Goal: Task Accomplishment & Management: Manage account settings

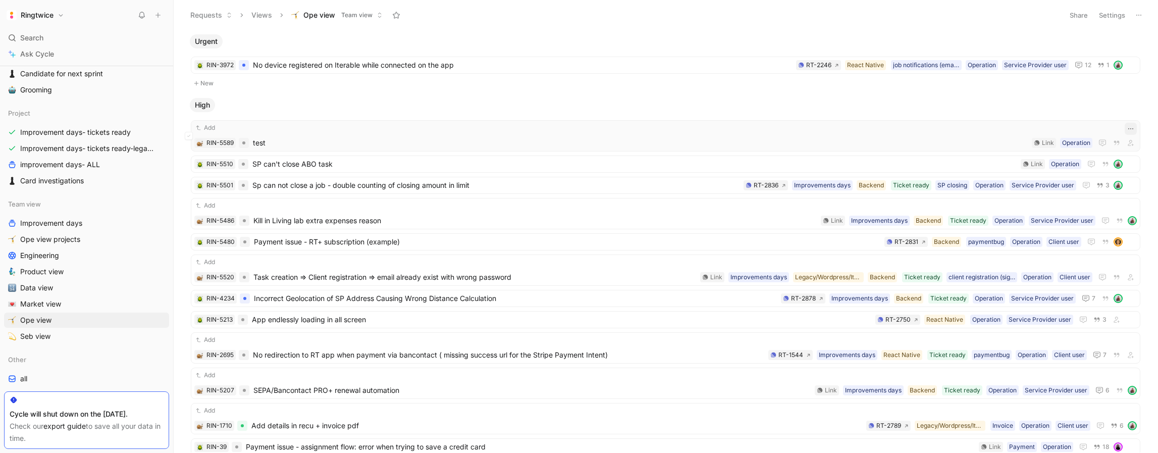
click at [1129, 128] on icon "button" at bounding box center [1131, 129] width 8 height 8
click at [1078, 194] on div "Delete" at bounding box center [1086, 194] width 92 height 12
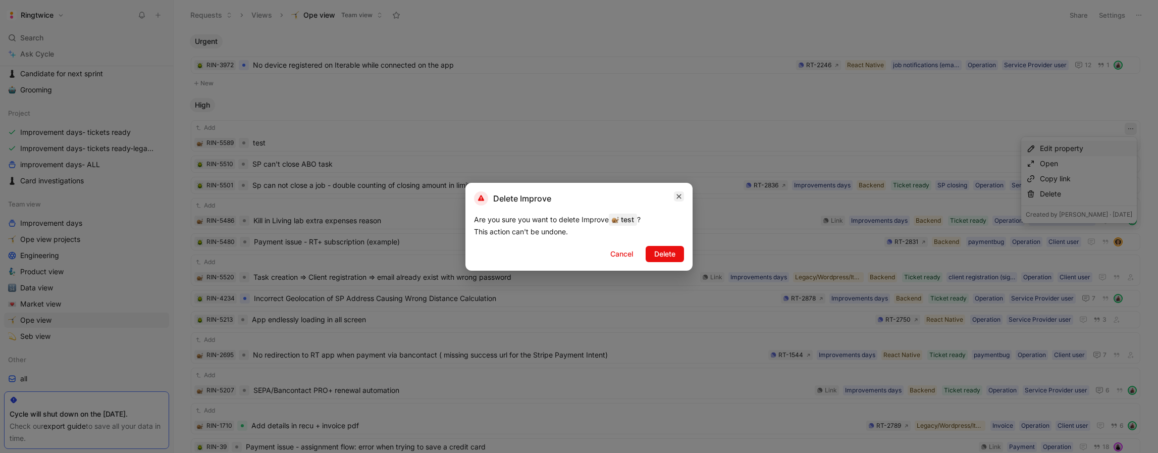
click at [674, 192] on button "button" at bounding box center [679, 196] width 10 height 10
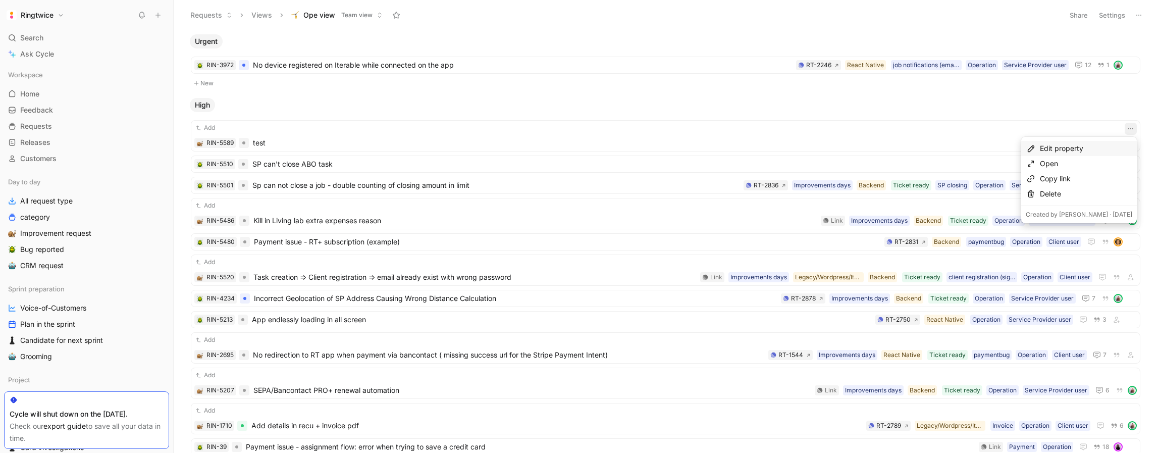
click at [39, 14] on h1 "Ringtwice" at bounding box center [37, 15] width 33 height 9
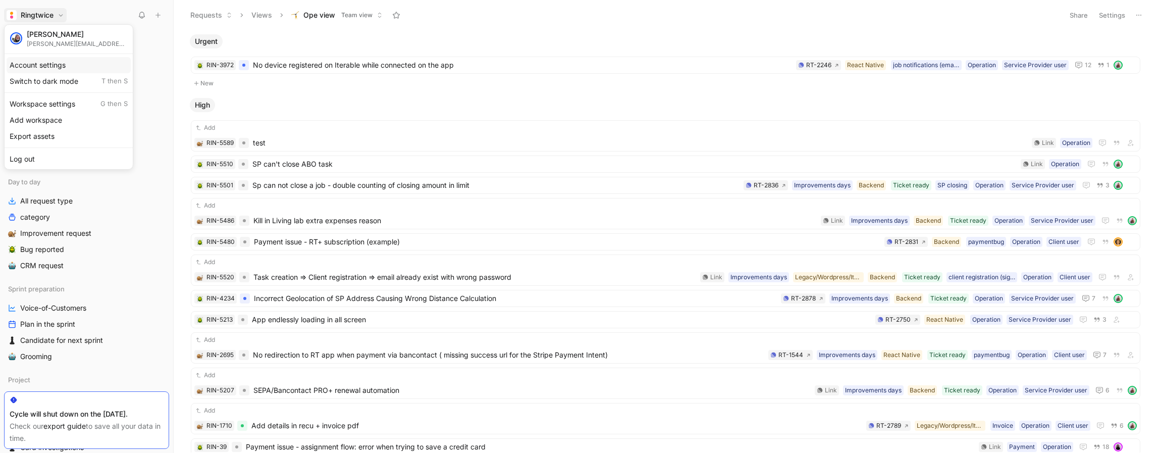
click at [49, 69] on div "Account settings" at bounding box center [69, 65] width 124 height 16
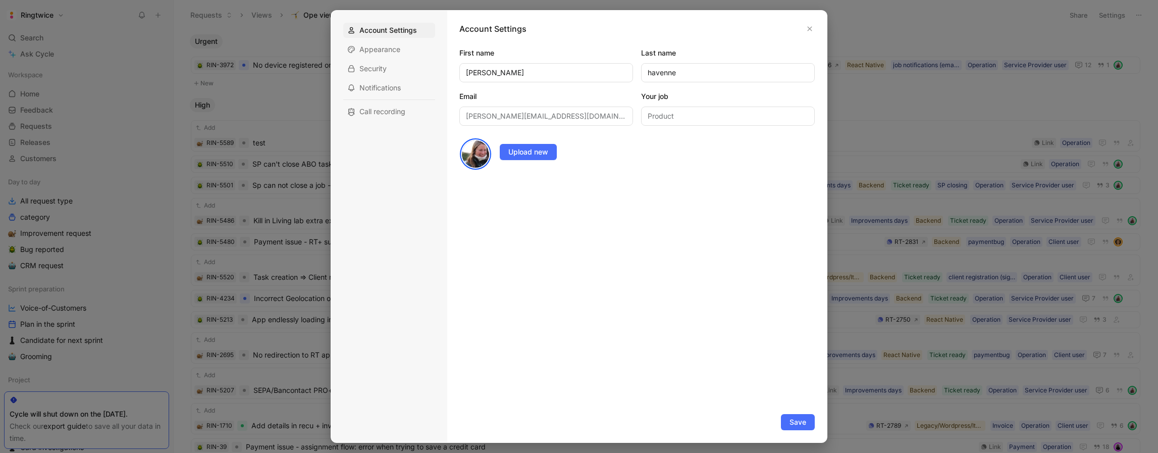
click at [212, 67] on div at bounding box center [579, 226] width 1158 height 453
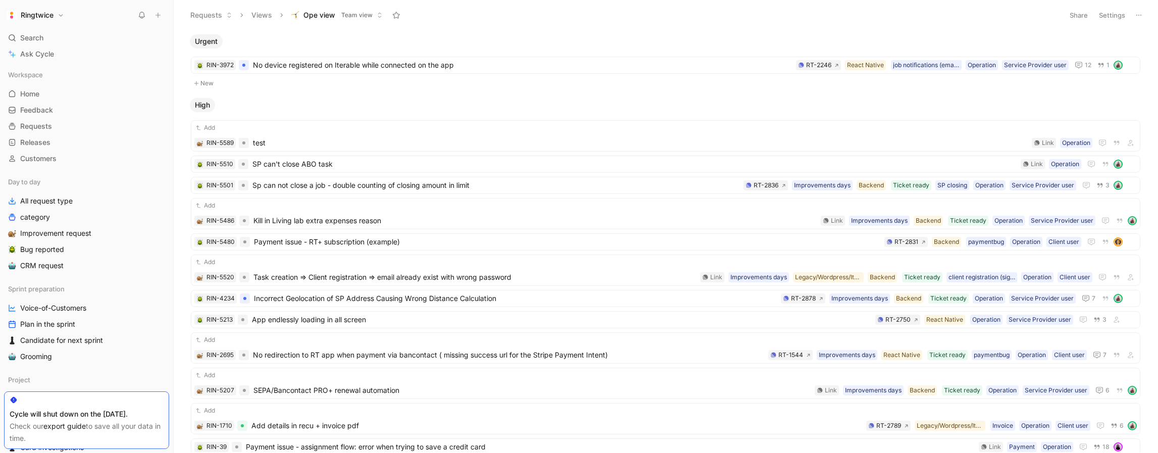
click at [47, 19] on h1 "Ringtwice" at bounding box center [37, 15] width 33 height 9
click at [54, 103] on div "Workspace settings G then S" at bounding box center [69, 104] width 124 height 16
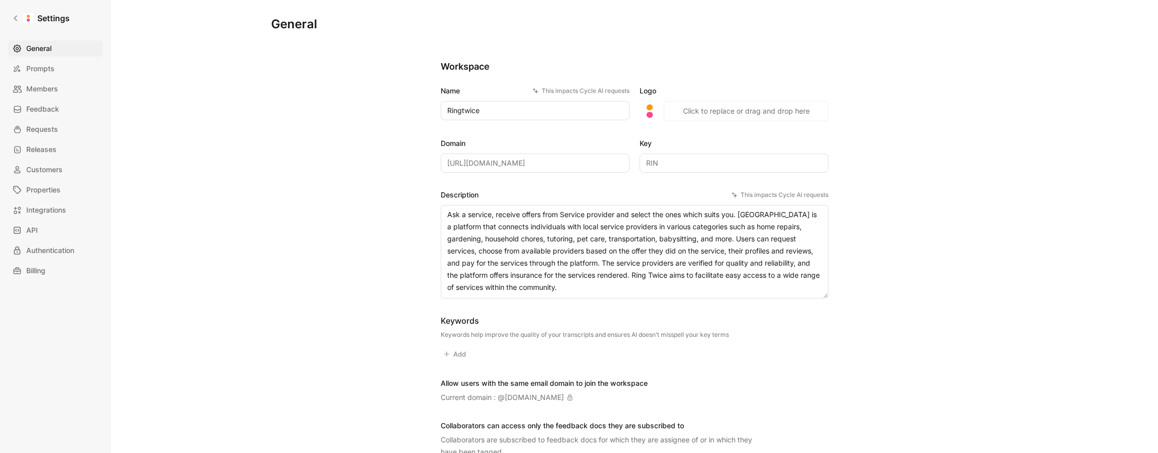
drag, startPoint x: 530, startPoint y: 285, endPoint x: 541, endPoint y: 287, distance: 11.8
click at [531, 285] on textarea "Ask a service, receive offers from Service provider and select the ones which s…" at bounding box center [635, 251] width 388 height 93
drag, startPoint x: 501, startPoint y: 280, endPoint x: 416, endPoint y: 204, distance: 113.0
drag, startPoint x: 46, startPoint y: 129, endPoint x: 43, endPoint y: 114, distance: 15.9
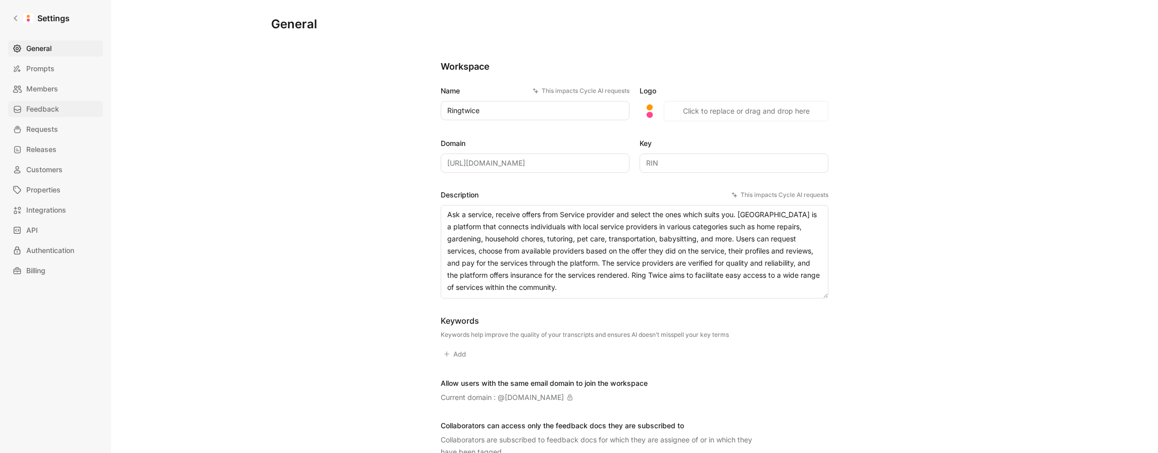
click at [45, 129] on span "Requests" at bounding box center [42, 129] width 32 height 12
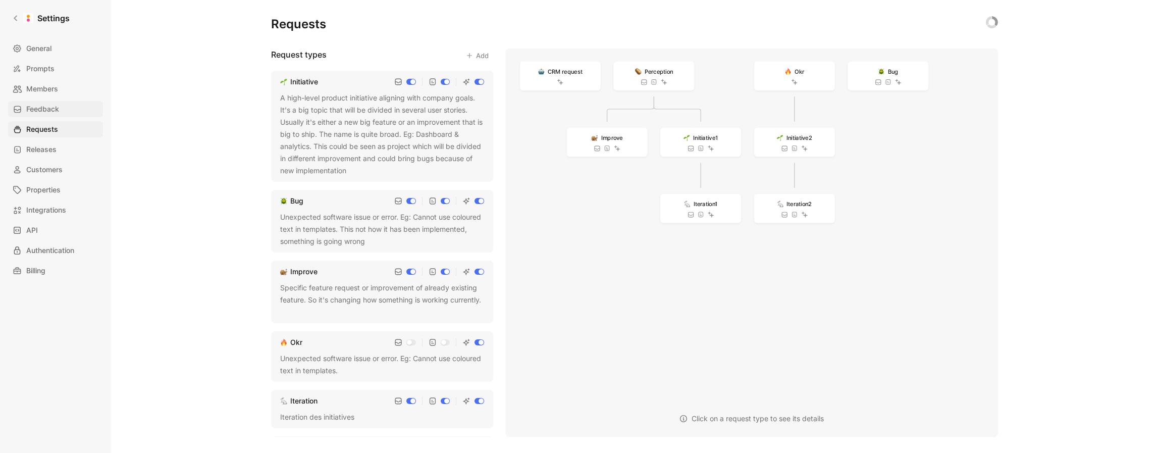
click at [42, 111] on span "Feedback" at bounding box center [42, 109] width 33 height 12
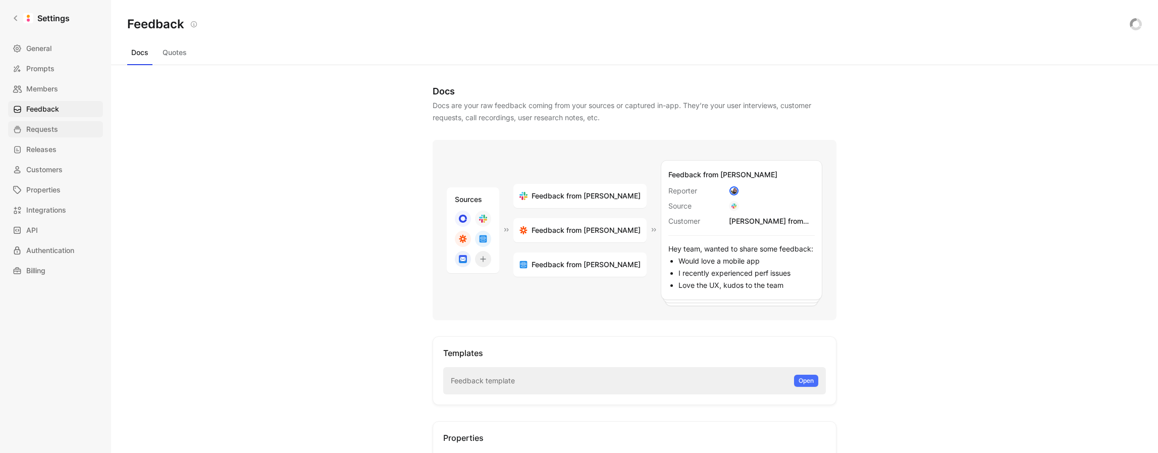
drag, startPoint x: 45, startPoint y: 129, endPoint x: 50, endPoint y: 132, distance: 5.9
click at [45, 129] on span "Requests" at bounding box center [42, 129] width 32 height 12
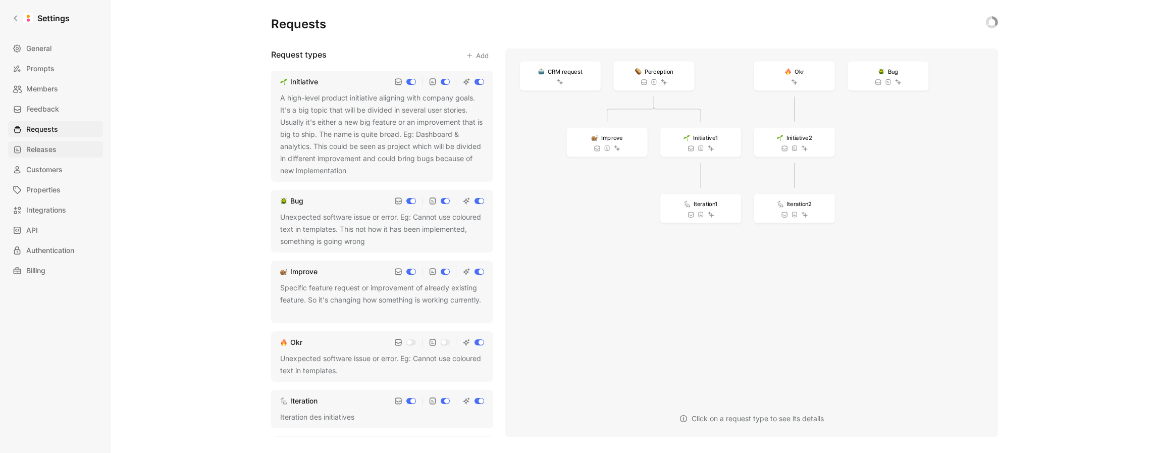
click at [48, 148] on span "Releases" at bounding box center [41, 149] width 30 height 12
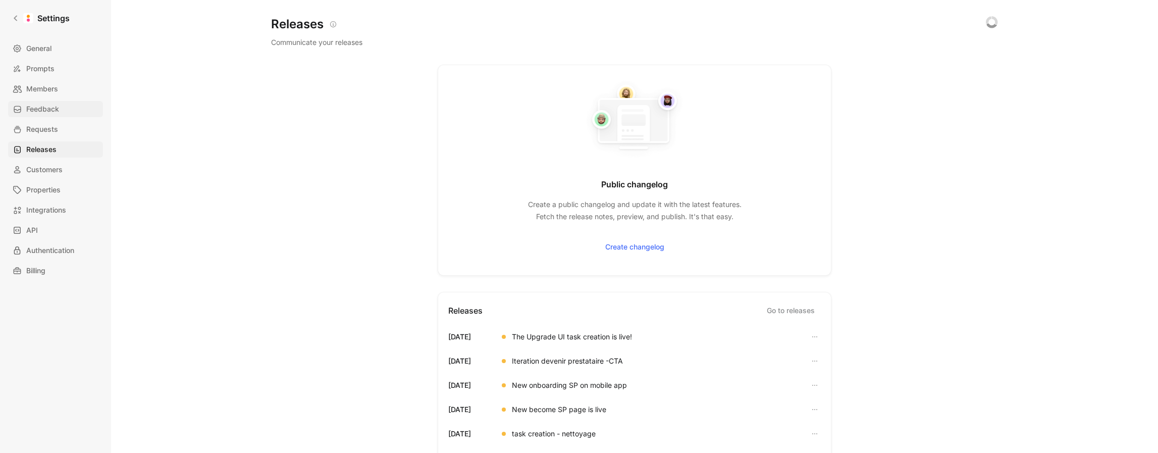
click at [43, 112] on span "Feedback" at bounding box center [42, 109] width 33 height 12
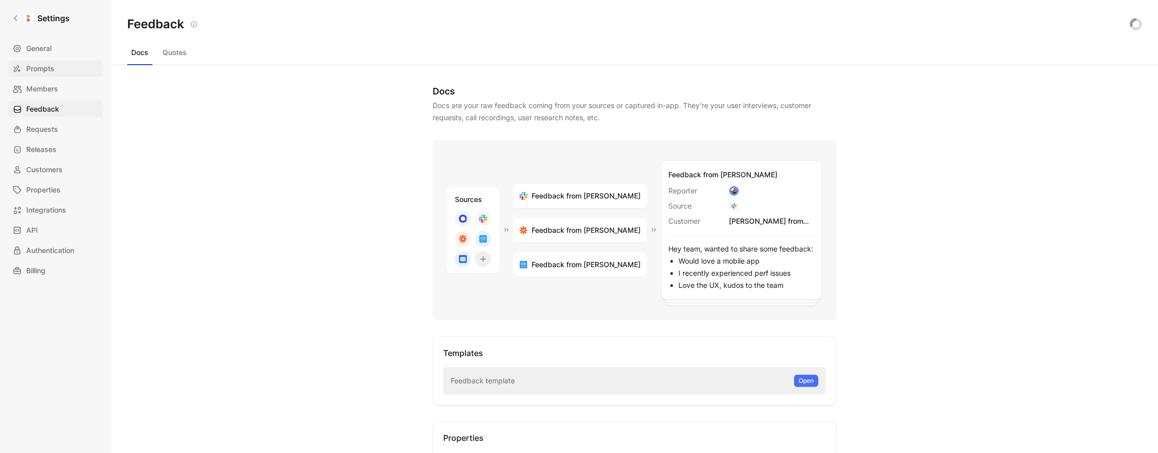
click at [41, 87] on span "Members" at bounding box center [42, 89] width 32 height 12
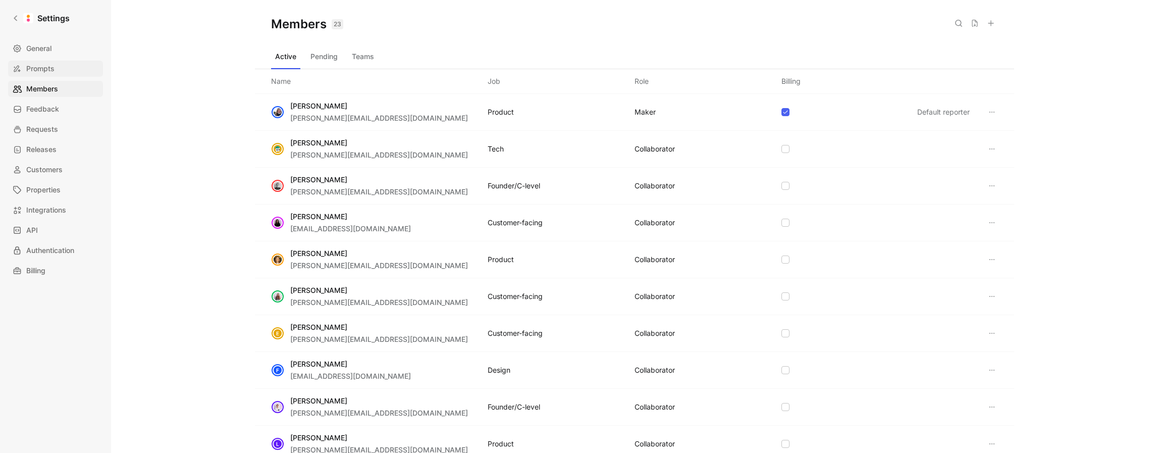
click at [42, 70] on span "Prompts" at bounding box center [40, 69] width 28 height 12
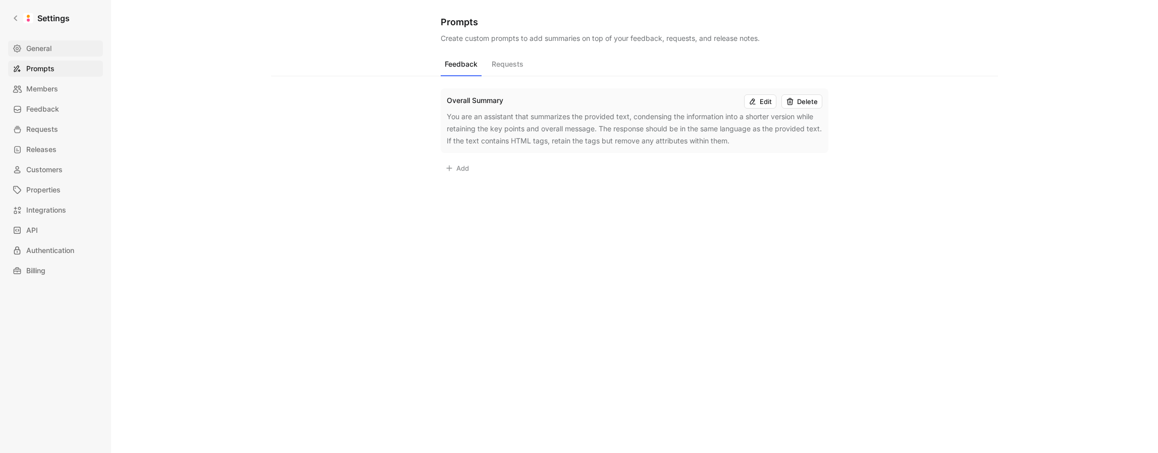
click at [45, 53] on span "General" at bounding box center [38, 48] width 25 height 12
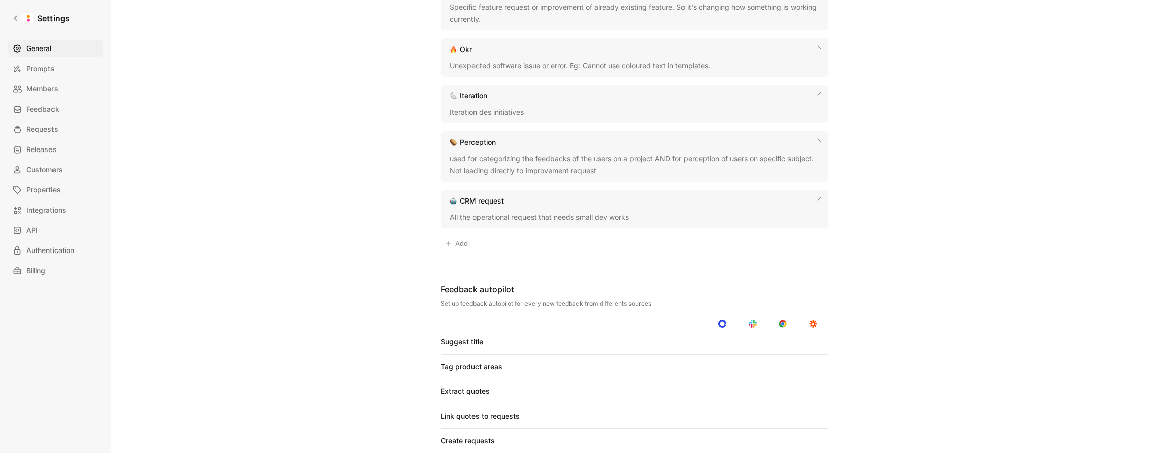
scroll to position [507, 0]
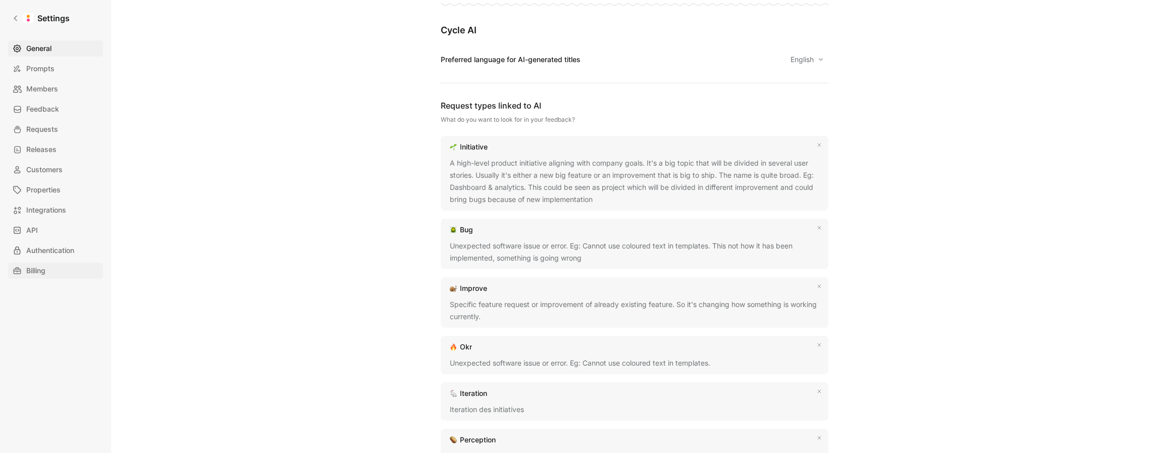
click at [47, 266] on link "Billing" at bounding box center [55, 271] width 95 height 16
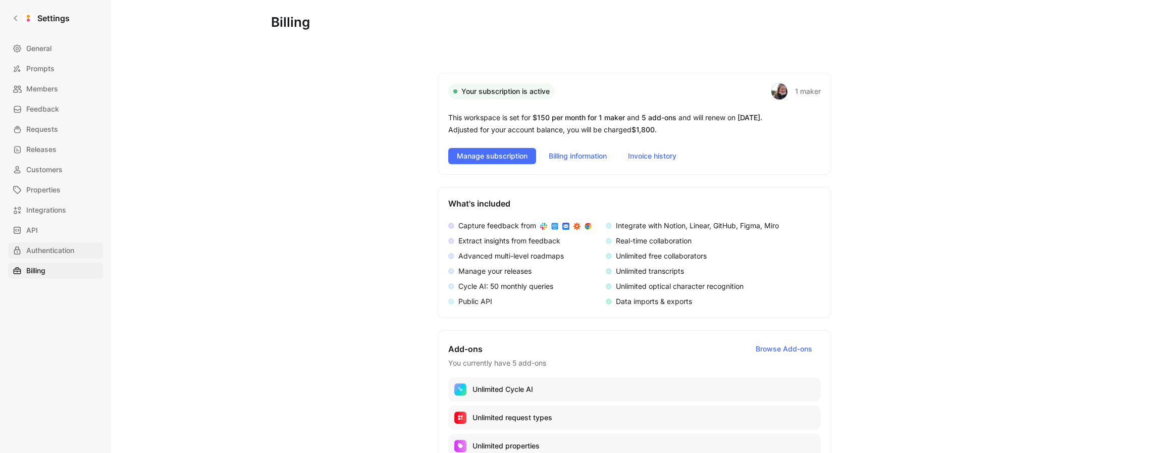
click at [46, 248] on span "Authentication" at bounding box center [50, 250] width 48 height 12
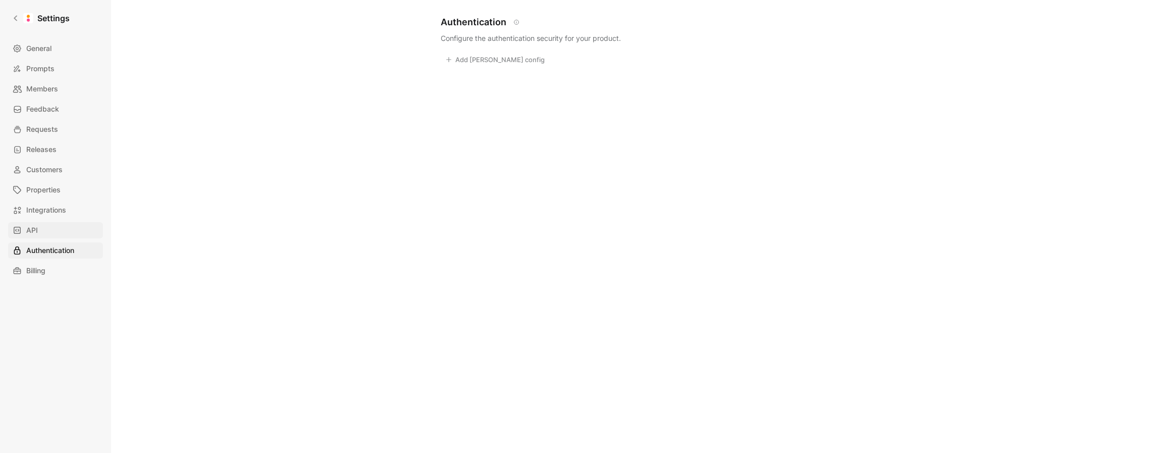
click at [45, 227] on link "API" at bounding box center [55, 230] width 95 height 16
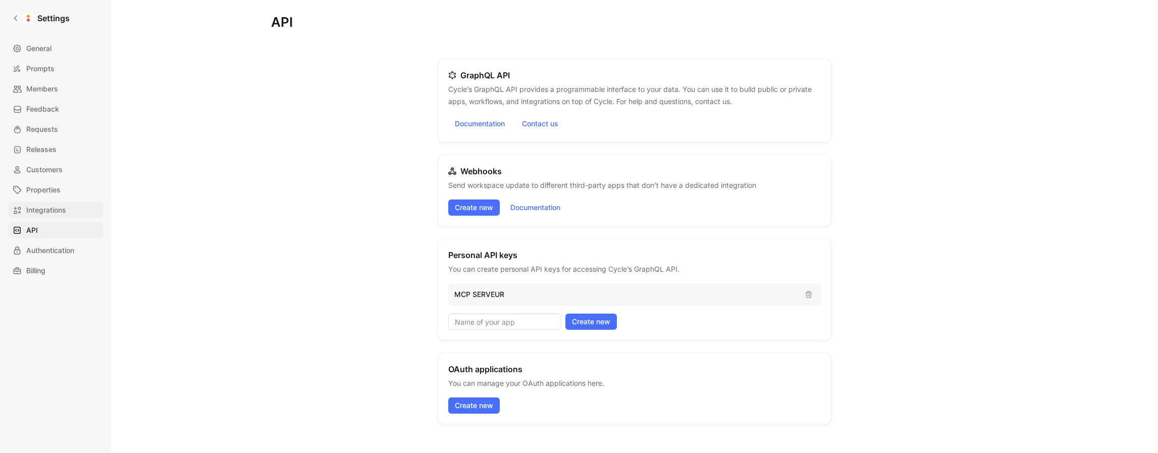
click at [47, 209] on span "Integrations" at bounding box center [46, 210] width 40 height 12
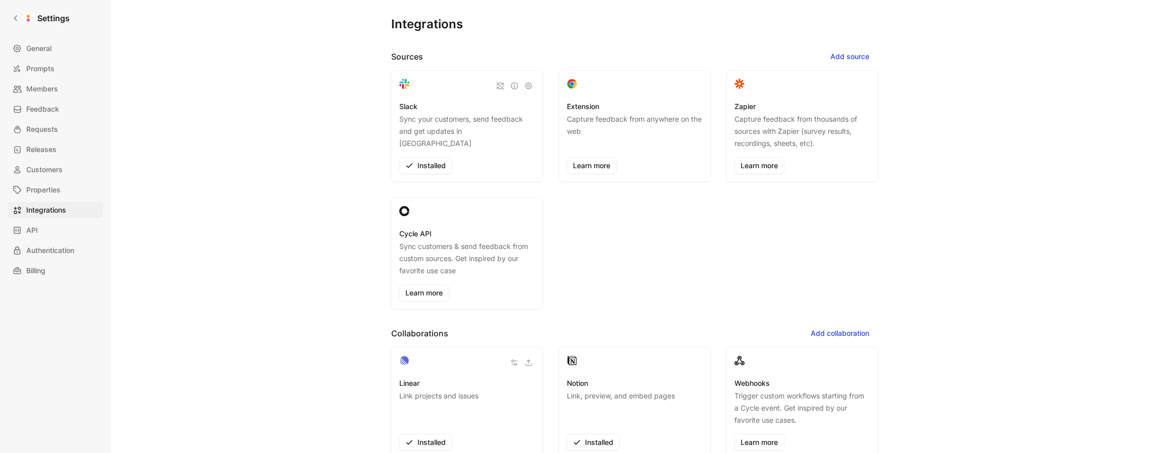
scroll to position [174, 0]
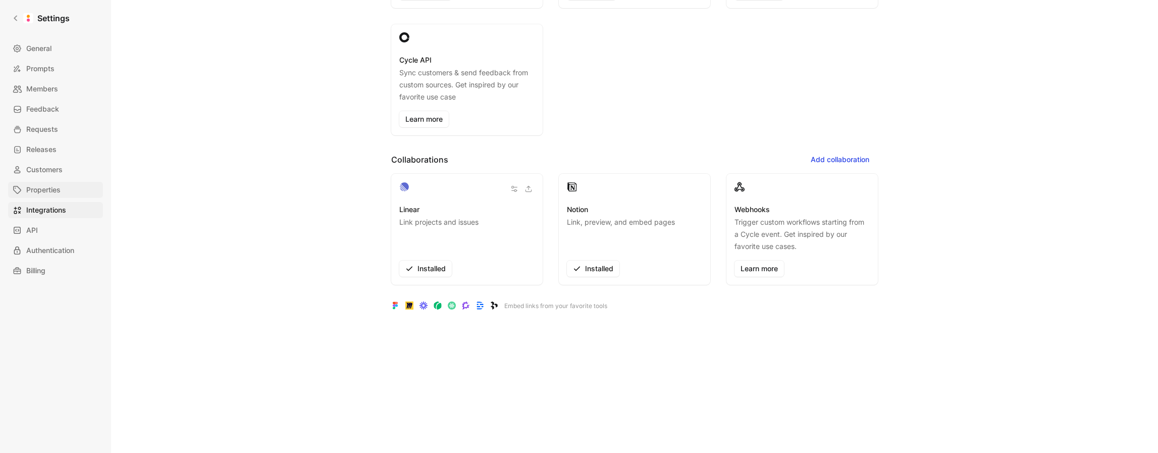
click at [63, 188] on link "Properties" at bounding box center [55, 190] width 95 height 16
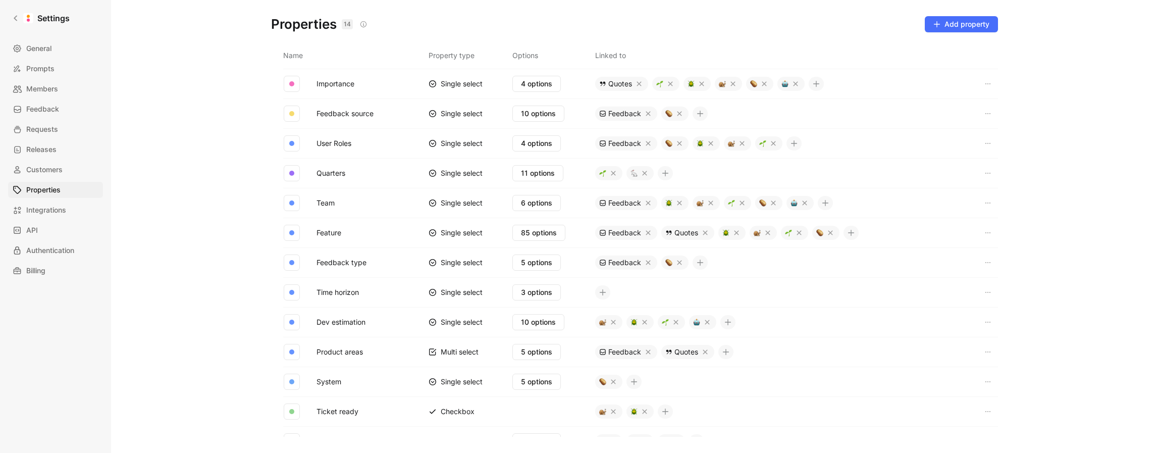
click at [48, 160] on div "General Prompts Members Feedback Requests Releases Customers Properties Integra…" at bounding box center [59, 159] width 102 height 238
click at [50, 169] on span "Customers" at bounding box center [44, 170] width 36 height 12
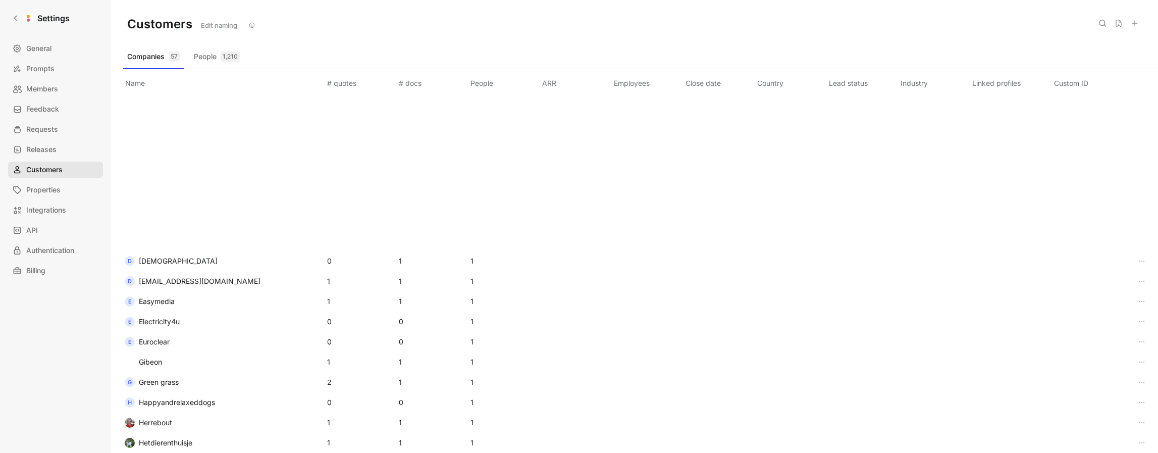
scroll to position [451, 0]
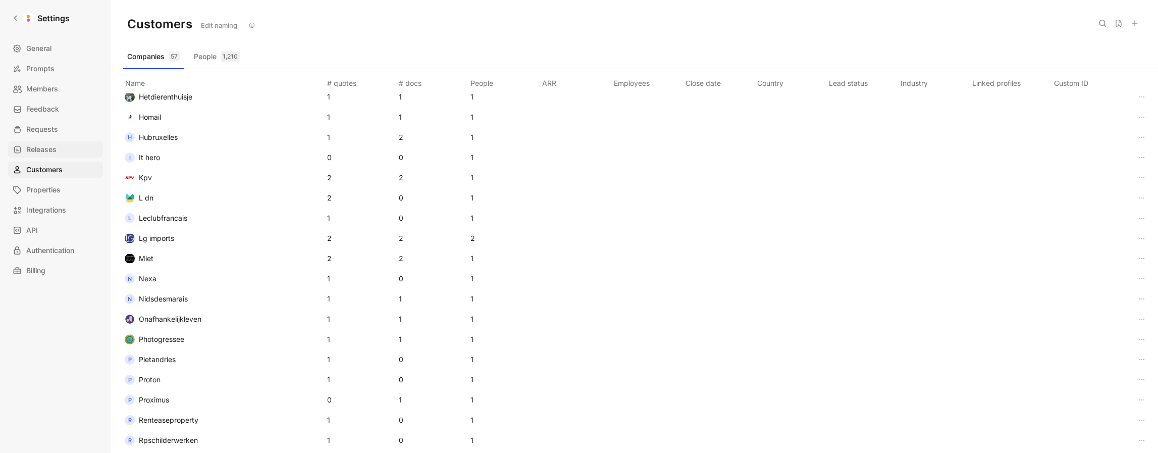
click at [45, 154] on span "Releases" at bounding box center [41, 149] width 30 height 12
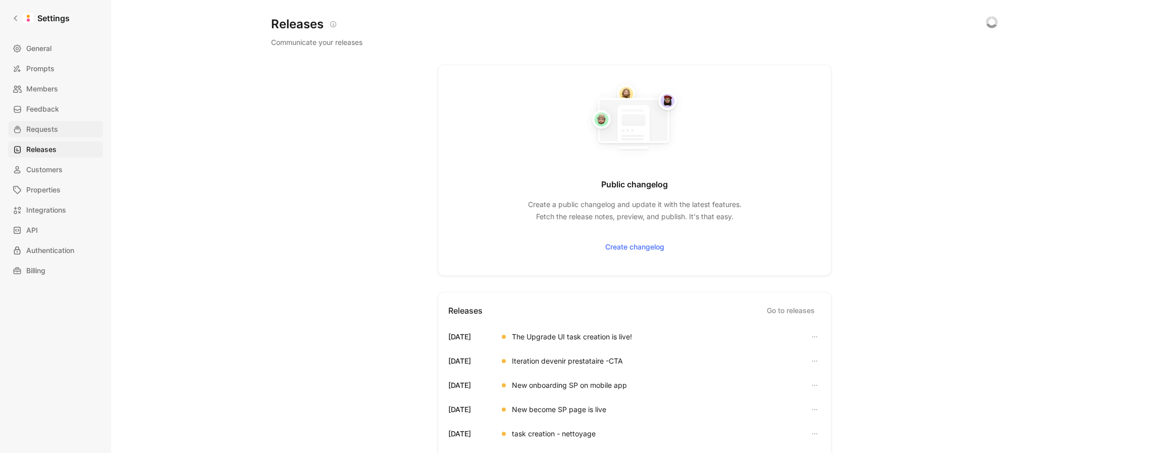
click at [32, 123] on span "Requests" at bounding box center [42, 129] width 32 height 12
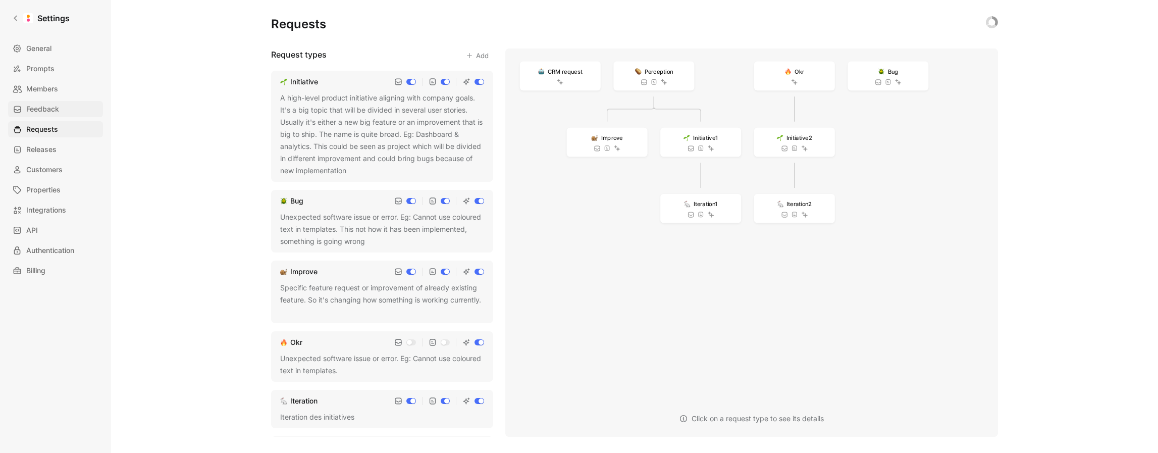
click at [71, 110] on link "Feedback" at bounding box center [55, 109] width 95 height 16
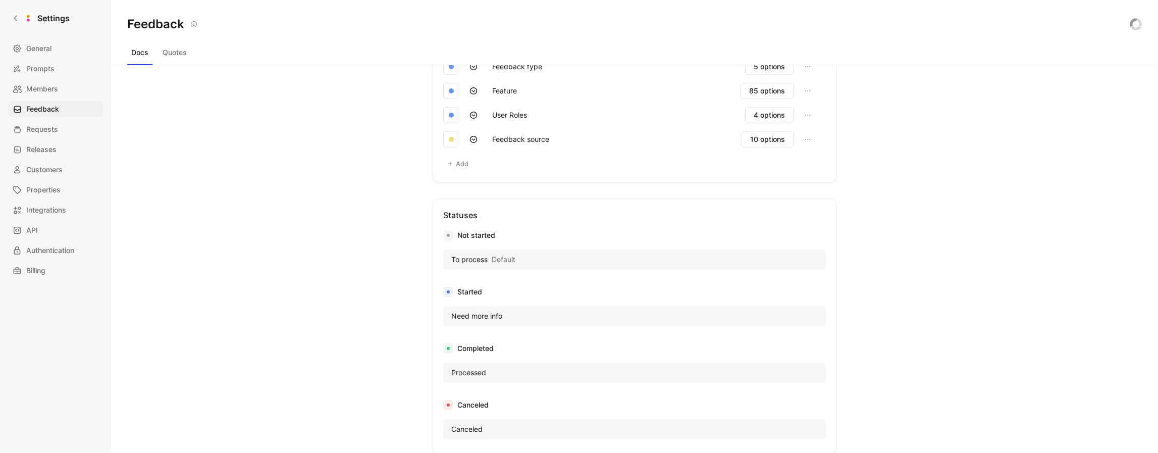
scroll to position [267, 0]
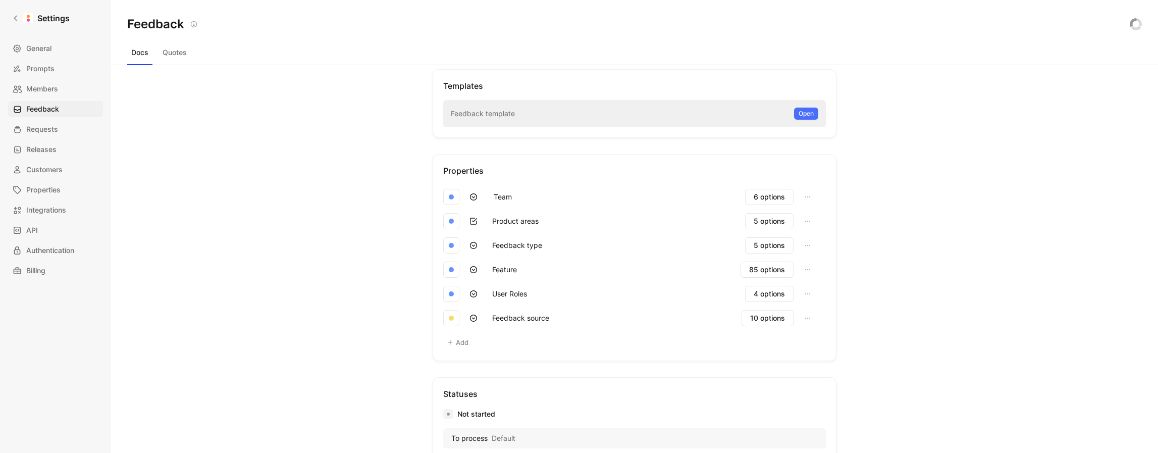
click at [571, 114] on div "Feedback template Open" at bounding box center [634, 113] width 383 height 27
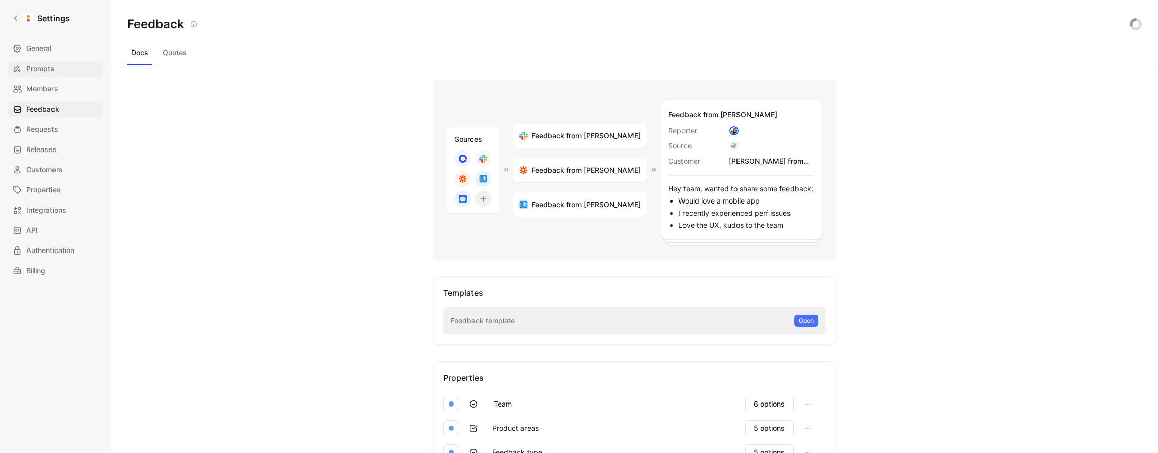
scroll to position [54, 0]
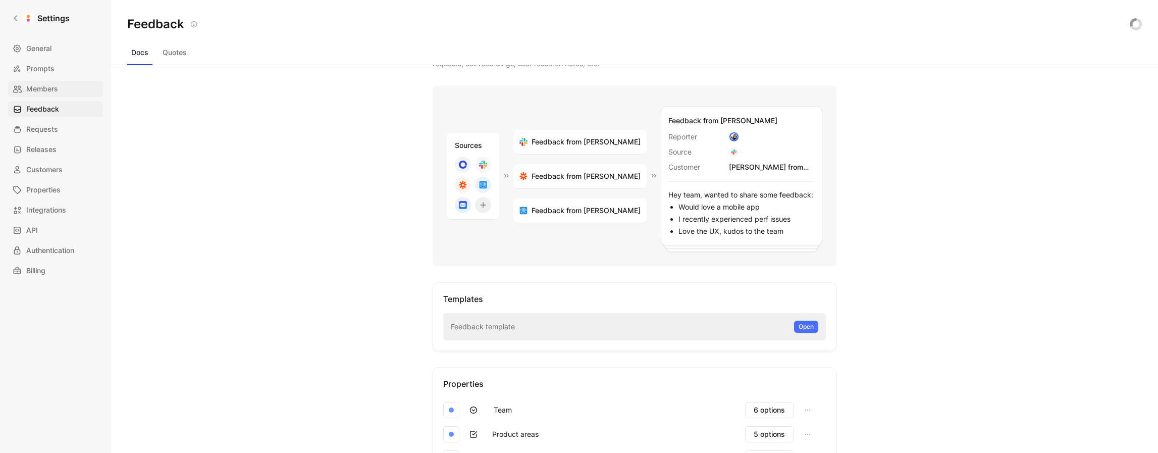
click at [58, 82] on link "Members" at bounding box center [55, 89] width 95 height 16
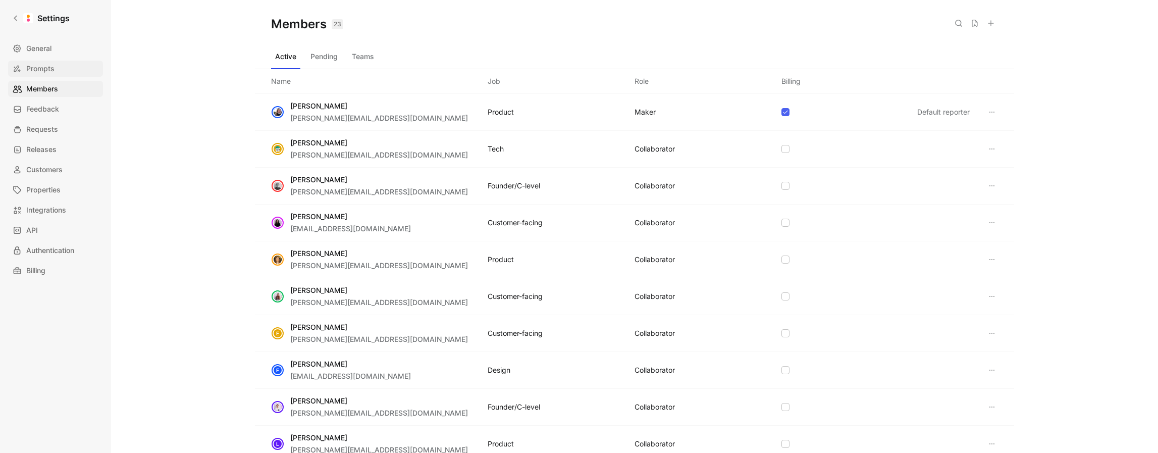
click at [55, 64] on link "Prompts" at bounding box center [55, 69] width 95 height 16
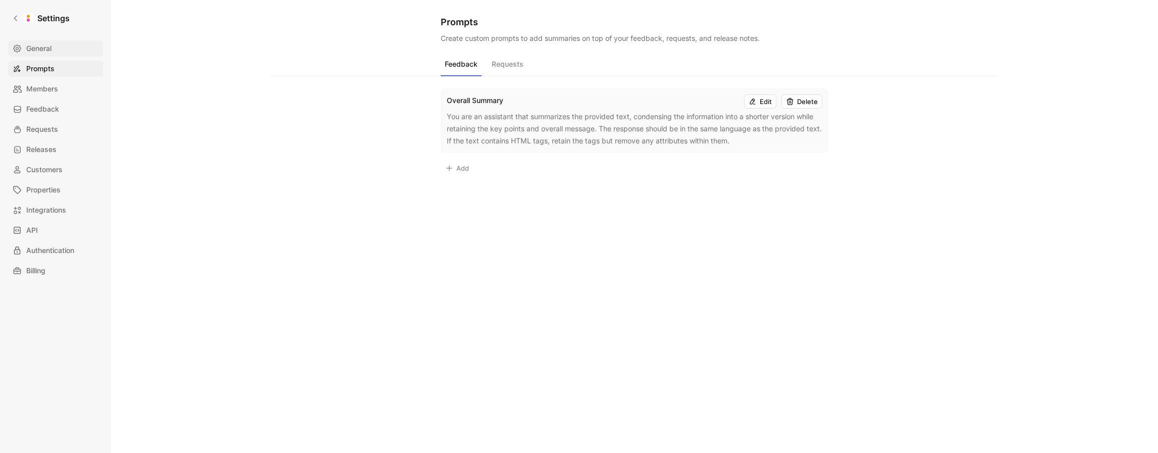
click at [54, 52] on link "General" at bounding box center [55, 48] width 95 height 16
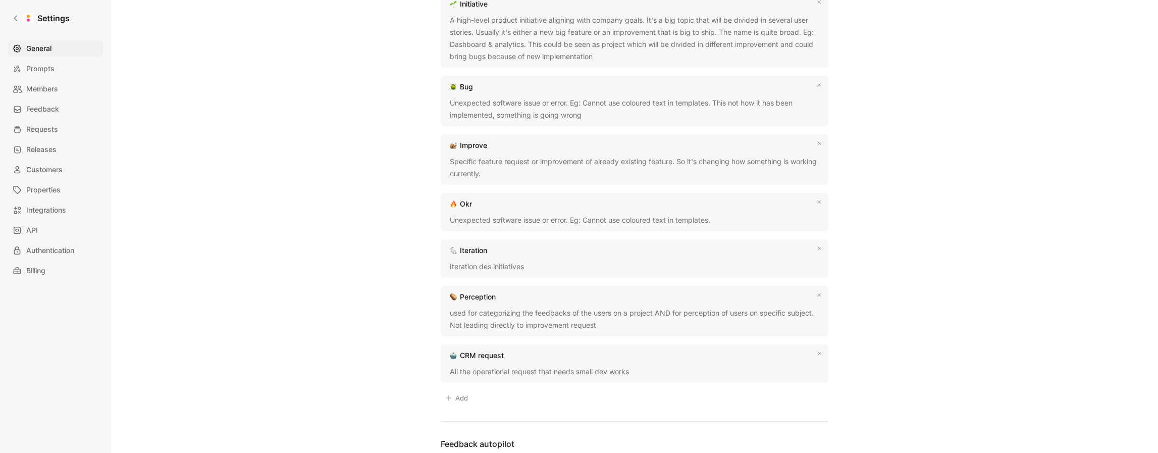
scroll to position [448, 0]
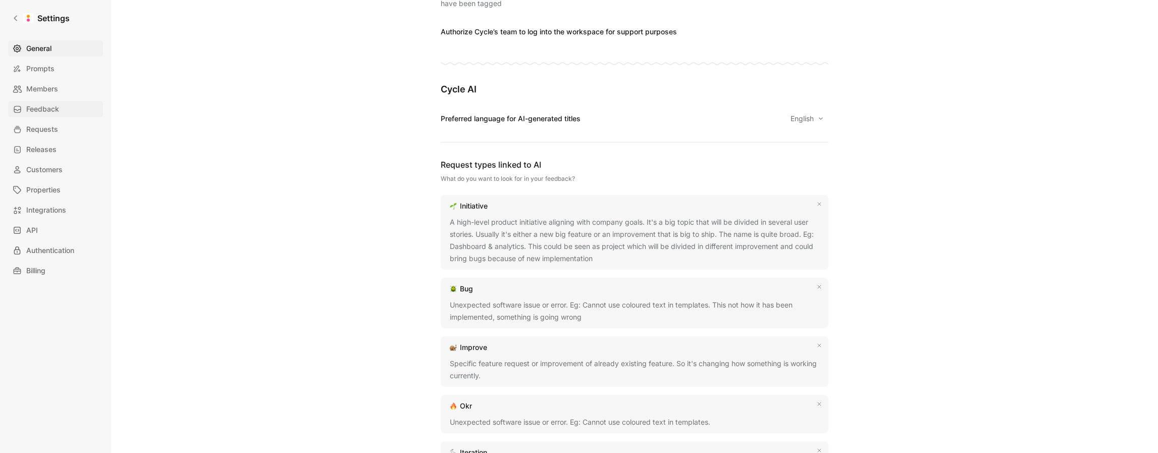
click at [53, 101] on link "Feedback" at bounding box center [55, 109] width 95 height 16
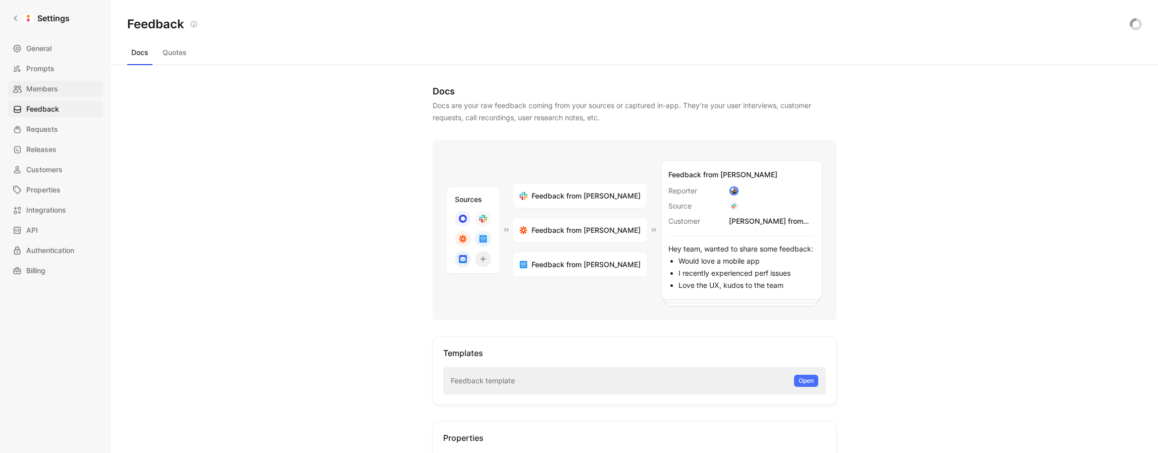
click at [53, 91] on span "Members" at bounding box center [42, 89] width 32 height 12
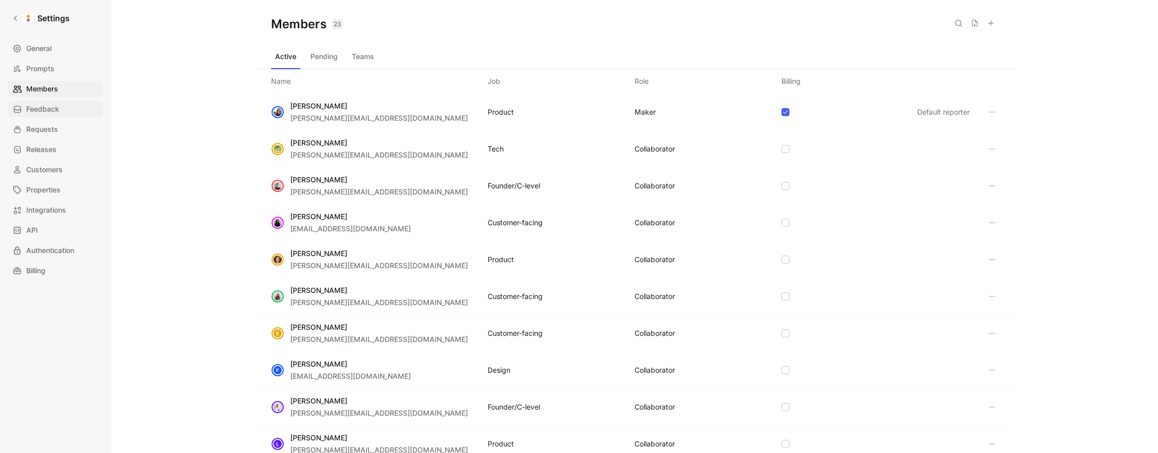
click at [42, 113] on span "Feedback" at bounding box center [42, 109] width 33 height 12
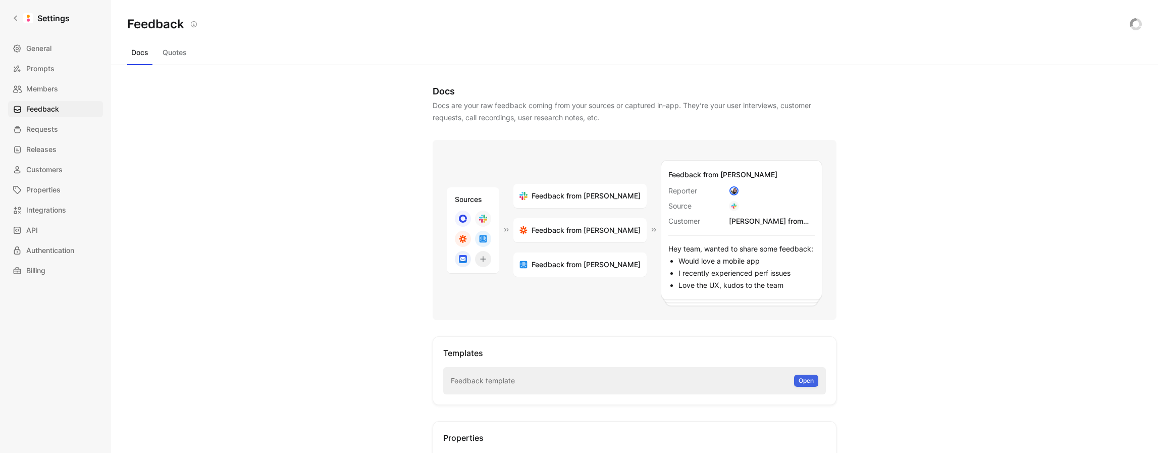
click at [799, 381] on span "Open" at bounding box center [806, 381] width 15 height 10
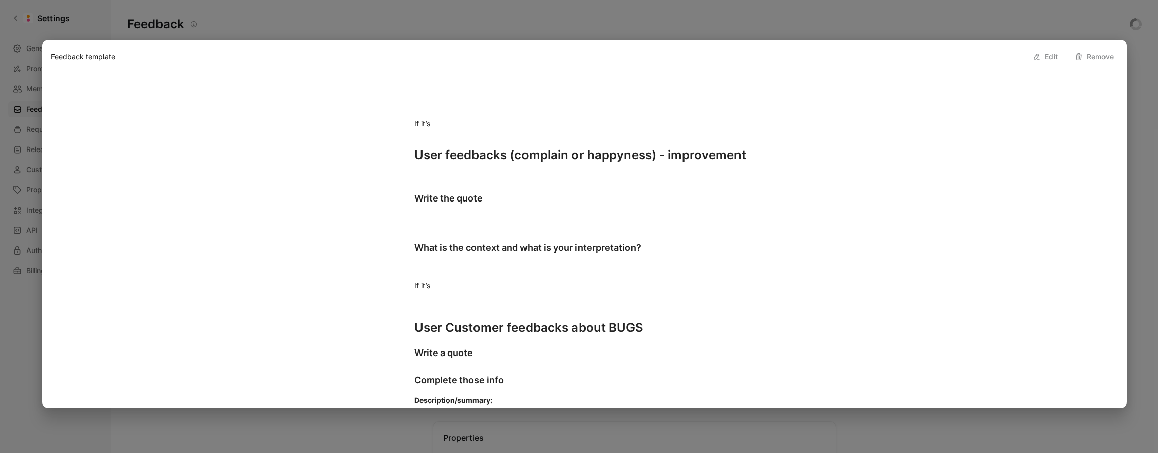
click at [456, 174] on h1 "User feedbacks (complain or happyness) - improvement" at bounding box center [584, 160] width 379 height 54
click at [436, 171] on h1 "User feedbacks (complain or happyness) - improvement" at bounding box center [584, 160] width 379 height 54
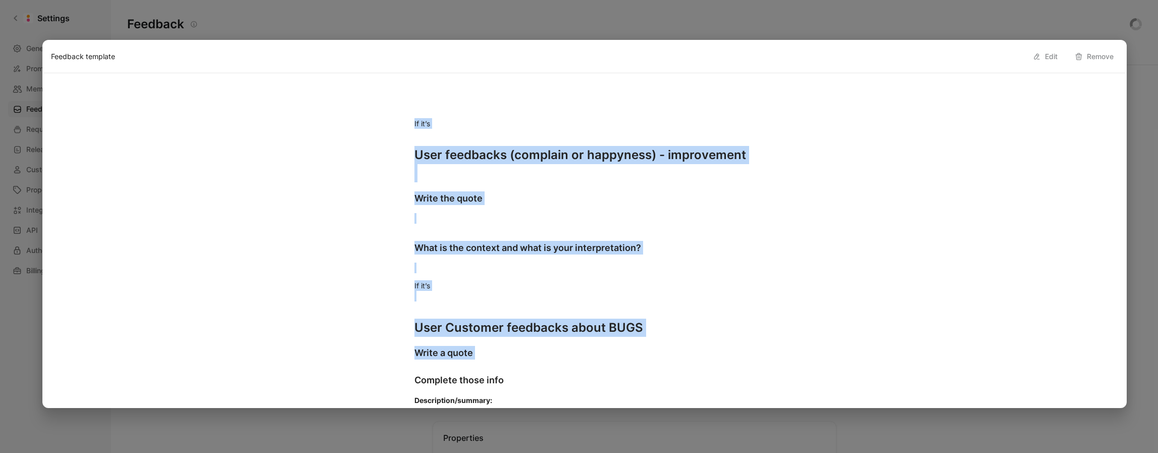
drag, startPoint x: 414, startPoint y: 124, endPoint x: 897, endPoint y: 140, distance: 482.9
click at [568, 356] on div "If it’s User feedbacks (complain or happyness) - improvement Write the quote Wh…" at bounding box center [584, 316] width 1067 height 455
click at [1041, 57] on button "Edit" at bounding box center [1045, 56] width 34 height 16
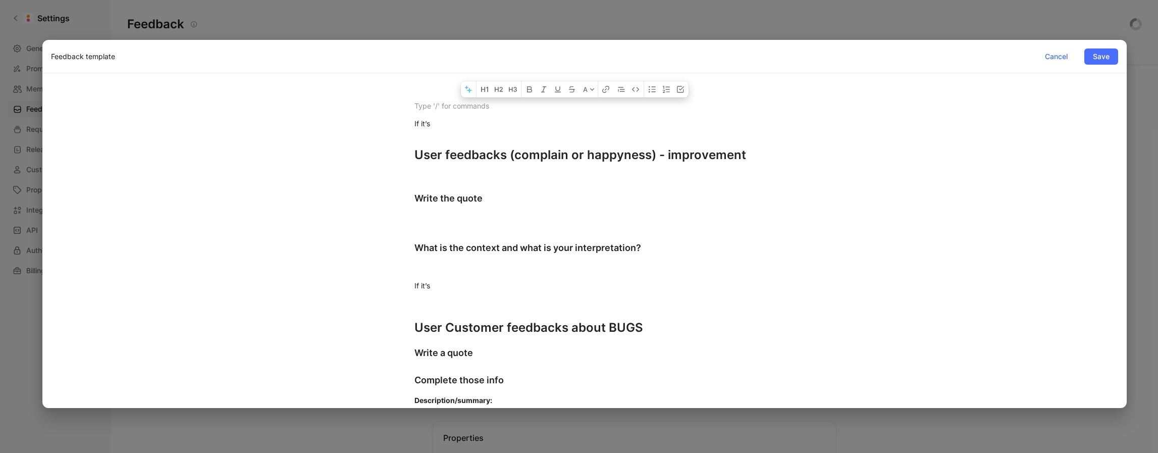
copy div "If it’s User feedbacks (complain or happyness) - improvement Write the quote Wh…"
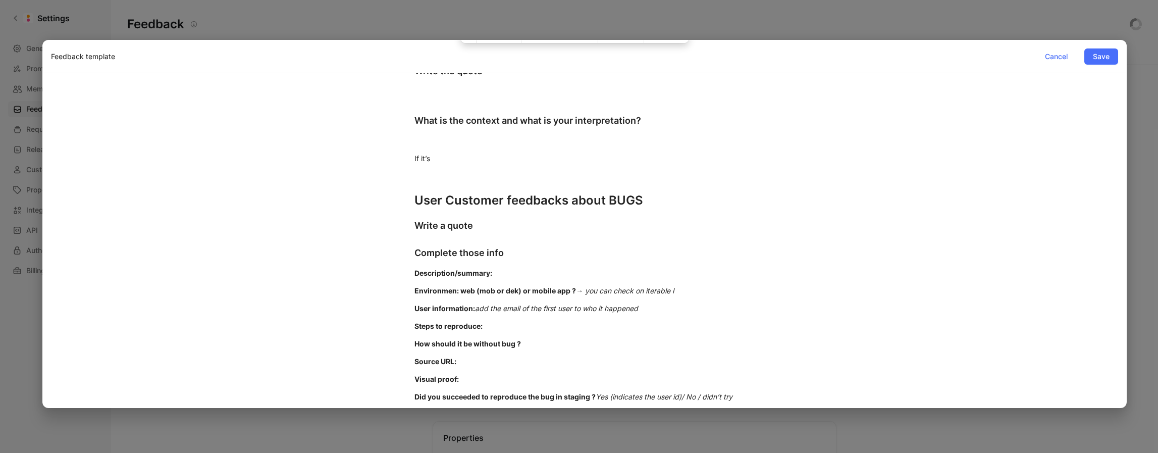
scroll to position [6, 0]
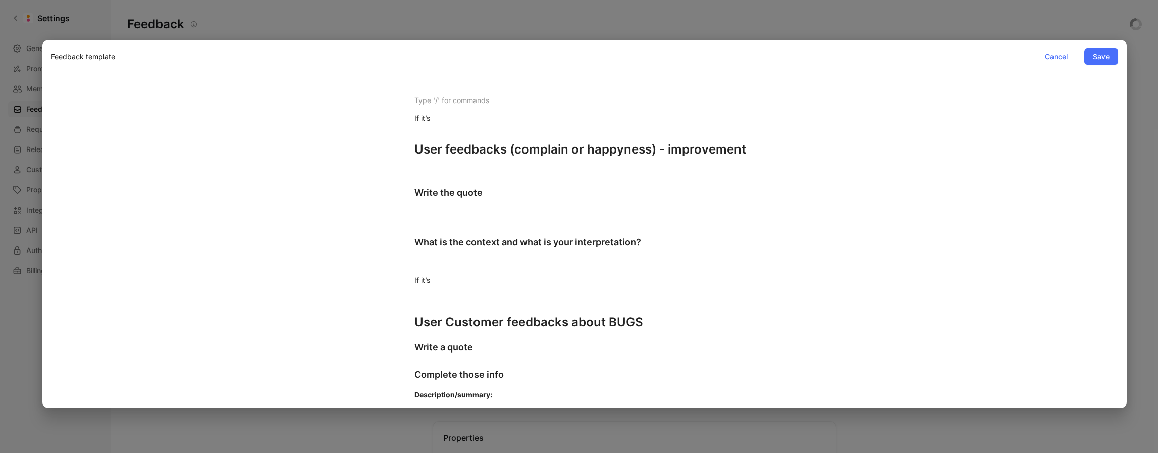
click at [310, 23] on div at bounding box center [579, 226] width 1158 height 453
click at [140, 29] on div at bounding box center [579, 226] width 1158 height 453
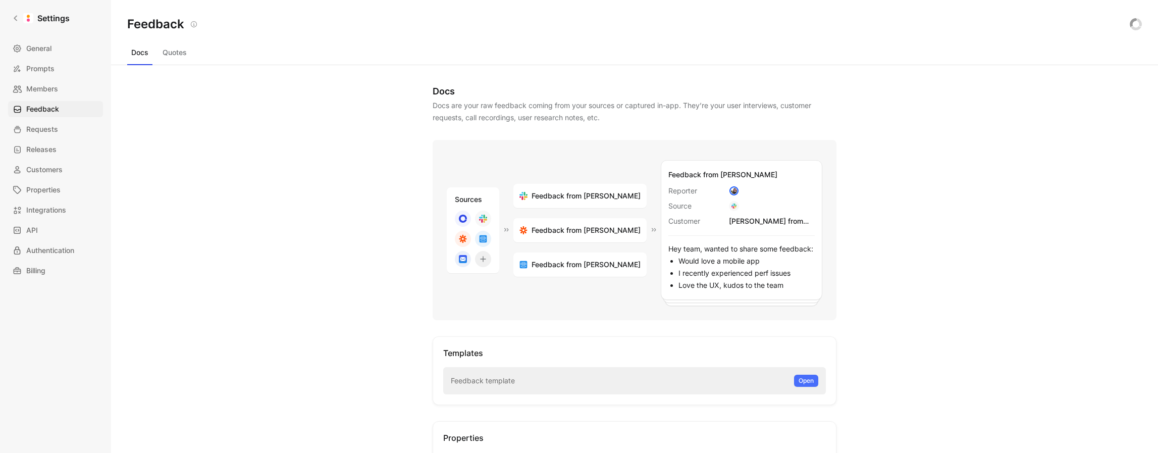
click at [140, 24] on h2 "Feedback" at bounding box center [155, 24] width 57 height 16
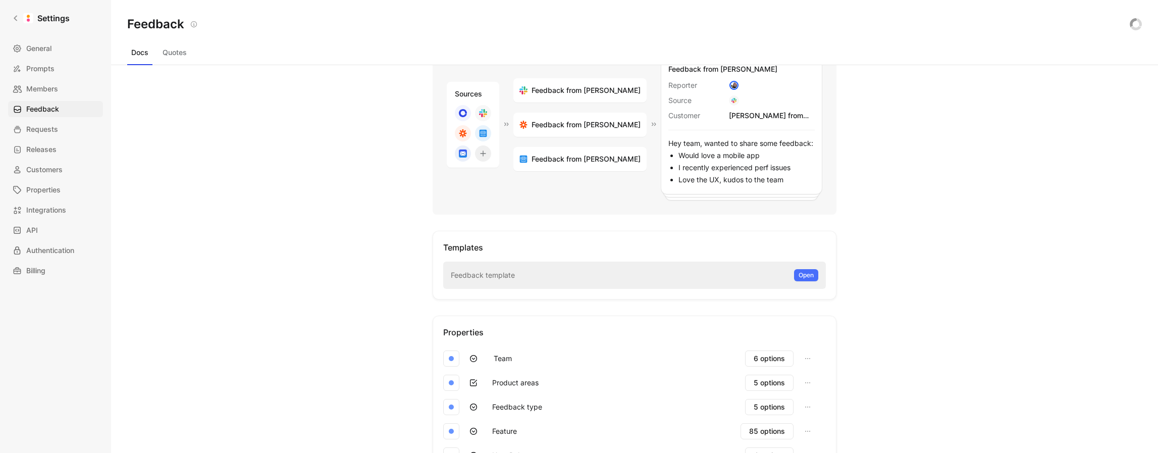
scroll to position [131, 0]
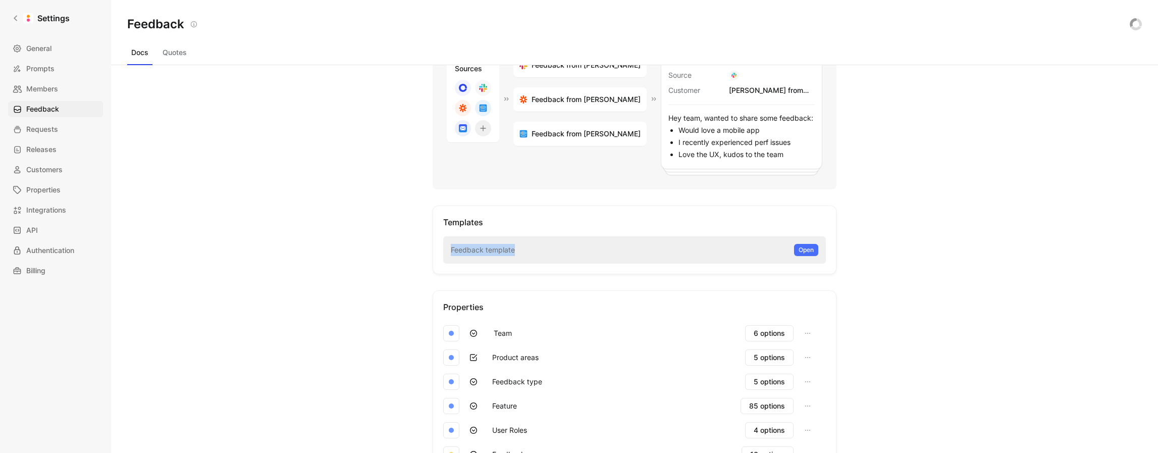
drag, startPoint x: 523, startPoint y: 248, endPoint x: 451, endPoint y: 250, distance: 72.2
click at [445, 249] on div "Feedback template Open" at bounding box center [634, 249] width 383 height 27
copy div "Feedback template"
click at [732, 258] on div "Feedback template Open" at bounding box center [634, 249] width 383 height 27
click at [799, 248] on span "Open" at bounding box center [806, 250] width 15 height 10
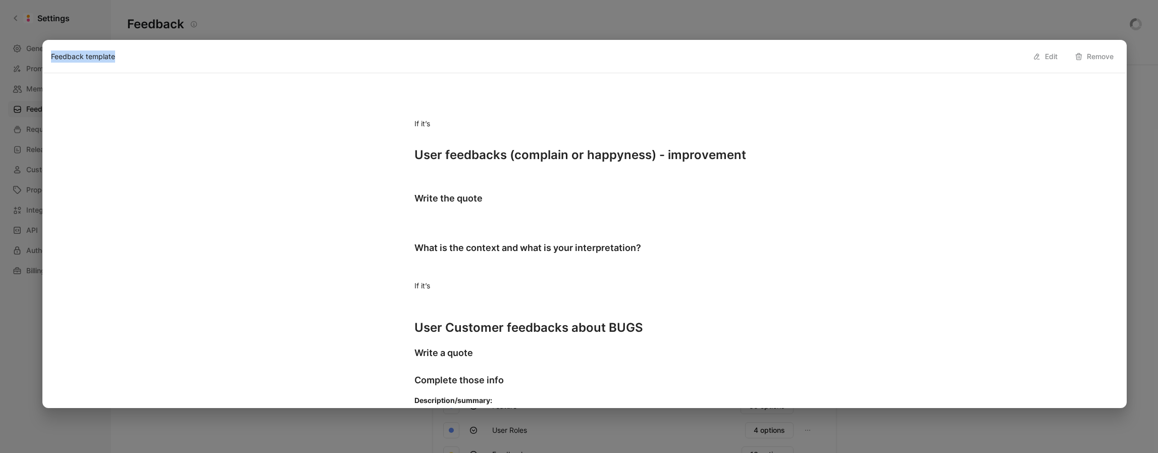
drag, startPoint x: 120, startPoint y: 56, endPoint x: 49, endPoint y: 54, distance: 71.2
click at [49, 54] on div "Feedback template Edit Remove" at bounding box center [584, 56] width 1083 height 33
copy div "Feedback template"
click at [425, 154] on h1 "User feedbacks (complain or happyness) - improvement" at bounding box center [584, 160] width 379 height 54
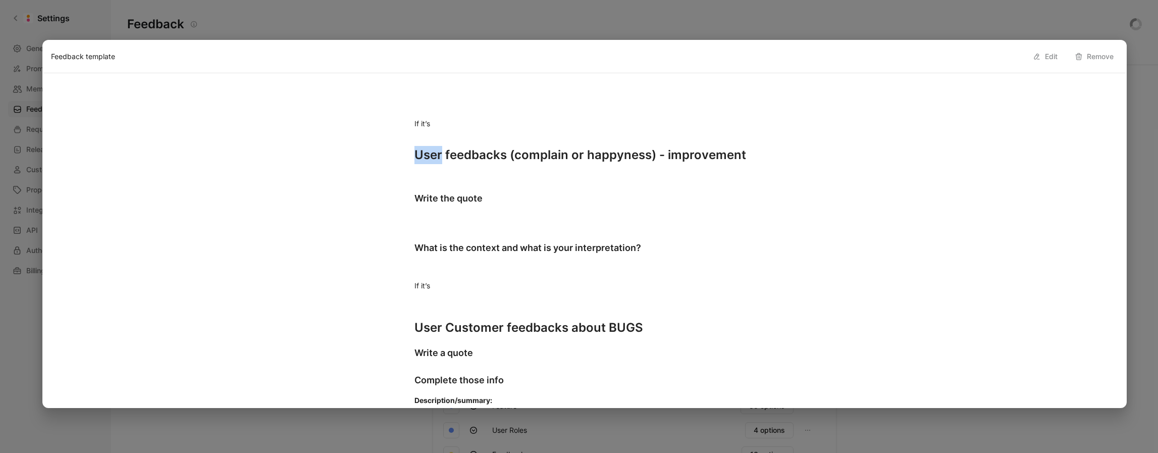
copy h1 "User"
click at [417, 156] on h1 "User feedbacks (complain or happyness) - improvement" at bounding box center [584, 160] width 379 height 54
drag, startPoint x: 414, startPoint y: 154, endPoint x: 499, endPoint y: 154, distance: 85.3
click at [499, 154] on h1 "User feedbacks (complain or happyness) - improvement" at bounding box center [584, 160] width 379 height 54
copy h1 "User feedbacks"
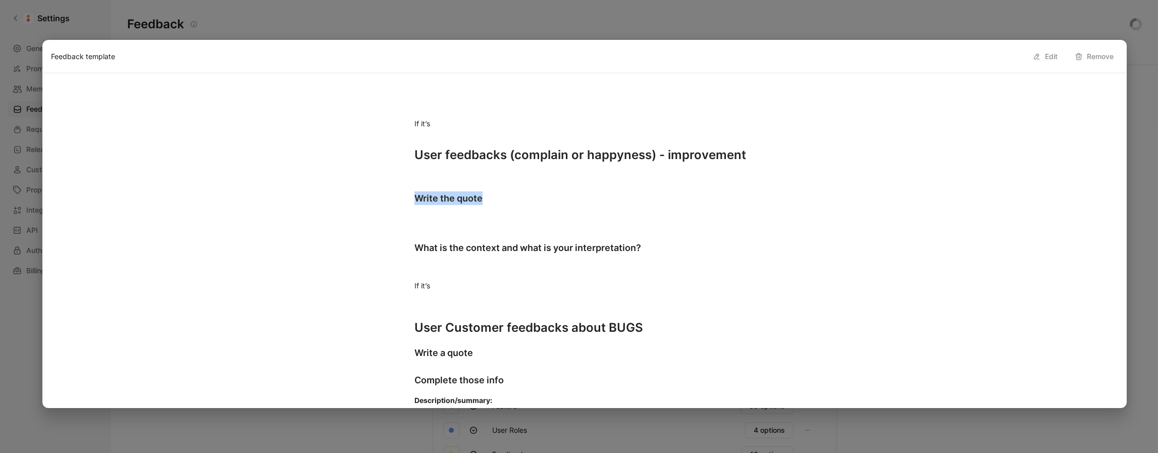
drag, startPoint x: 414, startPoint y: 197, endPoint x: 482, endPoint y: 199, distance: 67.7
click at [482, 199] on h2 "Write the quote" at bounding box center [584, 198] width 379 height 22
copy h2 "Write the quote"
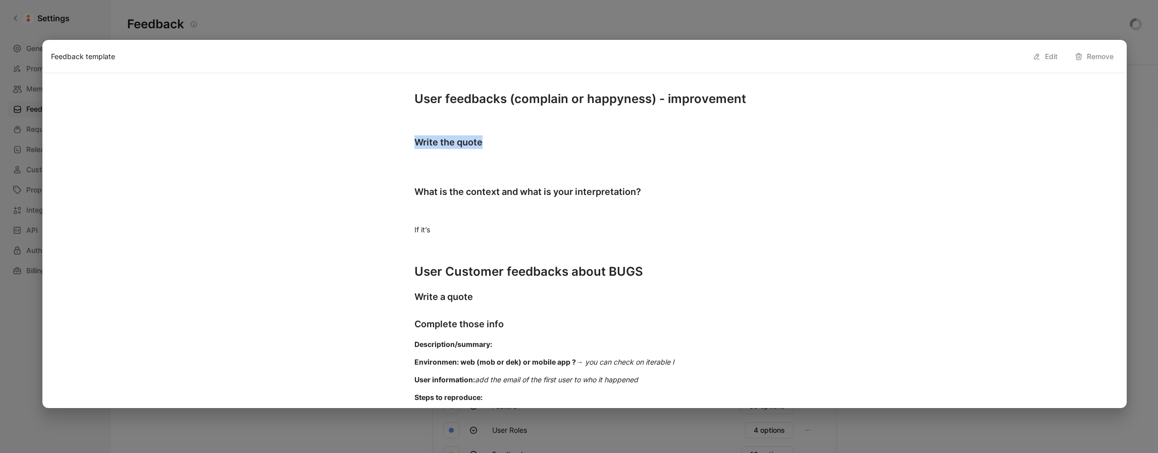
scroll to position [0, 0]
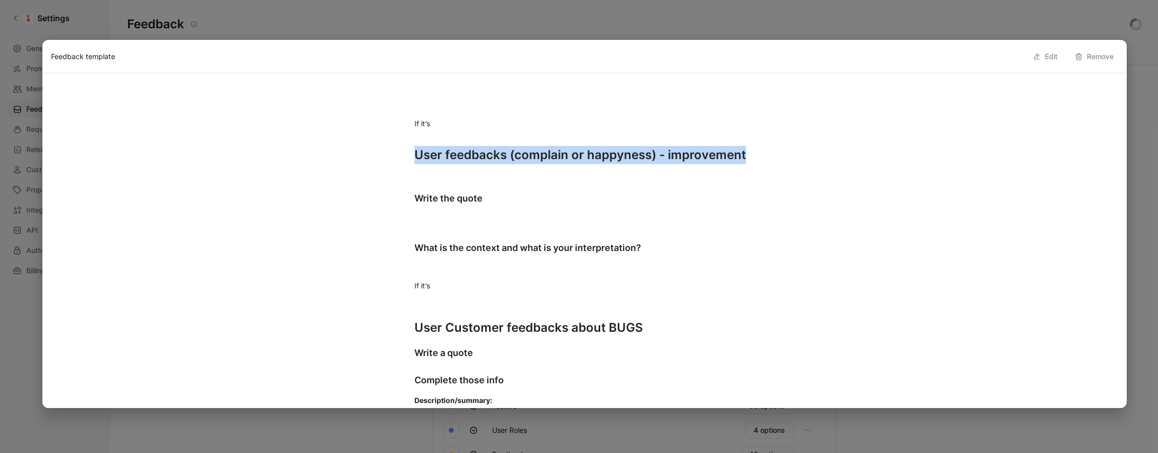
drag, startPoint x: 412, startPoint y: 154, endPoint x: 838, endPoint y: 147, distance: 425.6
click at [838, 147] on div "If it’s User feedbacks (complain or happyness) - improvement Write the quote Wh…" at bounding box center [584, 316] width 1067 height 455
copy h1 "User feedbacks (complain or happyness) - improvement"
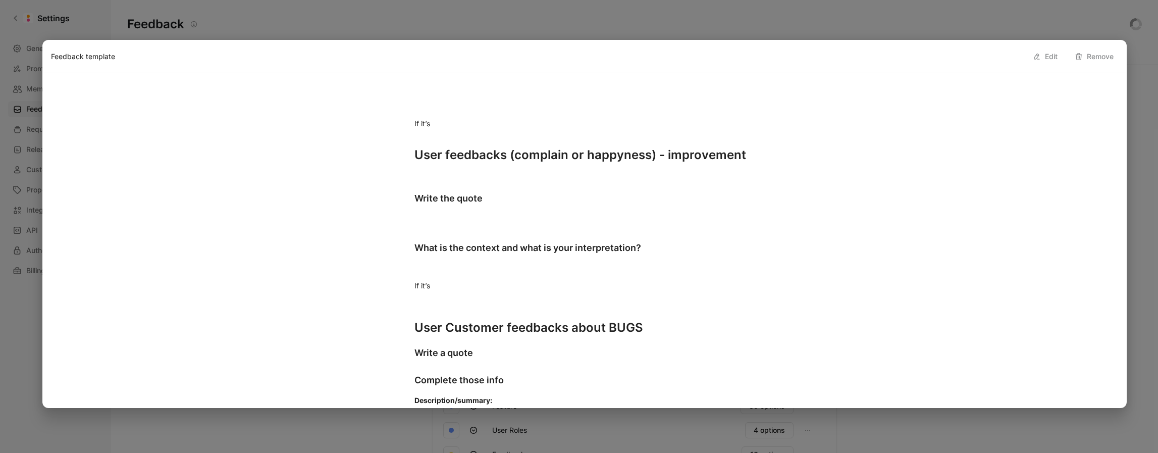
click at [414, 123] on p "If it’s" at bounding box center [584, 123] width 379 height 17
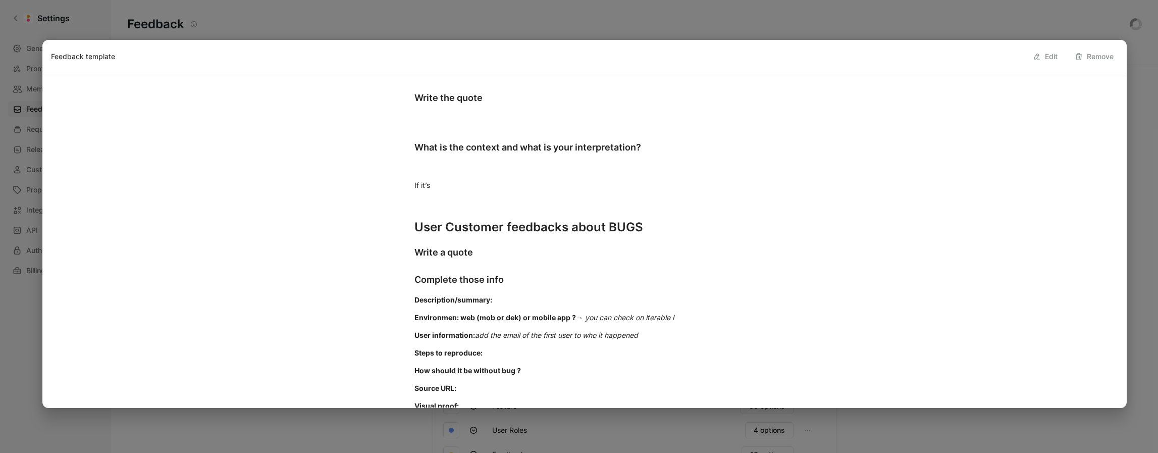
scroll to position [153, 0]
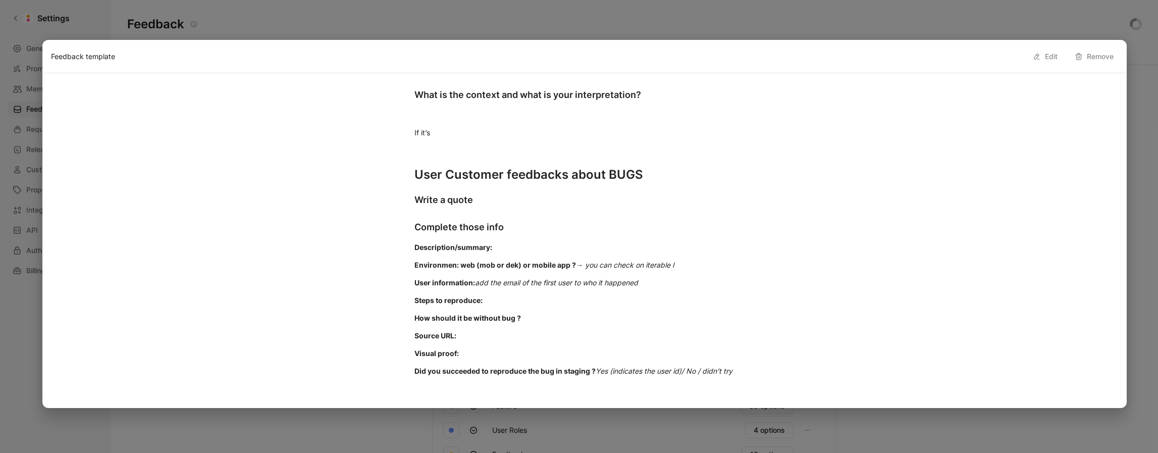
click at [769, 371] on p "Did you succeeded to reproduce the bug in staging ? Yes (indicates the user id)…" at bounding box center [584, 370] width 379 height 17
copy div "If it’s User feedbacks (complain or happyness) - improvement Write the quote Wh…"
click at [543, 294] on p "Steps to reproduce:" at bounding box center [584, 300] width 379 height 17
click at [426, 29] on div at bounding box center [579, 226] width 1158 height 453
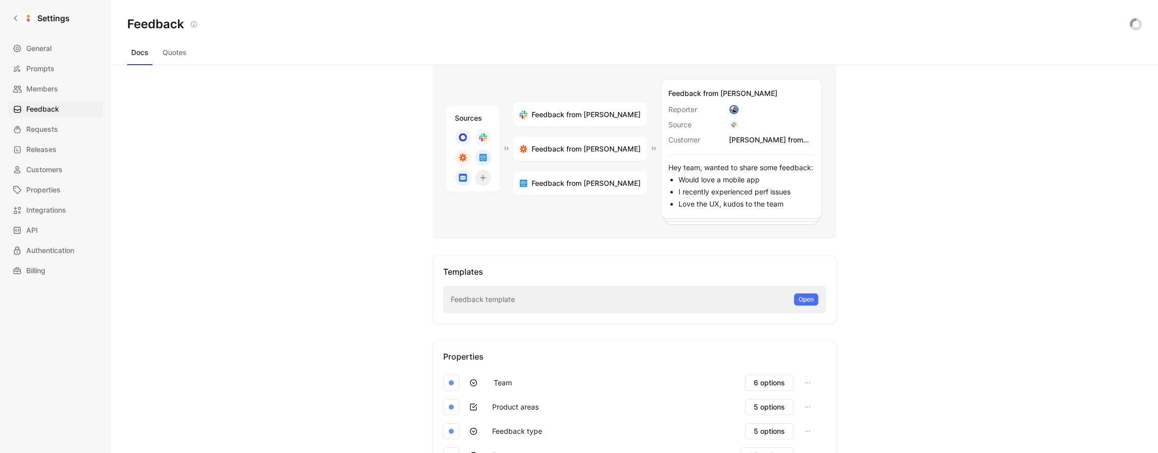
scroll to position [0, 0]
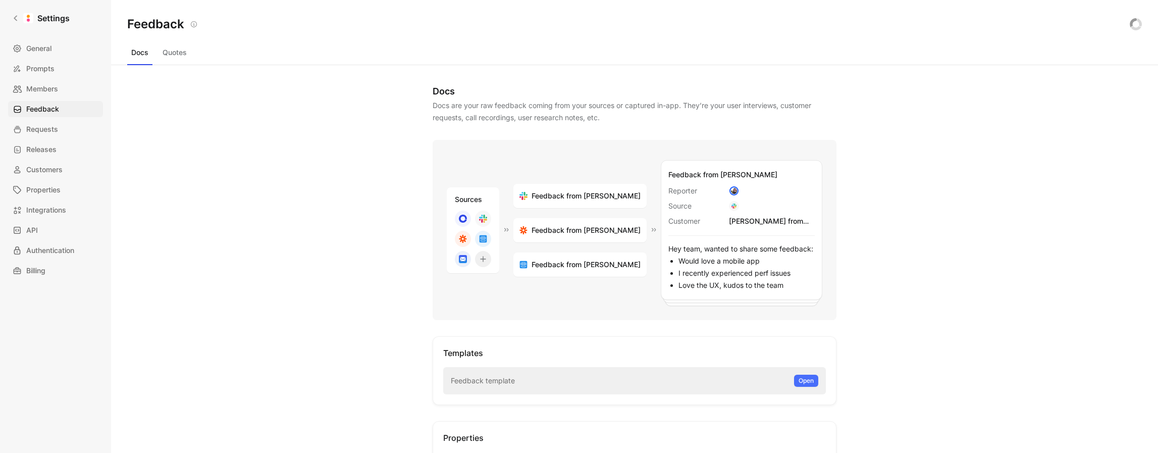
click at [169, 51] on button "Quotes" at bounding box center [175, 52] width 32 height 16
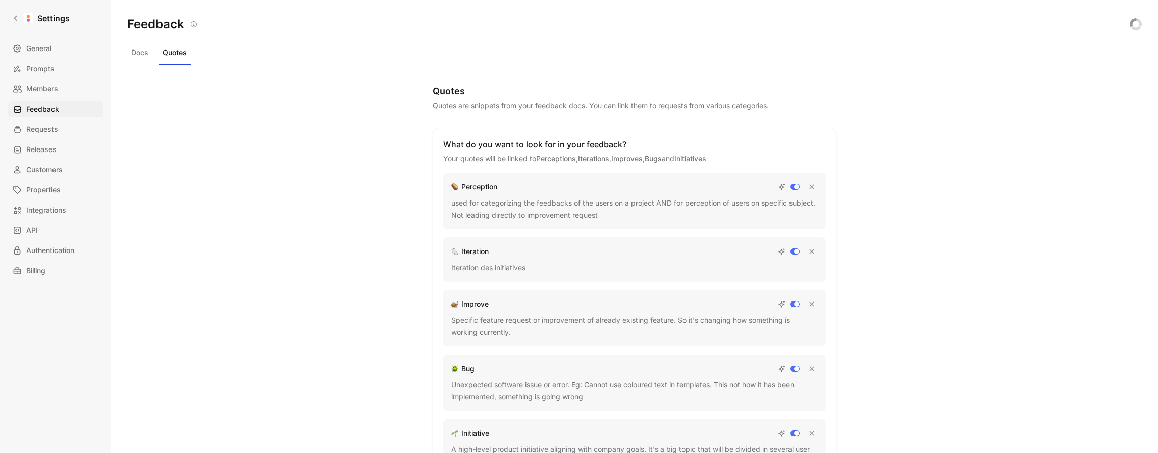
click at [34, 120] on div "General Prompts Members Feedback Requests Releases Customers Properties Integra…" at bounding box center [59, 159] width 102 height 238
click at [35, 125] on span "Requests" at bounding box center [42, 129] width 32 height 12
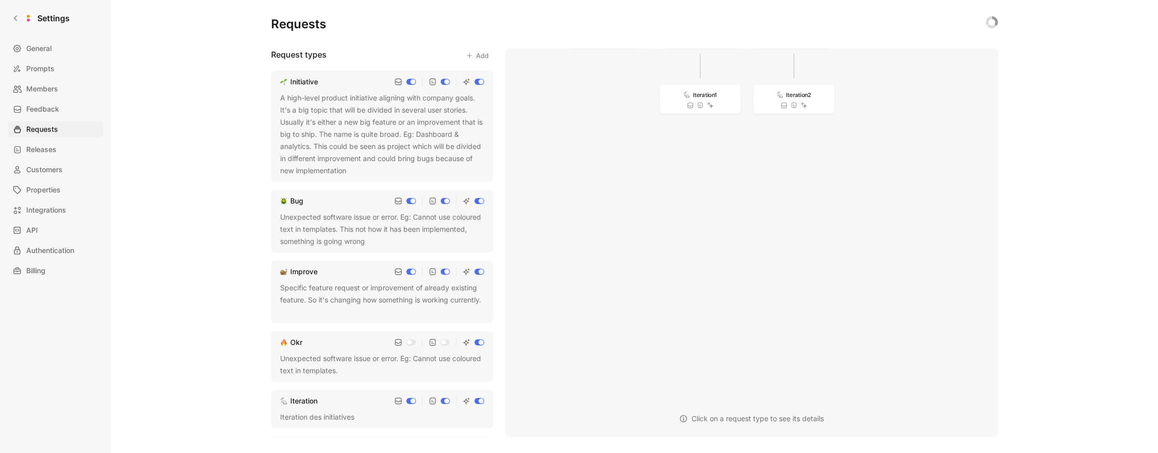
click at [388, 123] on div "A high-level product initiative aligning with company goals. It's a big topic t…" at bounding box center [382, 134] width 204 height 85
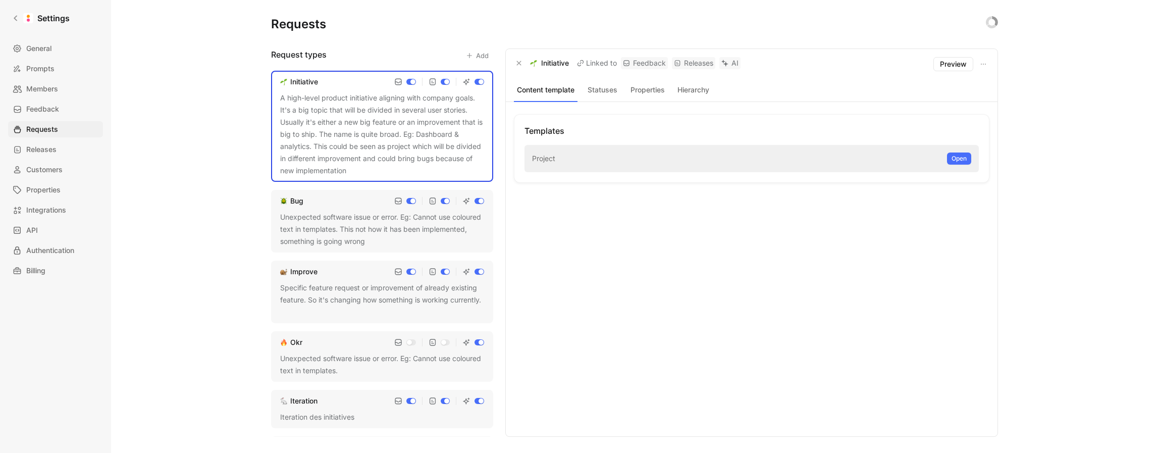
click at [337, 214] on div "Unexpected software issue or error. Eg: Cannot use coloured text in templates. …" at bounding box center [382, 229] width 204 height 36
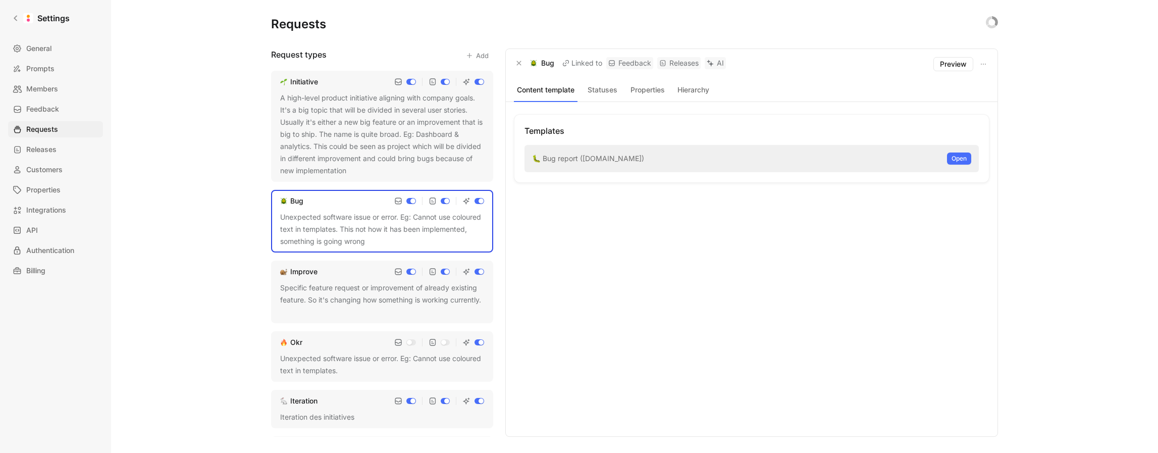
click at [347, 290] on div "Specific feature request or improvement of already existing feature. So it's ch…" at bounding box center [382, 300] width 204 height 36
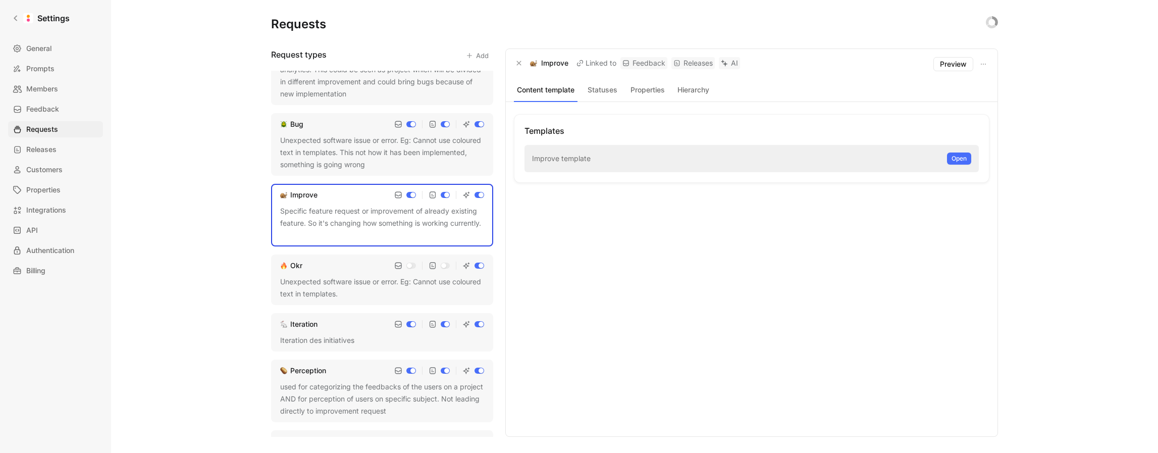
scroll to position [78, 0]
click at [327, 284] on div "Unexpected software issue or error. Eg: Cannot use coloured text in templates." at bounding box center [382, 286] width 204 height 24
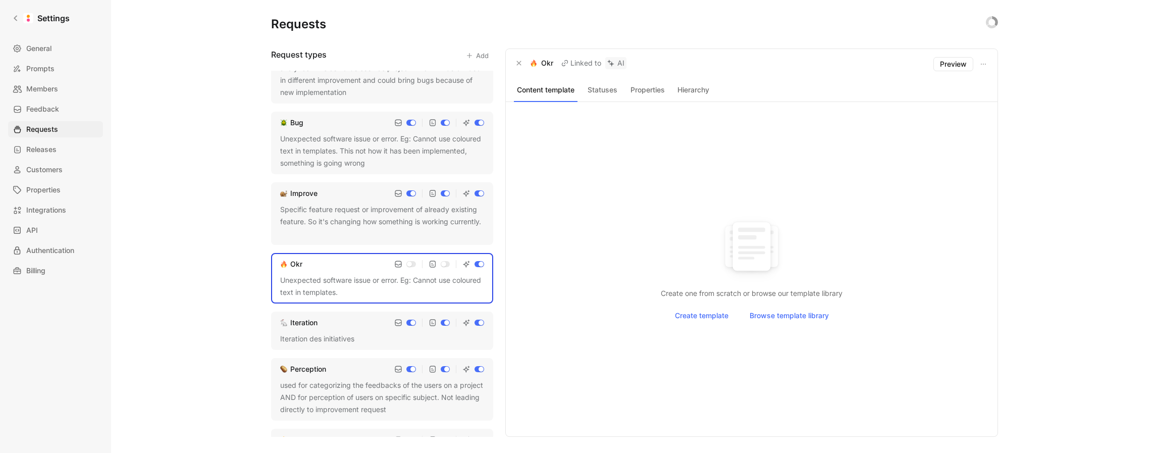
click at [322, 325] on div "Iteration" at bounding box center [382, 323] width 204 height 12
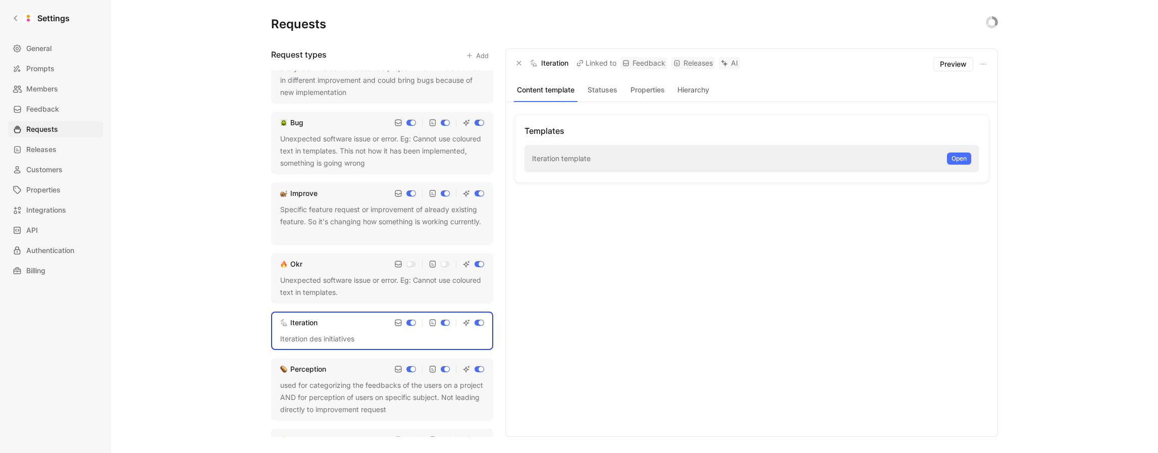
click at [328, 380] on div "used for categorizing the feedbacks of the users on a project AND for perceptio…" at bounding box center [382, 397] width 204 height 36
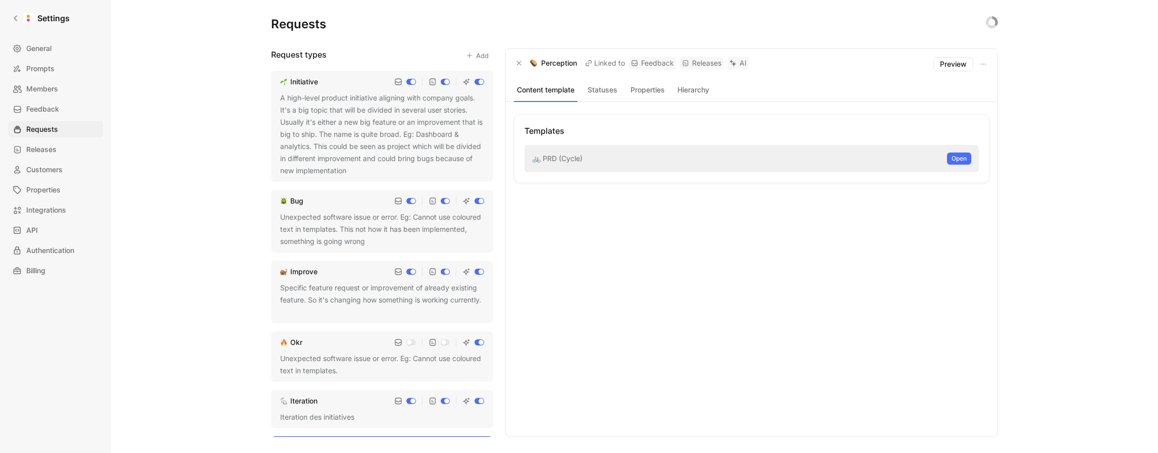
click at [326, 131] on div "A high-level product initiative aligning with company goals. It's a big topic t…" at bounding box center [382, 134] width 204 height 85
click at [949, 160] on button "Open" at bounding box center [959, 158] width 24 height 12
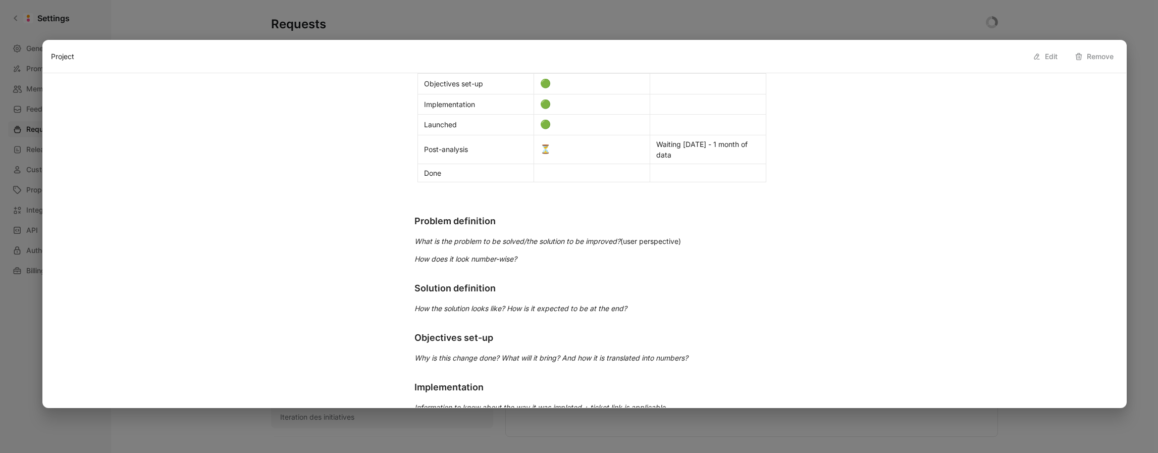
scroll to position [343, 0]
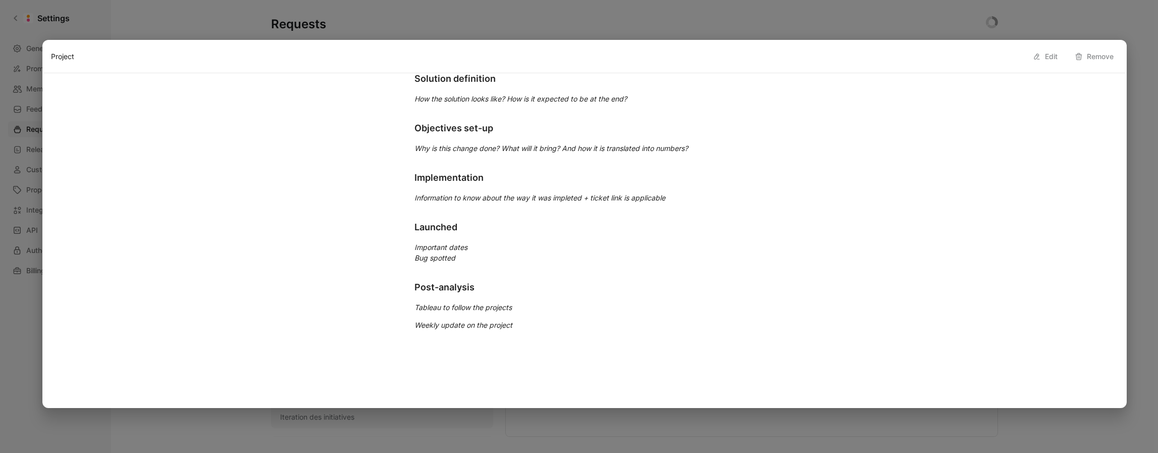
click at [523, 326] on p "Weekly update on the project" at bounding box center [584, 325] width 379 height 17
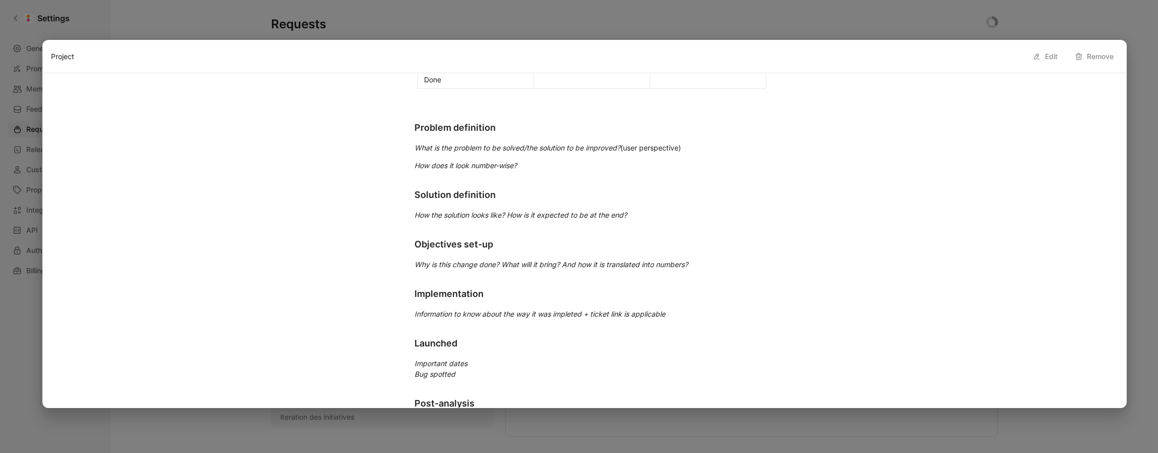
scroll to position [0, 0]
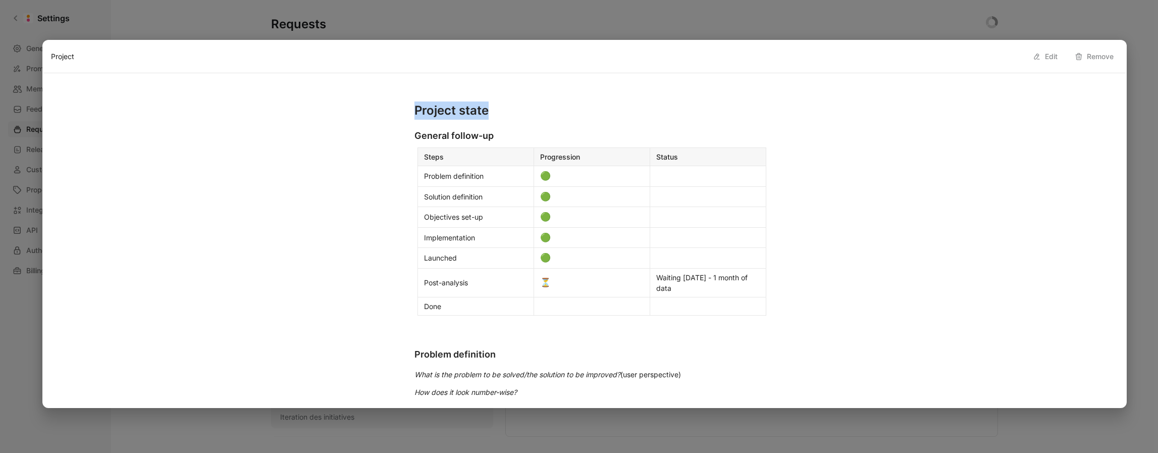
drag, startPoint x: 414, startPoint y: 111, endPoint x: 508, endPoint y: 113, distance: 93.9
click at [508, 113] on h1 "Project state" at bounding box center [584, 110] width 379 height 26
drag, startPoint x: 449, startPoint y: 130, endPoint x: 444, endPoint y: 130, distance: 5.1
click at [447, 130] on h2 "General follow-up" at bounding box center [584, 136] width 379 height 22
click at [441, 128] on h2 "General follow-up" at bounding box center [584, 136] width 379 height 22
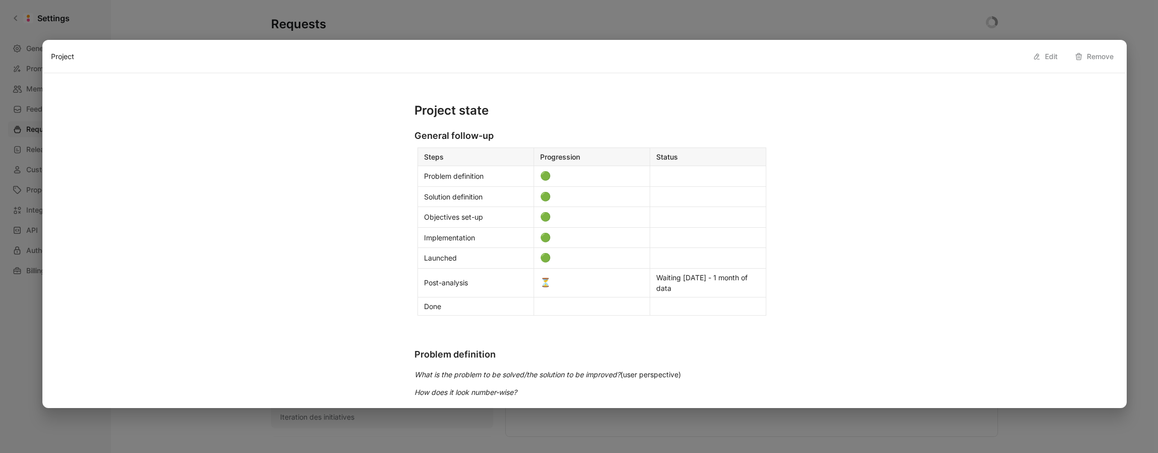
click at [455, 28] on div at bounding box center [579, 226] width 1158 height 453
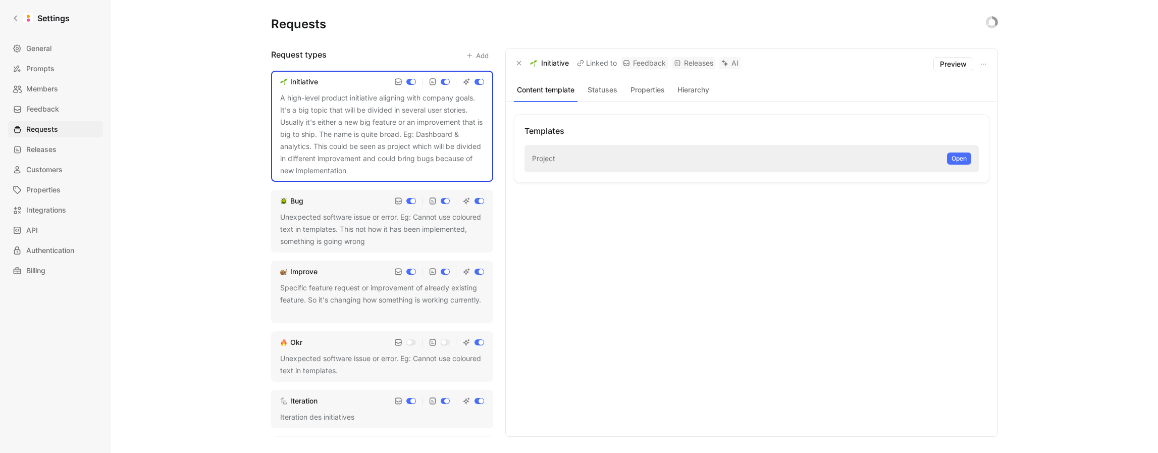
click at [390, 233] on div "Unexpected software issue or error. Eg: Cannot use coloured text in templates. …" at bounding box center [382, 229] width 204 height 36
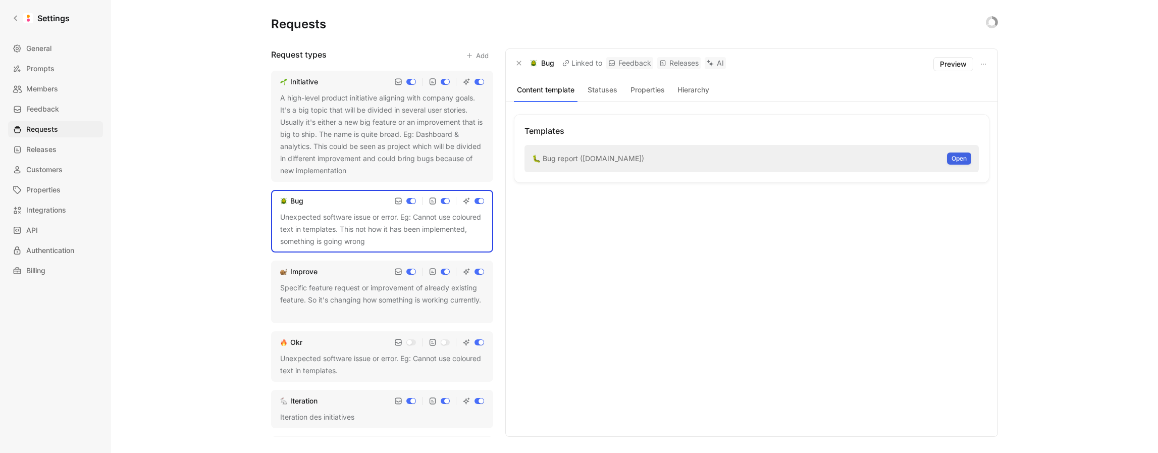
click at [956, 160] on span "Open" at bounding box center [959, 158] width 15 height 10
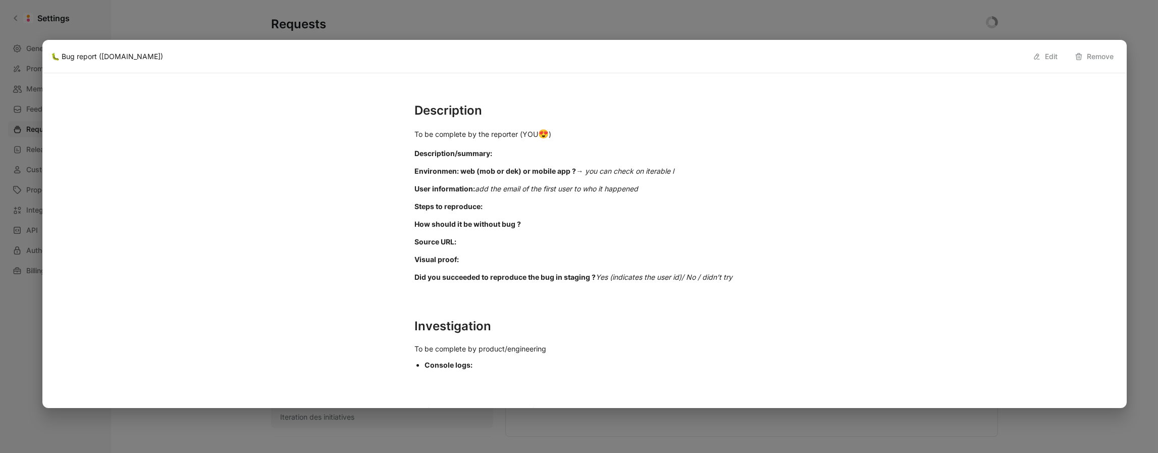
click at [621, 24] on div at bounding box center [579, 226] width 1158 height 453
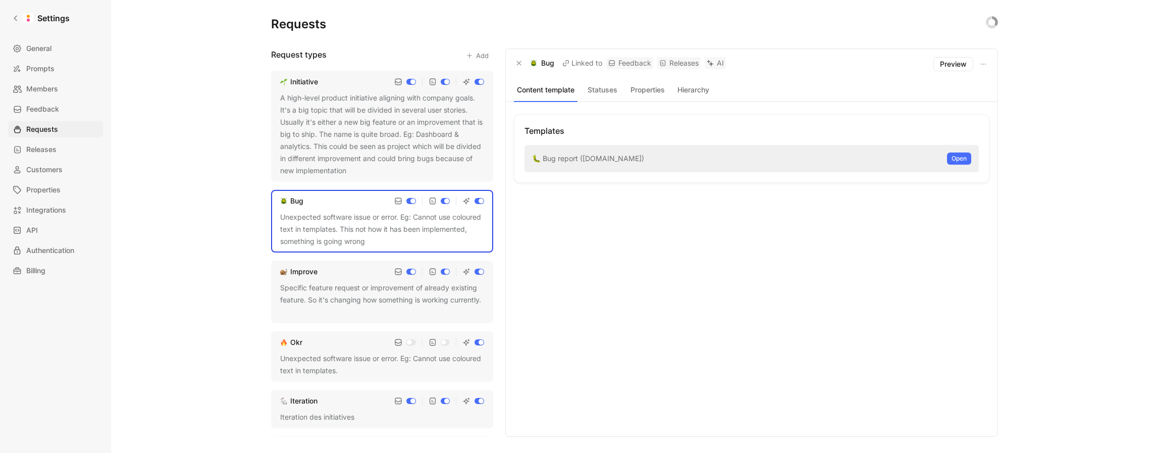
click at [395, 303] on div "Specific feature request or improvement of already existing feature. So it's ch…" at bounding box center [382, 300] width 204 height 36
click at [952, 156] on span "Open" at bounding box center [959, 158] width 15 height 10
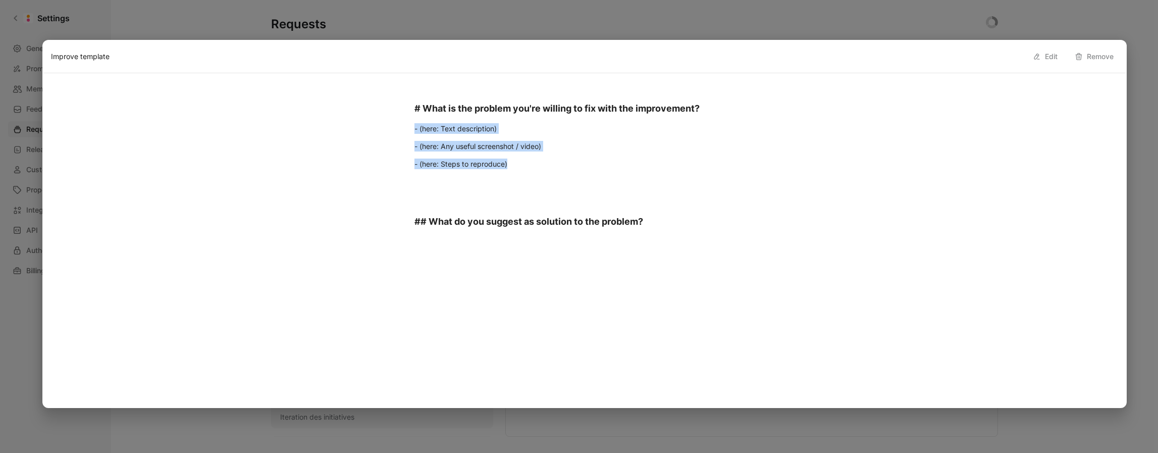
drag, startPoint x: 416, startPoint y: 122, endPoint x: 534, endPoint y: 163, distance: 124.4
click at [534, 163] on div "# What is the problem you're willing to fix with the improvement? - (here: Text…" at bounding box center [584, 166] width 1067 height 155
click at [534, 163] on p "- (here: Steps to reproduce)" at bounding box center [584, 163] width 379 height 17
click at [485, 24] on div at bounding box center [579, 226] width 1158 height 453
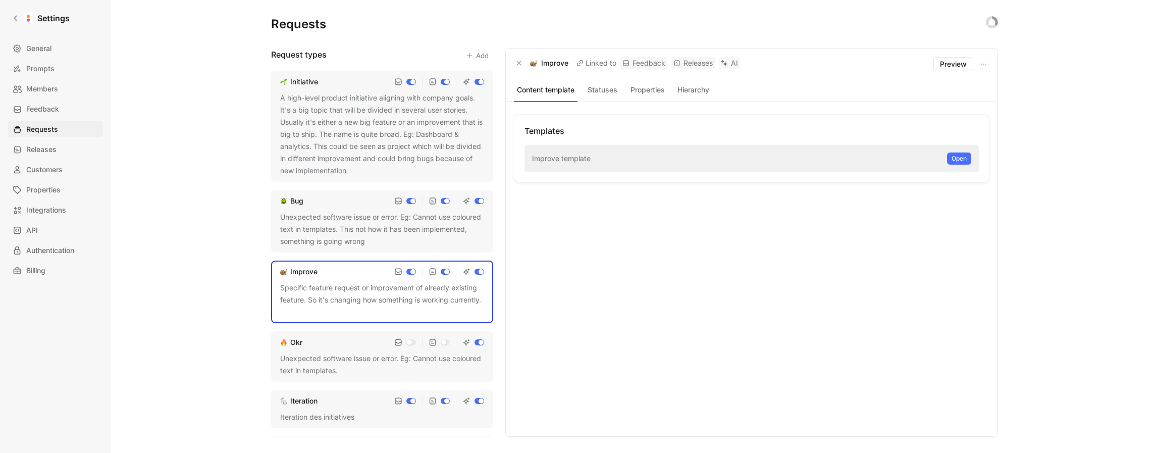
click at [372, 354] on div "Unexpected software issue or error. Eg: Cannot use coloured text in templates." at bounding box center [382, 364] width 204 height 24
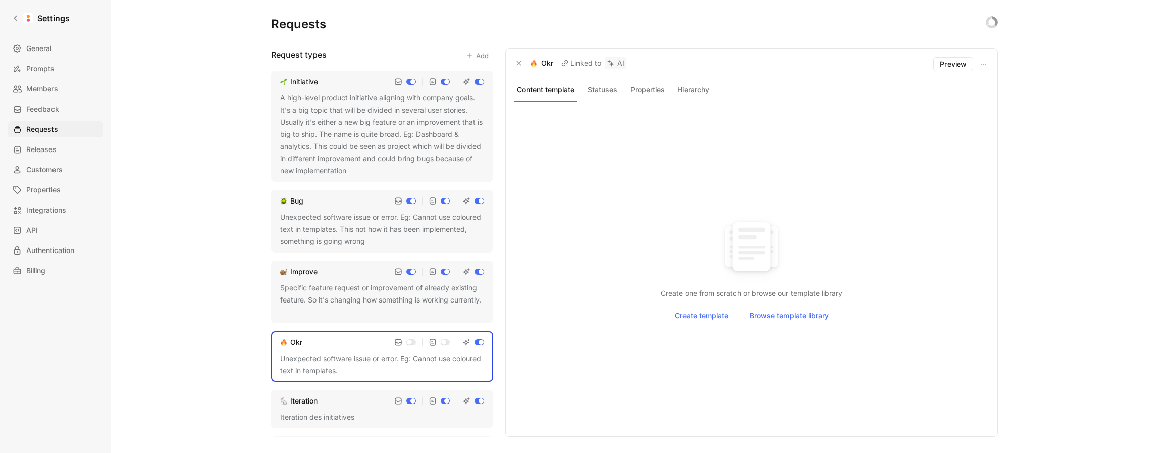
click at [375, 403] on div "Iteration" at bounding box center [382, 401] width 204 height 12
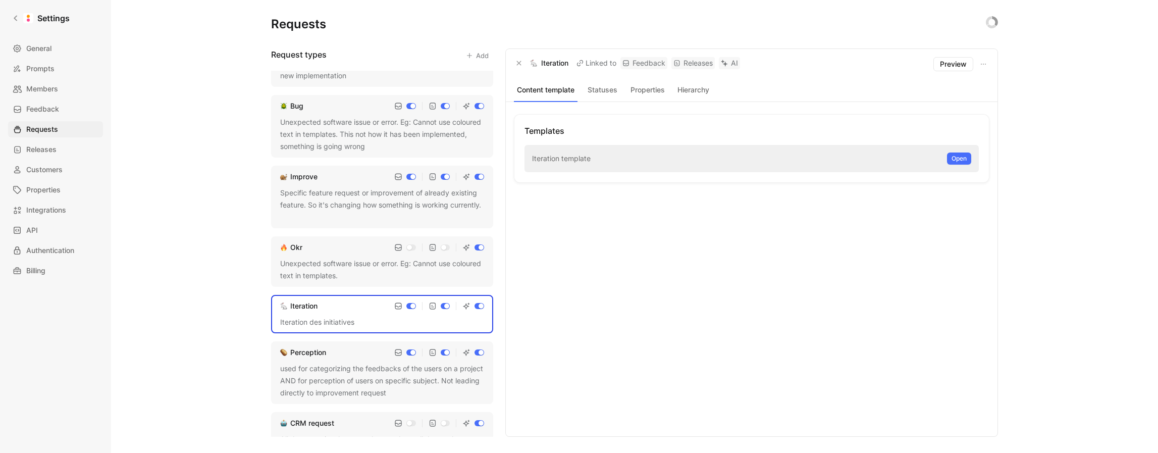
scroll to position [109, 0]
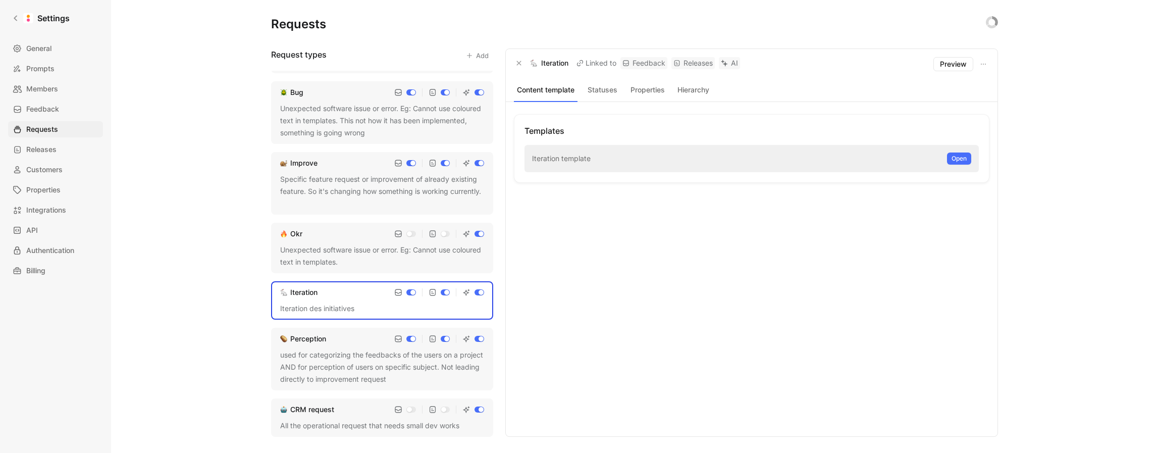
click at [353, 349] on div "used for categorizing the feedbacks of the users on a project AND for perceptio…" at bounding box center [382, 367] width 204 height 36
click at [959, 159] on span "Open" at bounding box center [959, 158] width 15 height 10
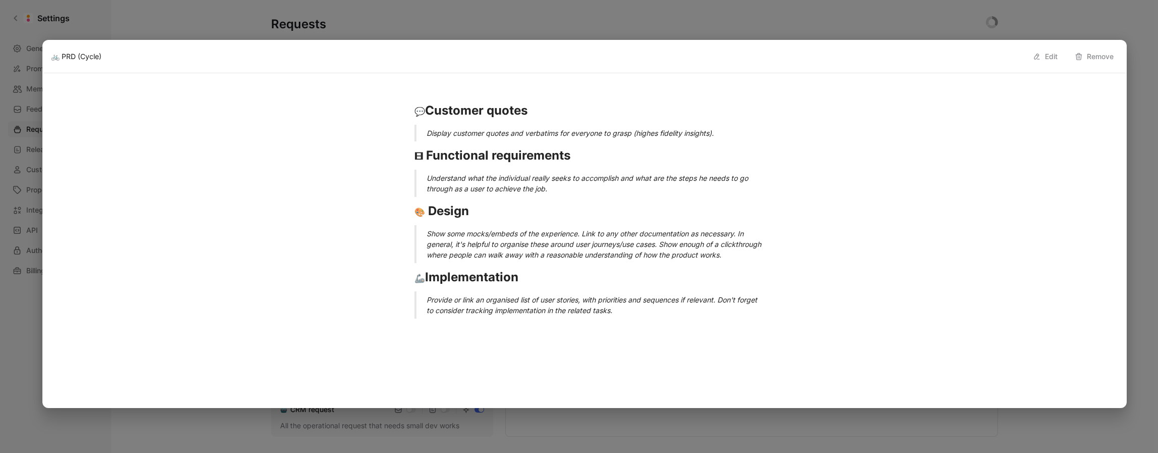
click at [468, 27] on div at bounding box center [579, 226] width 1158 height 453
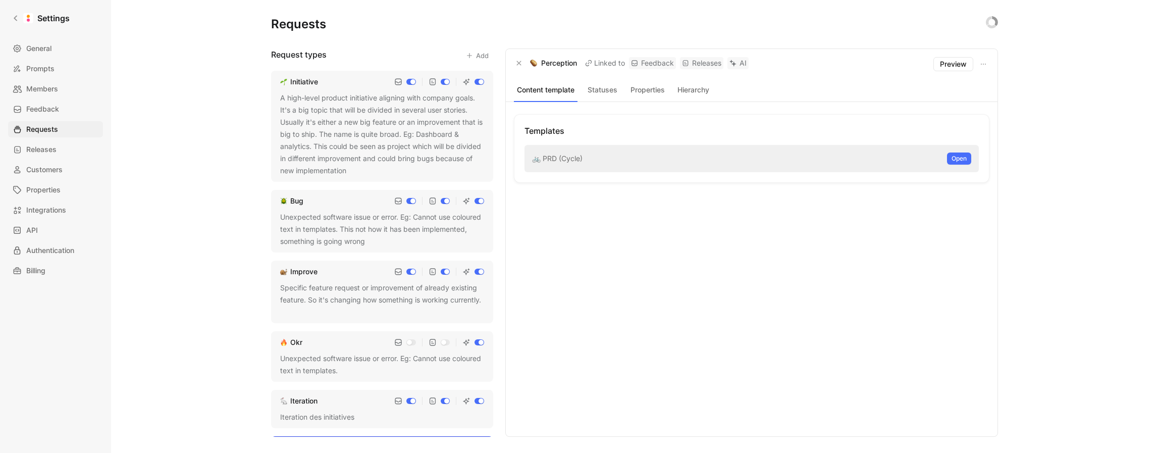
click at [359, 133] on div "A high-level product initiative aligning with company goals. It's a big topic t…" at bounding box center [382, 134] width 204 height 85
click at [349, 221] on div "Unexpected software issue or error. Eg: Cannot use coloured text in templates. …" at bounding box center [382, 229] width 204 height 36
click at [357, 129] on div "A high-level product initiative aligning with company goals. It's a big topic t…" at bounding box center [382, 134] width 204 height 85
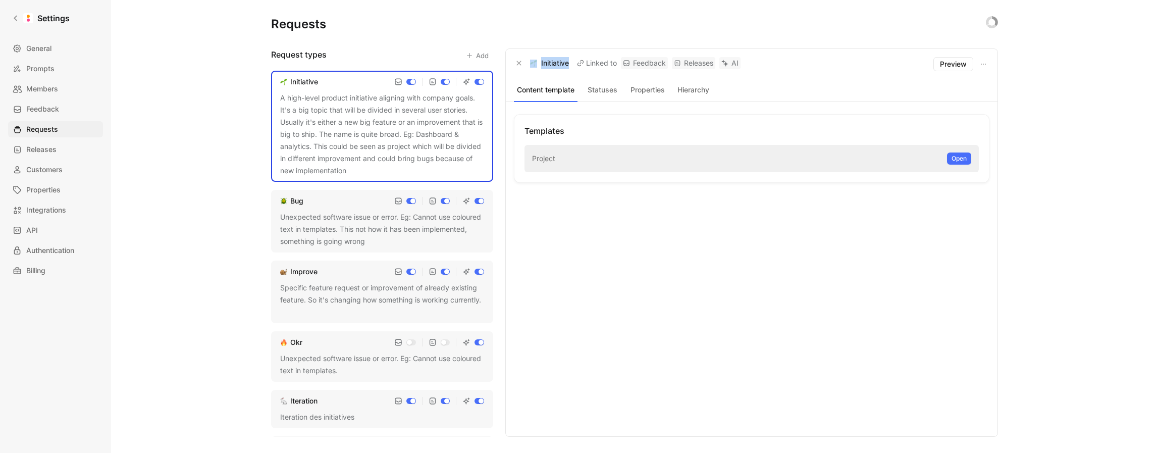
drag, startPoint x: 568, startPoint y: 64, endPoint x: 525, endPoint y: 62, distance: 43.5
click at [521, 60] on div "Initiative" at bounding box center [541, 63] width 55 height 12
copy div "Initiative"
click at [954, 159] on span "Open" at bounding box center [959, 158] width 15 height 10
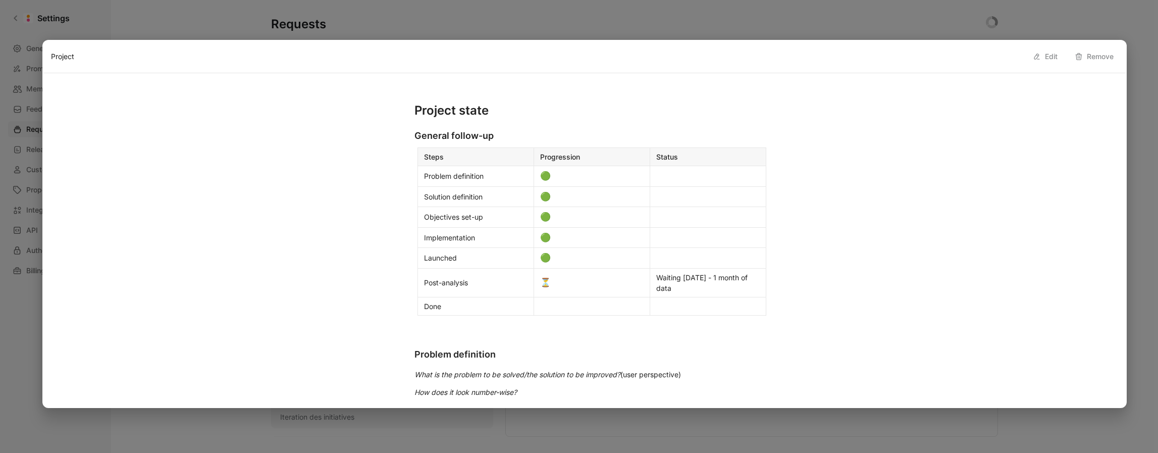
click at [415, 136] on h2 "General follow-up" at bounding box center [584, 136] width 379 height 22
click at [414, 135] on h2 "General follow-up" at bounding box center [584, 136] width 379 height 22
drag, startPoint x: 418, startPoint y: 108, endPoint x: 464, endPoint y: 140, distance: 56.3
click at [418, 109] on h1 "Project state" at bounding box center [584, 110] width 379 height 26
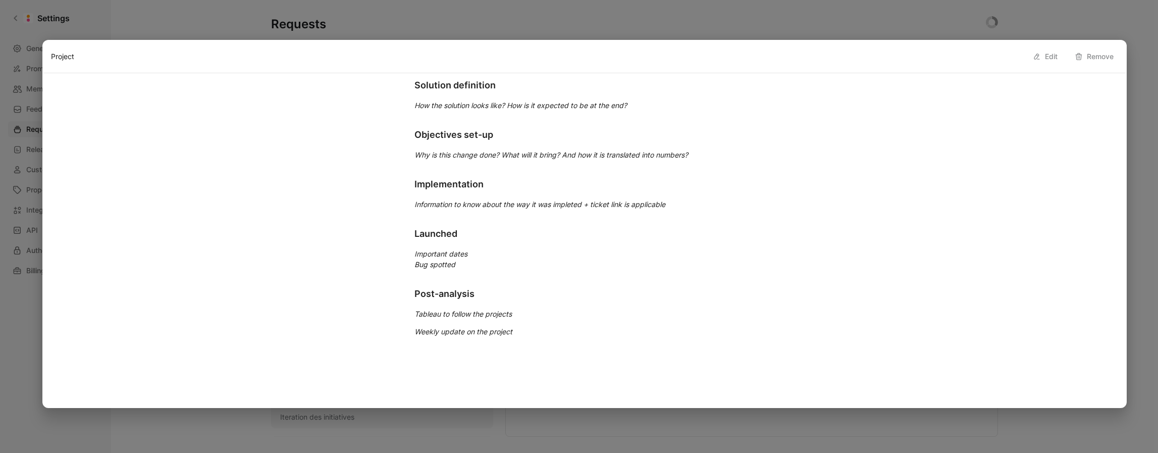
scroll to position [343, 0]
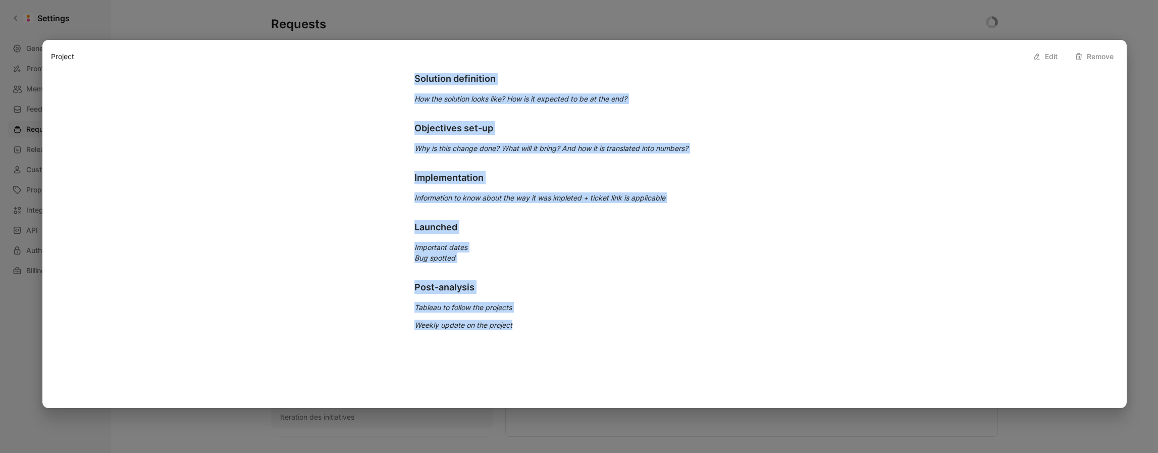
click at [530, 325] on p "Weekly update on the project" at bounding box center [584, 325] width 379 height 17
copy div "roject state General follow-up Steps Progression Status Problem definition 🟢 So…"
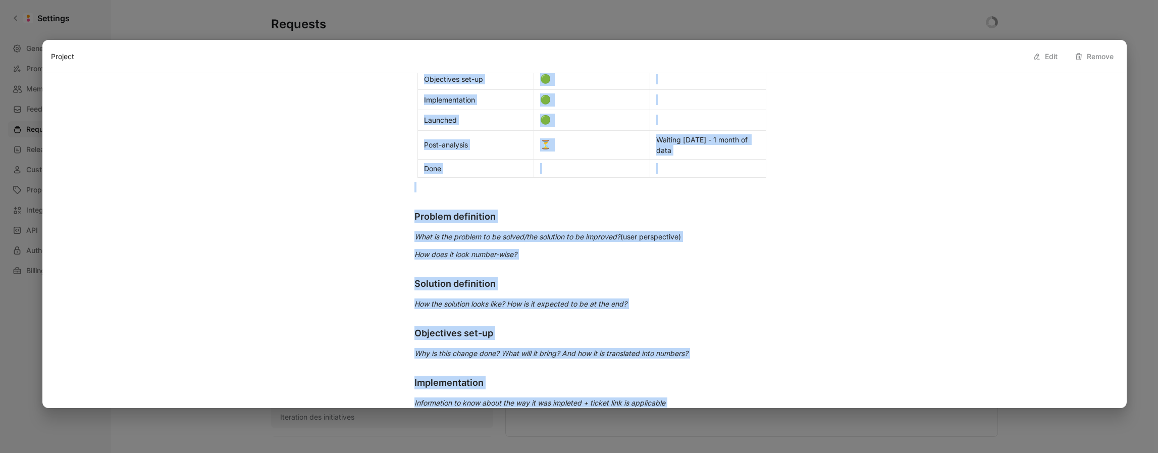
scroll to position [0, 0]
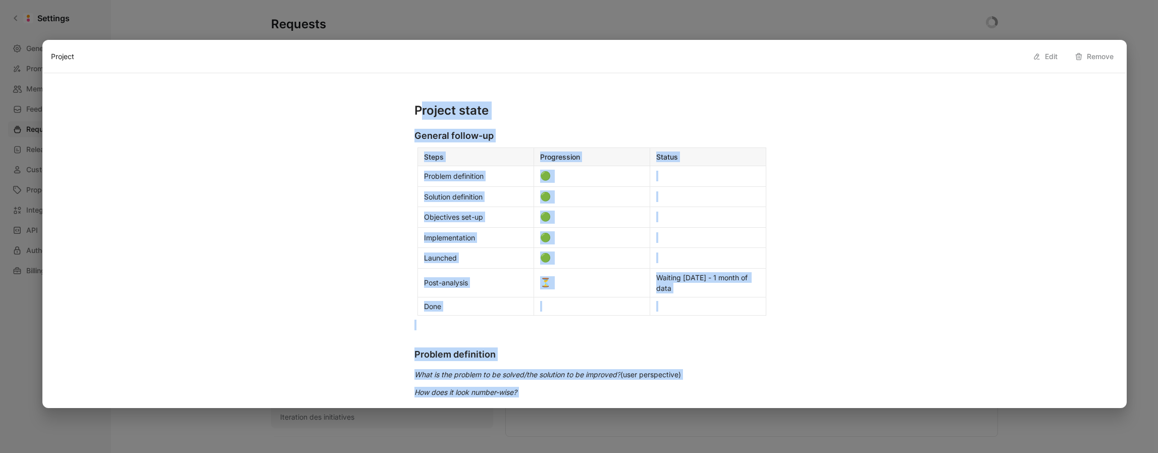
click at [446, 128] on h2 "General follow-up" at bounding box center [584, 136] width 379 height 22
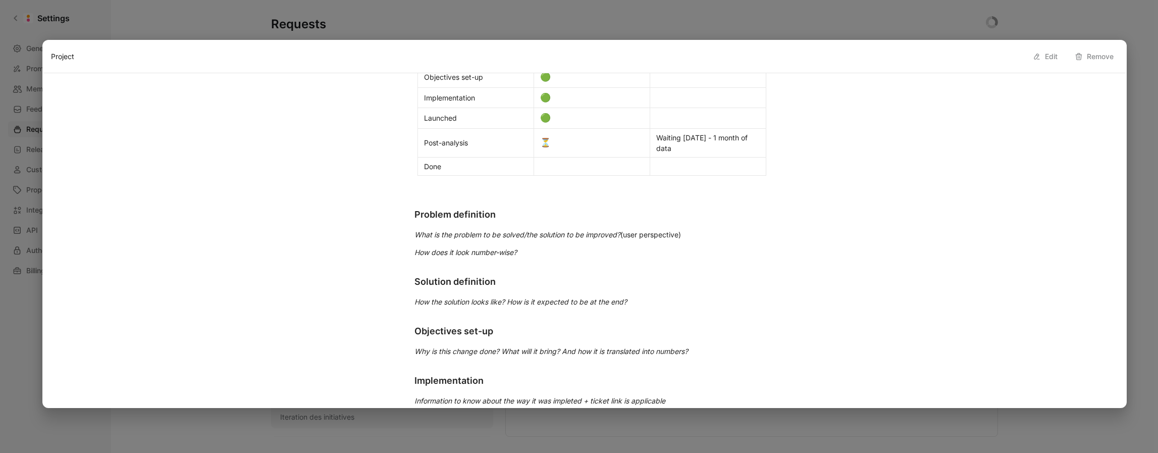
scroll to position [27, 0]
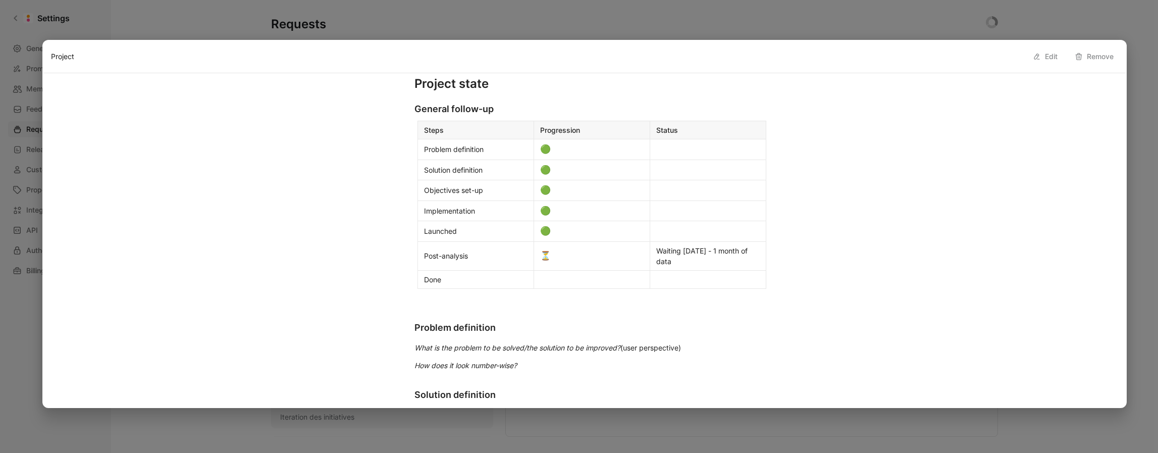
drag, startPoint x: 413, startPoint y: 109, endPoint x: 493, endPoint y: 107, distance: 79.8
click at [413, 109] on h2 "General follow-up" at bounding box center [584, 109] width 379 height 22
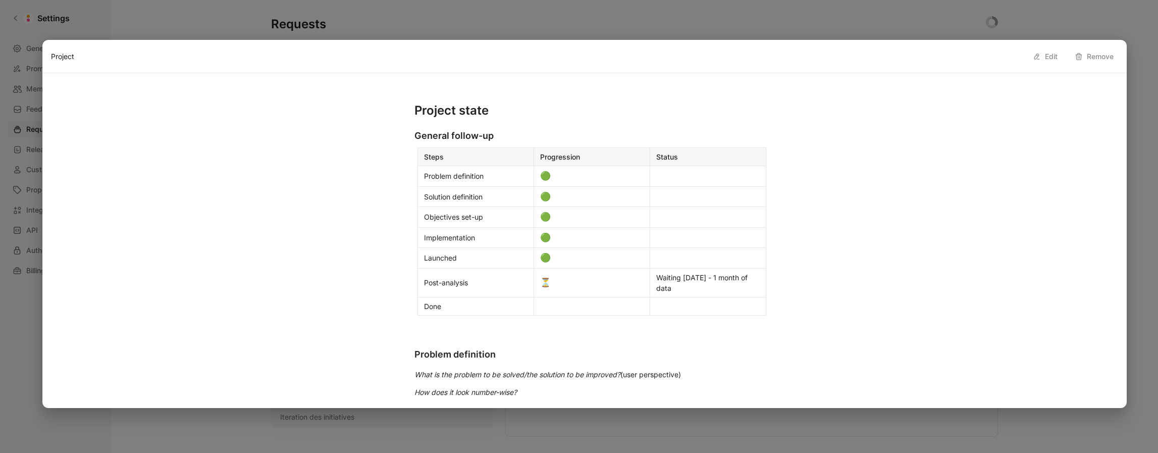
click at [416, 136] on h2 "General follow-up" at bounding box center [584, 136] width 379 height 22
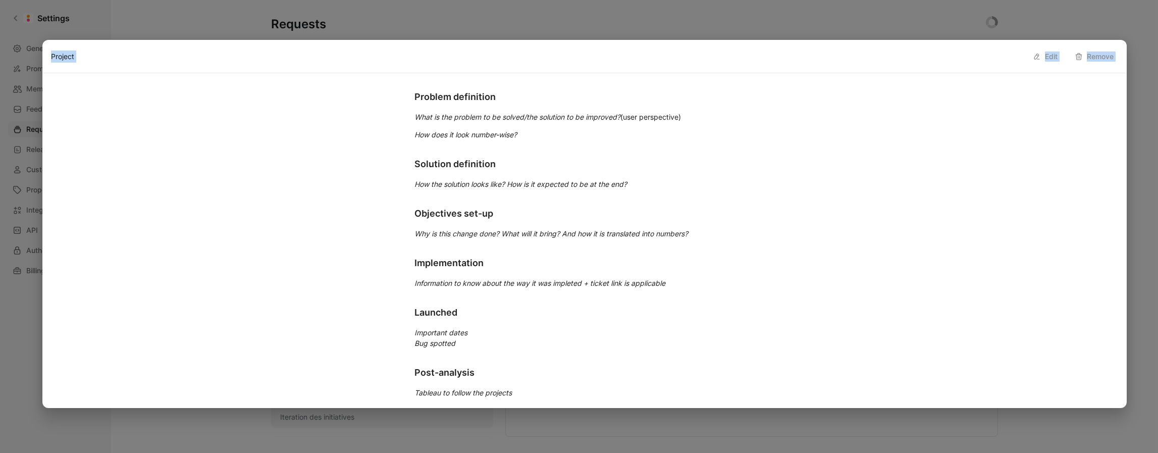
scroll to position [343, 0]
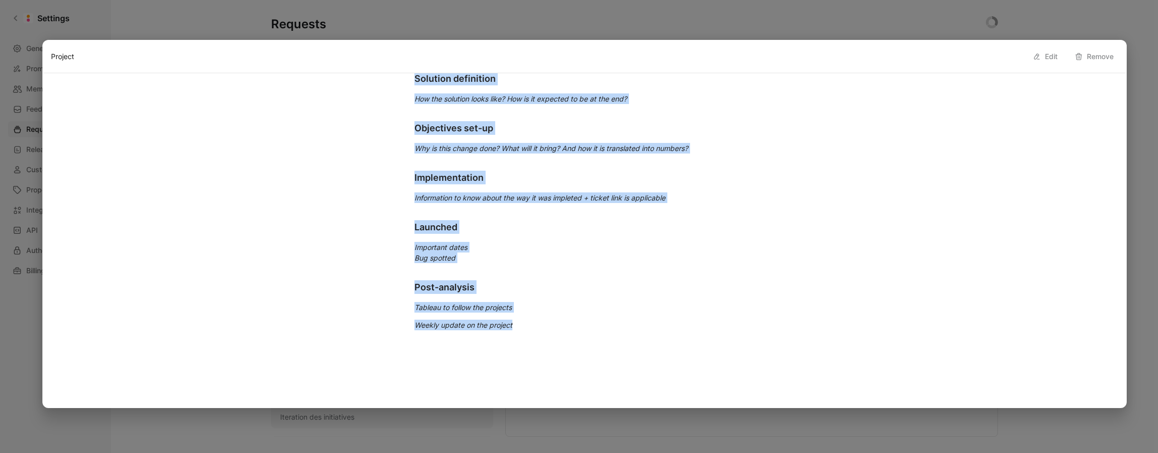
drag, startPoint x: 414, startPoint y: 135, endPoint x: 534, endPoint y: 328, distance: 226.5
click at [535, 329] on div "Project state General follow-up Steps Progression Status Problem definition 🟢 S…" at bounding box center [584, 69] width 1067 height 645
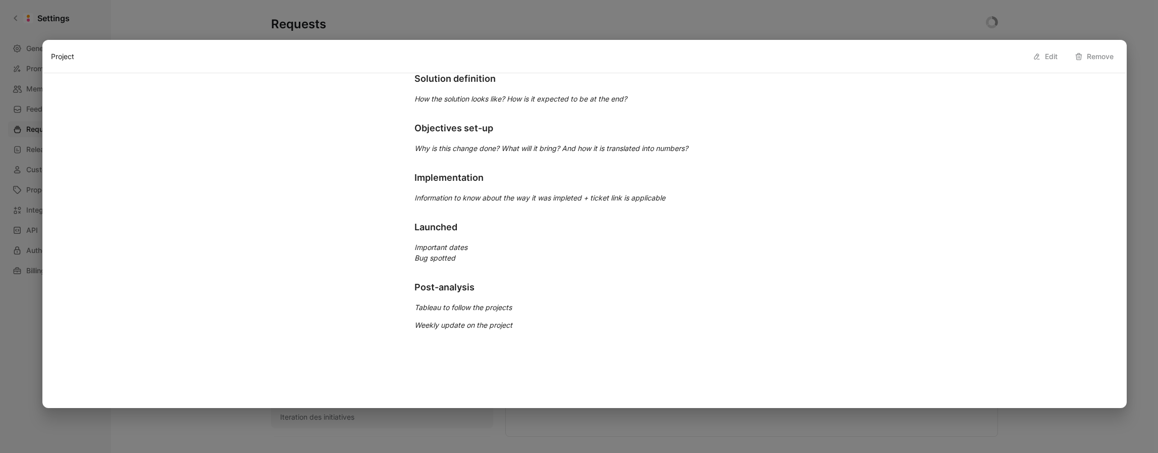
click at [155, 24] on div at bounding box center [579, 226] width 1158 height 453
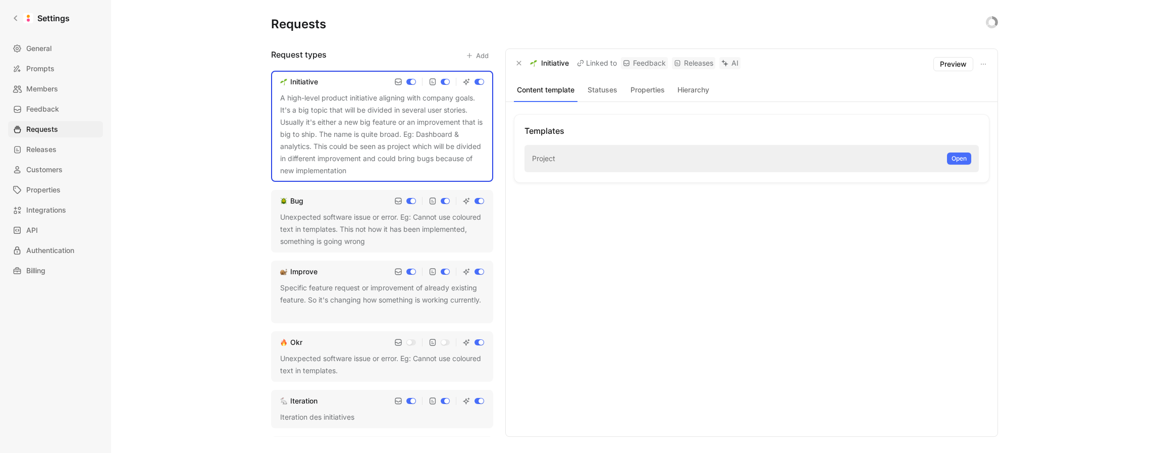
click at [348, 209] on div "Bug Unexpected software issue or error. Eg: Cannot use coloured text in templat…" at bounding box center [382, 221] width 222 height 63
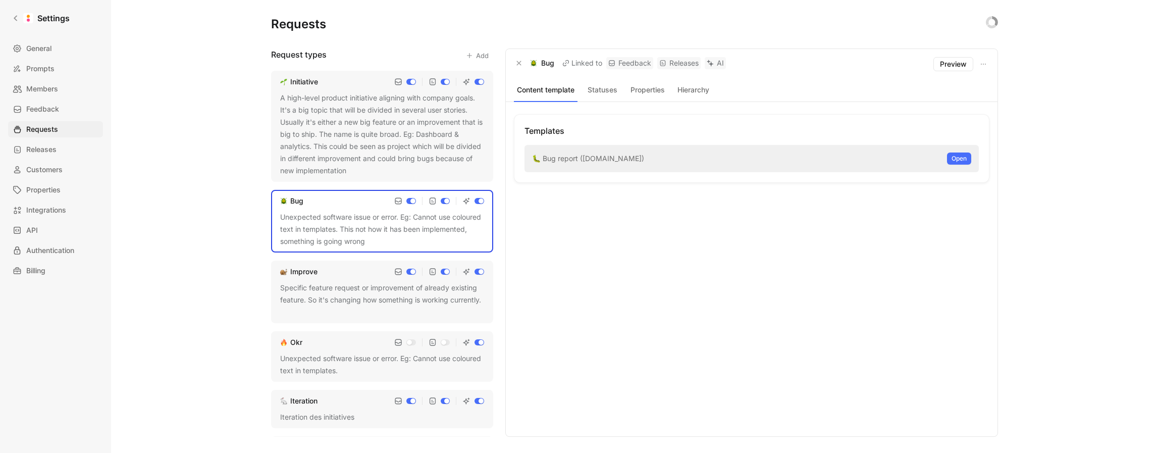
drag, startPoint x: 553, startPoint y: 63, endPoint x: 530, endPoint y: 64, distance: 23.2
click at [530, 64] on div "Bug" at bounding box center [542, 63] width 24 height 12
click at [953, 160] on span "Open" at bounding box center [959, 158] width 15 height 10
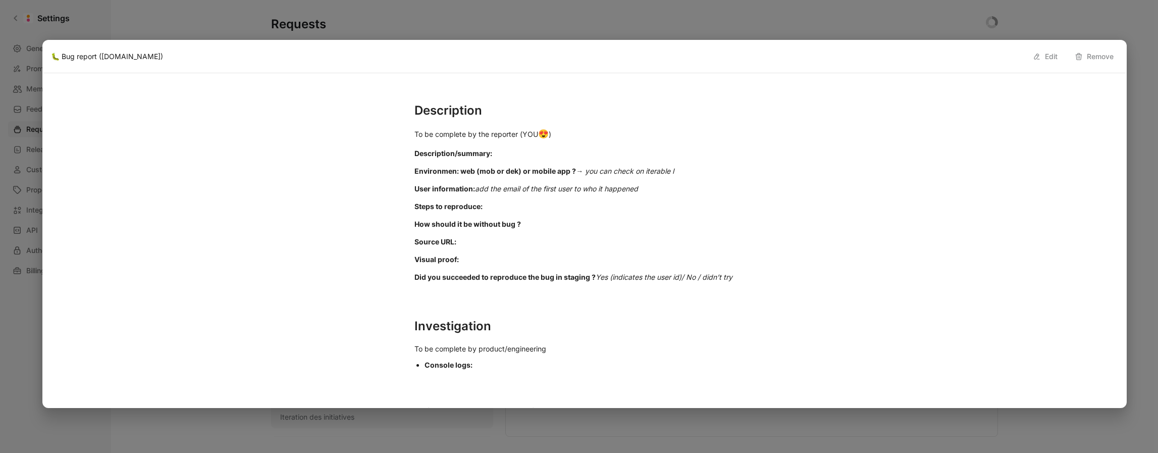
click at [415, 109] on h1 "Description" at bounding box center [584, 110] width 379 height 26
drag, startPoint x: 420, startPoint y: 122, endPoint x: 418, endPoint y: 112, distance: 10.2
click at [419, 113] on h1 "Description" at bounding box center [584, 110] width 379 height 26
click at [416, 109] on h1 "Description" at bounding box center [584, 110] width 379 height 26
drag, startPoint x: 415, startPoint y: 108, endPoint x: 508, endPoint y: 356, distance: 265.2
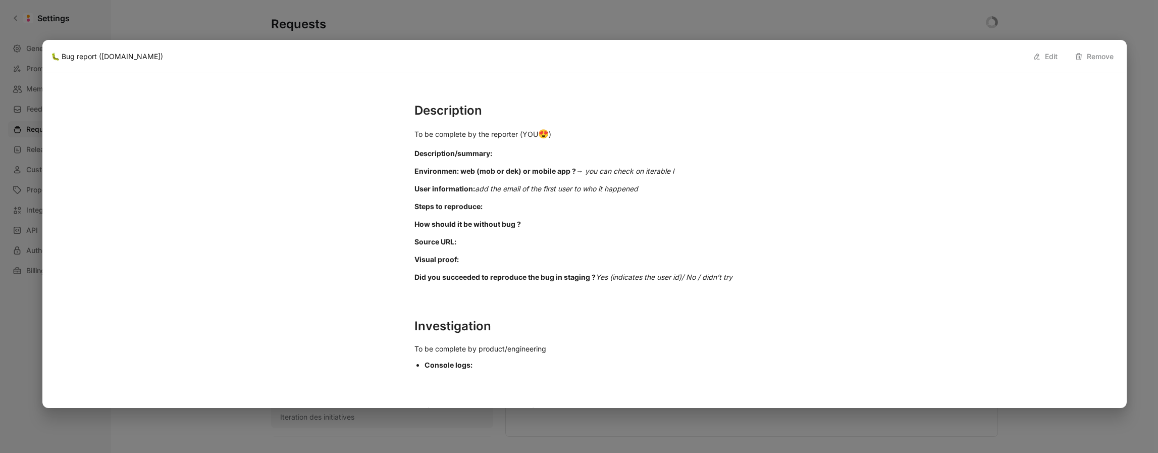
click at [512, 380] on div "Description To be complete by the reporter (YOU 😍 ) Description/summary: Enviro…" at bounding box center [584, 272] width 1067 height 366
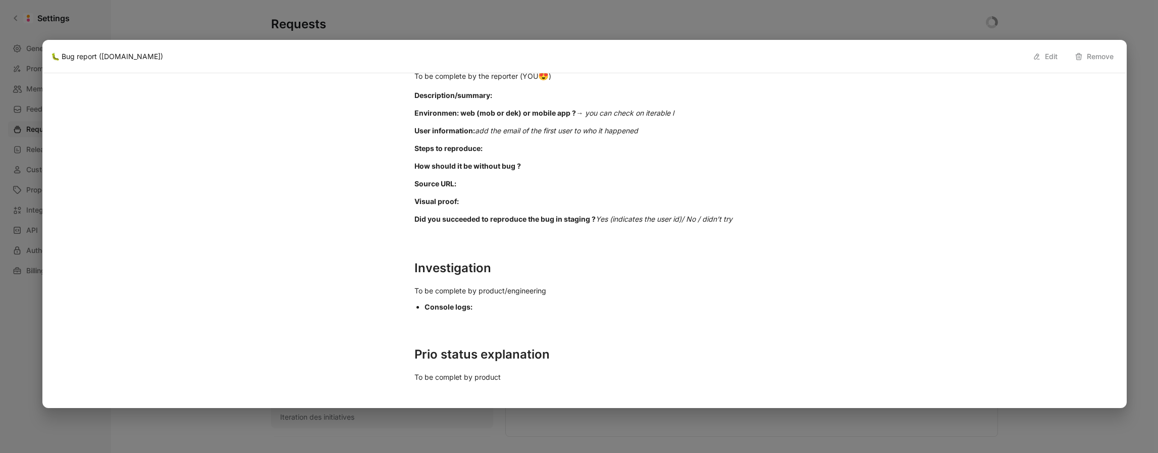
scroll to position [64, 0]
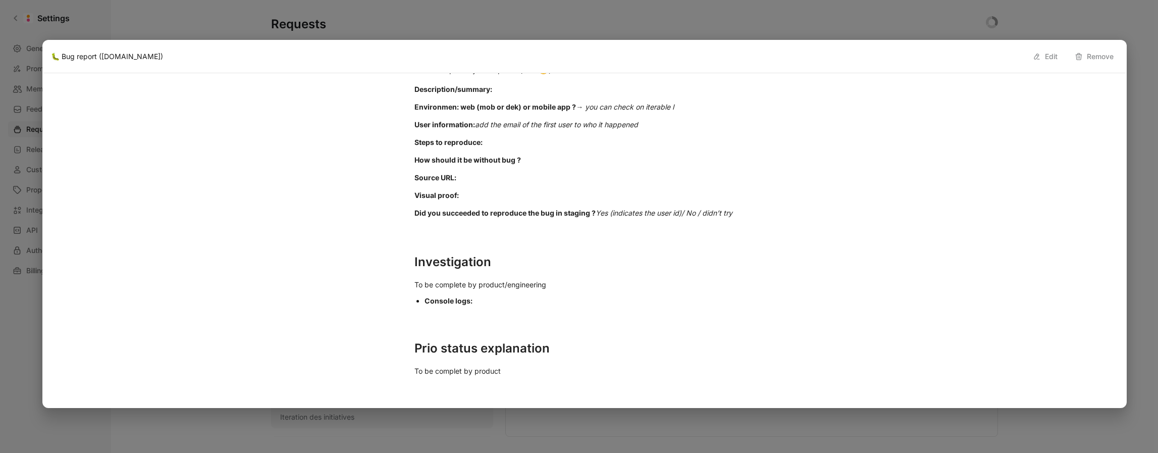
drag, startPoint x: 427, startPoint y: 169, endPoint x: 456, endPoint y: 173, distance: 29.0
click at [427, 169] on p "Source URL:" at bounding box center [584, 177] width 379 height 17
click at [483, 175] on p "Source URL:" at bounding box center [584, 177] width 379 height 17
click at [475, 178] on p "Source URL:" at bounding box center [584, 177] width 379 height 17
drag, startPoint x: 415, startPoint y: 109, endPoint x: 494, endPoint y: 371, distance: 273.4
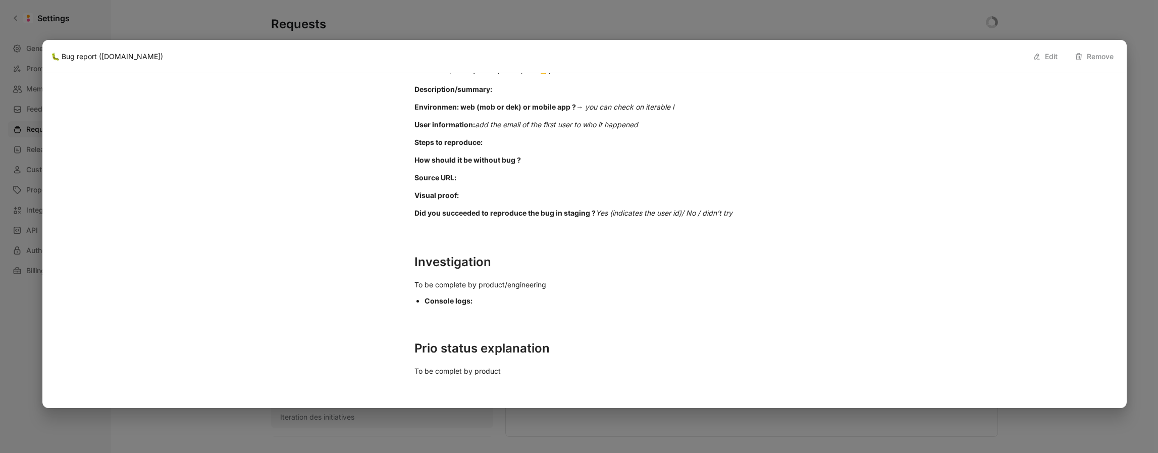
click at [505, 374] on div "Description To be complete by the reporter (YOU 😍 ) Description/summary: Enviro…" at bounding box center [584, 208] width 1067 height 366
click at [987, 30] on div at bounding box center [579, 226] width 1158 height 453
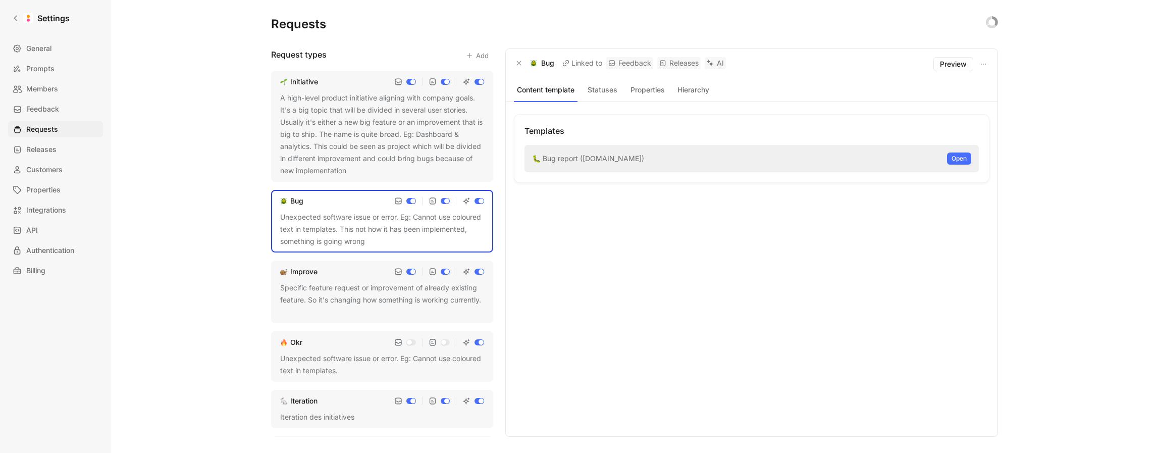
click at [370, 296] on div "Specific feature request or improvement of already existing feature. So it's ch…" at bounding box center [382, 300] width 204 height 36
click at [955, 160] on span "Open" at bounding box center [959, 158] width 15 height 10
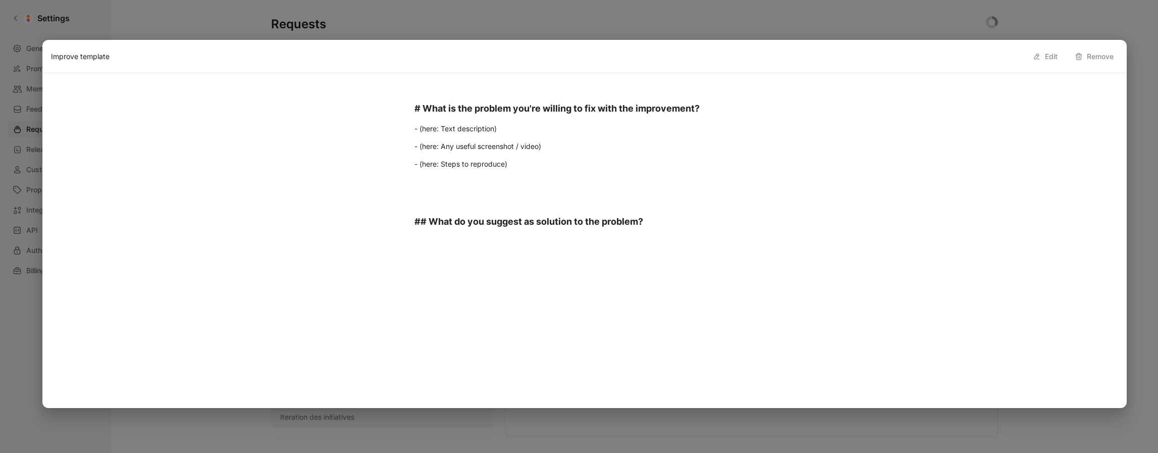
click at [522, 20] on div at bounding box center [579, 226] width 1158 height 453
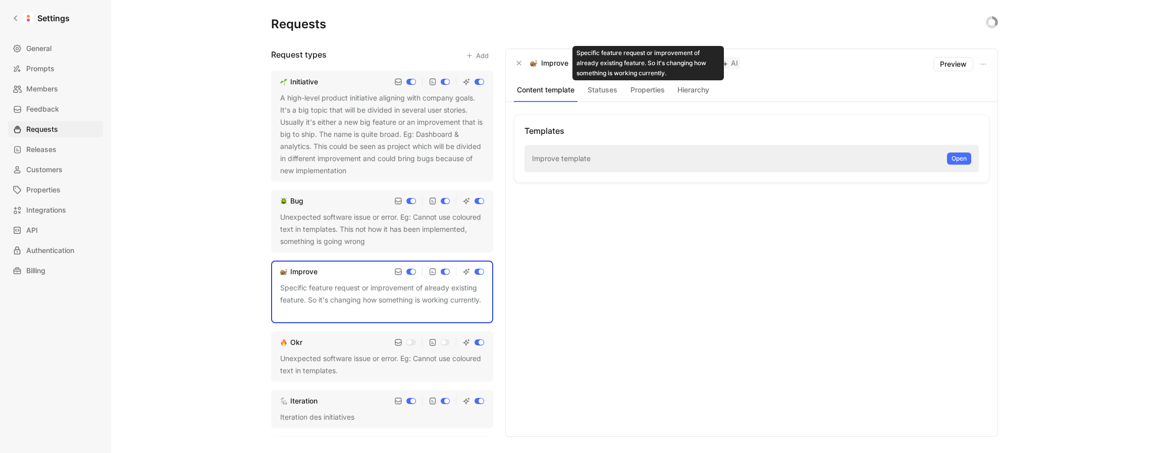
drag, startPoint x: 528, startPoint y: 63, endPoint x: 563, endPoint y: 72, distance: 36.0
click at [567, 63] on div "Improve" at bounding box center [541, 63] width 55 height 12
click at [563, 74] on div "Improve Linked to Feedback Releases AI Preview" at bounding box center [752, 64] width 492 height 30
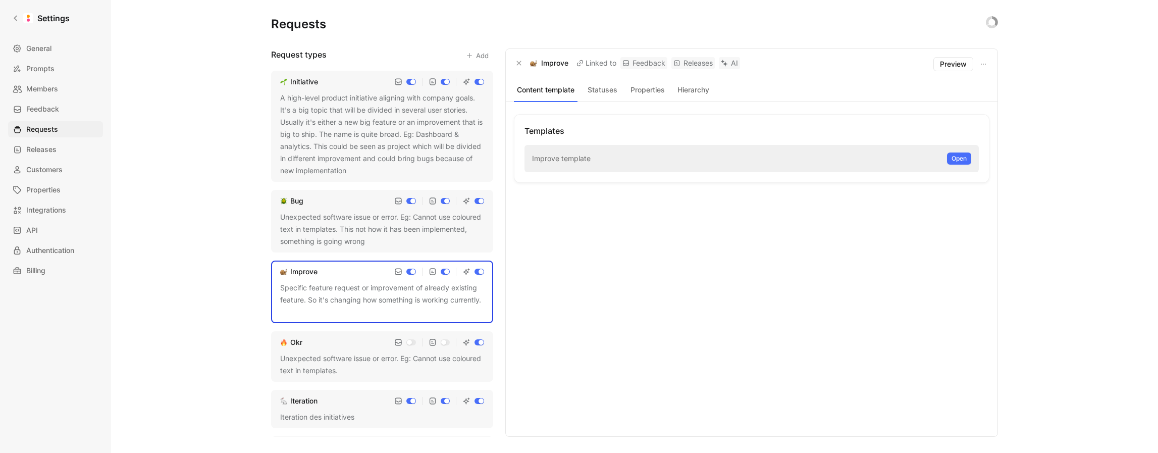
drag, startPoint x: 567, startPoint y: 63, endPoint x: 496, endPoint y: 72, distance: 71.3
click at [531, 63] on div "Improve" at bounding box center [549, 63] width 38 height 12
click at [957, 159] on span "Open" at bounding box center [959, 158] width 15 height 10
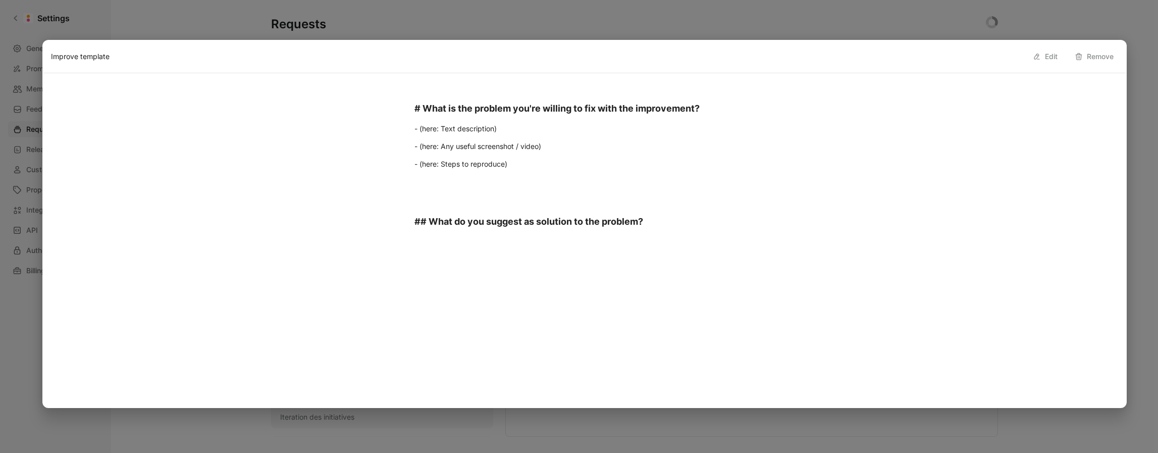
drag, startPoint x: 651, startPoint y: 227, endPoint x: 397, endPoint y: 100, distance: 284.0
click at [397, 100] on div "# What is the problem you're willing to fix with the improvement? - (here: Text…" at bounding box center [584, 166] width 1067 height 155
drag, startPoint x: 285, startPoint y: 20, endPoint x: 302, endPoint y: 24, distance: 17.8
click at [285, 20] on div at bounding box center [579, 226] width 1158 height 453
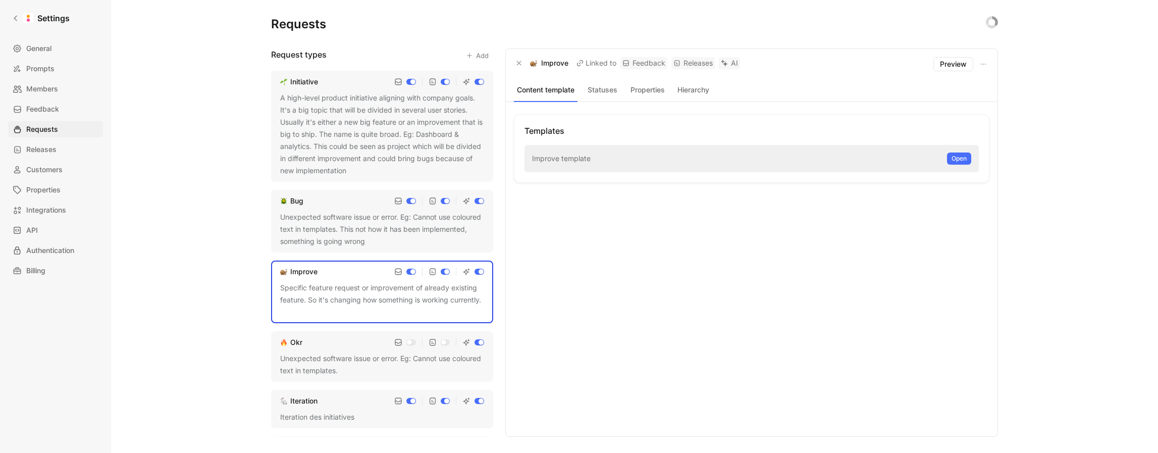
click at [355, 361] on div "Unexpected software issue or error. Eg: Cannot use coloured text in templates." at bounding box center [382, 364] width 204 height 24
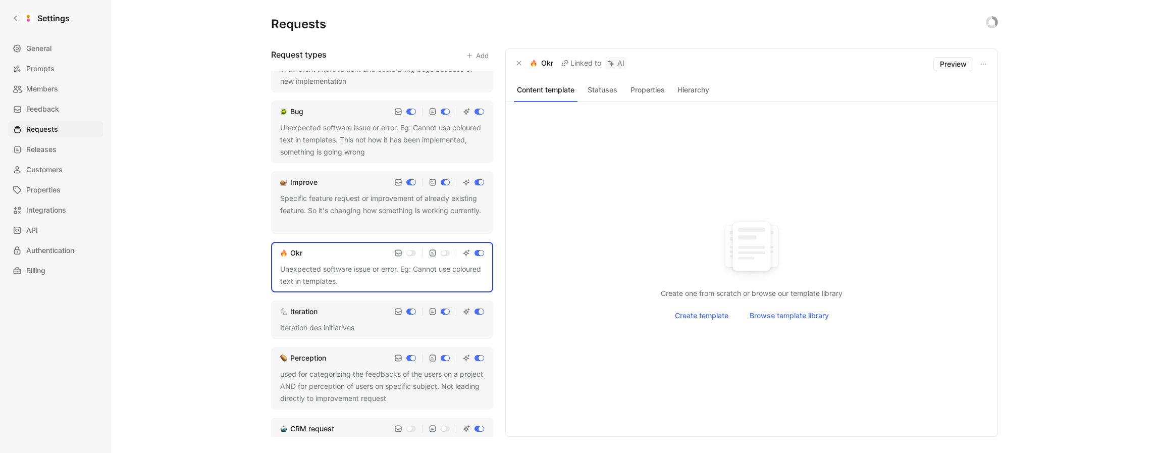
scroll to position [109, 0]
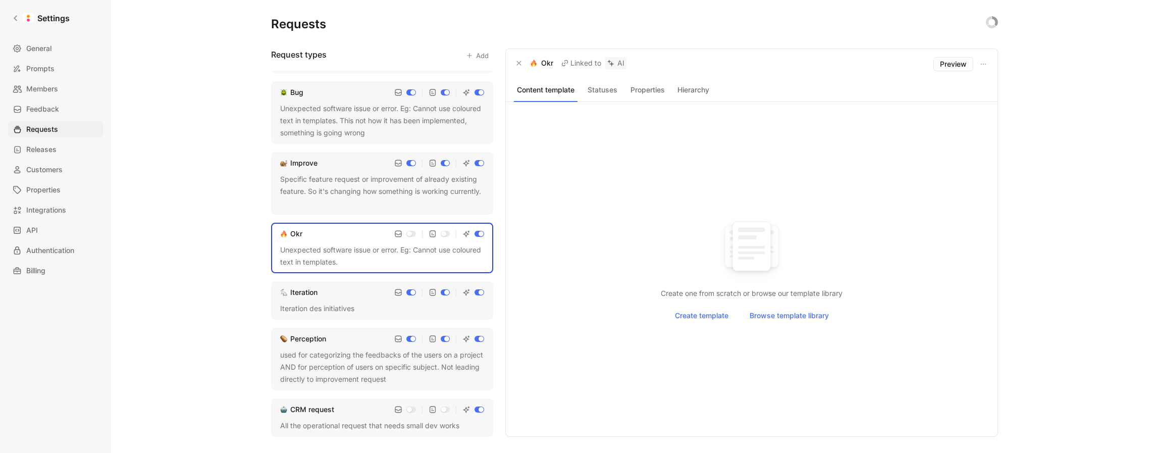
click at [348, 351] on div "used for categorizing the feedbacks of the users on a project AND for perceptio…" at bounding box center [382, 367] width 204 height 36
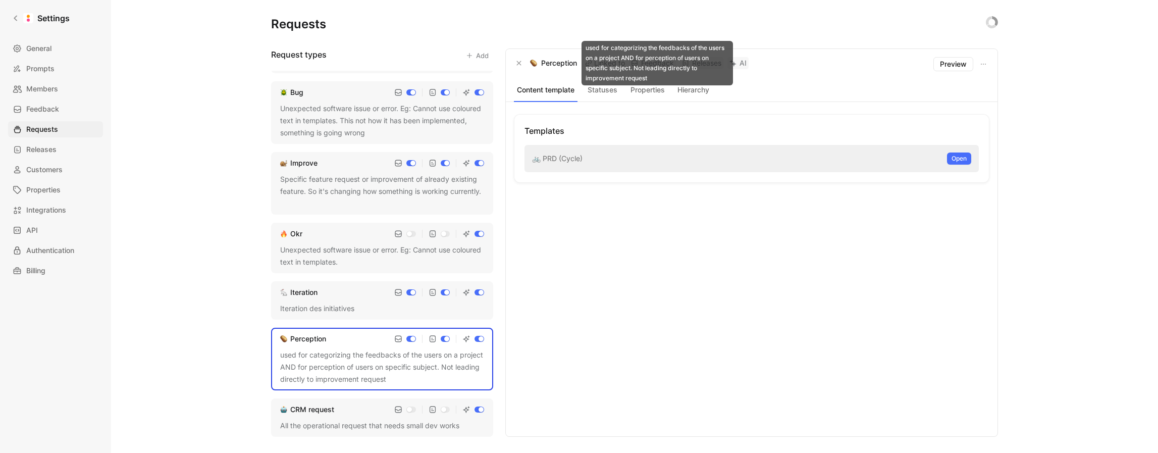
click at [574, 64] on p "Perception" at bounding box center [559, 63] width 36 height 12
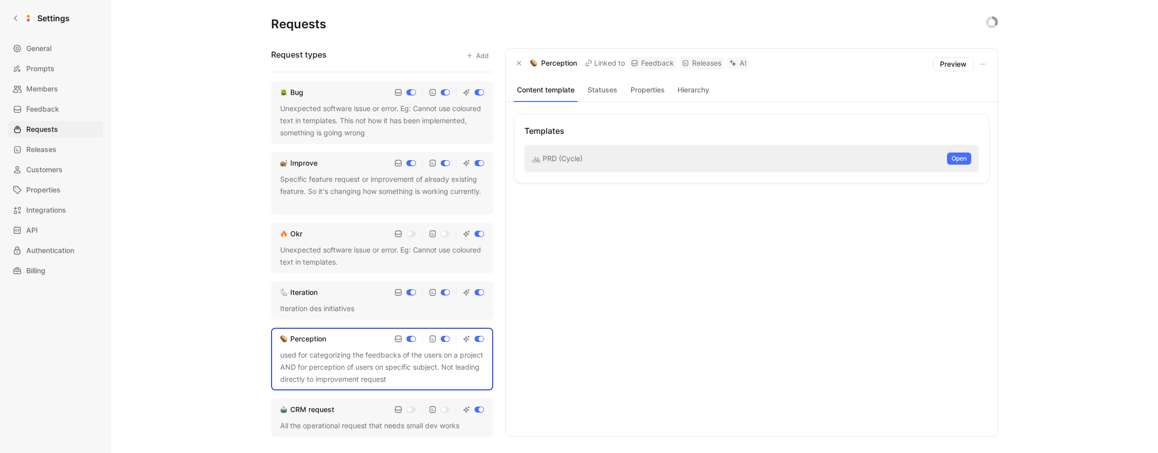
drag, startPoint x: 577, startPoint y: 63, endPoint x: 531, endPoint y: 64, distance: 45.4
click at [531, 64] on div "Perception" at bounding box center [553, 63] width 47 height 12
click at [957, 159] on span "Open" at bounding box center [959, 158] width 15 height 10
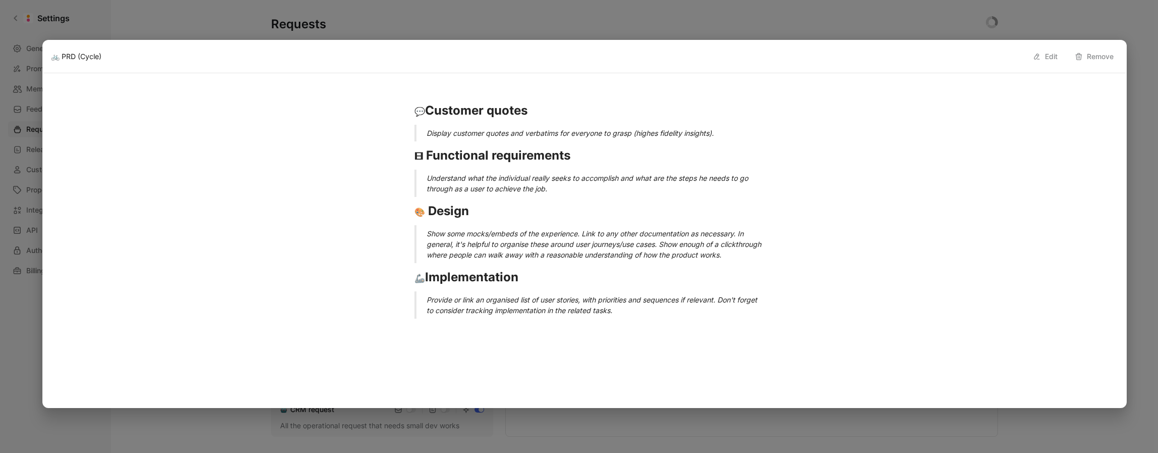
drag, startPoint x: 415, startPoint y: 107, endPoint x: 632, endPoint y: 320, distance: 304.5
click at [644, 331] on div "💬 Customer quotes Display customer quotes and verbatims for everyone to grasp (…" at bounding box center [584, 209] width 1067 height 241
click at [1083, 32] on div at bounding box center [579, 226] width 1158 height 453
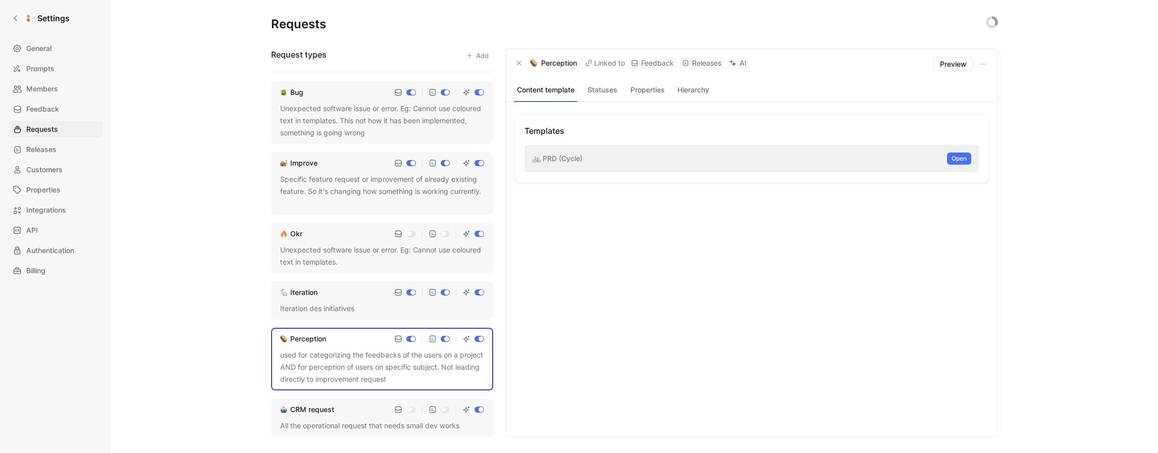
click at [322, 416] on div "CRM request All the operational request that needs small dev works" at bounding box center [382, 417] width 222 height 38
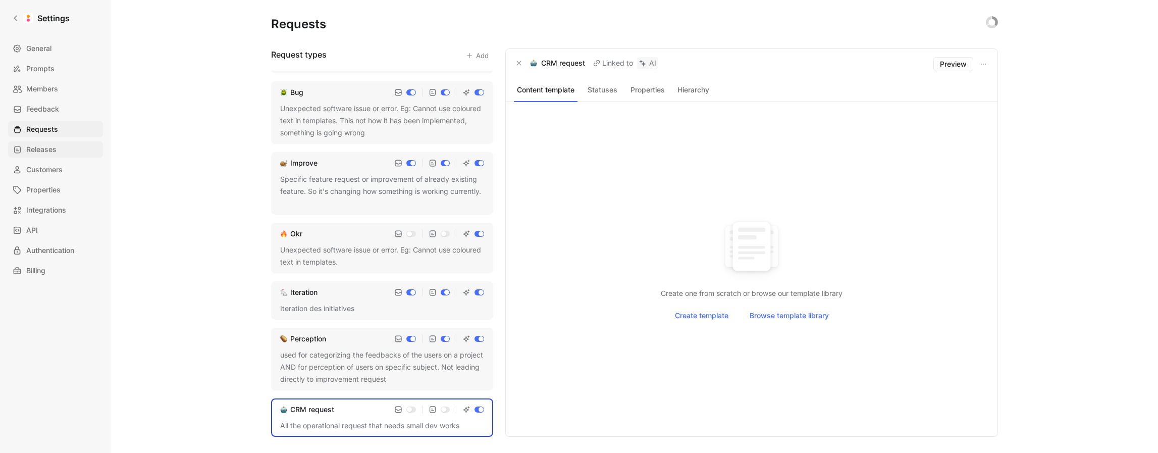
click at [68, 153] on link "Releases" at bounding box center [55, 149] width 95 height 16
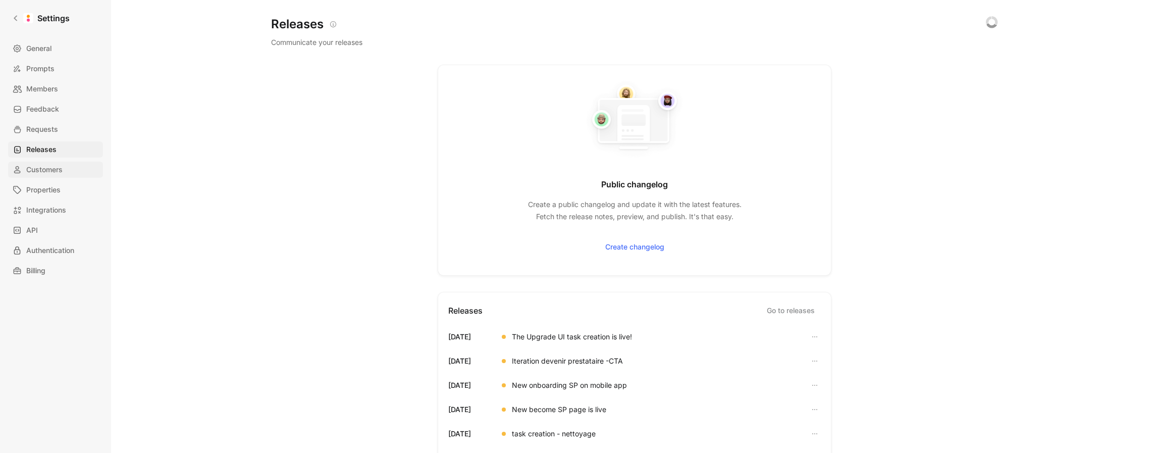
click at [67, 165] on link "Customers" at bounding box center [55, 170] width 95 height 16
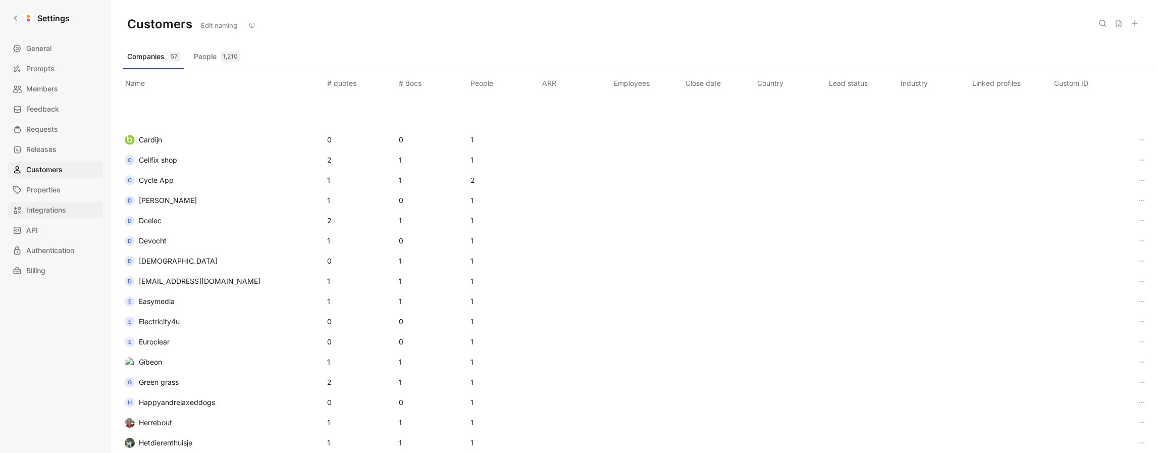
scroll to position [283, 0]
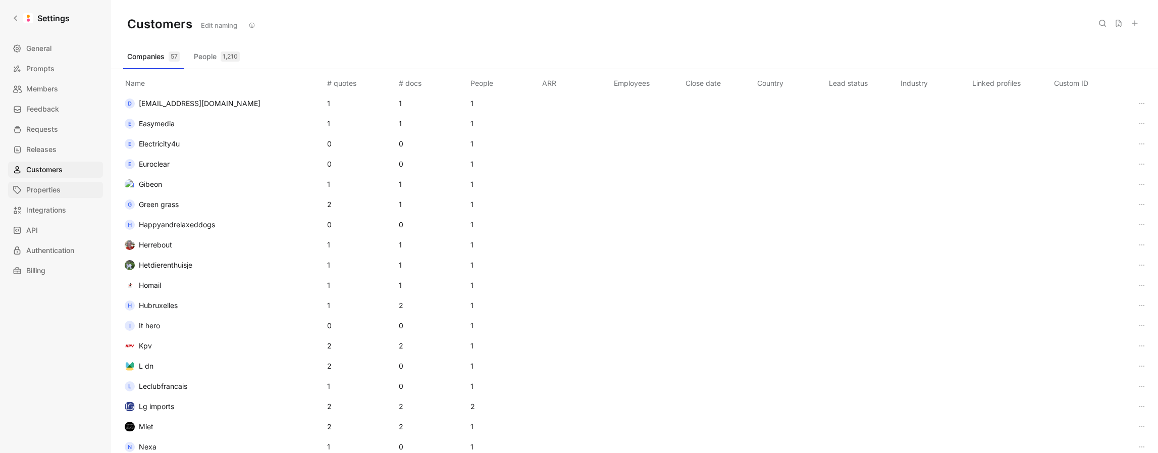
click at [58, 195] on span "Properties" at bounding box center [43, 190] width 34 height 12
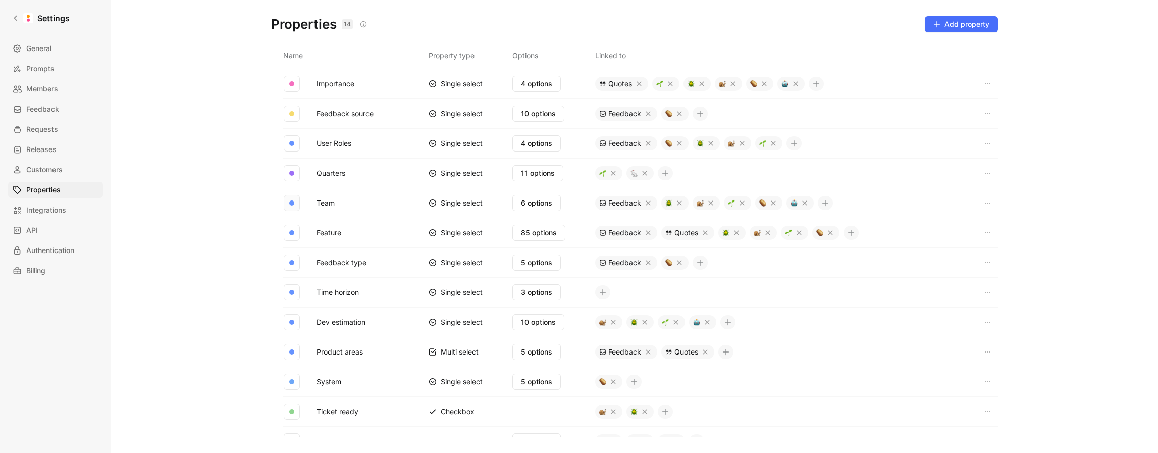
scroll to position [185, 0]
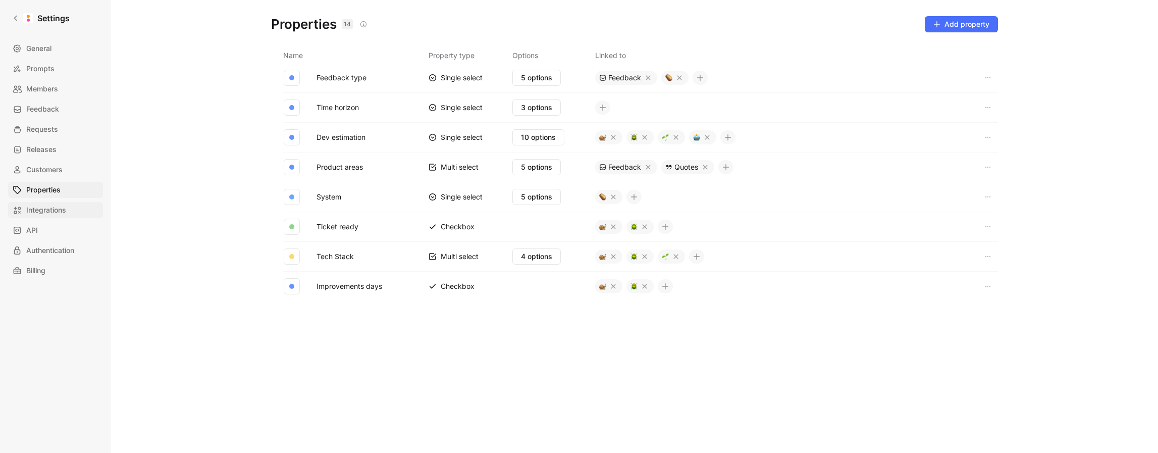
click at [51, 212] on span "Integrations" at bounding box center [46, 210] width 40 height 12
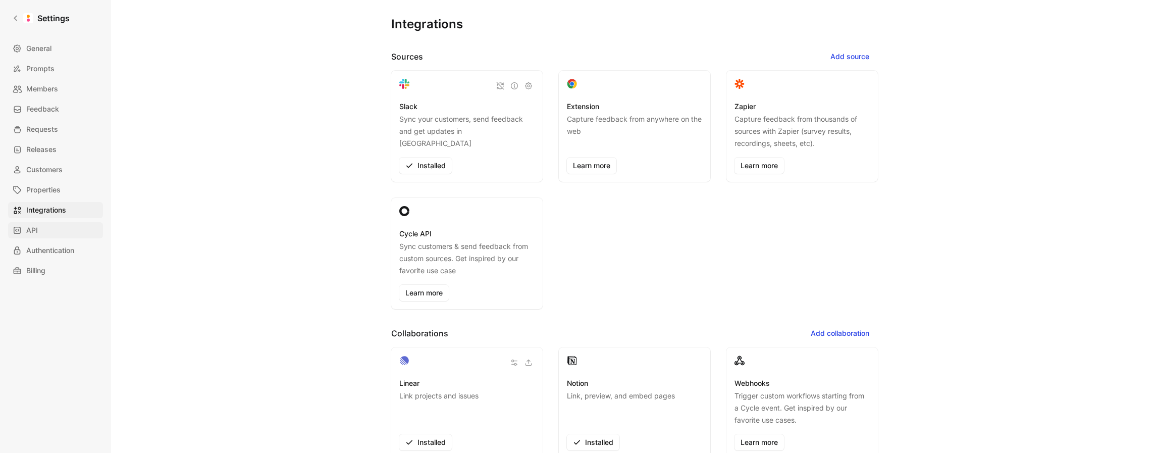
click at [65, 233] on link "API" at bounding box center [55, 230] width 95 height 16
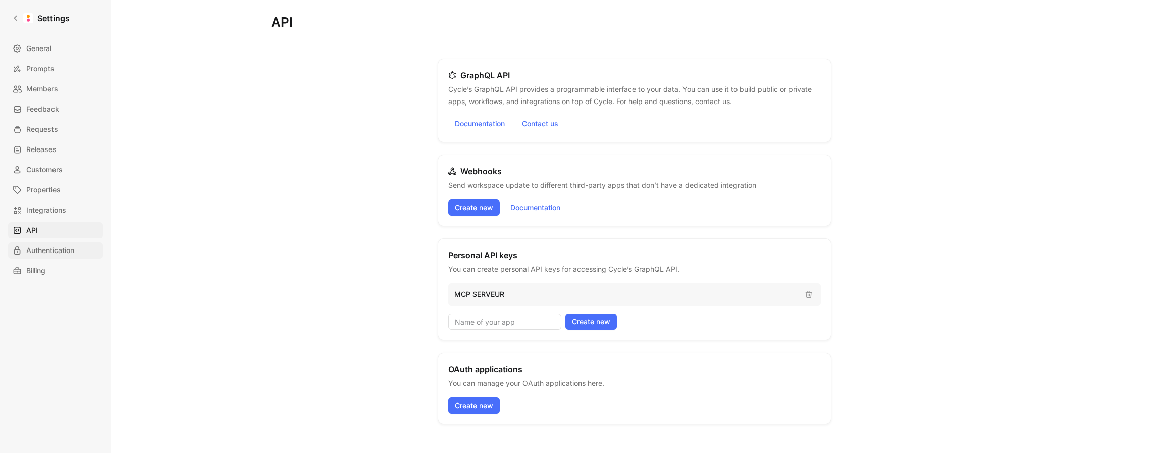
click at [77, 249] on link "Authentication" at bounding box center [55, 250] width 95 height 16
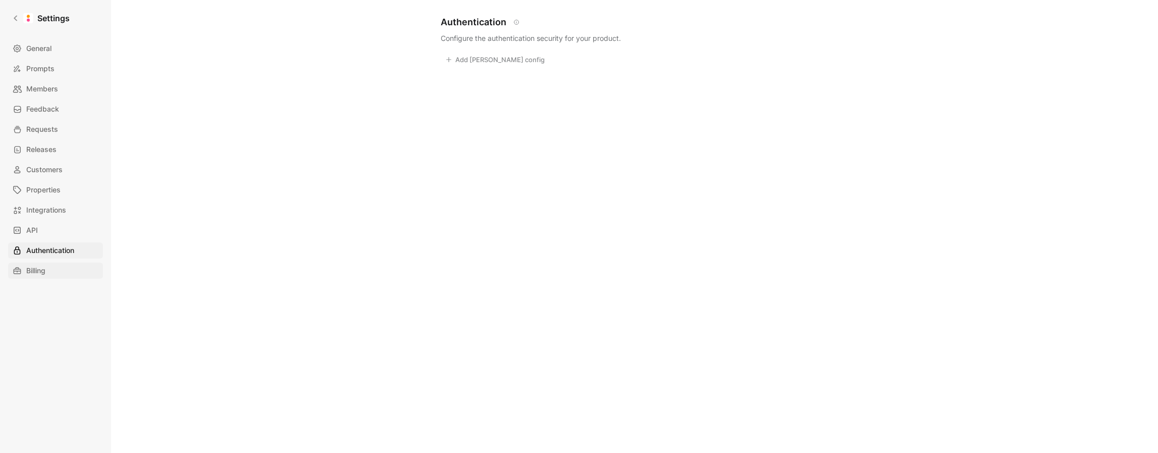
click at [34, 265] on span "Billing" at bounding box center [35, 271] width 19 height 12
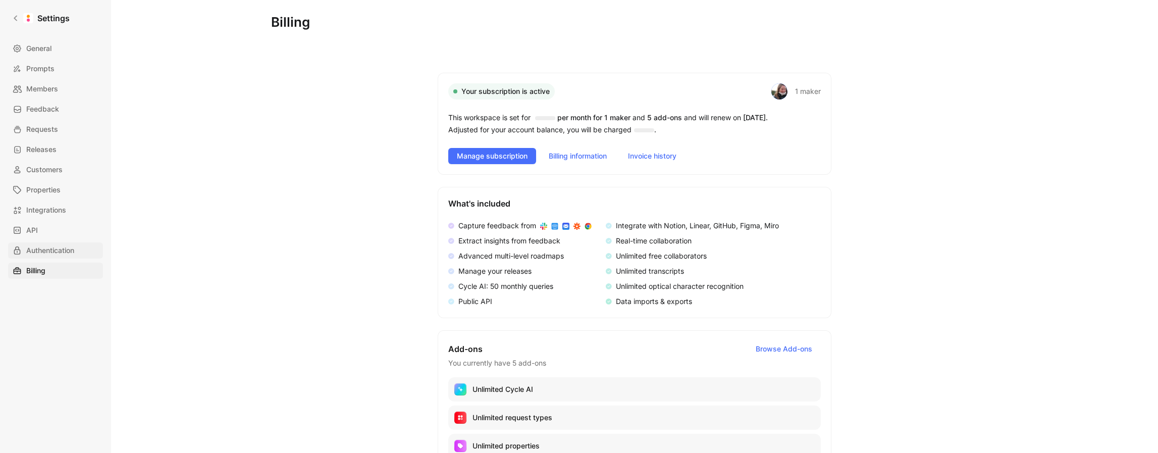
click at [43, 249] on span "Authentication" at bounding box center [50, 250] width 48 height 12
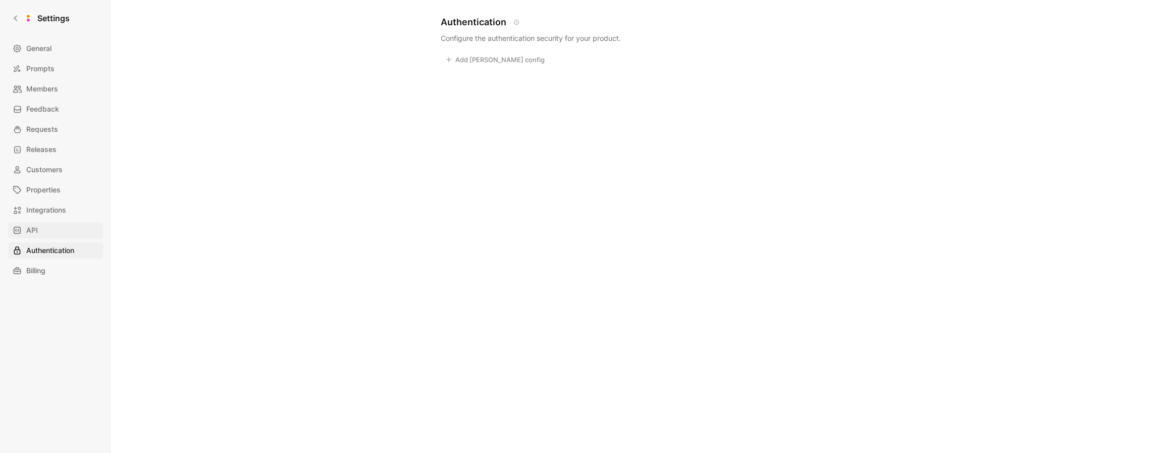
click at [40, 226] on link "API" at bounding box center [55, 230] width 95 height 16
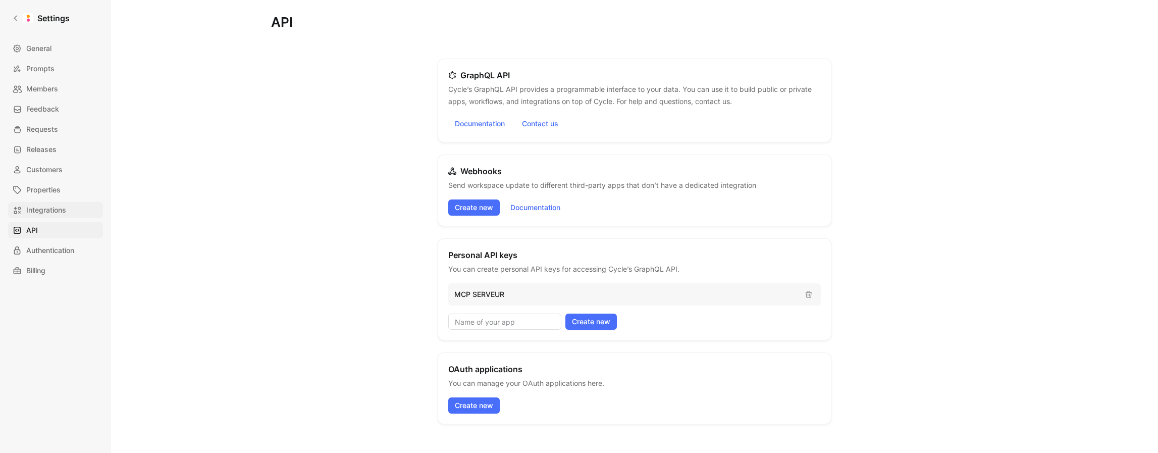
click at [46, 214] on span "Integrations" at bounding box center [46, 210] width 40 height 12
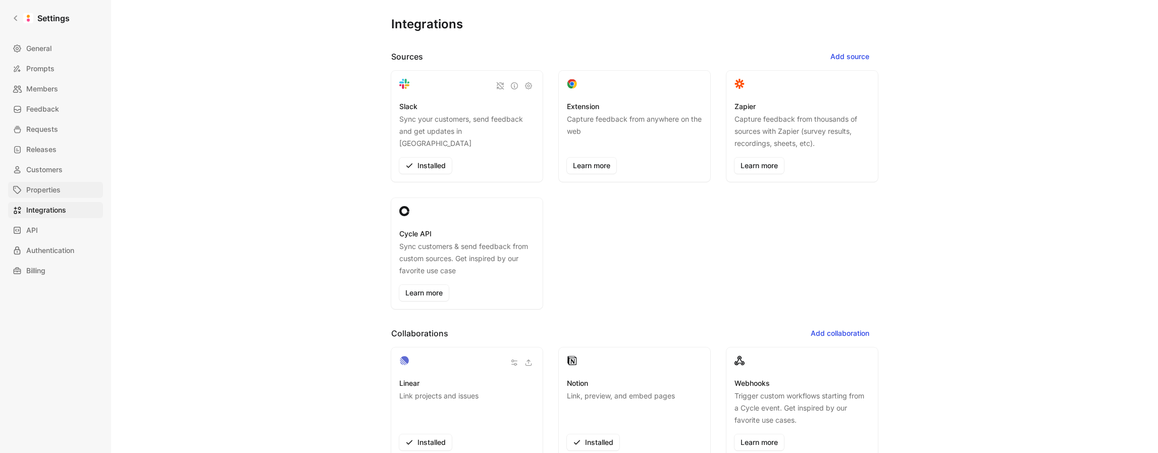
click at [49, 191] on span "Properties" at bounding box center [43, 190] width 34 height 12
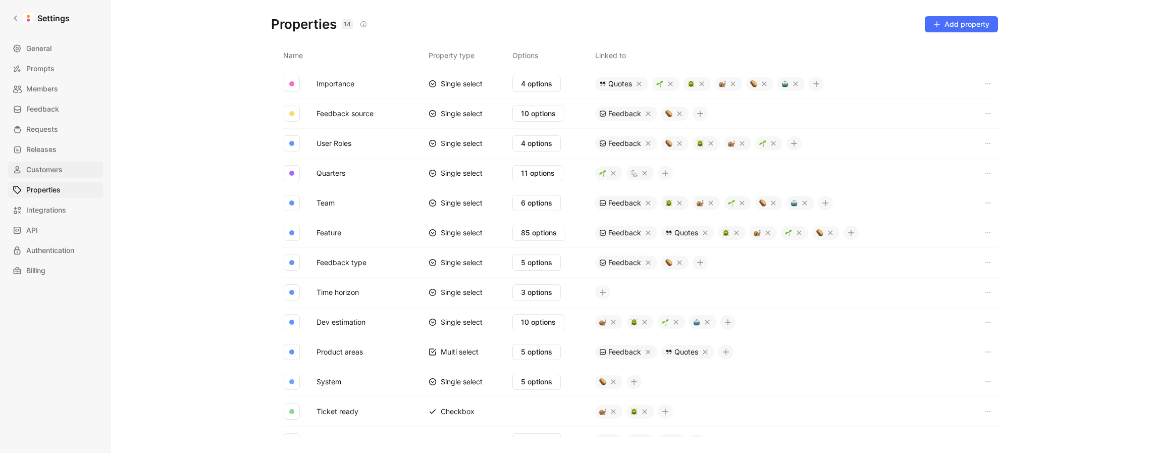
click at [51, 177] on link "Customers" at bounding box center [55, 170] width 95 height 16
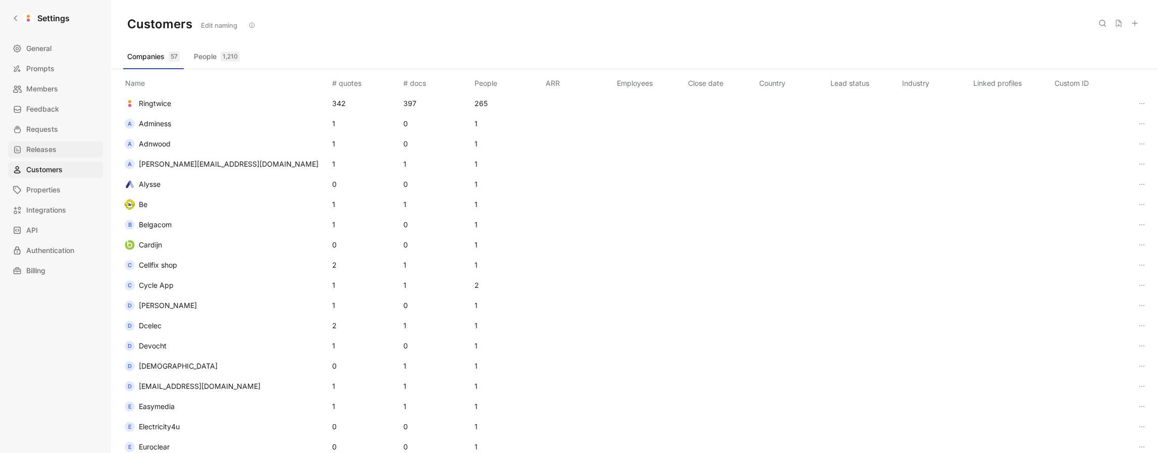
click at [53, 151] on span "Releases" at bounding box center [41, 149] width 30 height 12
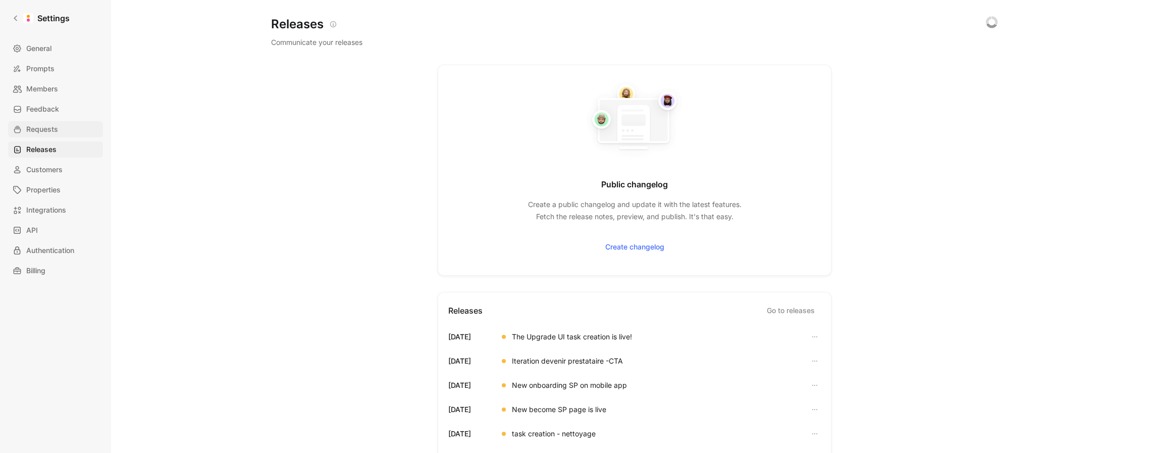
click at [53, 131] on span "Requests" at bounding box center [42, 129] width 32 height 12
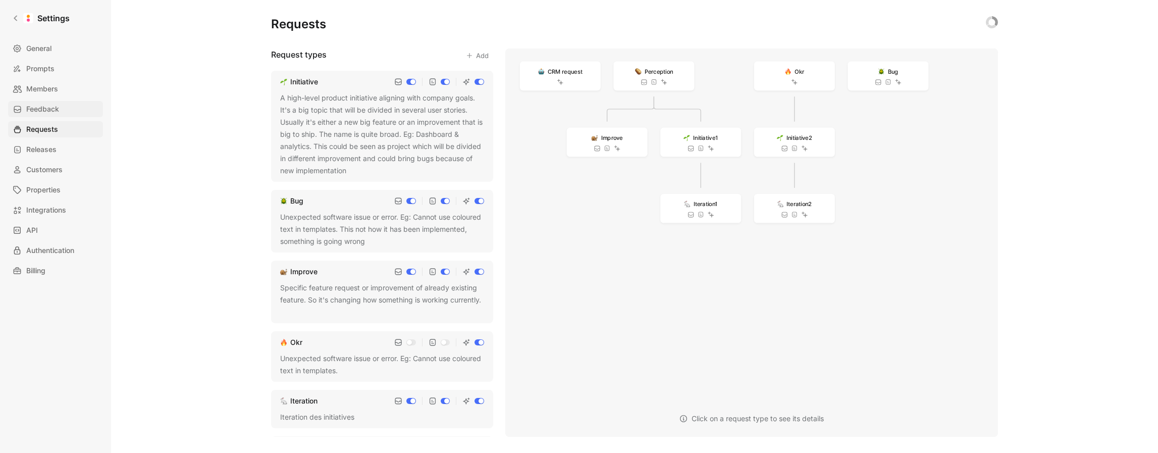
click at [61, 110] on link "Feedback" at bounding box center [55, 109] width 95 height 16
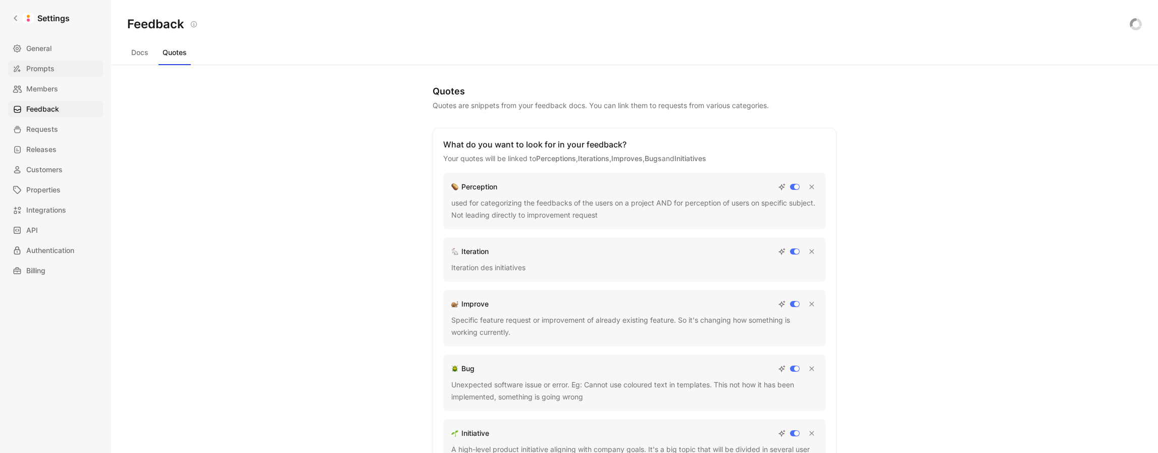
click at [52, 69] on span "Prompts" at bounding box center [40, 69] width 28 height 12
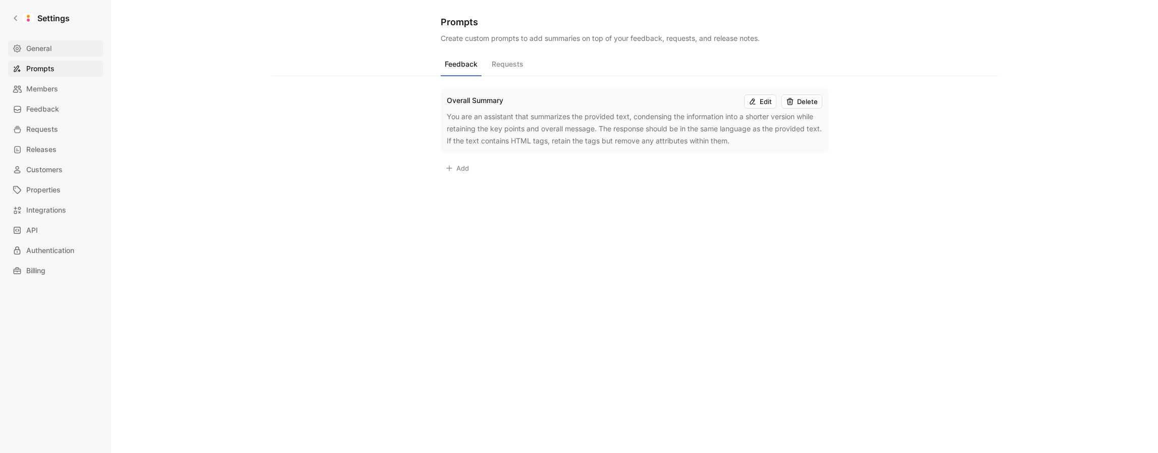
click at [53, 52] on link "General" at bounding box center [55, 48] width 95 height 16
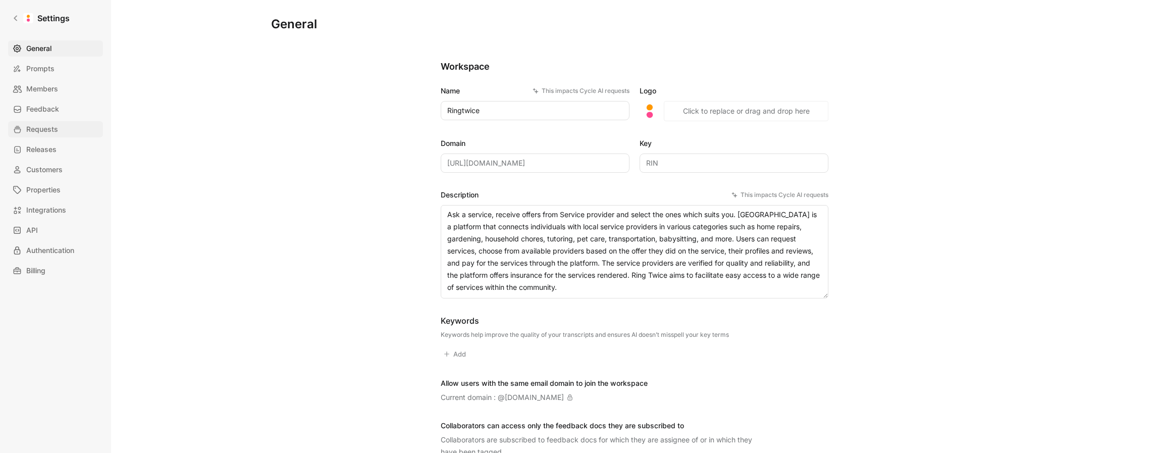
click at [53, 127] on span "Requests" at bounding box center [42, 129] width 32 height 12
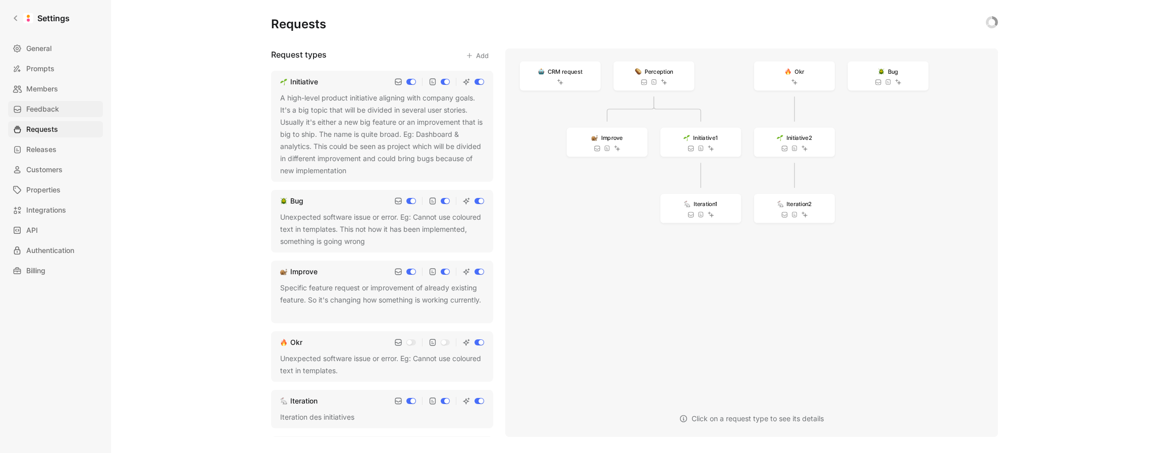
click at [44, 113] on span "Feedback" at bounding box center [42, 109] width 33 height 12
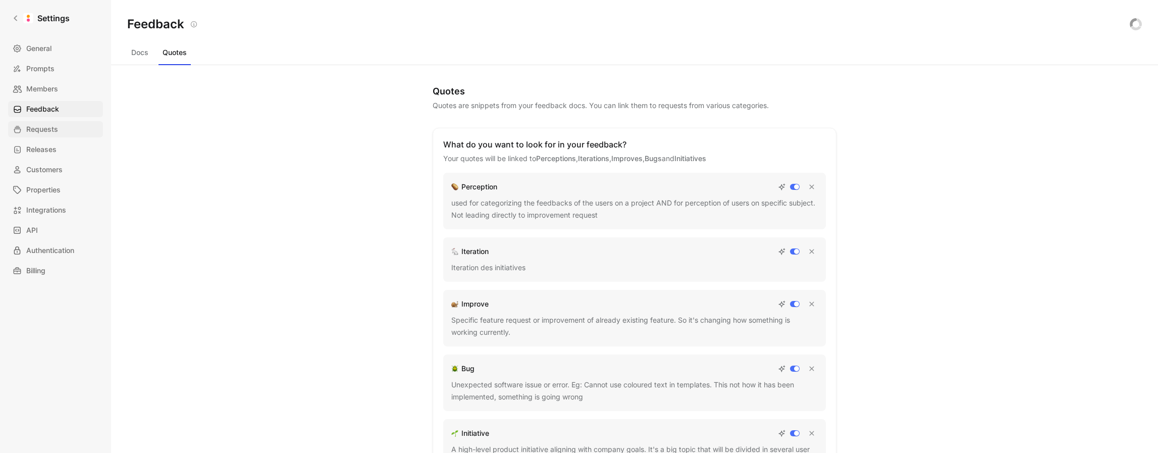
click at [49, 135] on link "Requests" at bounding box center [55, 129] width 95 height 16
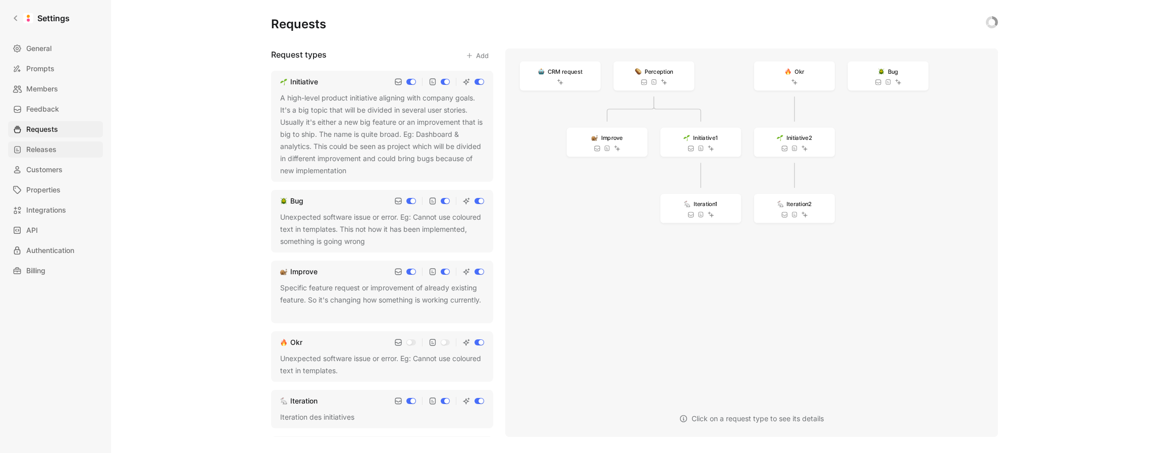
click at [48, 149] on span "Releases" at bounding box center [41, 149] width 30 height 12
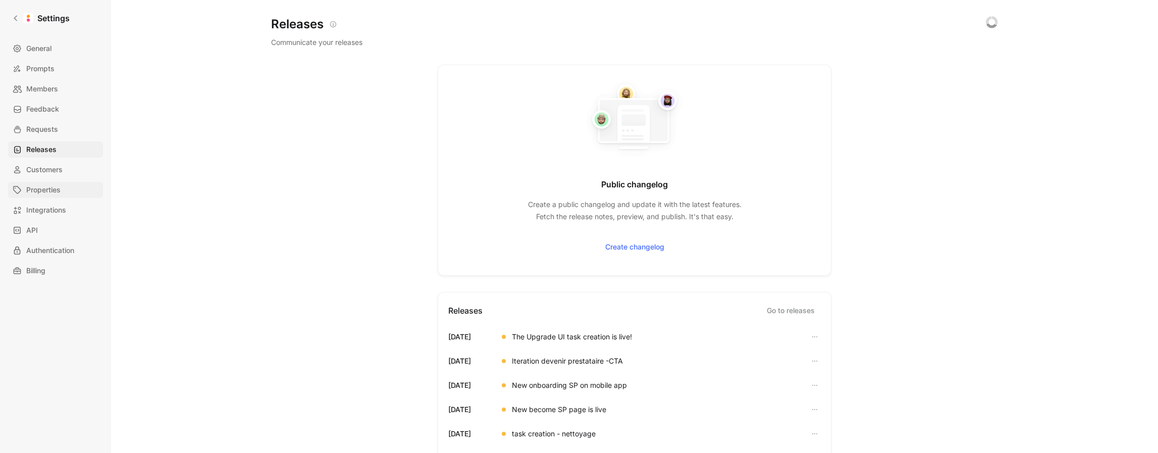
click at [51, 189] on span "Properties" at bounding box center [43, 190] width 34 height 12
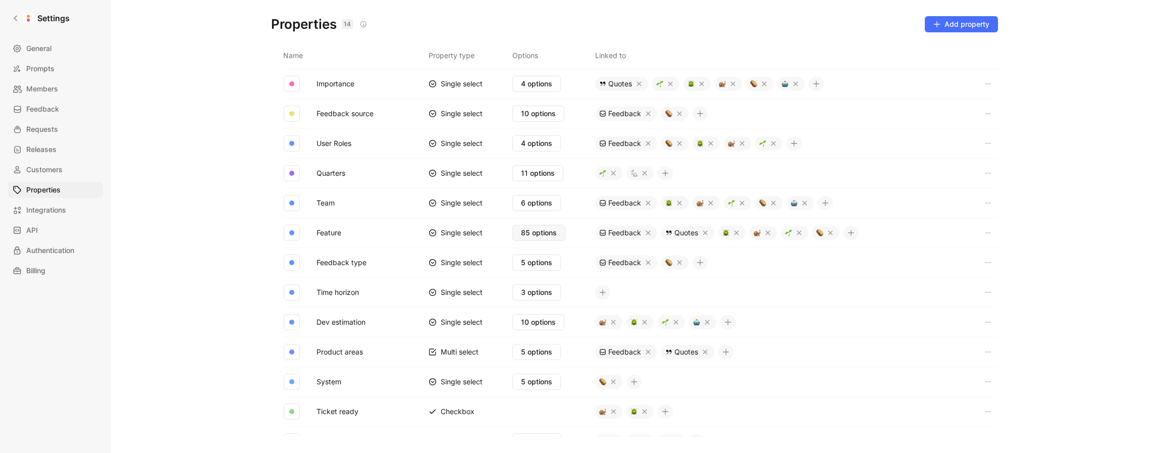
click at [535, 236] on span "85 options" at bounding box center [539, 233] width 36 height 12
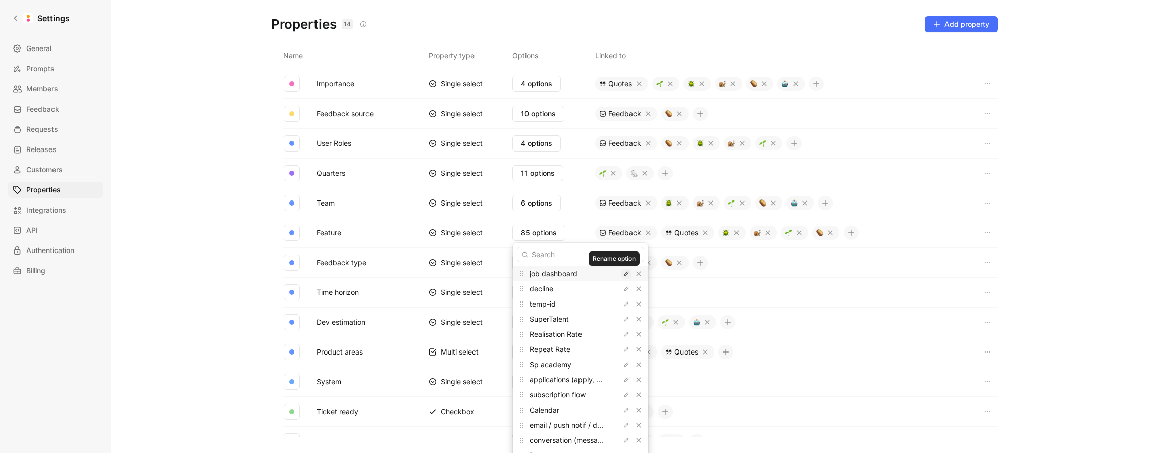
click at [623, 276] on icon "button" at bounding box center [626, 274] width 6 height 6
drag, startPoint x: 523, startPoint y: 275, endPoint x: 515, endPoint y: 275, distance: 8.1
click at [515, 275] on div "job dashboard decline temp-id SuperTalent Realisation Rate Repeat Rate Sp acade…" at bounding box center [580, 354] width 135 height 222
click at [521, 288] on icon at bounding box center [521, 291] width 8 height 8
click at [511, 273] on body "Settings General Prompts Members Feedback Requests Releases Customers Propertie…" at bounding box center [579, 226] width 1158 height 453
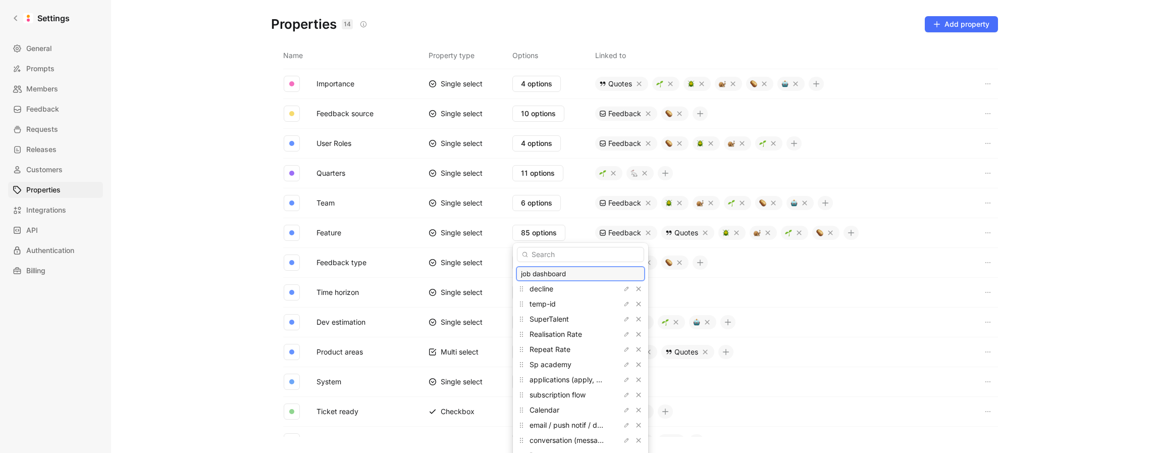
click at [522, 275] on input "job dashboard" at bounding box center [580, 274] width 119 height 8
type input "Job dashboard"
click at [623, 290] on icon "button" at bounding box center [626, 289] width 6 height 6
type input "Decline an offer"
click at [623, 304] on icon "button" at bounding box center [626, 304] width 6 height 6
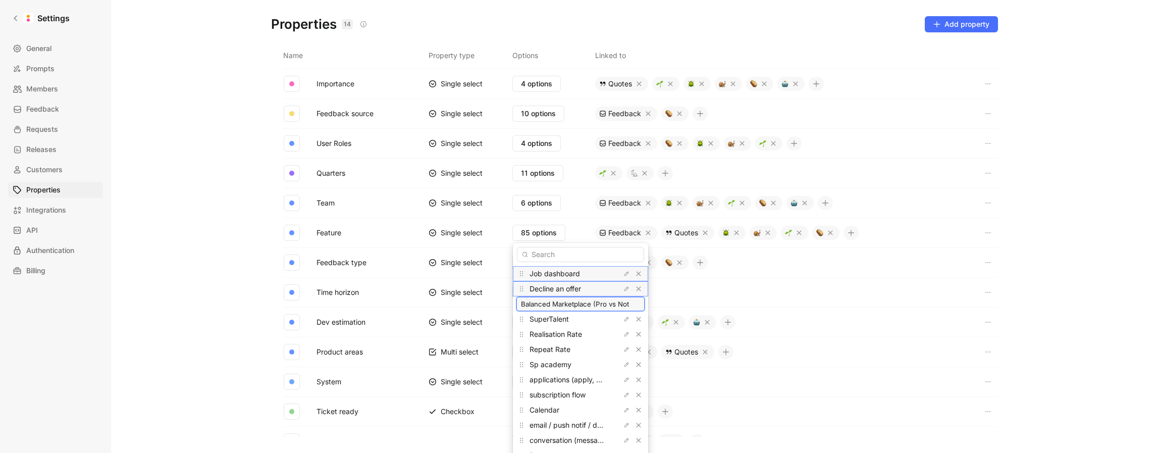
type input "Balanced Marketplace (Pro vs Not)"
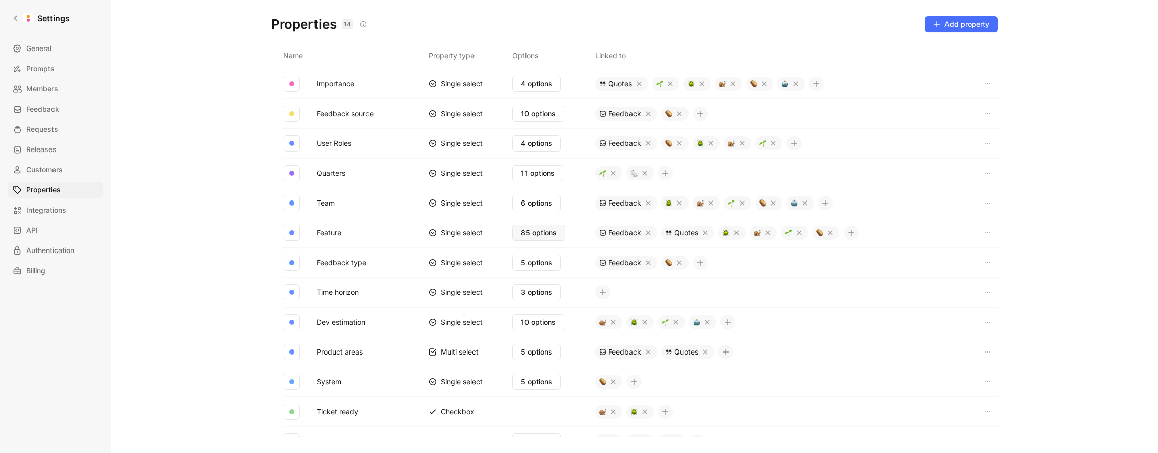
click at [550, 232] on span "85 options" at bounding box center [539, 233] width 36 height 12
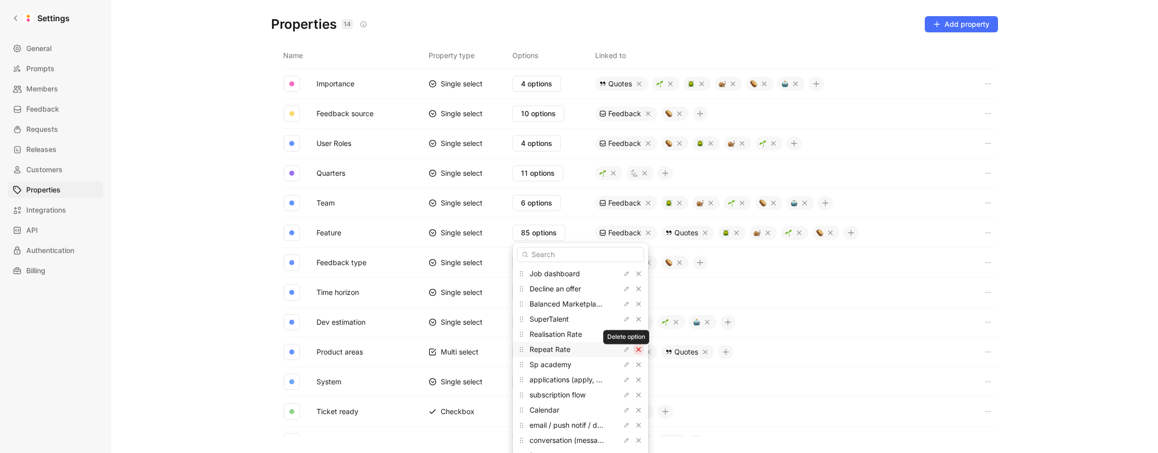
click at [636, 350] on icon "button" at bounding box center [639, 349] width 6 height 6
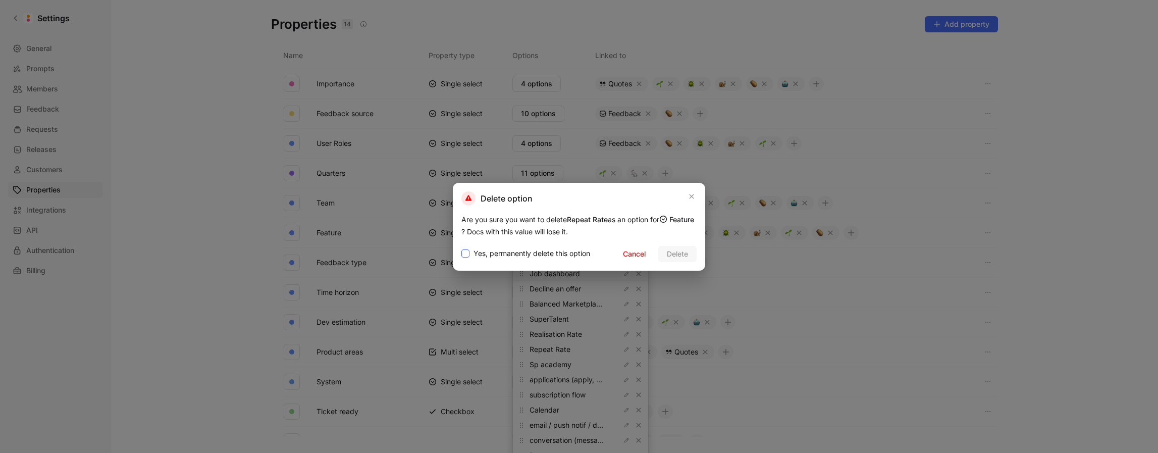
click at [512, 255] on span "Yes, permanently delete this option" at bounding box center [532, 253] width 117 height 12
click at [461, 247] on input "Yes, permanently delete this option" at bounding box center [461, 247] width 0 height 0
click at [684, 257] on span "Delete" at bounding box center [677, 254] width 21 height 12
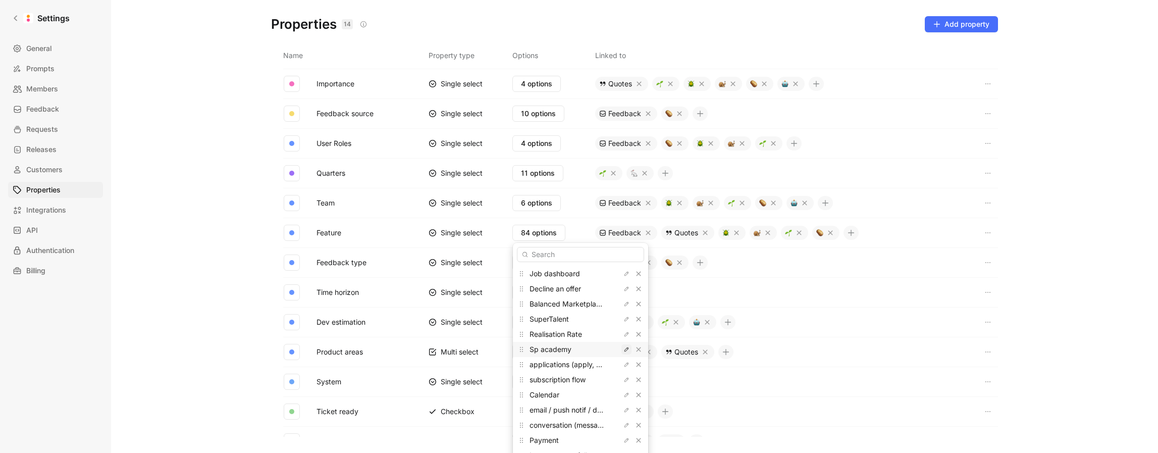
click at [621, 353] on button "button" at bounding box center [626, 349] width 10 height 10
drag, startPoint x: 559, startPoint y: 348, endPoint x: 485, endPoint y: 342, distance: 74.9
click at [484, 343] on body "Settings General Prompts Members Feedback Requests Releases Customers Propertie…" at bounding box center [579, 226] width 1158 height 453
type input "[GEOGRAPHIC_DATA]"
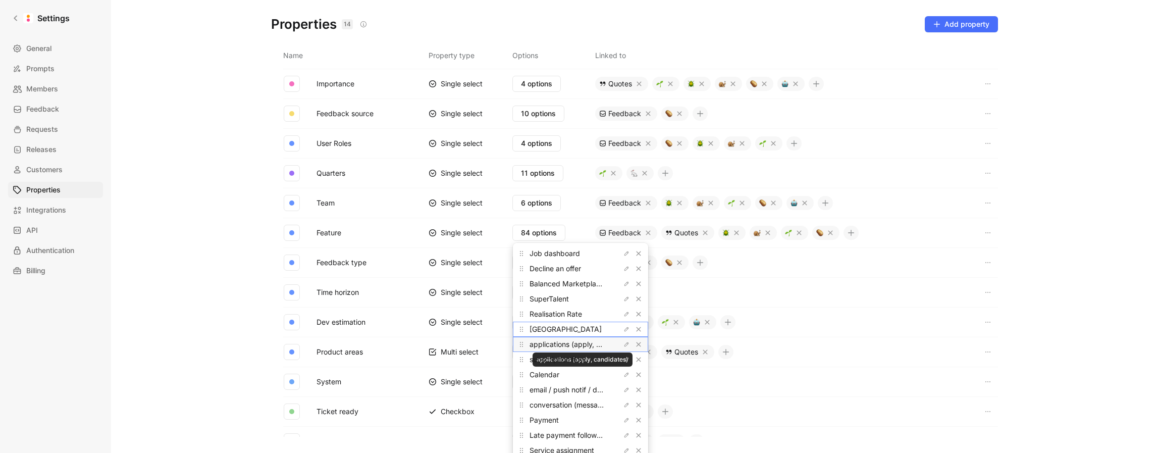
click at [580, 346] on span "applications (apply, candidates)" at bounding box center [583, 344] width 106 height 9
click at [581, 346] on span "applications (apply, candidates)" at bounding box center [583, 344] width 106 height 9
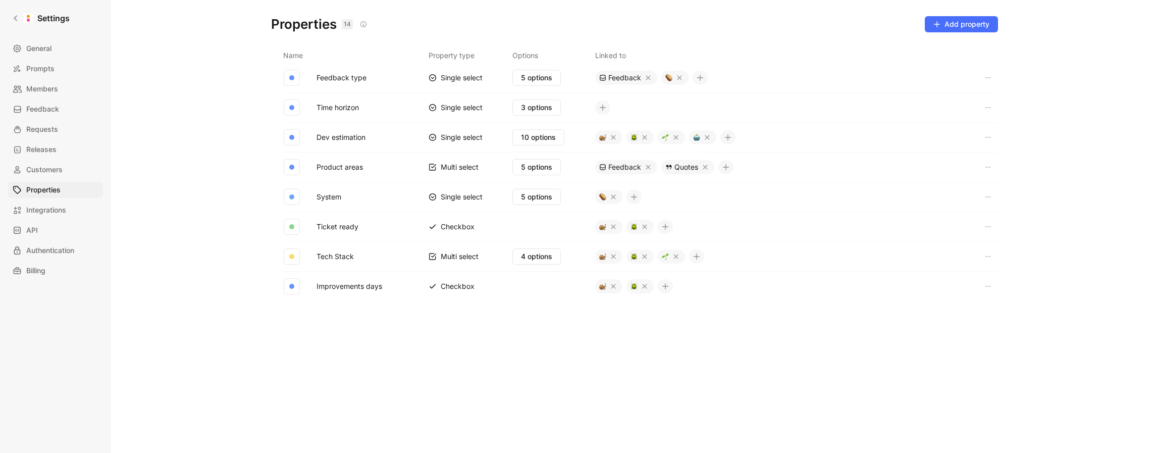
scroll to position [0, 0]
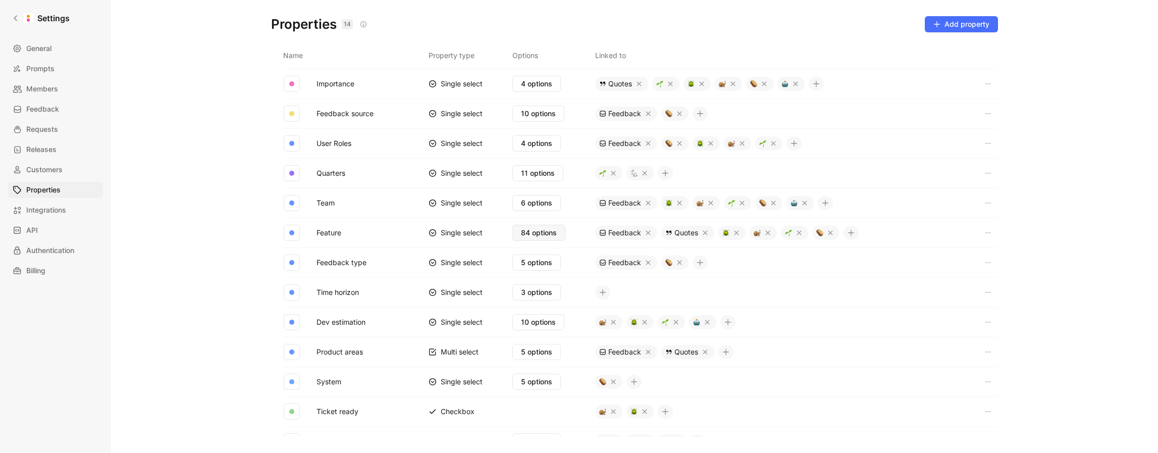
click at [530, 235] on span "84 options" at bounding box center [539, 233] width 36 height 12
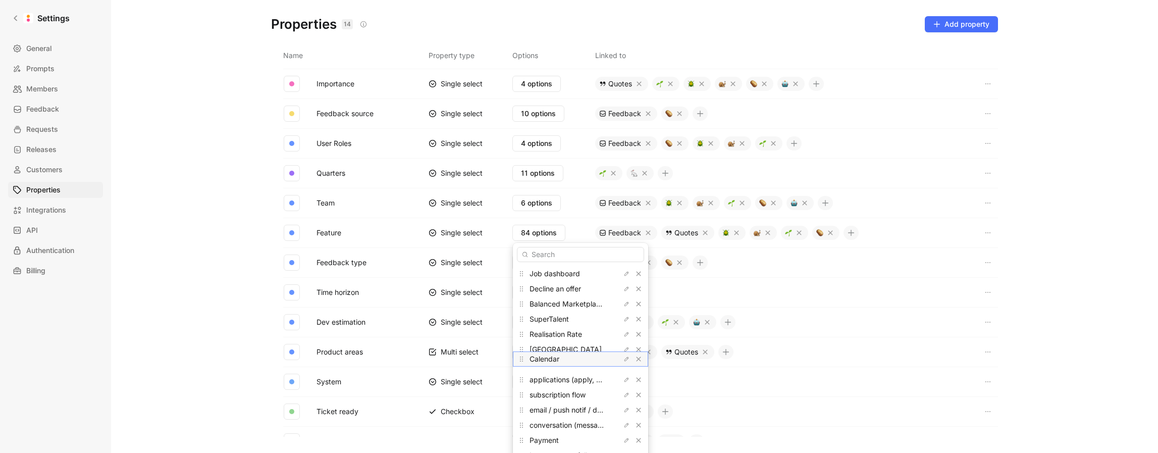
drag, startPoint x: 521, startPoint y: 393, endPoint x: 520, endPoint y: 358, distance: 34.8
click at [520, 358] on icon at bounding box center [521, 359] width 8 height 8
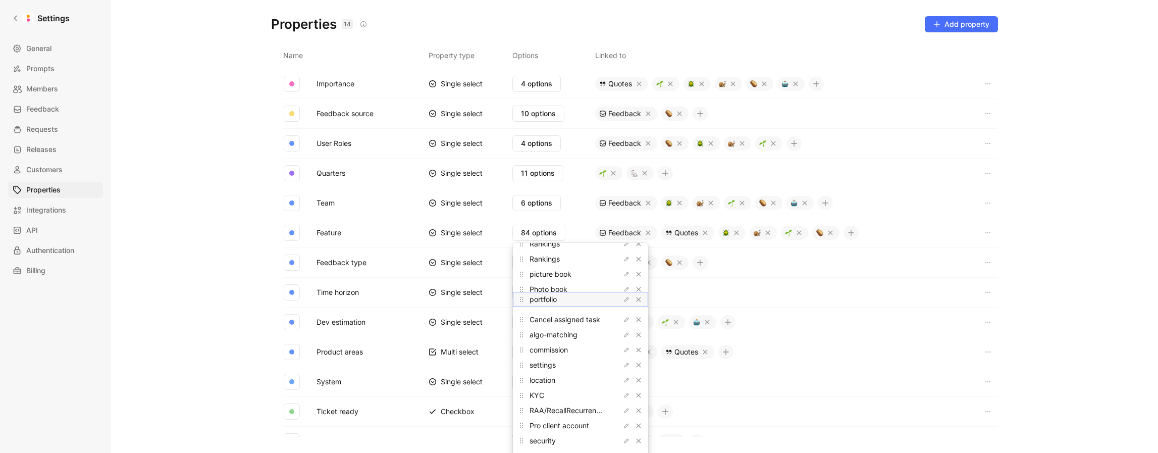
drag, startPoint x: 520, startPoint y: 333, endPoint x: 527, endPoint y: 299, distance: 34.5
click at [527, 299] on div "portfolio" at bounding box center [580, 299] width 135 height 15
click at [636, 306] on icon "button" at bounding box center [639, 304] width 6 height 6
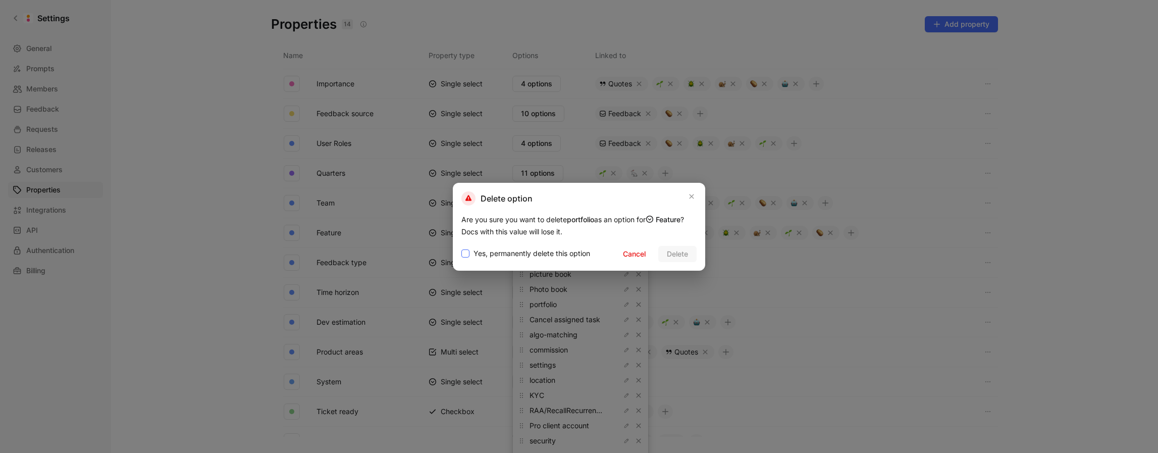
click at [541, 252] on span "Yes, permanently delete this option" at bounding box center [532, 253] width 117 height 12
click at [461, 247] on input "Yes, permanently delete this option" at bounding box center [461, 247] width 0 height 0
click at [672, 254] on span "Delete" at bounding box center [677, 254] width 21 height 12
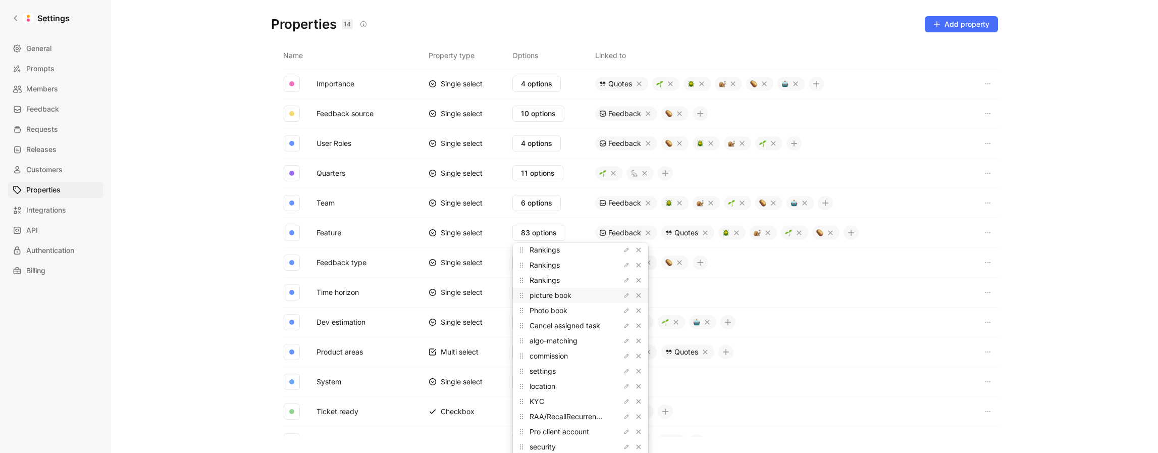
scroll to position [1038, 0]
click at [637, 297] on icon "button" at bounding box center [639, 296] width 5 height 5
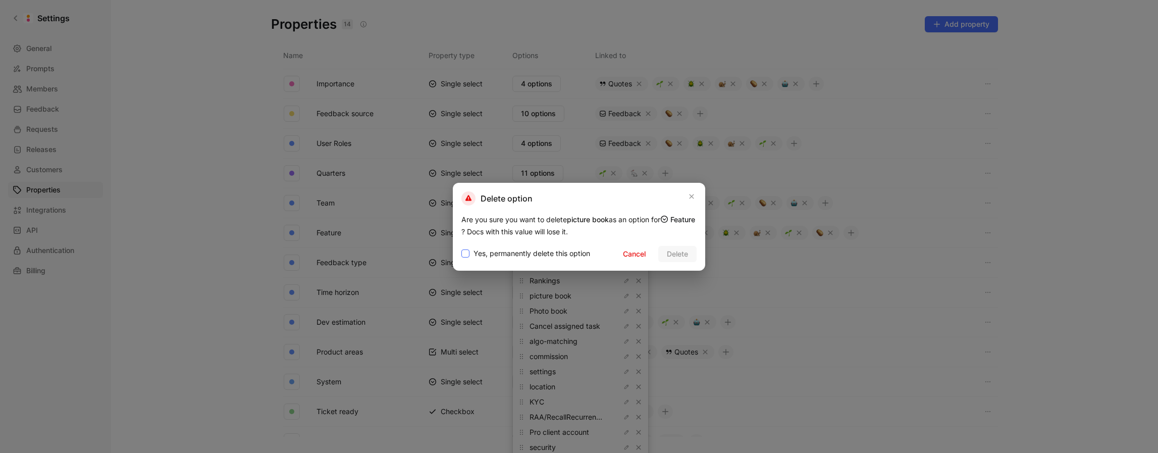
click at [497, 253] on span "Yes, permanently delete this option" at bounding box center [532, 253] width 117 height 12
click at [461, 247] on input "Yes, permanently delete this option" at bounding box center [461, 247] width 0 height 0
click at [669, 254] on span "Delete" at bounding box center [677, 254] width 21 height 12
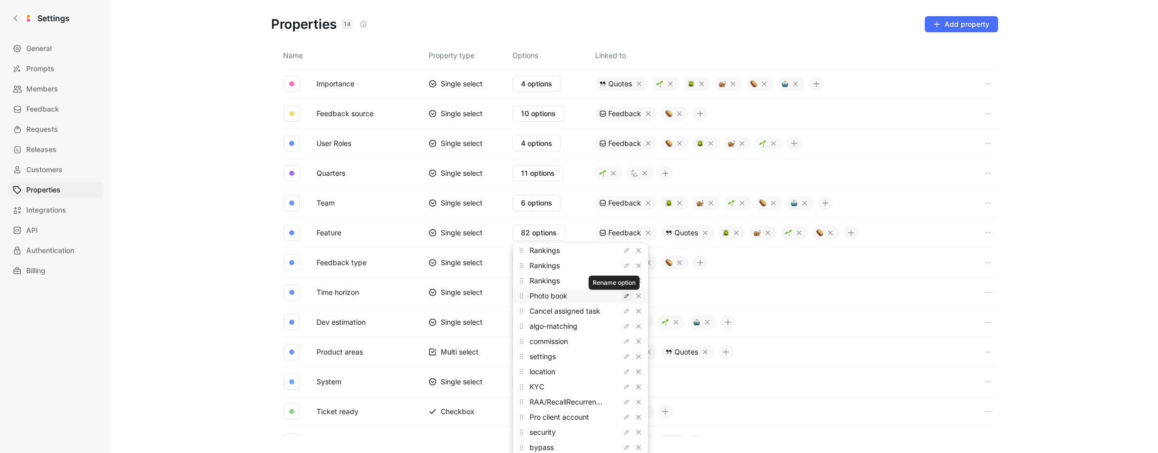
click at [623, 295] on icon "button" at bounding box center [626, 296] width 6 height 6
click at [563, 330] on span "algo-matching" at bounding box center [554, 326] width 48 height 9
click at [557, 281] on span "Rankings" at bounding box center [545, 280] width 30 height 9
click at [562, 296] on input "Photo book" at bounding box center [580, 296] width 119 height 8
type input "Photo book (Portfolio)"
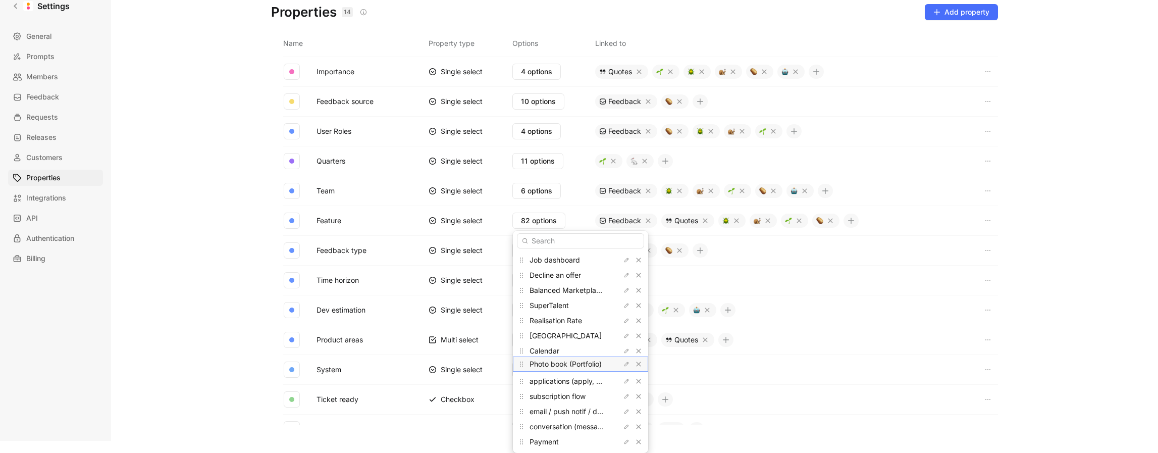
scroll to position [0, 0]
drag, startPoint x: 521, startPoint y: 310, endPoint x: 539, endPoint y: 363, distance: 55.4
click at [539, 363] on div "Photo book (Portfolio)" at bounding box center [580, 363] width 135 height 15
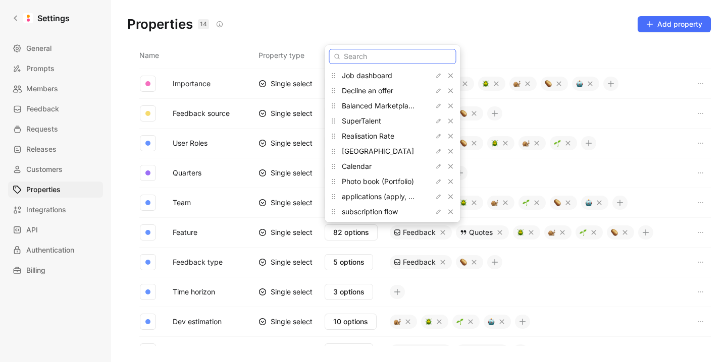
click at [371, 58] on input "text" at bounding box center [392, 56] width 127 height 15
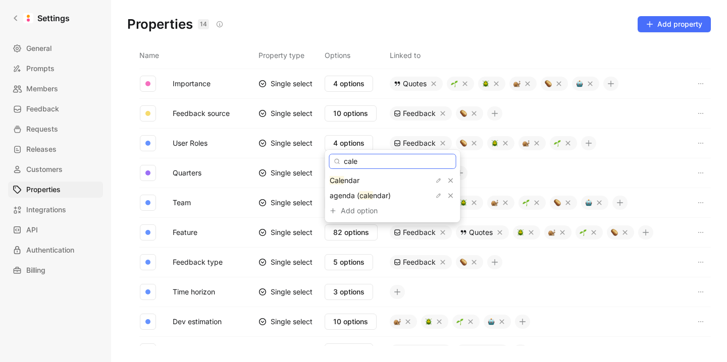
type input "cale"
click at [436, 180] on icon "button" at bounding box center [439, 181] width 6 height 6
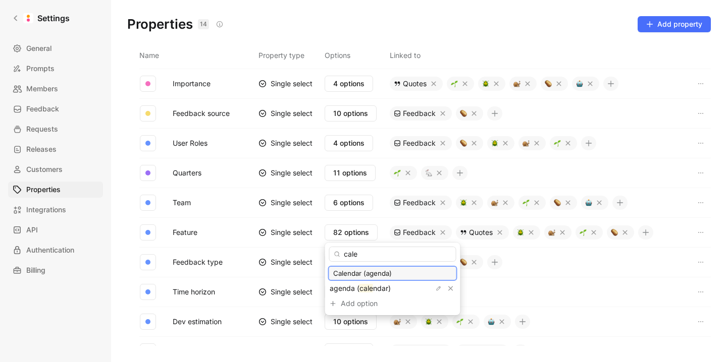
click at [371, 276] on input "Calendar (agenda)" at bounding box center [392, 274] width 119 height 8
click at [436, 287] on icon "button" at bounding box center [439, 289] width 6 height 6
click at [370, 273] on input "Calendar (genda)" at bounding box center [392, 274] width 119 height 8
click at [366, 274] on input "Calendar (genda)" at bounding box center [392, 274] width 119 height 8
type input "Calendar (genda)"
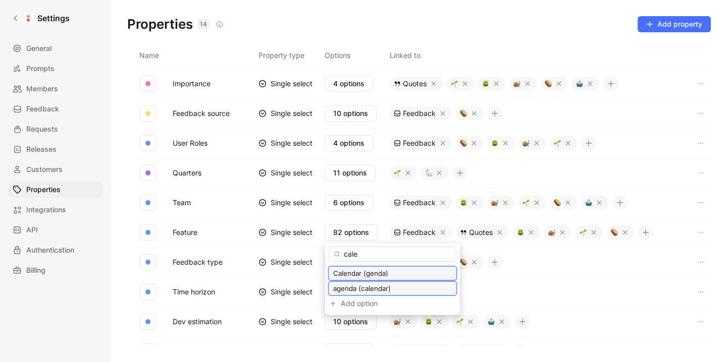
click at [389, 289] on input "agenda (calendar)" at bounding box center [392, 289] width 119 height 8
paste input "Calendar (Agenda"
type input "Calendar (Agenda)"
click at [398, 271] on input "Calendar (genda)" at bounding box center [392, 274] width 119 height 8
click at [371, 273] on input "Calendar (genda)" at bounding box center [392, 274] width 119 height 8
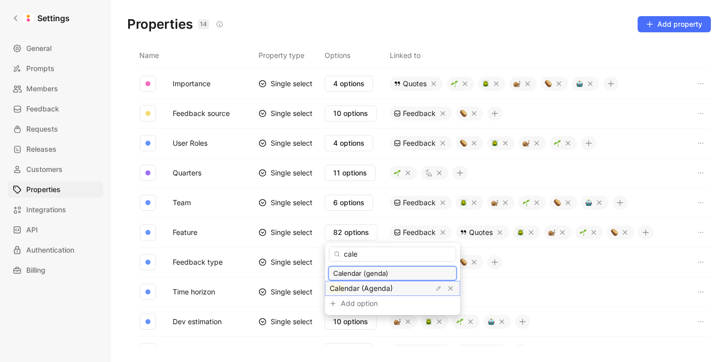
paste input "A"
type input "Calendar (Agenda)"
click at [423, 256] on input "cale" at bounding box center [392, 254] width 127 height 15
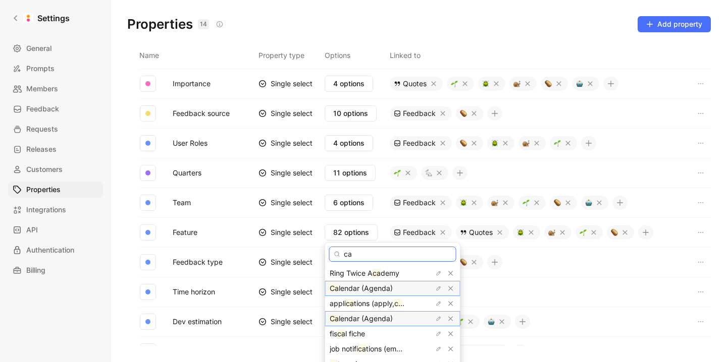
type input "c"
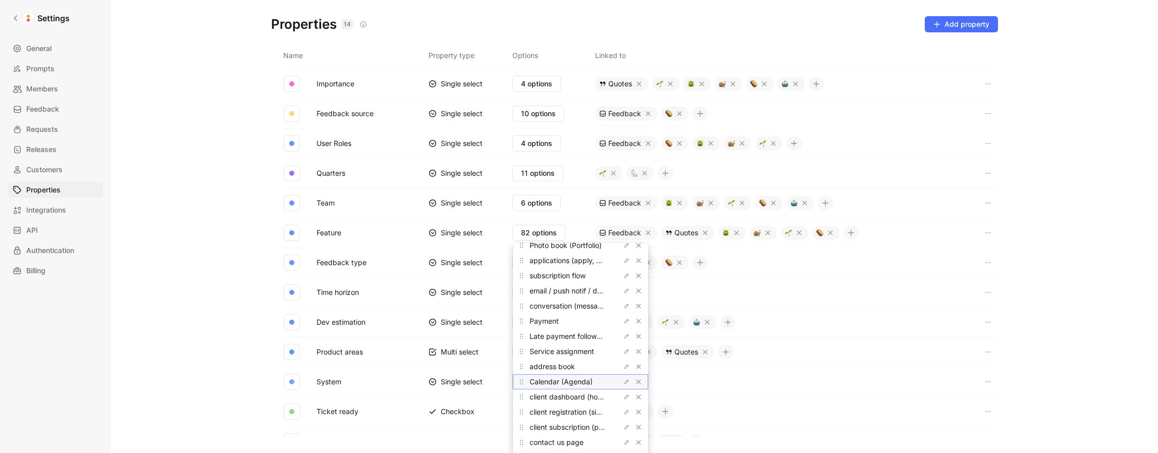
scroll to position [134, 0]
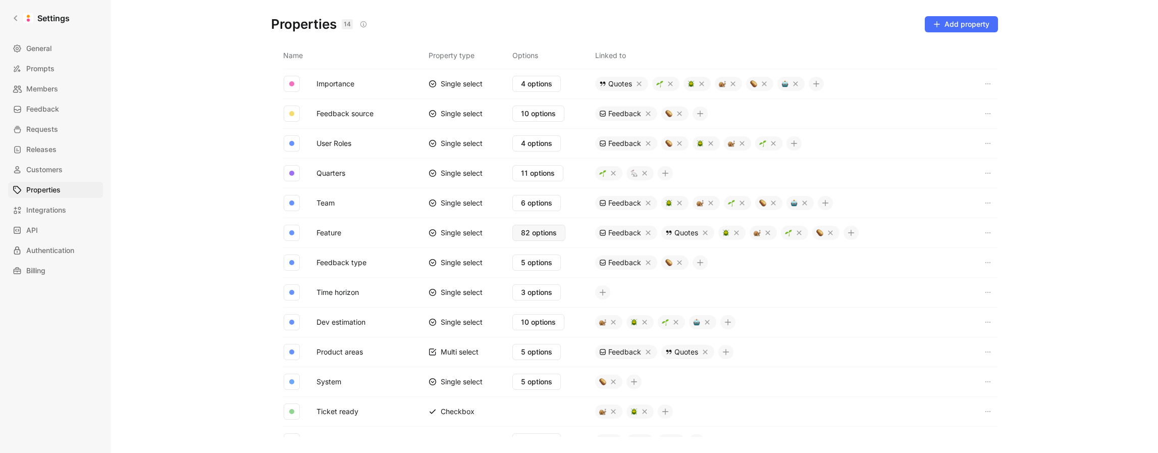
click at [532, 230] on span "82 options" at bounding box center [539, 233] width 36 height 12
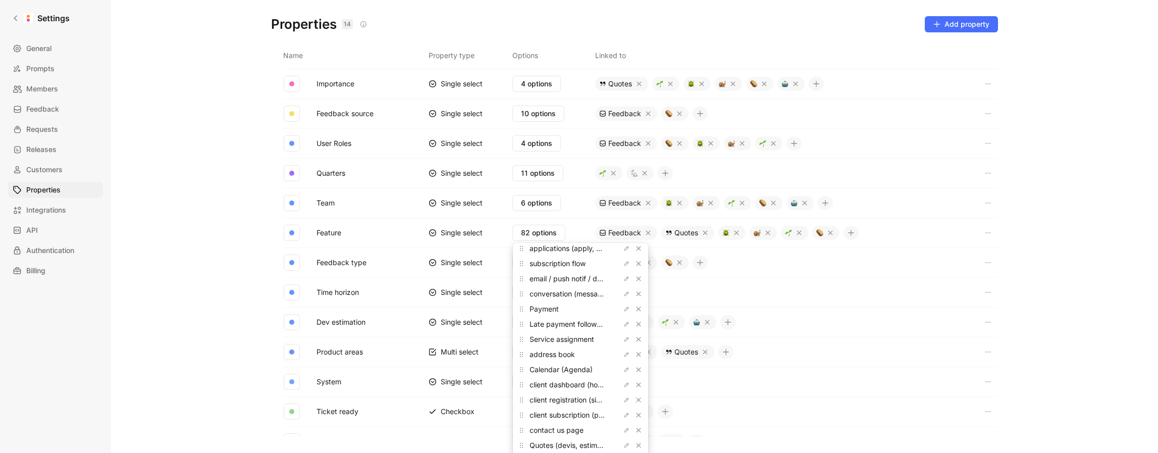
scroll to position [148, 0]
click at [623, 353] on icon "button" at bounding box center [626, 353] width 6 height 6
type input "Adress Book"
drag, startPoint x: 520, startPoint y: 352, endPoint x: 537, endPoint y: 298, distance: 57.0
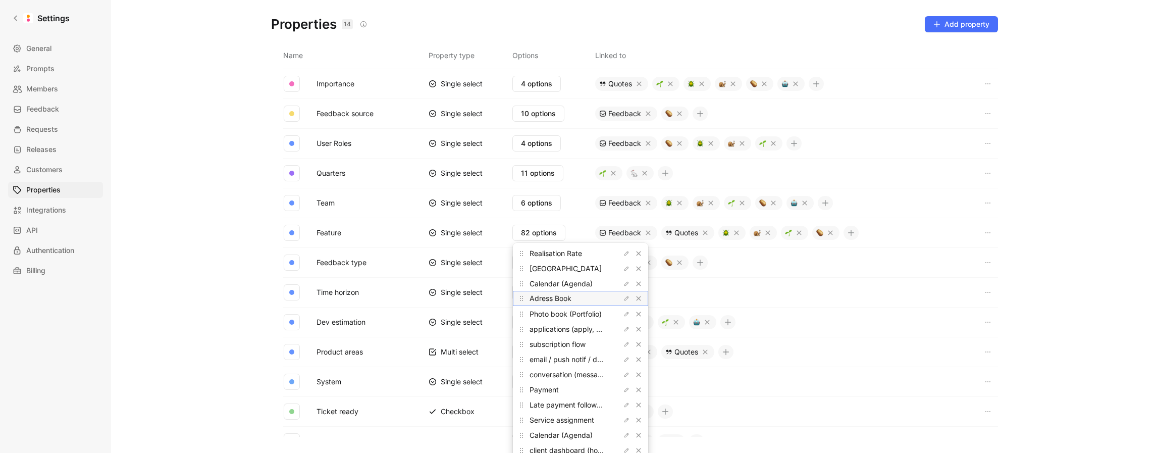
click at [537, 298] on div "Adress Book" at bounding box center [580, 298] width 135 height 15
drag, startPoint x: 520, startPoint y: 397, endPoint x: 547, endPoint y: 294, distance: 106.4
click at [547, 293] on div "Calendar (Agenda)" at bounding box center [580, 293] width 135 height 15
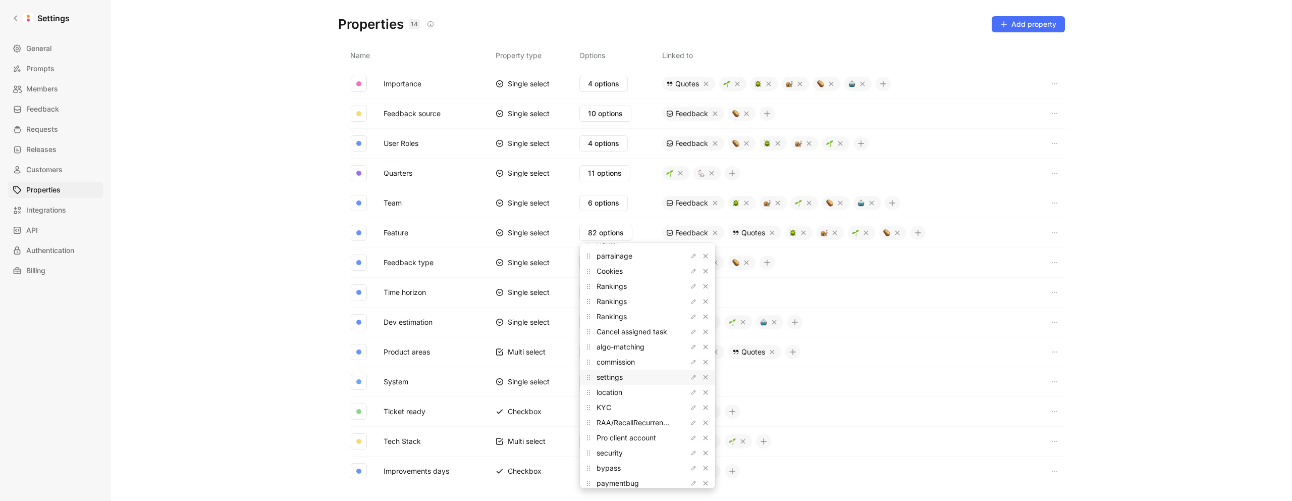
scroll to position [1039, 0]
click at [692, 452] on icon "button" at bounding box center [694, 461] width 4 height 4
type input "Payment Bug"
click at [692, 447] on icon "button" at bounding box center [694, 446] width 4 height 4
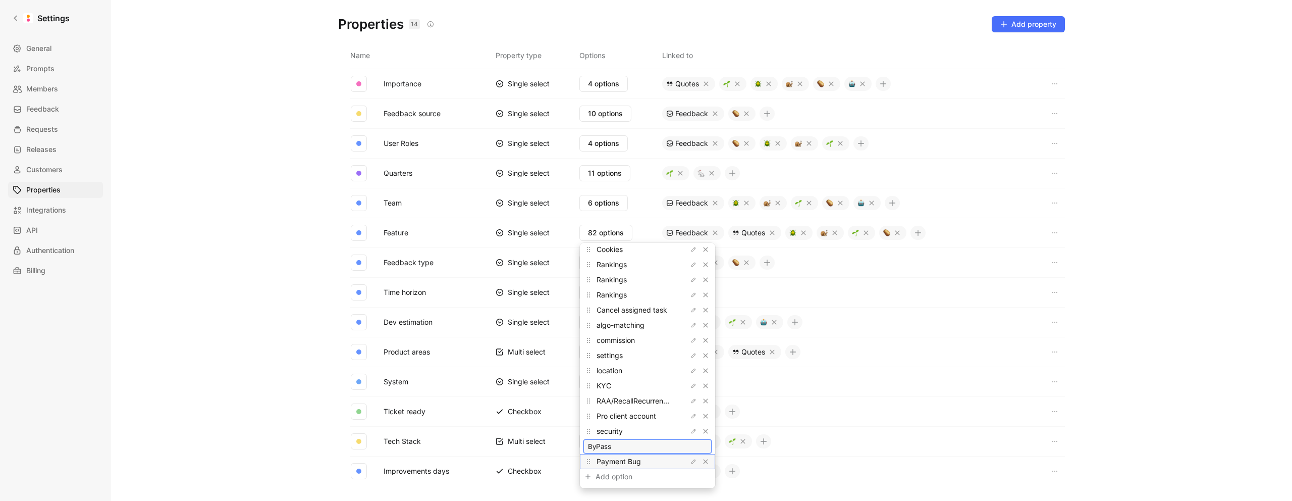
click at [597, 445] on input "ByPass" at bounding box center [647, 446] width 119 height 8
paste input "byp"
drag, startPoint x: 591, startPoint y: 446, endPoint x: 584, endPoint y: 446, distance: 7.6
click at [584, 446] on div "bypass" at bounding box center [647, 446] width 129 height 15
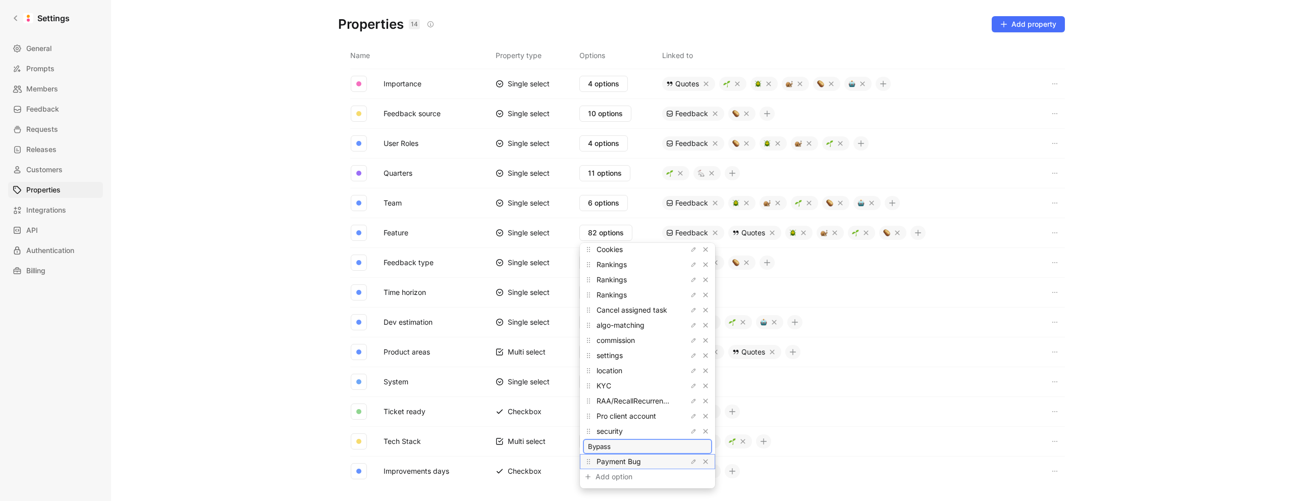
type input "By-pass"
click at [609, 446] on span "By-pass" at bounding box center [610, 446] width 27 height 9
click at [609, 445] on span "By-pass" at bounding box center [610, 446] width 27 height 9
click at [694, 445] on icon "button" at bounding box center [695, 446] width 2 height 2
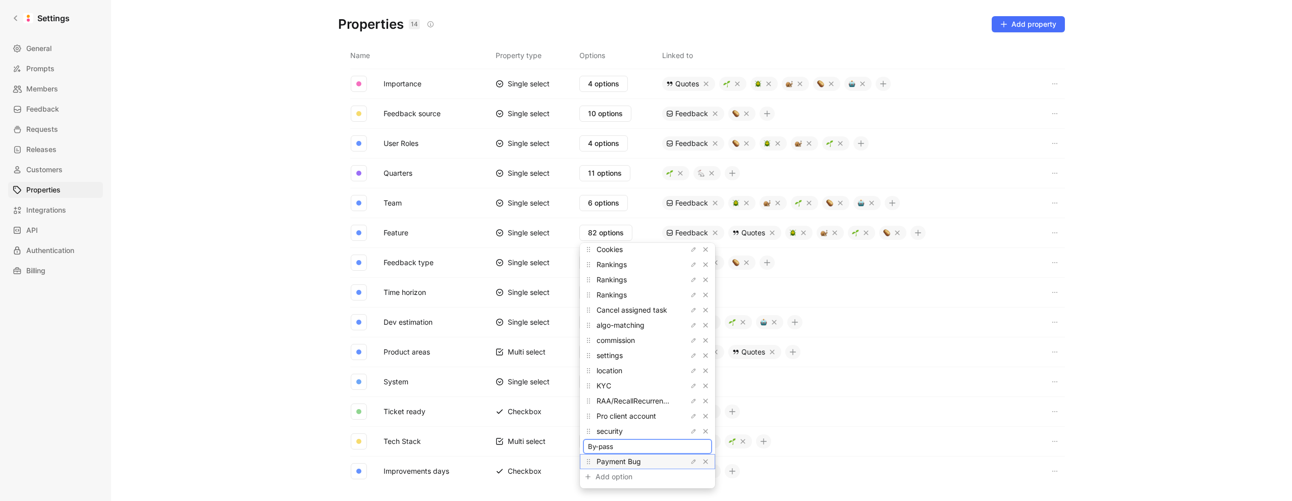
drag, startPoint x: 599, startPoint y: 447, endPoint x: 605, endPoint y: 457, distance: 11.6
click at [599, 447] on input "By-pass" at bounding box center [647, 446] width 119 height 8
type input "Bypass"
click at [691, 432] on icon "button" at bounding box center [694, 431] width 6 height 6
click at [642, 433] on input "security" at bounding box center [647, 431] width 119 height 8
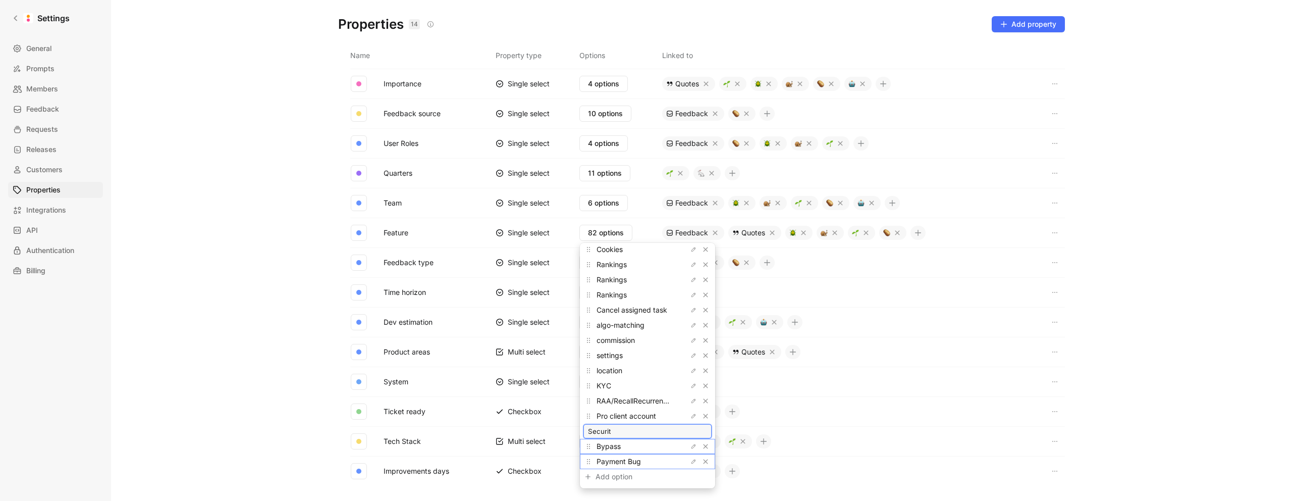
type input "Security"
click at [691, 422] on icon "button" at bounding box center [694, 422] width 6 height 6
click at [589, 422] on input "RAA/RecallRecurrence/Abo task" at bounding box center [647, 422] width 119 height 8
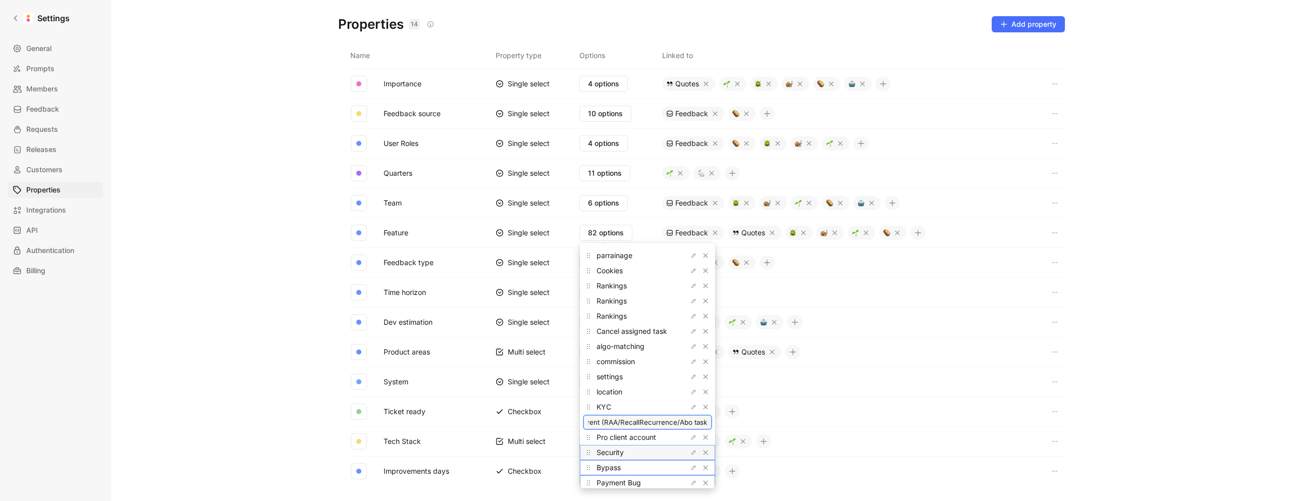
drag, startPoint x: 661, startPoint y: 423, endPoint x: 669, endPoint y: 424, distance: 7.6
click at [669, 424] on input "Reccurent (RAA/RecallRecurrence/Abo task" at bounding box center [647, 422] width 119 height 8
click at [606, 423] on input "Reccurent (RAA/Recall/Abo task)" at bounding box center [647, 422] width 119 height 8
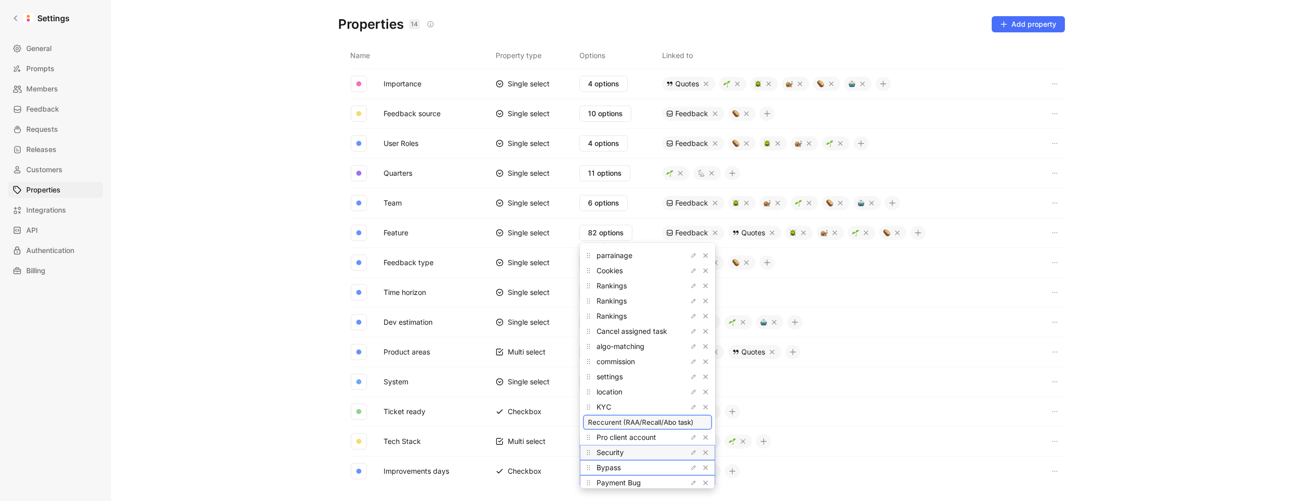
click at [601, 421] on input "Reccurent (RAA/Recall/Abo task)" at bounding box center [647, 422] width 119 height 8
paste input "urrence"
type input "Recurrence (RAA/Recall/Abo task)"
click at [691, 393] on icon "button" at bounding box center [694, 392] width 6 height 6
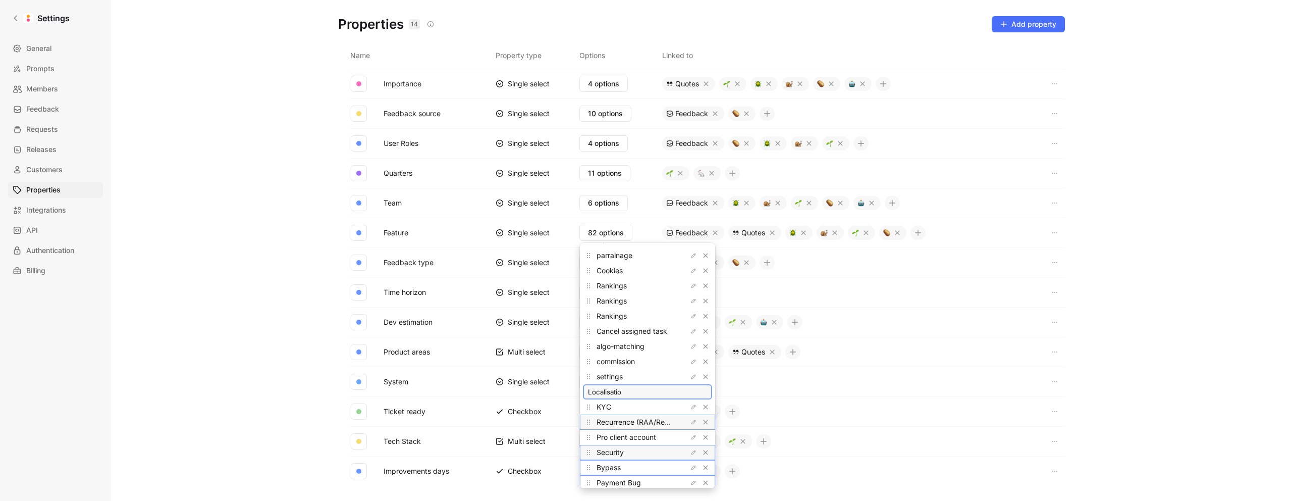
click at [608, 394] on input "Localisatio" at bounding box center [647, 392] width 119 height 8
paste input "n"
click at [691, 375] on icon "button" at bounding box center [694, 377] width 6 height 6
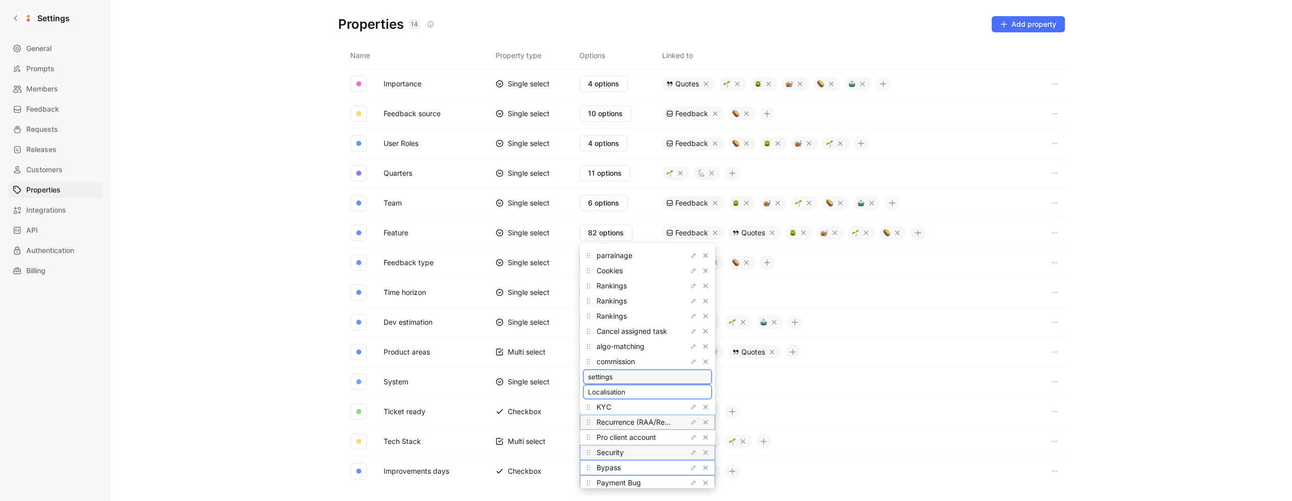
type input "Localisatio"
click at [637, 379] on input "settings" at bounding box center [647, 377] width 119 height 8
type input "Settings"
click at [639, 391] on input "Localisatio" at bounding box center [647, 392] width 119 height 8
type input "Localisation"
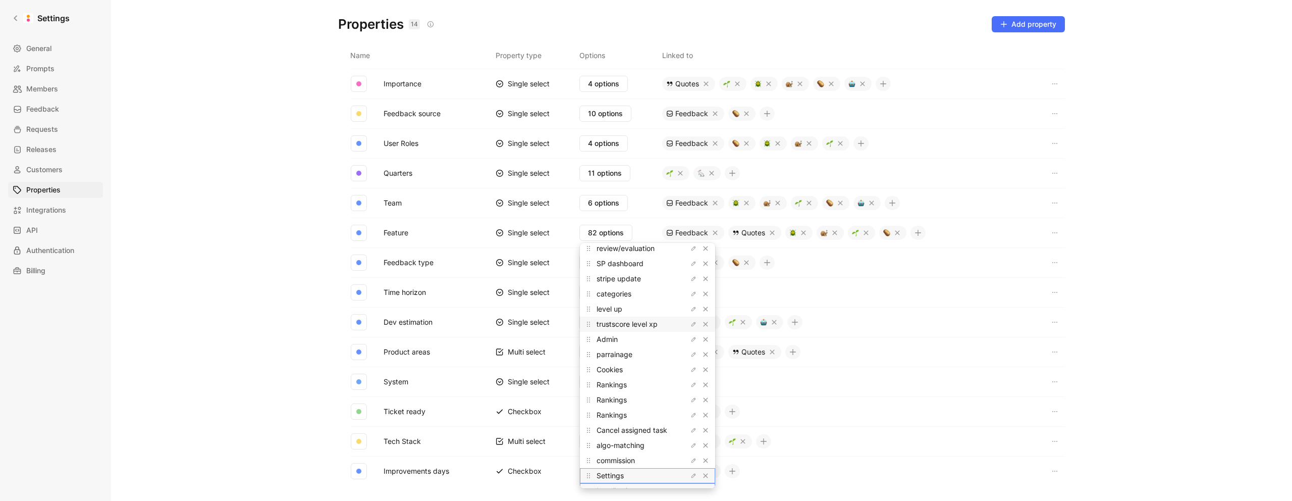
scroll to position [918, 0]
click at [691, 310] on icon "button" at bounding box center [694, 310] width 6 height 6
type input "Level Up"
click at [691, 325] on icon "button" at bounding box center [694, 325] width 6 height 6
type input "Trustscore (Level XP)"
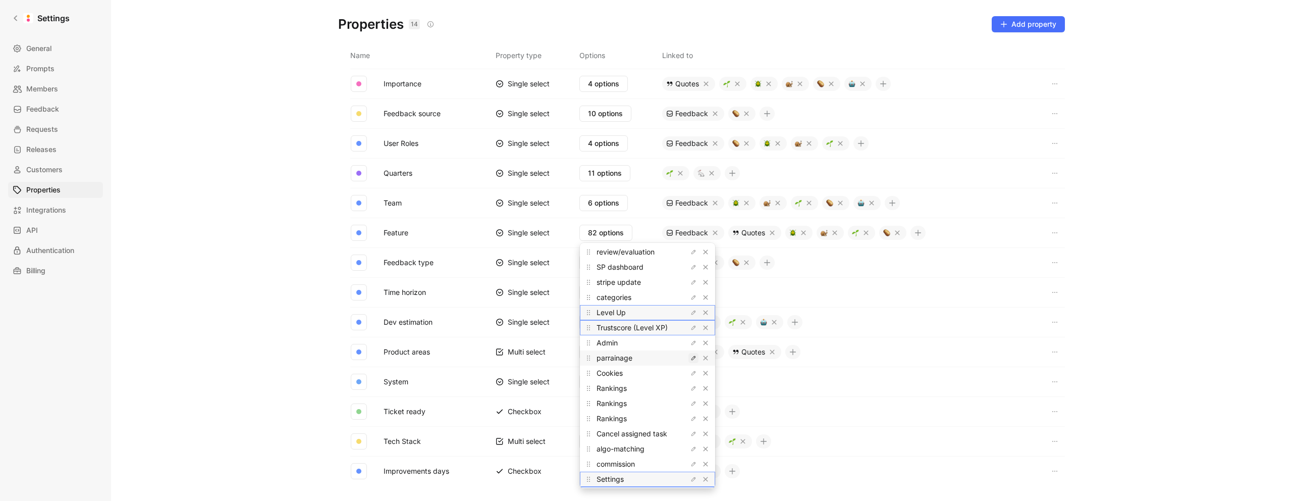
click at [689, 360] on button "button" at bounding box center [694, 358] width 10 height 10
click at [592, 356] on input "parrainage" at bounding box center [647, 357] width 119 height 8
click at [622, 360] on input "Parrainage" at bounding box center [647, 357] width 119 height 8
click at [602, 356] on input "Parrainage" at bounding box center [647, 357] width 119 height 8
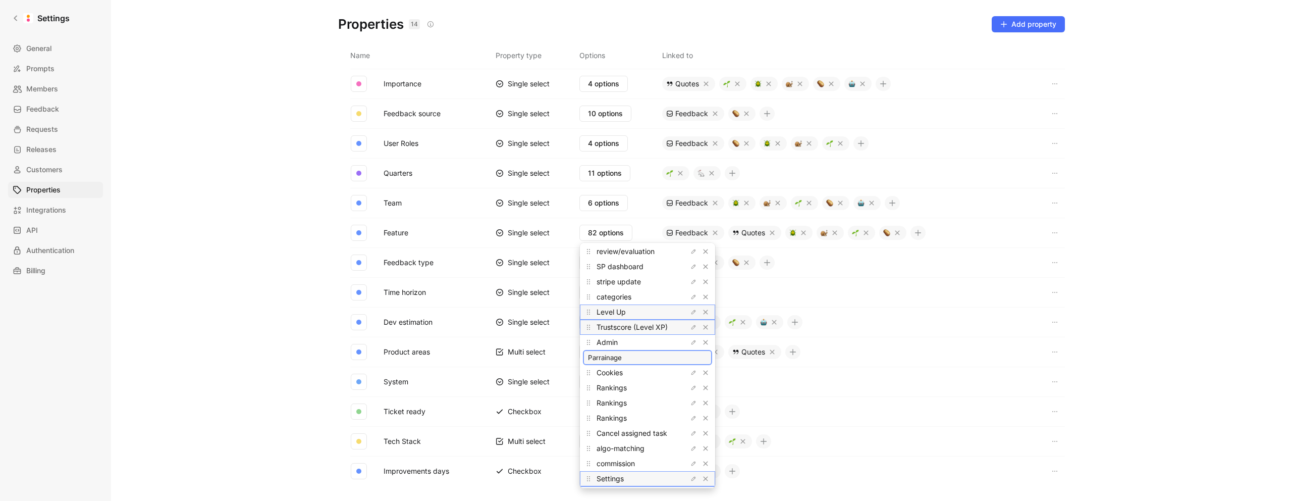
click at [602, 356] on input "Parrainage" at bounding box center [647, 357] width 119 height 8
click at [588, 357] on input "Parrainage" at bounding box center [647, 357] width 119 height 8
paste input "Sponsorship"
click at [577, 356] on body "Settings General Prompts Members Feedback Requests Releases Customers Propertie…" at bounding box center [646, 250] width 1292 height 501
paste input "Sponsorship"
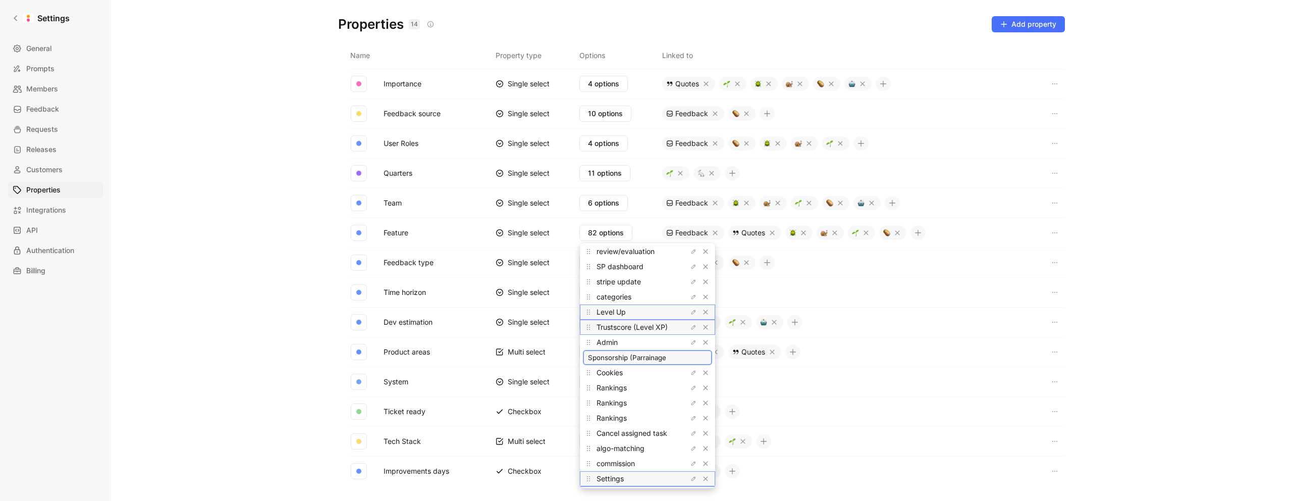
click at [684, 358] on input "Sponsorship (Parrainage" at bounding box center [647, 357] width 119 height 8
click at [631, 358] on input "Sponsorship Parrainage" at bounding box center [647, 357] width 119 height 8
drag, startPoint x: 630, startPoint y: 357, endPoint x: 634, endPoint y: 362, distance: 6.4
click at [630, 357] on input "Sponsorship Parrainage" at bounding box center [647, 357] width 119 height 8
click at [670, 357] on input "Sponsorship (Parrainage" at bounding box center [647, 357] width 119 height 8
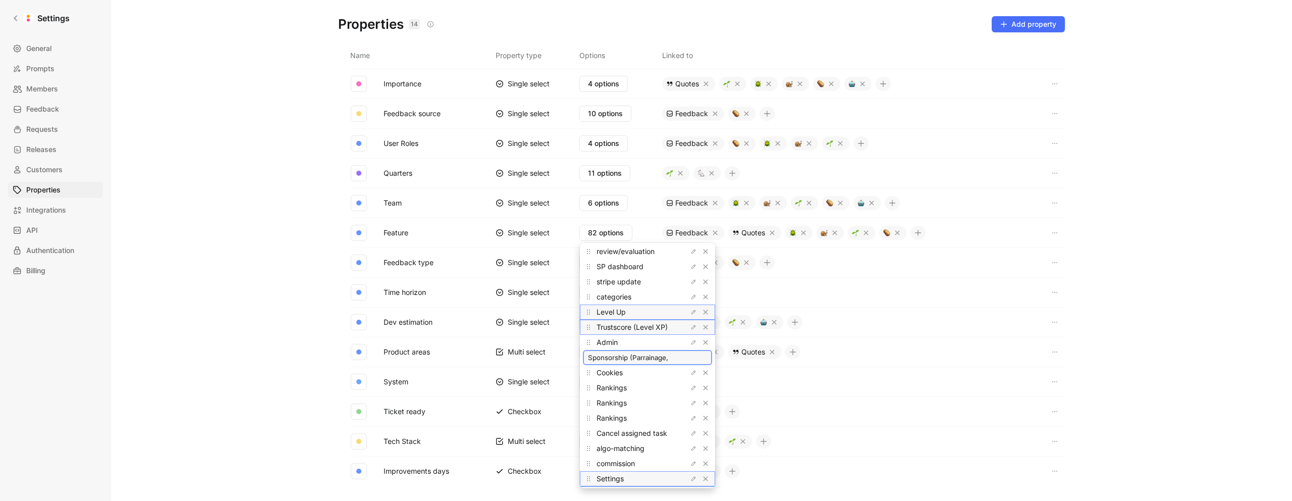
paste input "Referral"
type input "Sponsorship (Parrainage, Referral)"
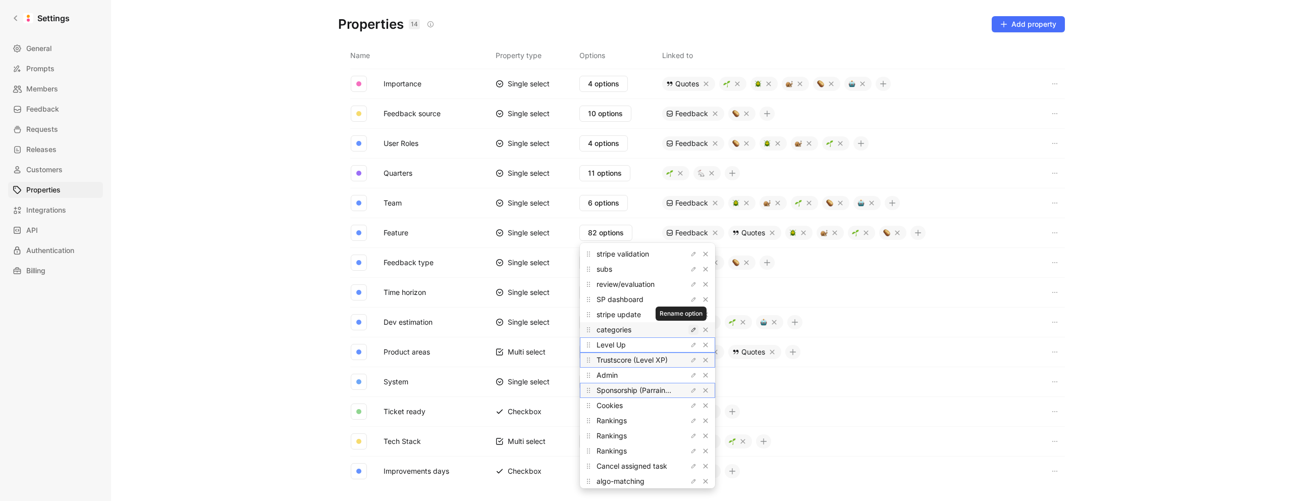
click at [691, 331] on icon "button" at bounding box center [694, 330] width 6 height 6
drag, startPoint x: 647, startPoint y: 331, endPoint x: 560, endPoint y: 321, distance: 87.4
click at [560, 321] on body "Settings General Prompts Members Feedback Requests Releases Customers Propertie…" at bounding box center [646, 250] width 1292 height 501
type input "Ring Twice Categories"
click at [691, 315] on icon "button" at bounding box center [694, 314] width 6 height 6
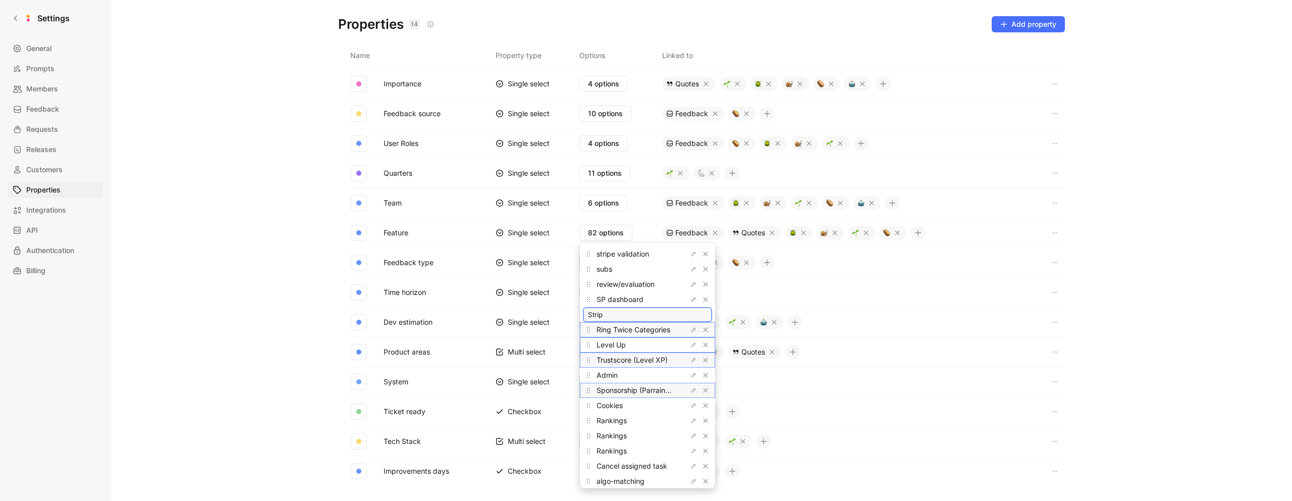
type input "Stripe"
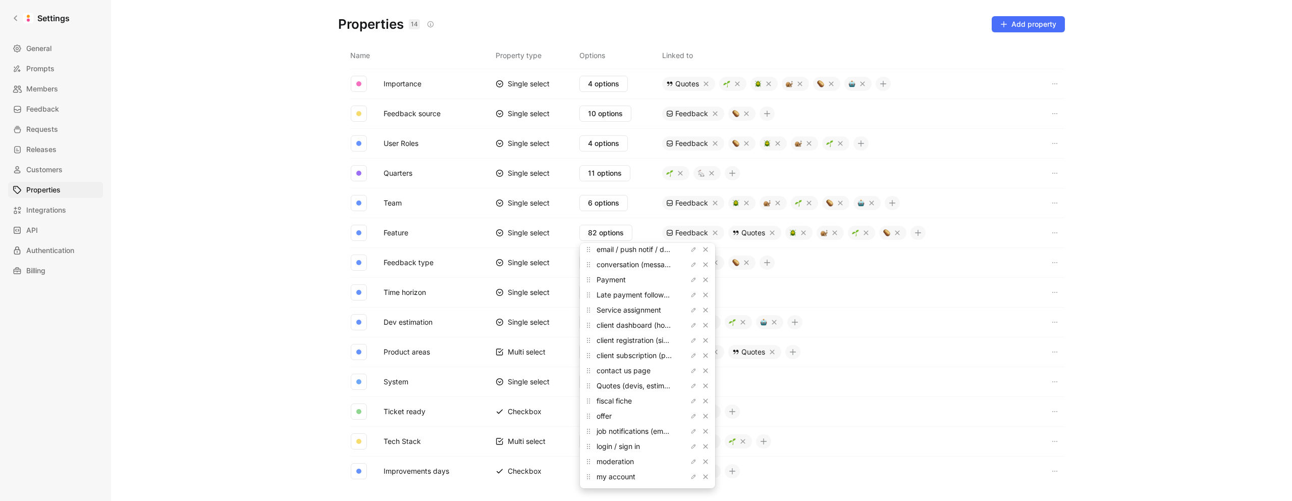
scroll to position [0, 0]
drag, startPoint x: 591, startPoint y: 303, endPoint x: 637, endPoint y: 288, distance: 48.4
click at [637, 288] on div "SP dashboard" at bounding box center [647, 288] width 135 height 15
click at [691, 267] on icon "button" at bounding box center [694, 267] width 6 height 6
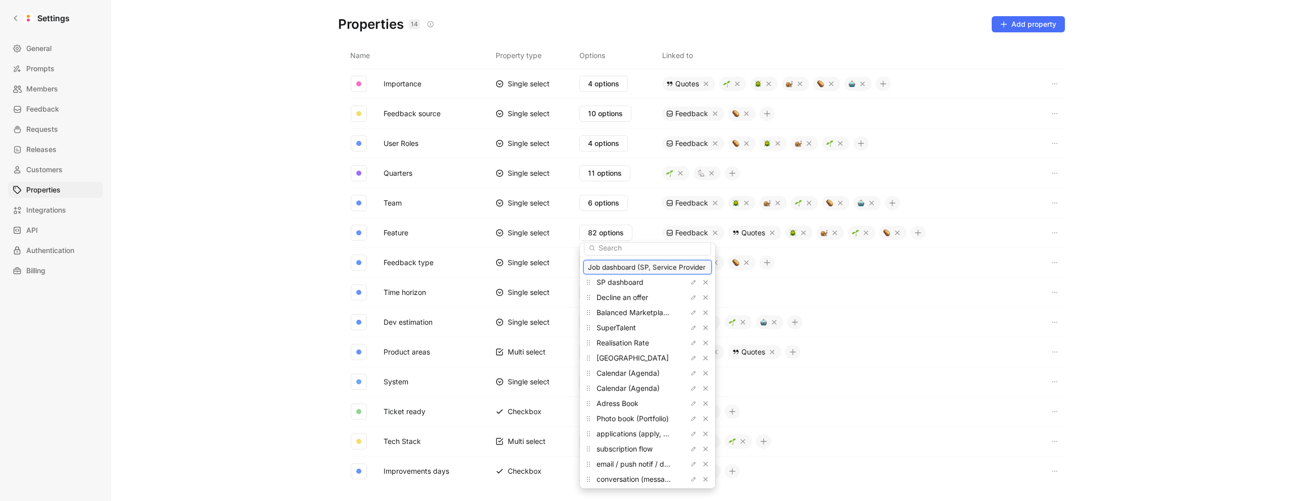
type input "Job dashboard (SP, Service Provider)"
click at [629, 269] on span "Job dashboard (SP, Service Provider)" at bounding box center [659, 267] width 125 height 9
click at [691, 268] on icon "button" at bounding box center [694, 267] width 6 height 6
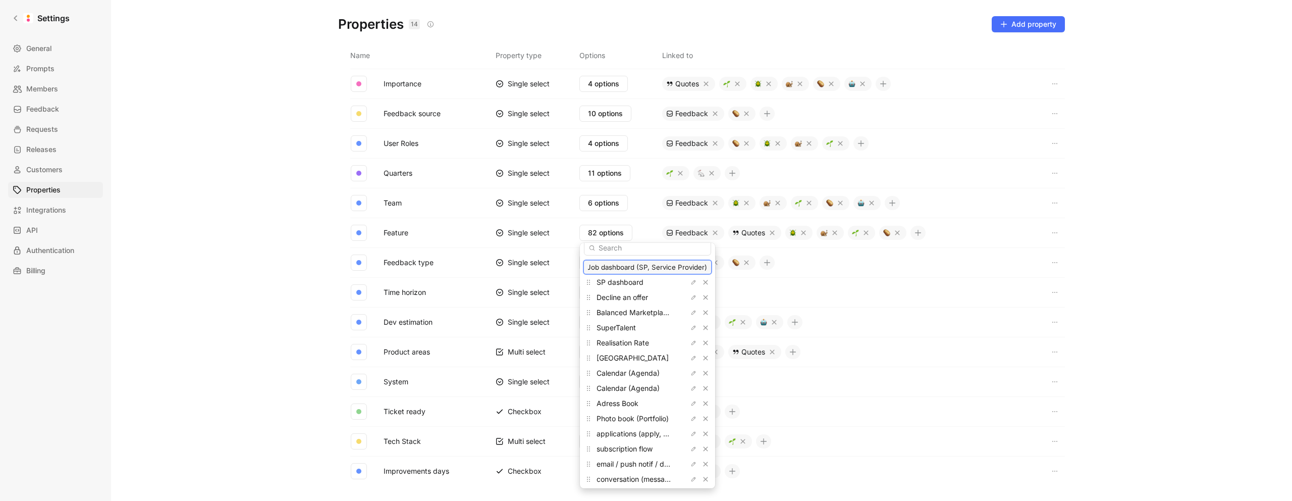
click at [640, 270] on input "Job dashboard (SP, Service Provider)" at bounding box center [647, 267] width 119 height 8
click at [691, 282] on icon "button" at bounding box center [694, 282] width 6 height 6
click at [635, 284] on input "SP dashboard" at bounding box center [647, 282] width 119 height 8
type input "Job dashboard (SP, Service Provider)"
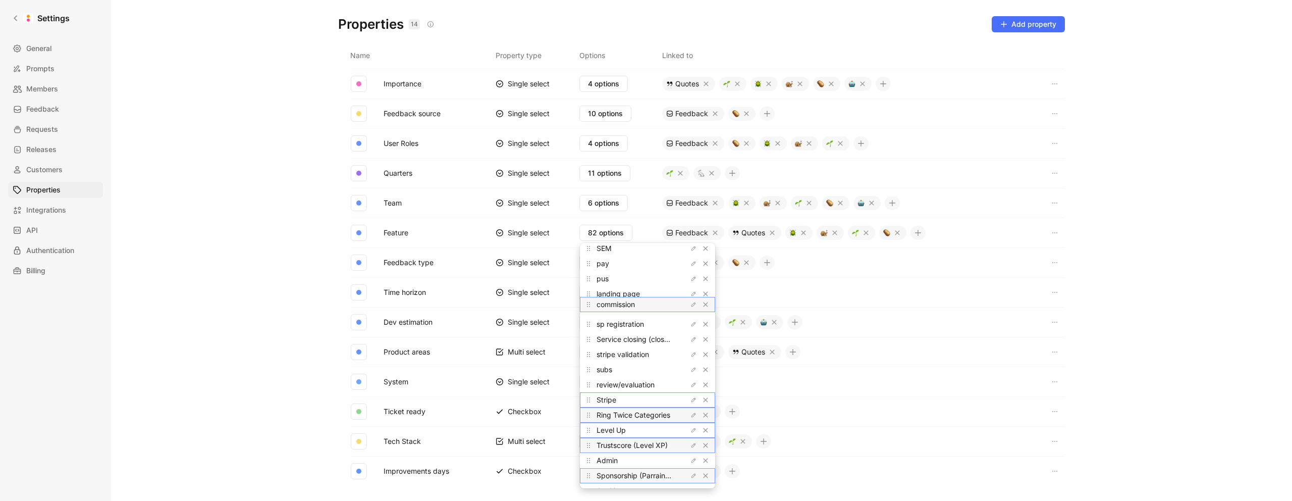
scroll to position [813, 0]
drag, startPoint x: 588, startPoint y: 340, endPoint x: 629, endPoint y: 304, distance: 54.8
click at [629, 304] on div "commission" at bounding box center [647, 303] width 135 height 15
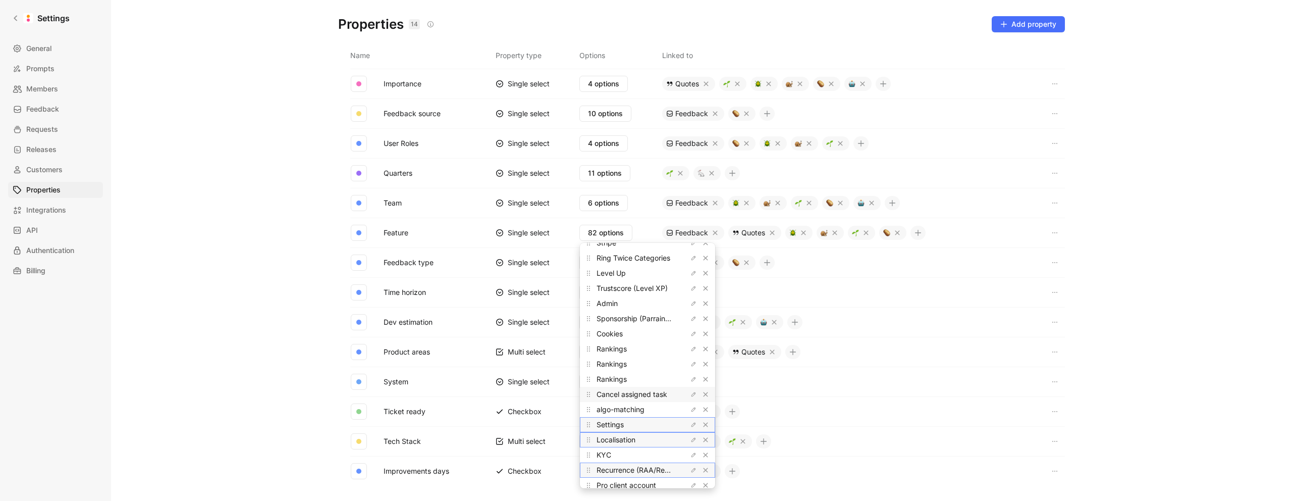
scroll to position [971, 0]
click at [691, 407] on icon "button" at bounding box center [694, 408] width 6 height 6
click at [649, 410] on input "algo-matching" at bounding box center [647, 408] width 119 height 8
paste input "A"
type input "Algo-matching"
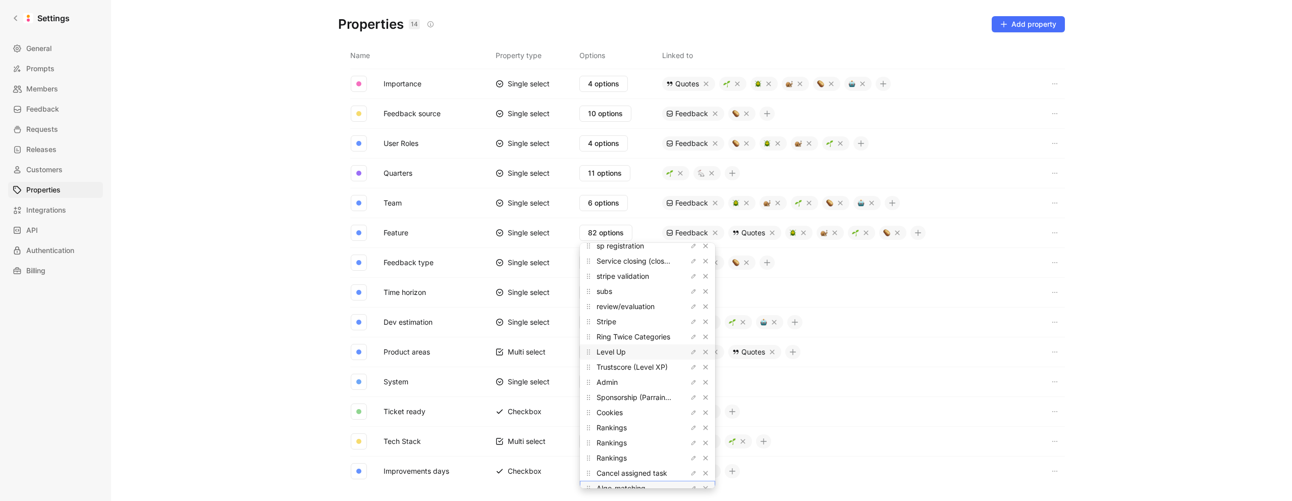
scroll to position [877, 0]
click at [692, 320] on icon "button" at bounding box center [694, 320] width 4 height 4
drag, startPoint x: 651, startPoint y: 320, endPoint x: 564, endPoint y: 318, distance: 86.4
click at [564, 318] on body "Settings General Prompts Members Feedback Requests Releases Customers Propertie…" at bounding box center [646, 250] width 1292 height 501
click at [633, 318] on input "review/evaluation" at bounding box center [647, 320] width 119 height 8
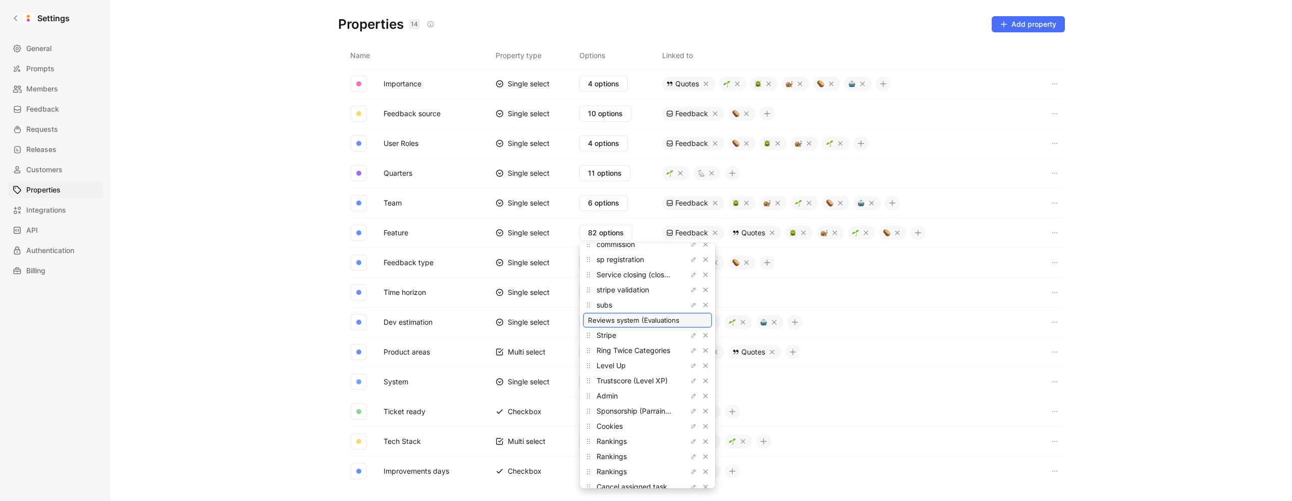
type input "Reviews system (Evaluations)"
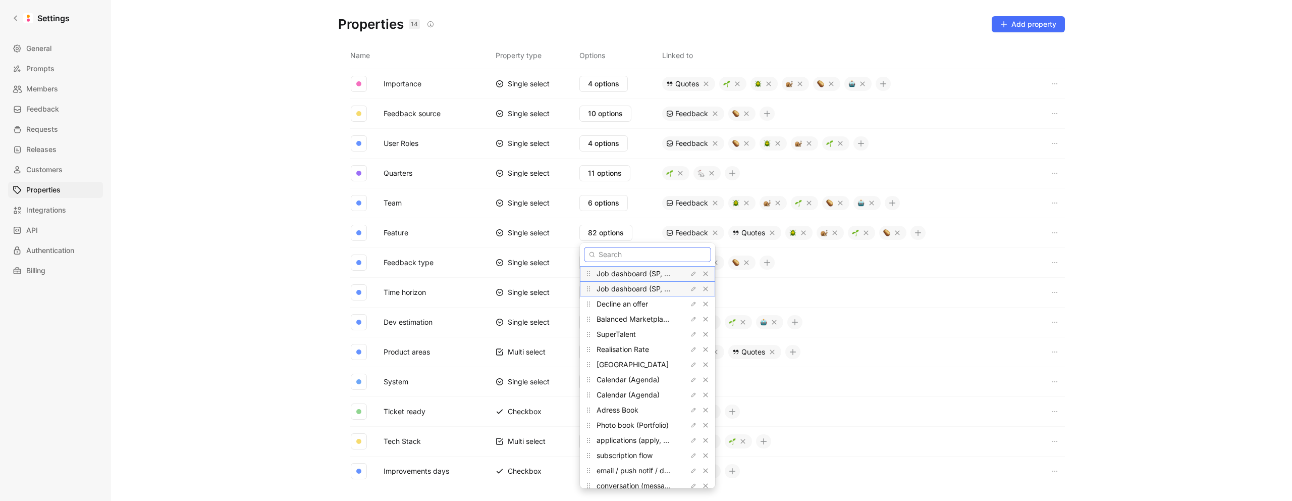
click at [623, 253] on input "text" at bounding box center [647, 254] width 127 height 15
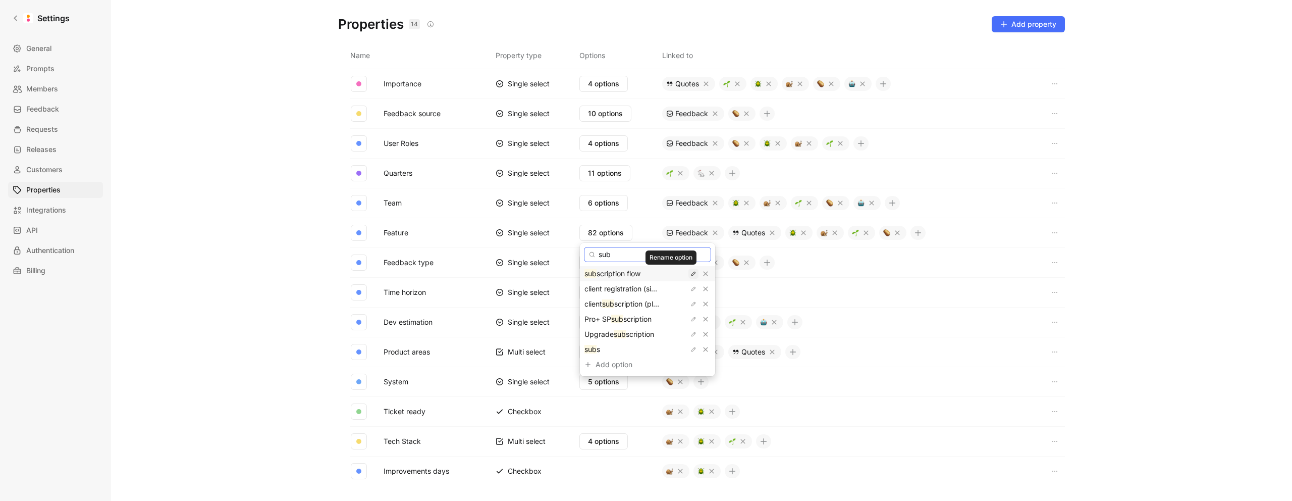
type input "sub"
click at [691, 274] on icon "button" at bounding box center [694, 274] width 6 height 6
drag, startPoint x: 591, startPoint y: 275, endPoint x: 574, endPoint y: 273, distance: 17.3
click at [574, 273] on body "Settings General Prompts Members Feedback Requests Releases Customers Propertie…" at bounding box center [646, 250] width 1292 height 501
click at [592, 273] on input "subscription flow" at bounding box center [647, 274] width 119 height 8
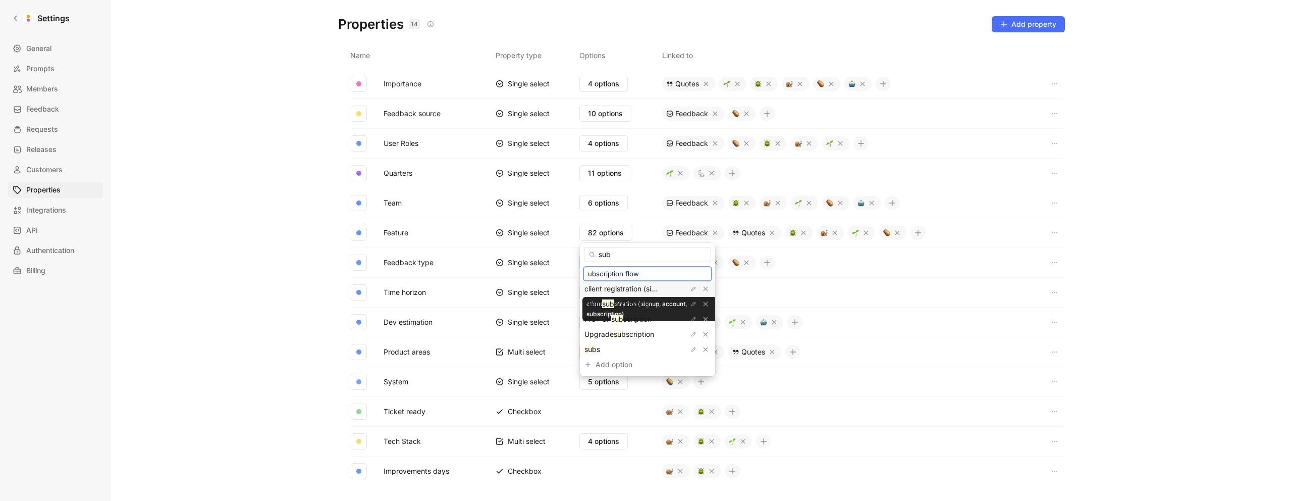
type input "Subscription flow"
click at [691, 320] on icon "button" at bounding box center [694, 319] width 6 height 6
type input "Subs"
type input "s"
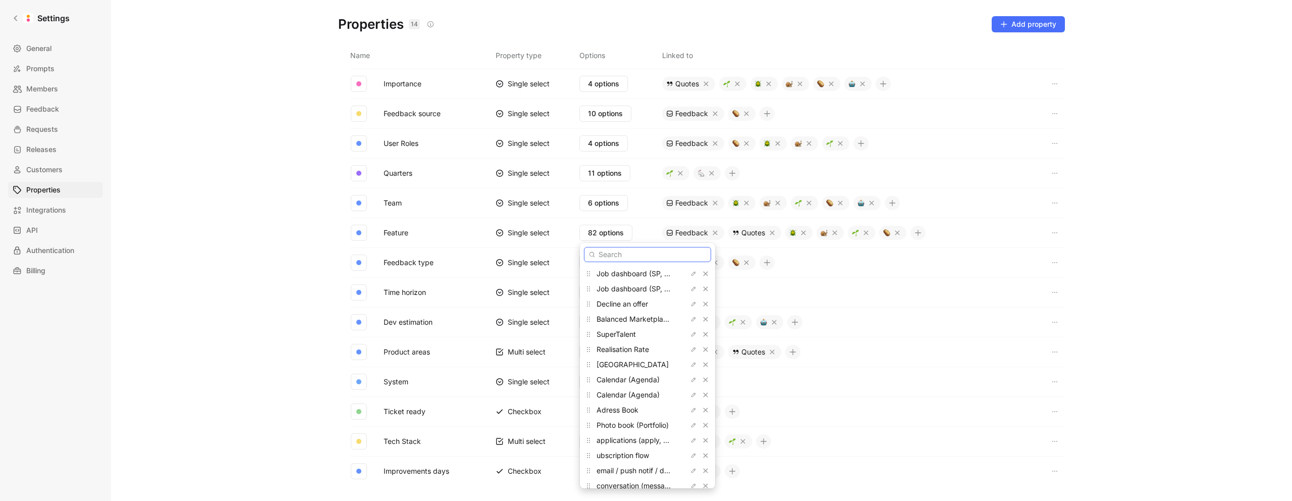
click at [622, 255] on input "text" at bounding box center [647, 254] width 127 height 15
type input "sub"
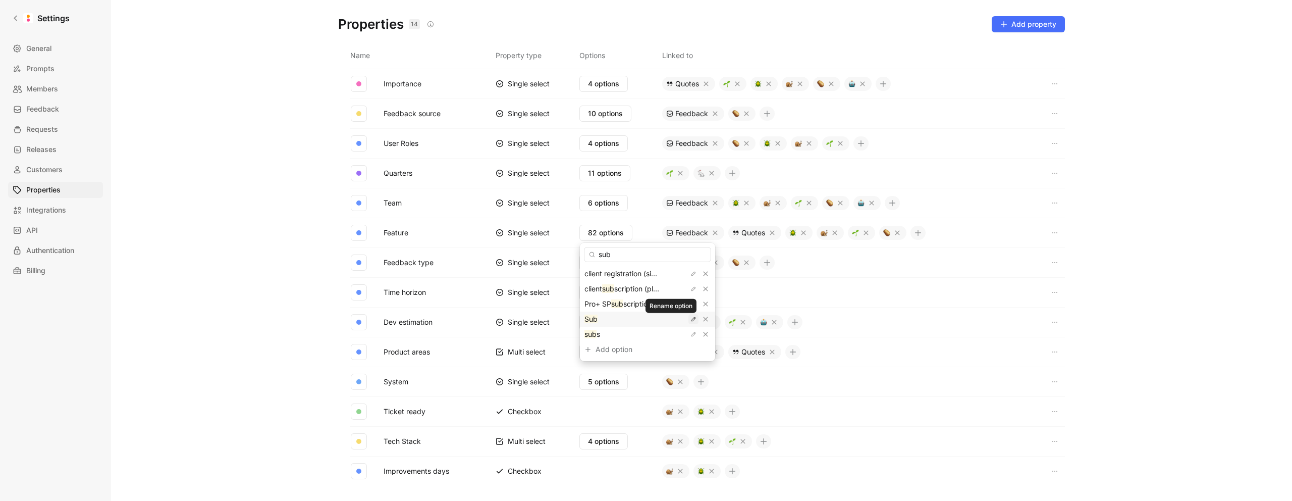
click at [691, 319] on icon "button" at bounding box center [694, 319] width 6 height 6
type input "Subscription - Upgrade"
click at [694, 318] on icon "button" at bounding box center [695, 319] width 2 height 2
click at [642, 320] on input "Subscription - Upgrade" at bounding box center [647, 319] width 119 height 8
click at [652, 304] on span "scription" at bounding box center [637, 303] width 28 height 9
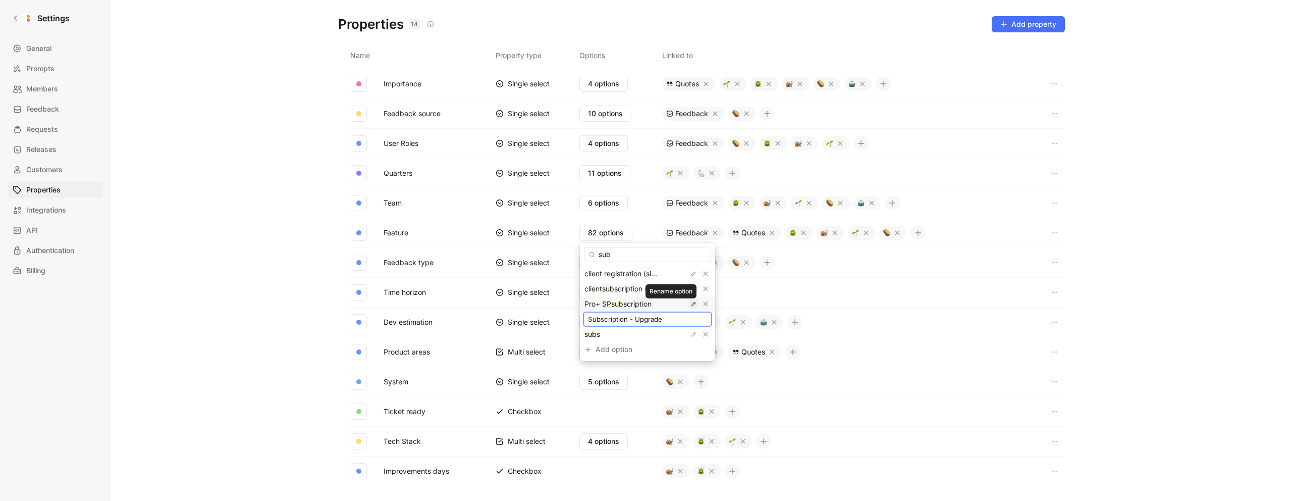
click at [691, 304] on icon "button" at bounding box center [694, 304] width 6 height 6
click at [633, 304] on input "Pro+ SP subscription" at bounding box center [647, 304] width 119 height 8
drag, startPoint x: 638, startPoint y: 303, endPoint x: 666, endPoint y: 302, distance: 28.3
click at [666, 303] on input "Subscription - Upgrade" at bounding box center [647, 304] width 119 height 8
type input "Subscription - Pro+"
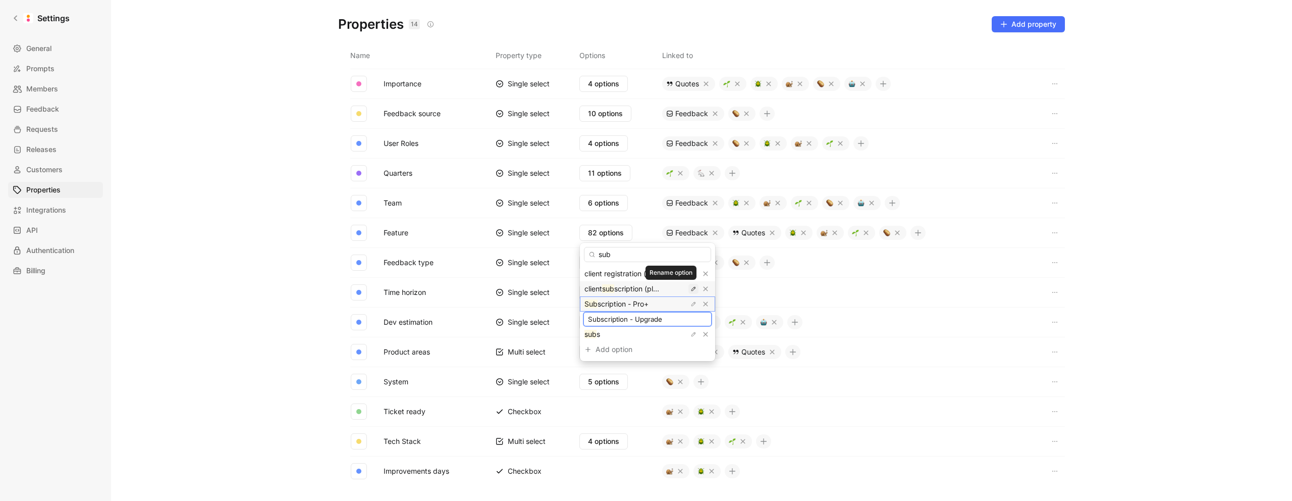
click at [691, 289] on icon "button" at bounding box center [694, 289] width 6 height 6
drag, startPoint x: 608, startPoint y: 289, endPoint x: 568, endPoint y: 285, distance: 40.1
click at [568, 285] on body "Settings General Prompts Members Feedback Requests Releases Customers Propertie…" at bounding box center [646, 250] width 1292 height 501
click at [608, 287] on input "client subscription (plans, fees)" at bounding box center [647, 289] width 119 height 8
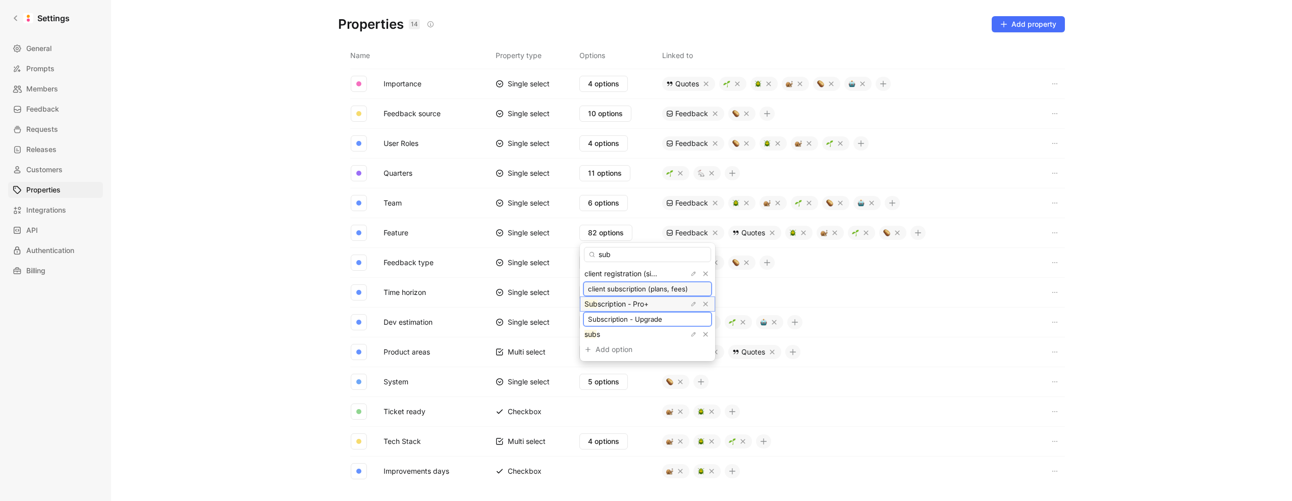
drag, startPoint x: 668, startPoint y: 290, endPoint x: 679, endPoint y: 290, distance: 11.1
click at [702, 292] on body "Settings General Prompts Members Feedback Requests Releases Customers Propertie…" at bounding box center [646, 250] width 1292 height 501
drag, startPoint x: 665, startPoint y: 289, endPoint x: 657, endPoint y: 289, distance: 8.6
click at [665, 289] on input "client subscription (plans, fees)" at bounding box center [647, 289] width 119 height 8
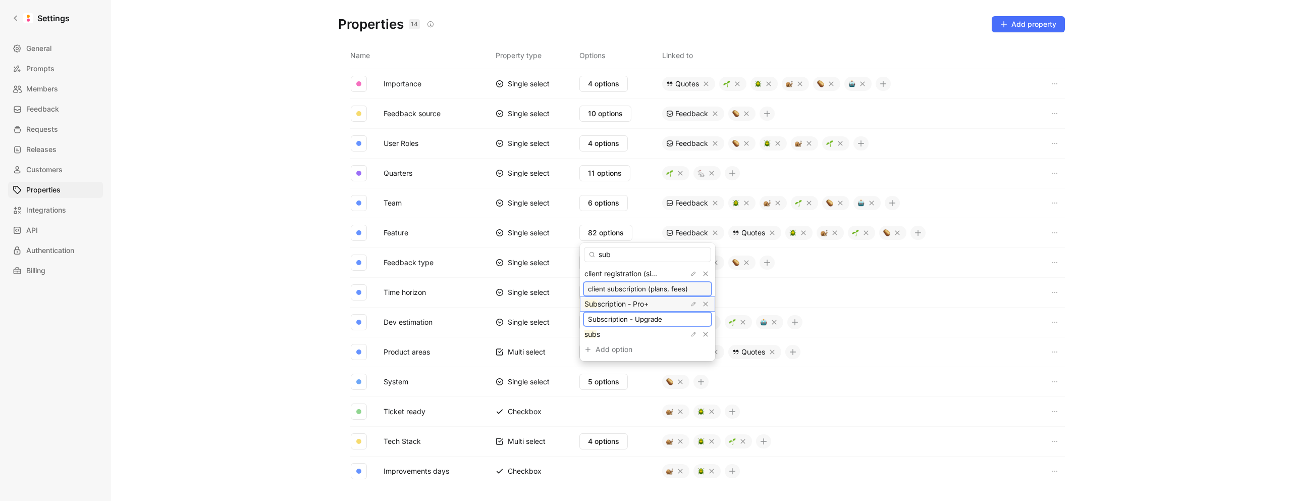
click at [636, 289] on input "client subscription (plans, fees)" at bounding box center [647, 289] width 119 height 8
drag, startPoint x: 636, startPoint y: 289, endPoint x: 683, endPoint y: 290, distance: 46.4
click at [682, 290] on input "Subscription - Upgrade" at bounding box center [647, 289] width 119 height 8
type input "Subscription - Customer"
click at [691, 274] on icon "button" at bounding box center [694, 274] width 6 height 6
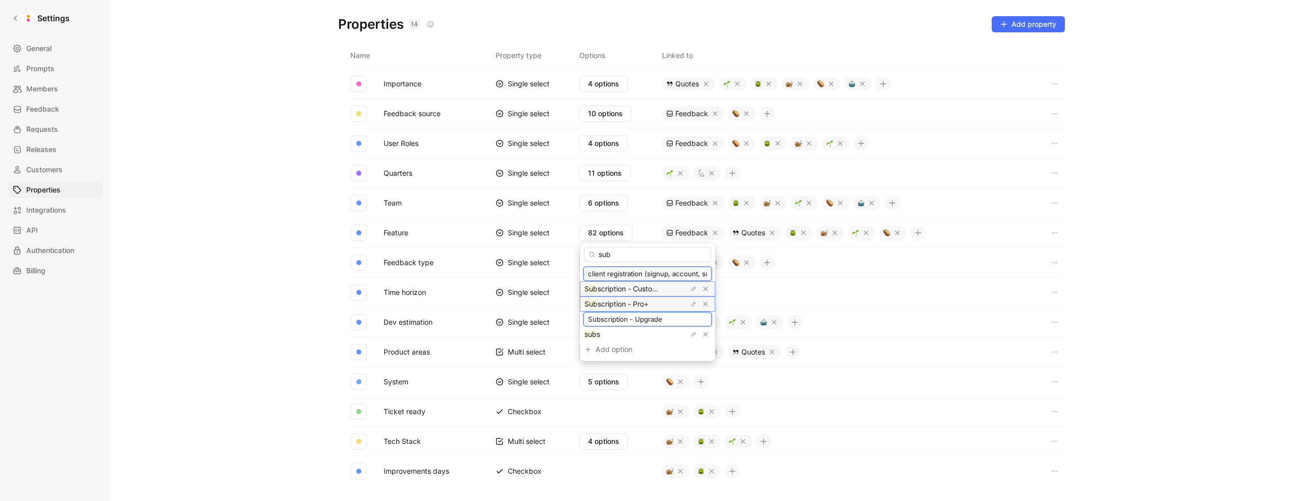
drag, startPoint x: 617, startPoint y: 275, endPoint x: 601, endPoint y: 273, distance: 16.8
click at [601, 273] on input "client registration (signup, account, subscription)" at bounding box center [647, 274] width 119 height 8
click at [622, 274] on input "client registration (signup, account, subscription)" at bounding box center [647, 274] width 119 height 8
drag, startPoint x: 614, startPoint y: 275, endPoint x: 605, endPoint y: 274, distance: 9.1
click at [578, 275] on body "Settings General Prompts Members Feedback Requests Releases Customers Propertie…" at bounding box center [646, 250] width 1292 height 501
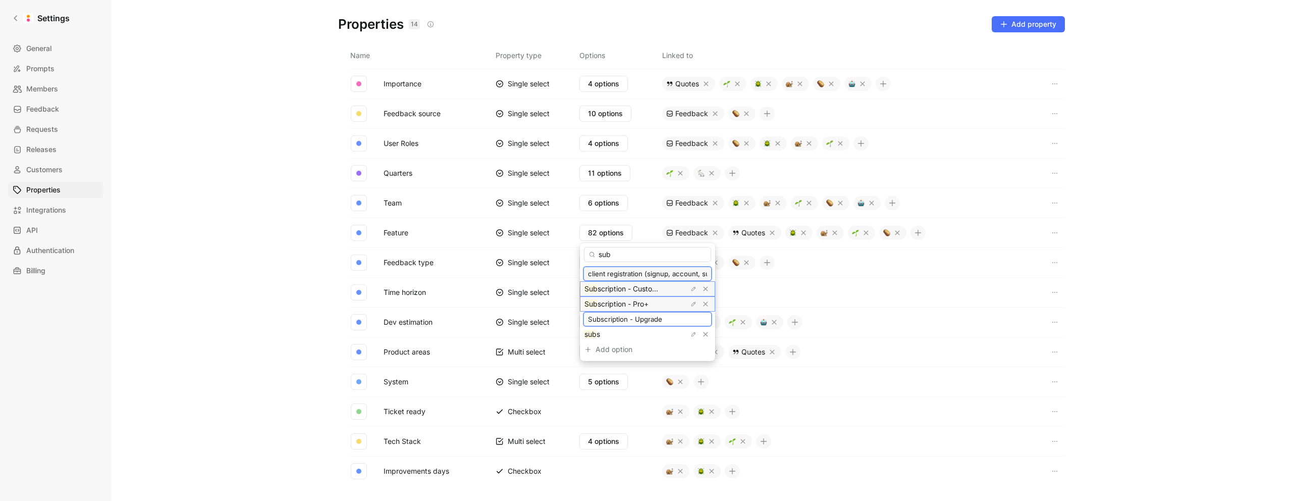
click at [618, 274] on input "client registration (signup, account, subscription)" at bounding box center [647, 274] width 119 height 8
drag, startPoint x: 630, startPoint y: 274, endPoint x: 595, endPoint y: 273, distance: 35.4
click at [571, 272] on body "Settings General Prompts Members Feedback Requests Releases Customers Propertie…" at bounding box center [646, 250] width 1292 height 501
click at [620, 275] on input "client registration (signup, account, subscription)" at bounding box center [647, 274] width 119 height 8
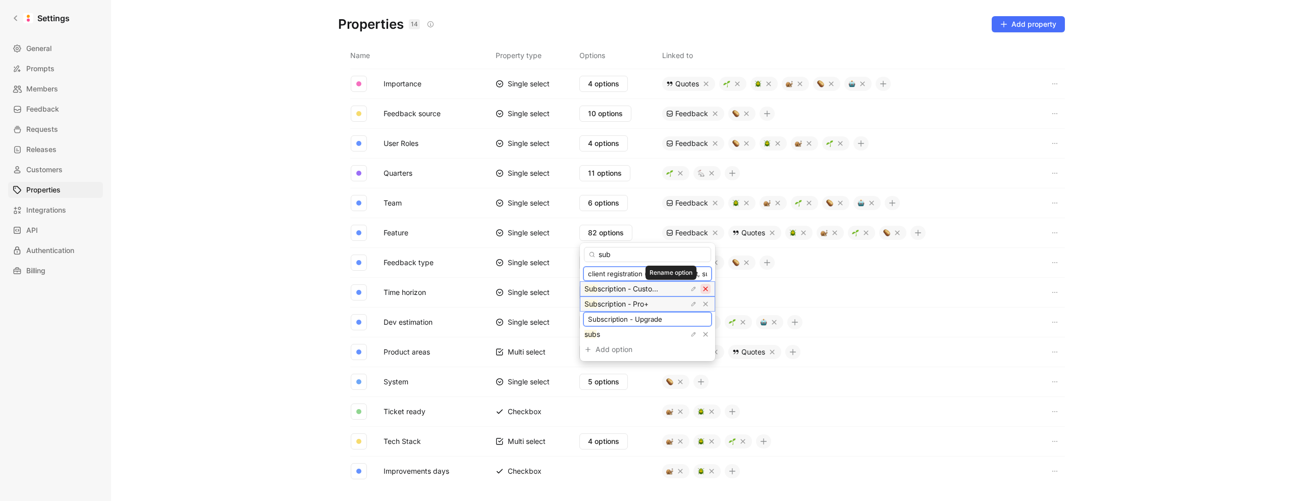
type input "registration"
drag, startPoint x: 590, startPoint y: 274, endPoint x: 578, endPoint y: 273, distance: 12.1
click at [578, 273] on body "Settings General Prompts Members Feedback Requests Releases Customers Propertie…" at bounding box center [646, 250] width 1292 height 501
click at [637, 322] on div "sub s" at bounding box center [623, 319] width 76 height 12
click at [692, 275] on icon "button" at bounding box center [694, 274] width 4 height 4
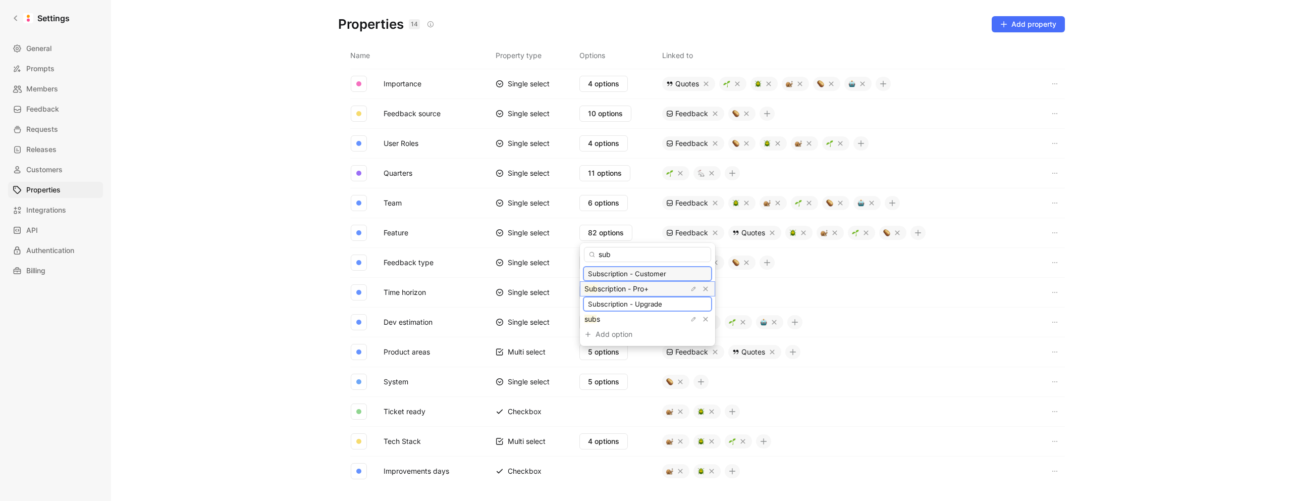
click at [637, 276] on input "Subscription - Customer" at bounding box center [647, 274] width 119 height 8
drag, startPoint x: 650, startPoint y: 322, endPoint x: 661, endPoint y: 321, distance: 11.7
click at [650, 322] on div "sub s" at bounding box center [623, 319] width 76 height 12
click at [692, 319] on icon "button" at bounding box center [694, 319] width 4 height 4
click at [643, 320] on input "subs" at bounding box center [647, 319] width 119 height 8
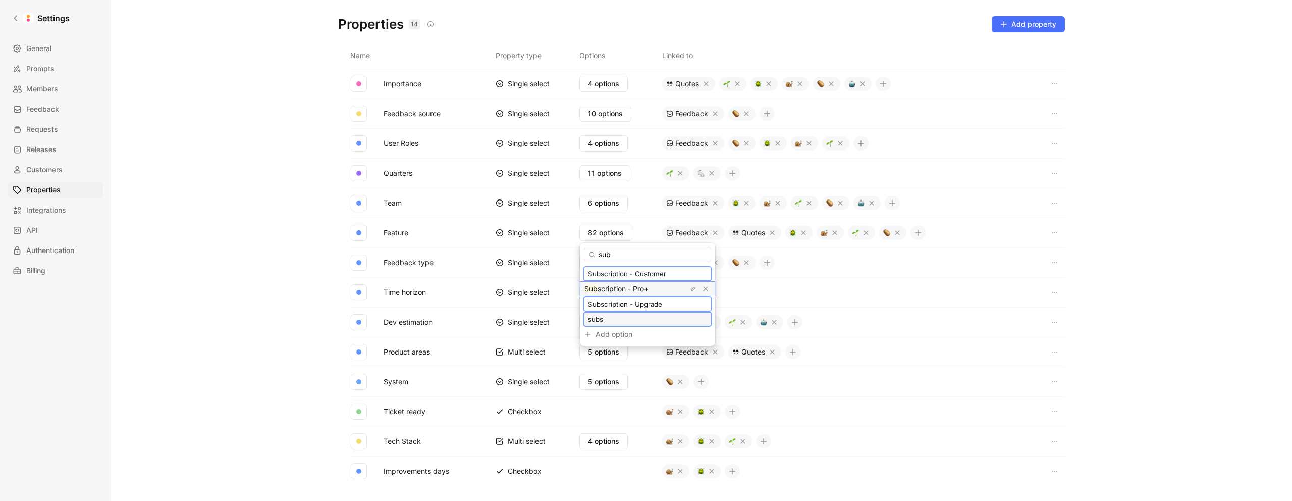
type input "Subscription - Customer"
drag, startPoint x: 592, startPoint y: 255, endPoint x: 572, endPoint y: 252, distance: 19.8
click at [572, 252] on body "Settings General Prompts Members Feedback Requests Releases Customers Propertie…" at bounding box center [646, 250] width 1292 height 501
type input "s"
type input "regi"
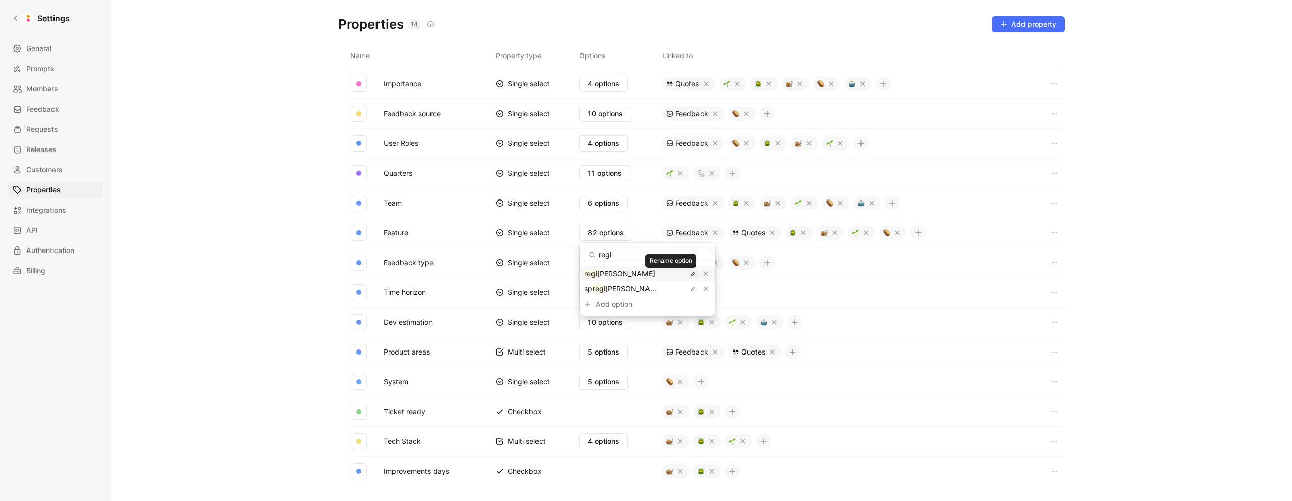
click at [692, 274] on icon "button" at bounding box center [694, 274] width 4 height 4
type input "Registration - Client"
click at [691, 274] on icon "button" at bounding box center [694, 274] width 6 height 6
click at [691, 289] on icon "button" at bounding box center [694, 289] width 6 height 6
click at [650, 289] on input "sp registration" at bounding box center [647, 289] width 119 height 8
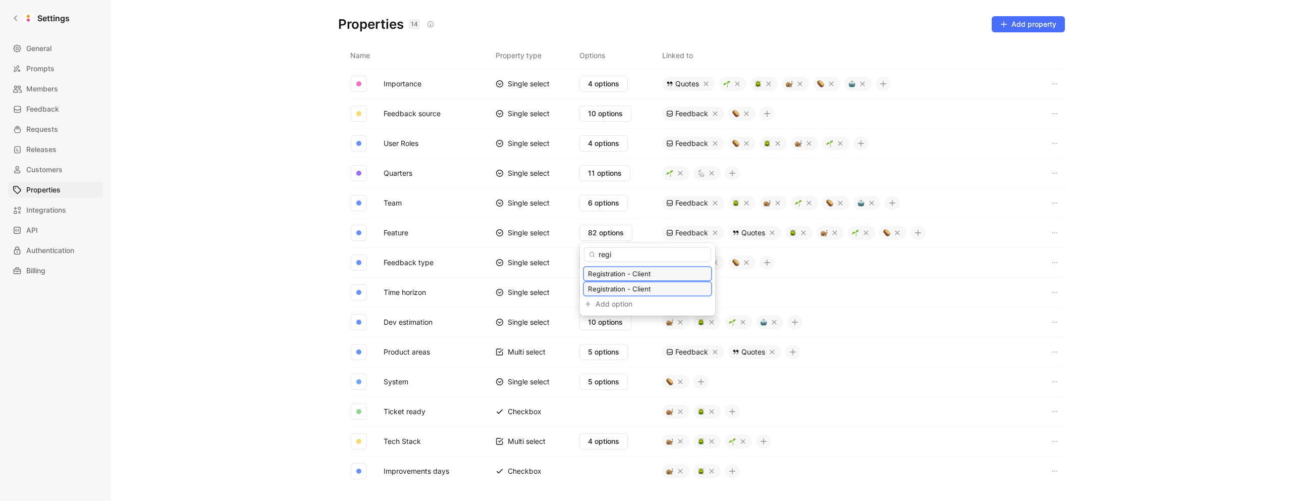
click at [644, 289] on input "Registration - Client" at bounding box center [647, 289] width 119 height 8
type input "Registration - Service Provider"
click at [653, 272] on input "Registration - Client" at bounding box center [647, 274] width 119 height 8
click at [647, 254] on input "regi" at bounding box center [647, 254] width 127 height 15
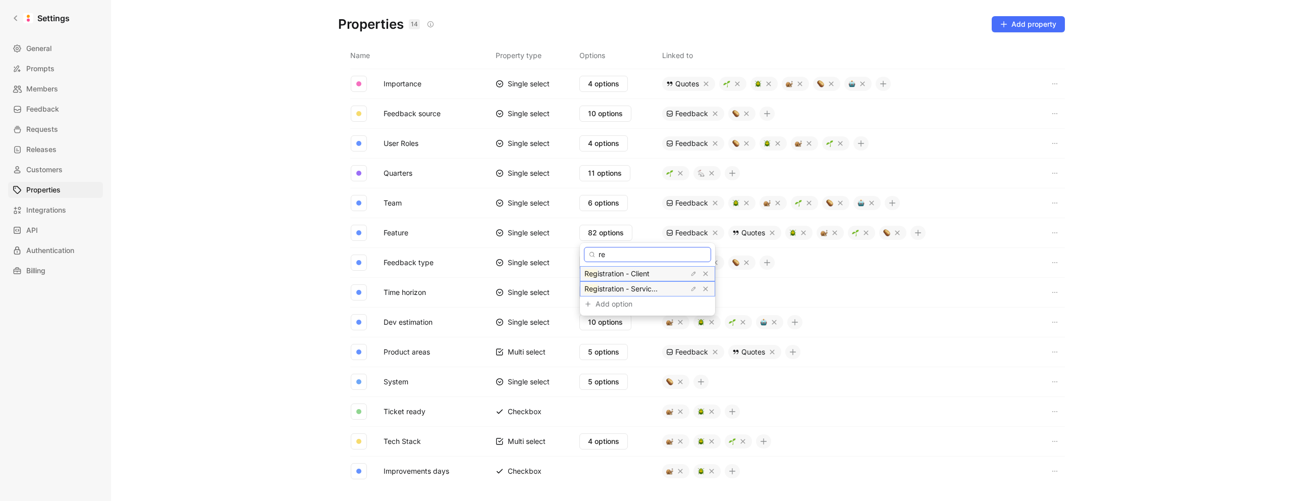
type input "r"
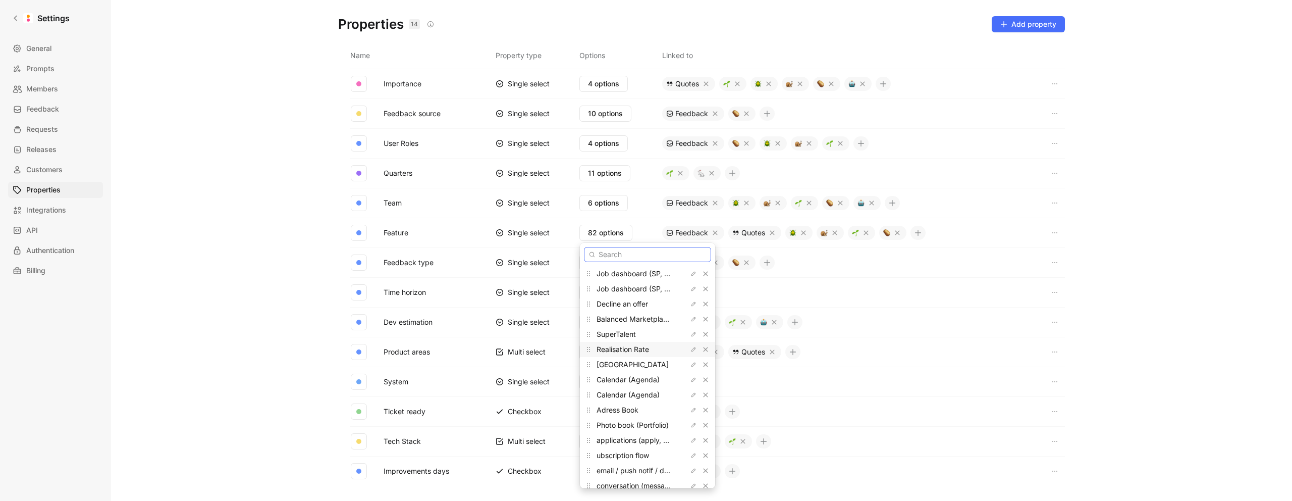
scroll to position [30, 0]
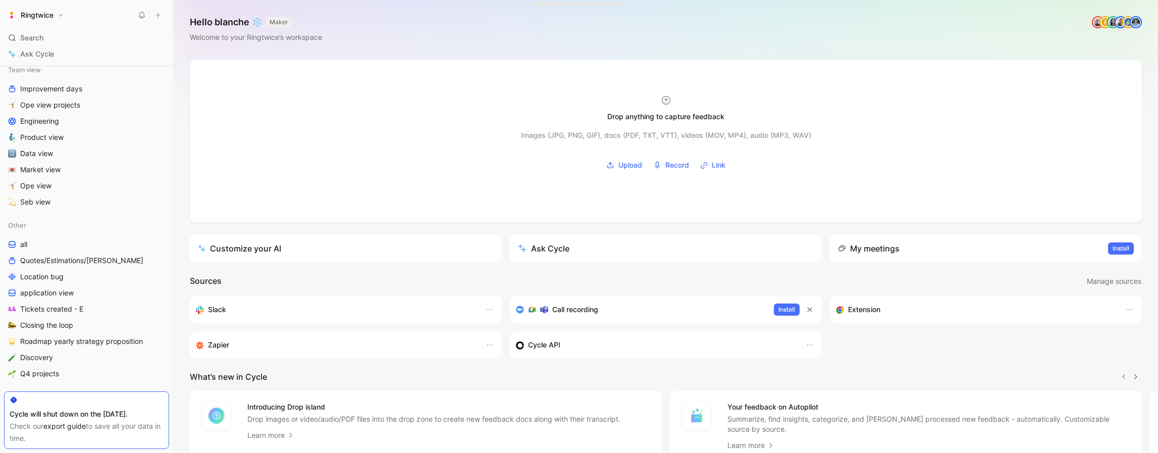
scroll to position [447, 0]
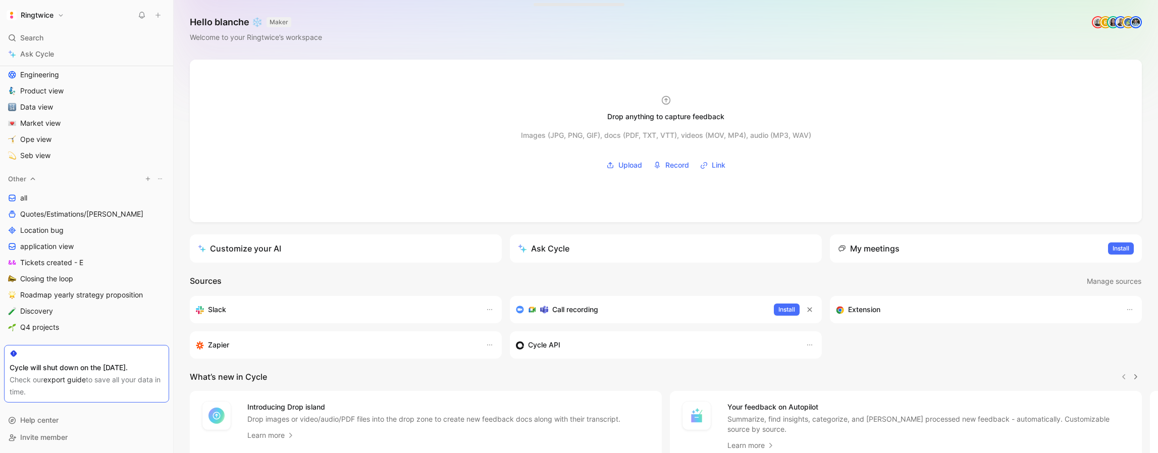
click at [148, 179] on icon "button" at bounding box center [148, 179] width 6 height 6
click at [84, 195] on div at bounding box center [579, 226] width 1158 height 453
click at [162, 178] on icon at bounding box center [160, 179] width 6 height 6
click at [162, 200] on span "Create section" at bounding box center [150, 197] width 48 height 9
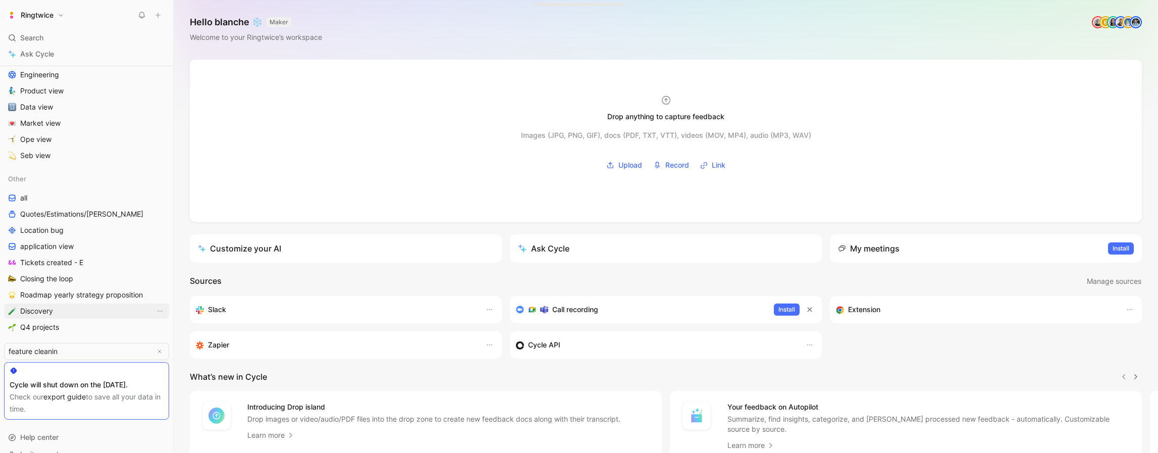
type input "feature cleaning"
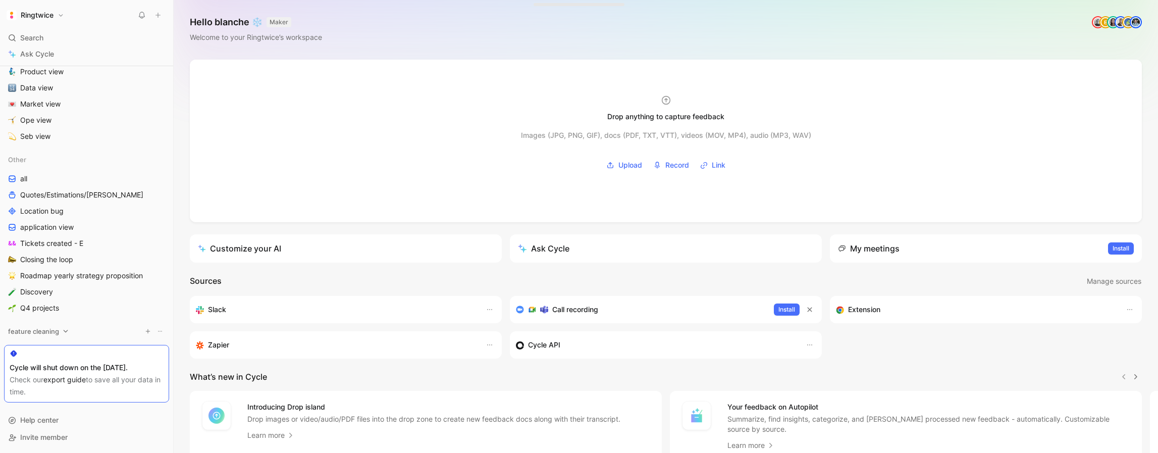
click at [162, 333] on icon at bounding box center [160, 331] width 6 height 6
click at [150, 396] on div "Delete" at bounding box center [166, 396] width 80 height 12
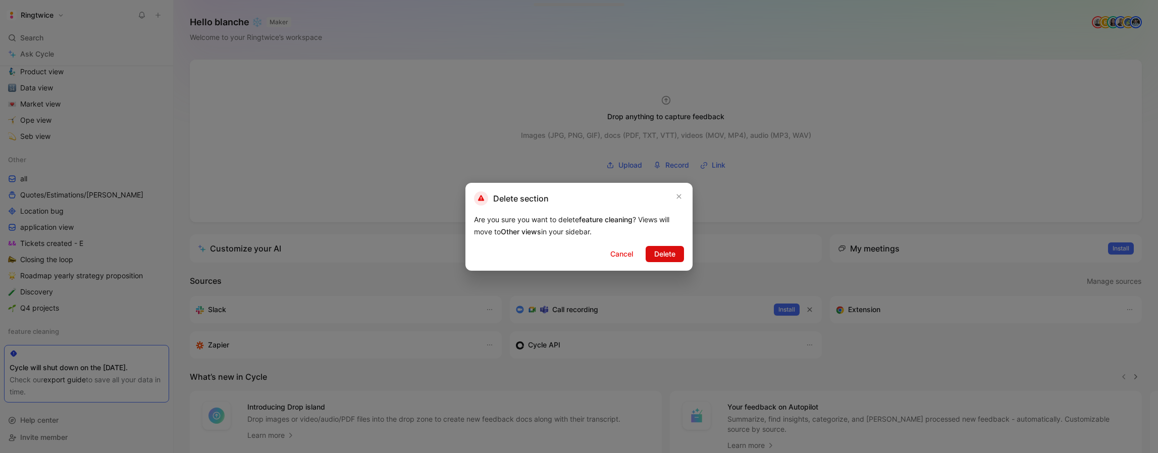
click at [664, 255] on span "Delete" at bounding box center [664, 254] width 21 height 12
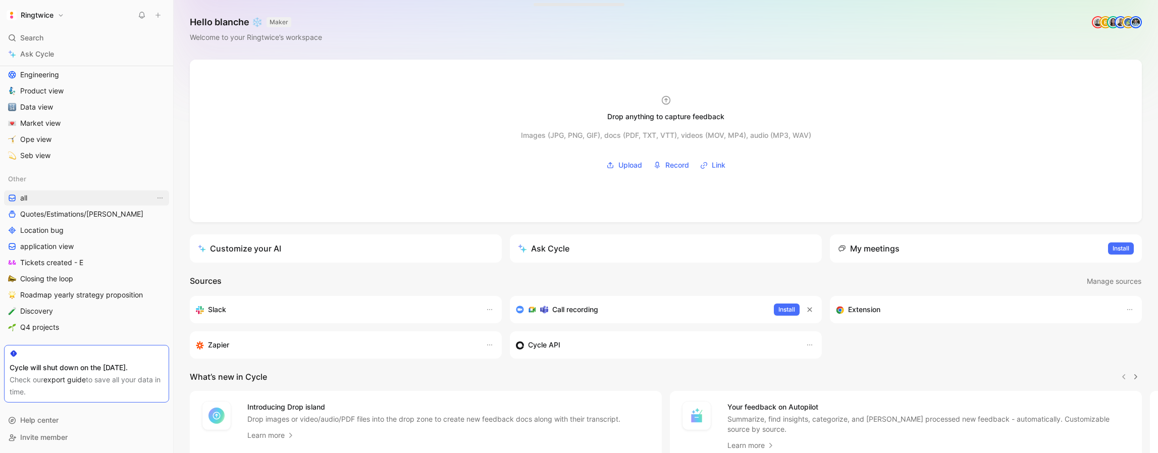
scroll to position [447, 0]
click at [161, 179] on icon at bounding box center [160, 179] width 6 height 6
drag, startPoint x: 137, startPoint y: 179, endPoint x: 145, endPoint y: 178, distance: 8.2
click at [146, 178] on icon "button" at bounding box center [148, 179] width 6 height 6
click at [263, 170] on div at bounding box center [579, 226] width 1158 height 453
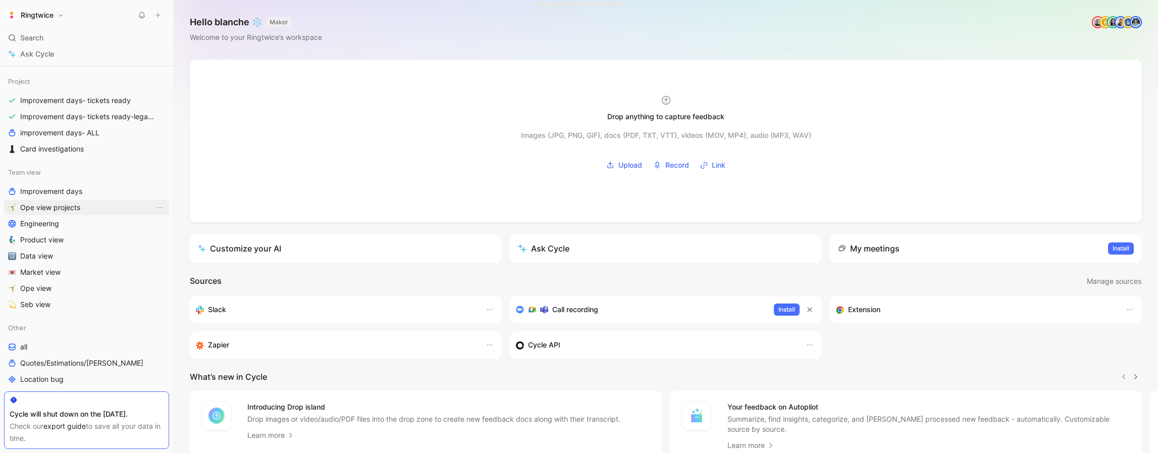
scroll to position [297, 0]
click at [159, 174] on icon at bounding box center [160, 173] width 6 height 6
click at [147, 174] on icon "button" at bounding box center [148, 173] width 6 height 6
click at [295, 176] on div at bounding box center [579, 226] width 1158 height 453
click at [161, 308] on icon "View actions" at bounding box center [160, 305] width 8 height 8
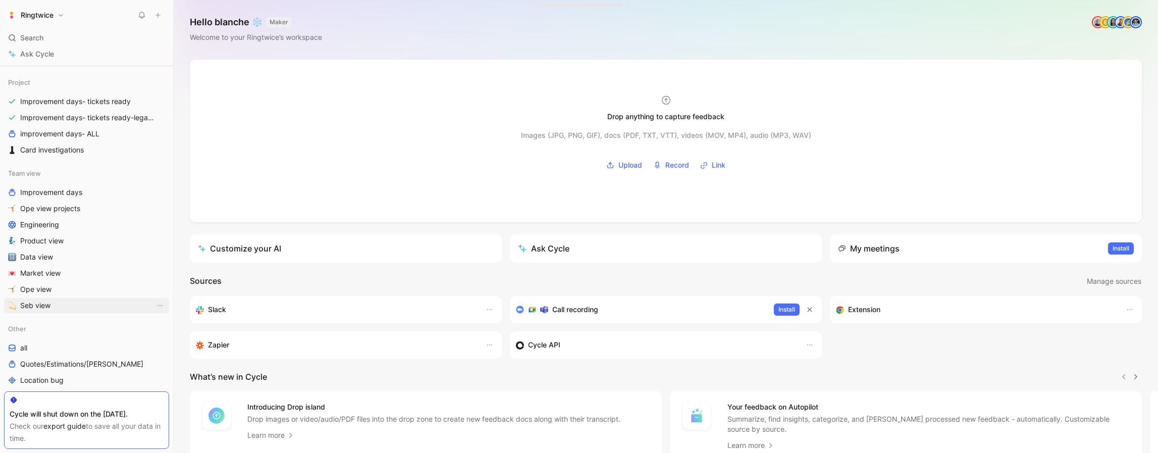
click at [61, 304] on link "Seb view" at bounding box center [86, 305] width 165 height 15
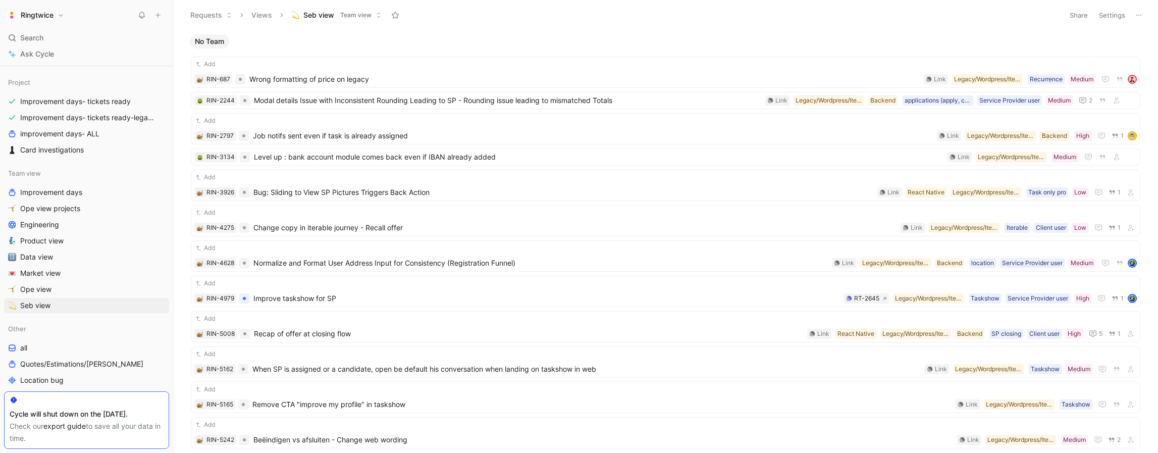
click at [1111, 19] on button "Settings" at bounding box center [1111, 15] width 35 height 14
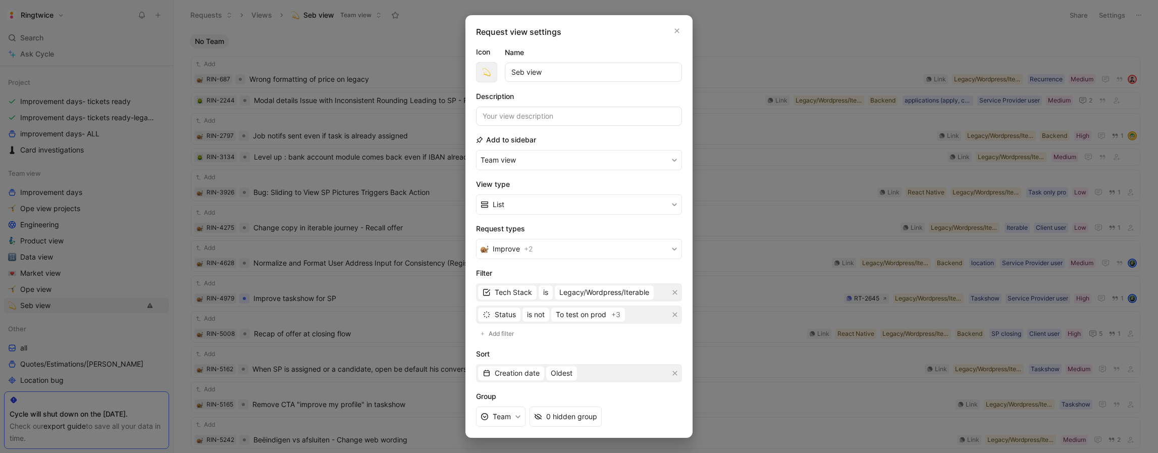
drag, startPoint x: 556, startPoint y: 73, endPoint x: 486, endPoint y: 70, distance: 70.3
click at [486, 69] on div "Icon Name Seb view" at bounding box center [579, 64] width 206 height 36
type input "feature label cleaning"
click at [476, 150] on button "Team view" at bounding box center [579, 160] width 206 height 20
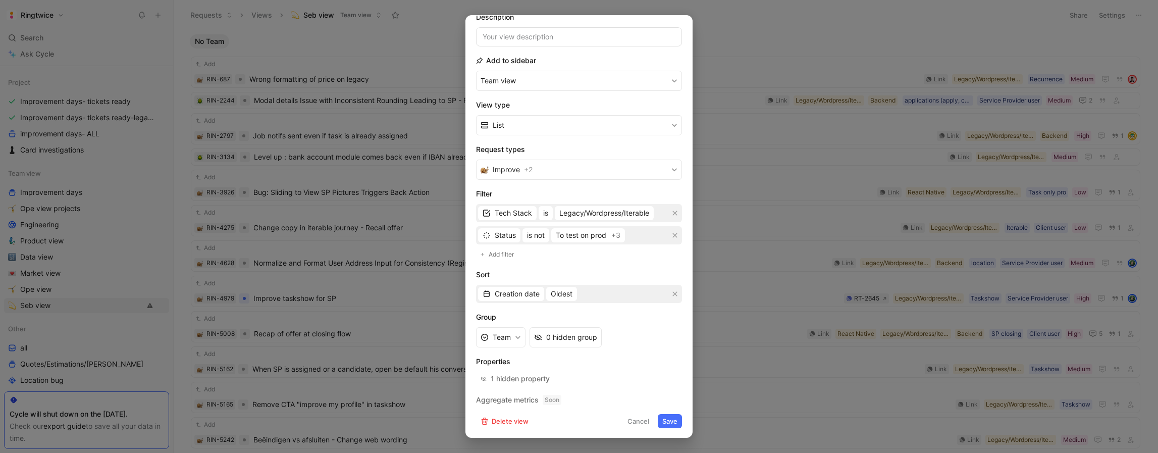
scroll to position [80, 0]
click at [673, 235] on icon "button" at bounding box center [675, 234] width 6 height 6
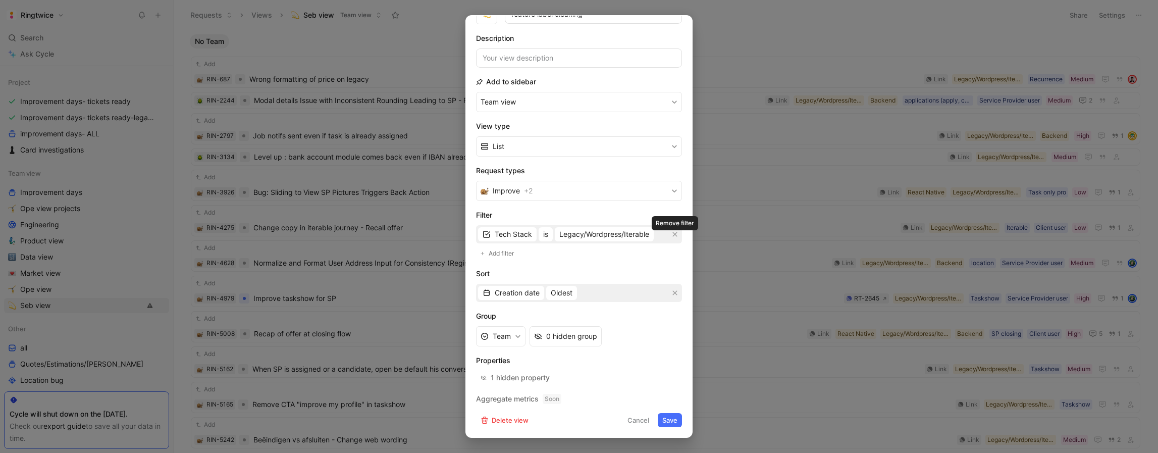
scroll to position [58, 0]
click at [673, 292] on icon "button" at bounding box center [675, 293] width 6 height 6
click at [675, 239] on icon "button" at bounding box center [675, 238] width 5 height 5
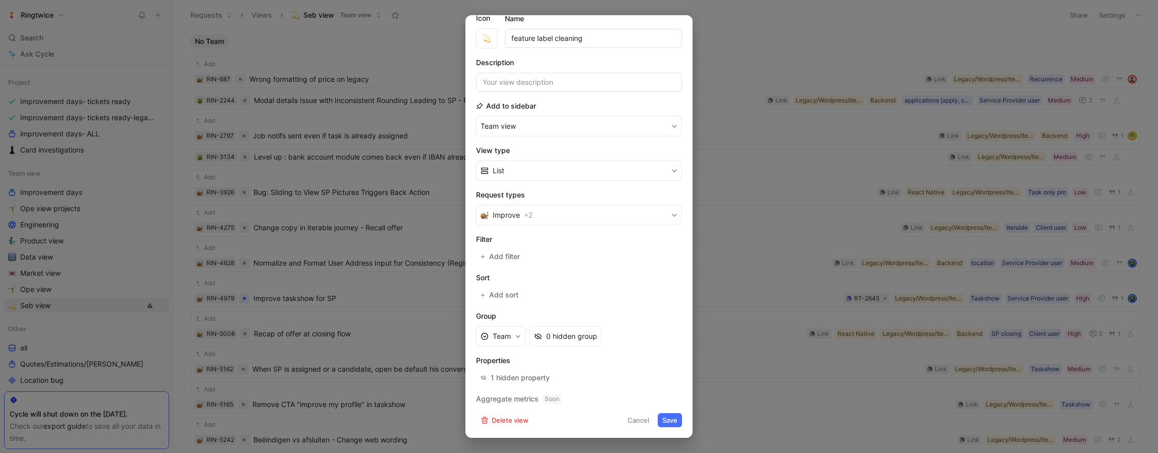
scroll to position [34, 0]
click at [494, 258] on span "Add filter" at bounding box center [505, 256] width 32 height 12
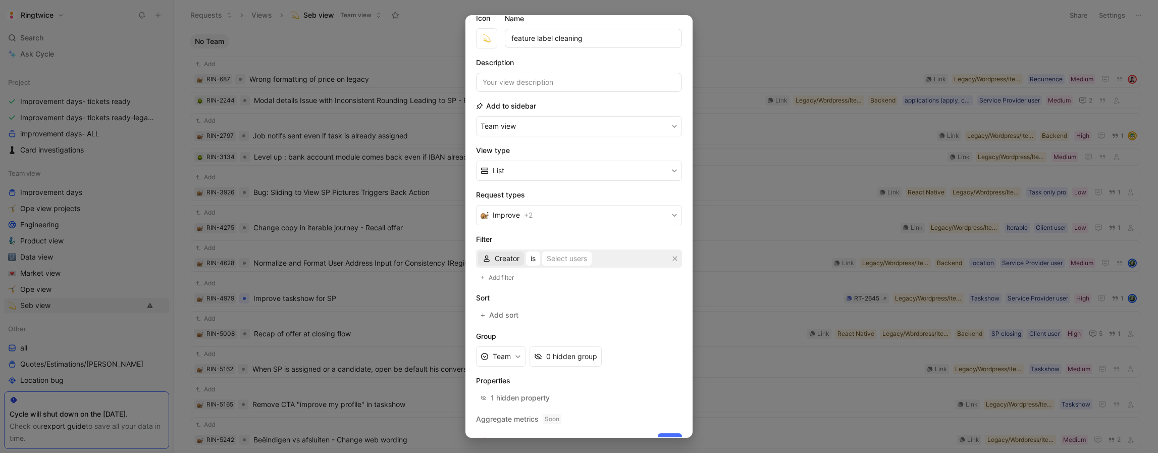
click at [505, 258] on span "Creator" at bounding box center [507, 258] width 25 height 12
click at [516, 385] on span "Feature" at bounding box center [507, 385] width 25 height 9
click at [564, 259] on div "Select values" at bounding box center [569, 258] width 44 height 12
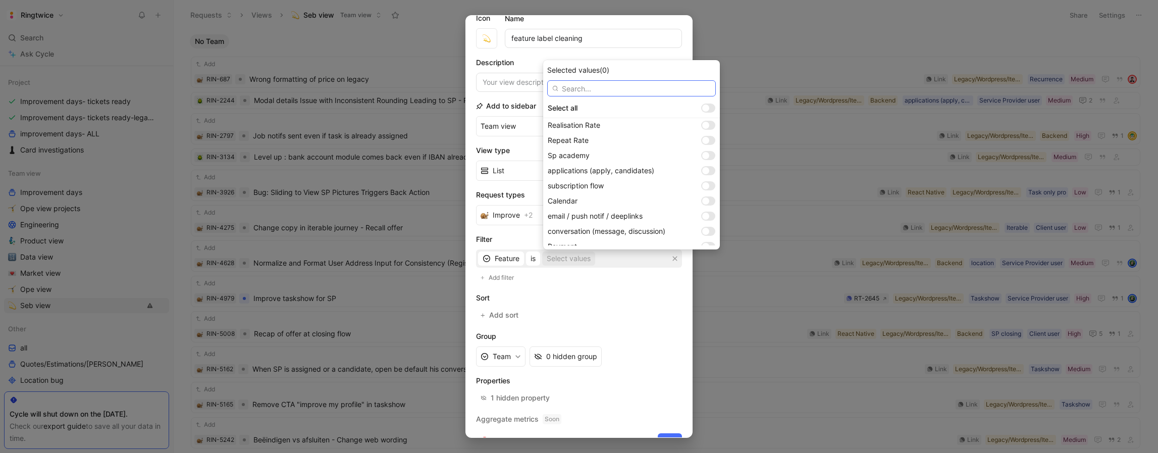
scroll to position [0, 0]
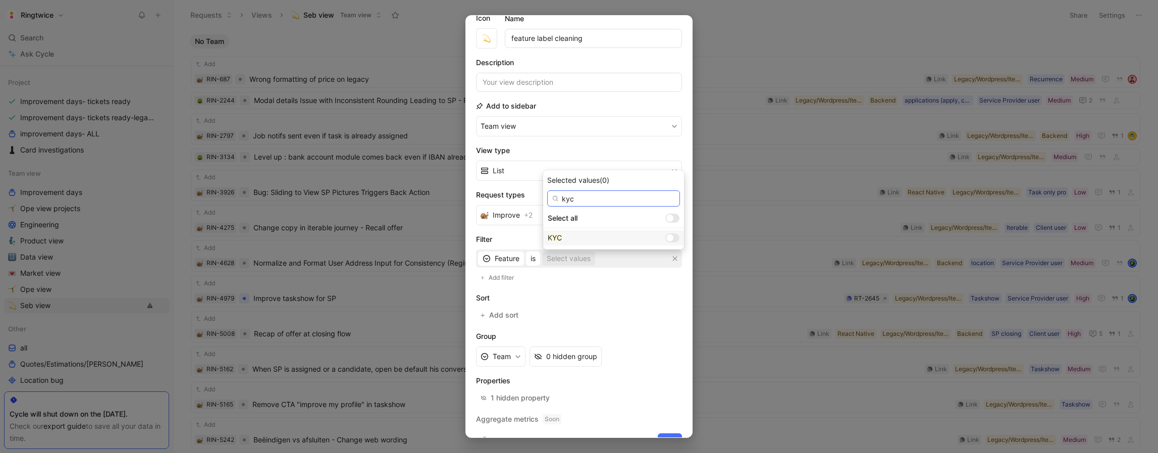
type input "kyc"
click at [666, 237] on div at bounding box center [669, 237] width 7 height 7
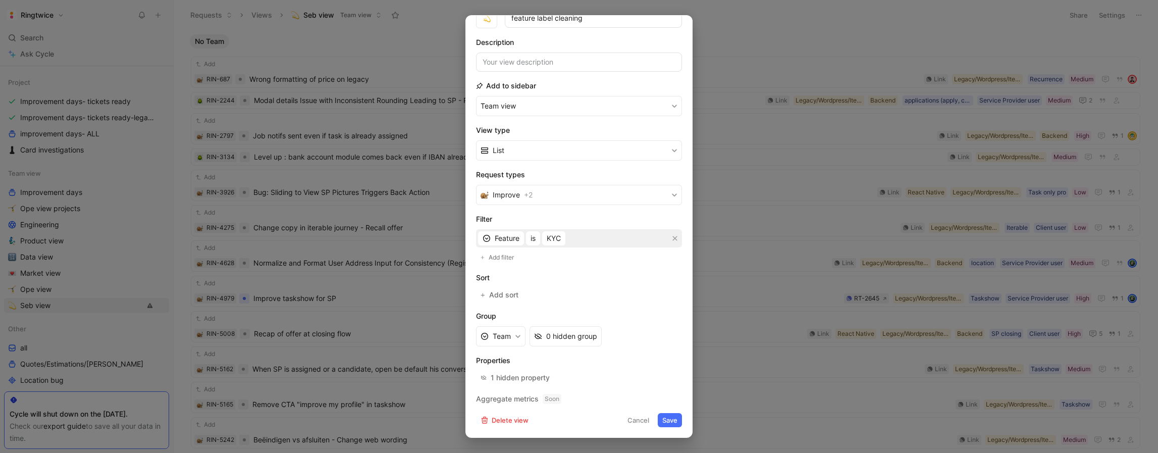
click at [674, 423] on button "Save" at bounding box center [670, 420] width 24 height 14
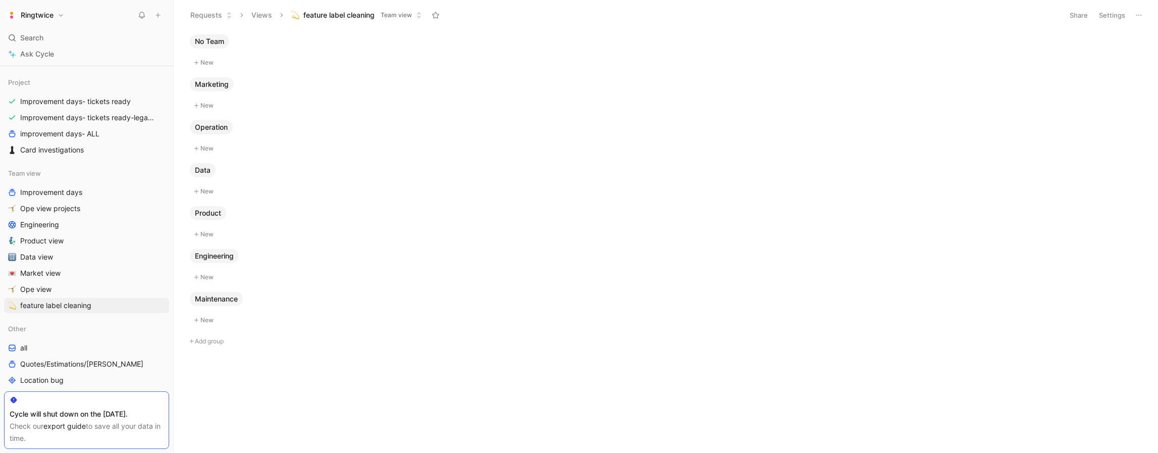
click at [1102, 17] on button "Settings" at bounding box center [1111, 15] width 35 height 14
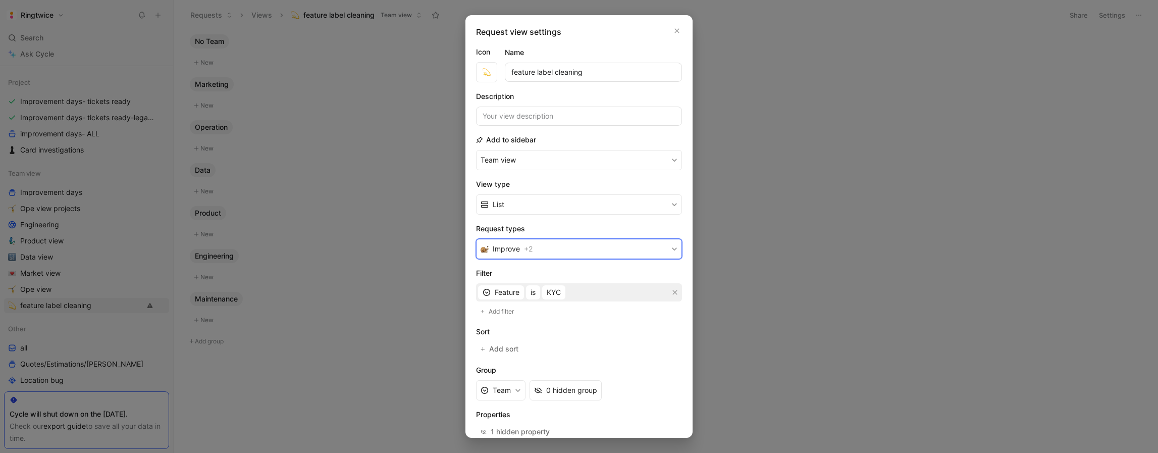
click at [574, 252] on button "Improve + 2" at bounding box center [579, 249] width 206 height 20
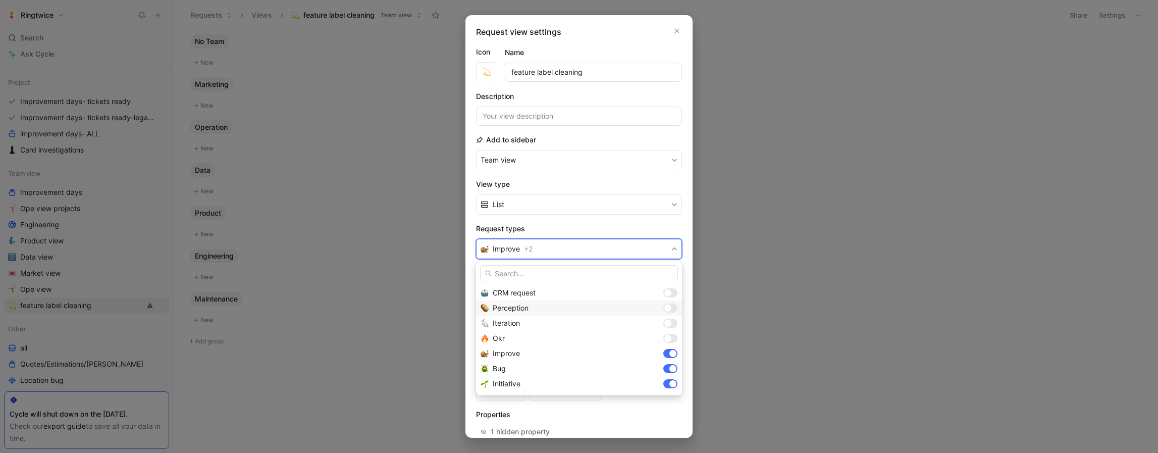
click at [670, 296] on div at bounding box center [670, 292] width 14 height 9
click at [666, 310] on div at bounding box center [667, 307] width 7 height 7
click at [667, 322] on div at bounding box center [667, 323] width 7 height 7
click at [669, 337] on div at bounding box center [667, 338] width 7 height 7
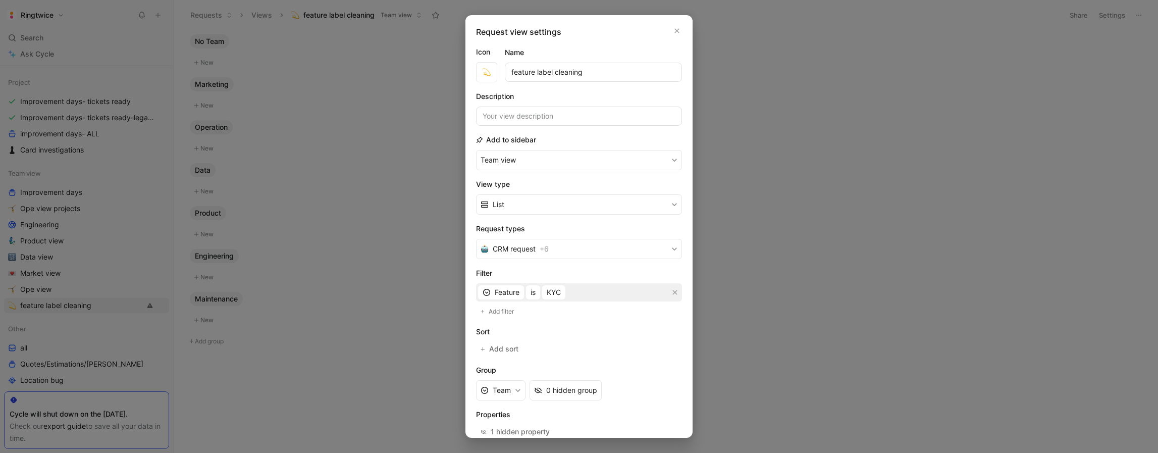
drag, startPoint x: 648, startPoint y: 228, endPoint x: 635, endPoint y: 222, distance: 14.7
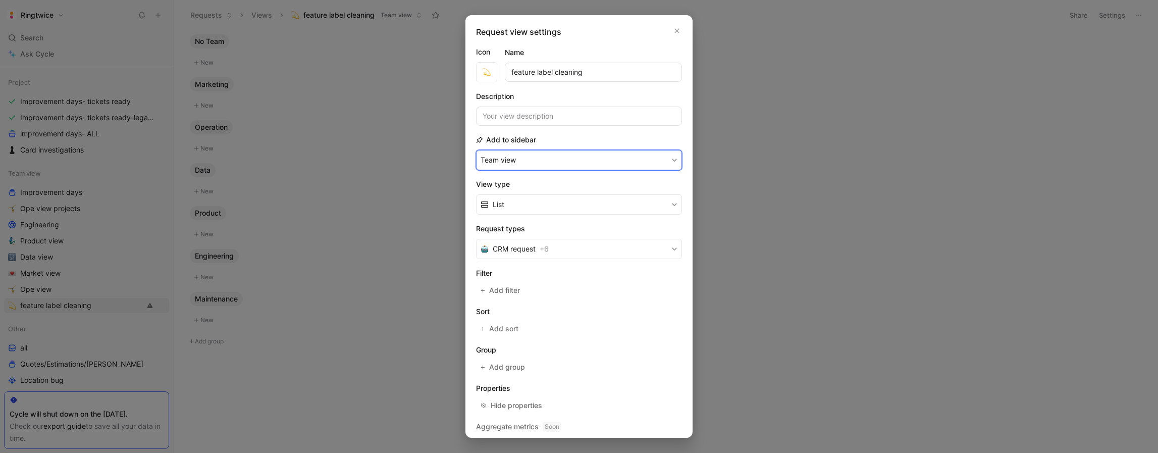
click at [544, 155] on button "Team view" at bounding box center [579, 160] width 206 height 20
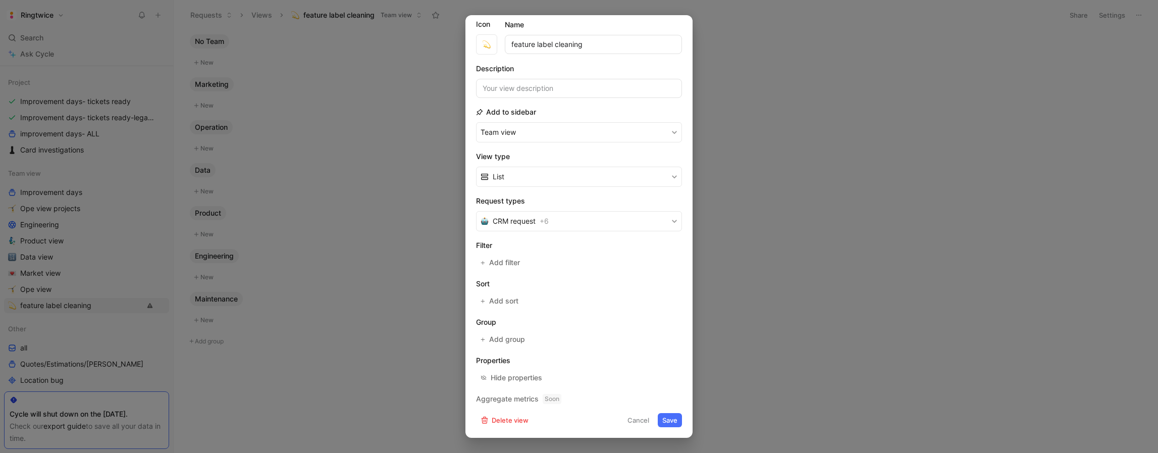
click at [676, 422] on button "Save" at bounding box center [670, 420] width 24 height 14
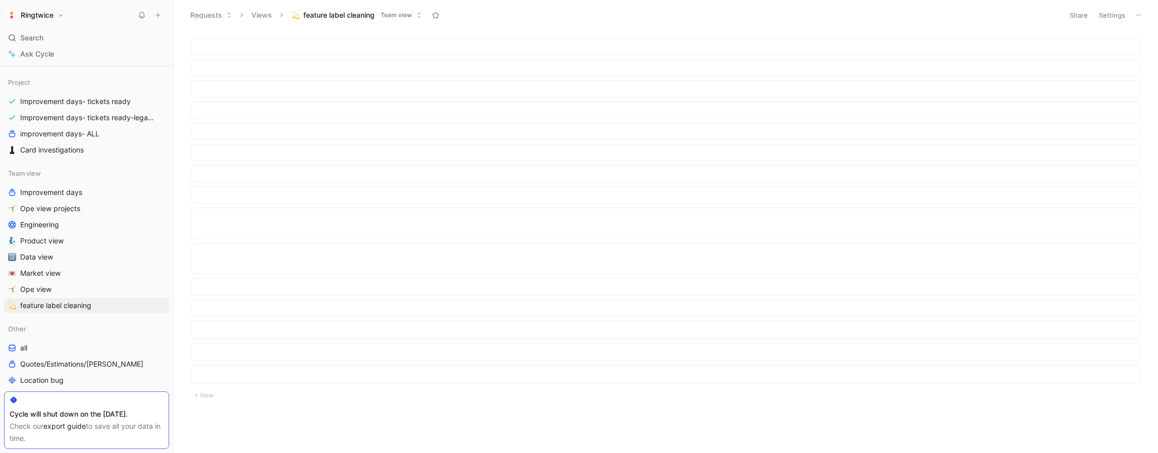
scroll to position [0, 0]
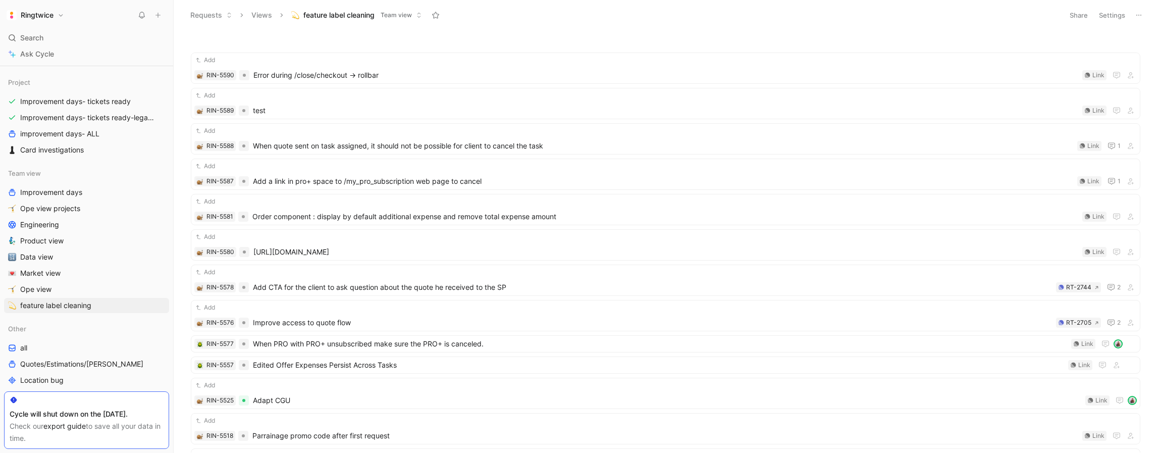
click at [1104, 16] on button "Settings" at bounding box center [1111, 15] width 35 height 14
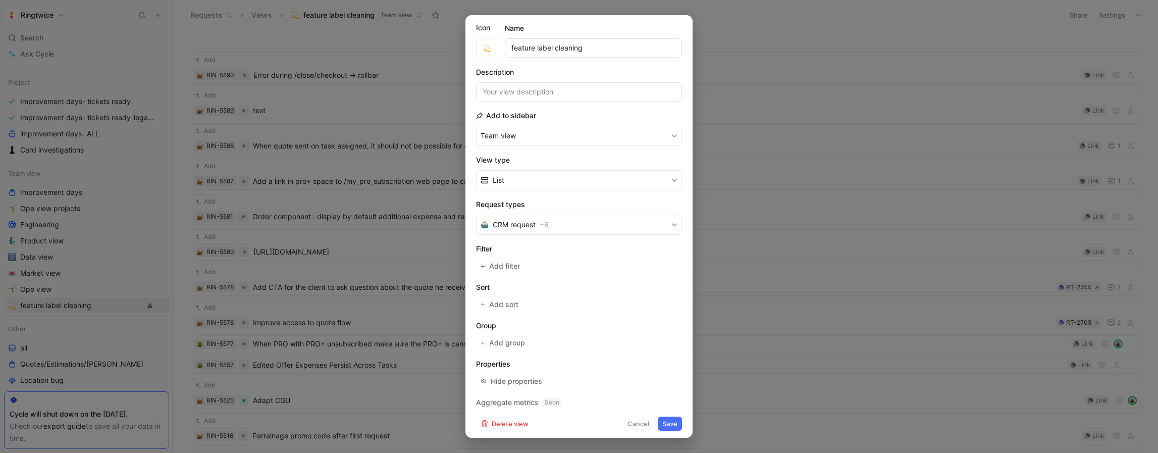
scroll to position [28, 0]
click at [509, 260] on span "Add filter" at bounding box center [505, 262] width 32 height 12
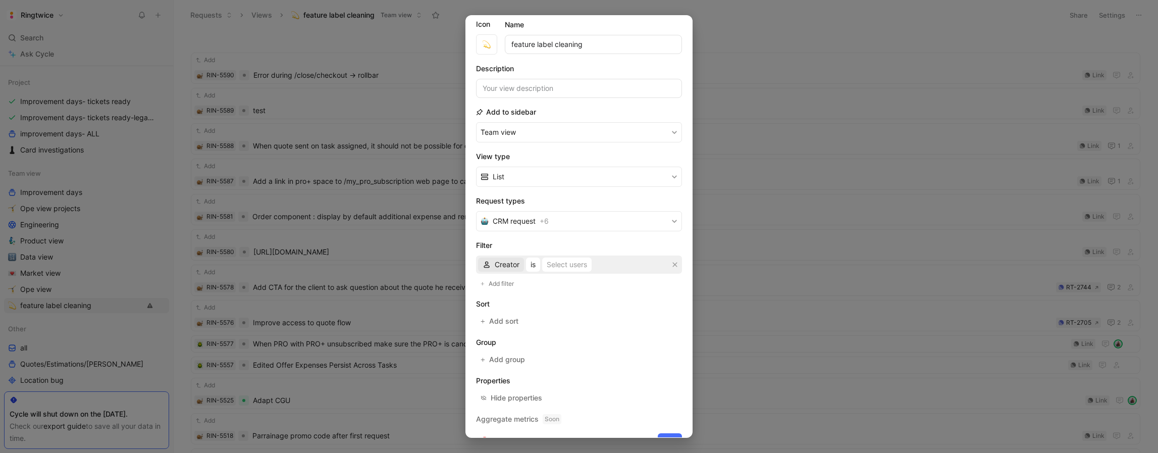
click at [501, 265] on span "Creator" at bounding box center [507, 264] width 25 height 12
click at [510, 333] on span "Status" at bounding box center [505, 330] width 21 height 9
click at [504, 265] on span "Status" at bounding box center [505, 264] width 21 height 12
click at [530, 225] on span "CRM request" at bounding box center [514, 221] width 43 height 12
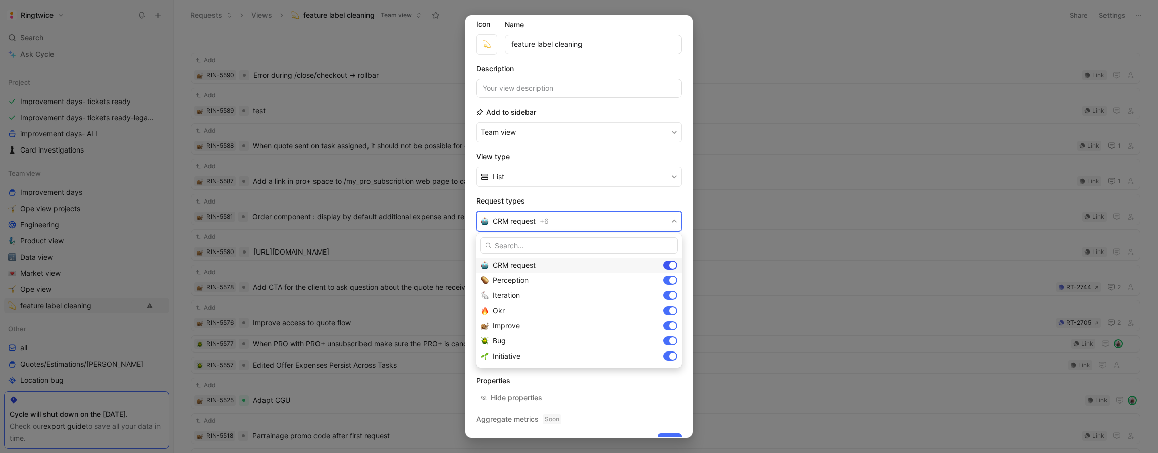
click at [669, 267] on div at bounding box center [672, 264] width 7 height 7
drag, startPoint x: 669, startPoint y: 278, endPoint x: 670, endPoint y: 292, distance: 14.2
click at [669, 278] on div at bounding box center [670, 280] width 14 height 9
click at [670, 296] on div at bounding box center [672, 295] width 7 height 7
click at [670, 311] on div at bounding box center [672, 310] width 7 height 7
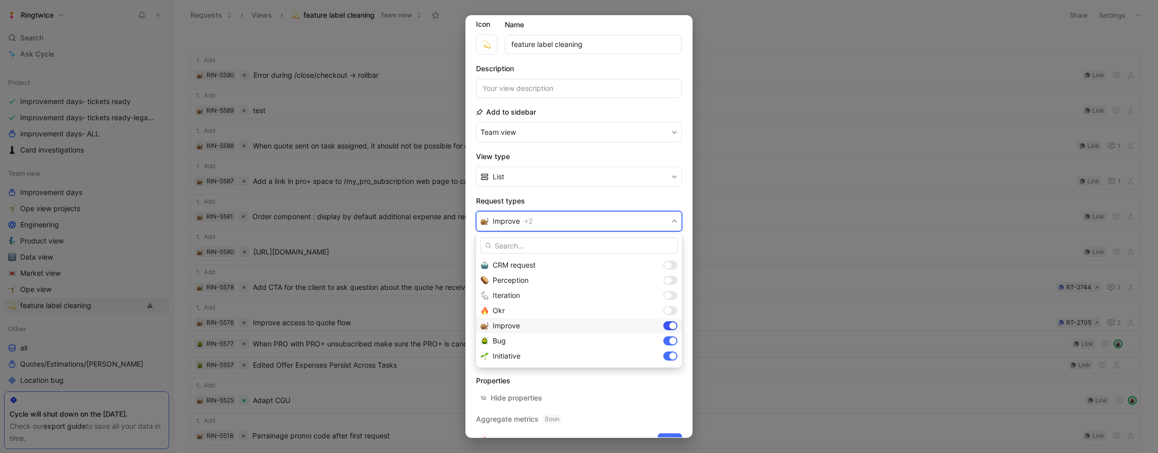
click at [669, 327] on div at bounding box center [672, 325] width 7 height 7
click at [671, 342] on div at bounding box center [672, 340] width 7 height 7
click at [668, 357] on div "Initiative" at bounding box center [579, 355] width 206 height 15
click at [671, 266] on div at bounding box center [670, 264] width 14 height 9
click at [670, 279] on div at bounding box center [667, 280] width 7 height 7
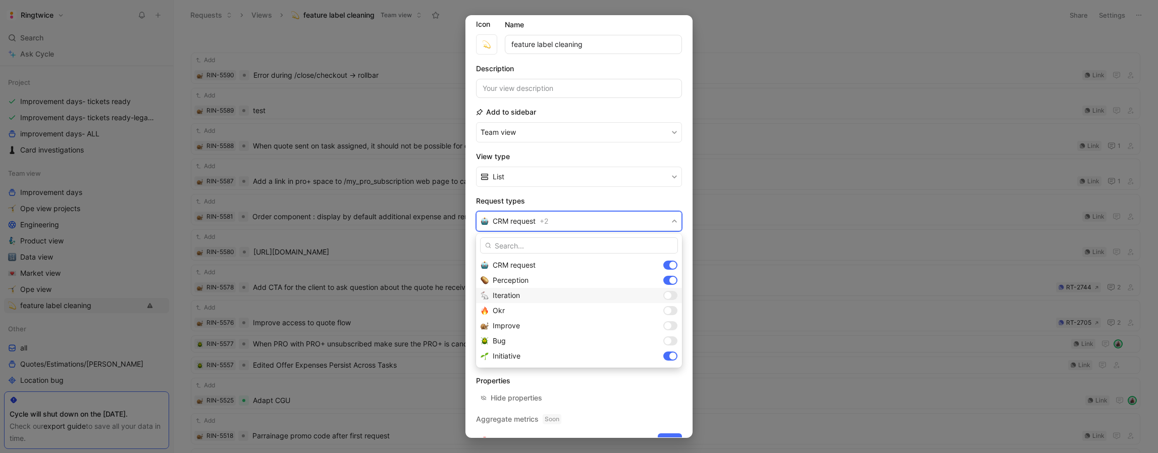
click at [669, 293] on div at bounding box center [667, 295] width 7 height 7
click at [668, 308] on div at bounding box center [667, 310] width 7 height 7
click at [668, 324] on div at bounding box center [667, 325] width 7 height 7
click at [668, 338] on div at bounding box center [667, 340] width 7 height 7
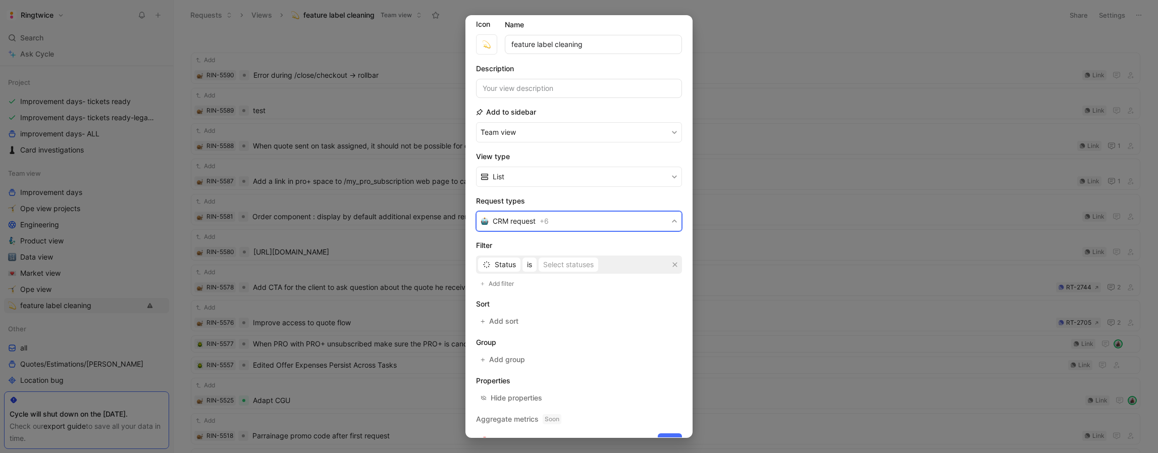
drag, startPoint x: 659, startPoint y: 416, endPoint x: 661, endPoint y: 424, distance: 7.4
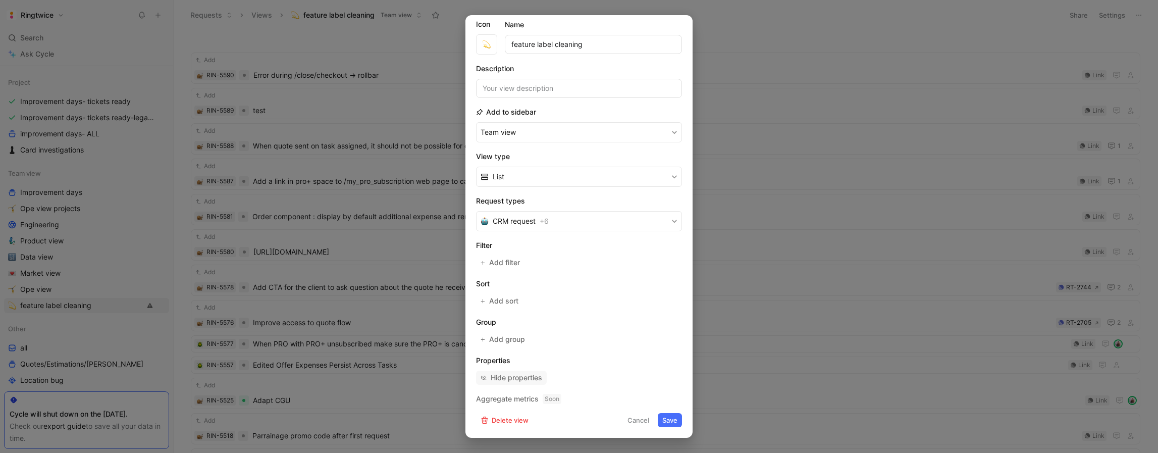
click at [522, 378] on div "Hide properties" at bounding box center [516, 378] width 51 height 12
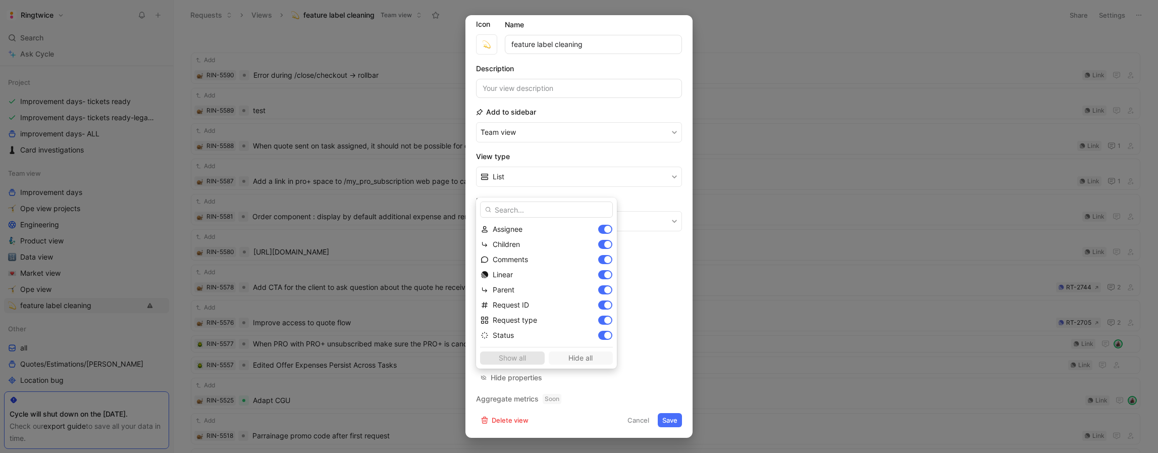
click at [558, 356] on span "Hide all" at bounding box center [581, 358] width 56 height 12
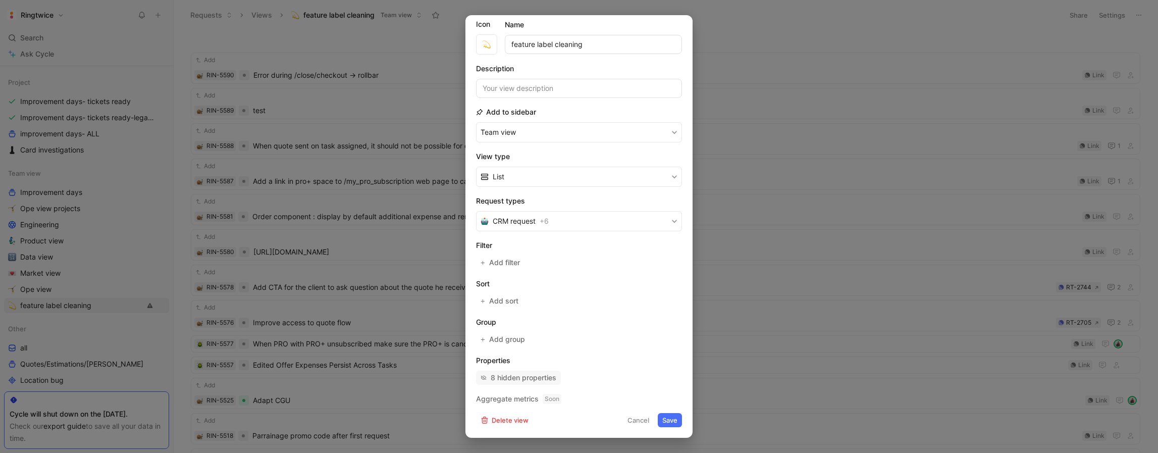
click at [558, 376] on button "8 hidden properties" at bounding box center [518, 378] width 85 height 14
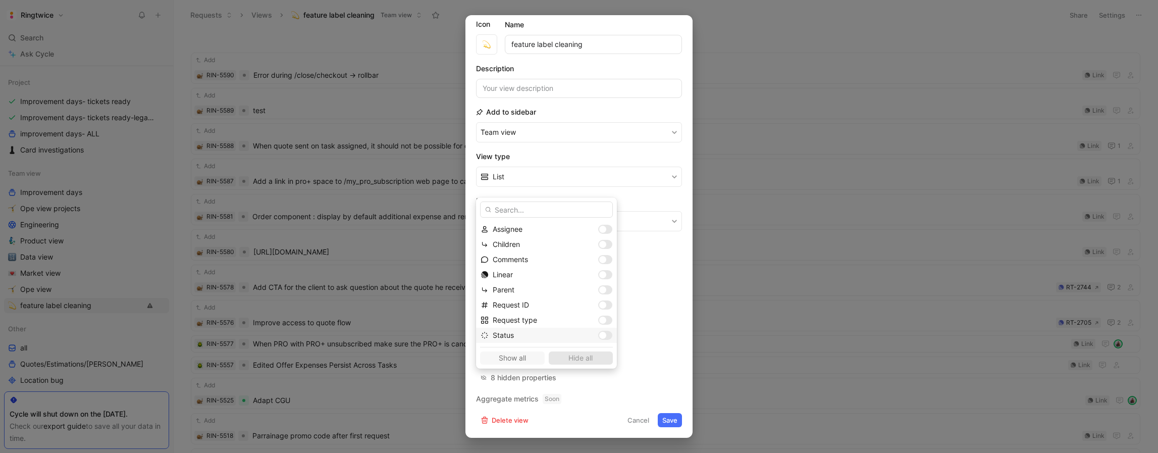
click at [599, 334] on div at bounding box center [602, 335] width 7 height 7
drag, startPoint x: 578, startPoint y: 320, endPoint x: 577, endPoint y: 307, distance: 12.2
click at [599, 320] on div at bounding box center [602, 320] width 7 height 7
drag, startPoint x: 575, startPoint y: 300, endPoint x: 576, endPoint y: 288, distance: 12.2
click at [575, 299] on div "Request ID" at bounding box center [546, 304] width 141 height 15
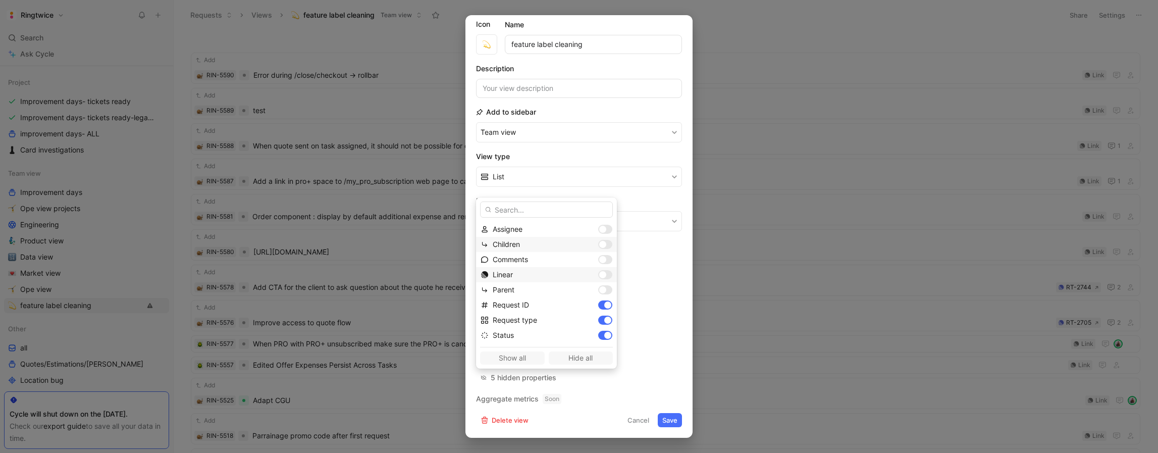
drag, startPoint x: 576, startPoint y: 288, endPoint x: 574, endPoint y: 275, distance: 13.7
click at [599, 286] on div at bounding box center [602, 289] width 7 height 7
drag, startPoint x: 574, startPoint y: 274, endPoint x: 579, endPoint y: 267, distance: 8.1
click at [599, 273] on div at bounding box center [602, 274] width 7 height 7
click at [579, 267] on div "Linear" at bounding box center [546, 274] width 141 height 15
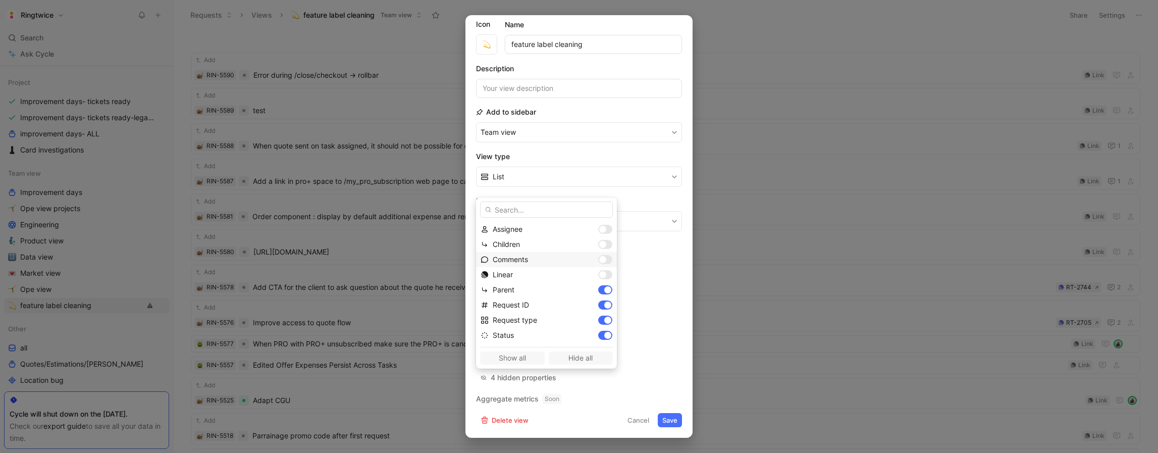
click at [598, 255] on div at bounding box center [605, 259] width 14 height 9
click at [502, 356] on span "Show all" at bounding box center [513, 358] width 56 height 12
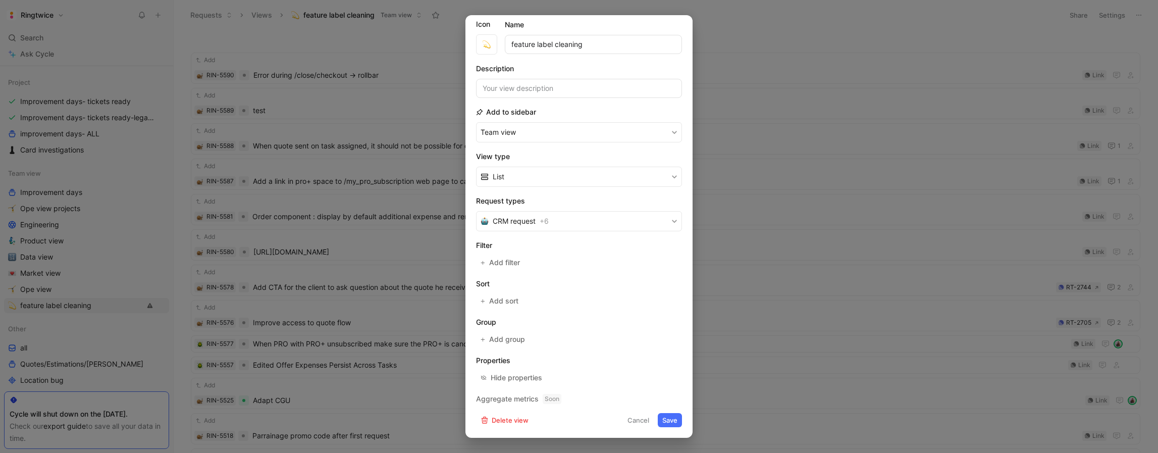
click at [664, 425] on button "Save" at bounding box center [670, 420] width 24 height 14
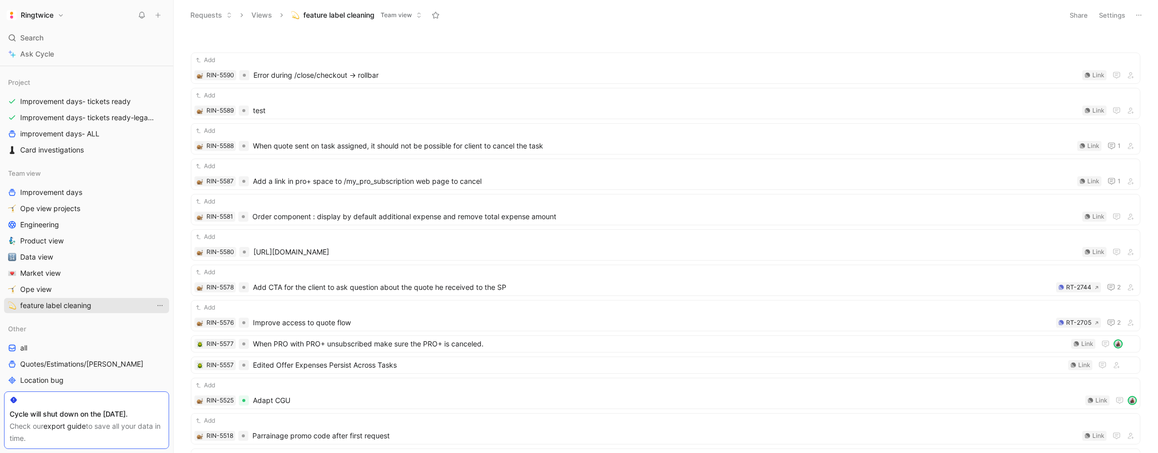
click at [162, 306] on icon "View actions" at bounding box center [160, 305] width 8 height 8
click at [1104, 16] on button "Settings" at bounding box center [1111, 15] width 35 height 14
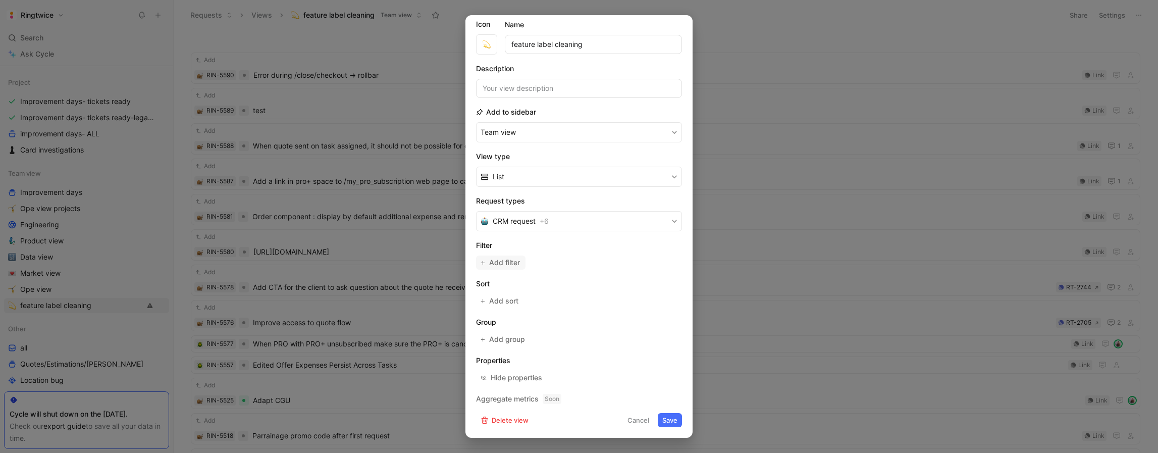
click at [505, 266] on span "Add filter" at bounding box center [505, 262] width 32 height 12
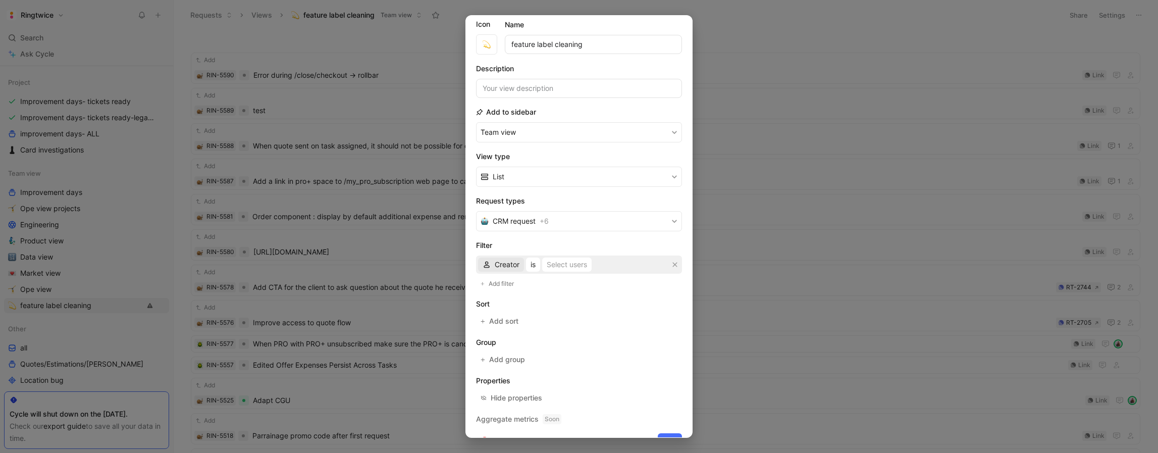
click at [509, 266] on span "Creator" at bounding box center [507, 264] width 25 height 12
drag, startPoint x: 581, startPoint y: 289, endPoint x: 538, endPoint y: 269, distance: 47.2
click at [534, 222] on span "CRM request" at bounding box center [514, 221] width 43 height 12
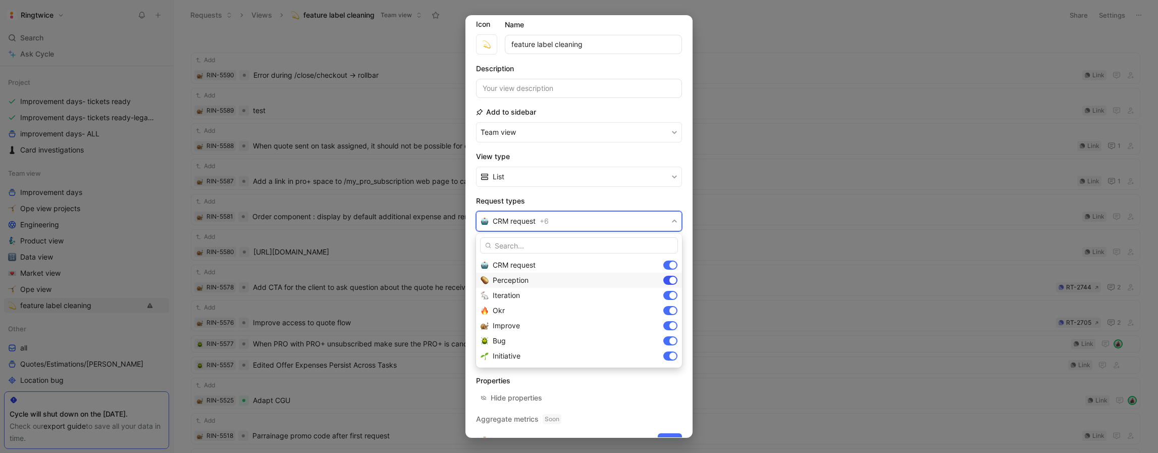
drag, startPoint x: 672, startPoint y: 267, endPoint x: 672, endPoint y: 281, distance: 13.6
click at [672, 267] on div at bounding box center [672, 264] width 7 height 7
drag, startPoint x: 672, startPoint y: 281, endPoint x: 670, endPoint y: 290, distance: 8.8
click at [672, 281] on div at bounding box center [672, 280] width 7 height 7
drag, startPoint x: 669, startPoint y: 298, endPoint x: 669, endPoint y: 306, distance: 7.6
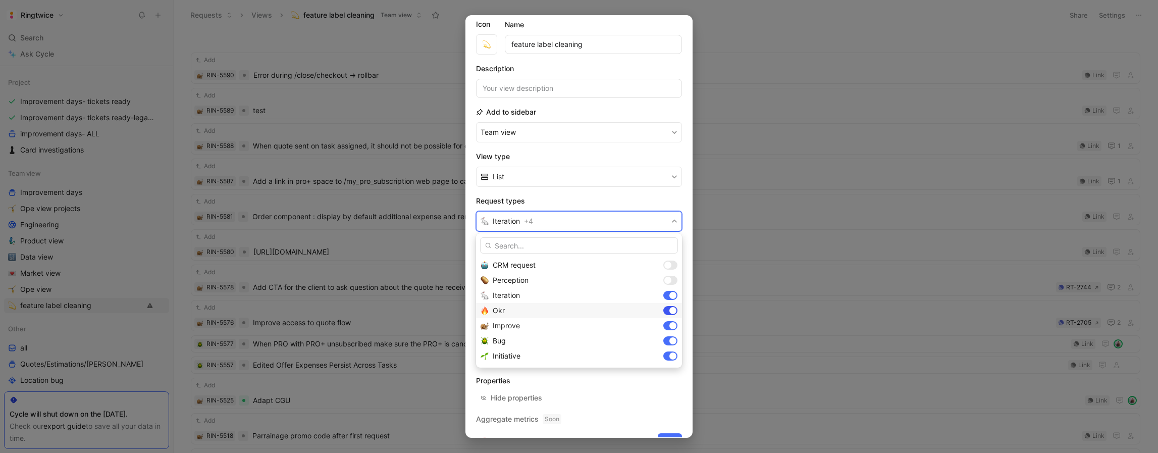
click at [669, 298] on div at bounding box center [670, 295] width 14 height 9
click at [670, 311] on div at bounding box center [672, 310] width 7 height 7
click at [670, 356] on div at bounding box center [672, 355] width 7 height 7
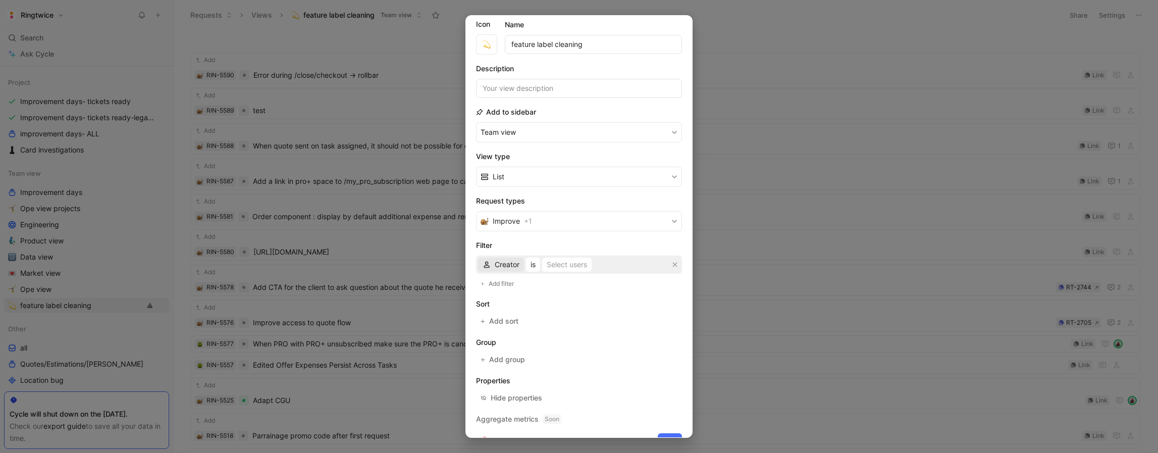
click at [513, 269] on span "Creator" at bounding box center [507, 264] width 25 height 12
click at [662, 26] on div "Name feature label cleaning" at bounding box center [593, 36] width 177 height 35
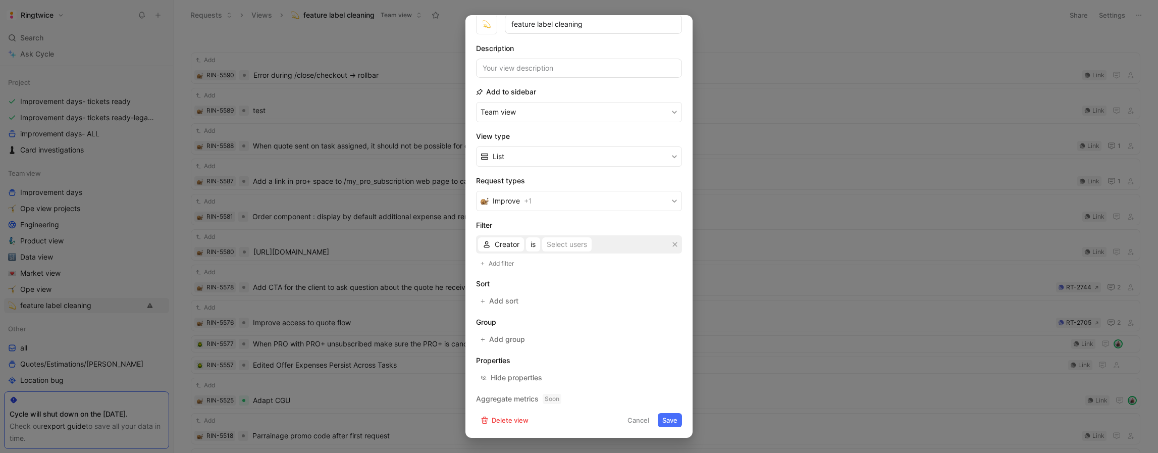
click at [638, 423] on button "Cancel" at bounding box center [638, 420] width 31 height 14
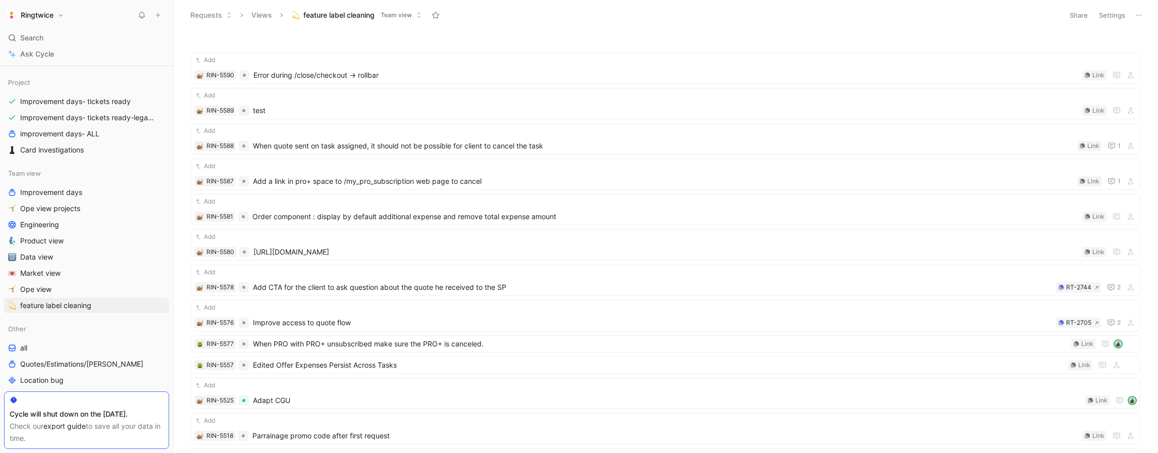
scroll to position [0, 0]
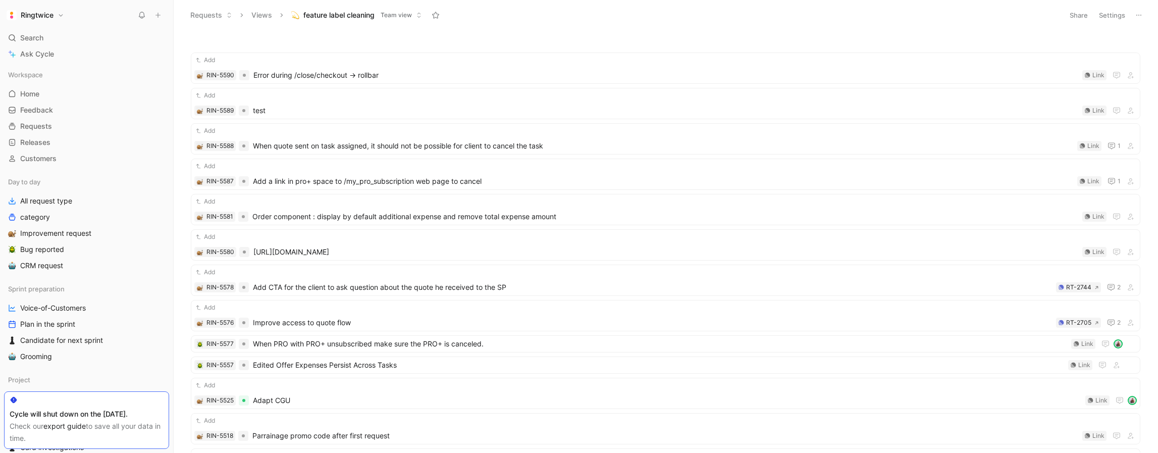
click at [54, 17] on h1 "Ringtwice" at bounding box center [37, 15] width 33 height 9
click at [45, 103] on div "Workspace settings G then S" at bounding box center [69, 104] width 124 height 16
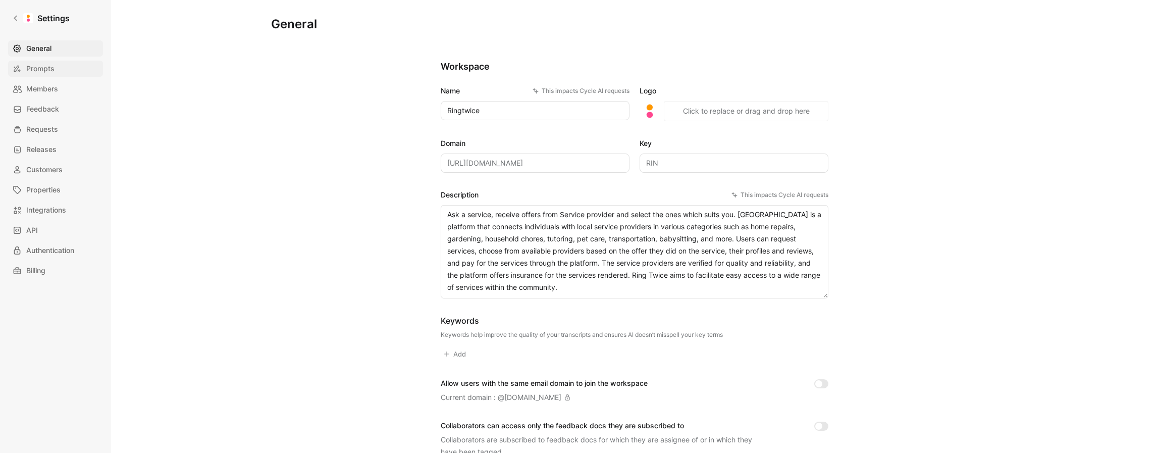
click at [32, 66] on span "Prompts" at bounding box center [40, 69] width 28 height 12
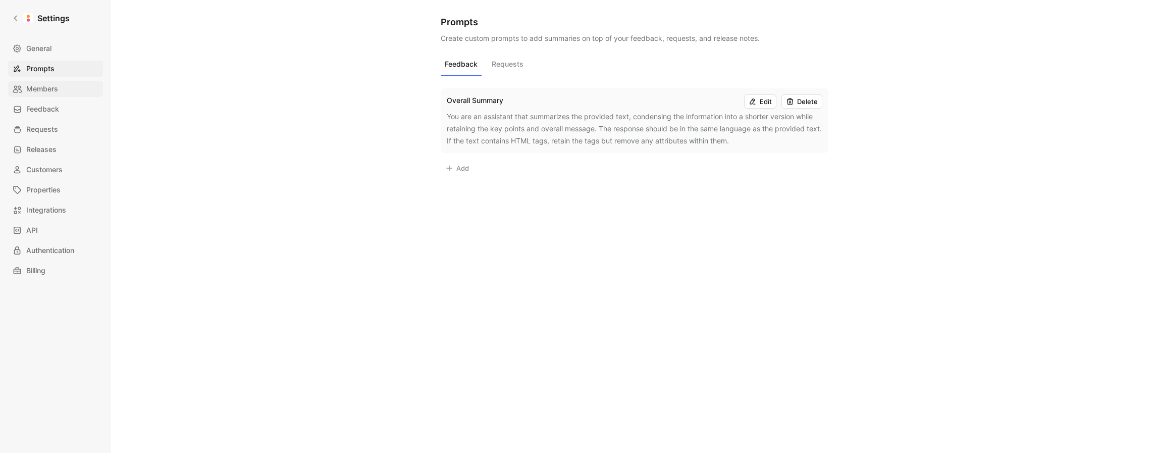
click at [45, 88] on span "Members" at bounding box center [42, 89] width 32 height 12
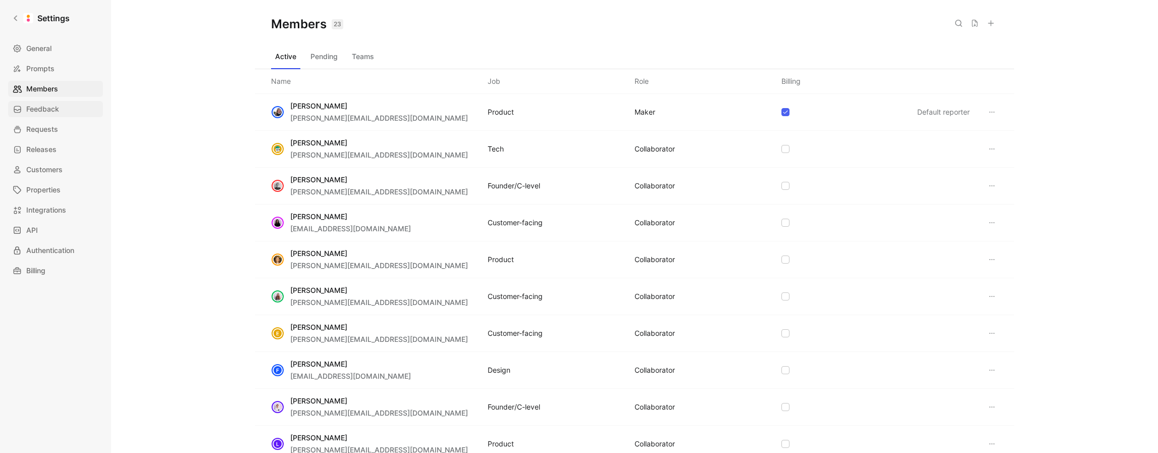
click at [48, 109] on span "Feedback" at bounding box center [42, 109] width 33 height 12
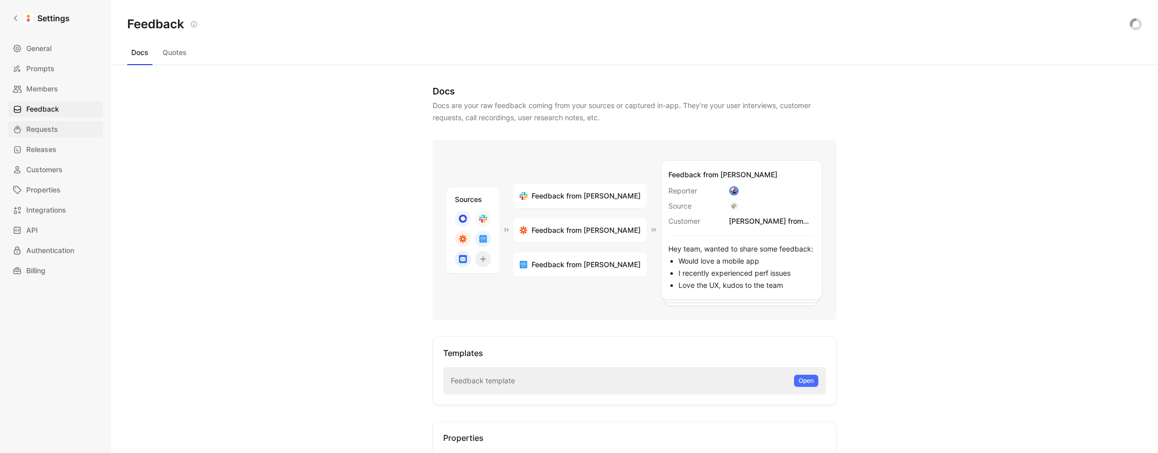
click at [51, 131] on span "Requests" at bounding box center [42, 129] width 32 height 12
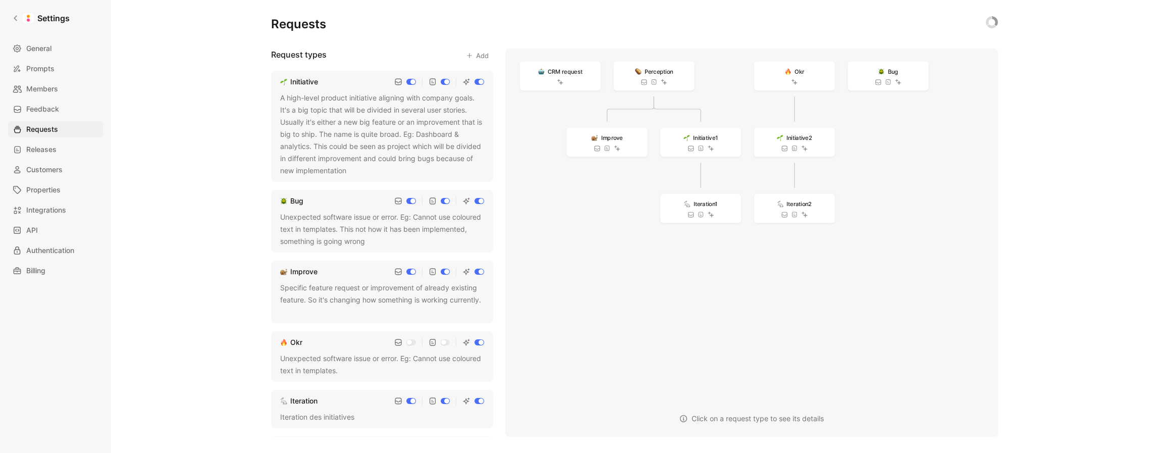
click at [337, 145] on div "A high-level product initiative aligning with company goals. It's a big topic t…" at bounding box center [382, 134] width 204 height 85
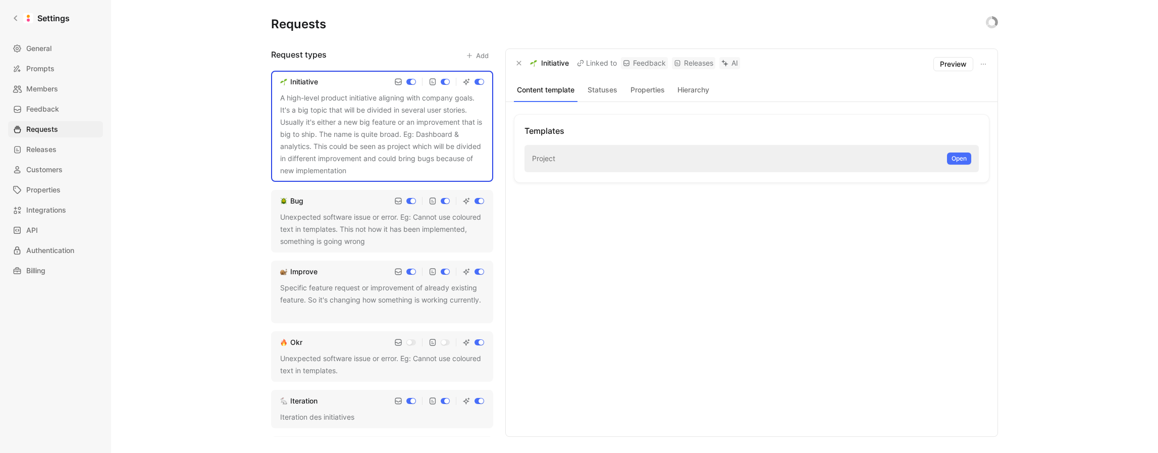
click at [658, 89] on button "Properties" at bounding box center [647, 89] width 41 height 13
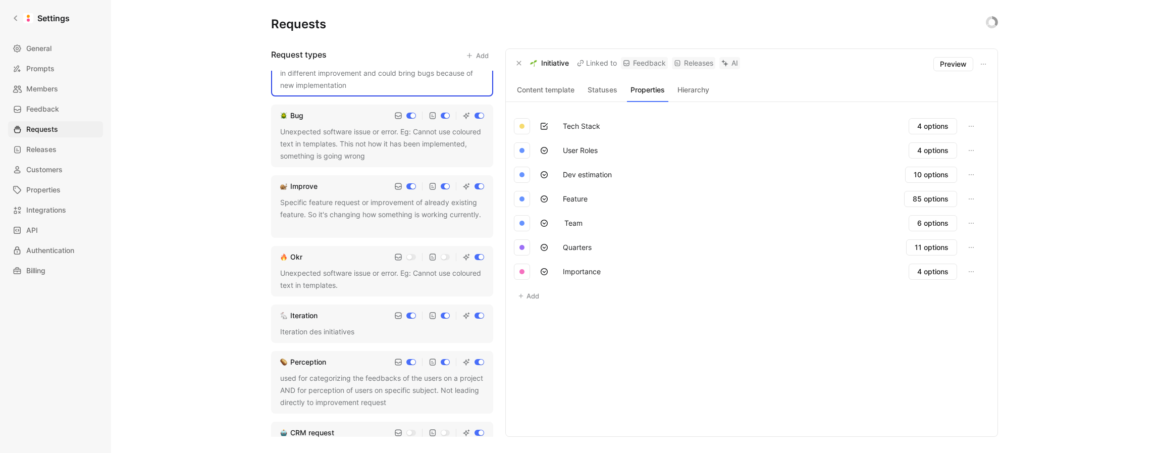
scroll to position [95, 0]
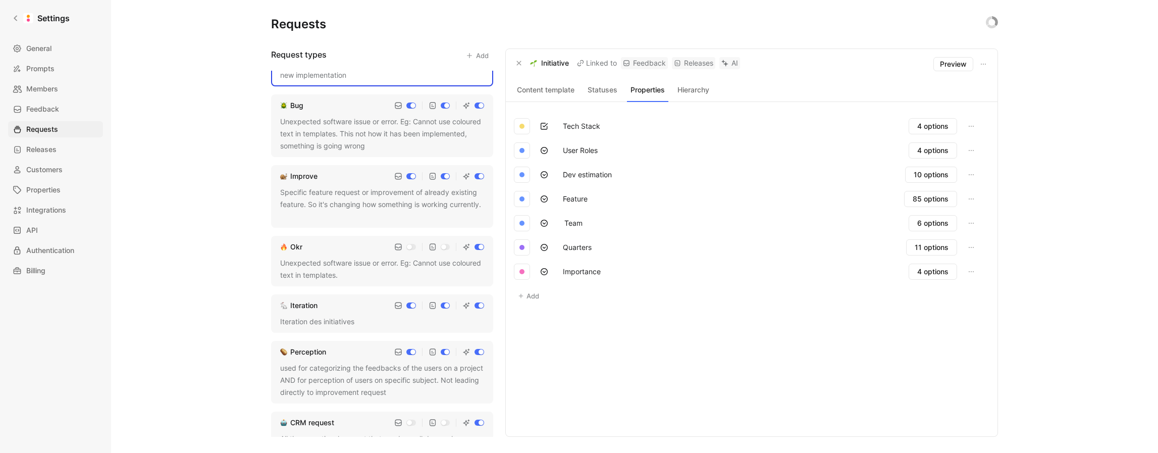
click at [329, 359] on div "Perception used for categorizing the feedbacks of the users on a project AND fo…" at bounding box center [382, 372] width 222 height 63
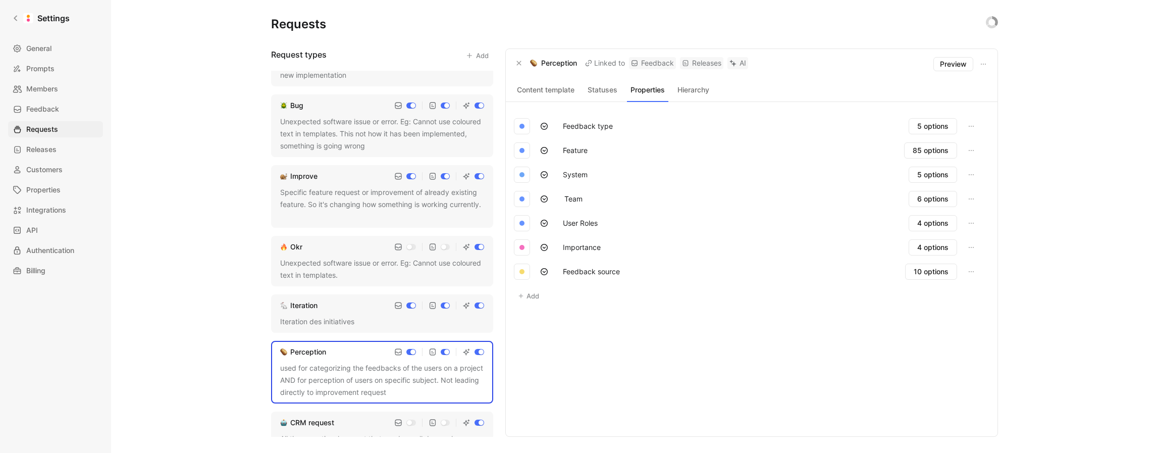
scroll to position [109, 0]
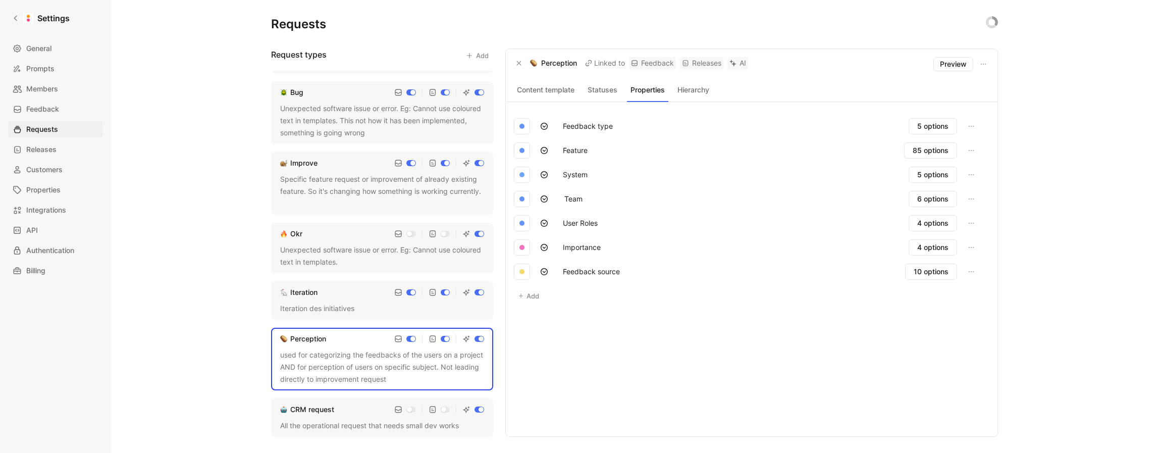
click at [324, 414] on div "CRM request" at bounding box center [312, 409] width 44 height 12
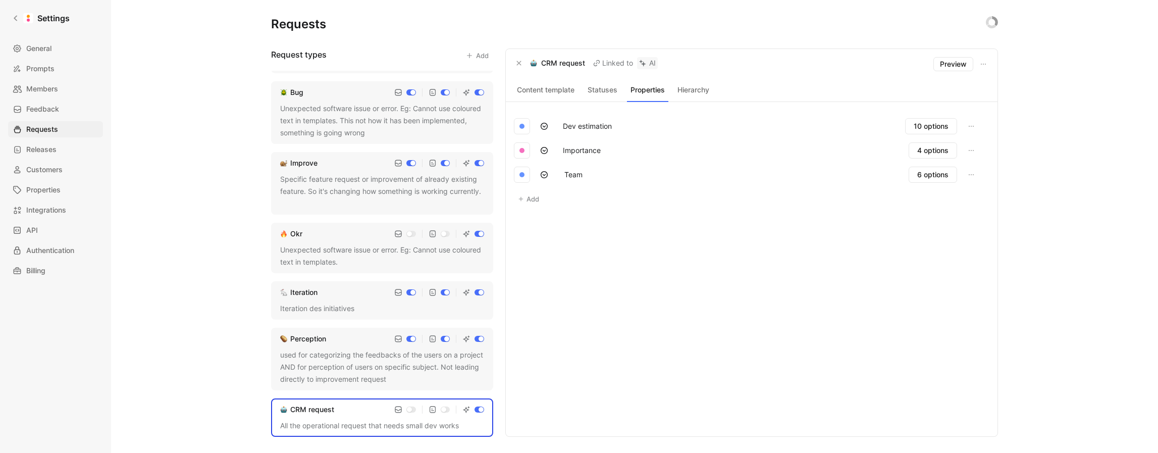
click at [334, 378] on div "used for categorizing the feedbacks of the users on a project AND for perceptio…" at bounding box center [382, 367] width 204 height 36
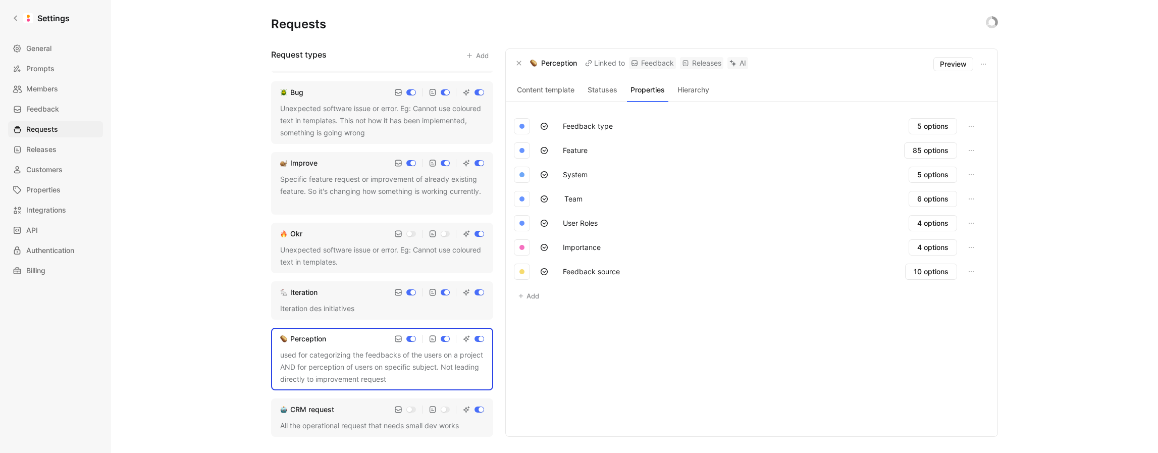
click at [353, 303] on div "Iteration des initiatives" at bounding box center [382, 308] width 204 height 12
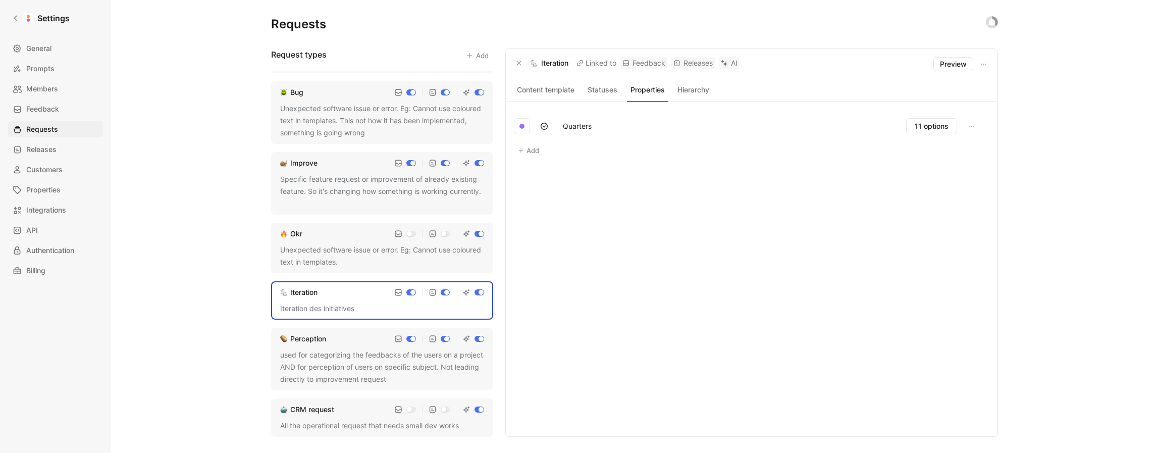
click at [338, 251] on div "Unexpected software issue or error. Eg: Cannot use coloured text in templates." at bounding box center [382, 256] width 204 height 24
click at [349, 199] on div "Specific feature request or improvement of already existing feature. So it's ch…" at bounding box center [382, 191] width 204 height 36
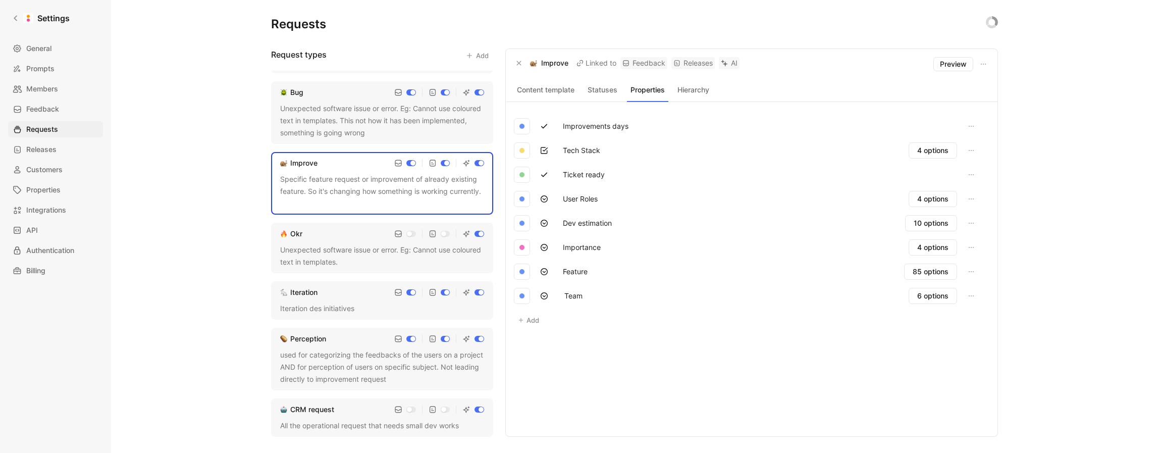
click at [322, 124] on div "Unexpected software issue or error. Eg: Cannot use coloured text in templates. …" at bounding box center [382, 120] width 204 height 36
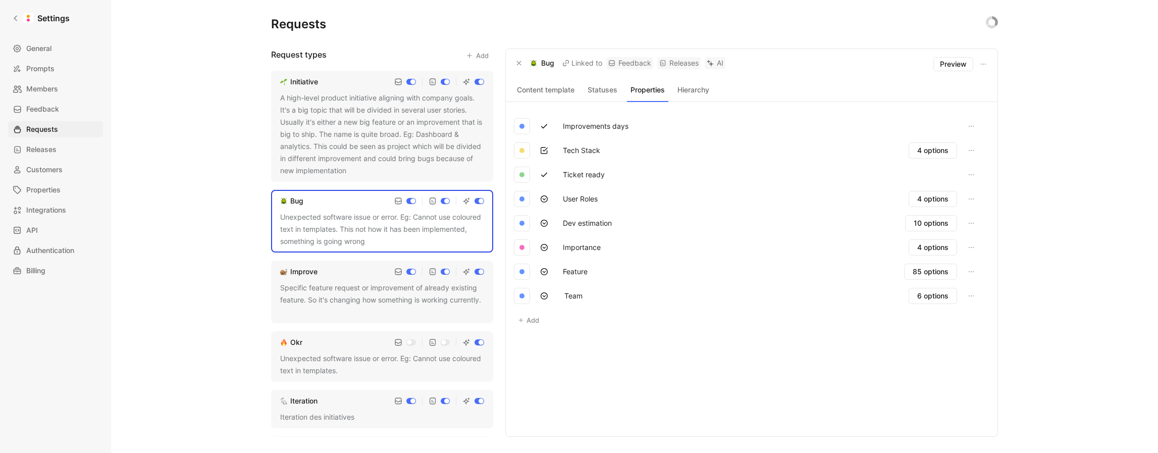
click at [327, 136] on div "A high-level product initiative aligning with company goals. It's a big topic t…" at bounding box center [382, 134] width 204 height 85
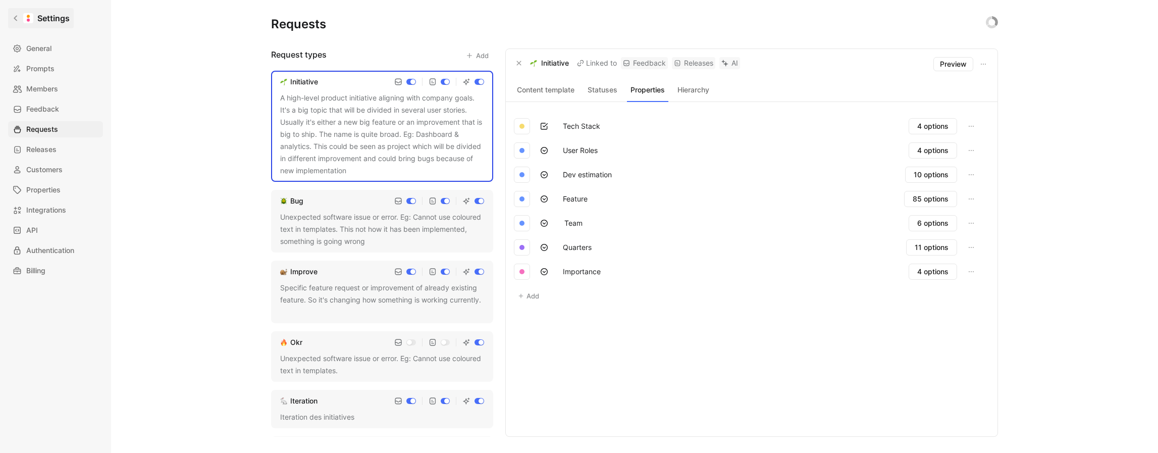
click at [16, 15] on icon at bounding box center [15, 18] width 7 height 7
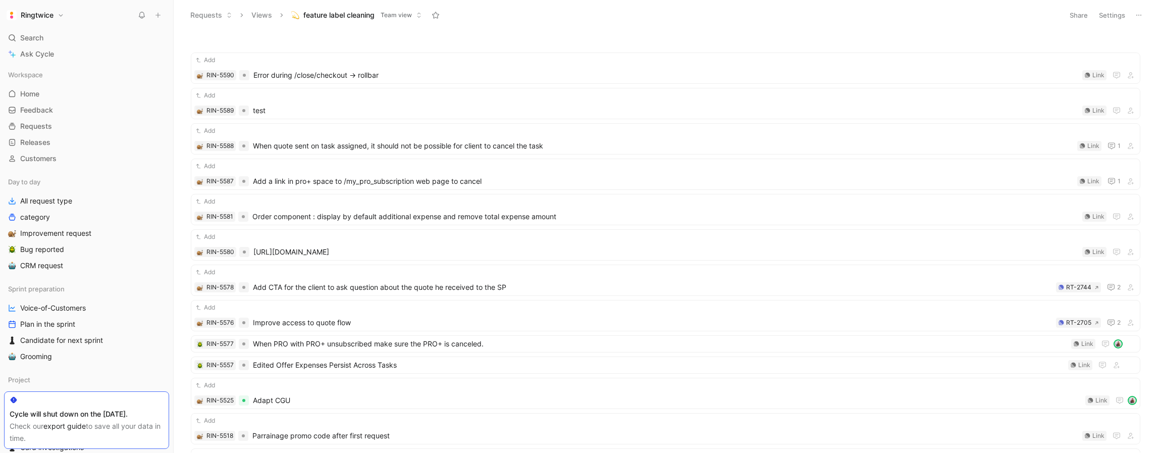
click at [1110, 14] on button "Settings" at bounding box center [1111, 15] width 35 height 14
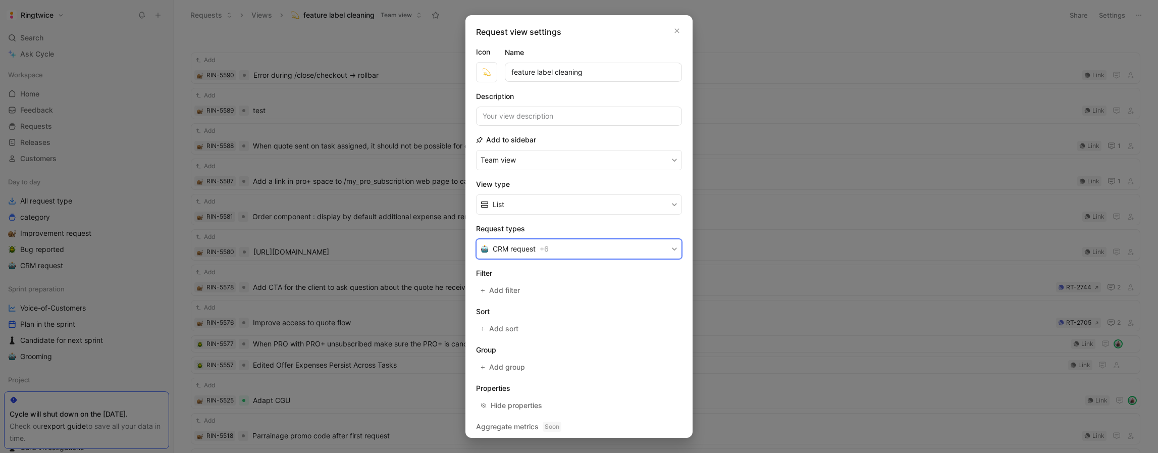
click at [544, 254] on span "+ 6" at bounding box center [544, 249] width 9 height 12
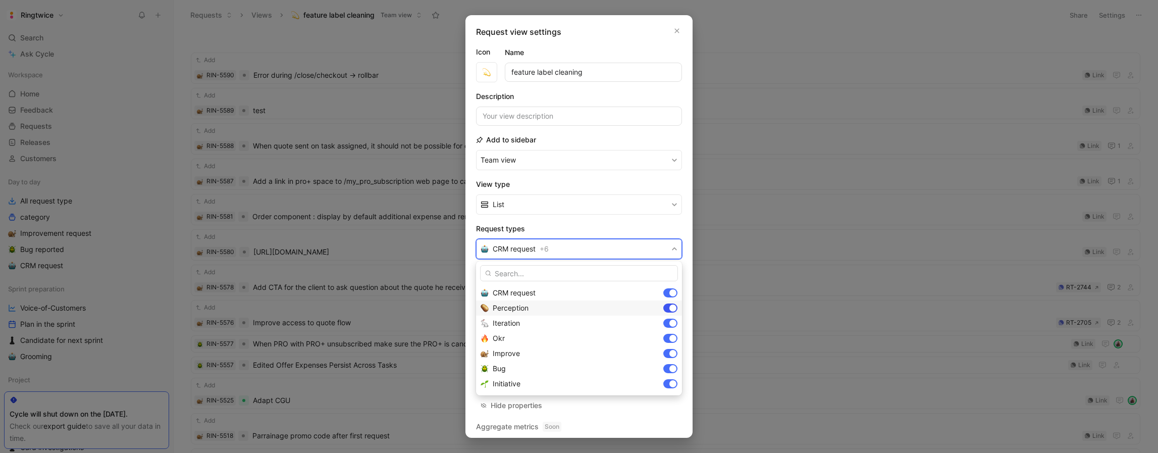
drag, startPoint x: 672, startPoint y: 291, endPoint x: 670, endPoint y: 303, distance: 12.2
click at [672, 291] on div at bounding box center [672, 292] width 7 height 7
click at [670, 326] on div at bounding box center [672, 323] width 7 height 7
click at [673, 338] on div at bounding box center [672, 338] width 7 height 7
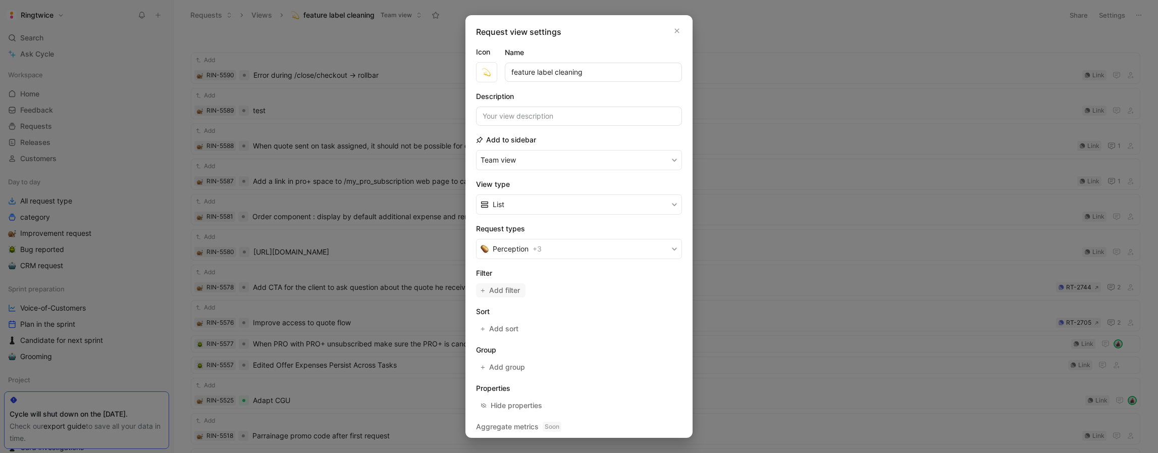
click at [513, 294] on span "Add filter" at bounding box center [505, 290] width 32 height 12
click at [506, 294] on span "Creator" at bounding box center [507, 292] width 25 height 12
click at [516, 416] on span "Feature" at bounding box center [507, 418] width 25 height 9
click at [554, 291] on div "Select values" at bounding box center [569, 292] width 44 height 12
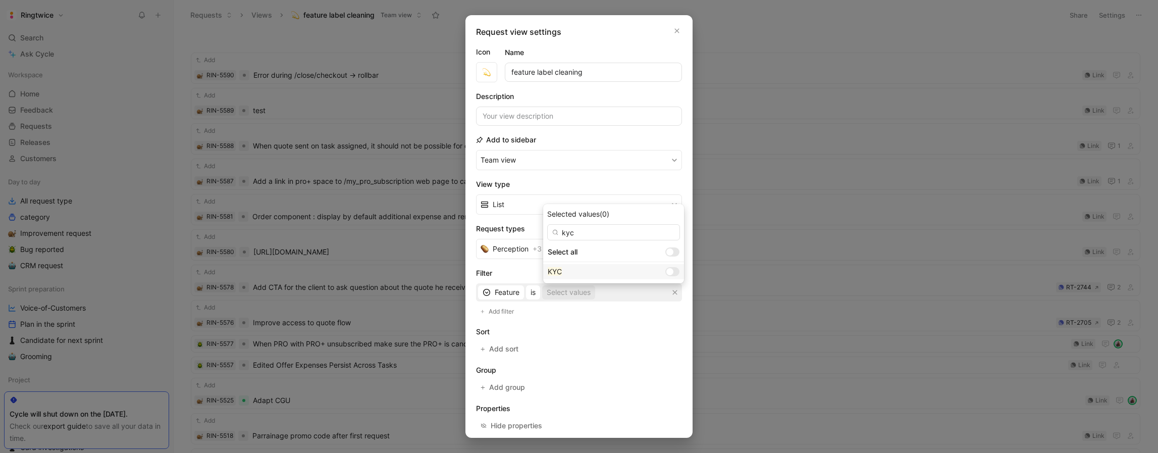
type input "kyc"
click at [665, 273] on div at bounding box center [672, 271] width 14 height 9
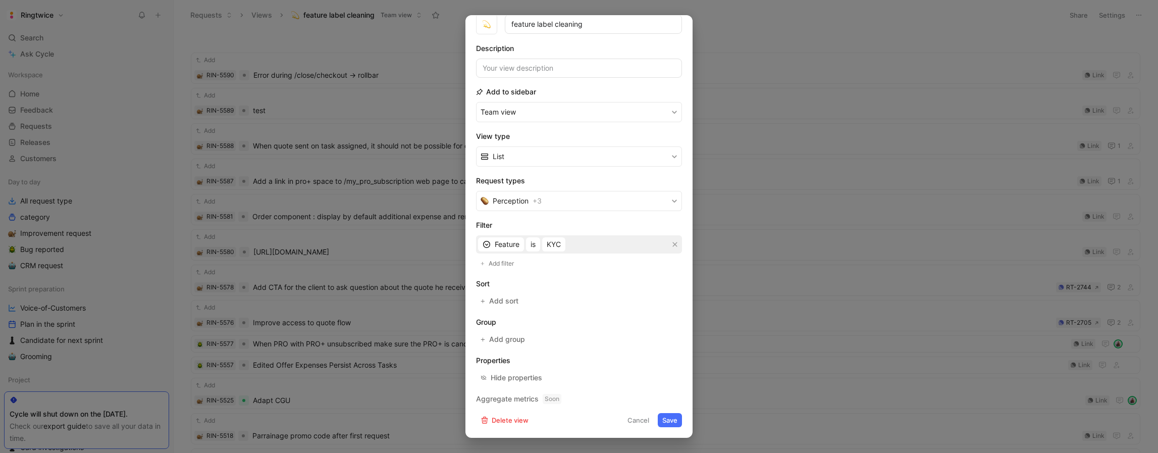
click at [670, 420] on button "Save" at bounding box center [670, 420] width 24 height 14
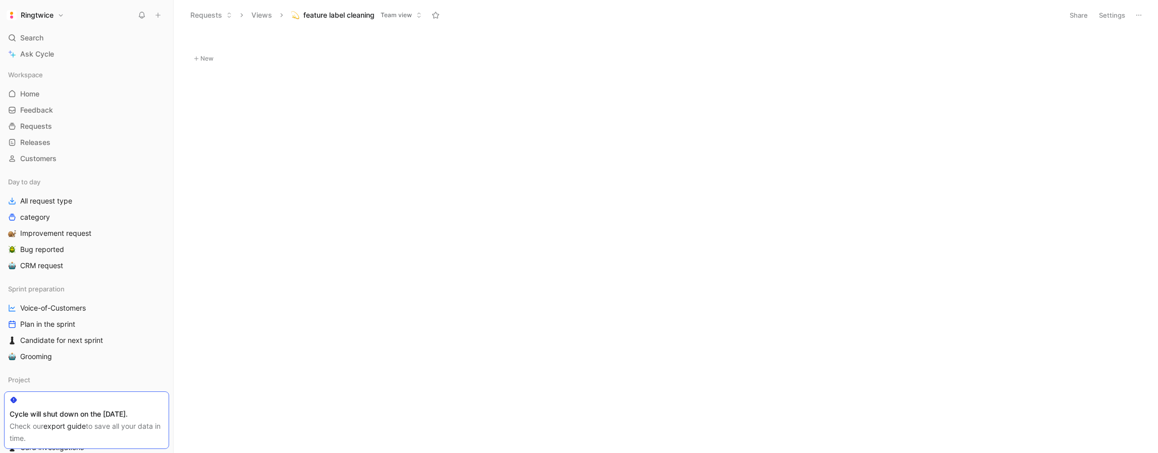
click at [1107, 8] on button "Settings" at bounding box center [1111, 15] width 35 height 14
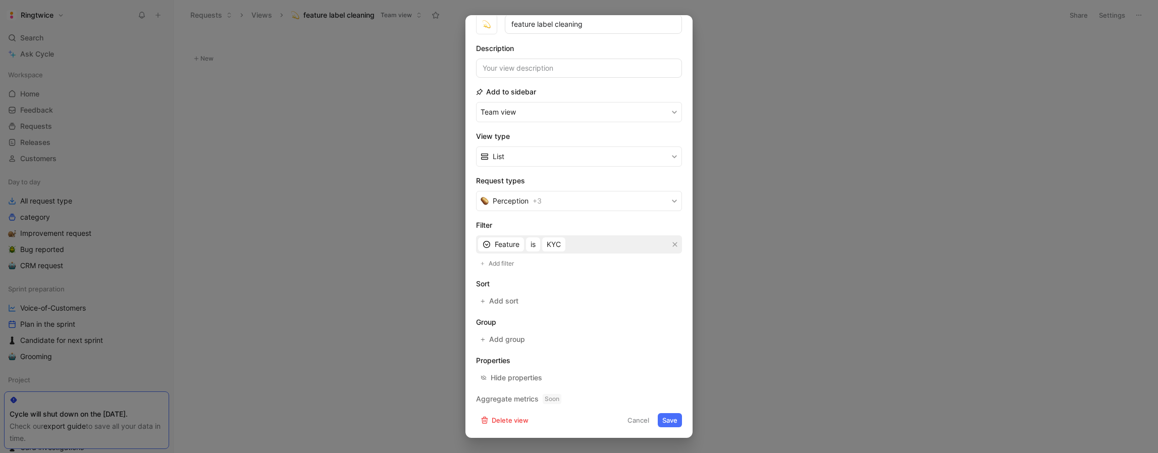
click at [577, 243] on div "Feature is KYC" at bounding box center [579, 244] width 206 height 18
click at [572, 244] on div "Feature is KYC" at bounding box center [579, 244] width 206 height 18
click at [557, 244] on span "KYC" at bounding box center [554, 244] width 14 height 12
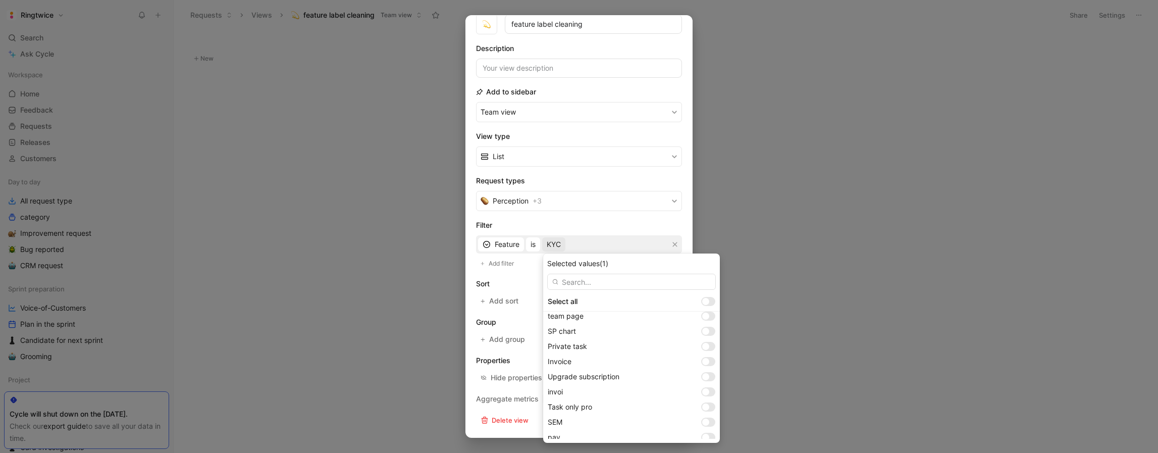
scroll to position [1162, 0]
drag, startPoint x: 708, startPoint y: 356, endPoint x: 699, endPoint y: 358, distance: 8.8
click at [707, 356] on div at bounding box center [710, 355] width 7 height 7
click at [710, 321] on div at bounding box center [708, 321] width 14 height 9
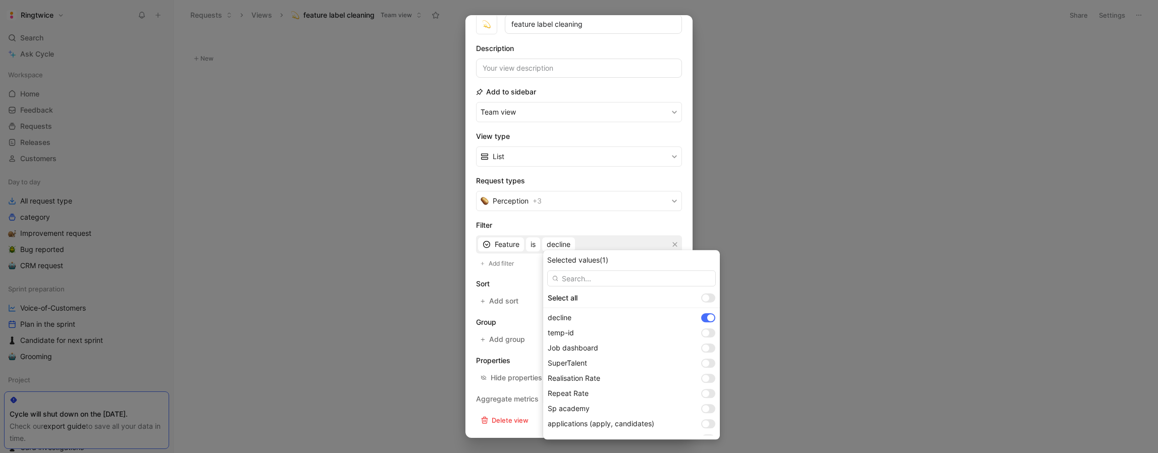
drag, startPoint x: 507, startPoint y: 288, endPoint x: 537, endPoint y: 296, distance: 30.9
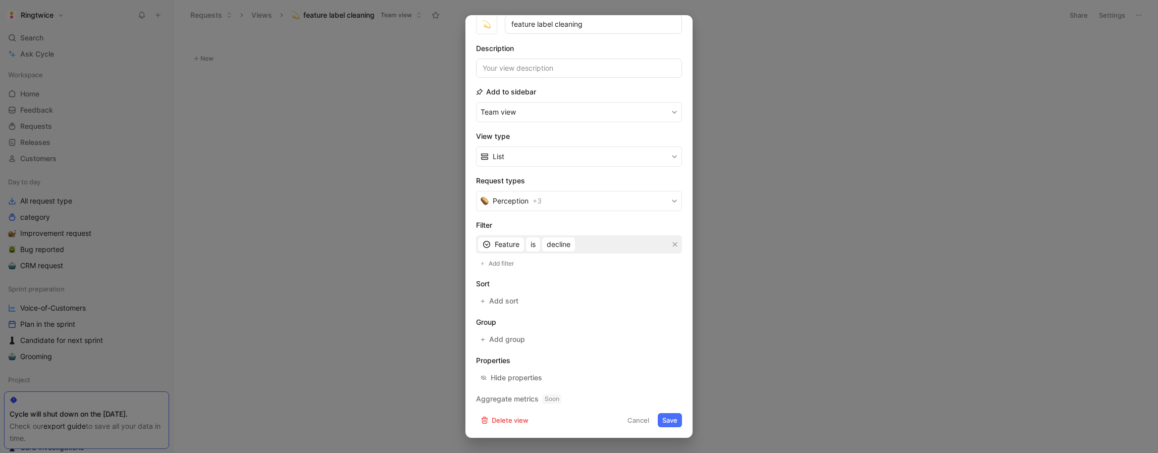
click at [670, 423] on button "Save" at bounding box center [670, 420] width 24 height 14
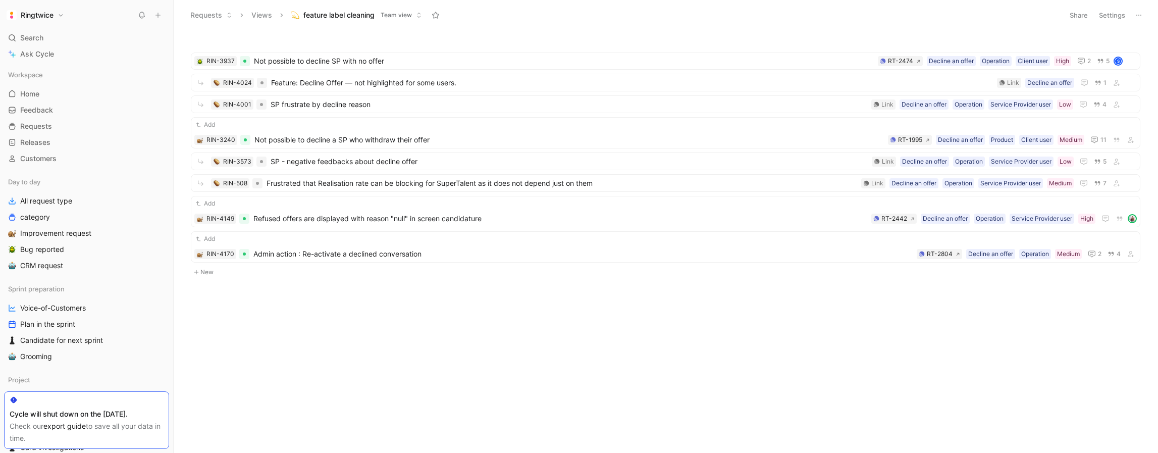
click at [1120, 16] on button "Settings" at bounding box center [1111, 15] width 35 height 14
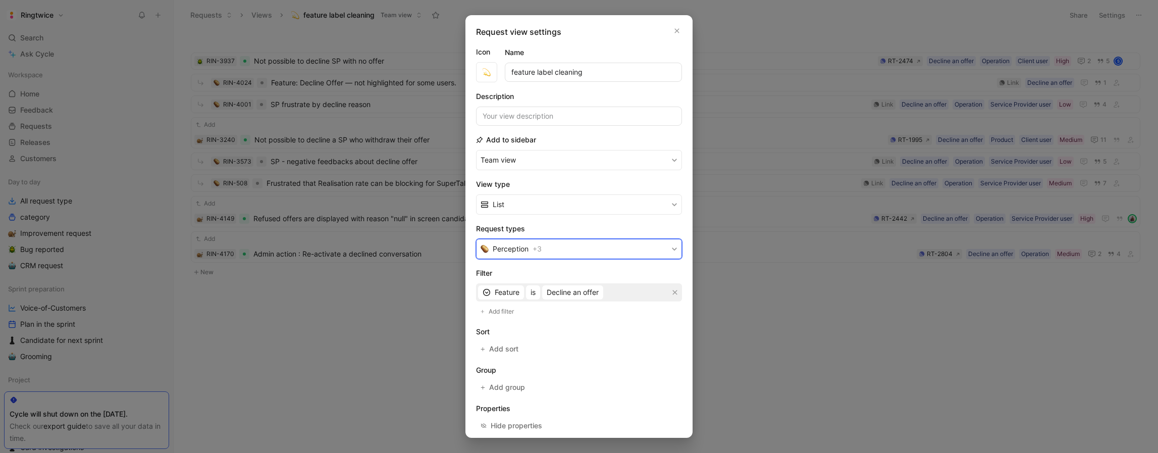
click at [561, 250] on button "Perception + 3" at bounding box center [579, 249] width 206 height 20
click at [592, 292] on span "Decline an offer" at bounding box center [573, 292] width 52 height 12
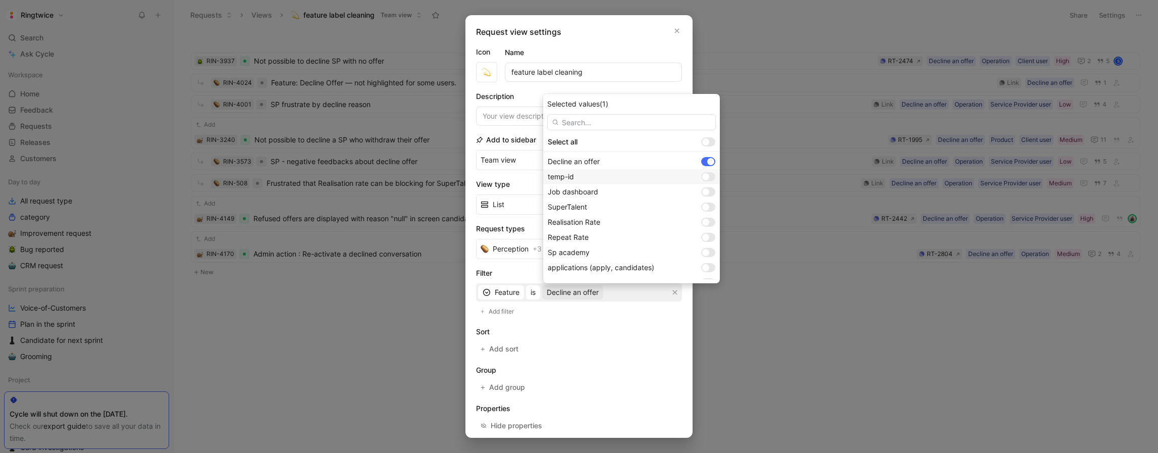
drag, startPoint x: 709, startPoint y: 162, endPoint x: 706, endPoint y: 174, distance: 12.0
click at [709, 162] on div at bounding box center [710, 161] width 7 height 7
click at [705, 177] on div at bounding box center [705, 176] width 7 height 7
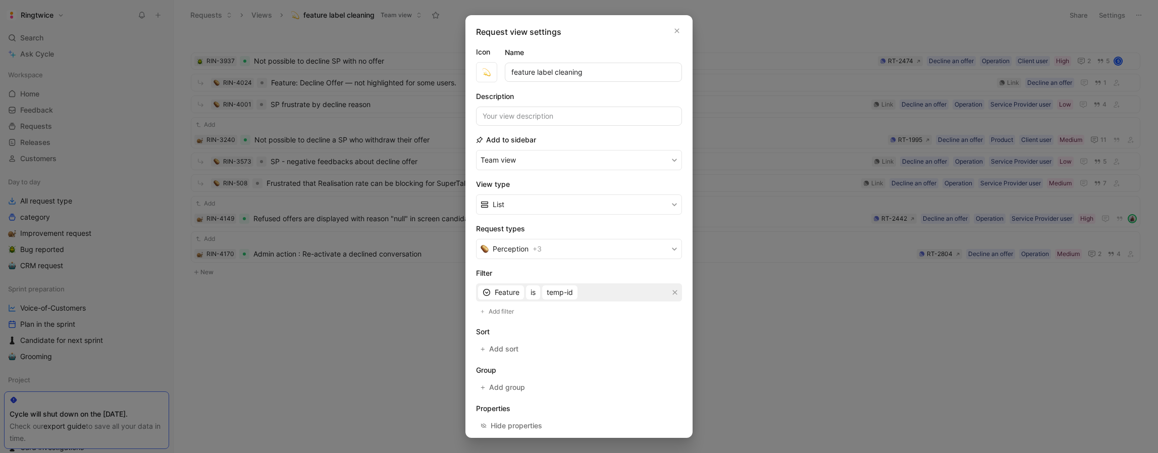
scroll to position [48, 0]
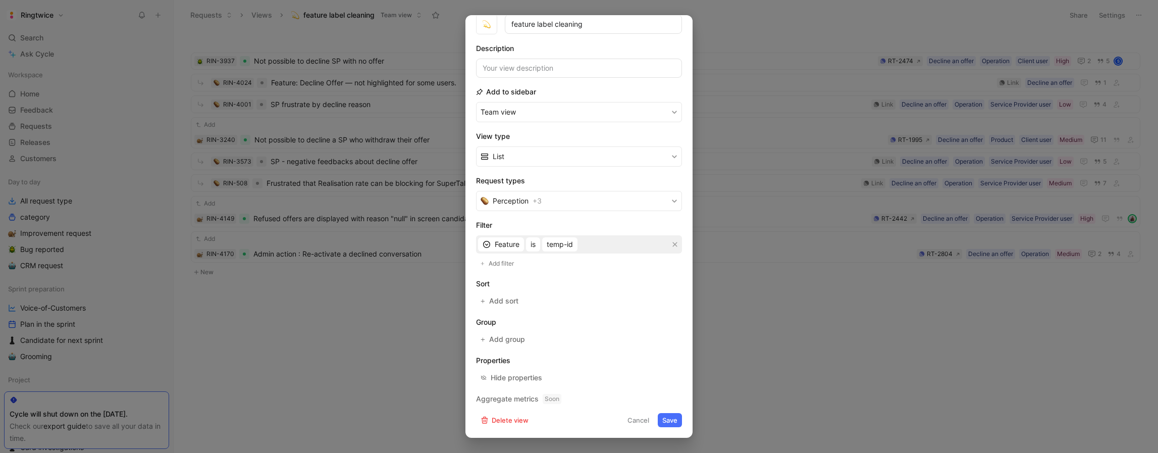
click at [669, 420] on button "Save" at bounding box center [670, 420] width 24 height 14
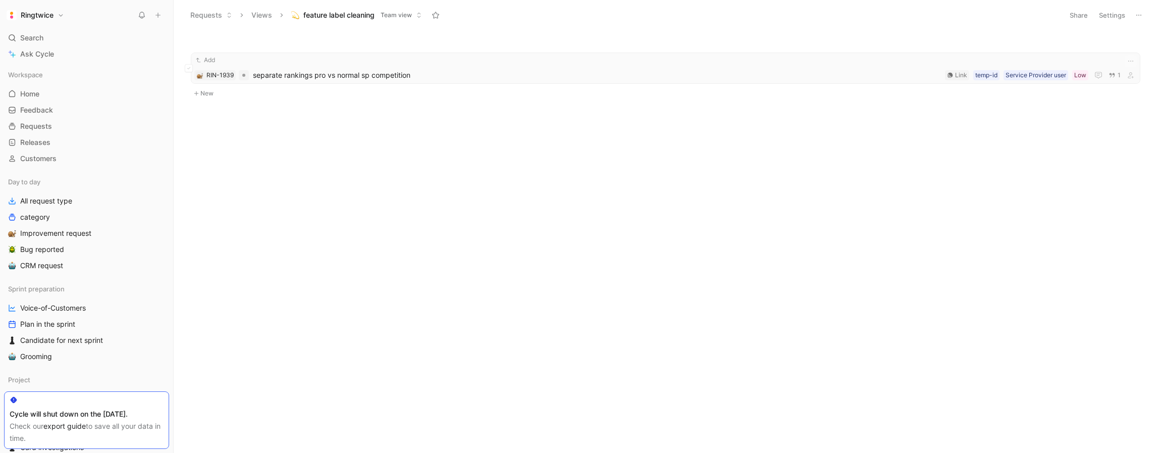
click at [340, 75] on span "separate rankings pro vs normal sp competition" at bounding box center [597, 75] width 688 height 12
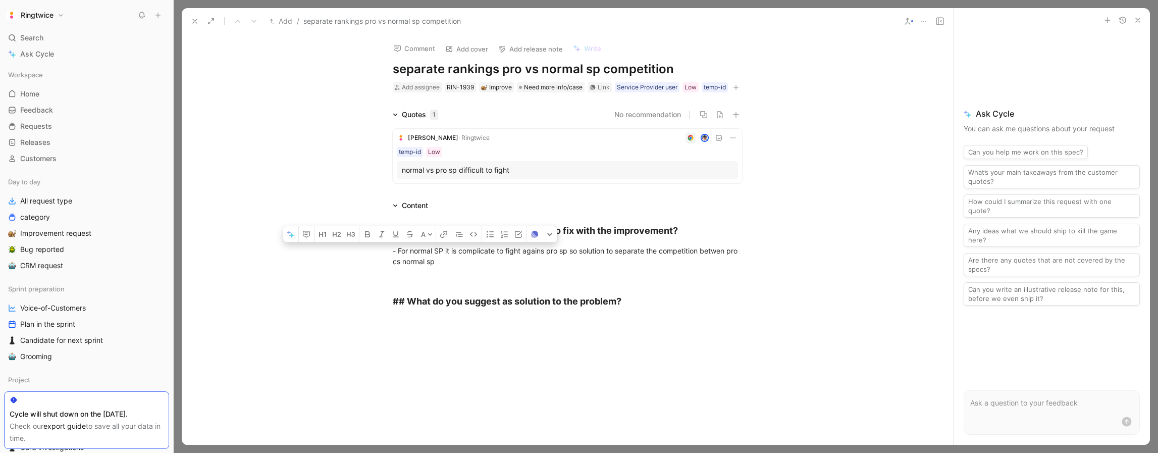
drag, startPoint x: 478, startPoint y: 276, endPoint x: 372, endPoint y: 260, distance: 107.7
click at [372, 260] on div "# What is the problem you're willing to fix with the improvement? - For normal …" at bounding box center [567, 266] width 771 height 109
copy div "- For normal SP it is complicate to fight agains pro sp so solution to separate…"
click at [713, 87] on div "temp-id" at bounding box center [715, 87] width 22 height 10
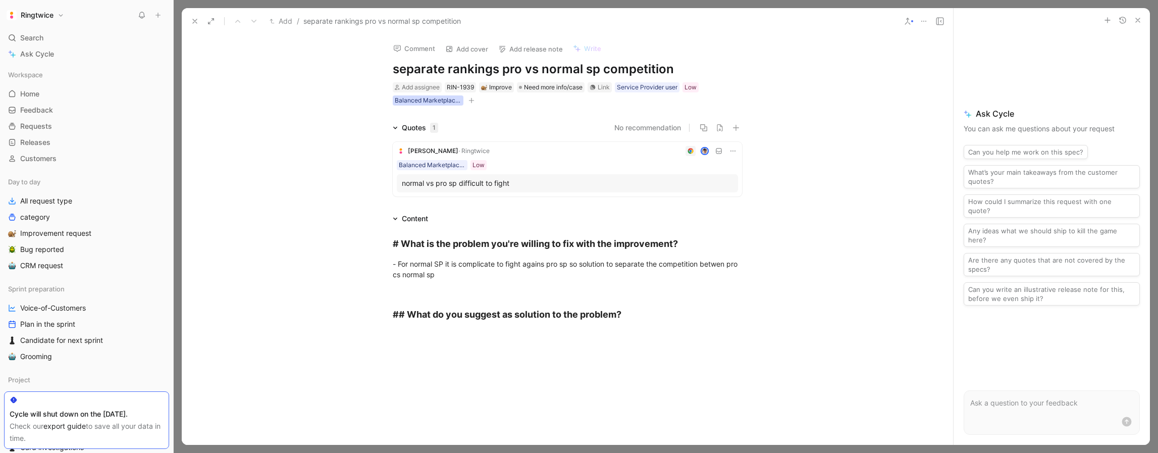
click at [443, 98] on div "Balanced Marketplace (Pro vs Not)" at bounding box center [428, 100] width 67 height 10
click at [444, 99] on div "Balanced Marketplace (Pro vs Not)" at bounding box center [428, 100] width 67 height 10
click at [442, 100] on div "Balanced Marketplace (Pro vs Not)" at bounding box center [428, 100] width 67 height 10
click at [1134, 18] on icon "button" at bounding box center [1138, 20] width 8 height 8
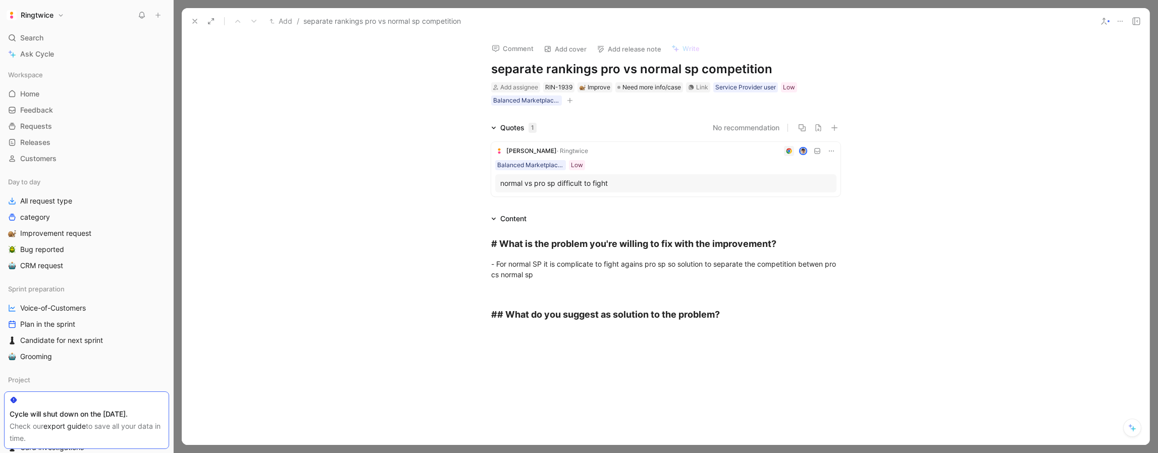
click at [194, 18] on icon at bounding box center [195, 21] width 8 height 8
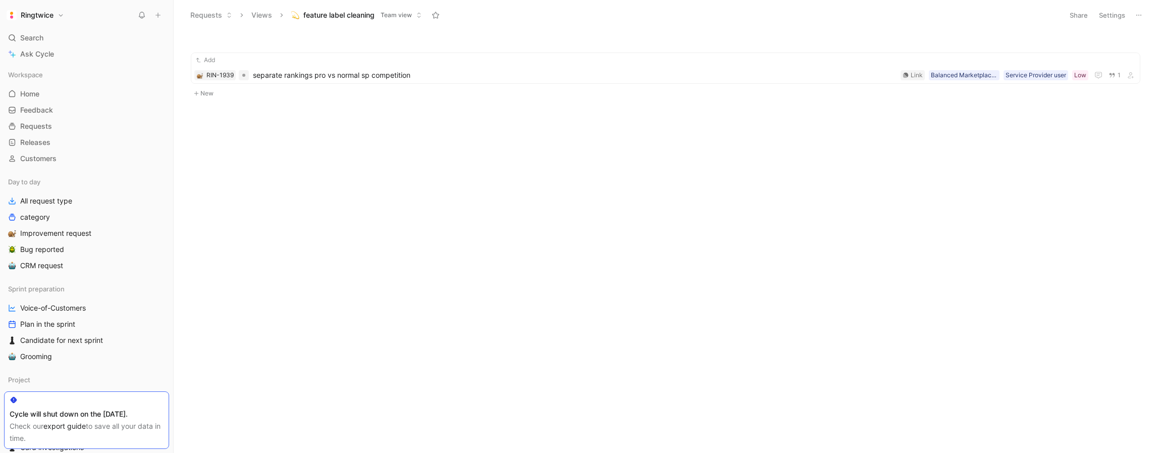
click at [1115, 19] on button "Settings" at bounding box center [1111, 15] width 35 height 14
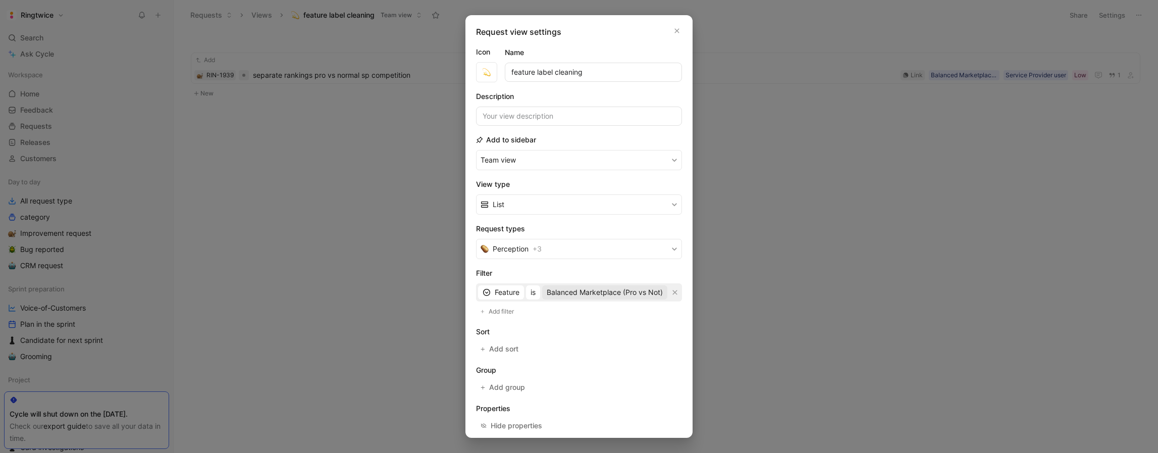
click at [581, 289] on span "Balanced Marketplace (Pro vs Not)" at bounding box center [605, 292] width 116 height 12
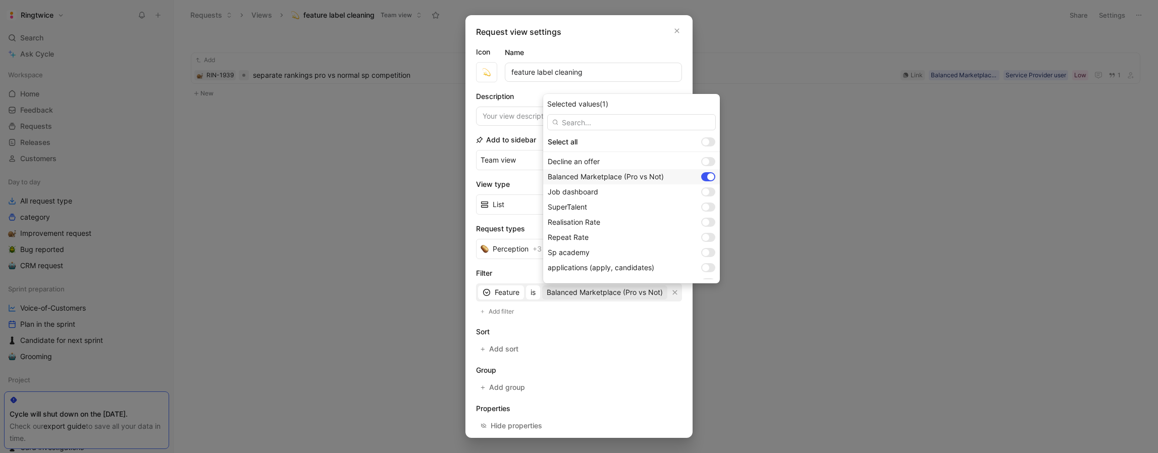
click at [710, 176] on div at bounding box center [710, 176] width 7 height 7
click at [710, 191] on div at bounding box center [708, 191] width 14 height 9
click at [705, 187] on div at bounding box center [708, 191] width 14 height 9
click at [710, 192] on div at bounding box center [708, 191] width 14 height 9
click at [708, 192] on div at bounding box center [705, 191] width 7 height 7
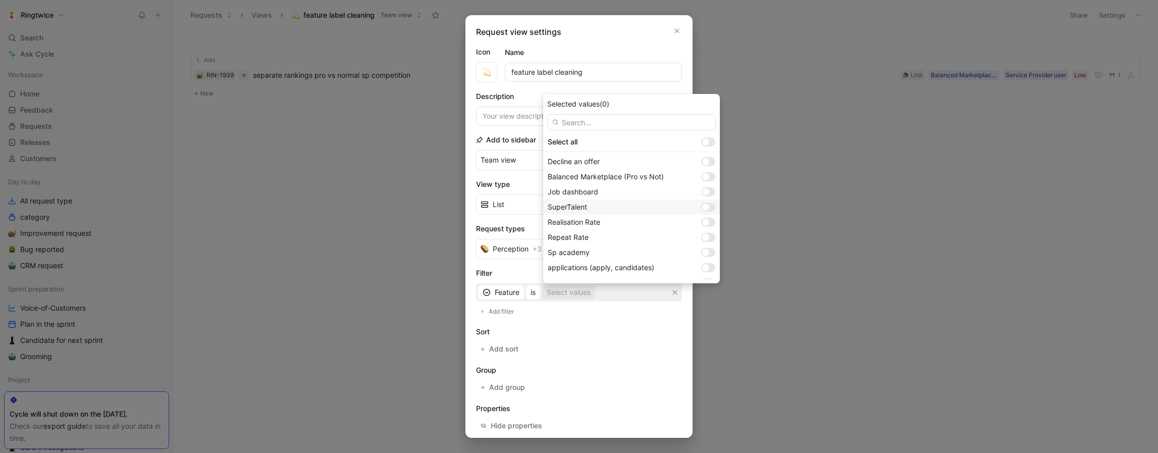
click at [709, 207] on div at bounding box center [708, 206] width 14 height 9
click at [709, 207] on div at bounding box center [710, 206] width 7 height 7
click at [709, 223] on div at bounding box center [705, 222] width 7 height 7
click at [710, 239] on div at bounding box center [708, 237] width 14 height 9
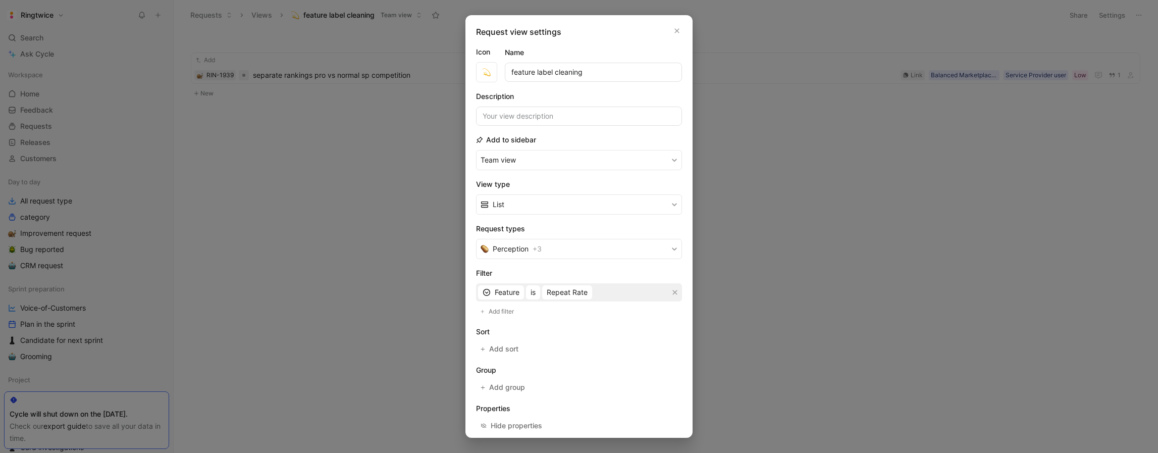
scroll to position [48, 0]
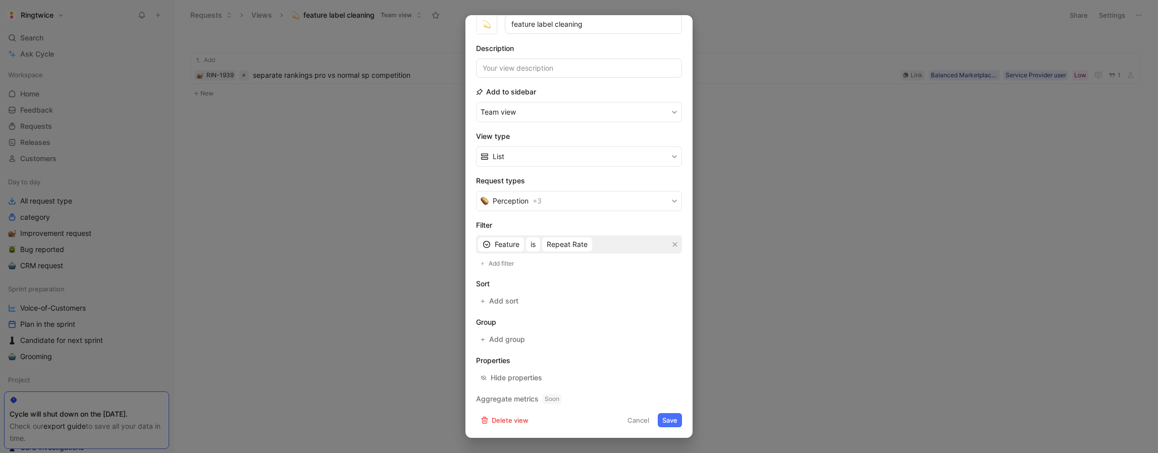
click at [666, 419] on button "Save" at bounding box center [670, 420] width 24 height 14
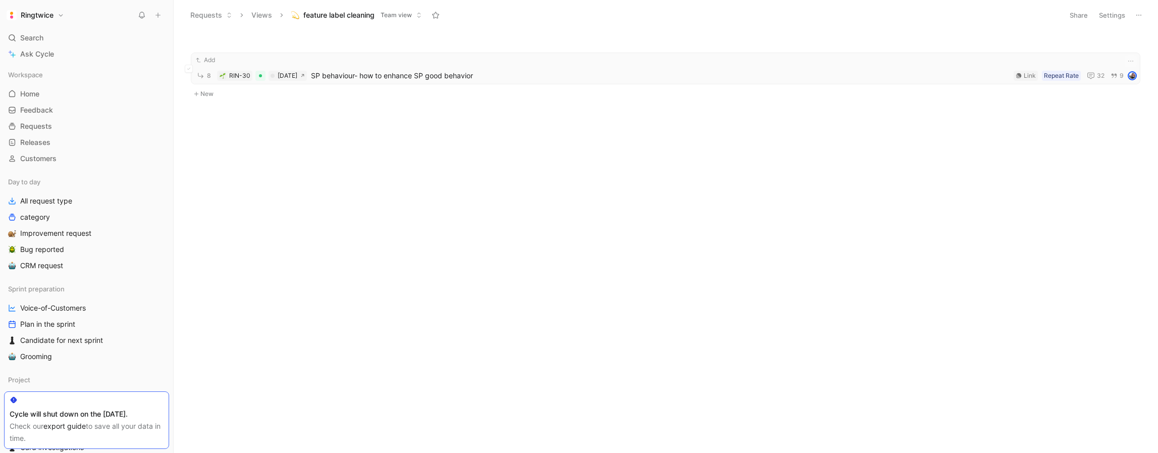
click at [416, 75] on span "SP behaviour- how to enhance SP good behavior" at bounding box center [660, 76] width 699 height 12
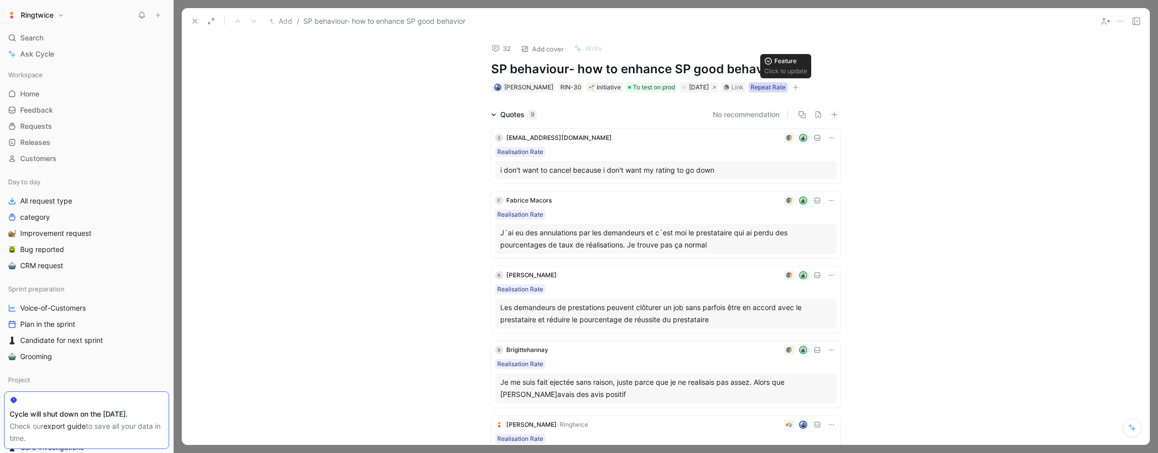
click at [780, 89] on div "Repeat Rate" at bounding box center [768, 87] width 35 height 10
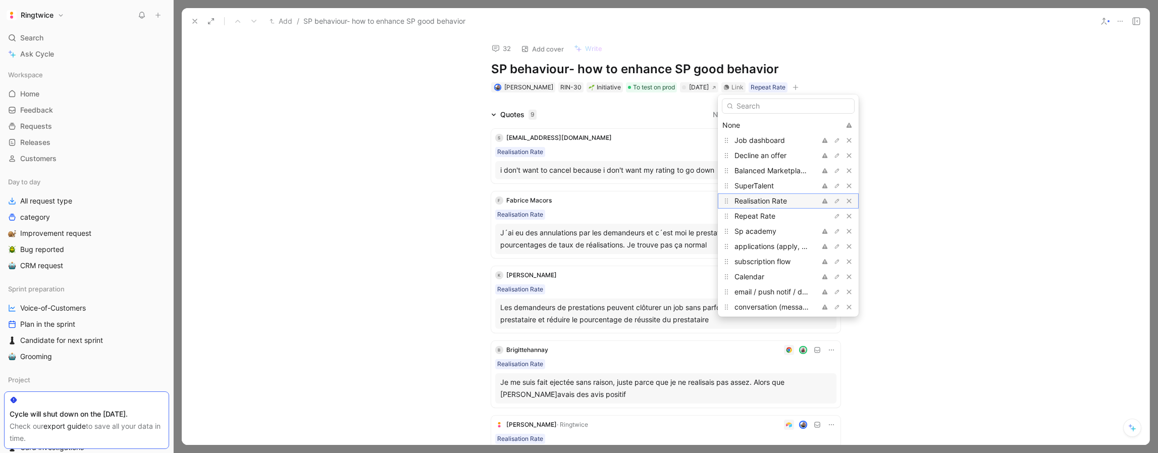
click at [777, 201] on span "Realisation Rate" at bounding box center [761, 200] width 53 height 9
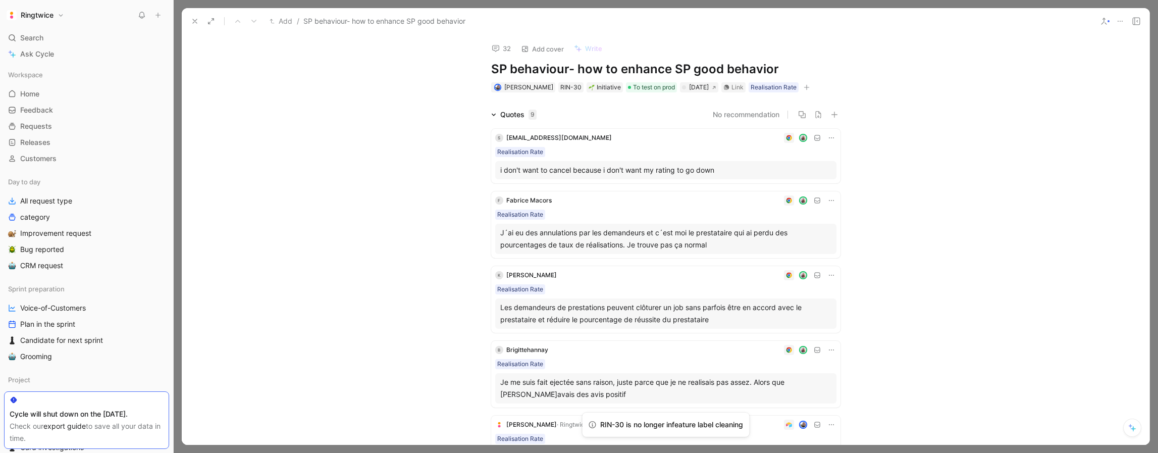
click at [197, 23] on use at bounding box center [195, 21] width 4 height 4
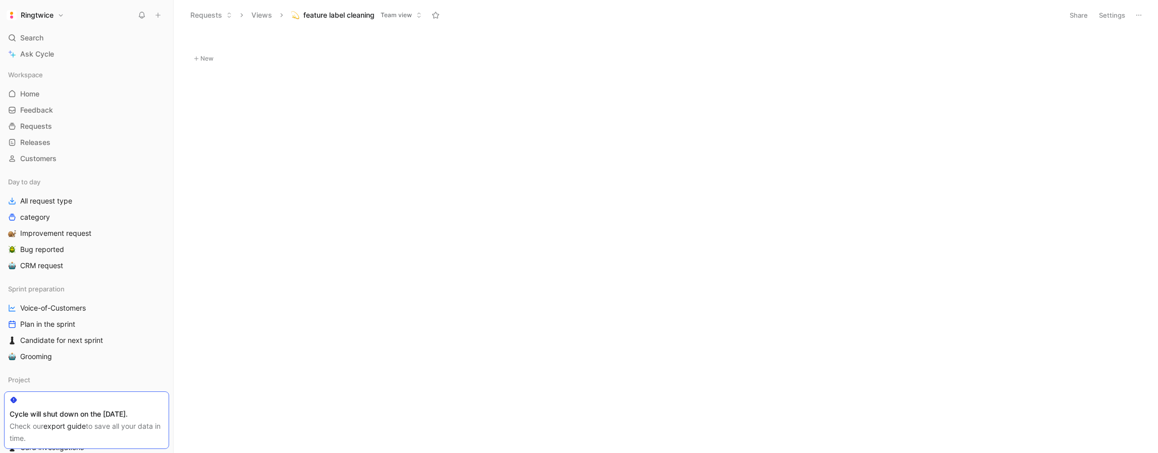
click at [1116, 14] on button "Settings" at bounding box center [1111, 15] width 35 height 14
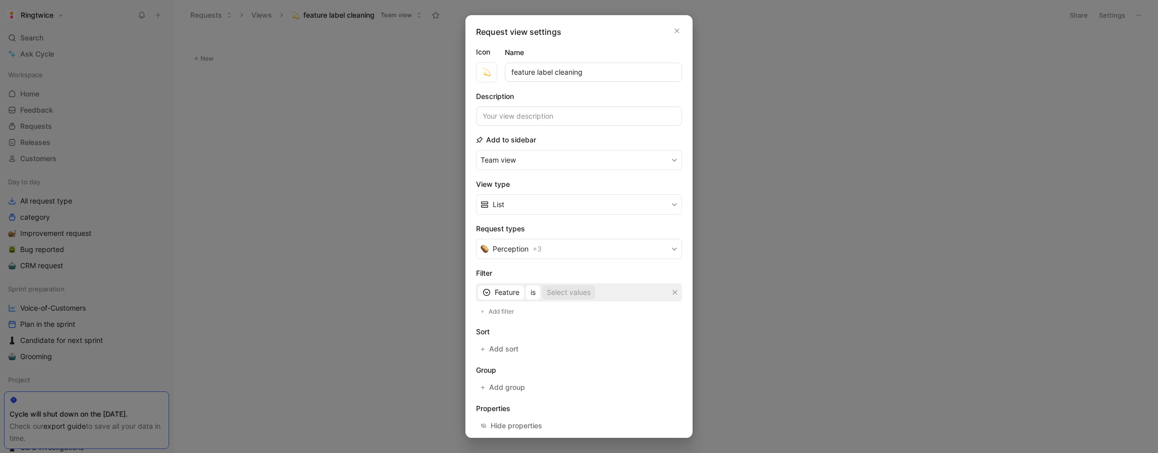
click at [557, 294] on div "Select values" at bounding box center [569, 292] width 44 height 12
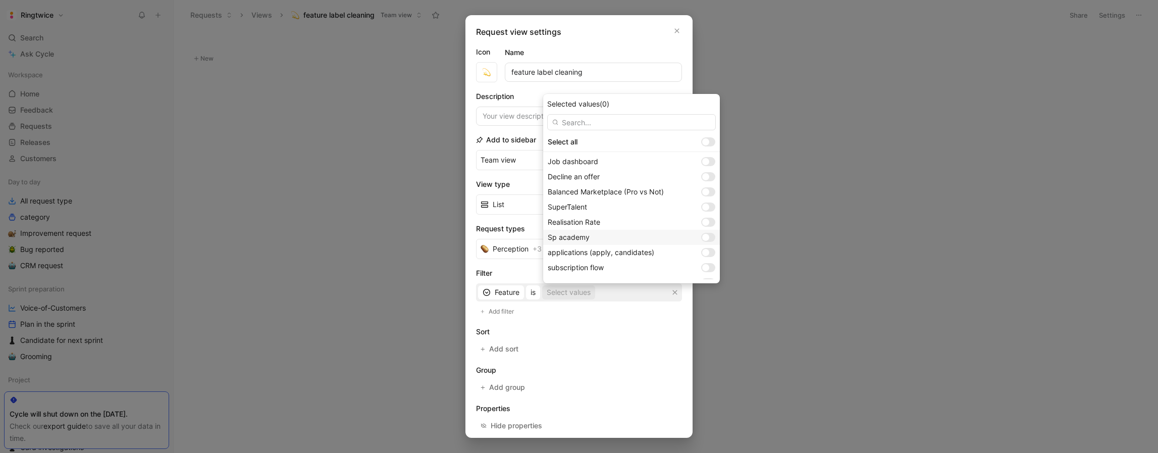
click at [709, 238] on div at bounding box center [708, 237] width 14 height 9
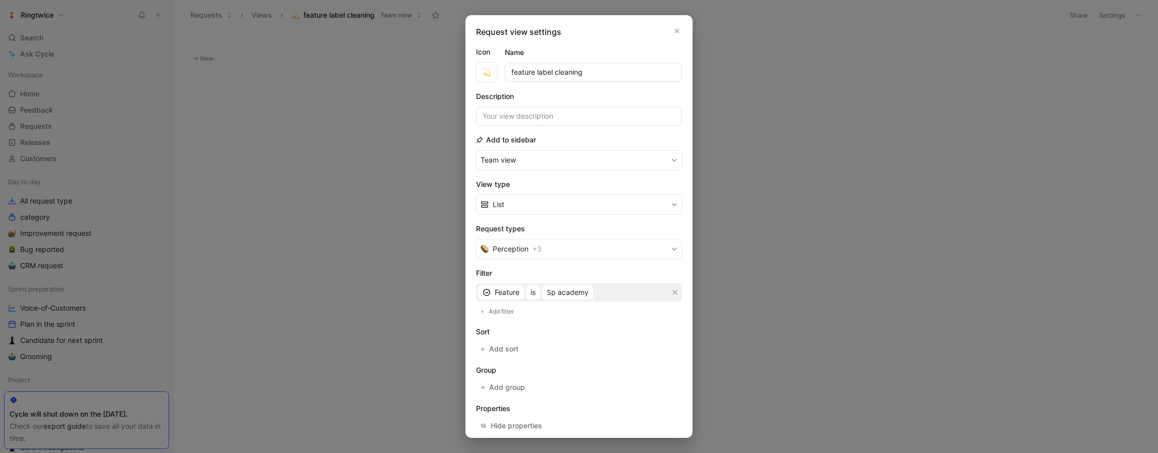
click at [608, 377] on section "Group Add group" at bounding box center [579, 379] width 206 height 30
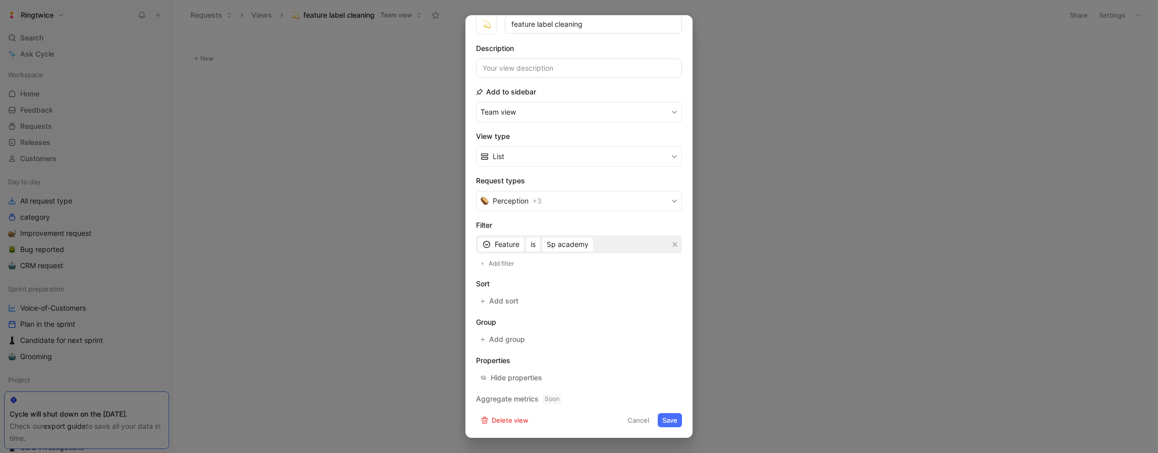
click at [669, 426] on button "Save" at bounding box center [670, 420] width 24 height 14
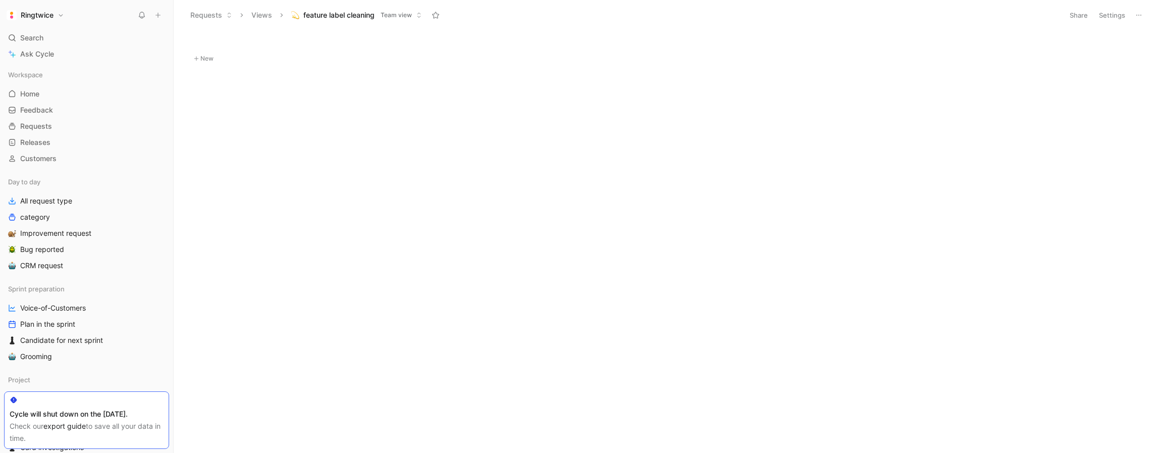
click at [1110, 17] on button "Settings" at bounding box center [1111, 15] width 35 height 14
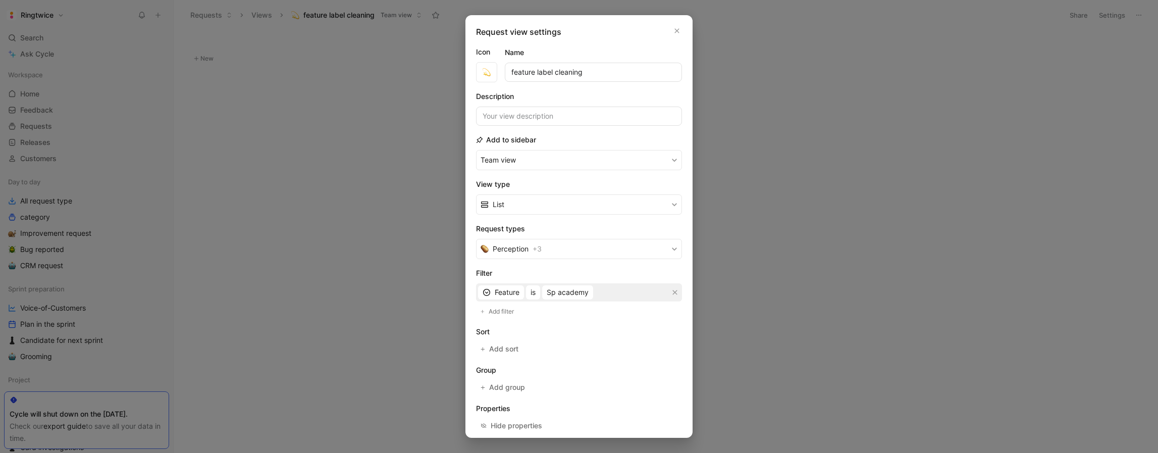
click at [722, 104] on div at bounding box center [579, 226] width 1158 height 453
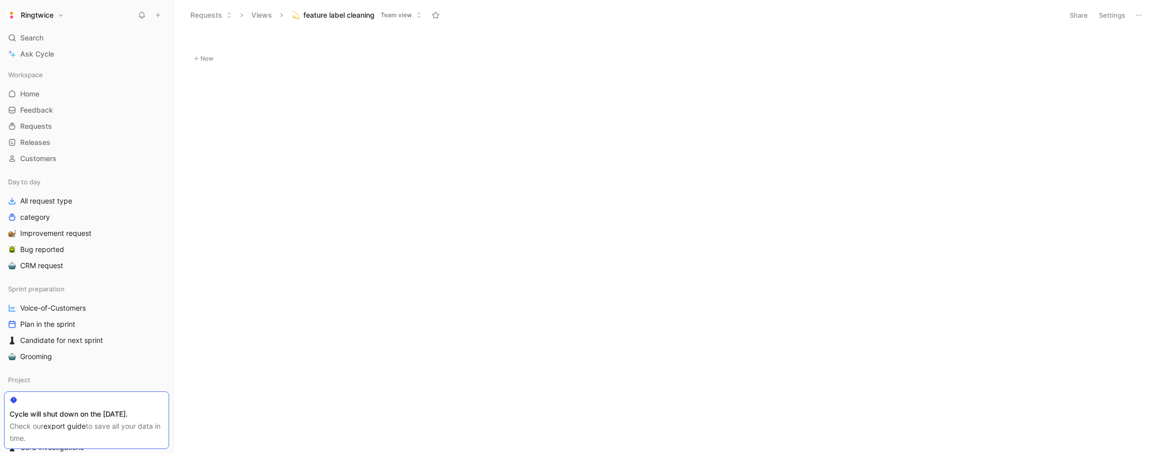
click at [1108, 12] on button "Settings" at bounding box center [1111, 15] width 35 height 14
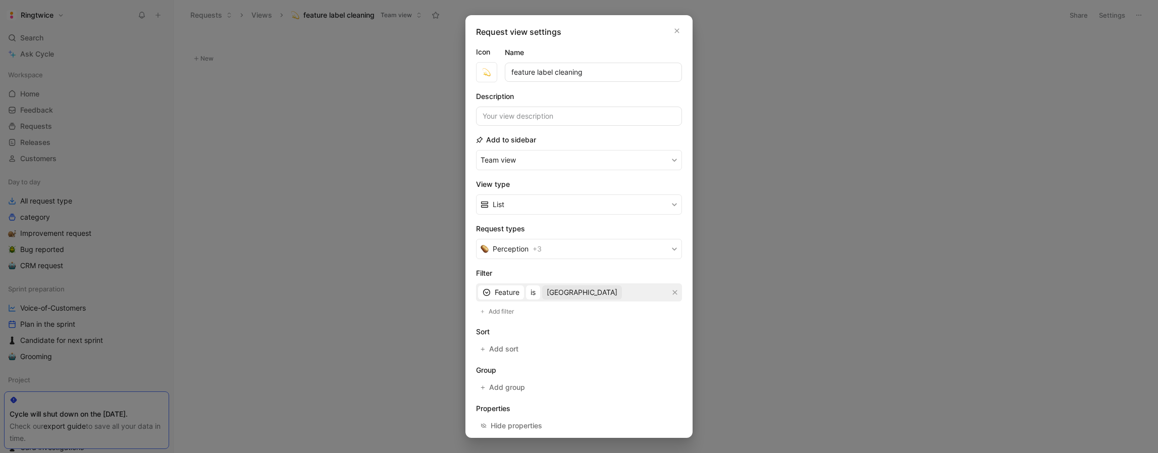
click at [578, 291] on span "[GEOGRAPHIC_DATA]" at bounding box center [582, 292] width 71 height 12
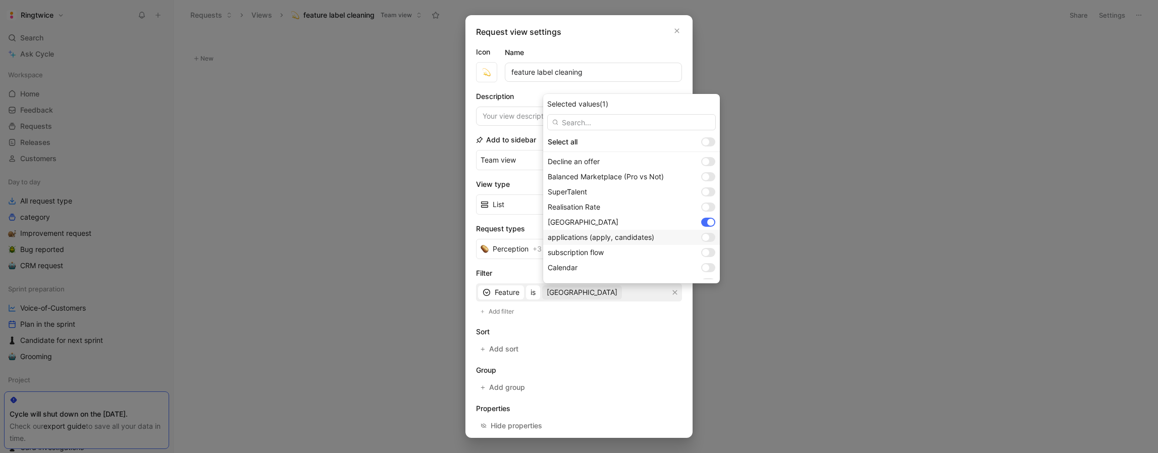
scroll to position [19, 0]
click at [708, 217] on div at bounding box center [710, 218] width 7 height 7
click at [709, 234] on div at bounding box center [705, 233] width 7 height 7
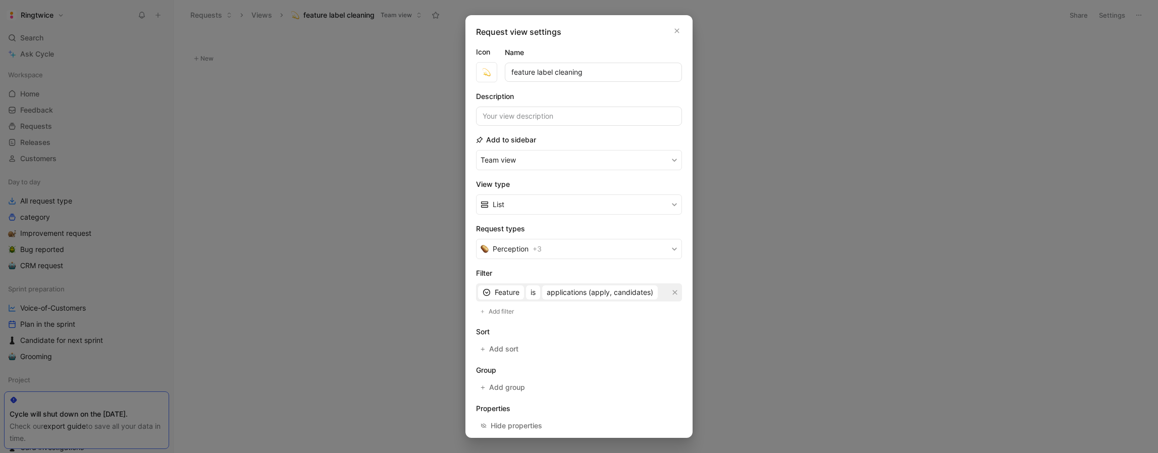
scroll to position [48, 0]
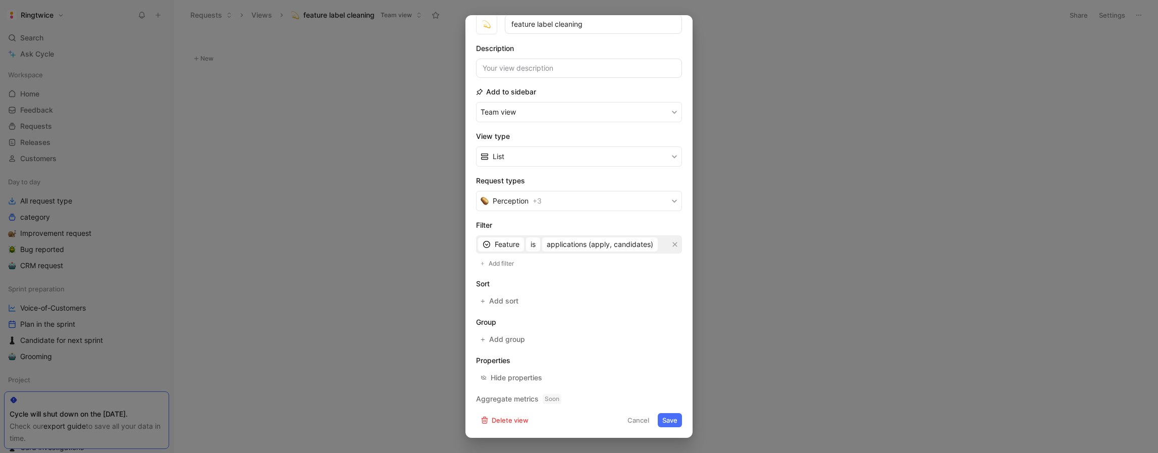
click at [663, 420] on button "Save" at bounding box center [670, 420] width 24 height 14
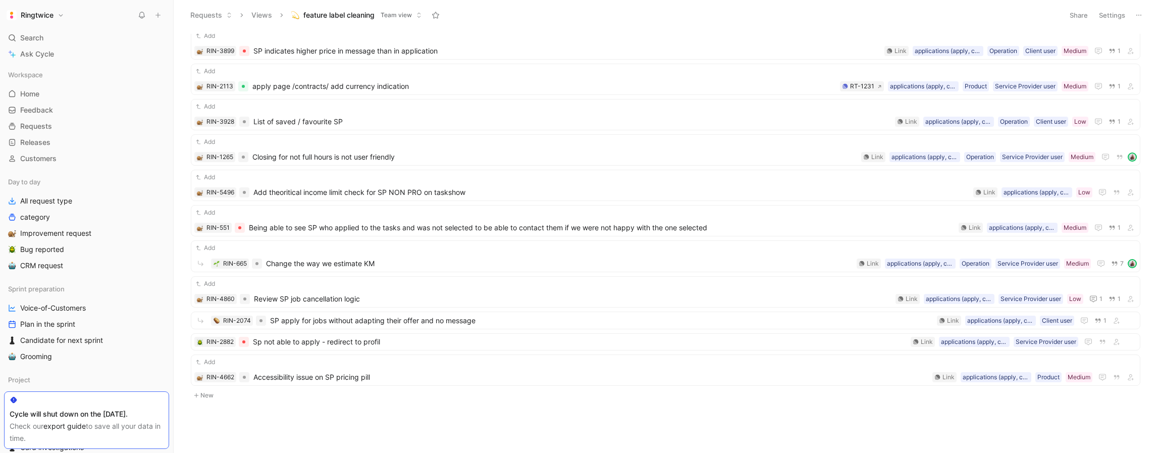
scroll to position [0, 0]
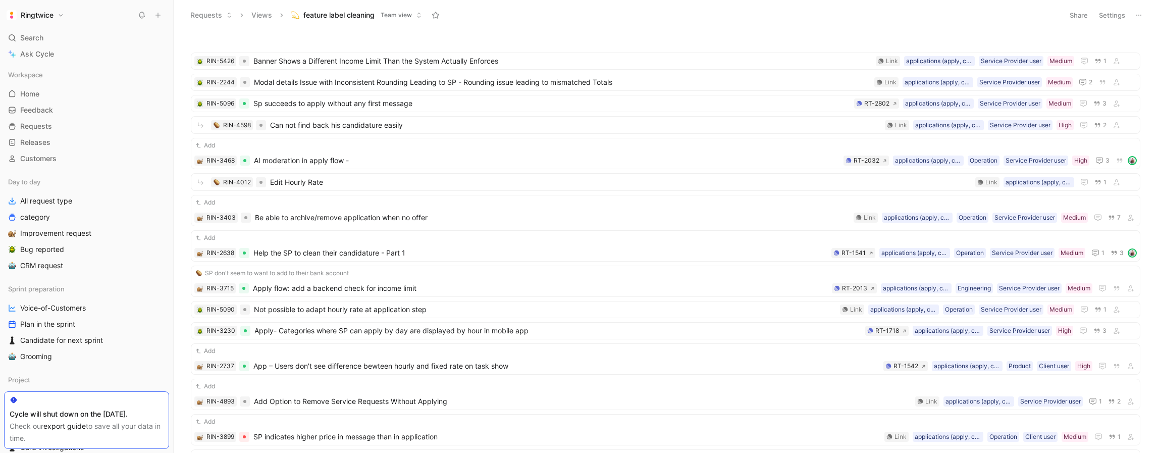
click at [1110, 17] on button "Settings" at bounding box center [1111, 15] width 35 height 14
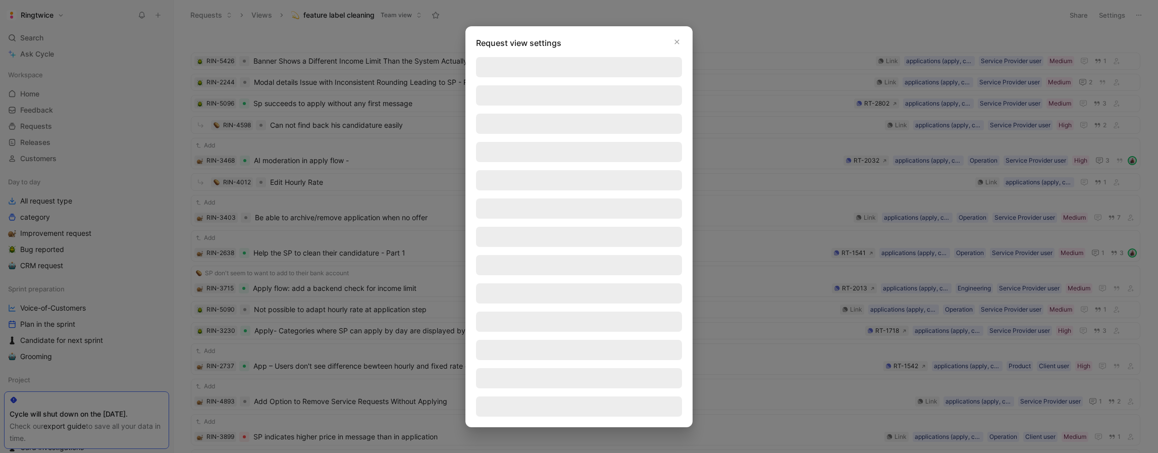
click at [620, 45] on div "Request view settings" at bounding box center [579, 43] width 206 height 12
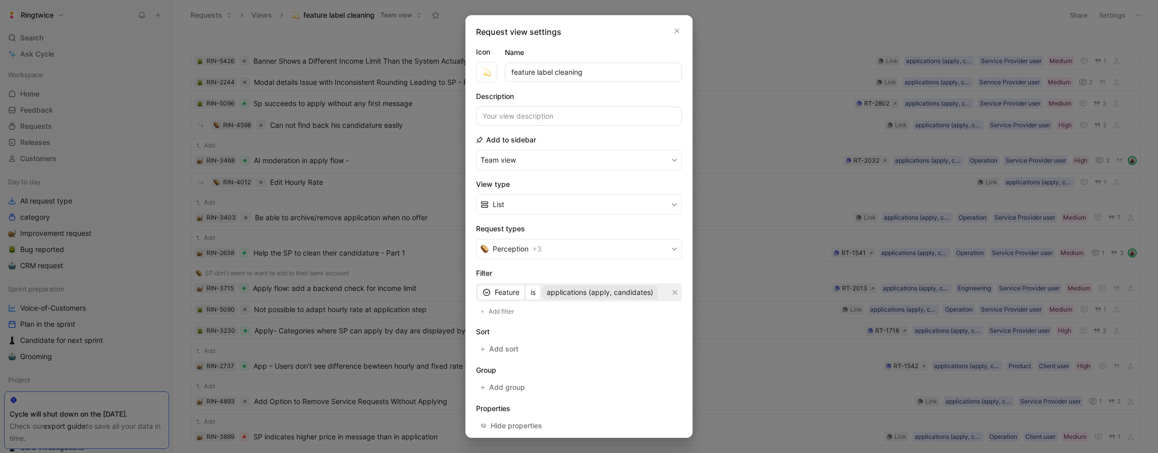
click at [577, 297] on span "applications (apply, candidates)" at bounding box center [600, 292] width 107 height 12
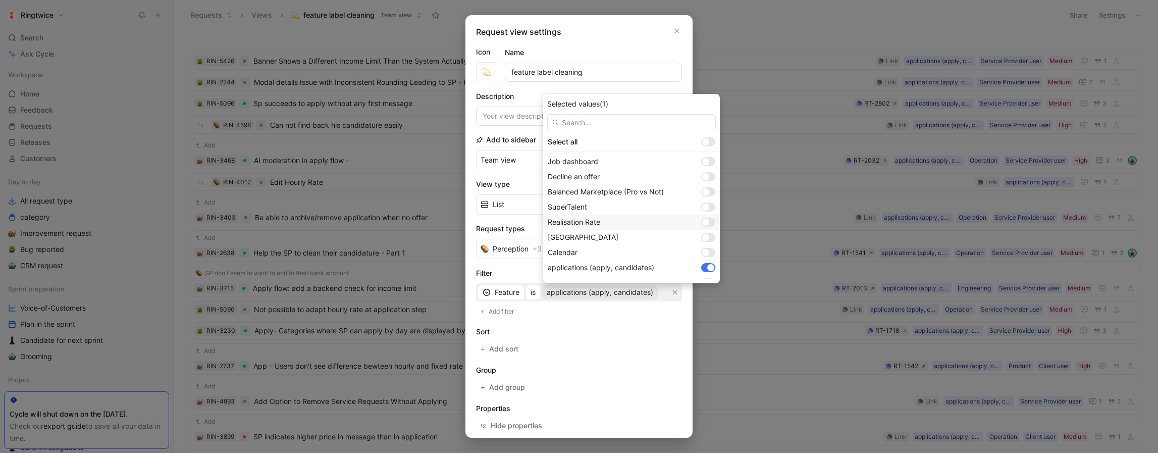
scroll to position [9, 0]
drag, startPoint x: 708, startPoint y: 257, endPoint x: 708, endPoint y: 249, distance: 8.1
click at [708, 257] on div at bounding box center [710, 258] width 7 height 7
click at [708, 241] on div at bounding box center [705, 243] width 7 height 7
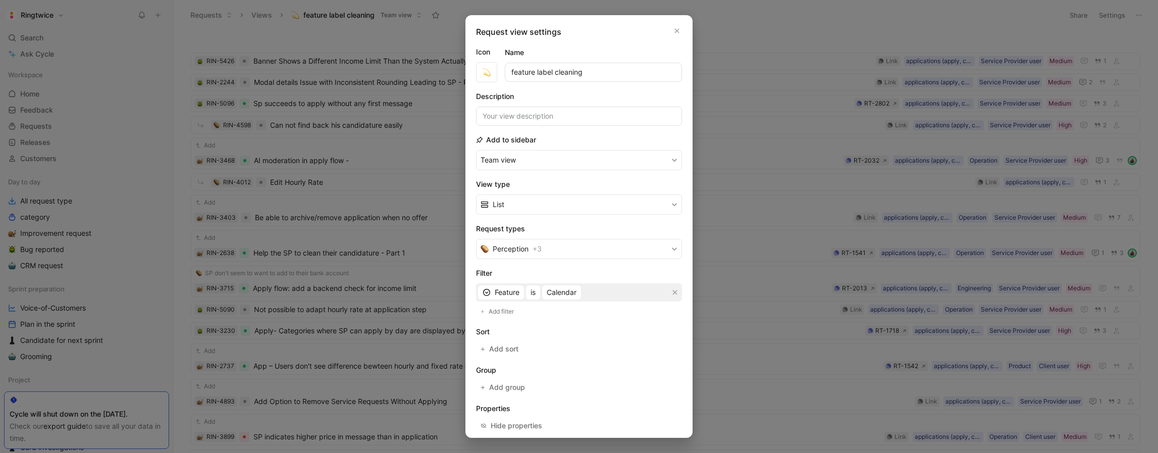
scroll to position [48, 0]
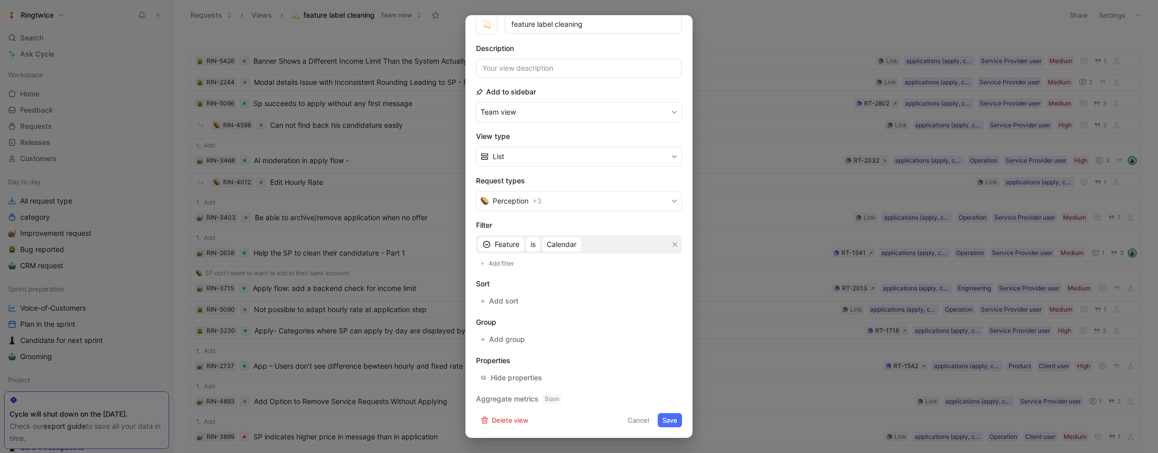
click at [668, 418] on button "Save" at bounding box center [670, 420] width 24 height 14
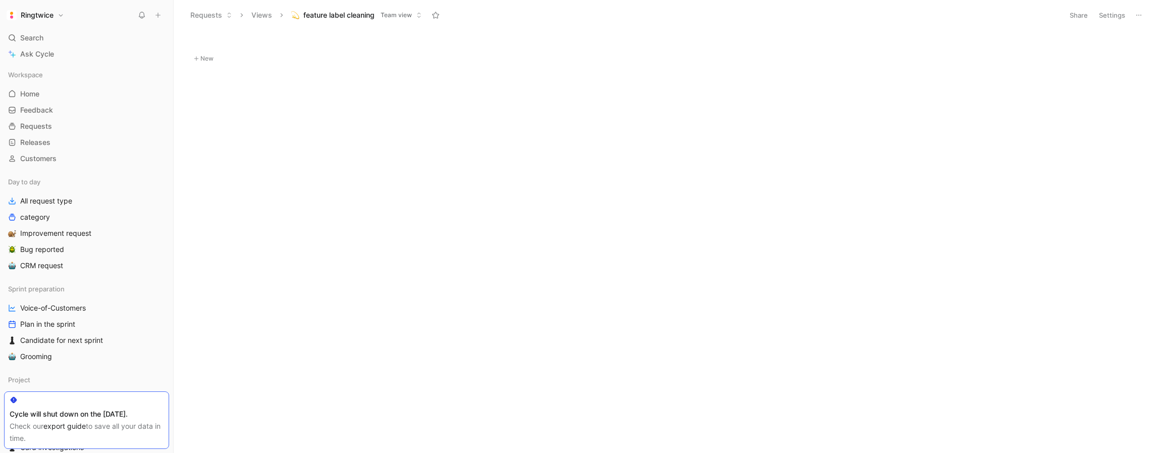
click at [1118, 15] on button "Settings" at bounding box center [1111, 15] width 35 height 14
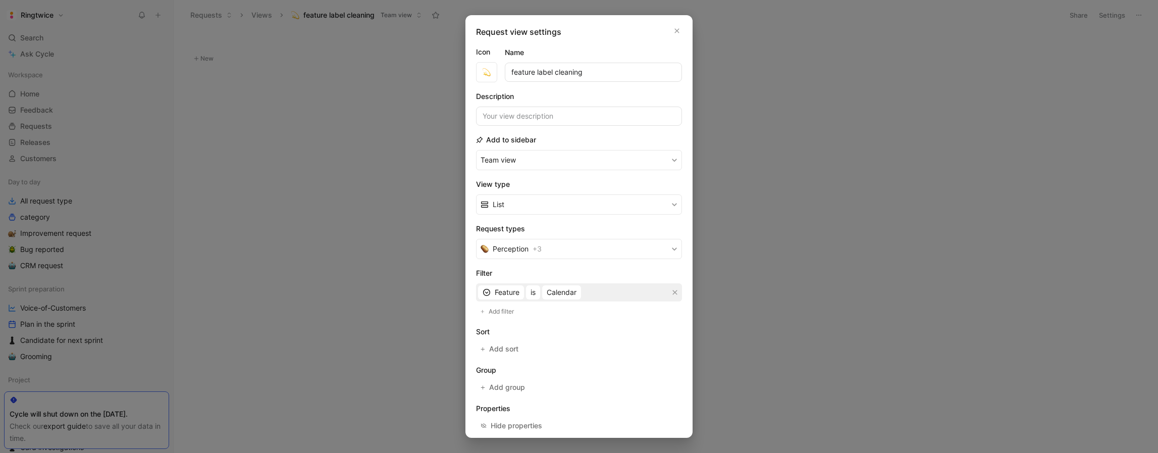
drag, startPoint x: 796, startPoint y: 113, endPoint x: 687, endPoint y: 51, distance: 125.9
click at [795, 113] on div at bounding box center [579, 226] width 1158 height 453
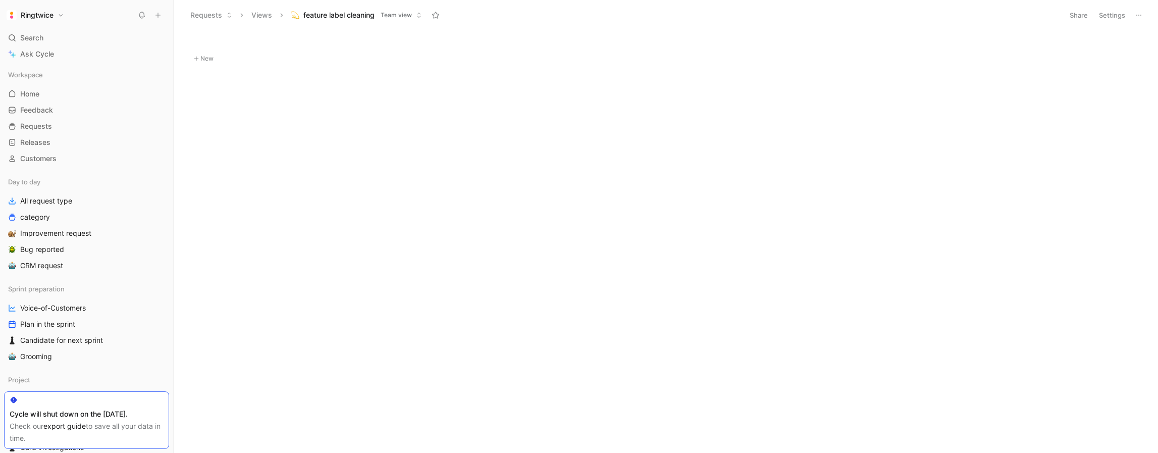
click at [1140, 16] on icon at bounding box center [1139, 15] width 8 height 8
drag, startPoint x: 867, startPoint y: 110, endPoint x: 603, endPoint y: 82, distance: 265.5
click at [1108, 14] on button "Settings" at bounding box center [1111, 15] width 35 height 14
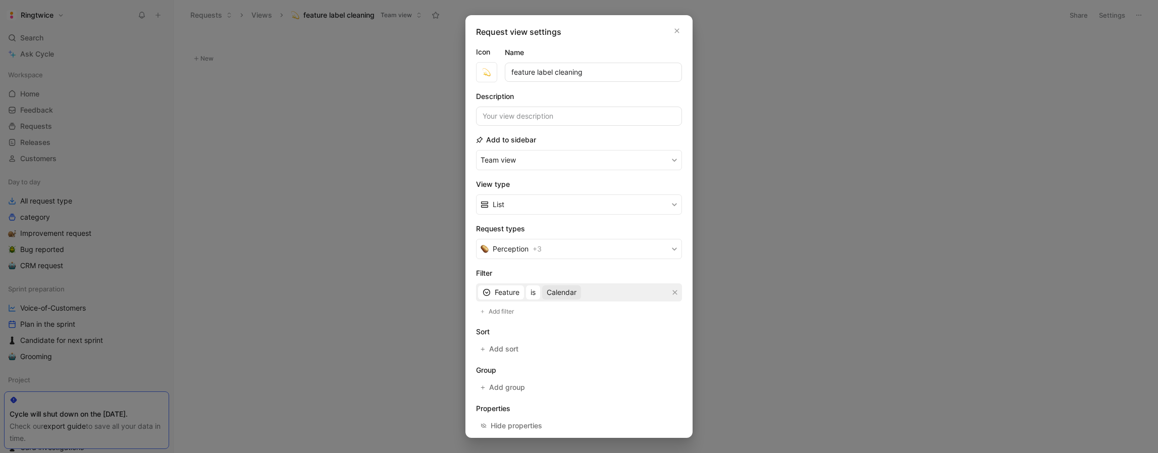
click at [562, 290] on span "Calendar" at bounding box center [562, 292] width 30 height 12
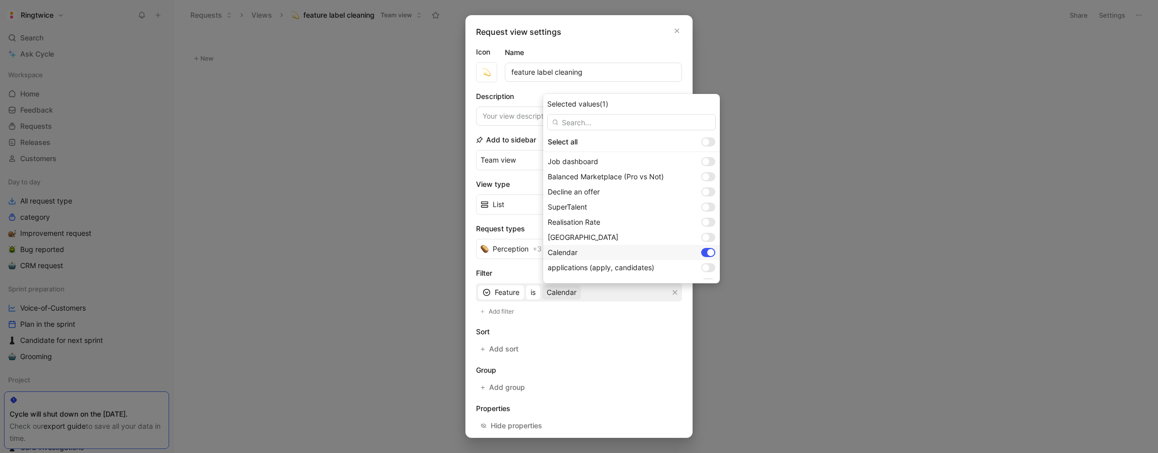
click at [712, 250] on div at bounding box center [710, 252] width 7 height 7
click at [613, 122] on input "text" at bounding box center [631, 122] width 169 height 16
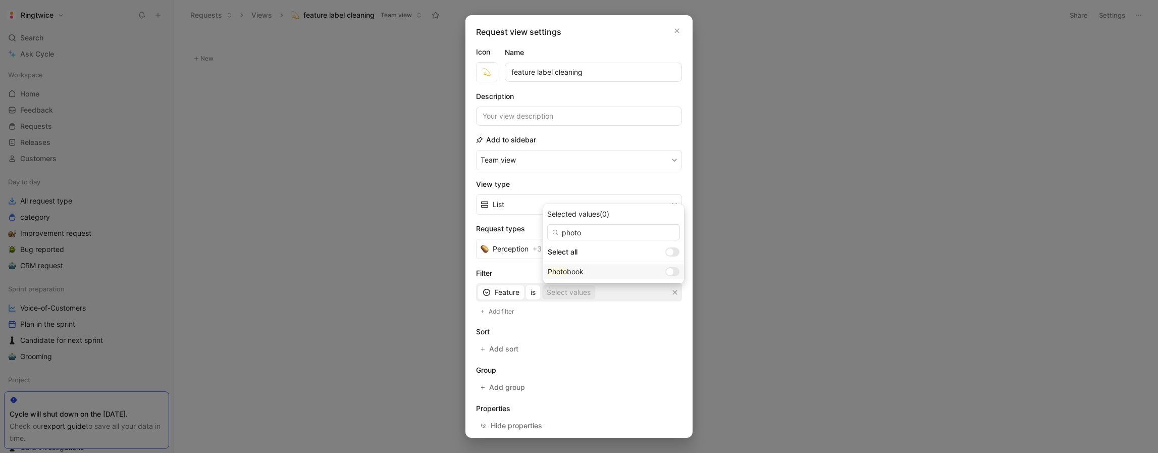
click at [666, 272] on div at bounding box center [669, 271] width 7 height 7
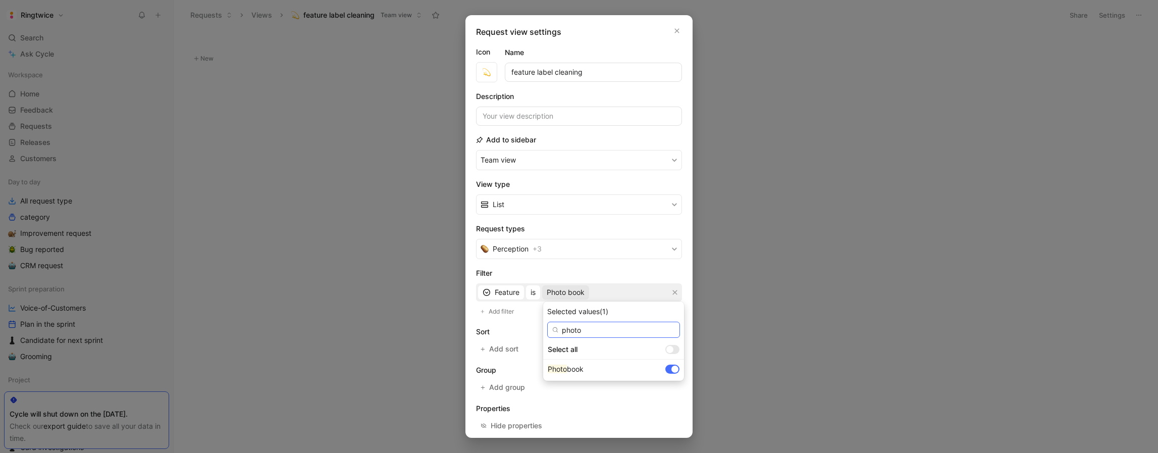
click at [589, 328] on input "photo" at bounding box center [613, 330] width 133 height 16
drag, startPoint x: 574, startPoint y: 330, endPoint x: 542, endPoint y: 328, distance: 32.3
click at [543, 328] on div "Selected values (1) photo Select all Photo book" at bounding box center [613, 340] width 141 height 79
drag, startPoint x: 646, startPoint y: 385, endPoint x: 647, endPoint y: 375, distance: 10.1
click at [665, 384] on div at bounding box center [672, 384] width 14 height 9
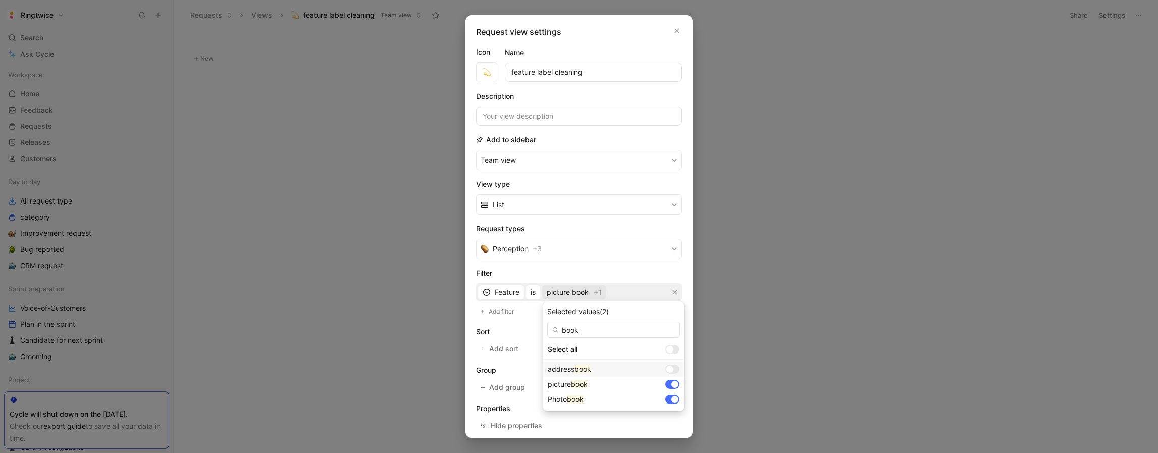
click at [665, 371] on div at bounding box center [672, 368] width 14 height 9
click at [671, 371] on div at bounding box center [674, 368] width 7 height 7
drag, startPoint x: 541, startPoint y: 328, endPoint x: 532, endPoint y: 327, distance: 8.6
click at [532, 327] on body "Ringtwice Search ⌘ K Ask Cycle Workspace Home G then H Feedback G then F Reques…" at bounding box center [579, 226] width 1158 height 453
type input "po"
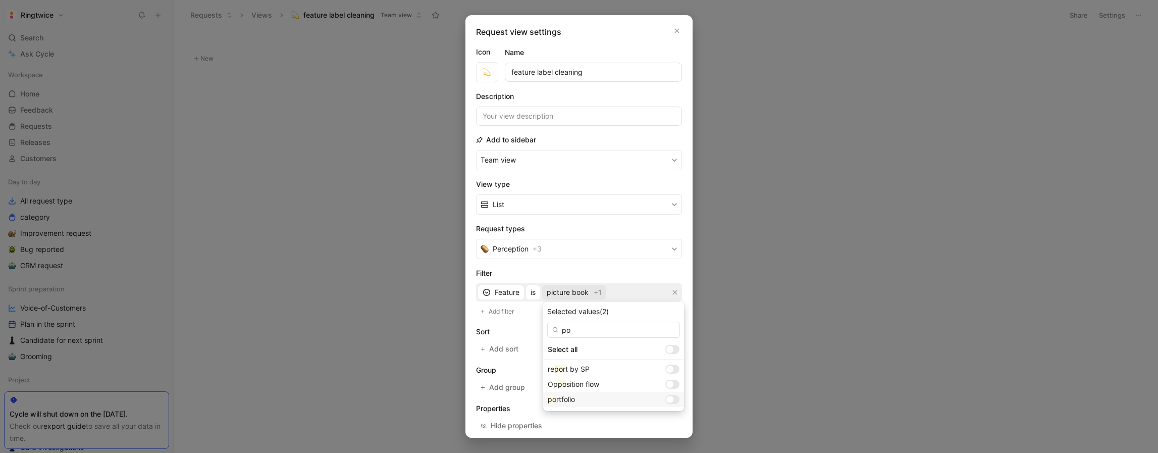
click at [665, 401] on div at bounding box center [672, 399] width 14 height 9
click at [589, 292] on span "picture book" at bounding box center [568, 292] width 42 height 12
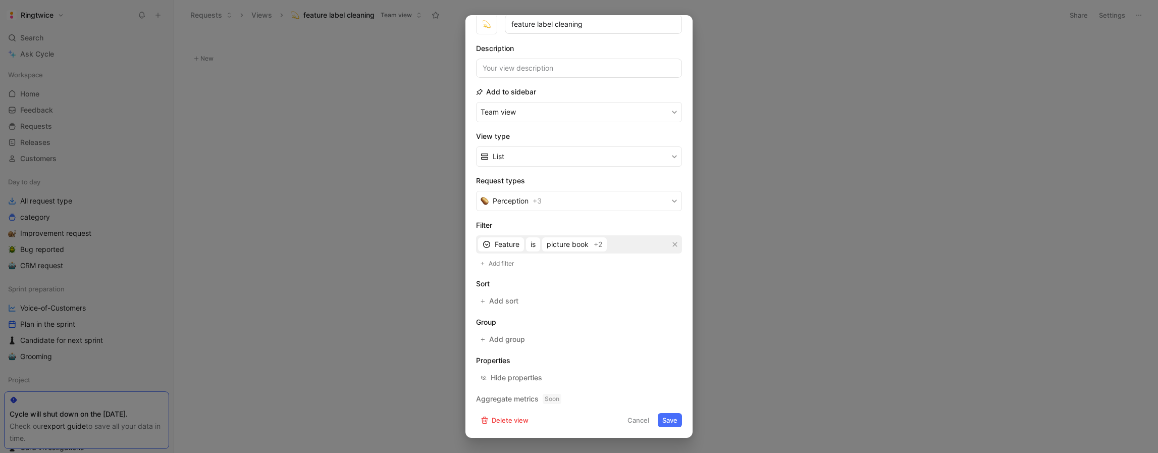
click at [668, 420] on button "Save" at bounding box center [670, 420] width 24 height 14
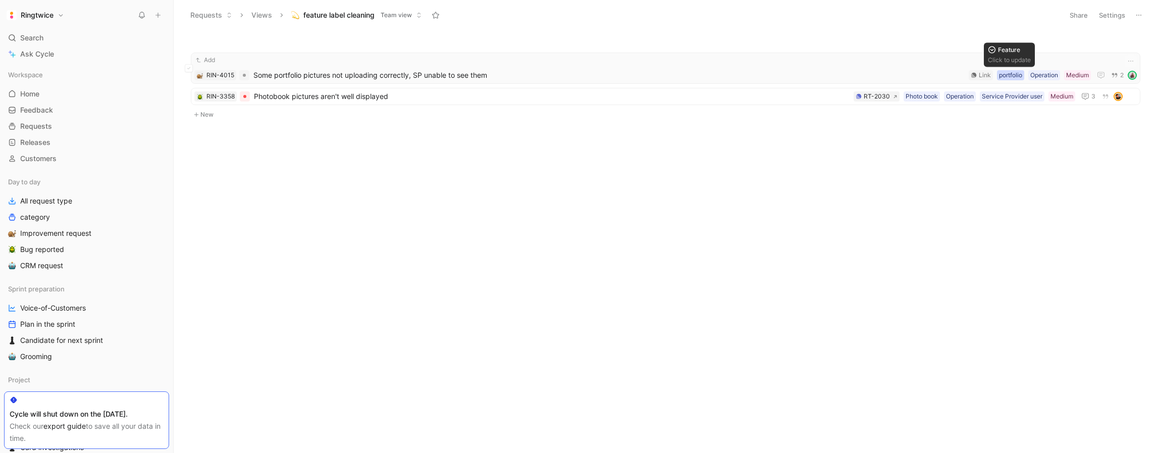
click at [1002, 76] on div "portfolio" at bounding box center [1010, 75] width 23 height 10
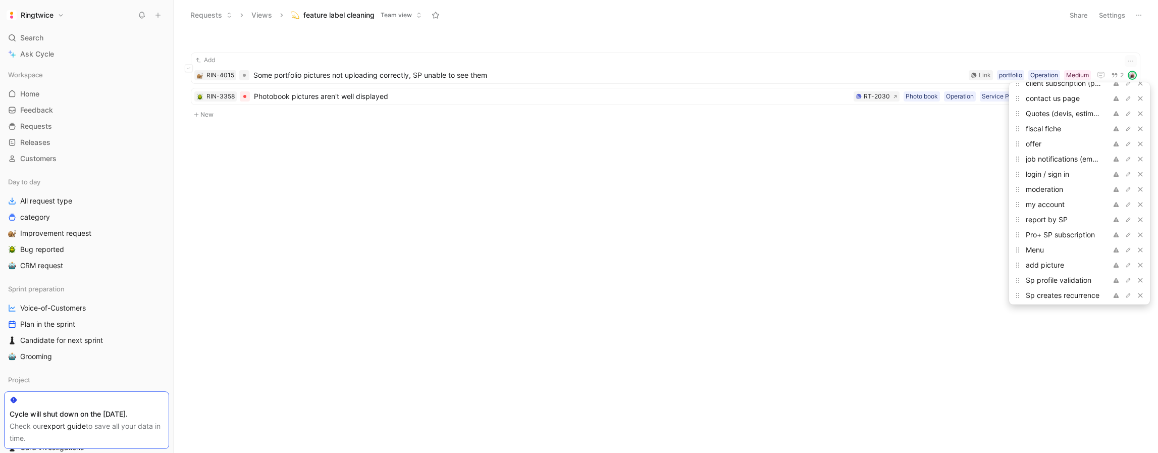
scroll to position [0, 0]
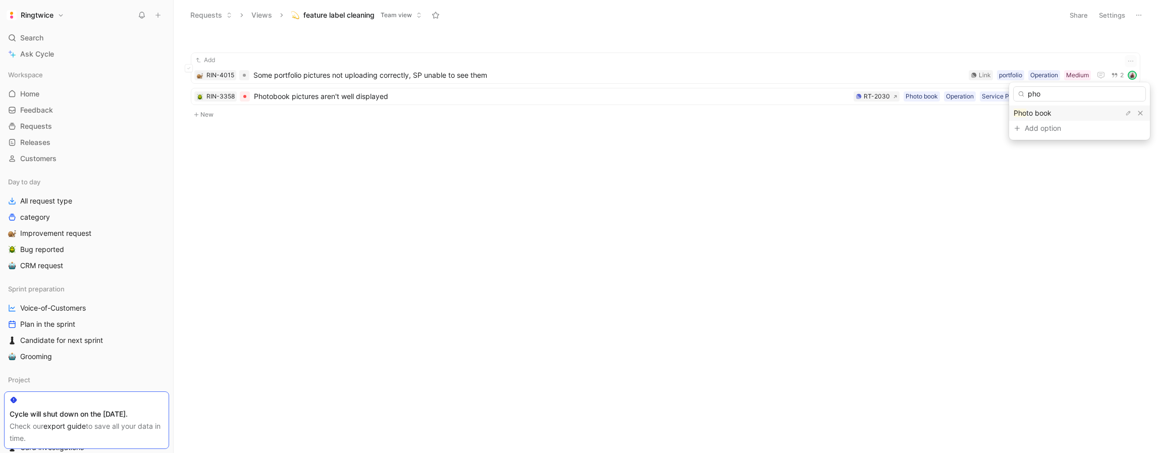
type input "pho"
click at [1035, 114] on span "to book" at bounding box center [1038, 113] width 25 height 9
click at [1114, 17] on button "Settings" at bounding box center [1111, 15] width 35 height 14
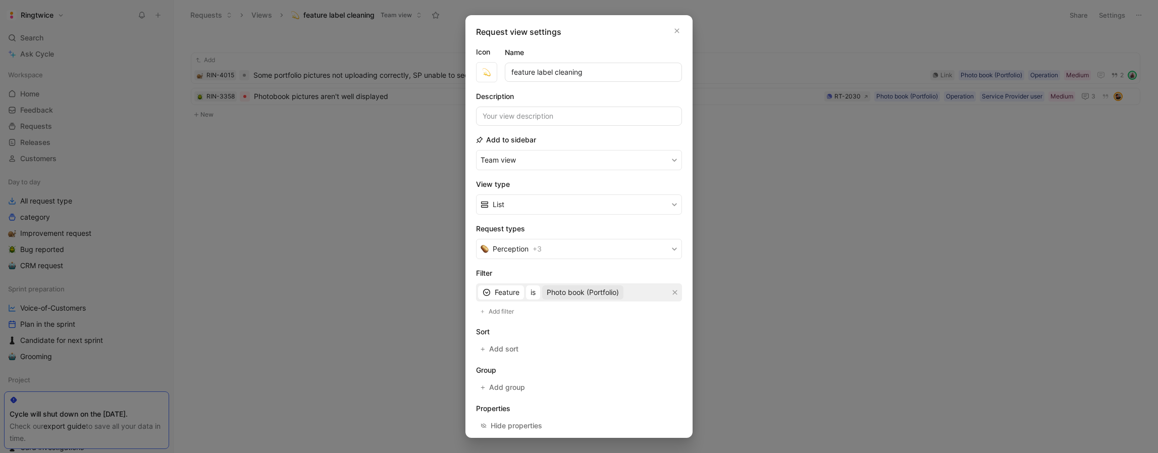
click at [564, 293] on span "Photo book (Portfolio)" at bounding box center [583, 292] width 72 height 12
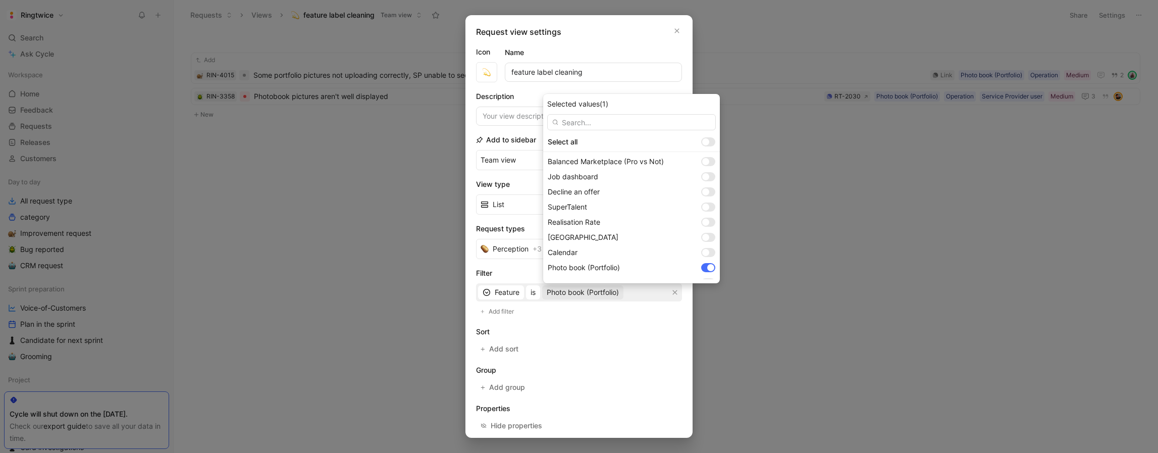
click at [585, 121] on input "text" at bounding box center [631, 122] width 169 height 16
click at [708, 141] on div at bounding box center [705, 141] width 7 height 7
click at [0, 0] on input "checkbox" at bounding box center [0, 0] width 0 height 0
click at [708, 141] on div at bounding box center [709, 141] width 7 height 7
click at [0, 0] on input "checkbox" at bounding box center [0, 0] width 0 height 0
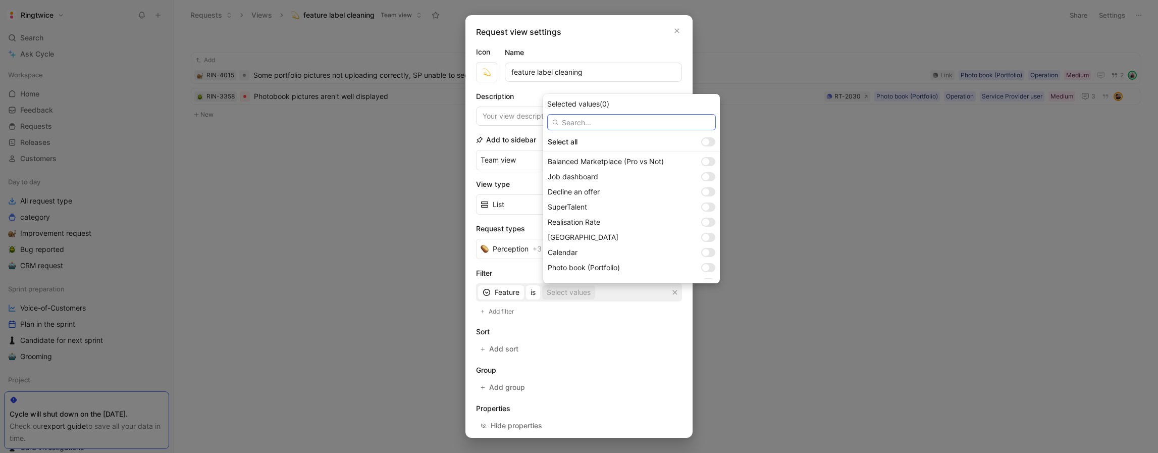
click at [608, 121] on input "text" at bounding box center [631, 122] width 169 height 16
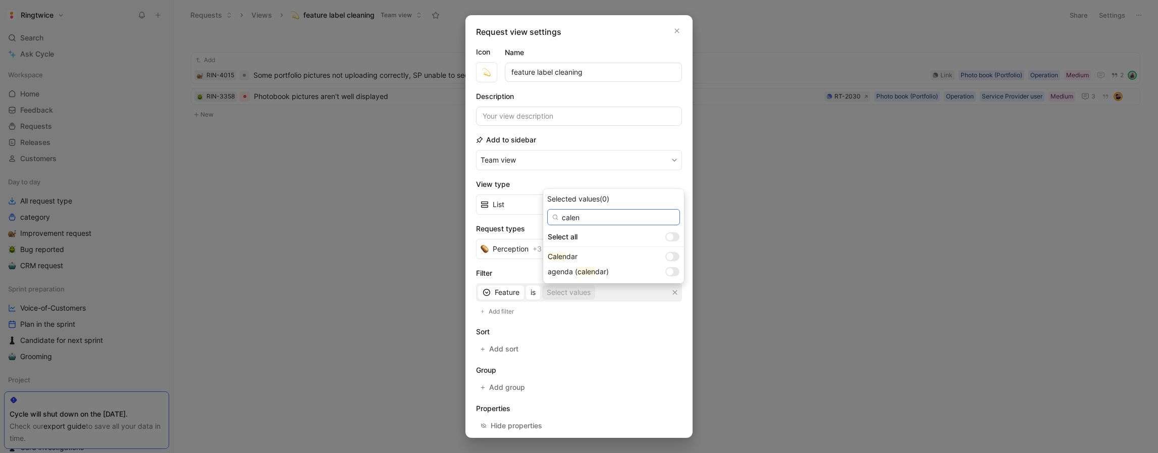
type input "calen"
click at [666, 256] on div at bounding box center [669, 256] width 7 height 7
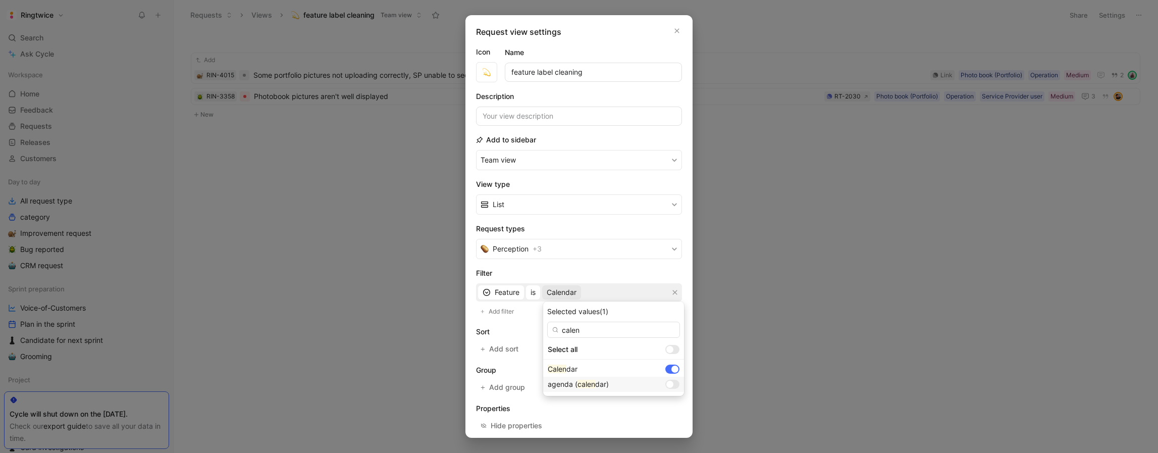
click at [665, 382] on div at bounding box center [672, 384] width 14 height 9
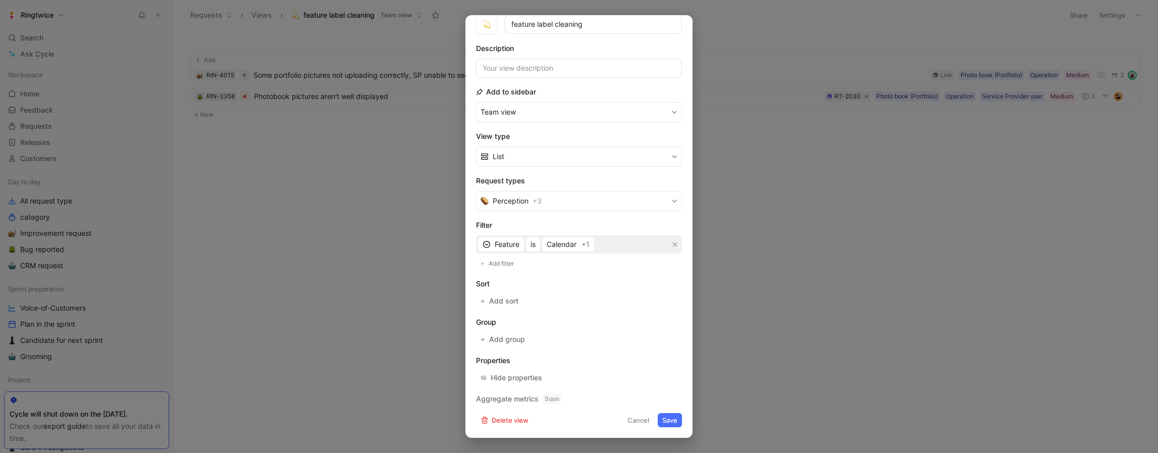
click at [668, 423] on button "Save" at bounding box center [670, 420] width 24 height 14
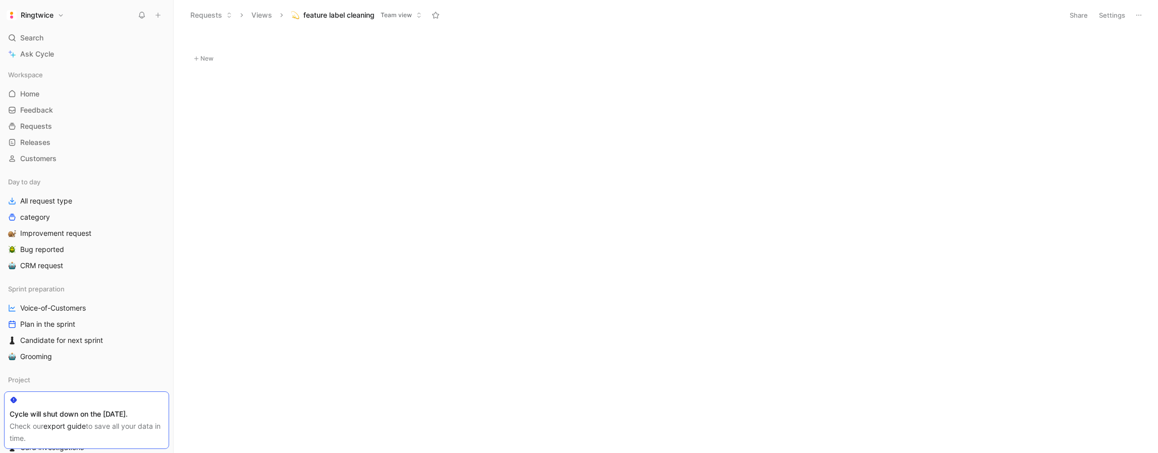
click at [1108, 17] on button "Settings" at bounding box center [1111, 15] width 35 height 14
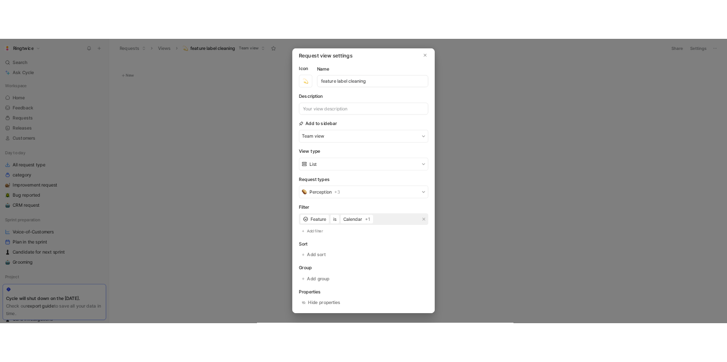
scroll to position [0, 0]
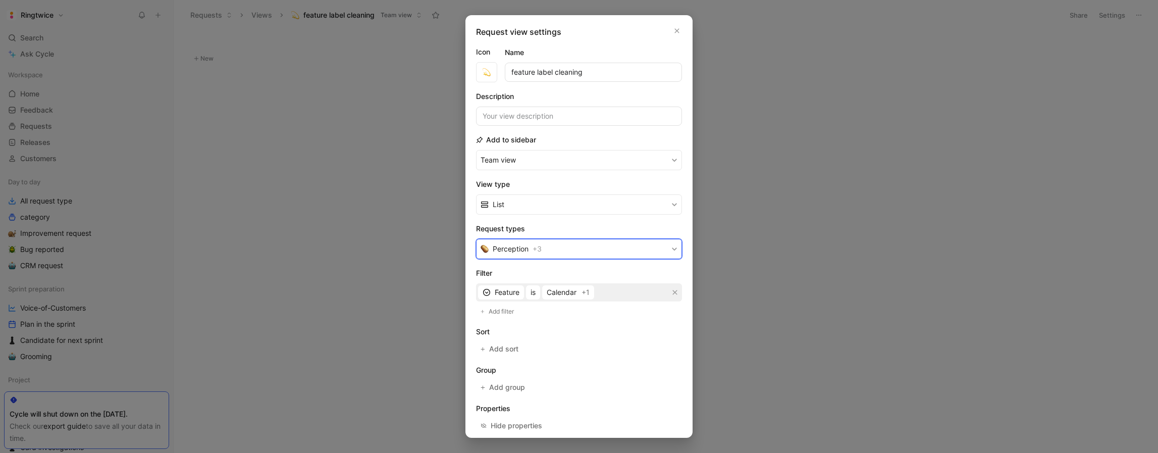
click at [537, 248] on span "+ 3" at bounding box center [537, 249] width 9 height 12
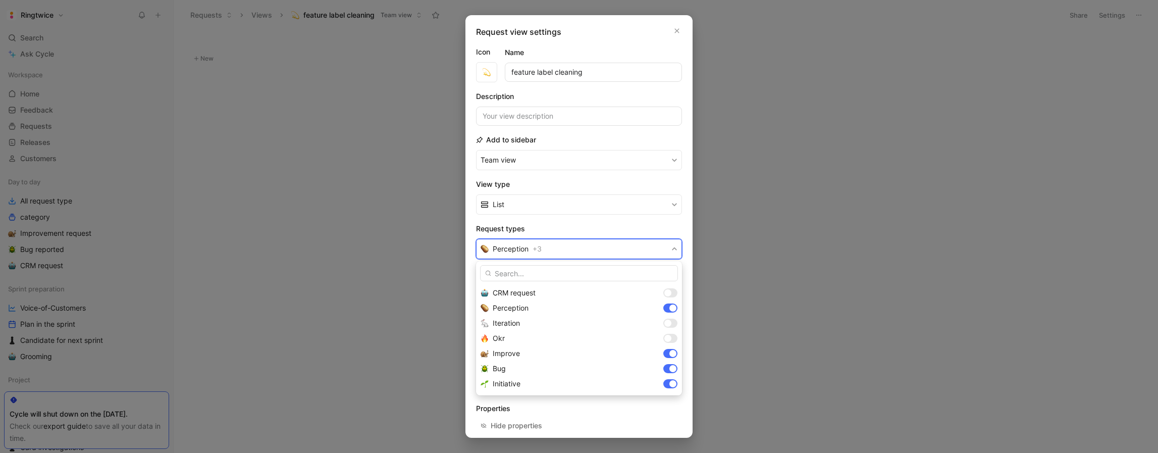
drag, startPoint x: 687, startPoint y: 269, endPoint x: 672, endPoint y: 261, distance: 16.3
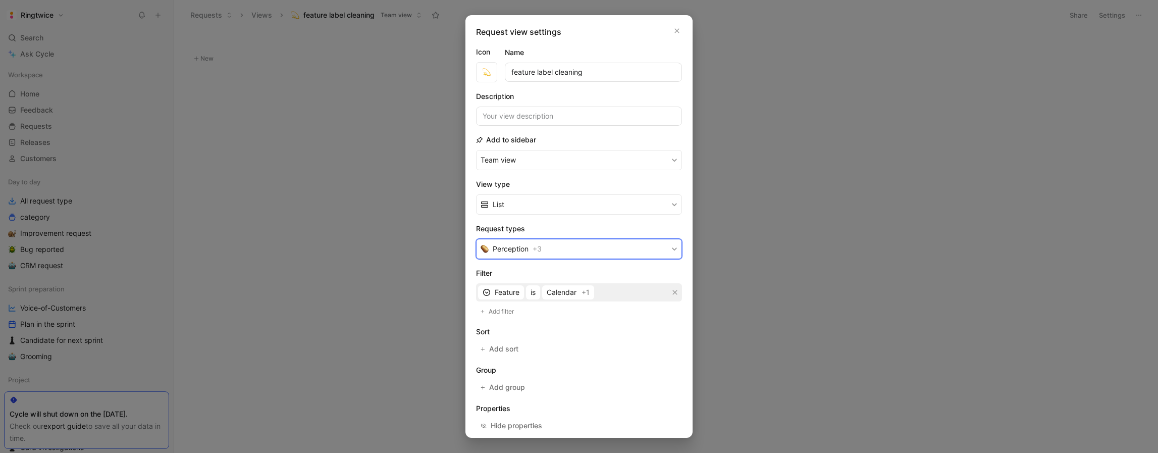
click at [545, 243] on button "Perception + 3" at bounding box center [579, 249] width 206 height 20
click at [678, 32] on icon "button" at bounding box center [677, 31] width 5 height 5
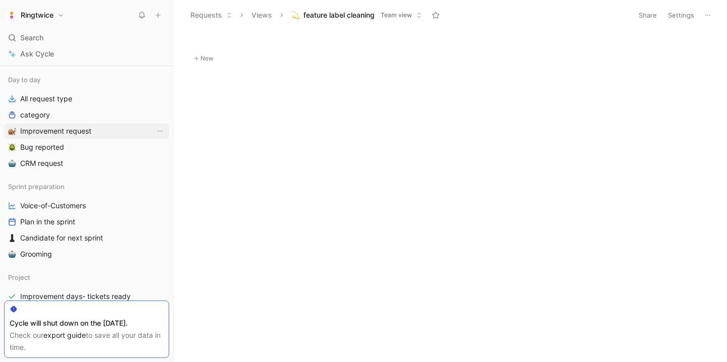
scroll to position [120, 0]
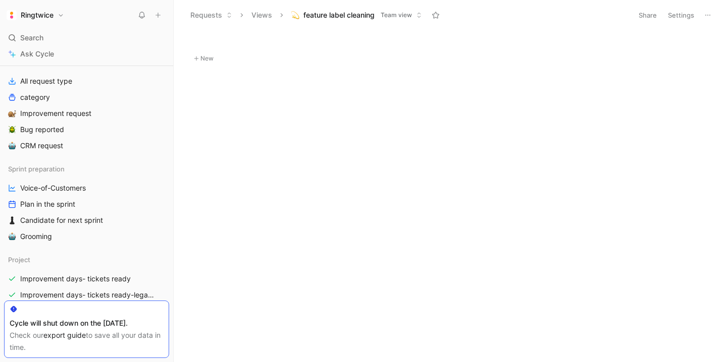
click at [685, 16] on button "Settings" at bounding box center [680, 15] width 35 height 14
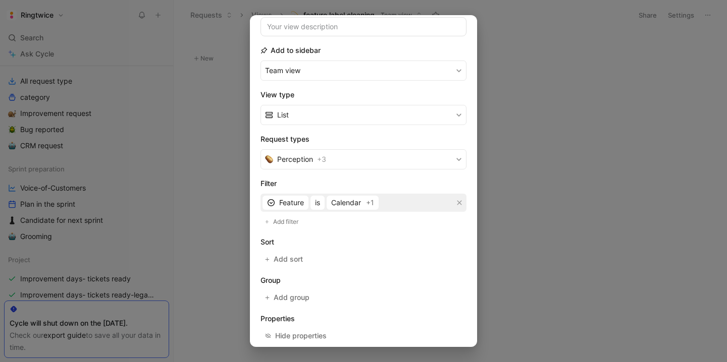
scroll to position [110, 0]
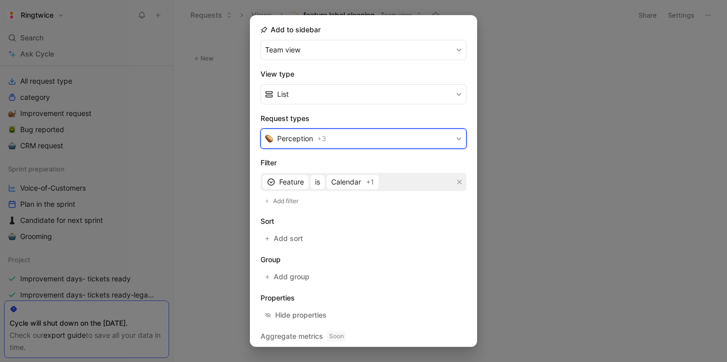
click at [357, 140] on button "Perception + 3" at bounding box center [363, 139] width 206 height 20
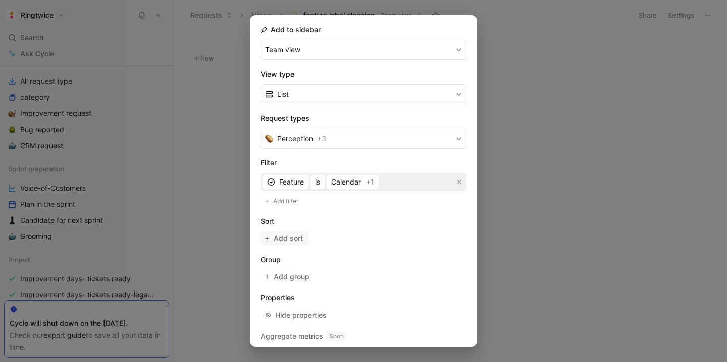
click at [294, 240] on span "Add sort" at bounding box center [289, 239] width 30 height 12
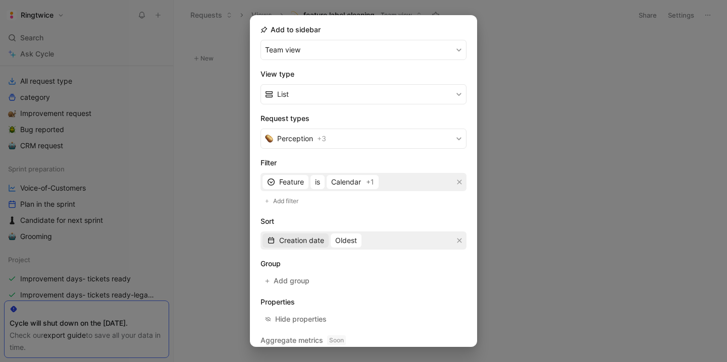
click at [312, 242] on span "Creation date" at bounding box center [301, 241] width 45 height 12
click at [458, 241] on icon "button" at bounding box center [459, 241] width 6 height 6
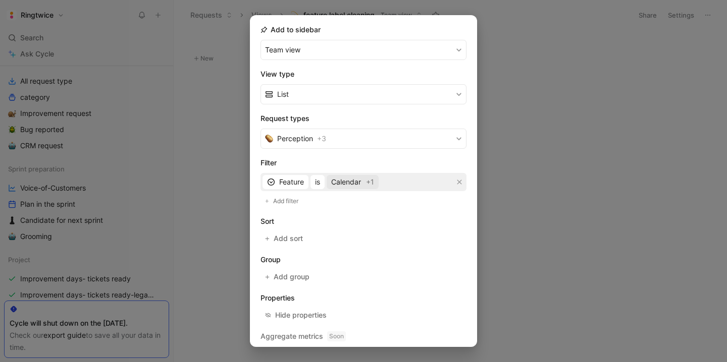
click at [348, 184] on span "Calendar" at bounding box center [346, 182] width 30 height 12
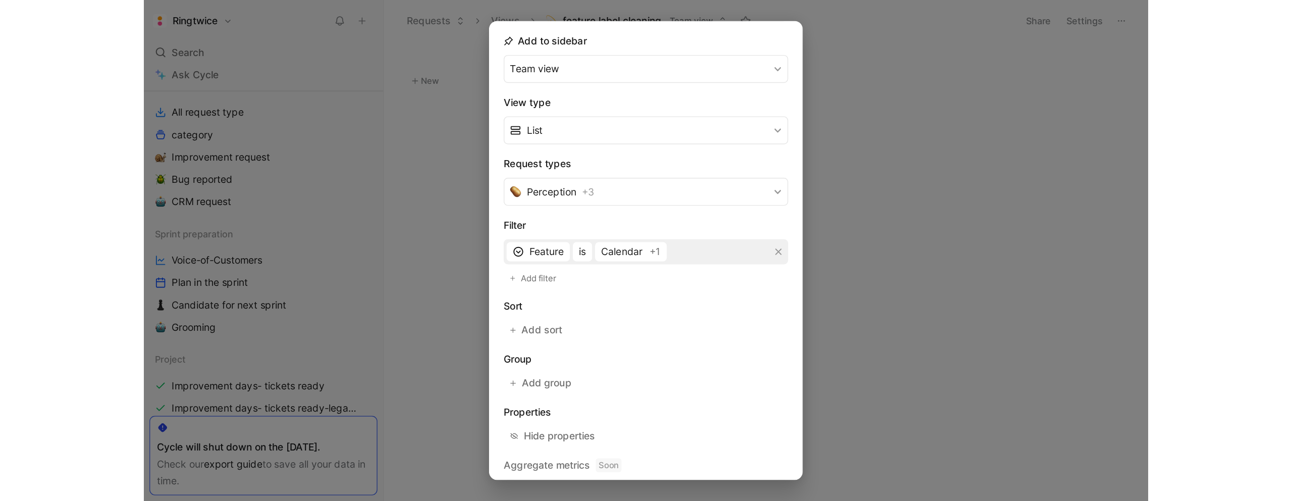
scroll to position [138, 0]
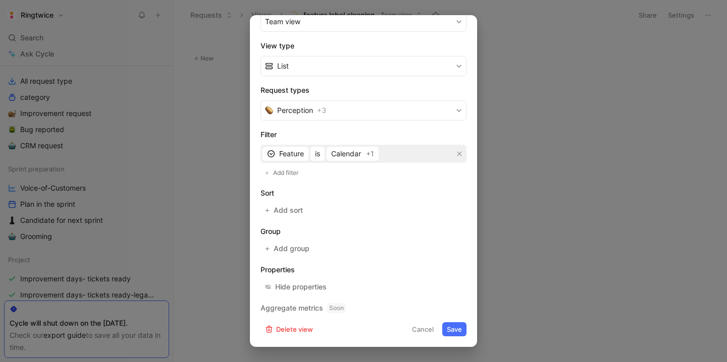
click at [459, 329] on button "Save" at bounding box center [454, 330] width 24 height 14
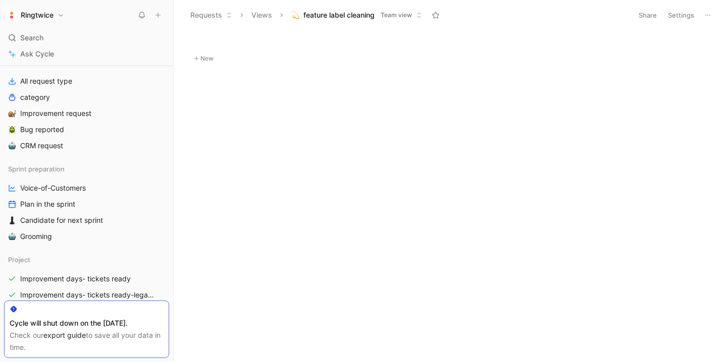
click at [674, 13] on button "Settings" at bounding box center [680, 15] width 35 height 14
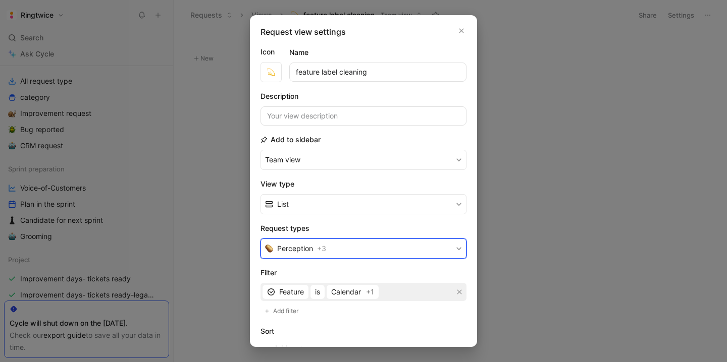
click at [335, 248] on button "Perception + 3" at bounding box center [363, 249] width 206 height 20
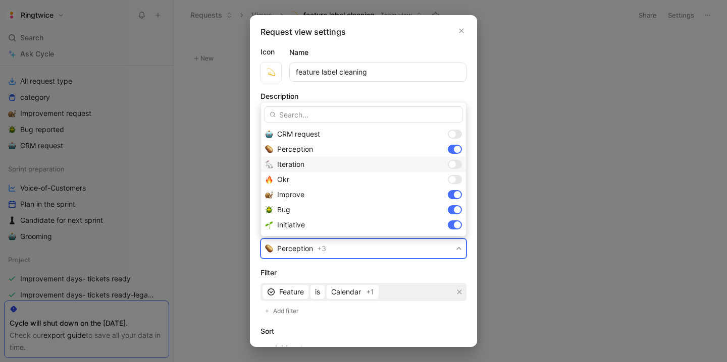
click at [457, 167] on div at bounding box center [455, 164] width 14 height 9
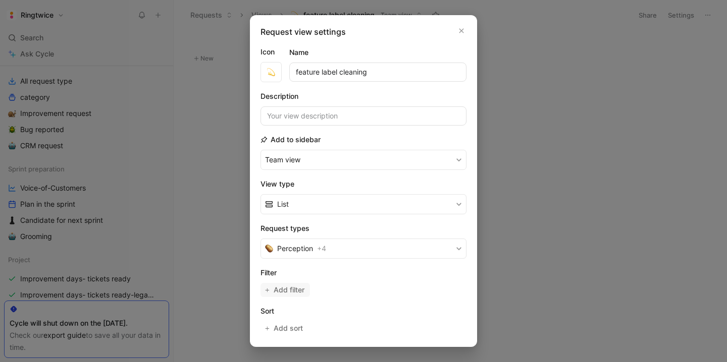
click at [293, 291] on span "Add filter" at bounding box center [290, 290] width 32 height 12
click at [293, 292] on span "Creator" at bounding box center [291, 292] width 25 height 12
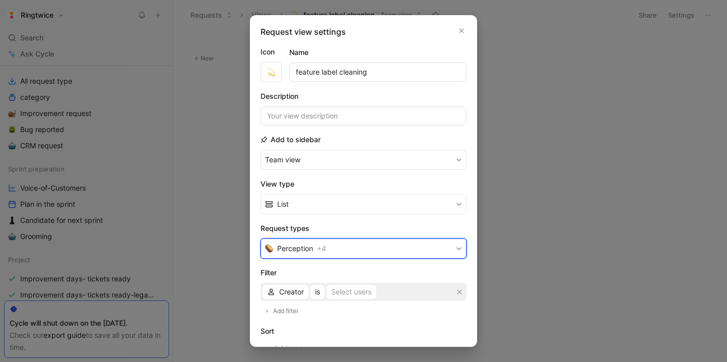
click at [348, 248] on button "Perception + 4" at bounding box center [363, 249] width 206 height 20
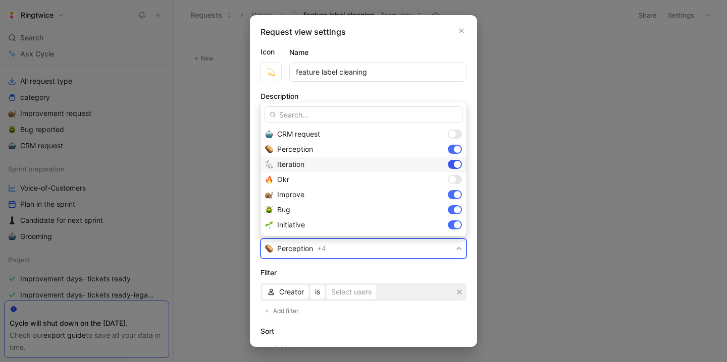
click at [455, 164] on div at bounding box center [457, 164] width 7 height 7
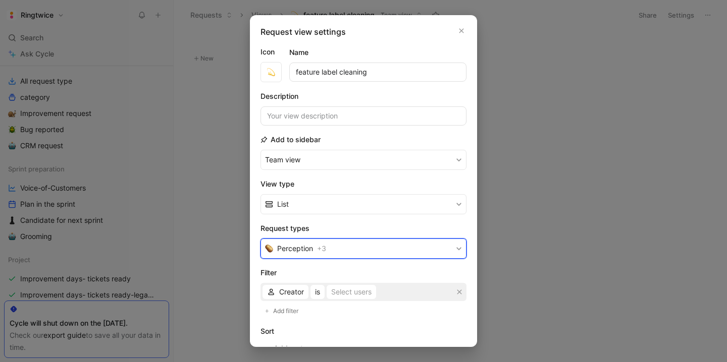
click at [414, 248] on button "Perception + 3" at bounding box center [363, 249] width 206 height 20
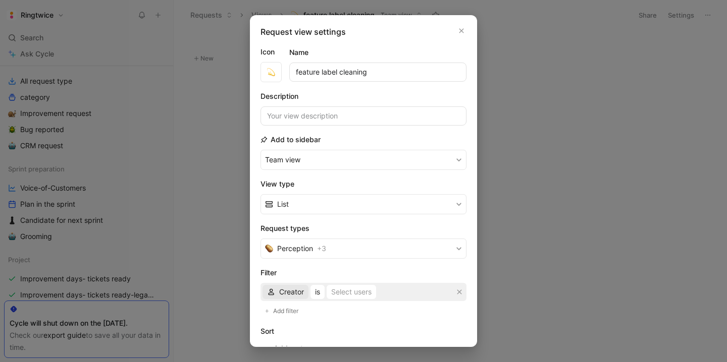
click at [284, 296] on span "Creator" at bounding box center [291, 292] width 25 height 12
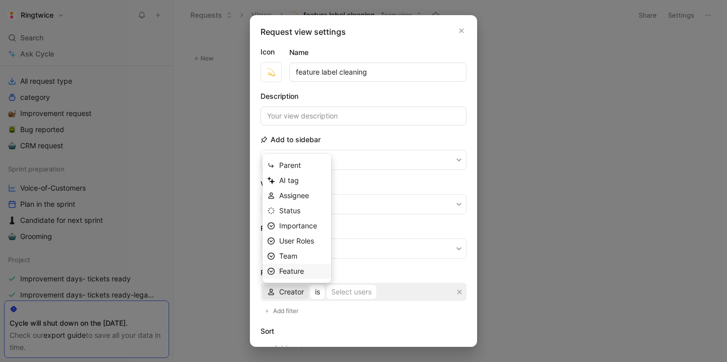
click at [301, 272] on span "Feature" at bounding box center [291, 271] width 25 height 9
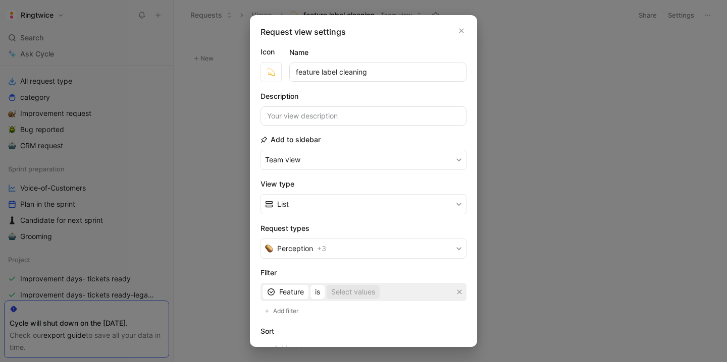
click at [346, 294] on div "Select values" at bounding box center [353, 292] width 44 height 12
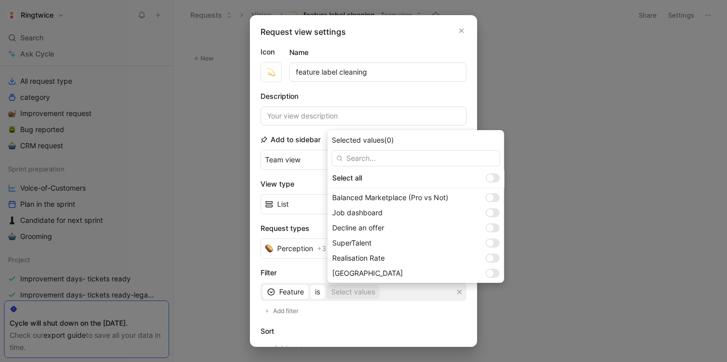
click at [368, 160] on input "text" at bounding box center [416, 158] width 169 height 16
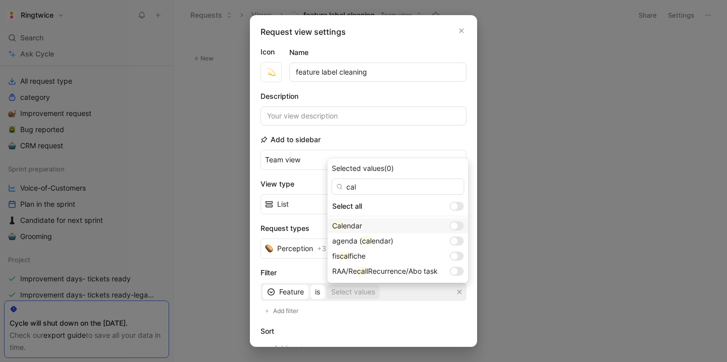
click at [452, 228] on div at bounding box center [457, 226] width 14 height 9
click at [452, 242] on div at bounding box center [457, 241] width 14 height 9
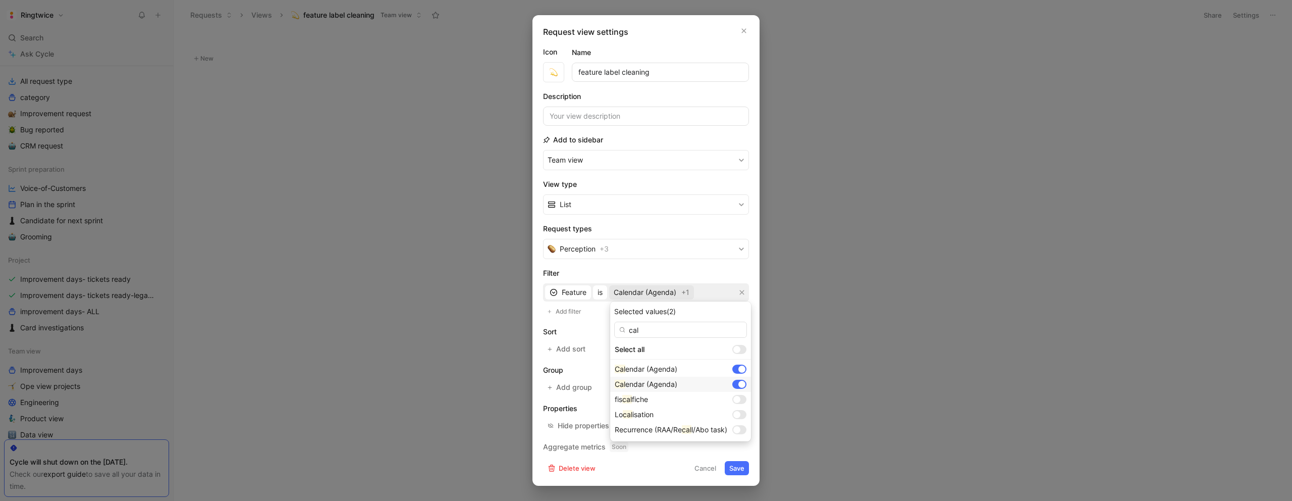
scroll to position [120, 0]
click at [672, 332] on input "cal" at bounding box center [680, 330] width 133 height 16
drag, startPoint x: 610, startPoint y: 329, endPoint x: 595, endPoint y: 328, distance: 14.7
click at [595, 328] on body "Ringtwice Search ⌘ K Ask Cycle Workspace Home G then H Feedback G then F Reques…" at bounding box center [646, 250] width 1292 height 501
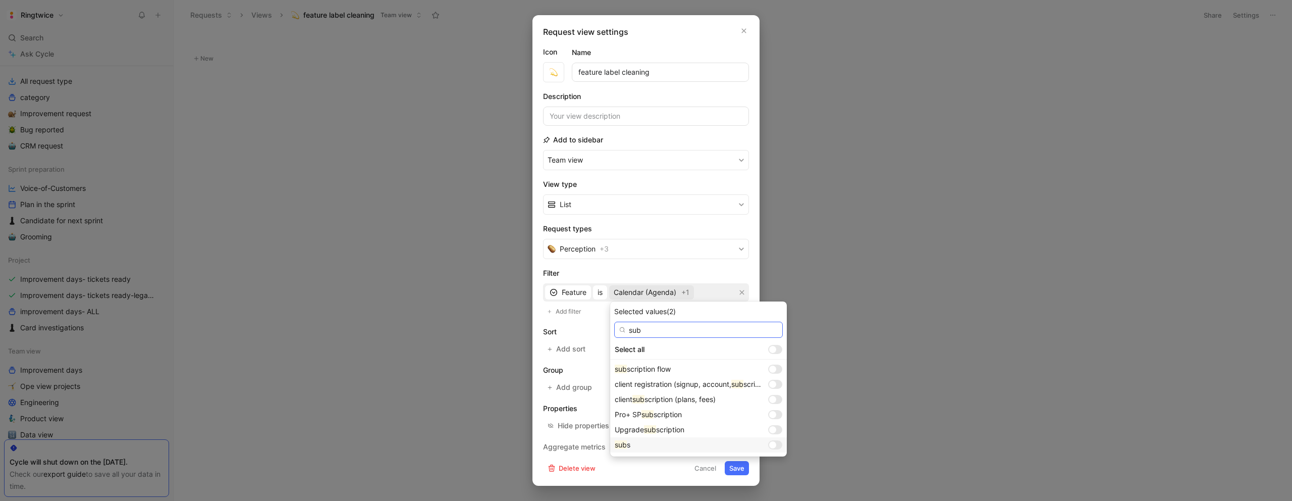
type input "sub"
click at [654, 443] on div "sub s" at bounding box center [689, 445] width 149 height 12
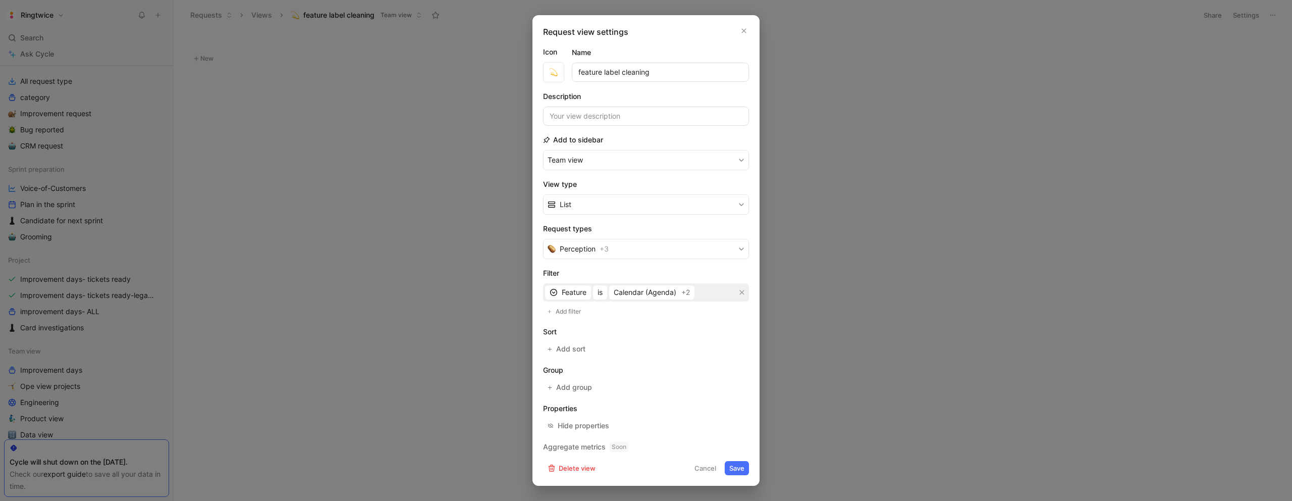
click at [732, 452] on button "Save" at bounding box center [737, 468] width 24 height 14
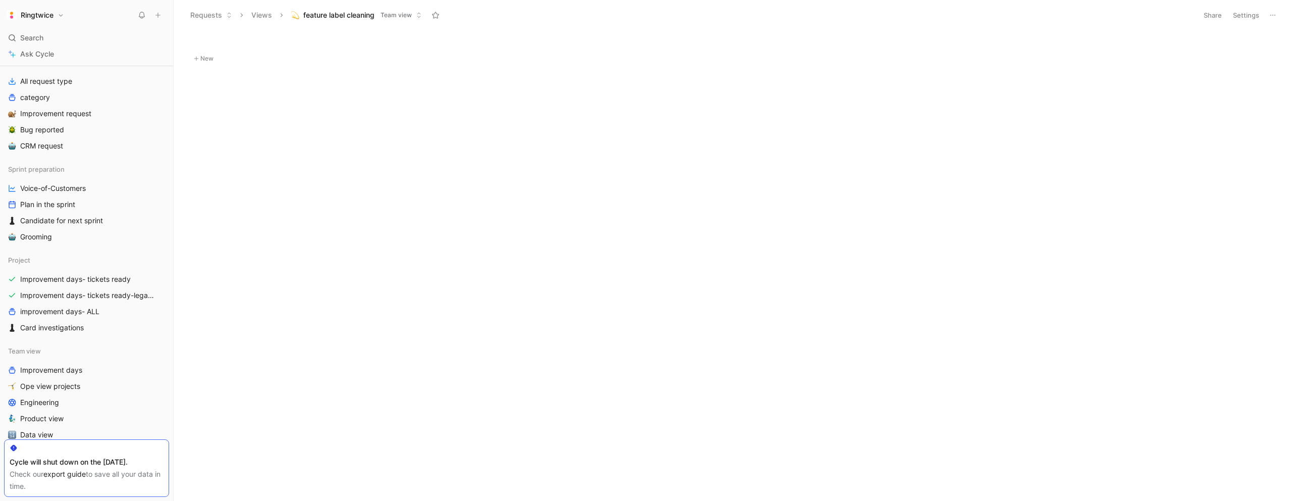
click at [1158, 18] on button "Settings" at bounding box center [1246, 15] width 35 height 14
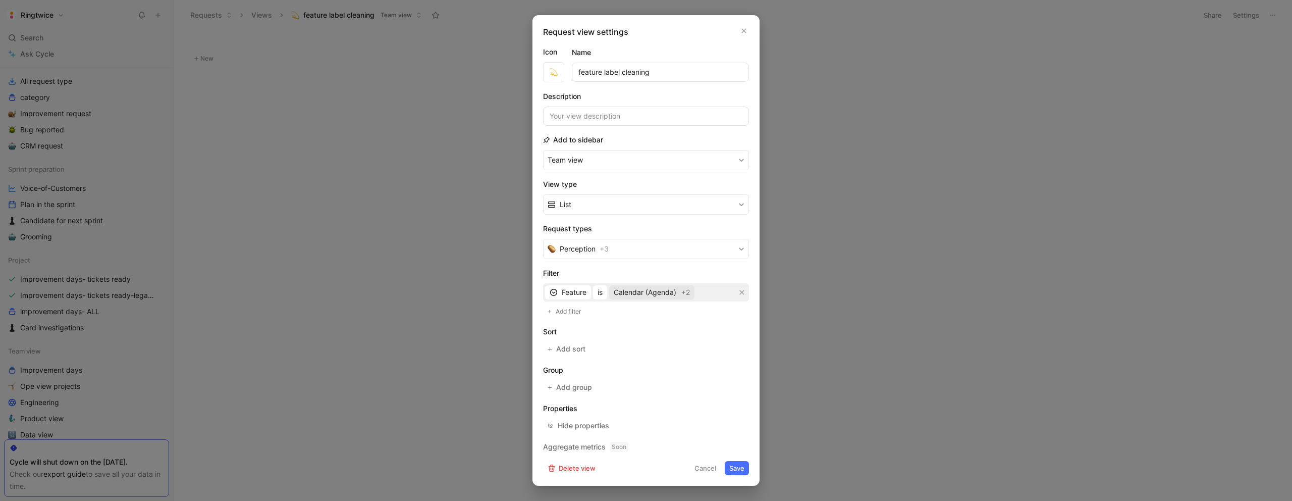
click at [642, 285] on button "Calendar (Agenda) +2" at bounding box center [651, 292] width 85 height 14
type input "pus"
click at [648, 268] on div "pus" at bounding box center [672, 272] width 114 height 12
click at [665, 293] on span "Calendar (Agenda)" at bounding box center [645, 292] width 63 height 12
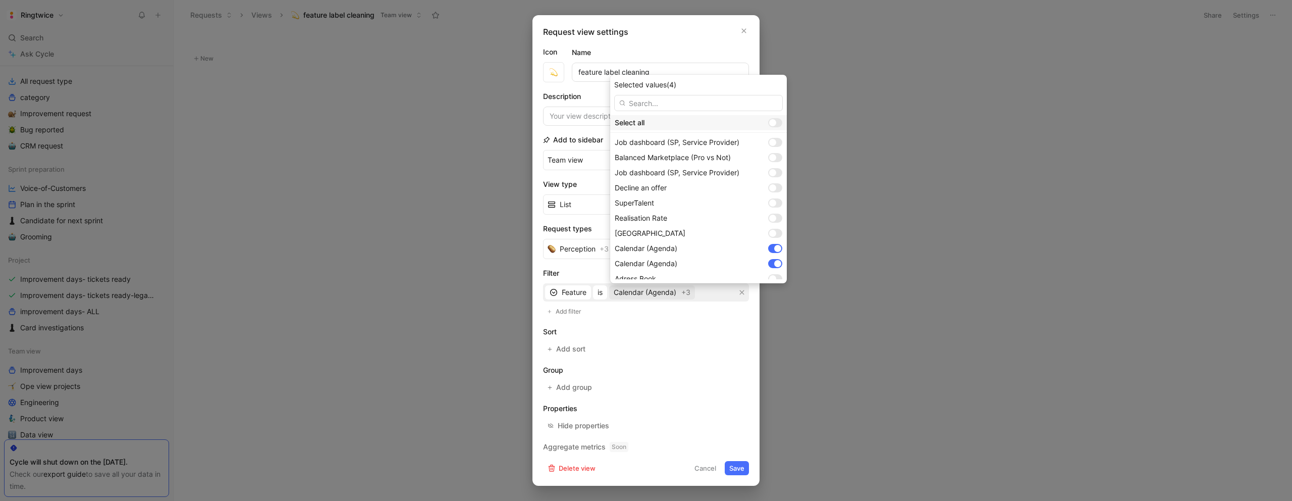
click at [775, 123] on div at bounding box center [772, 122] width 7 height 7
click at [0, 0] on input "checkbox" at bounding box center [0, 0] width 0 height 0
click at [775, 123] on div at bounding box center [776, 122] width 7 height 7
click at [0, 0] on input "checkbox" at bounding box center [0, 0] width 0 height 0
click at [728, 104] on input "text" at bounding box center [698, 103] width 169 height 16
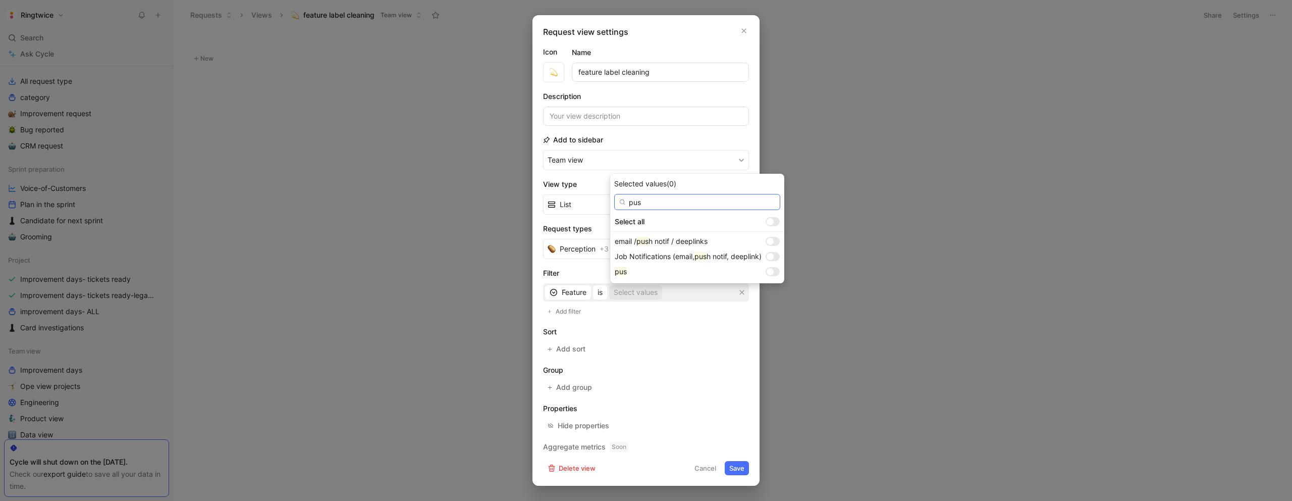
type input "pus"
click at [773, 272] on div at bounding box center [770, 271] width 7 height 7
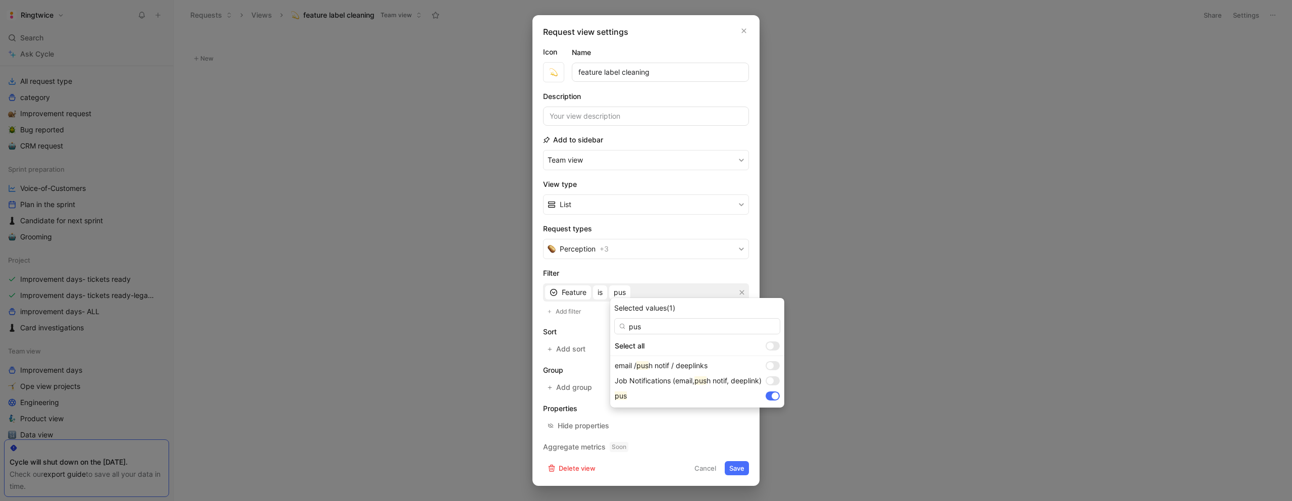
drag, startPoint x: 742, startPoint y: 470, endPoint x: 735, endPoint y: 470, distance: 6.6
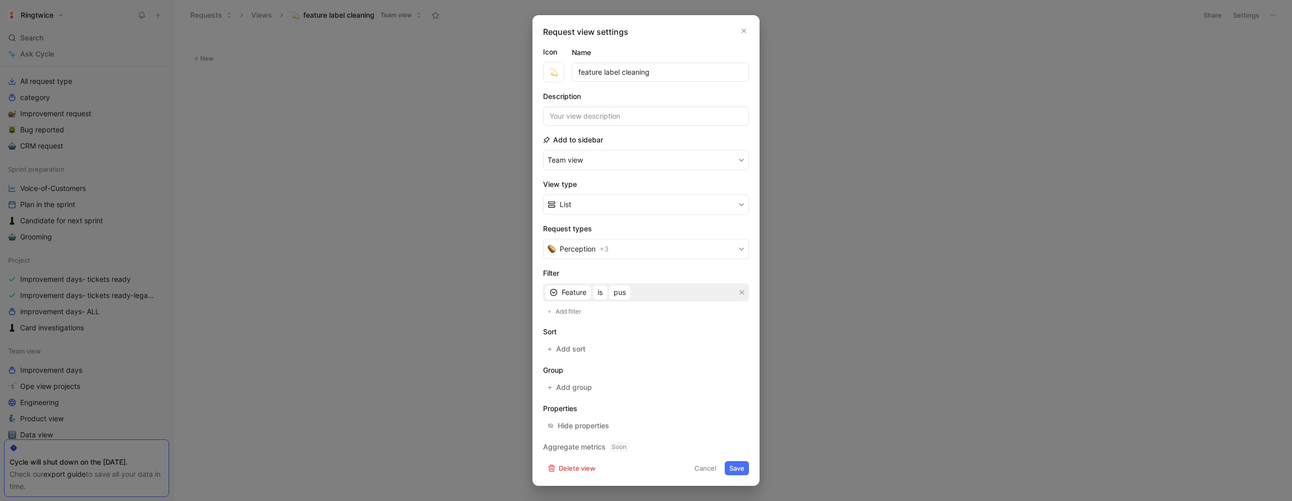
click at [734, 452] on button "Save" at bounding box center [737, 468] width 24 height 14
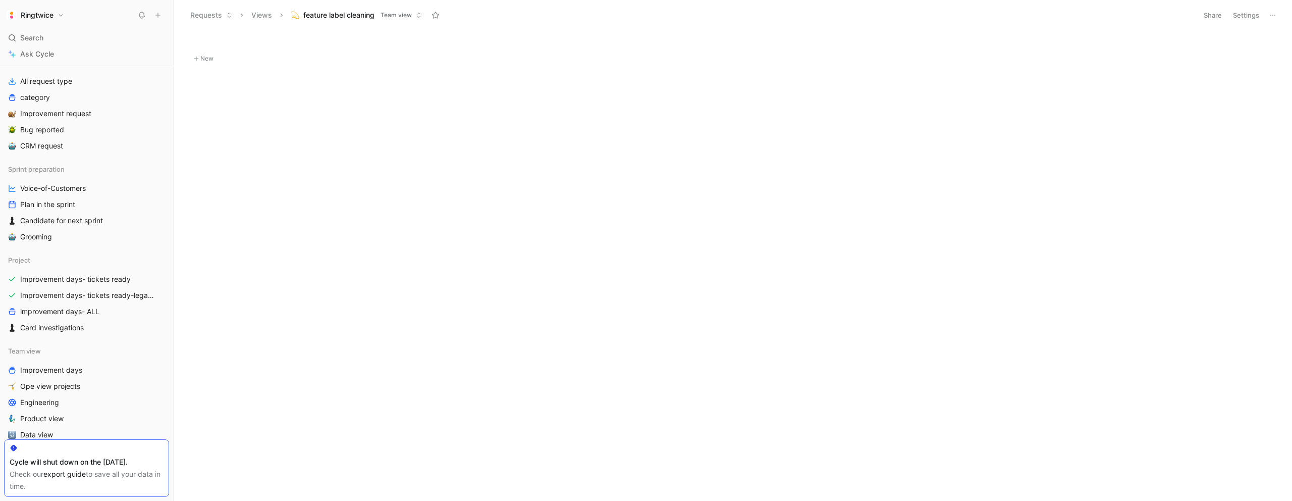
click at [1158, 18] on button "Settings" at bounding box center [1246, 15] width 35 height 14
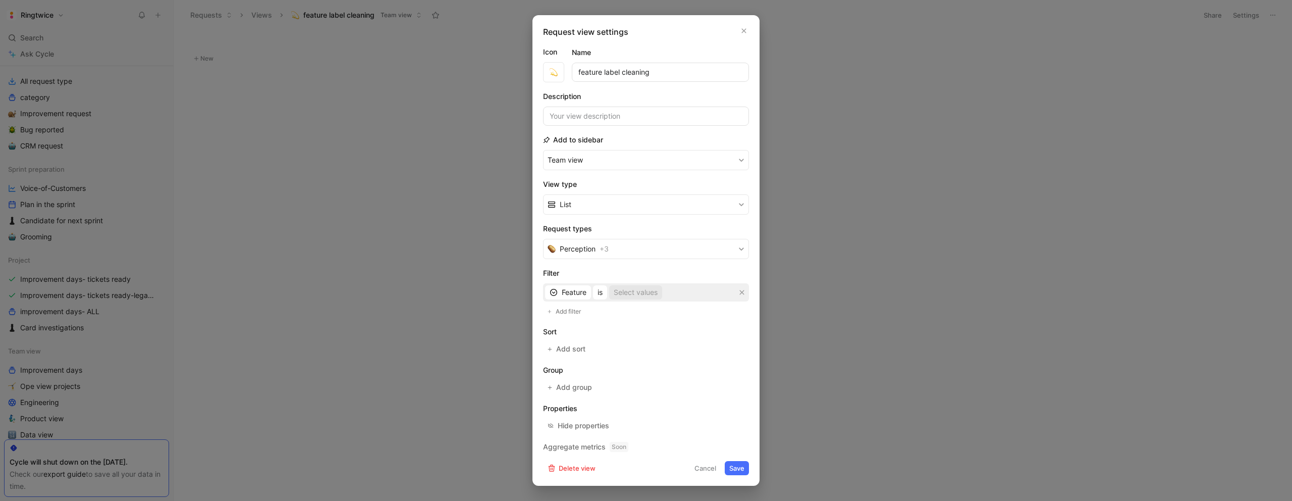
click at [624, 294] on div "Select values" at bounding box center [636, 292] width 44 height 12
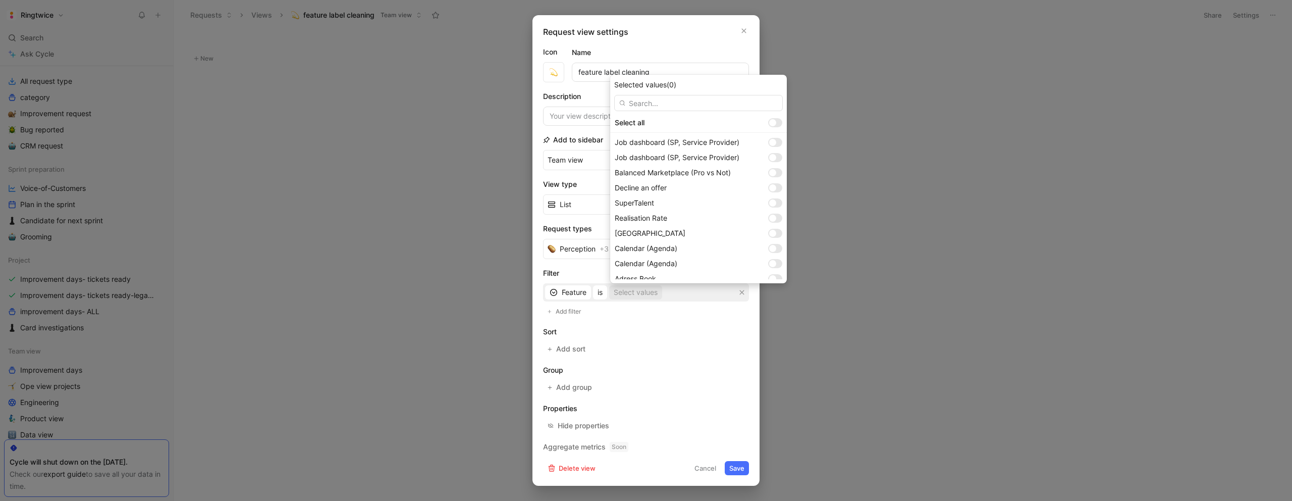
click at [640, 98] on input "text" at bounding box center [698, 103] width 169 height 16
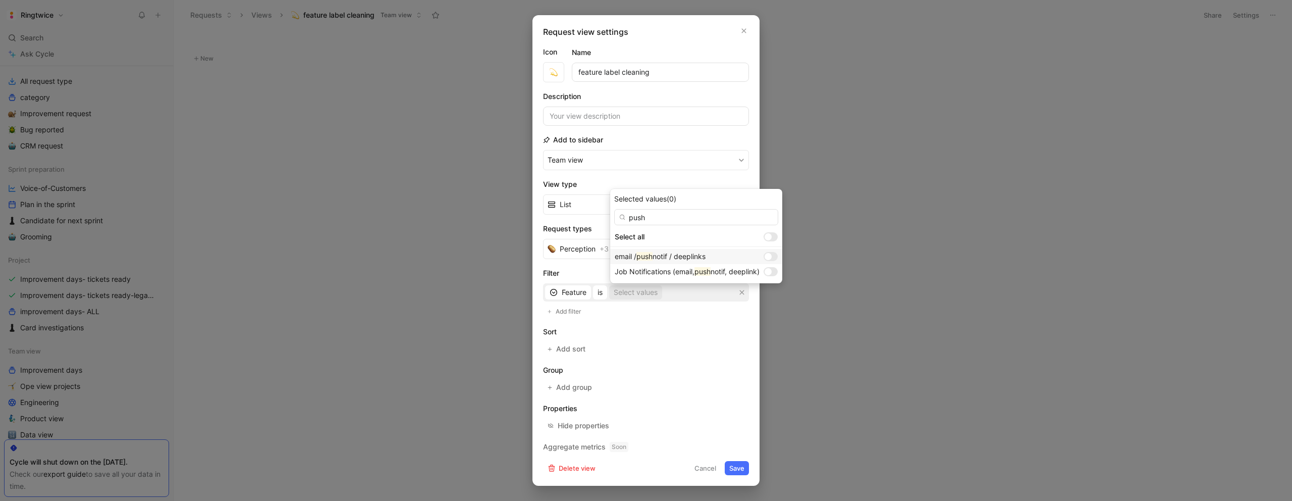
type input "push"
click at [777, 255] on div at bounding box center [771, 256] width 14 height 9
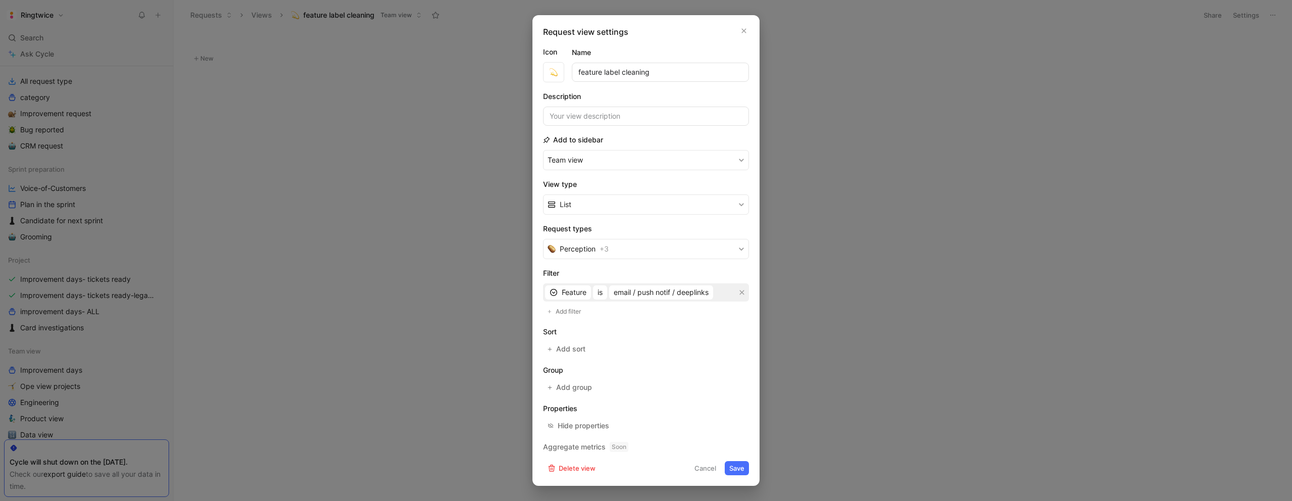
click at [734, 452] on button "Save" at bounding box center [737, 468] width 24 height 14
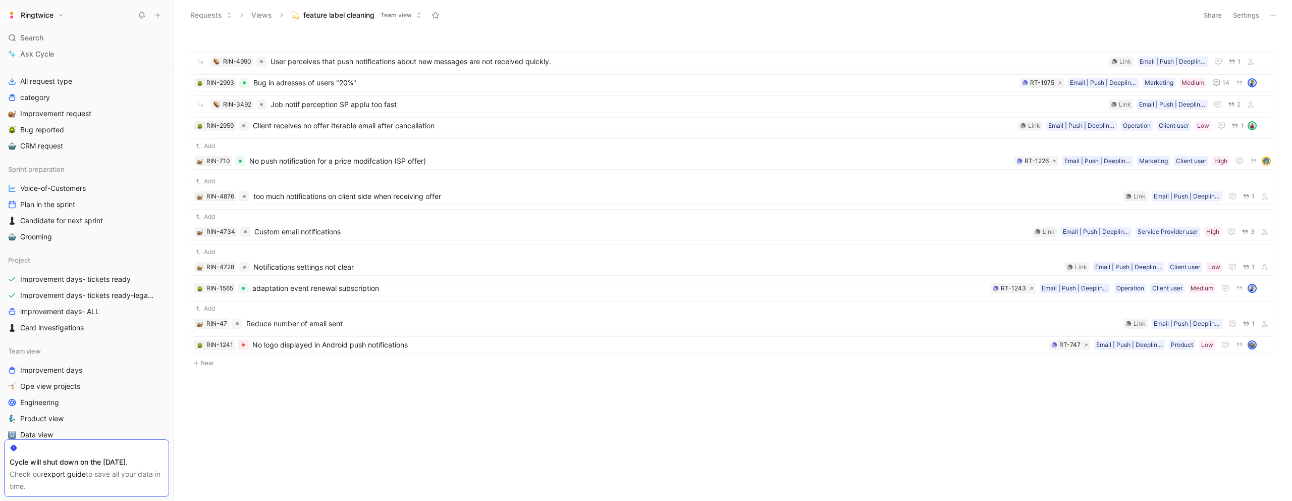
click at [1158, 15] on button "Settings" at bounding box center [1246, 15] width 35 height 14
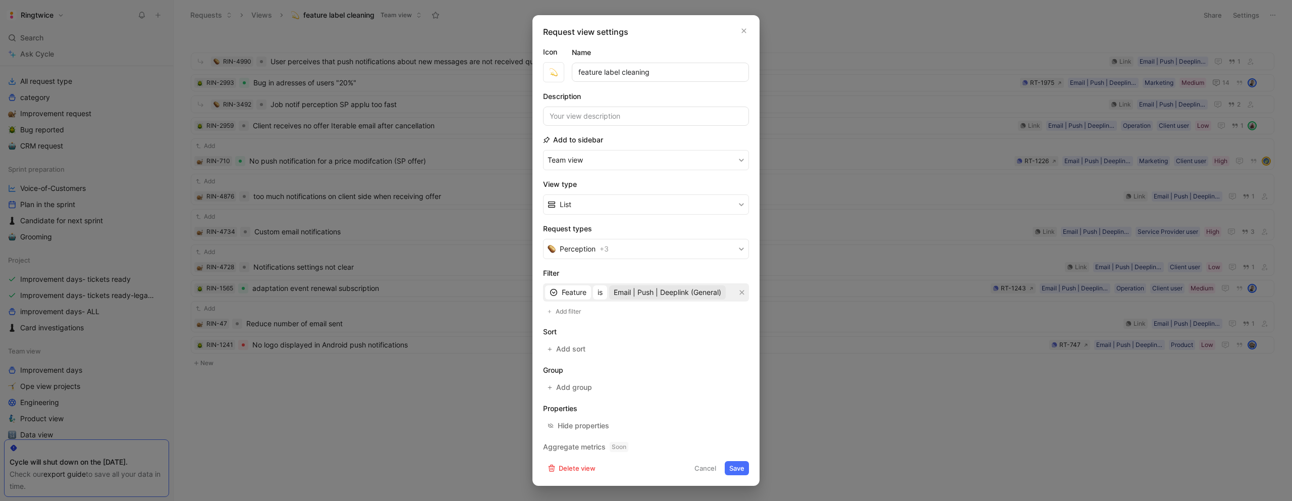
click at [665, 296] on span "Email | Push | Deeplink (General)" at bounding box center [668, 292] width 108 height 12
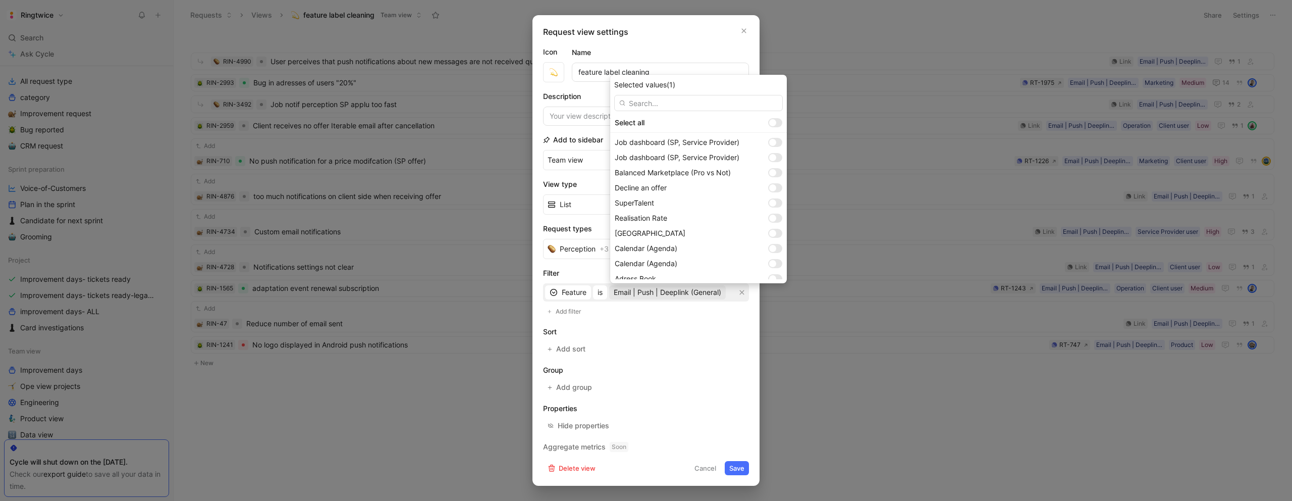
type input "c"
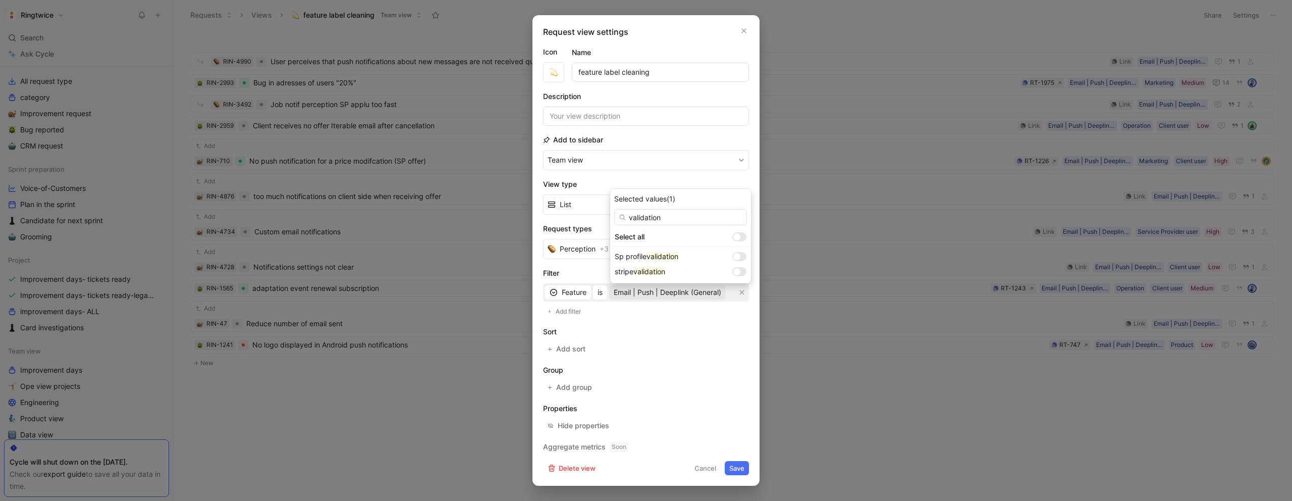
type input "validation"
click at [746, 30] on icon "button" at bounding box center [744, 31] width 6 height 8
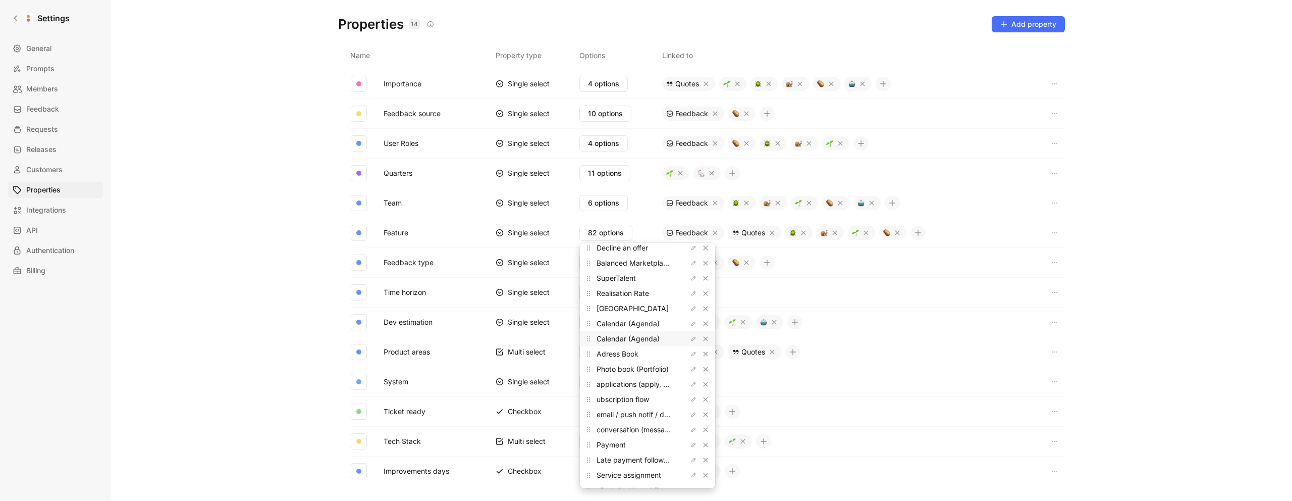
scroll to position [82, 0]
click at [691, 376] on icon "button" at bounding box center [694, 374] width 6 height 6
drag, startPoint x: 589, startPoint y: 373, endPoint x: 605, endPoint y: 383, distance: 19.5
click at [589, 373] on input "ubscription flow" at bounding box center [647, 374] width 119 height 8
type input "subscription flow"
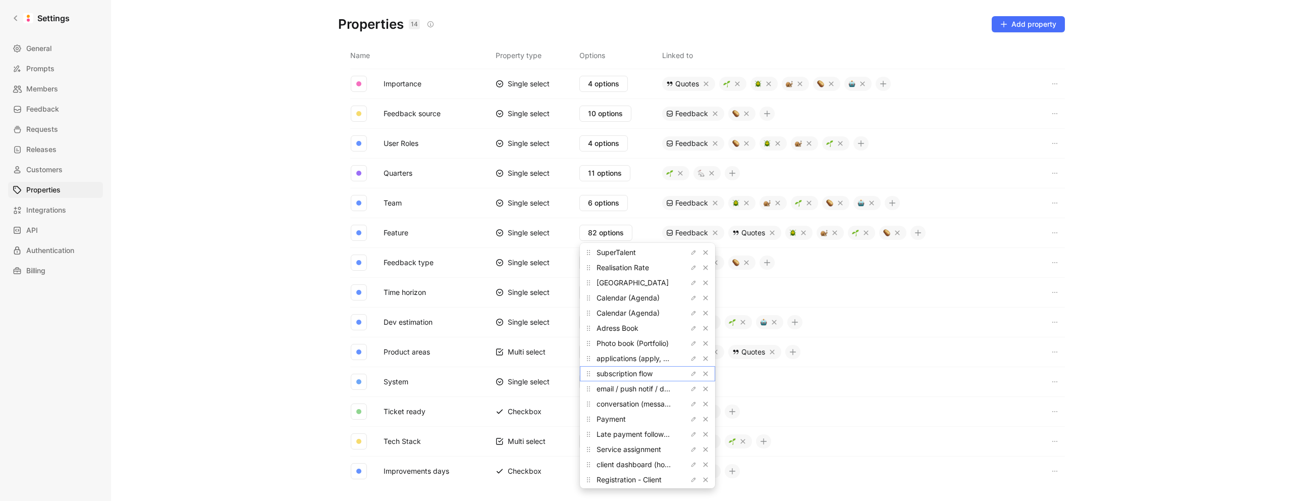
scroll to position [0, 0]
click at [614, 252] on input "text" at bounding box center [647, 254] width 127 height 15
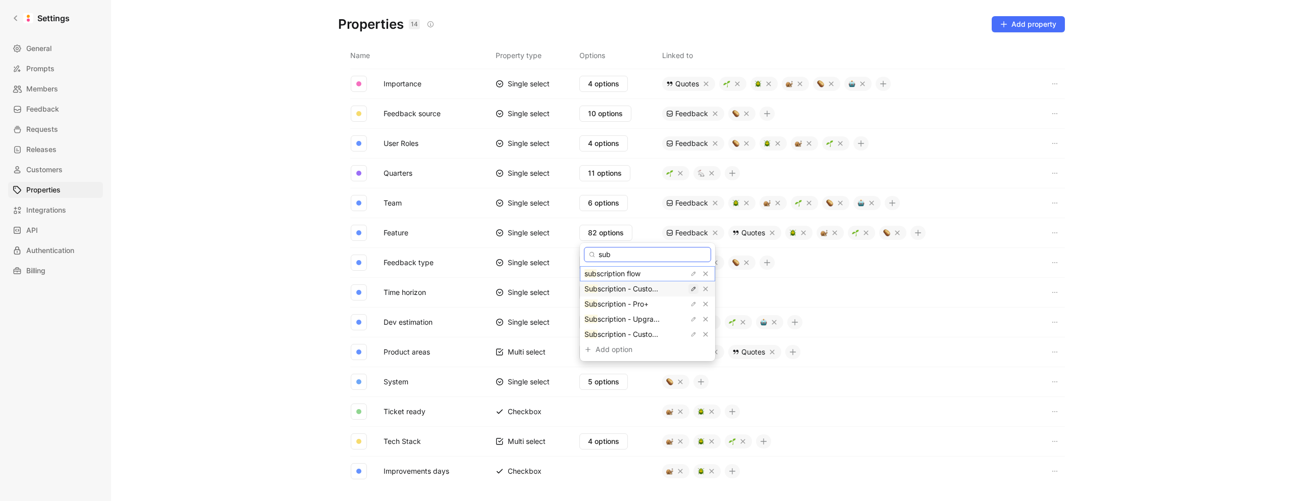
type input "sub"
click at [691, 290] on icon "button" at bounding box center [694, 289] width 6 height 6
click at [691, 275] on icon "button" at bounding box center [694, 274] width 6 height 6
click at [656, 275] on input "subscription flow" at bounding box center [647, 274] width 119 height 8
type input "Subscription - Customer"
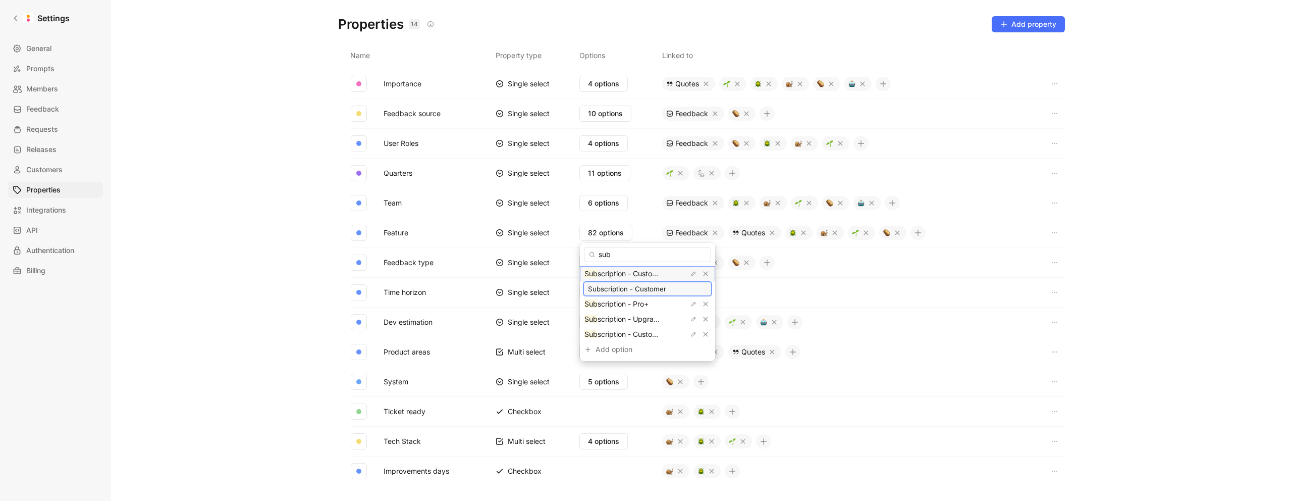
click at [662, 290] on input "Subscription - Customer" at bounding box center [647, 289] width 119 height 8
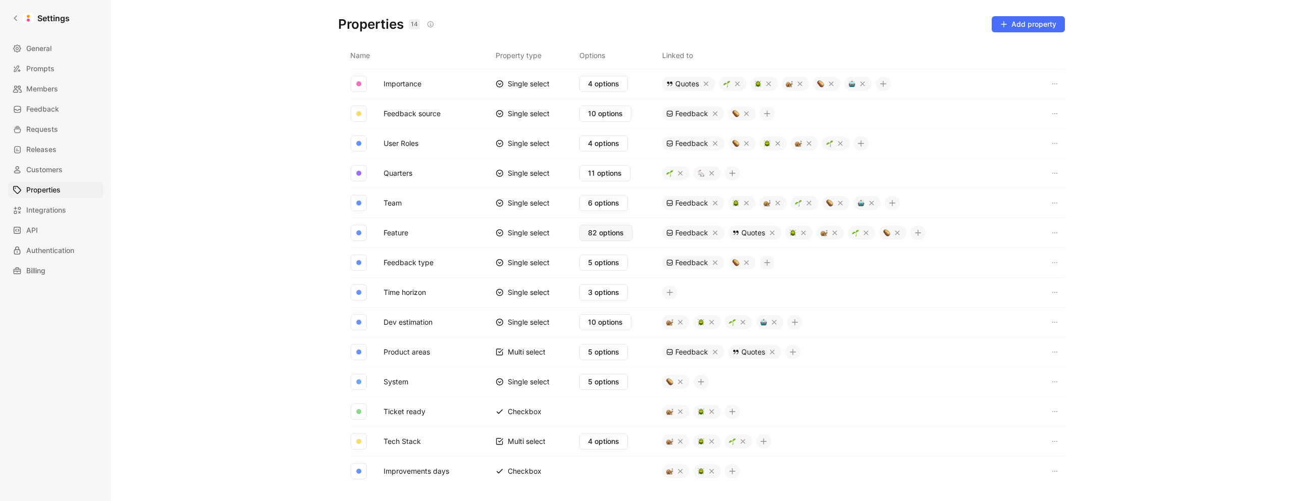
click at [624, 235] on span "82 options" at bounding box center [606, 233] width 36 height 12
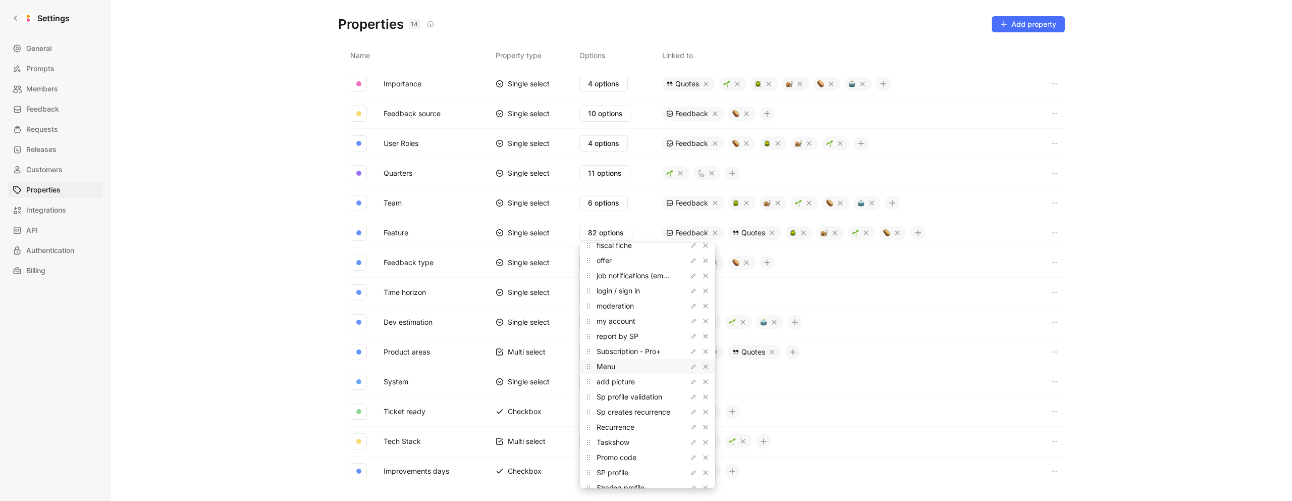
scroll to position [377, 0]
drag, startPoint x: 589, startPoint y: 349, endPoint x: 608, endPoint y: 457, distance: 109.6
drag, startPoint x: 588, startPoint y: 379, endPoint x: 616, endPoint y: 403, distance: 37.6
click at [691, 394] on icon "button" at bounding box center [694, 395] width 6 height 6
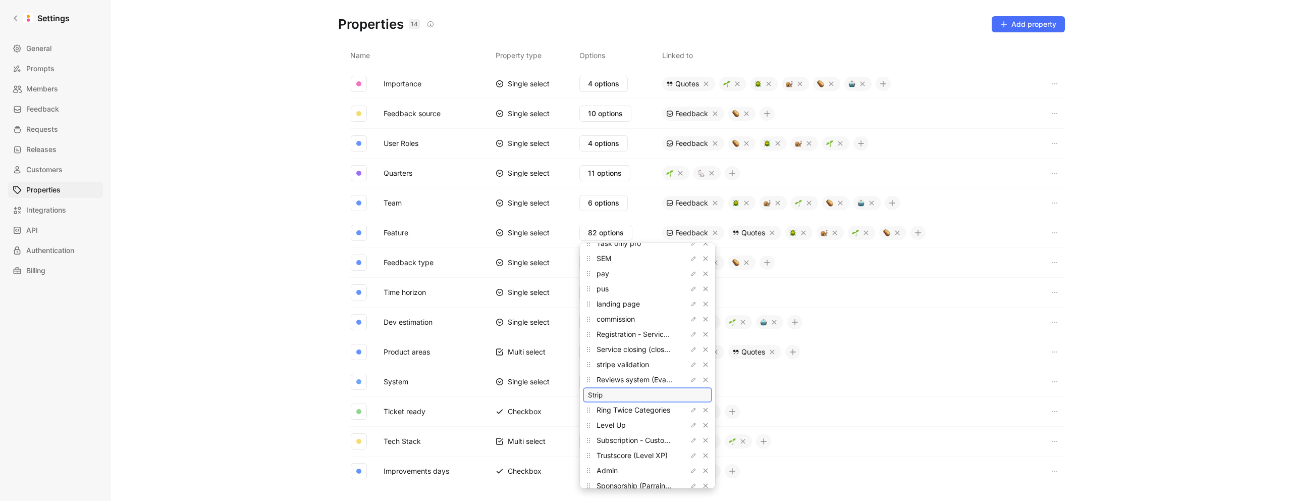
type input "Stripe"
click at [691, 335] on icon "button" at bounding box center [694, 335] width 6 height 6
drag, startPoint x: 644, startPoint y: 336, endPoint x: 572, endPoint y: 330, distance: 71.9
click at [572, 330] on body "Settings General Prompts Members Feedback Requests Releases Customers Propertie…" at bounding box center [646, 250] width 1292 height 501
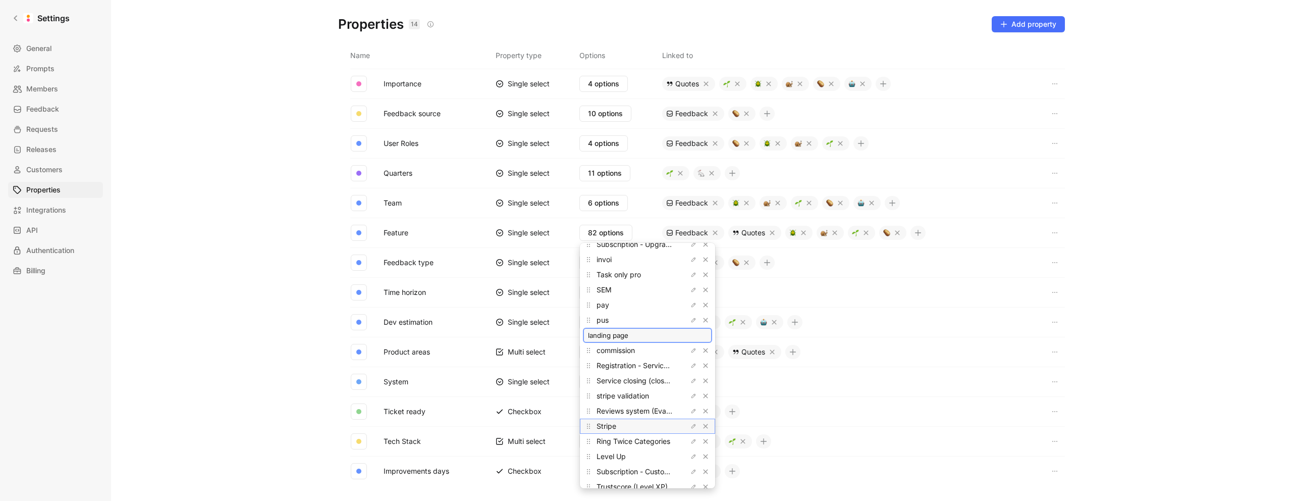
click at [622, 337] on input "landing page" at bounding box center [647, 335] width 119 height 8
type input "Landing"
click at [691, 336] on icon "button" at bounding box center [694, 335] width 6 height 6
drag, startPoint x: 626, startPoint y: 334, endPoint x: 588, endPoint y: 334, distance: 38.4
click at [588, 334] on input "Landing" at bounding box center [647, 335] width 119 height 8
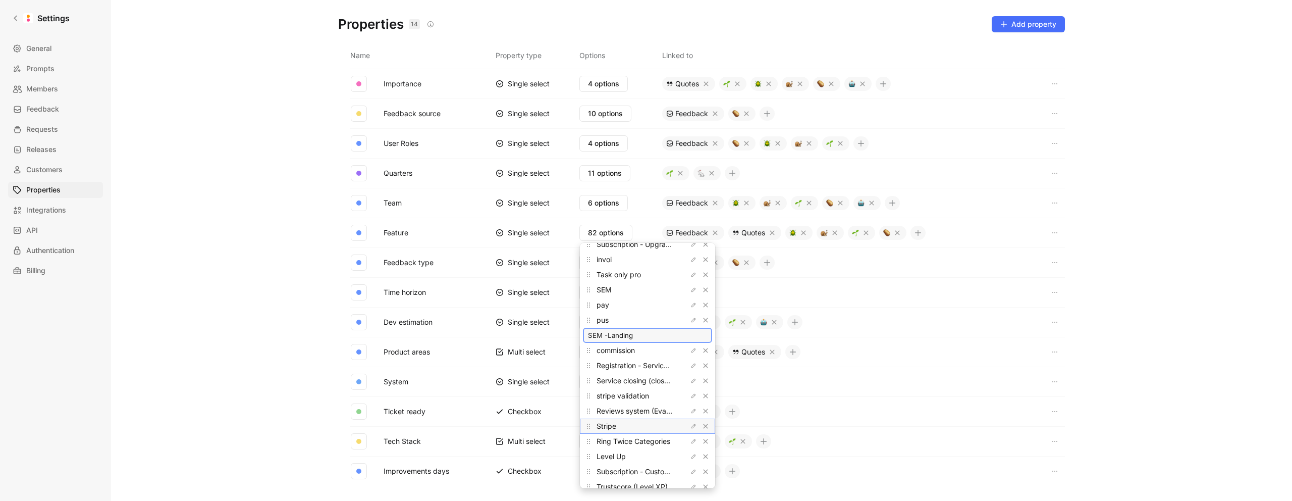
type input "SEM - Landing"
drag, startPoint x: 588, startPoint y: 306, endPoint x: 686, endPoint y: 339, distance: 103.3
click at [692, 337] on icon "button" at bounding box center [694, 336] width 4 height 4
type input "SEM"
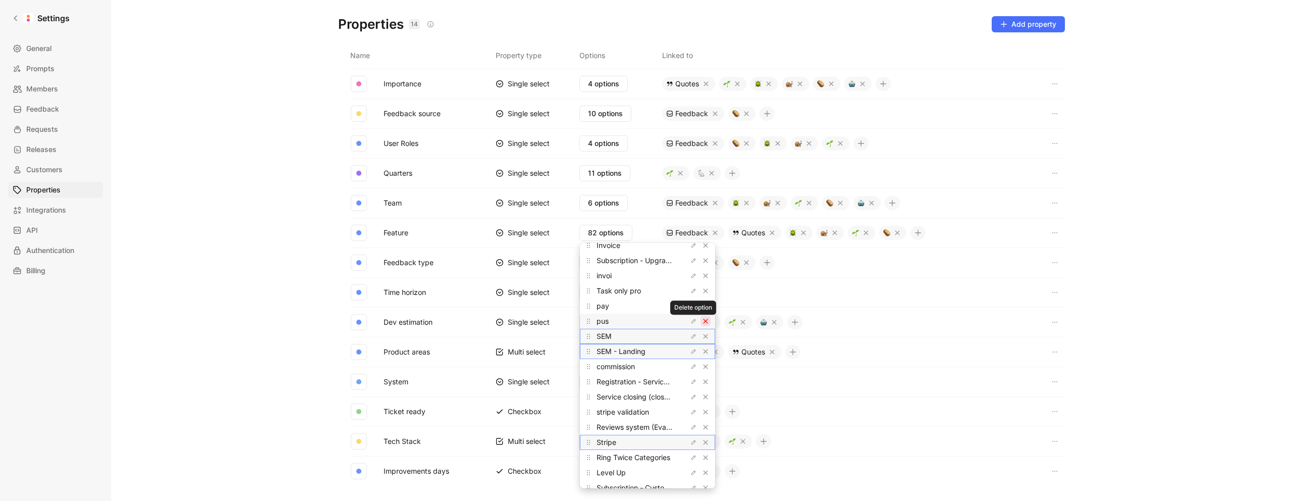
click at [703, 323] on icon "button" at bounding box center [706, 321] width 6 height 6
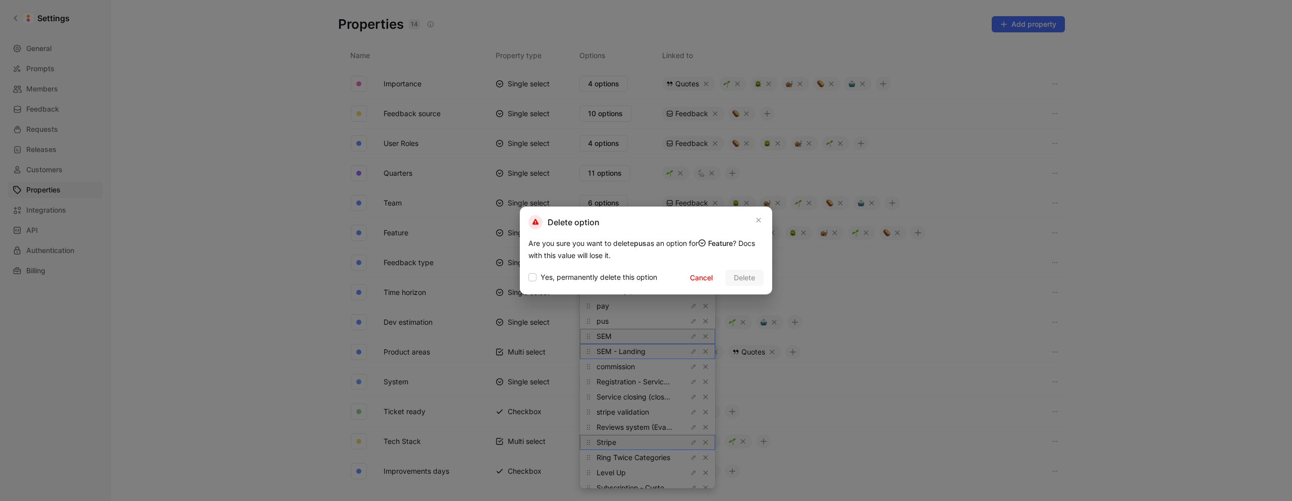
drag, startPoint x: 760, startPoint y: 222, endPoint x: 651, endPoint y: 167, distance: 122.1
click at [760, 222] on icon "button" at bounding box center [759, 220] width 5 height 5
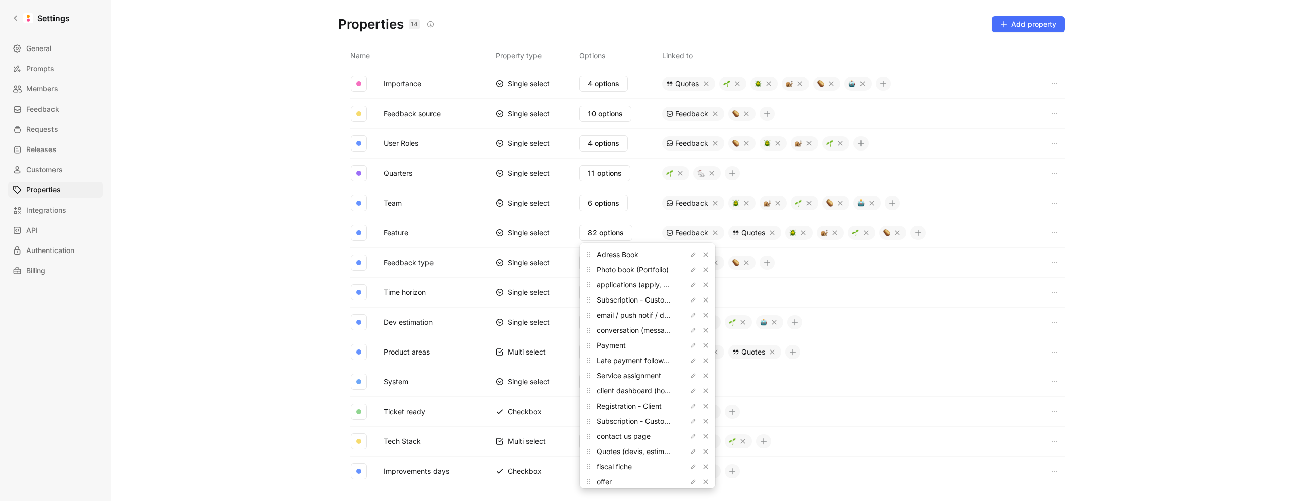
scroll to position [0, 0]
click at [642, 256] on input "text" at bounding box center [647, 254] width 127 height 15
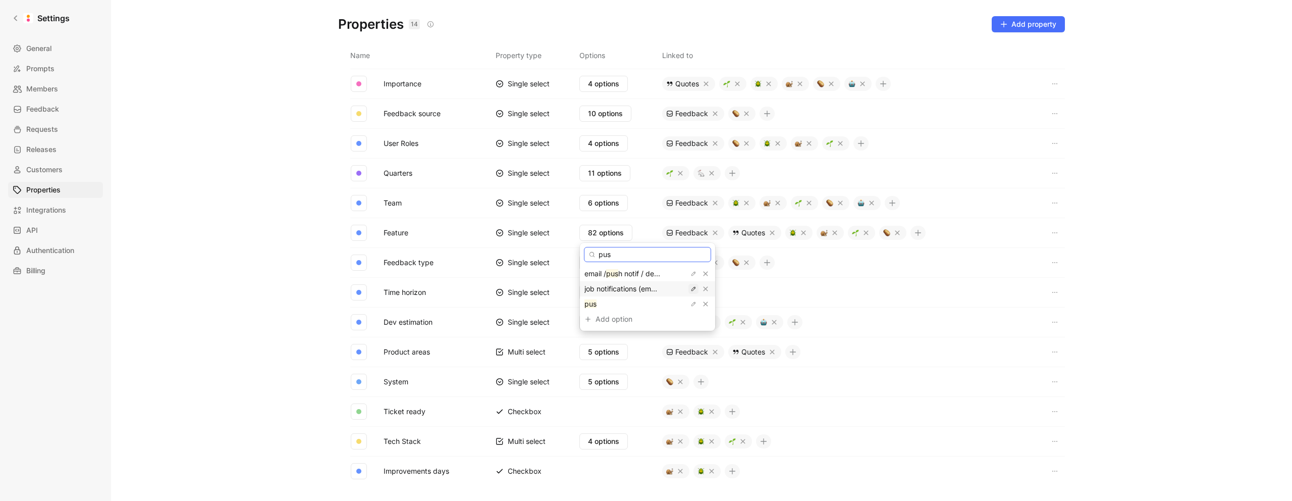
type input "pus"
click at [691, 288] on icon "button" at bounding box center [694, 289] width 6 height 6
drag, startPoint x: 611, startPoint y: 290, endPoint x: 577, endPoint y: 289, distance: 34.9
click at [569, 290] on body "Settings General Prompts Members Feedback Requests Releases Customers Propertie…" at bounding box center [646, 250] width 1292 height 501
click at [591, 289] on input "job notifications (email, push notif)" at bounding box center [647, 289] width 119 height 8
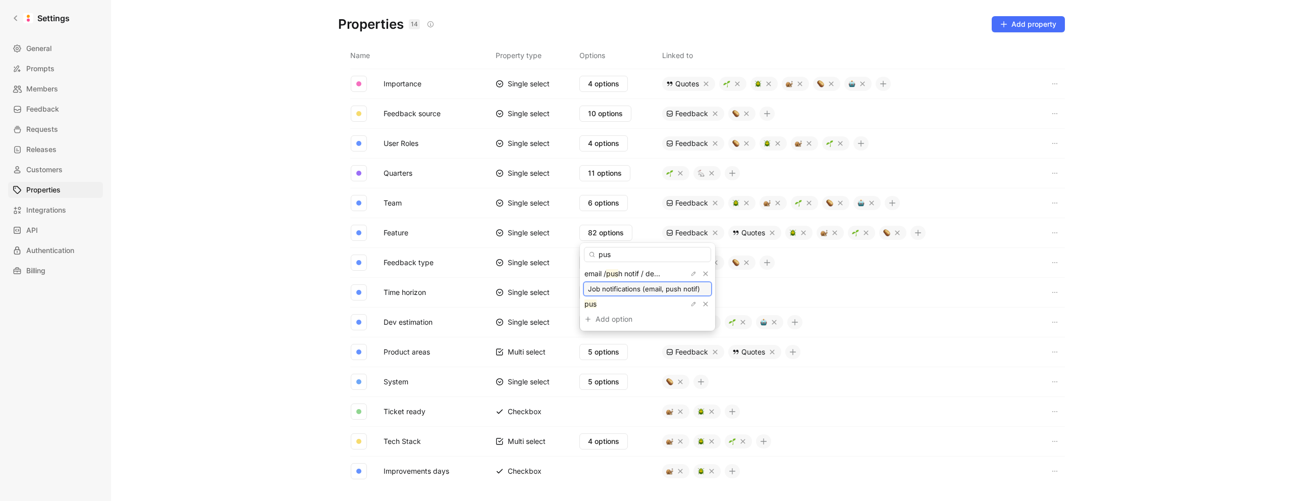
click at [606, 289] on input "Job notifications (email, push notif)" at bounding box center [647, 289] width 119 height 8
drag, startPoint x: 645, startPoint y: 289, endPoint x: 664, endPoint y: 288, distance: 19.7
click at [695, 289] on body "Settings General Prompts Members Feedback Requests Releases Customers Propertie…" at bounding box center [646, 250] width 1292 height 501
click at [651, 289] on input "Job Notifications (email, push notif)" at bounding box center [647, 289] width 119 height 8
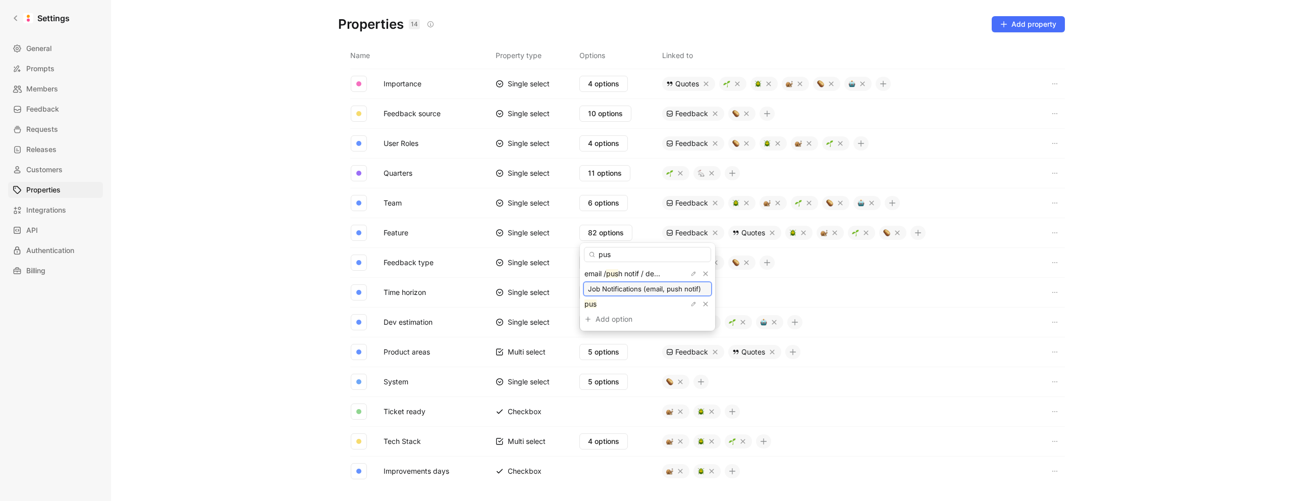
click at [670, 289] on input "Job Notifications (email, push notif)" at bounding box center [647, 289] width 119 height 8
type input "Job Notifications (email, push notif, deeplink)"
click at [691, 291] on icon "button" at bounding box center [694, 289] width 6 height 6
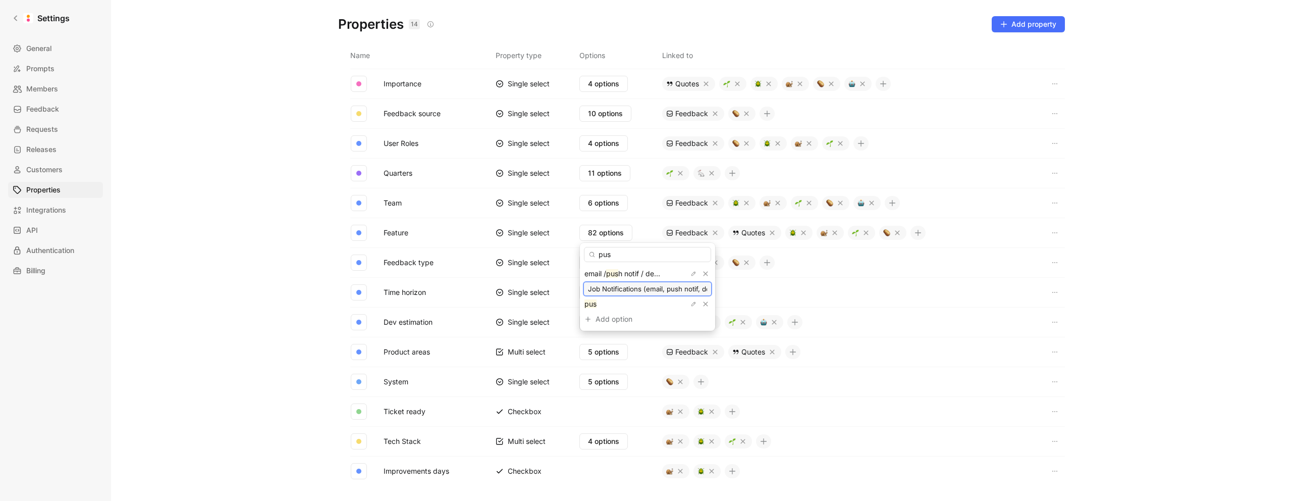
scroll to position [0, 47]
click at [639, 290] on input "Job Notifications (email, push notif, deeplink)" at bounding box center [647, 289] width 119 height 8
click at [603, 290] on input "Job Notifications (email, push notif, deeplink)" at bounding box center [647, 289] width 119 height 8
click at [603, 287] on input "Job Notifications (email, push notif, deeplink)" at bounding box center [647, 289] width 119 height 8
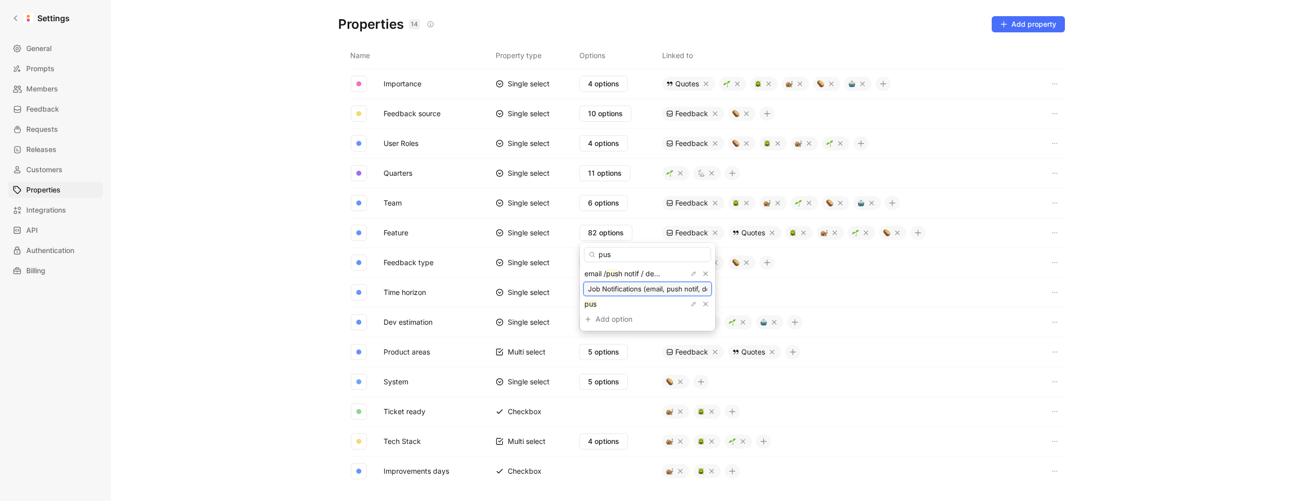
click at [619, 288] on input "Job Notifications (email, push notif, deeplink)" at bounding box center [647, 289] width 119 height 8
click at [703, 303] on icon "button" at bounding box center [706, 304] width 6 height 6
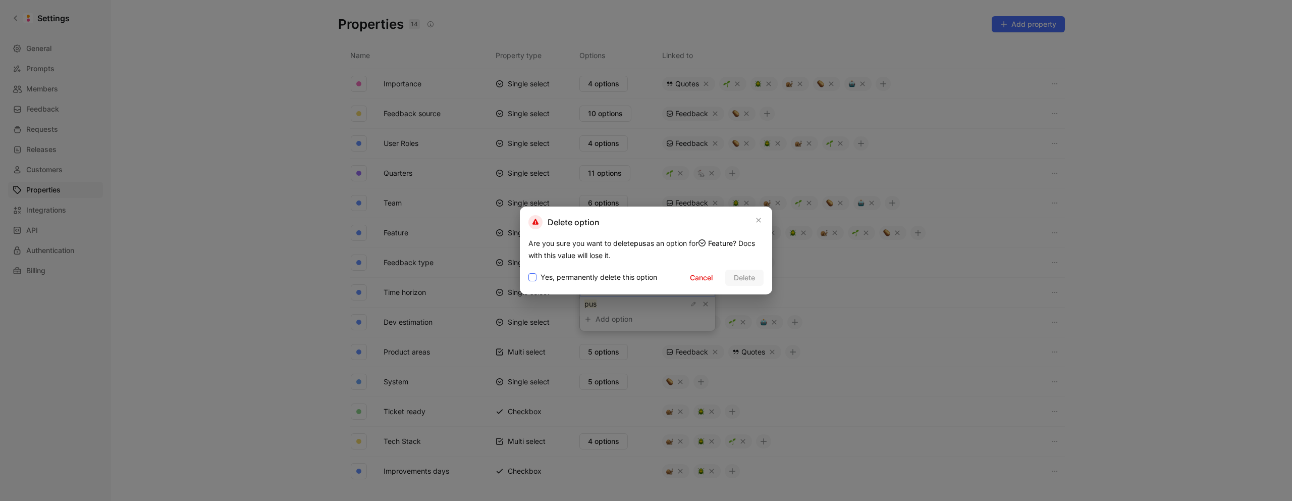
drag, startPoint x: 622, startPoint y: 277, endPoint x: 631, endPoint y: 277, distance: 8.6
click at [623, 277] on span "Yes, permanently delete this option" at bounding box center [599, 277] width 117 height 12
click at [529, 271] on input "Yes, permanently delete this option" at bounding box center [529, 271] width 0 height 0
click at [746, 281] on span "Delete" at bounding box center [744, 278] width 21 height 12
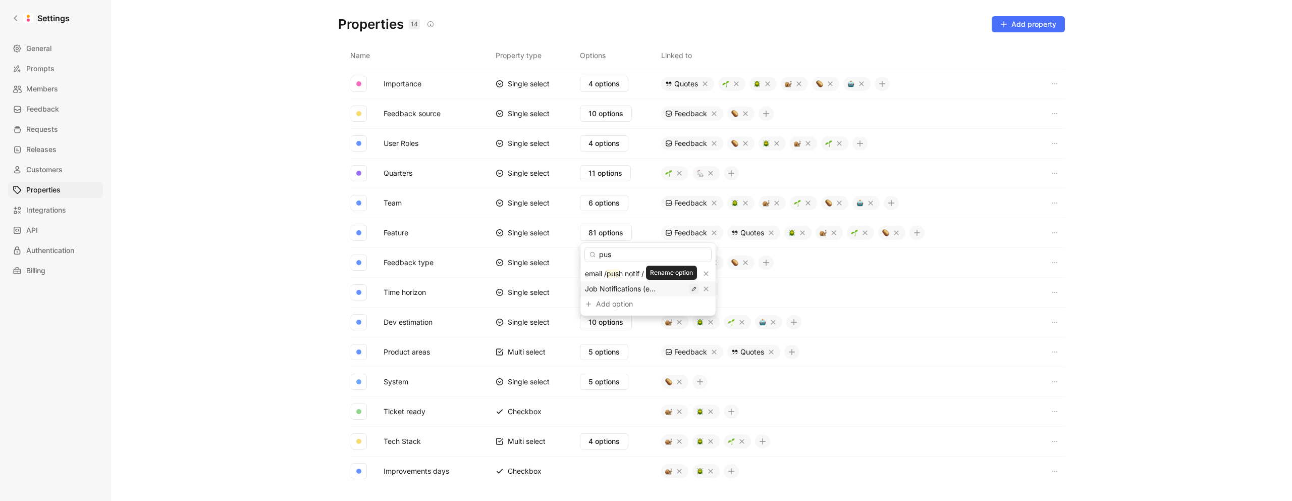
click at [692, 289] on icon "button" at bounding box center [694, 289] width 4 height 4
click at [661, 289] on input "Job Notifications (email, push notif, deeplink)" at bounding box center [648, 289] width 119 height 8
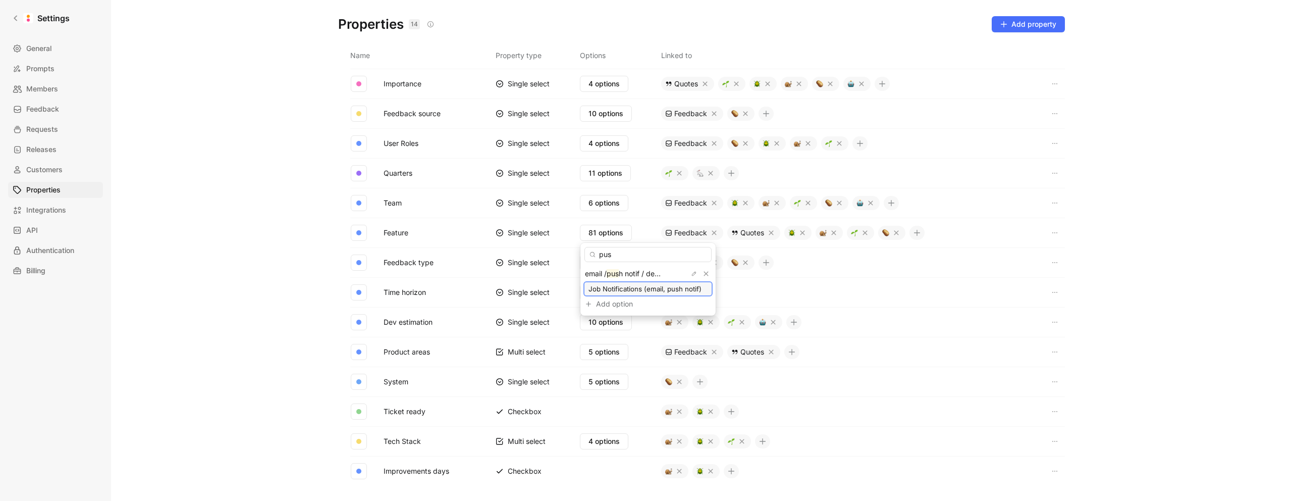
click at [652, 292] on input "Job Notifications (email, push notif)" at bounding box center [648, 289] width 119 height 8
type input "Job Notifications (email or push notif)"
click at [691, 274] on icon "button" at bounding box center [694, 274] width 6 height 6
click at [589, 274] on input "email / push notif / deeplinks" at bounding box center [648, 274] width 119 height 8
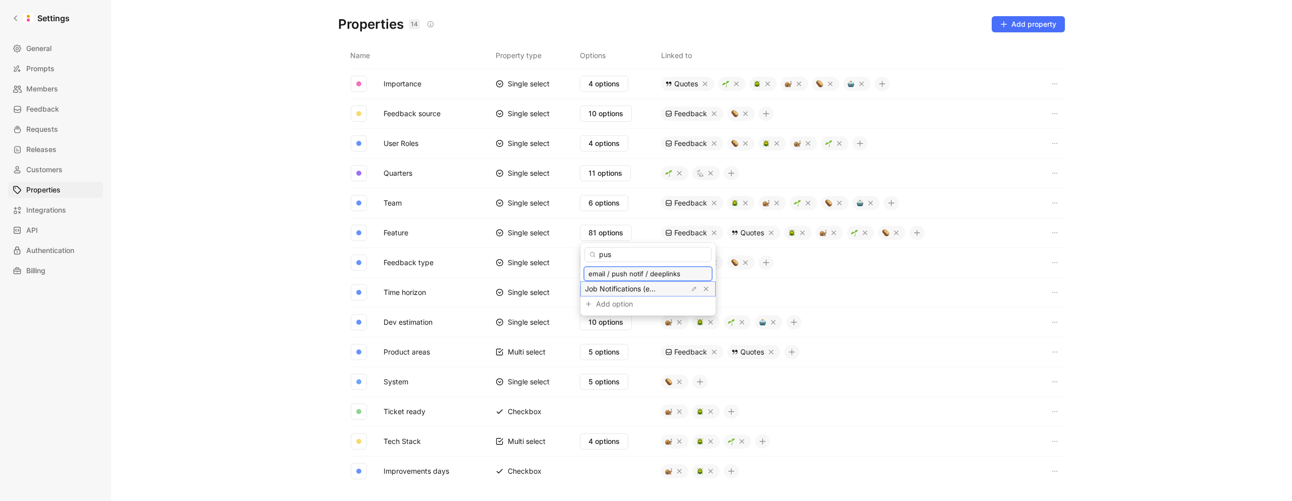
click at [592, 274] on input "email / push notif / deeplinks" at bounding box center [648, 274] width 119 height 8
click at [647, 273] on input "email / push notif / deeplinks" at bounding box center [648, 274] width 119 height 8
paste input "Email | Push | Deeplink"
type input "Email | Push | Deeplink (General)"
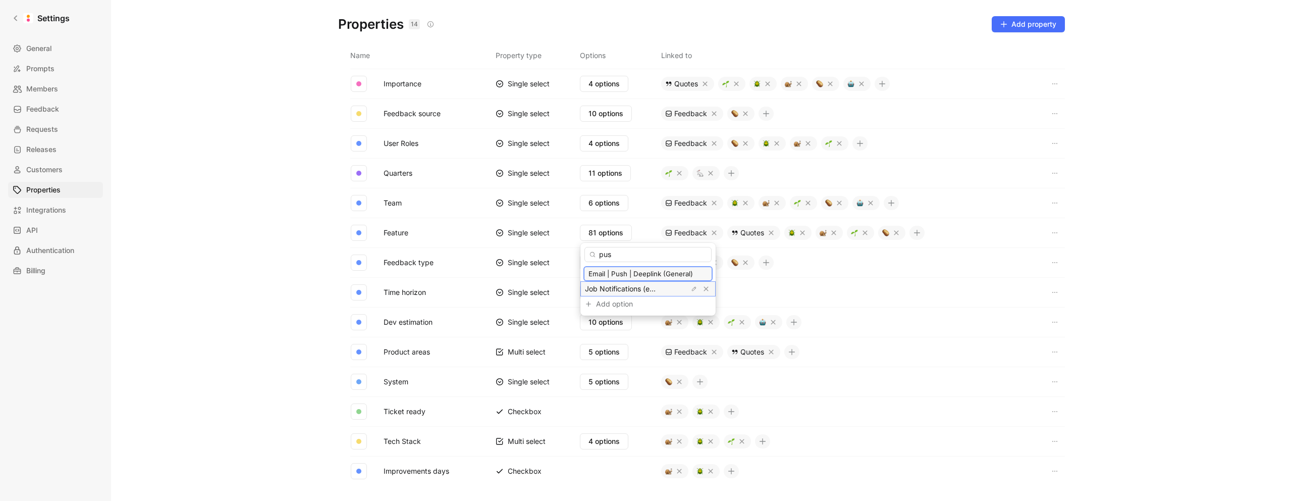
scroll to position [0, 7]
click at [661, 256] on input "pus" at bounding box center [648, 254] width 127 height 15
type input "p"
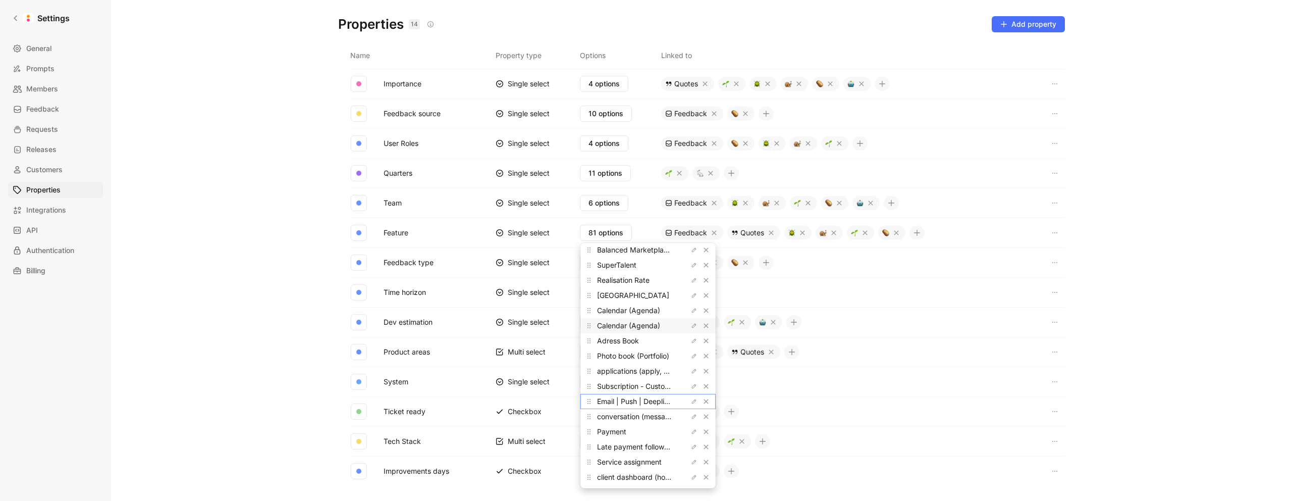
scroll to position [95, 0]
click at [691, 392] on icon "button" at bounding box center [694, 391] width 6 height 6
drag, startPoint x: 663, startPoint y: 392, endPoint x: 570, endPoint y: 389, distance: 93.4
click at [570, 389] on body "Settings General Prompts Members Feedback Requests Releases Customers Propertie…" at bounding box center [646, 250] width 1292 height 501
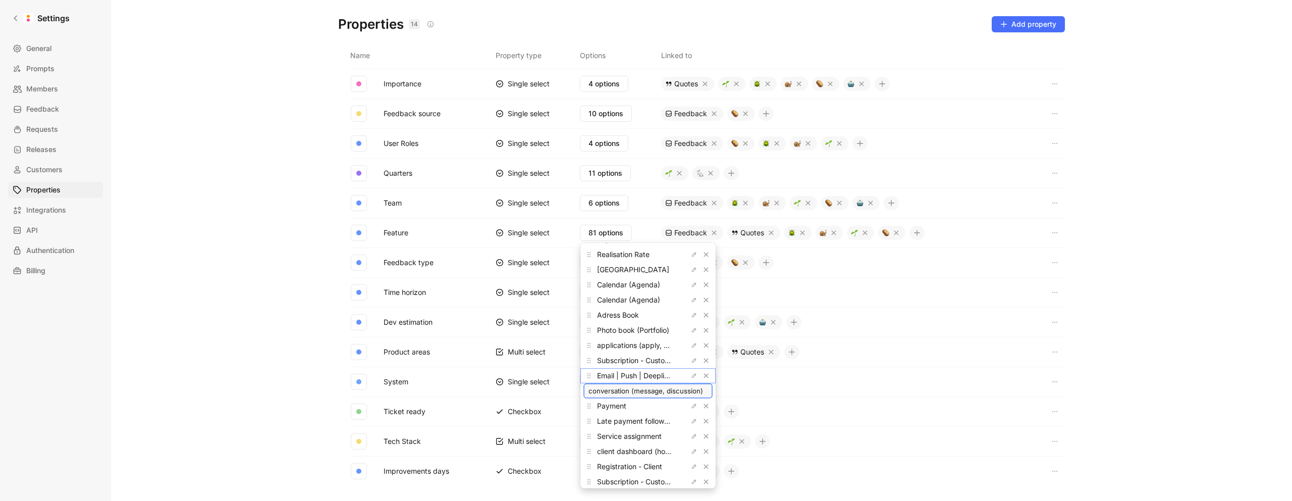
click at [615, 391] on input "conversation (message, discussion)" at bounding box center [648, 391] width 119 height 8
drag, startPoint x: 592, startPoint y: 391, endPoint x: 581, endPoint y: 391, distance: 11.6
click at [581, 391] on div "Job dashboard (SP, Service Provider) Job dashboard (SP, Service Provider) Decli…" at bounding box center [648, 365] width 135 height 245
click at [630, 391] on input "Conversation (message, discussion)" at bounding box center [648, 391] width 119 height 8
type input "Conversation Public/Private (message, discussion)"
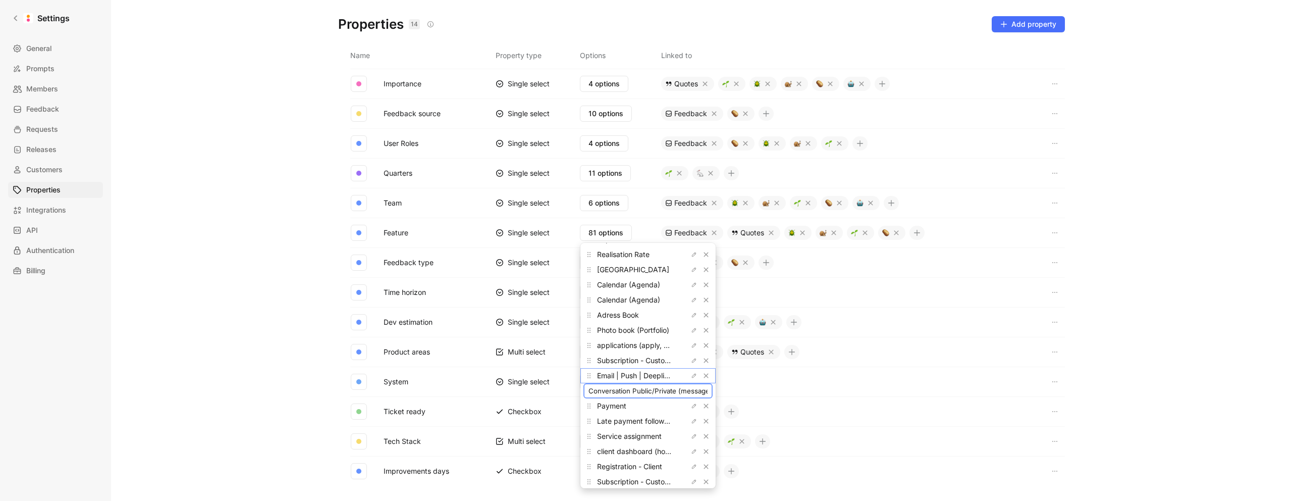
scroll to position [0, 55]
drag, startPoint x: 667, startPoint y: 390, endPoint x: 708, endPoint y: 392, distance: 40.9
click at [708, 392] on body "Settings General Prompts Members Feedback Requests Releases Customers Propertie…" at bounding box center [646, 250] width 1292 height 501
click at [692, 360] on icon "button" at bounding box center [694, 360] width 4 height 4
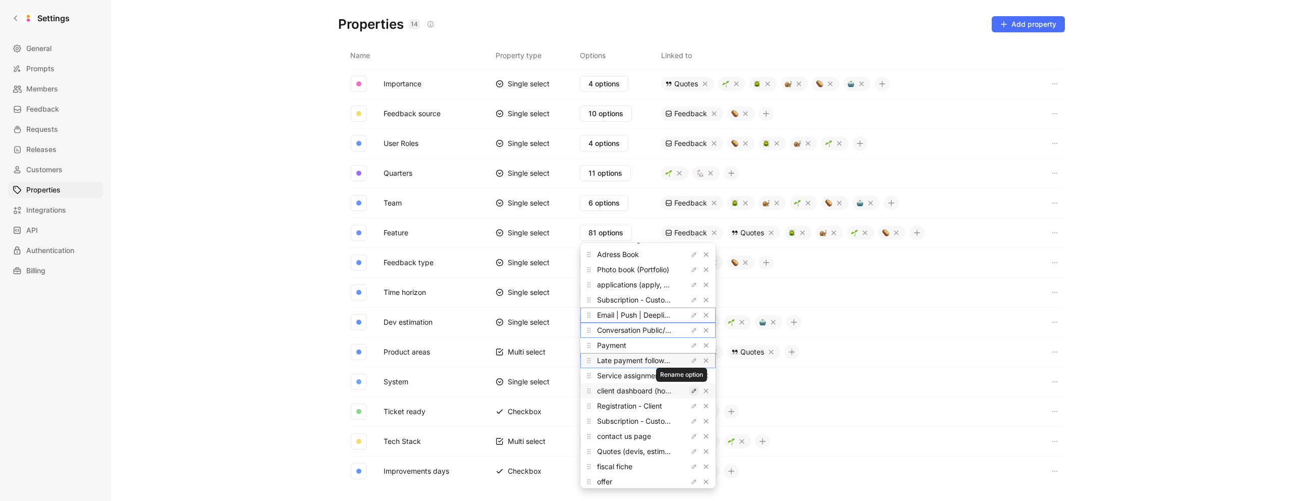
click at [691, 389] on icon "button" at bounding box center [694, 391] width 6 height 6
drag, startPoint x: 659, startPoint y: 391, endPoint x: 549, endPoint y: 387, distance: 109.6
click at [547, 387] on body "Settings General Prompts Members Feedback Requests Releases Customers Propertie…" at bounding box center [646, 250] width 1292 height 501
click at [629, 390] on input "client dashboard (homepage)" at bounding box center [648, 391] width 119 height 8
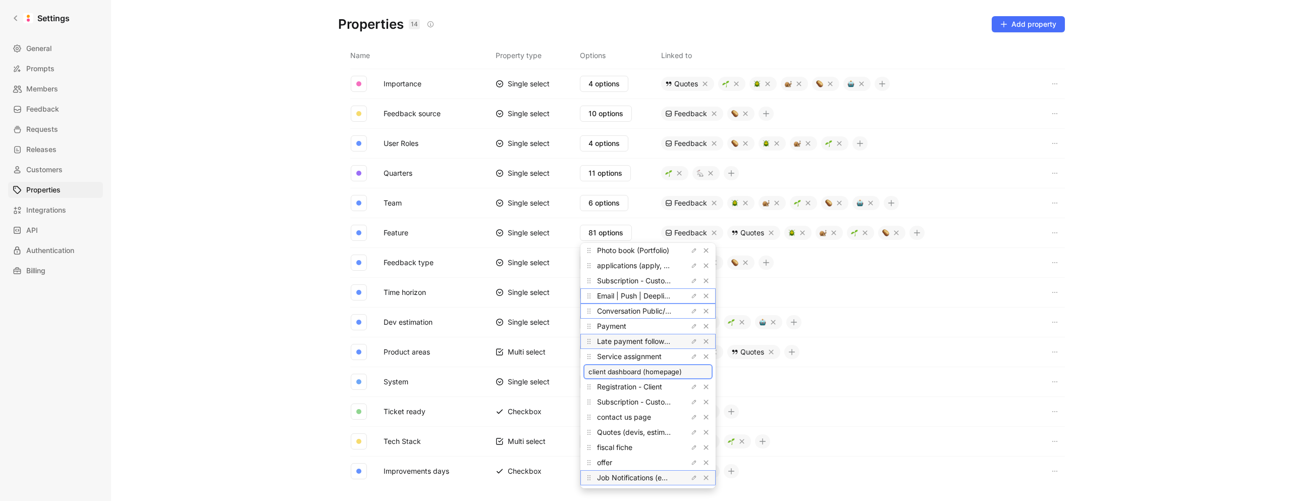
click at [597, 372] on input "client dashboard (homepage)" at bounding box center [648, 372] width 119 height 8
drag, startPoint x: 654, startPoint y: 347, endPoint x: 718, endPoint y: 348, distance: 64.1
click at [718, 348] on body "Settings General Prompts Members Feedback Requests Releases Customers Propertie…" at bounding box center [646, 250] width 1292 height 501
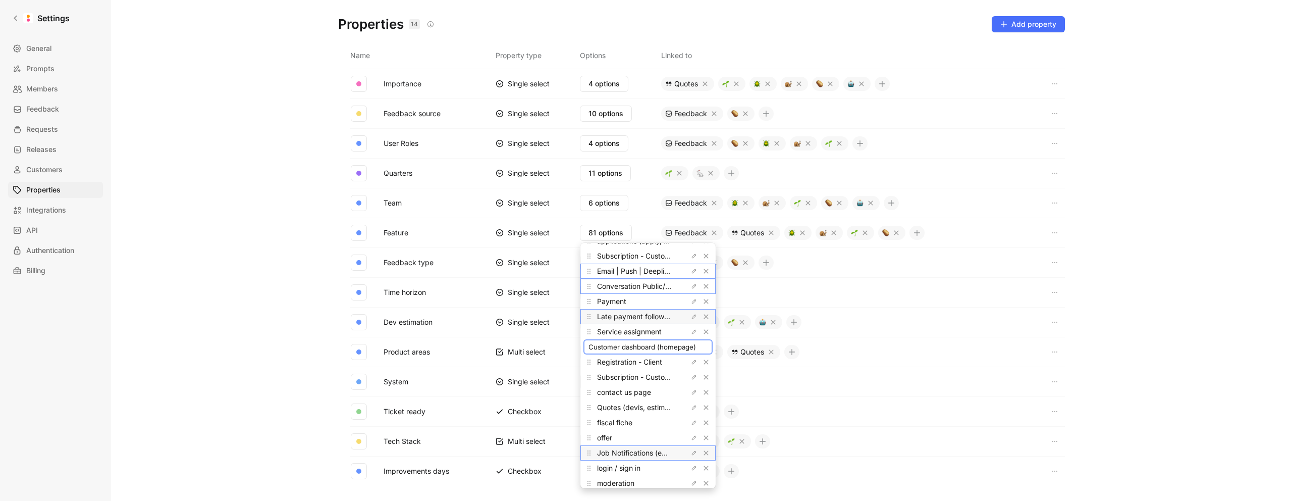
type input "Customer dashboard"
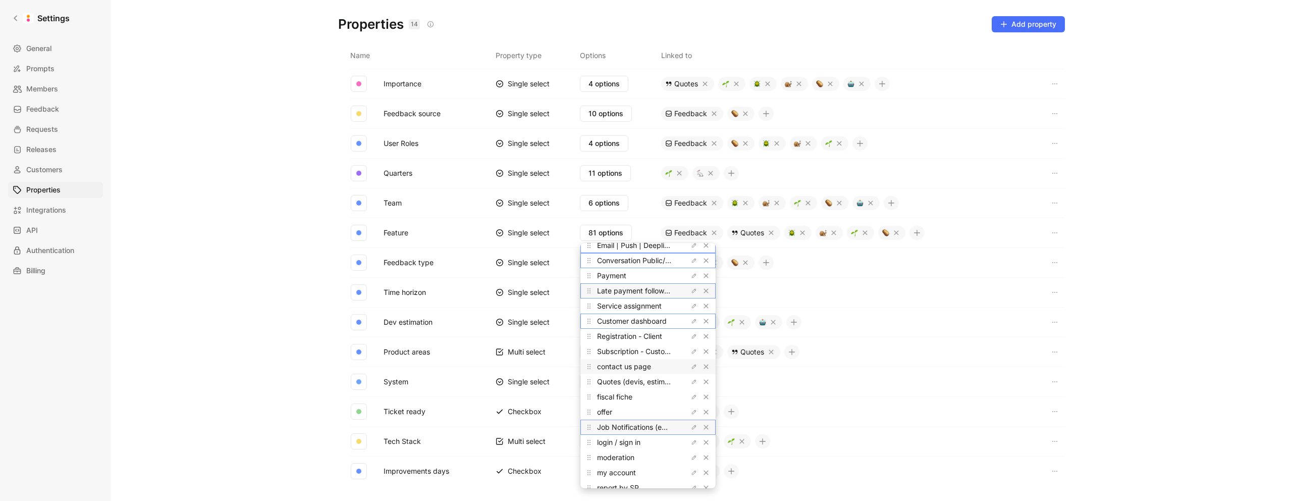
scroll to position [231, 0]
click at [692, 362] on icon "button" at bounding box center [694, 360] width 4 height 4
drag, startPoint x: 661, startPoint y: 362, endPoint x: 593, endPoint y: 358, distance: 67.7
click at [593, 358] on input "contact us page" at bounding box center [648, 360] width 119 height 8
drag, startPoint x: 598, startPoint y: 359, endPoint x: 604, endPoint y: 360, distance: 6.6
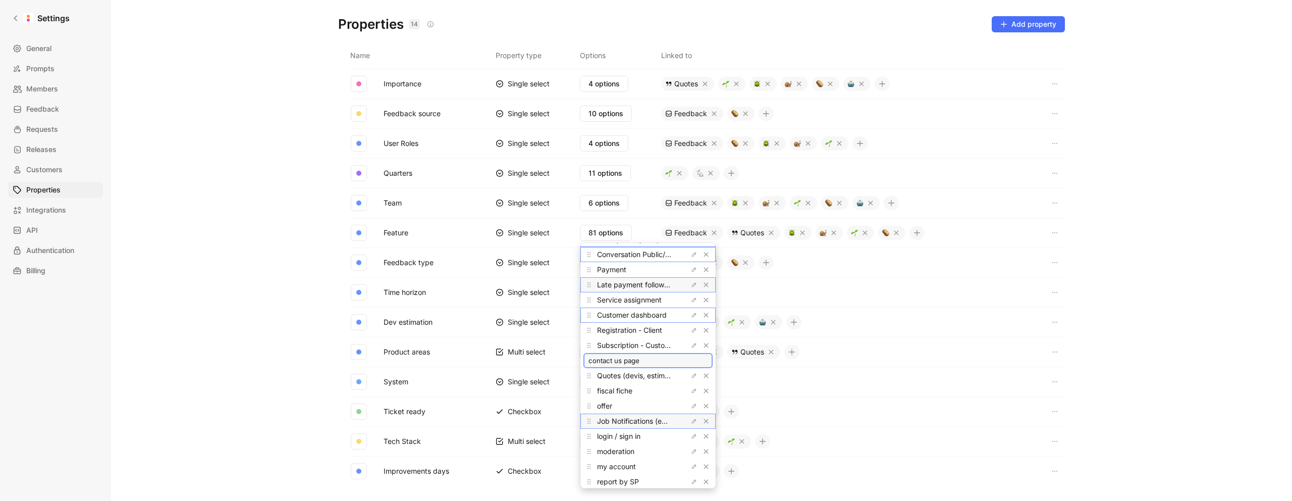
click at [598, 359] on input "contact us page" at bounding box center [648, 360] width 119 height 8
type input "Contact us"
click at [692, 376] on icon "button" at bounding box center [694, 376] width 4 height 4
click at [691, 390] on icon "button" at bounding box center [694, 391] width 6 height 6
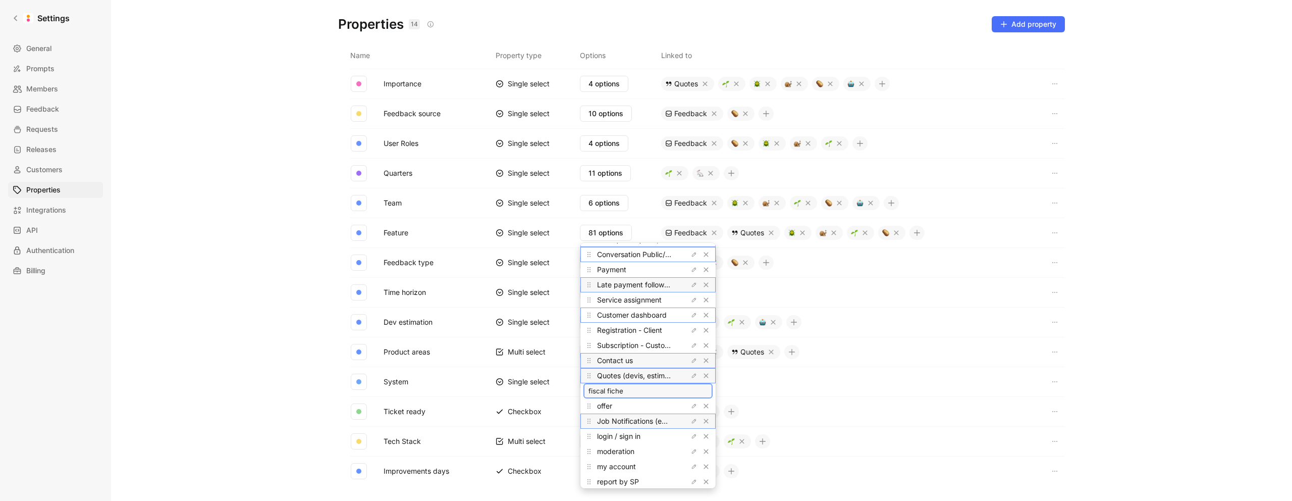
click at [597, 390] on input "fiscal fiche" at bounding box center [648, 391] width 119 height 8
click at [623, 391] on input "fiscal fiche" at bounding box center [648, 391] width 119 height 8
paste input "Tax form"
type input "Tax form (Fiche fiscale)"
click at [689, 406] on button "button" at bounding box center [694, 406] width 10 height 10
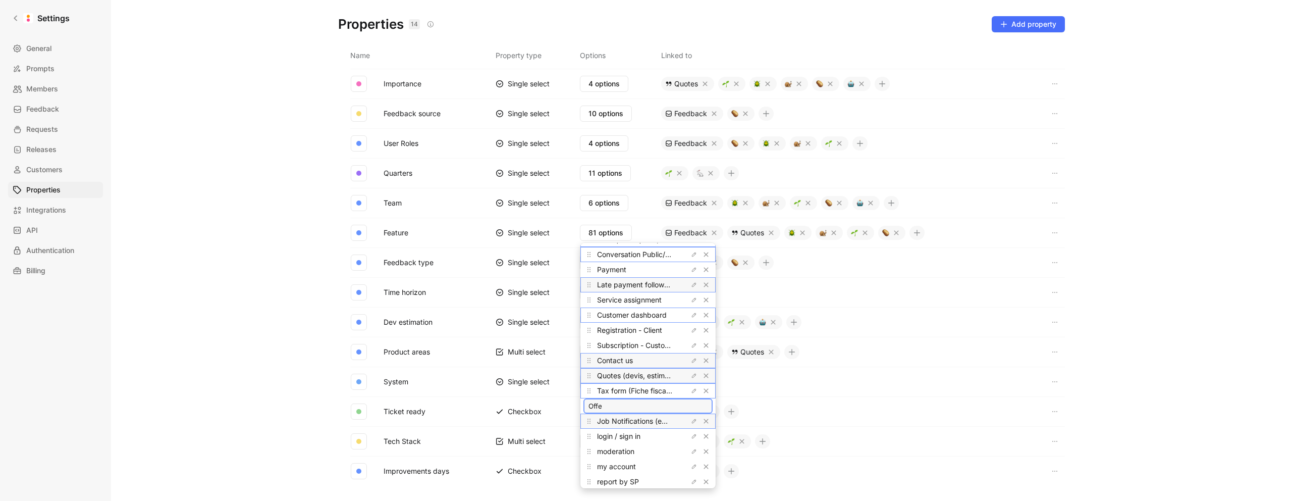
type input "Offer"
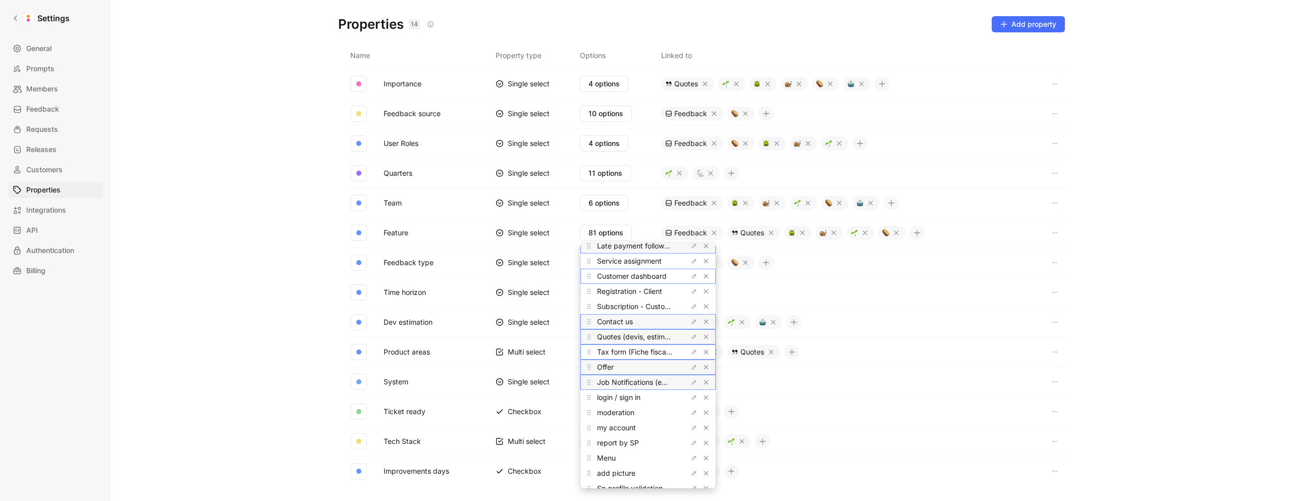
scroll to position [311, 0]
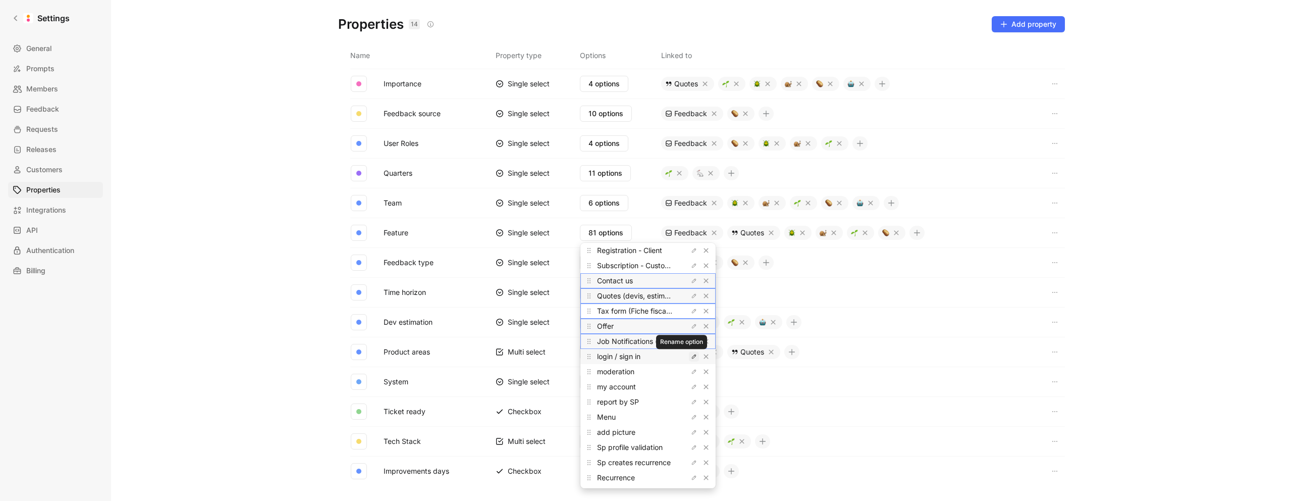
click at [689, 359] on button "button" at bounding box center [694, 356] width 10 height 10
click at [591, 357] on input "login / sign in" at bounding box center [648, 356] width 119 height 8
click at [614, 354] on input "Login / sign in" at bounding box center [648, 356] width 119 height 8
type input "Login / Sign in"
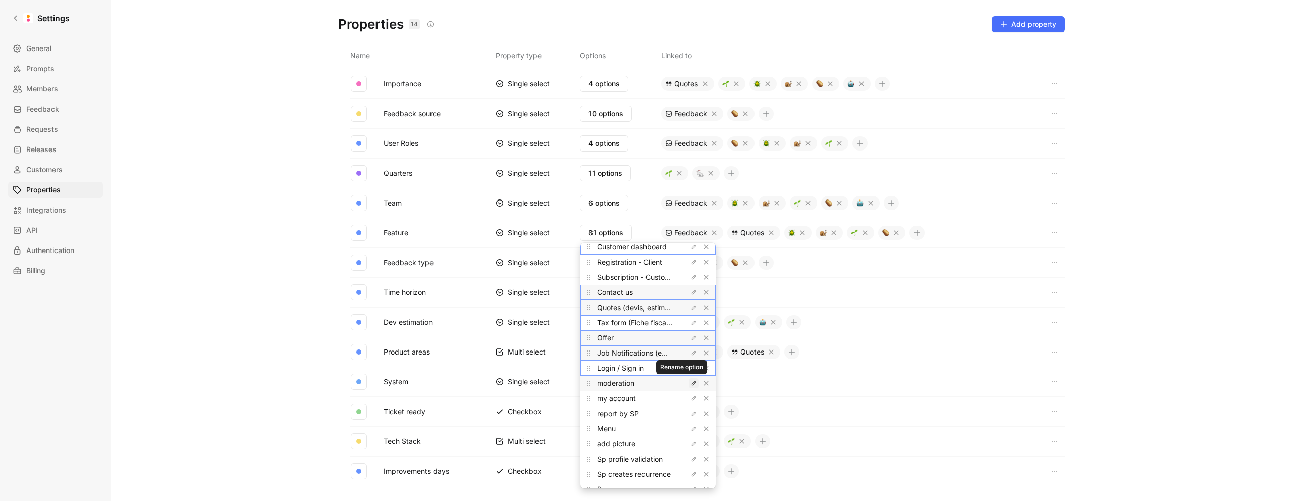
click at [689, 384] on button "button" at bounding box center [694, 383] width 10 height 10
type input "Moderation"
click at [691, 397] on icon "button" at bounding box center [694, 398] width 6 height 6
drag, startPoint x: 595, startPoint y: 399, endPoint x: 578, endPoint y: 397, distance: 16.7
click at [578, 397] on body "Settings General Prompts Members Feedback Requests Releases Customers Propertie…" at bounding box center [646, 250] width 1292 height 501
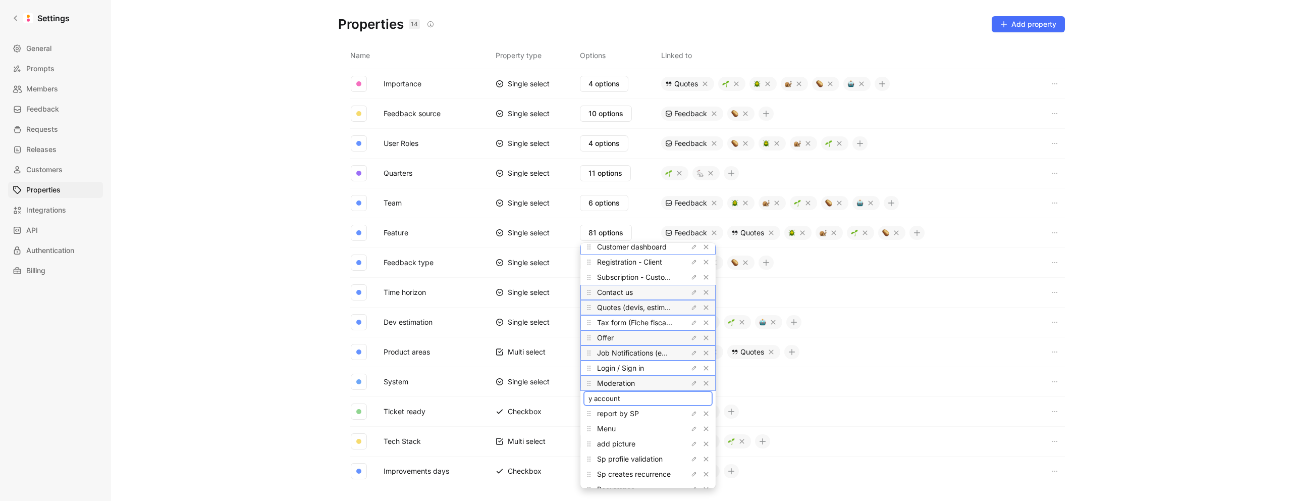
type input "My account"
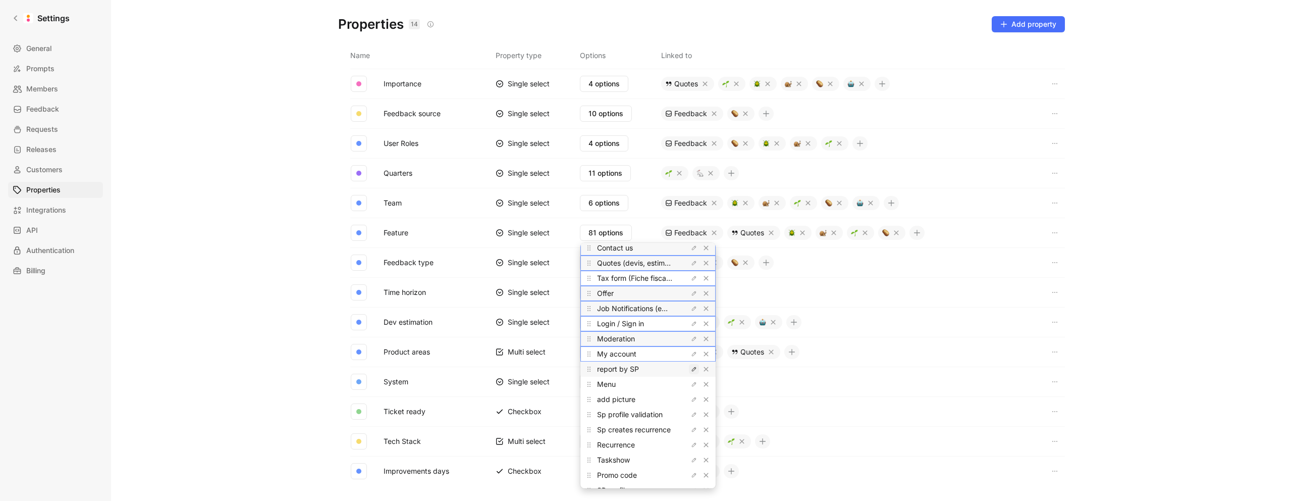
click at [691, 370] on icon "button" at bounding box center [694, 369] width 6 height 6
drag, startPoint x: 591, startPoint y: 369, endPoint x: 582, endPoint y: 369, distance: 8.6
click at [582, 369] on div "Job dashboard (SP, Service Provider) Job dashboard (SP, Service Provider) Decli…" at bounding box center [648, 365] width 135 height 245
type input "Report by SP"
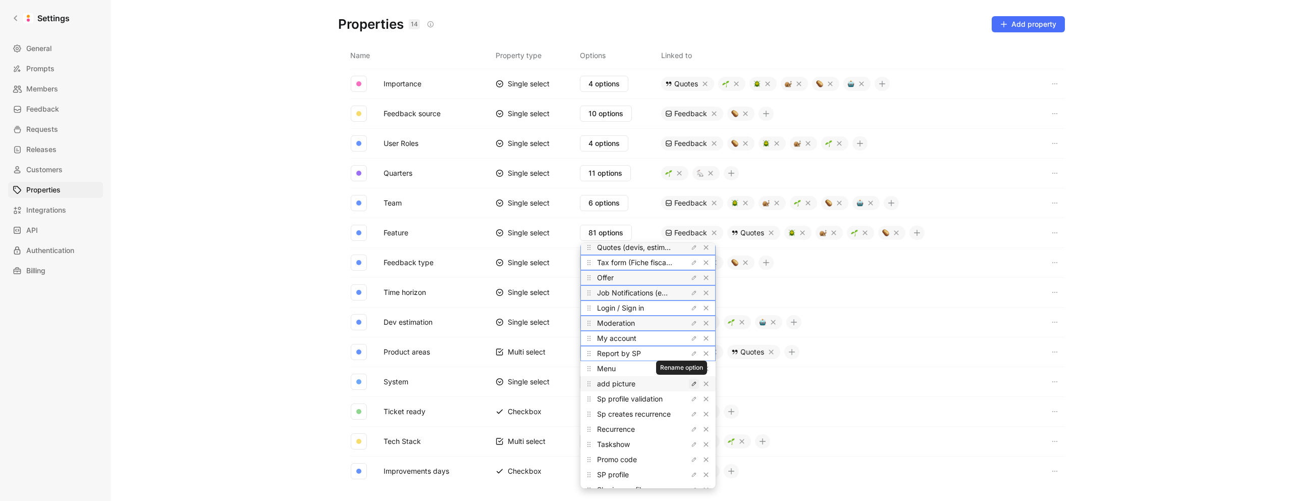
click at [691, 382] on icon "button" at bounding box center [694, 384] width 6 height 6
click at [588, 384] on div "add picture" at bounding box center [648, 383] width 129 height 15
type input "Upload system (Add picture)"
click at [691, 370] on icon "button" at bounding box center [694, 368] width 6 height 6
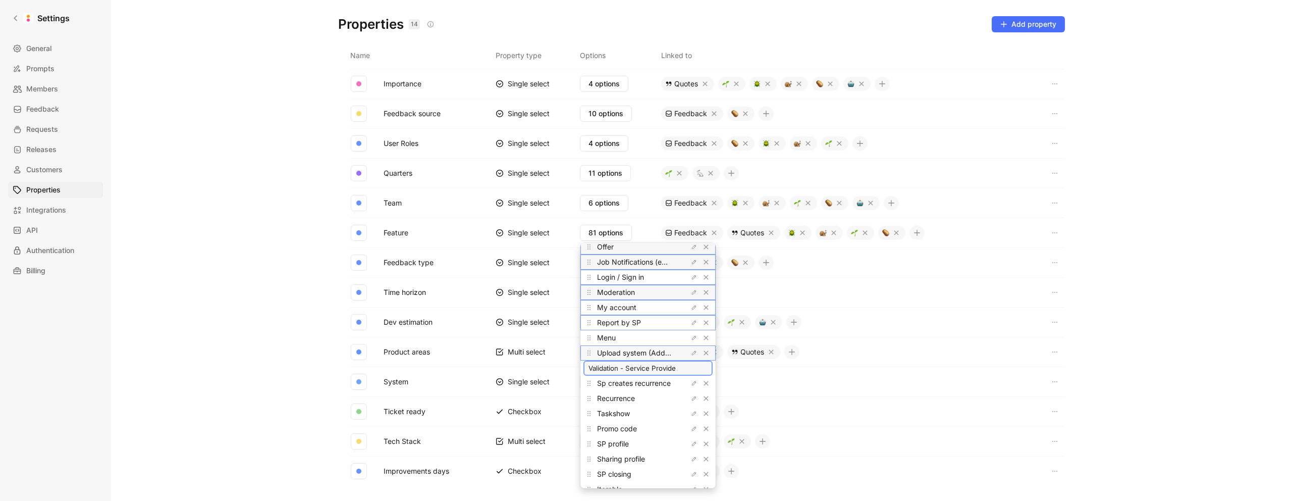
type input "Validation - Service Provider"
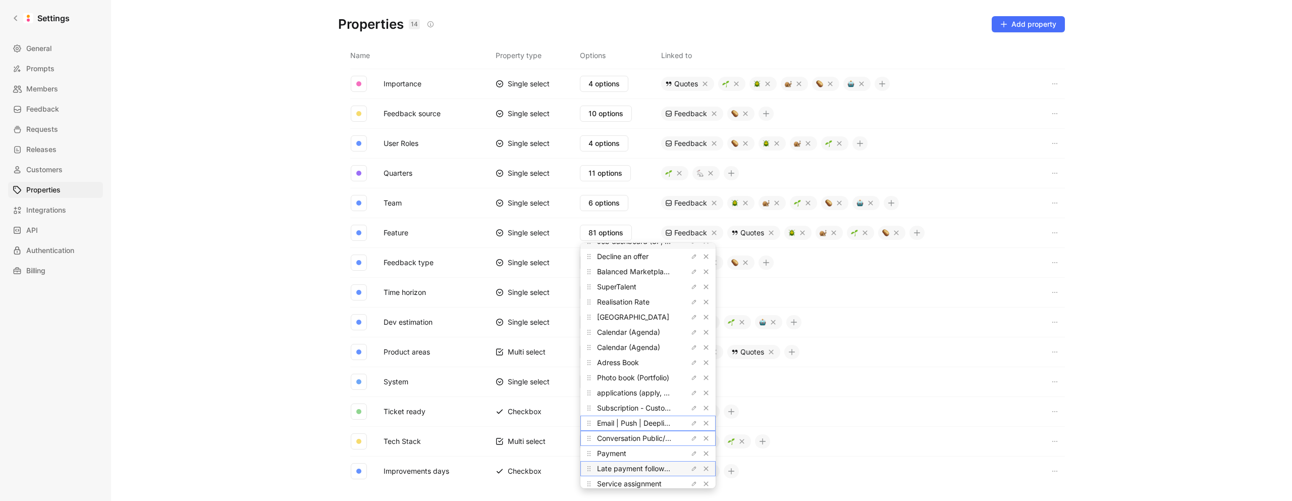
scroll to position [0, 0]
click at [626, 254] on input "text" at bounding box center [648, 254] width 127 height 15
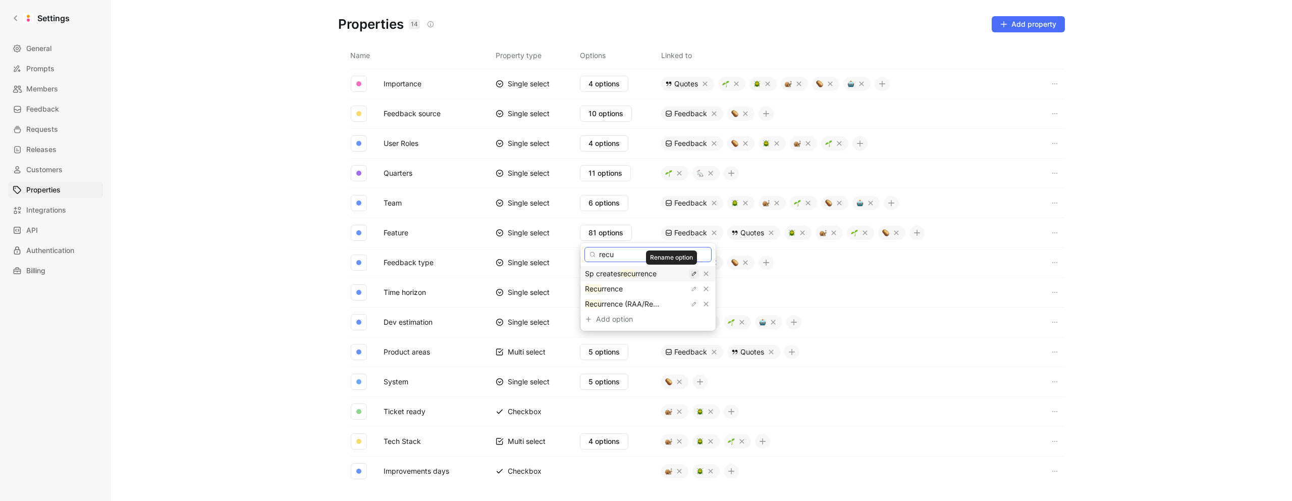
type input "recu"
click at [692, 274] on icon "button" at bounding box center [694, 274] width 4 height 4
click at [692, 304] on icon "button" at bounding box center [694, 304] width 4 height 4
click at [649, 305] on input "Recurrence (RAA/Recall/Abo task)" at bounding box center [648, 304] width 119 height 8
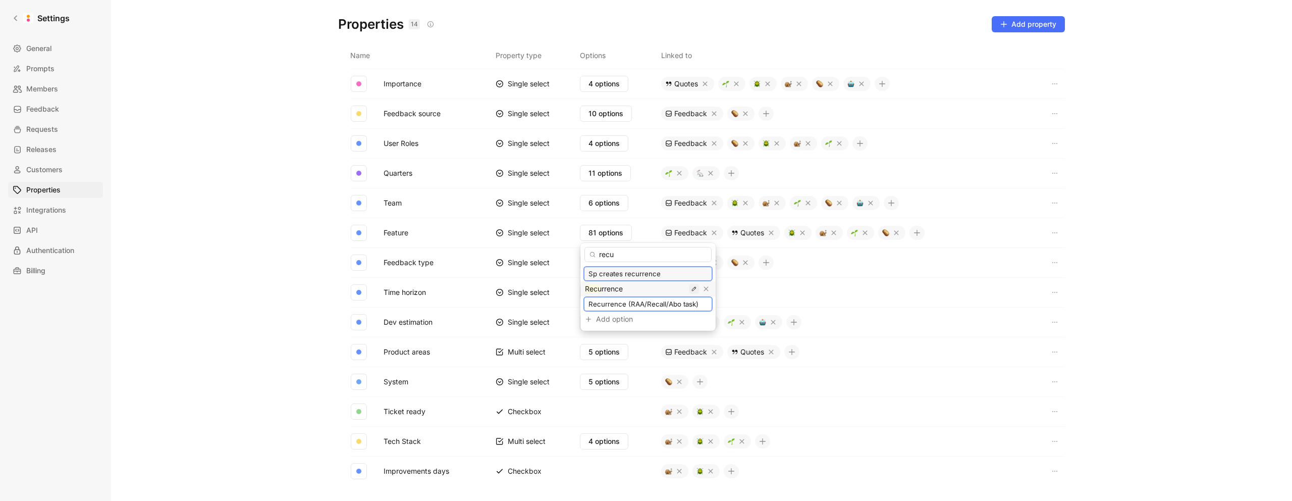
click at [691, 289] on icon "button" at bounding box center [694, 289] width 6 height 6
click at [639, 290] on input "Recurrence" at bounding box center [648, 289] width 119 height 8
type input "Recurrence"
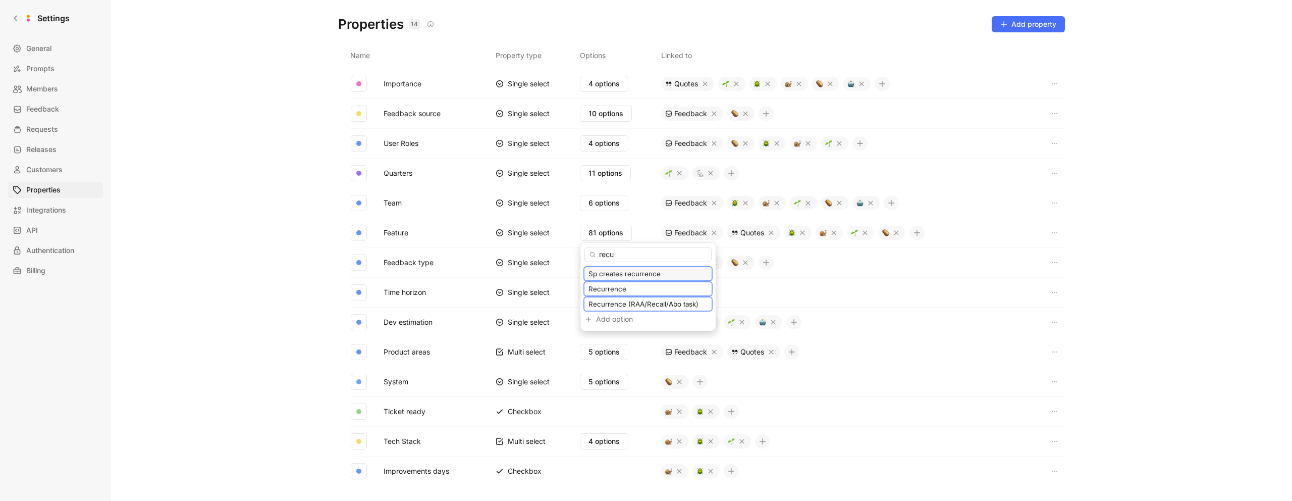
click at [644, 274] on input "Sp creates recurrence" at bounding box center [648, 274] width 119 height 8
paste input "Recurrence (RAA/Recall/Abo task)"
type input "Recurrence (RAA/Recall/Abo task)"
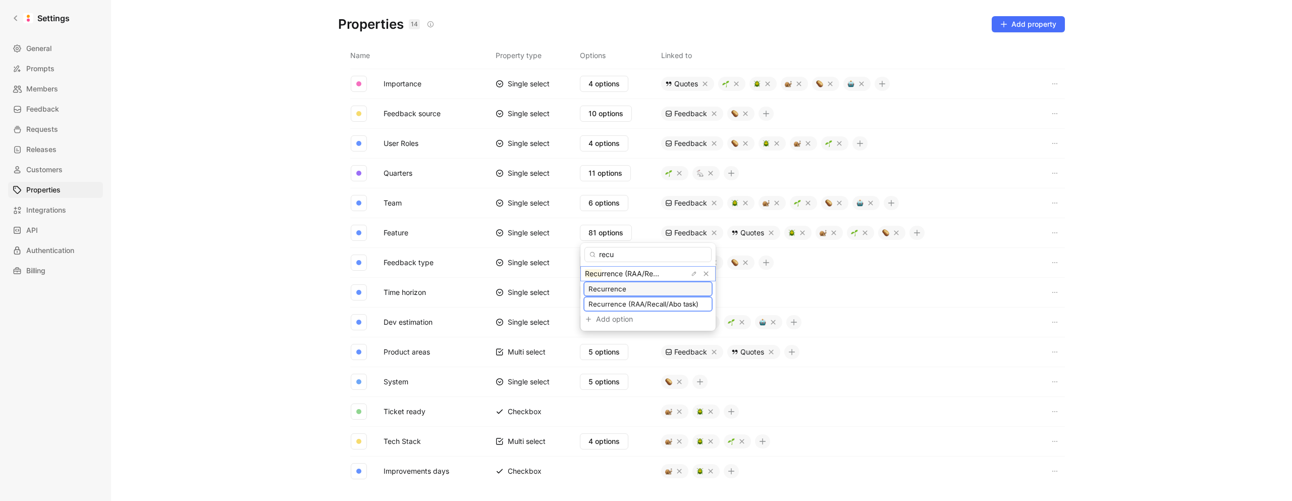
click at [650, 289] on input "Recurrence" at bounding box center [648, 289] width 119 height 8
click at [634, 306] on input "Recurrence (RAA/Recall/Abo task)" at bounding box center [648, 304] width 119 height 8
click at [624, 254] on input "recu" at bounding box center [648, 254] width 127 height 15
type input "r"
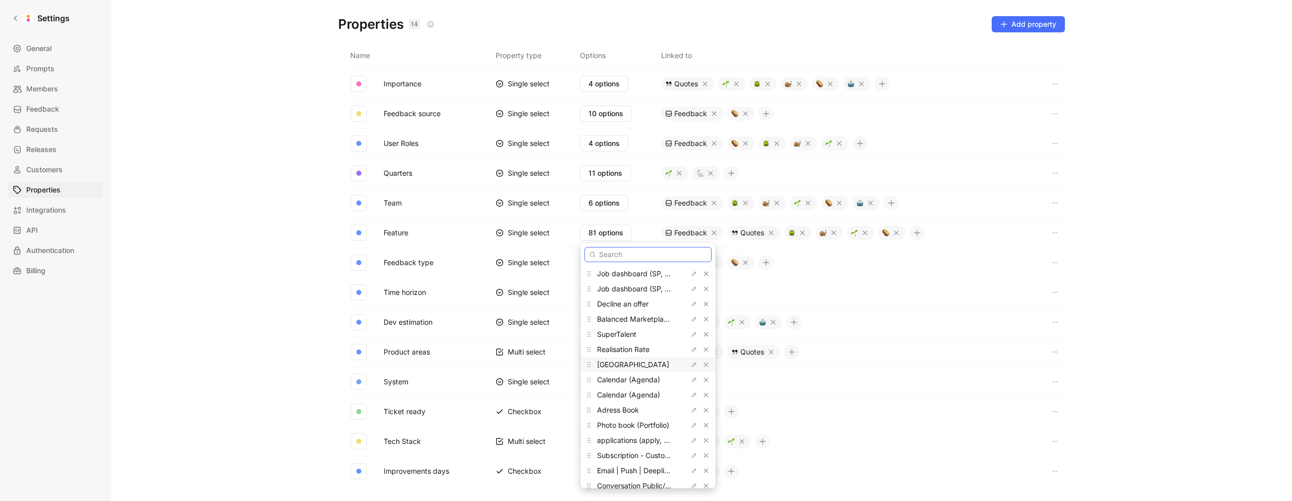
scroll to position [48, 0]
click at [692, 392] on icon "button" at bounding box center [694, 392] width 4 height 4
drag, startPoint x: 592, startPoint y: 392, endPoint x: 581, endPoint y: 391, distance: 11.2
click at [582, 391] on div "Job dashboard (SP, Service Provider) Job dashboard (SP, Service Provider) Decli…" at bounding box center [648, 365] width 135 height 245
type input "Applications (apply, candidates)"
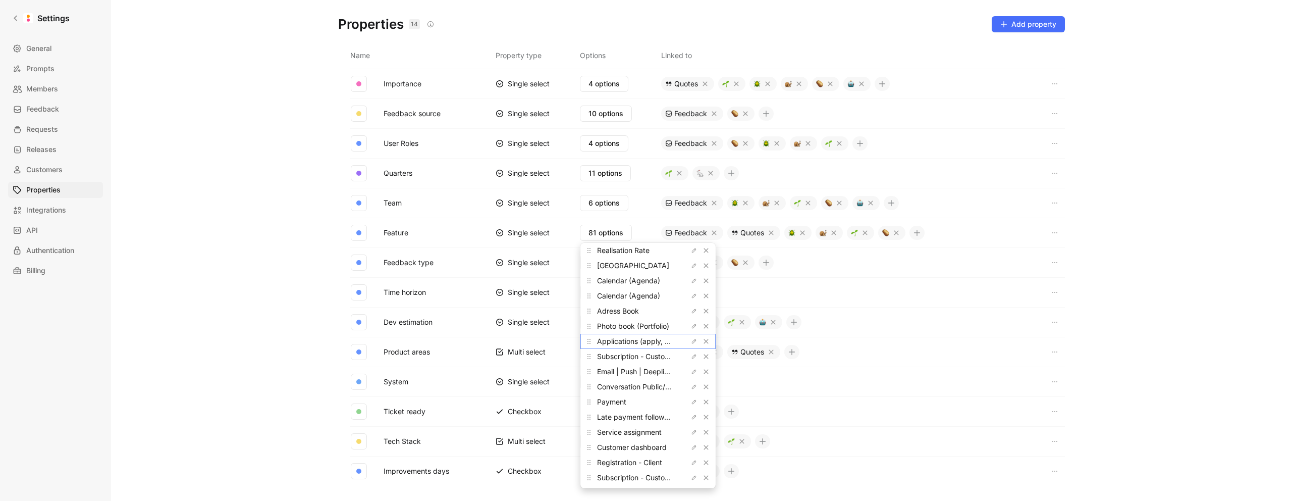
scroll to position [0, 0]
click at [619, 256] on input "text" at bounding box center [648, 254] width 127 height 15
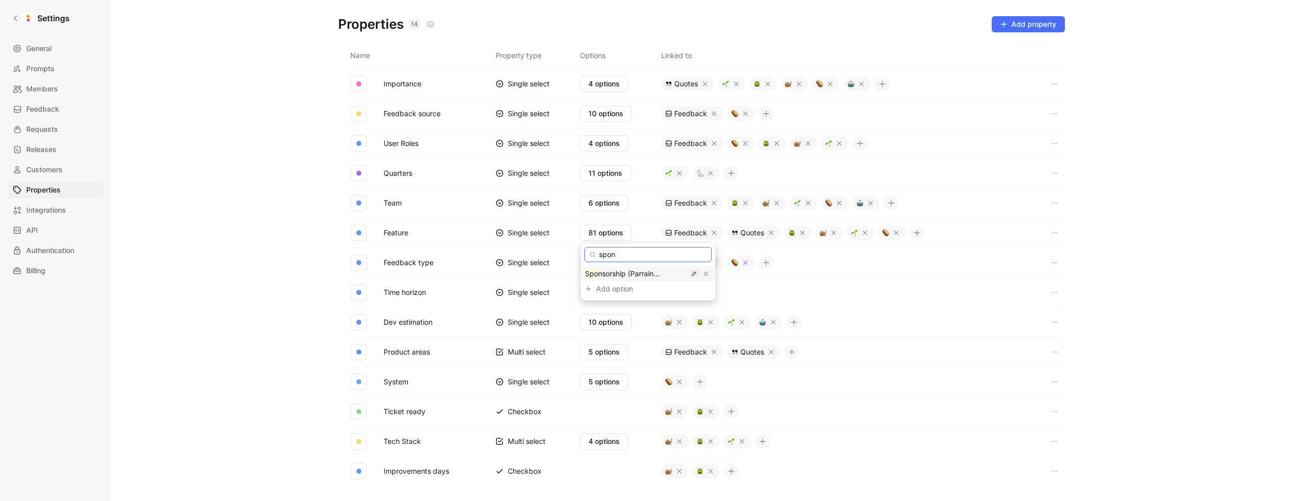
type input "spon"
click at [691, 275] on icon "button" at bounding box center [694, 274] width 6 height 6
click at [639, 276] on input "Sponsorship (Parrainage, Referral)" at bounding box center [648, 274] width 119 height 8
click at [684, 274] on input "Sponsorship (Parrainage, Referral)" at bounding box center [648, 274] width 119 height 8
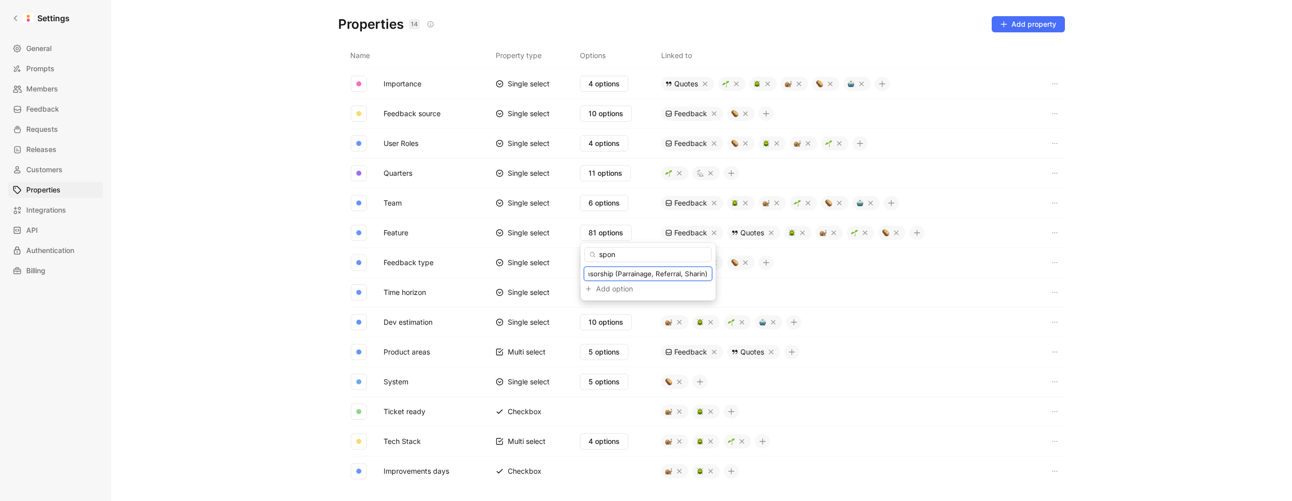
scroll to position [0, 39]
type input "Sponsorship (Parrainage, Referral, Sharing)"
click at [646, 257] on input "spon" at bounding box center [648, 254] width 127 height 15
type input "sharing"
click at [623, 257] on input "spon" at bounding box center [647, 254] width 127 height 15
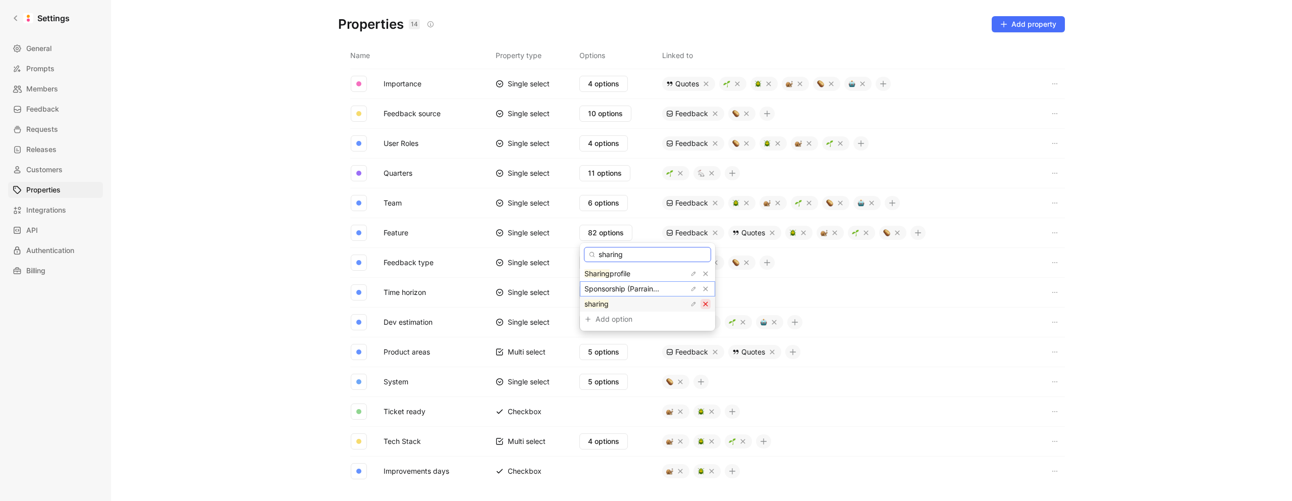
type input "sharing"
click at [703, 304] on icon "button" at bounding box center [706, 304] width 6 height 6
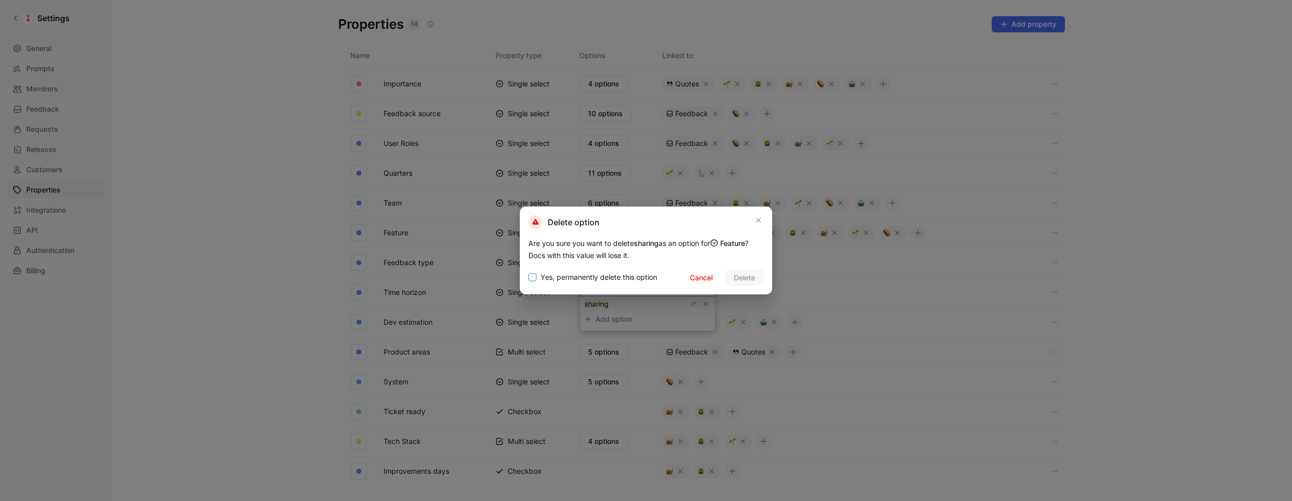
drag, startPoint x: 586, startPoint y: 276, endPoint x: 631, endPoint y: 277, distance: 44.4
click at [586, 276] on span "Yes, permanently delete this option" at bounding box center [599, 277] width 117 height 12
click at [529, 271] on input "Yes, permanently delete this option" at bounding box center [529, 271] width 0 height 0
click at [743, 276] on span "Delete" at bounding box center [744, 278] width 21 height 12
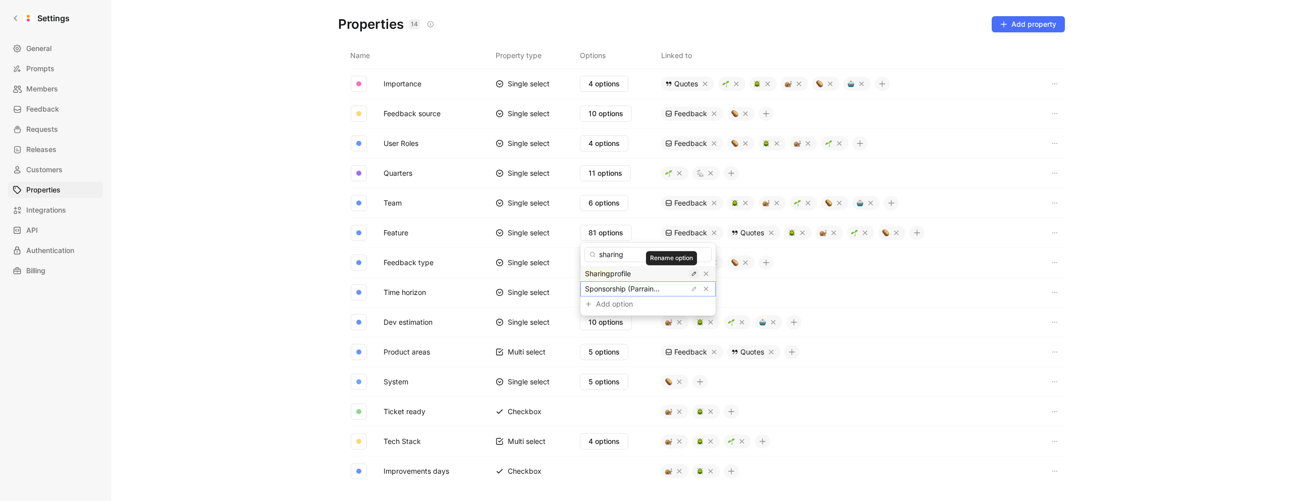
click at [692, 274] on icon "button" at bounding box center [694, 274] width 4 height 4
click at [642, 277] on input "Sharing profile" at bounding box center [648, 274] width 119 height 8
type input "Sponsorship (Parrainage, Referral, Sharing)"
click at [633, 253] on input "sharing" at bounding box center [648, 254] width 127 height 15
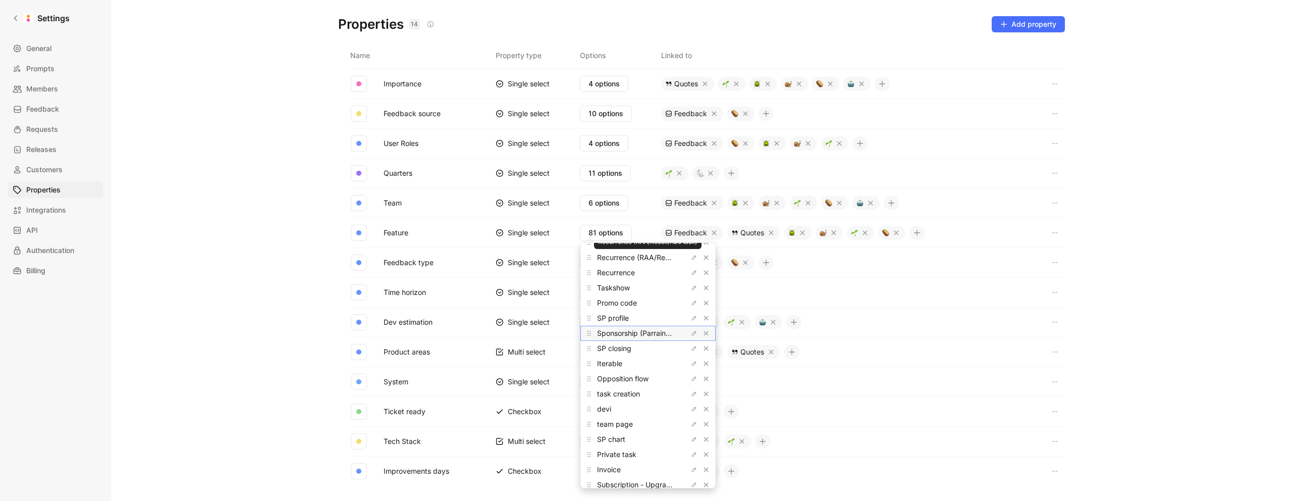
scroll to position [0, 0]
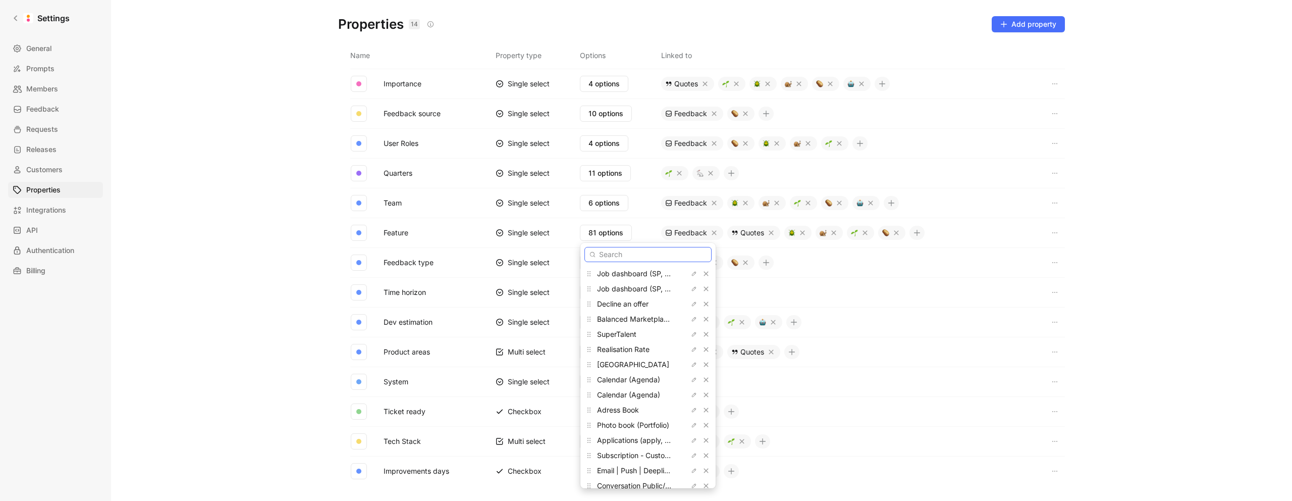
click at [621, 254] on input "text" at bounding box center [648, 254] width 127 height 15
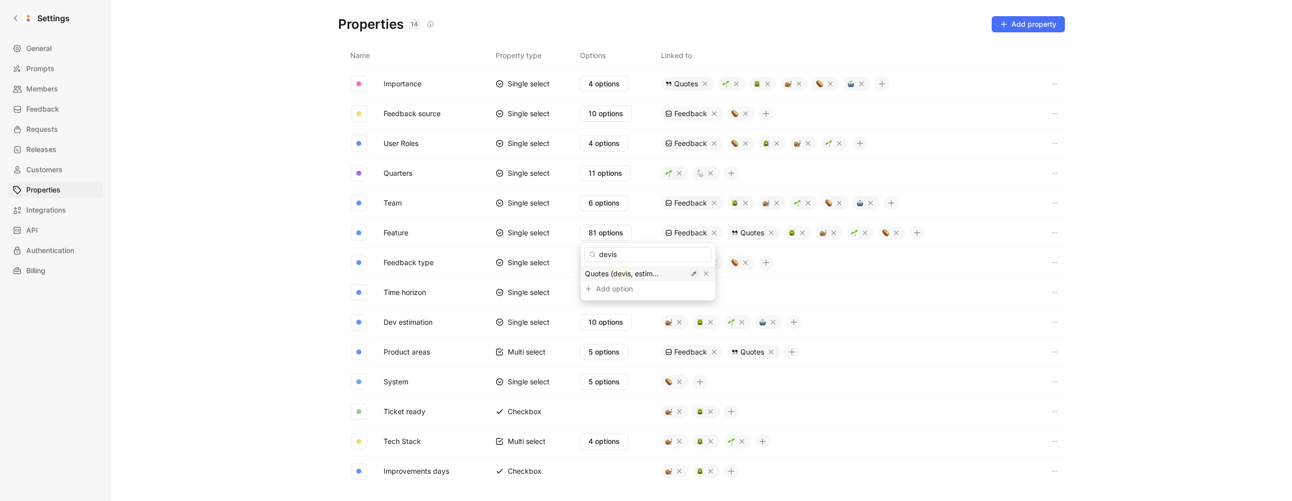
click at [692, 274] on icon "button" at bounding box center [694, 274] width 4 height 4
drag, startPoint x: 636, startPoint y: 276, endPoint x: 631, endPoint y: 268, distance: 8.8
click at [636, 276] on input "Quotes (devis, estimation, acompte, offer)" at bounding box center [648, 274] width 119 height 8
click at [629, 254] on input "devis" at bounding box center [648, 254] width 127 height 15
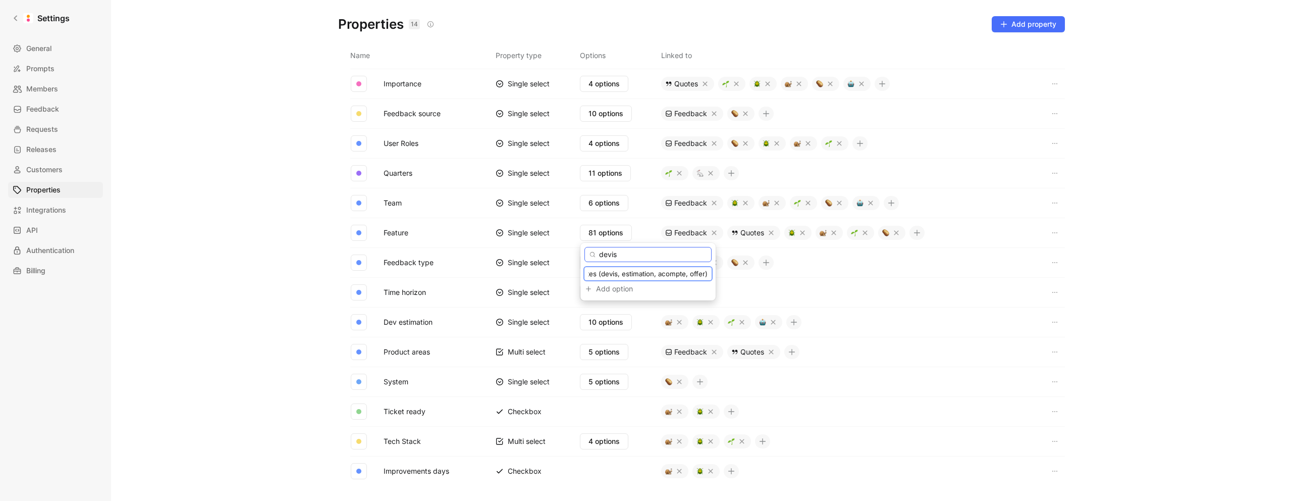
scroll to position [0, 0]
type input "devi"
click at [666, 276] on input "Quotes (devis, estimation, acompte, offer)" at bounding box center [648, 274] width 119 height 8
click at [692, 287] on icon "button" at bounding box center [694, 289] width 4 height 4
click at [624, 290] on input "devi" at bounding box center [648, 289] width 119 height 8
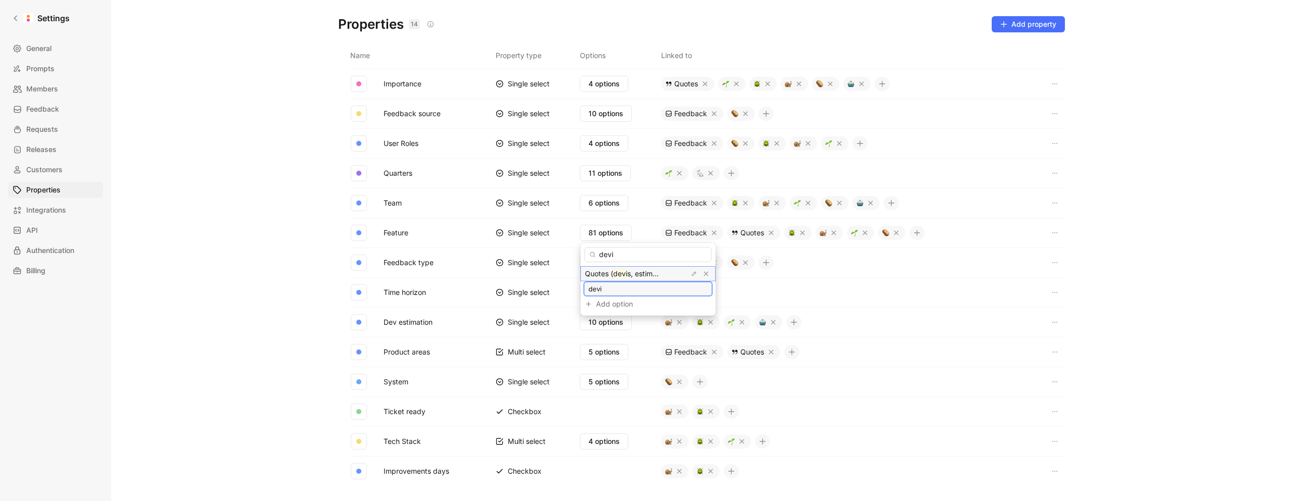
type input "Quotes (devis, estimation, acompte, offer)"
click at [623, 254] on input "devi" at bounding box center [648, 254] width 127 height 15
type input "d"
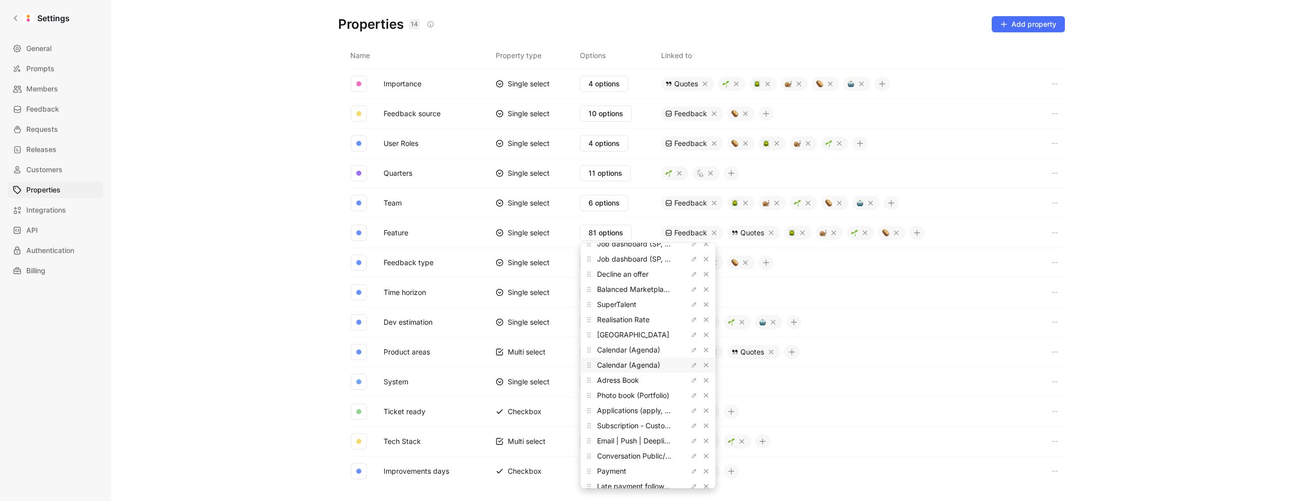
scroll to position [0, 0]
click at [612, 255] on input "text" at bounding box center [648, 254] width 127 height 15
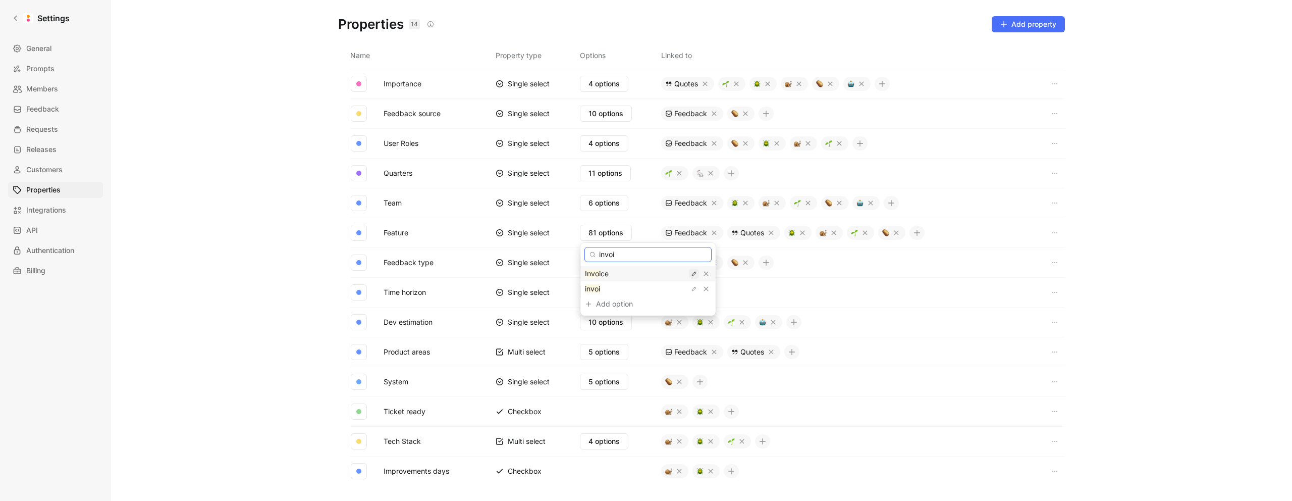
type input "invoi"
click at [692, 274] on icon "button" at bounding box center [694, 274] width 4 height 4
click at [694, 288] on icon "button" at bounding box center [695, 288] width 2 height 2
drag, startPoint x: 672, startPoint y: 288, endPoint x: 642, endPoint y: 292, distance: 31.1
click at [642, 292] on input "invoi" at bounding box center [648, 289] width 119 height 8
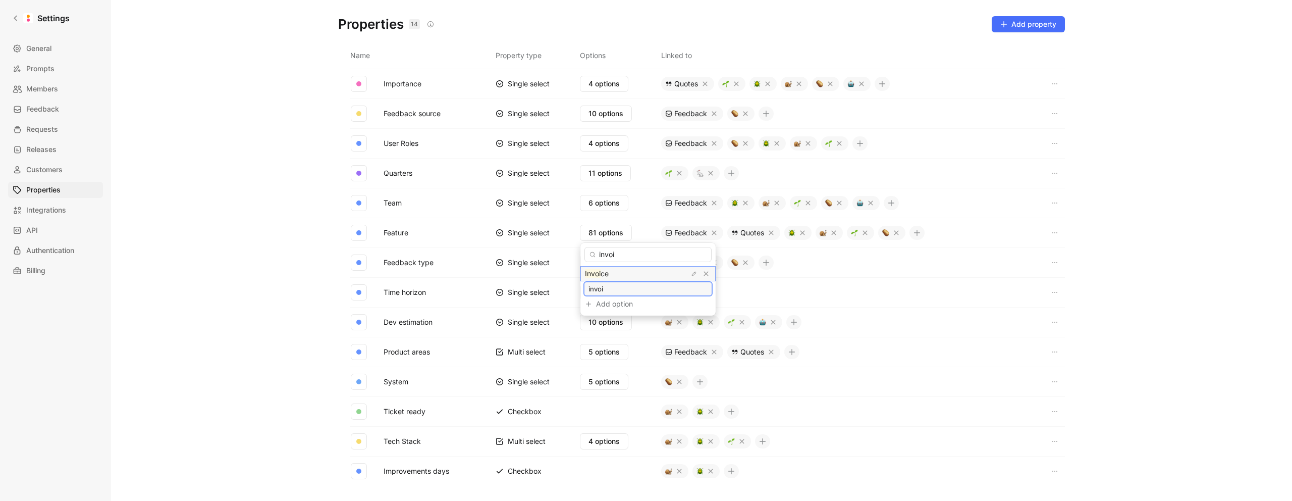
type input "Invoice"
drag, startPoint x: 624, startPoint y: 252, endPoint x: 564, endPoint y: 249, distance: 60.1
click at [564, 249] on body "Settings General Prompts Members Feedback Requests Releases Customers Propertie…" at bounding box center [646, 250] width 1292 height 501
type input "i"
type input "pay"
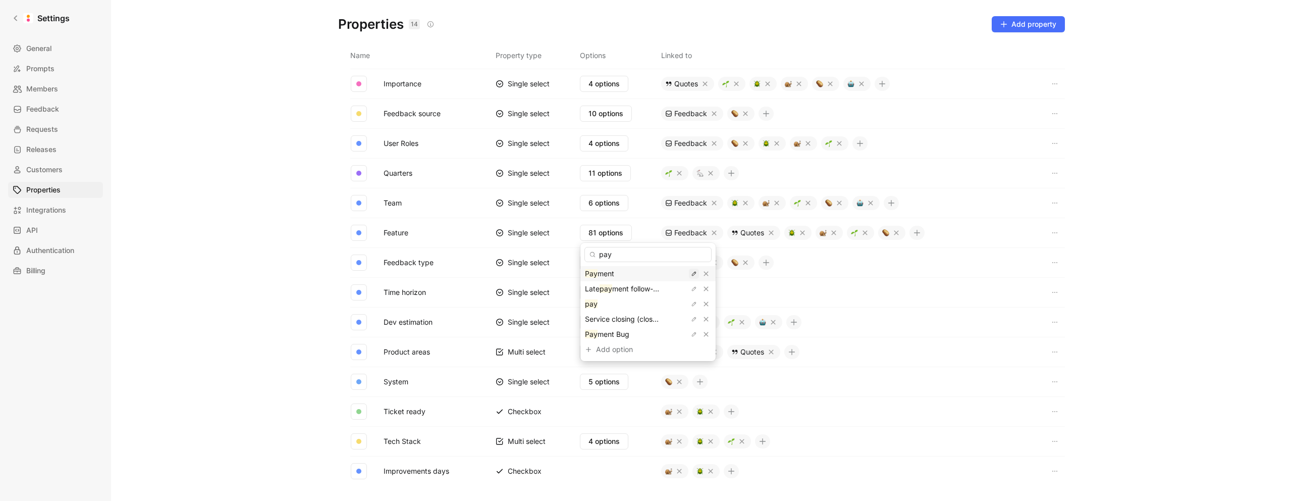
click at [691, 273] on icon "button" at bounding box center [694, 274] width 6 height 6
click at [691, 304] on icon "button" at bounding box center [694, 304] width 6 height 6
click at [623, 303] on input "pay" at bounding box center [648, 304] width 119 height 8
type input "Payment"
drag, startPoint x: 617, startPoint y: 256, endPoint x: 585, endPoint y: 254, distance: 32.4
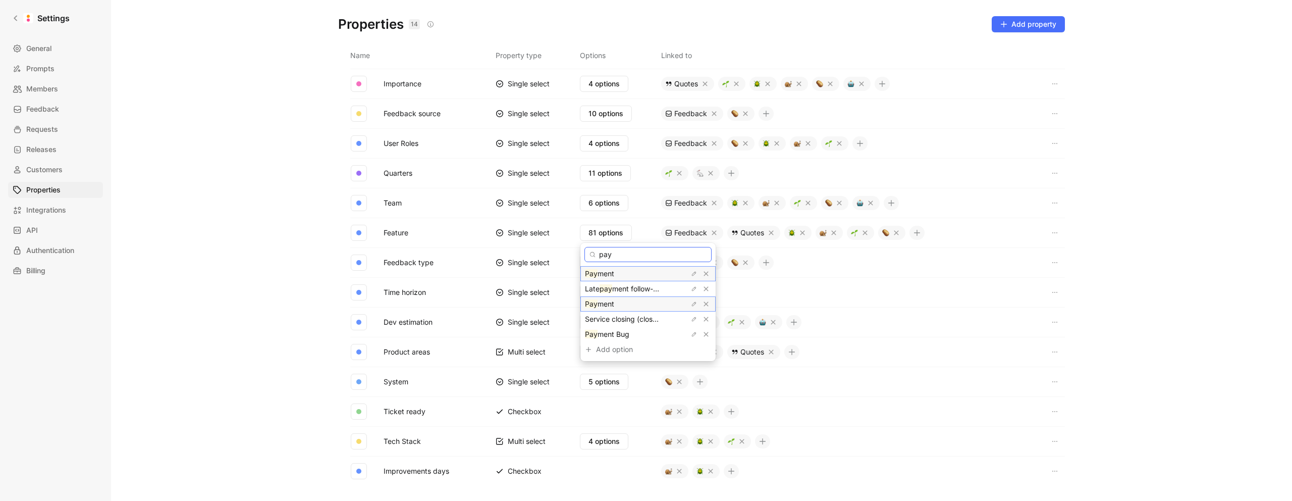
click at [585, 254] on input "pay" at bounding box center [648, 254] width 127 height 15
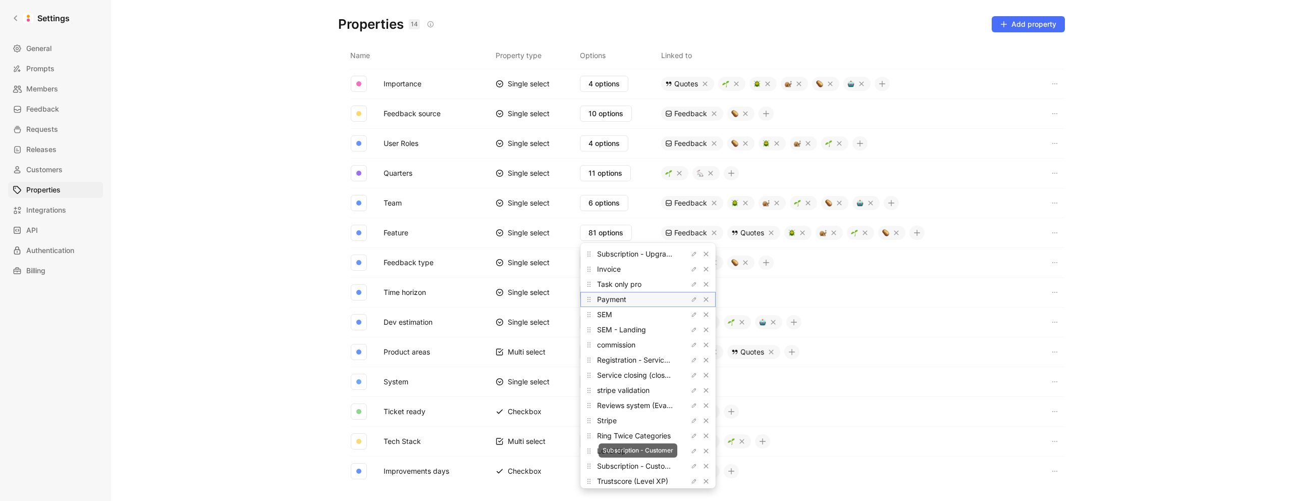
scroll to position [753, 0]
click at [692, 338] on icon "button" at bounding box center [694, 339] width 4 height 4
type input "Comission"
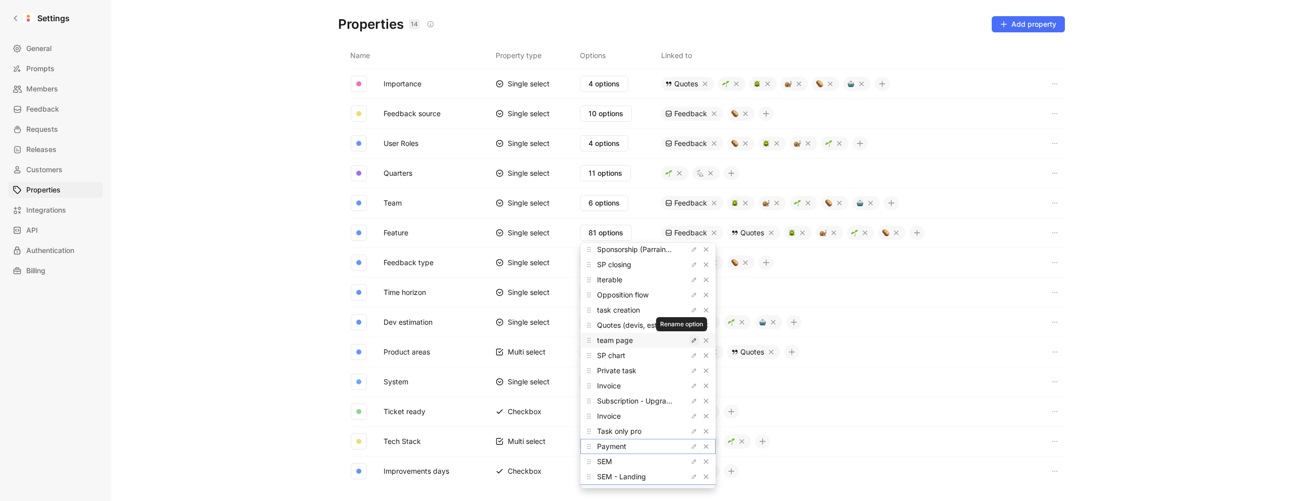
click at [692, 340] on icon "button" at bounding box center [694, 340] width 4 height 4
click at [653, 342] on input "team page" at bounding box center [648, 340] width 119 height 8
type input "Team Page"
click at [689, 308] on button "button" at bounding box center [694, 310] width 10 height 10
type input "Task Creation"
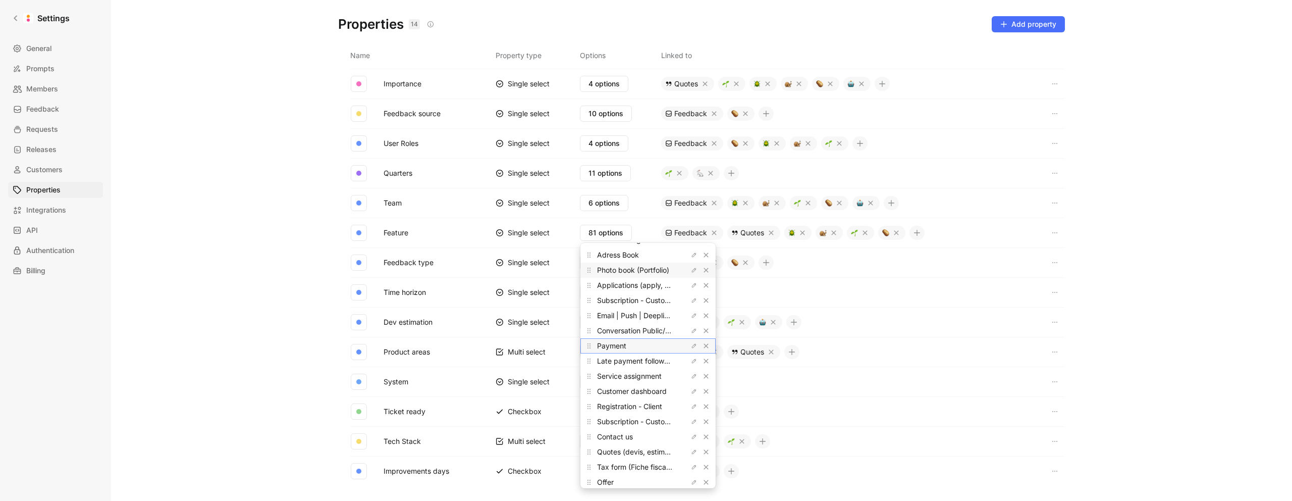
scroll to position [0, 0]
drag, startPoint x: 590, startPoint y: 409, endPoint x: 605, endPoint y: 284, distance: 126.5
click at [607, 268] on div "Adress Book" at bounding box center [648, 268] width 135 height 15
drag, startPoint x: 597, startPoint y: 318, endPoint x: 603, endPoint y: 417, distance: 99.6
click at [601, 285] on div "Applications (apply, candidates) Applications (apply, candidates)" at bounding box center [648, 287] width 135 height 15
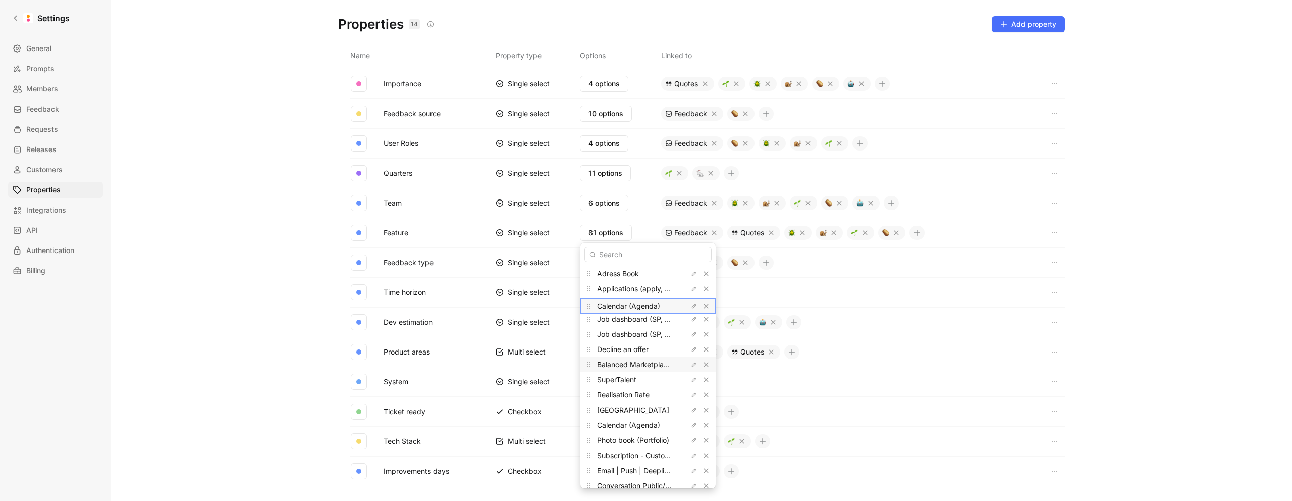
drag, startPoint x: 587, startPoint y: 405, endPoint x: 600, endPoint y: 370, distance: 37.0
click at [596, 305] on div "Calendar (Agenda)" at bounding box center [648, 305] width 135 height 15
drag, startPoint x: 596, startPoint y: 401, endPoint x: 595, endPoint y: 314, distance: 86.8
click at [595, 314] on div "Calendar (Agenda)" at bounding box center [648, 315] width 135 height 15
drag, startPoint x: 589, startPoint y: 409, endPoint x: 587, endPoint y: 428, distance: 18.8
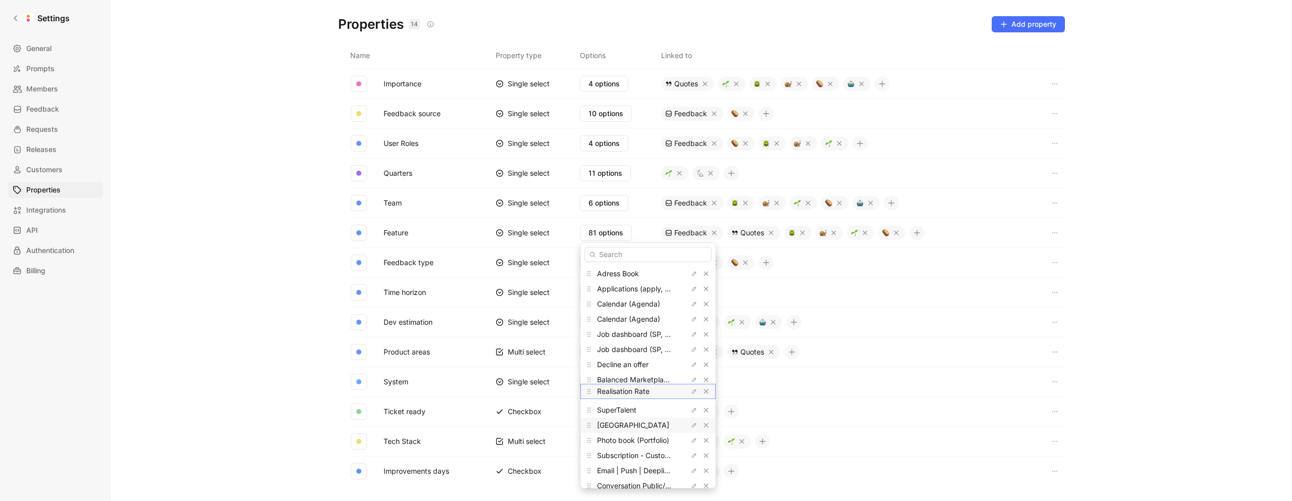
click at [591, 391] on icon at bounding box center [589, 391] width 8 height 8
click at [593, 421] on icon at bounding box center [589, 425] width 8 height 8
drag, startPoint x: 587, startPoint y: 441, endPoint x: 587, endPoint y: 366, distance: 74.2
click at [589, 375] on icon at bounding box center [589, 375] width 8 height 8
drag, startPoint x: 590, startPoint y: 337, endPoint x: 592, endPoint y: 330, distance: 7.8
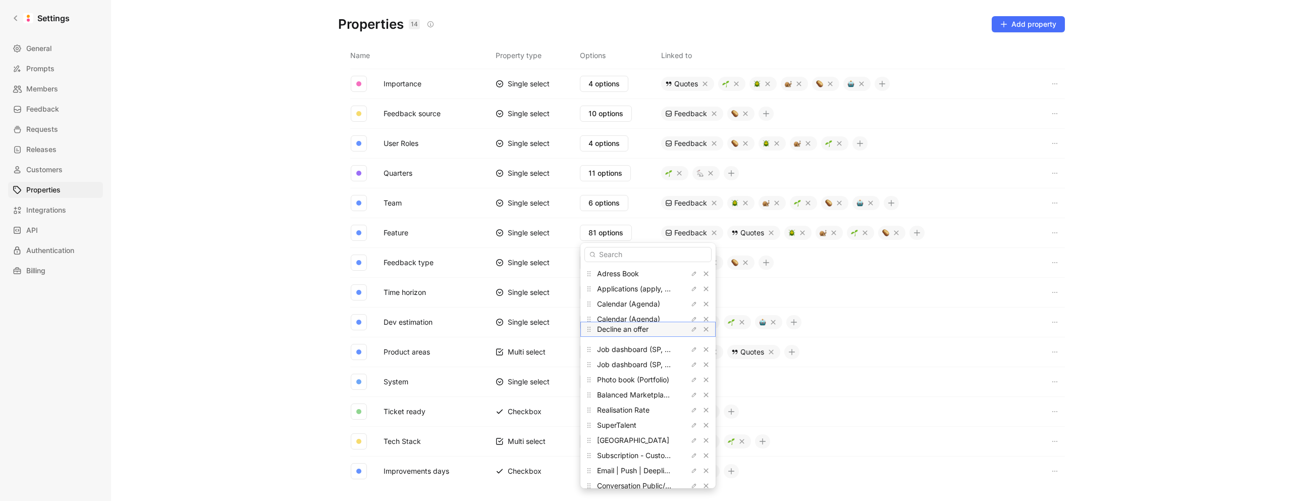
click at [592, 330] on icon at bounding box center [589, 329] width 8 height 8
drag, startPoint x: 588, startPoint y: 429, endPoint x: 601, endPoint y: 467, distance: 39.9
click at [589, 425] on icon at bounding box center [589, 427] width 8 height 8
drag, startPoint x: 592, startPoint y: 431, endPoint x: 606, endPoint y: 320, distance: 111.4
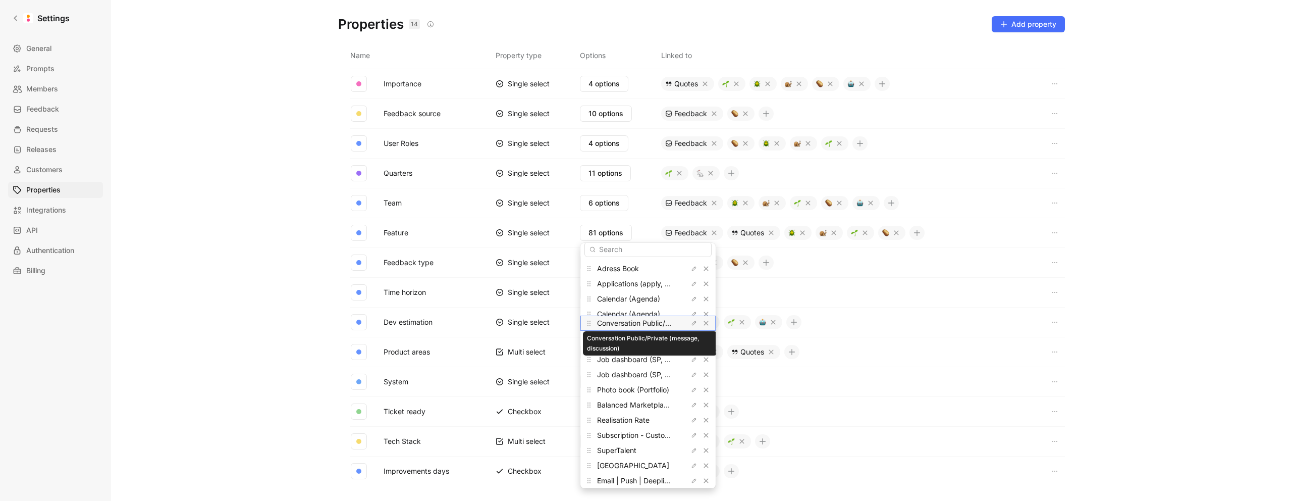
click at [606, 320] on div "Conversation Public/Private (message, discussion) Conversation Public/Private (…" at bounding box center [648, 323] width 135 height 15
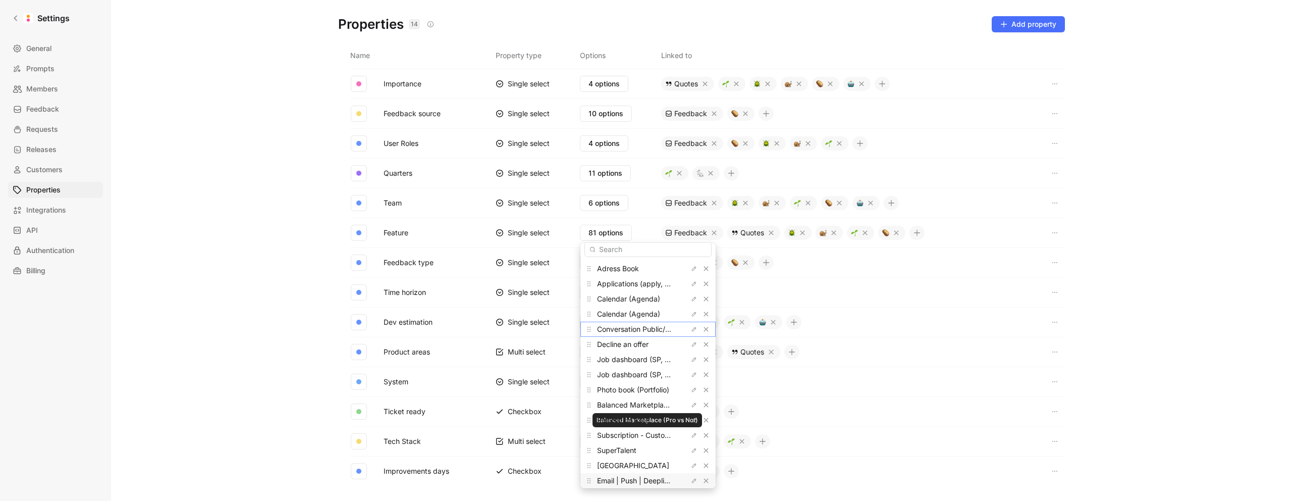
scroll to position [55, 0]
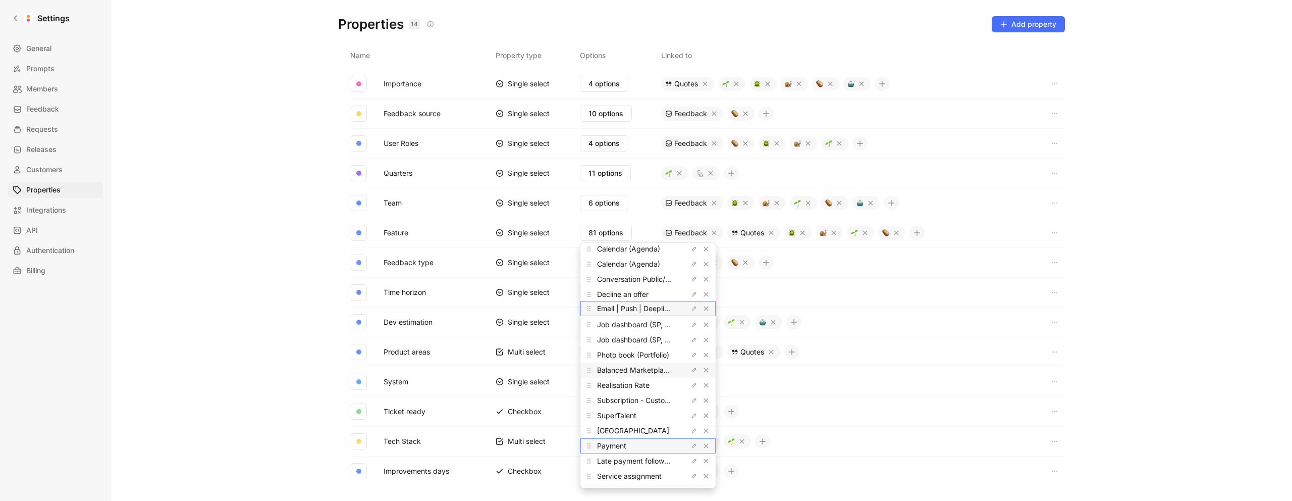
drag, startPoint x: 605, startPoint y: 321, endPoint x: 598, endPoint y: 365, distance: 44.5
click at [606, 309] on div "Email | Push | Deeplink (General) Email | Push | Deeplink (General)" at bounding box center [648, 308] width 135 height 15
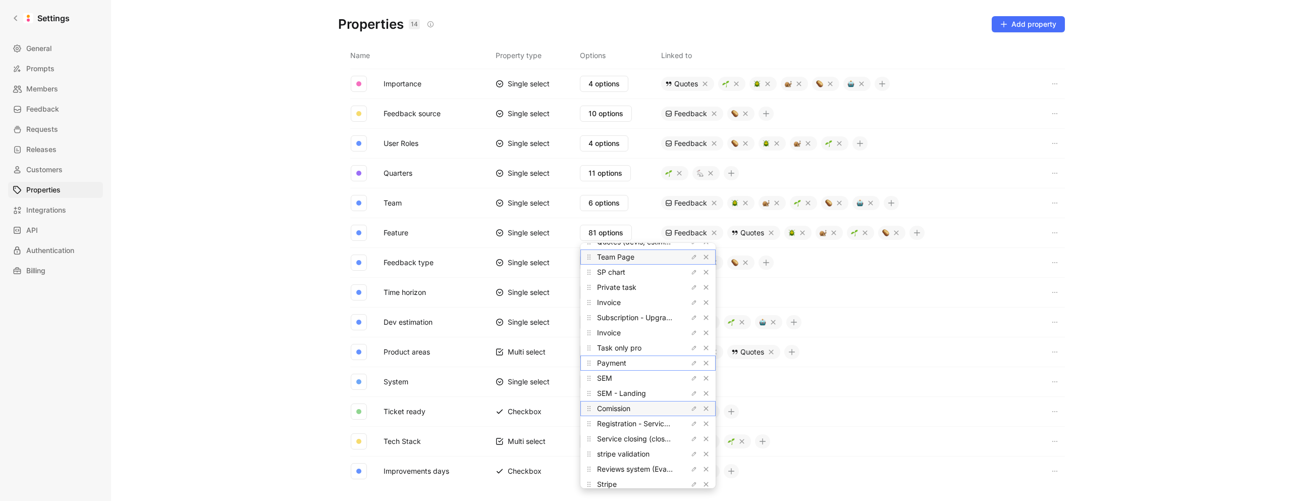
scroll to position [679, 0]
click at [691, 350] on icon "button" at bounding box center [694, 351] width 6 height 6
drag, startPoint x: 612, startPoint y: 351, endPoint x: 568, endPoint y: 349, distance: 44.5
click at [568, 349] on body "Settings General Prompts Members Feedback Requests Releases Customers Propertie…" at bounding box center [646, 250] width 1292 height 501
click at [602, 351] on input "Task only pro" at bounding box center [648, 351] width 119 height 8
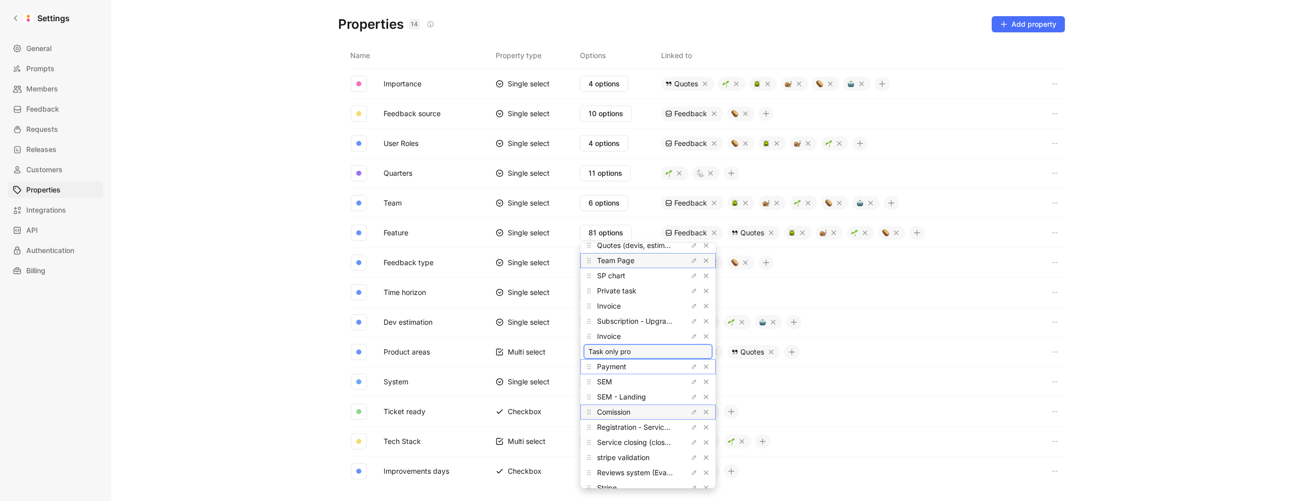
click at [631, 352] on input "Task only pro" at bounding box center [648, 351] width 119 height 8
drag, startPoint x: 604, startPoint y: 353, endPoint x: 666, endPoint y: 353, distance: 62.1
click at [665, 353] on input "Task only pro" at bounding box center [648, 351] width 119 height 8
type input "Task- Only Pro"
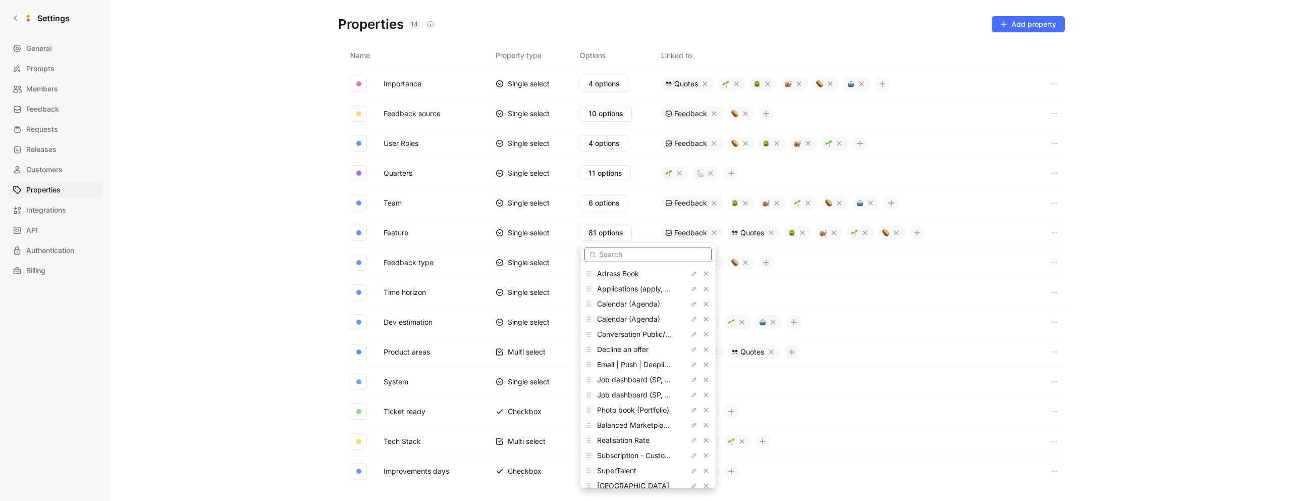
click at [632, 254] on input "text" at bounding box center [648, 254] width 127 height 15
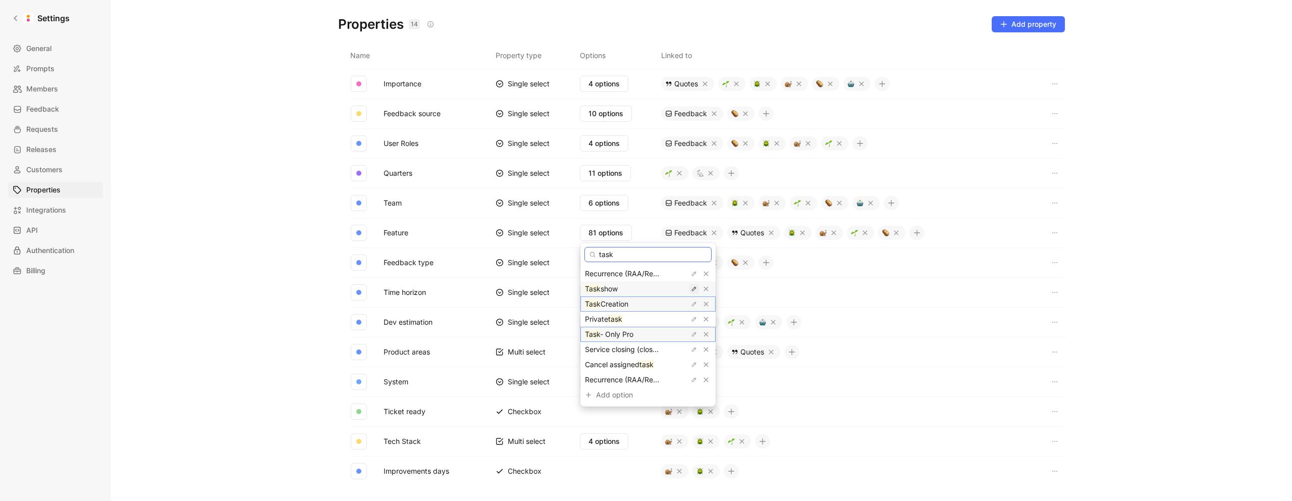
type input "task"
click at [691, 289] on icon "button" at bounding box center [694, 289] width 6 height 6
drag, startPoint x: 604, startPoint y: 291, endPoint x: 655, endPoint y: 290, distance: 50.5
click at [655, 290] on input "Taskshow" at bounding box center [648, 289] width 119 height 8
type input "Task Show"
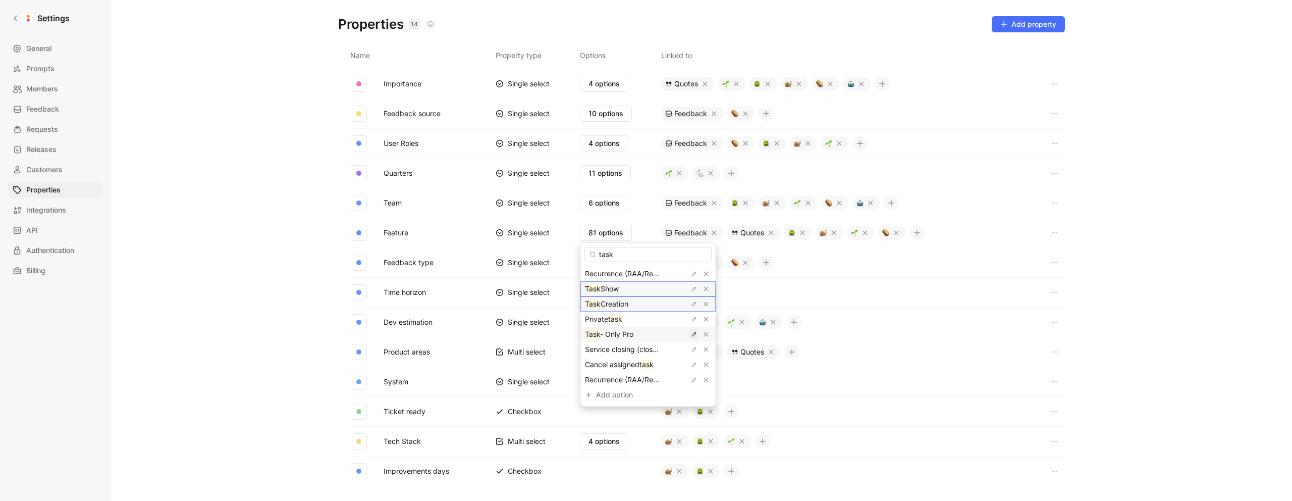
click at [691, 334] on icon "button" at bounding box center [694, 334] width 6 height 6
click at [603, 335] on input "Task- Only Pro" at bounding box center [648, 334] width 119 height 8
type input "Task - Only Pro"
click at [691, 318] on icon "button" at bounding box center [694, 319] width 6 height 6
type input "Task - Private Task"
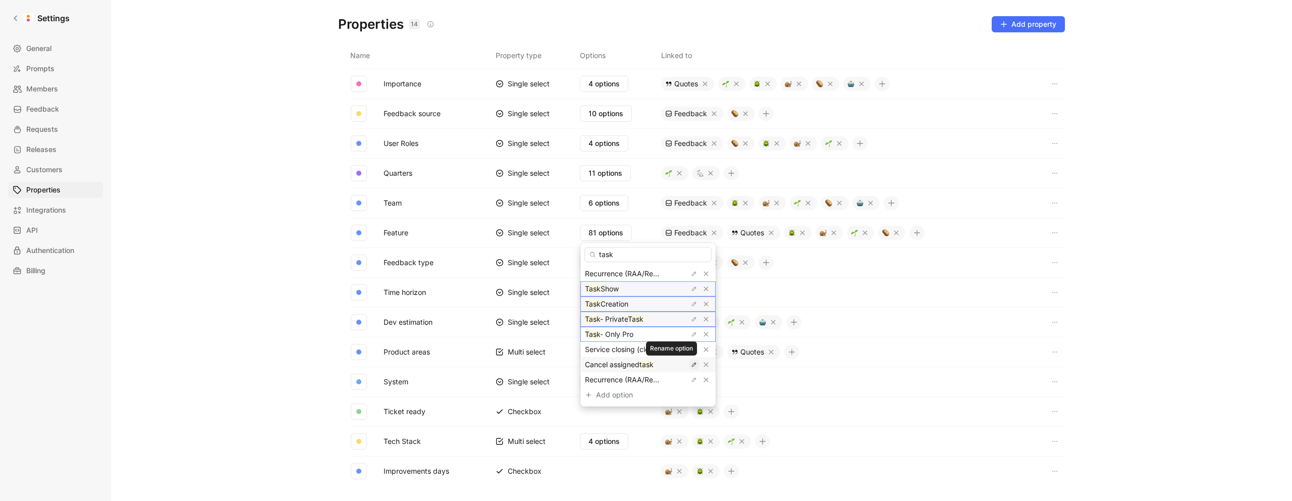
click at [691, 366] on icon "button" at bounding box center [694, 364] width 6 height 6
drag, startPoint x: 590, startPoint y: 364, endPoint x: 597, endPoint y: 372, distance: 11.1
click at [590, 364] on input "Cancel assigned task" at bounding box center [648, 364] width 119 height 8
click at [634, 364] on input "Task - Cancel assigned task" at bounding box center [648, 364] width 119 height 8
type input "Task - Cancel an assigned task"
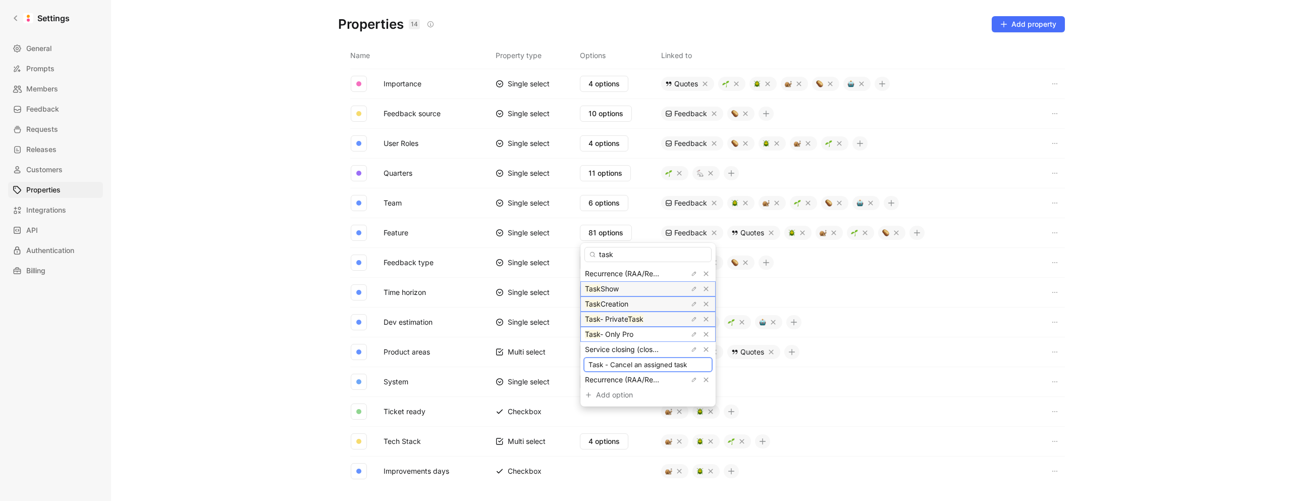
scroll to position [0, 2]
drag, startPoint x: 676, startPoint y: 364, endPoint x: 729, endPoint y: 368, distance: 52.6
click at [729, 368] on body "Settings General Prompts Members Feedback Requests Releases Customers Propertie…" at bounding box center [646, 250] width 1292 height 501
drag, startPoint x: 603, startPoint y: 254, endPoint x: 584, endPoint y: 252, distance: 18.7
click at [585, 252] on input "task" at bounding box center [648, 254] width 127 height 15
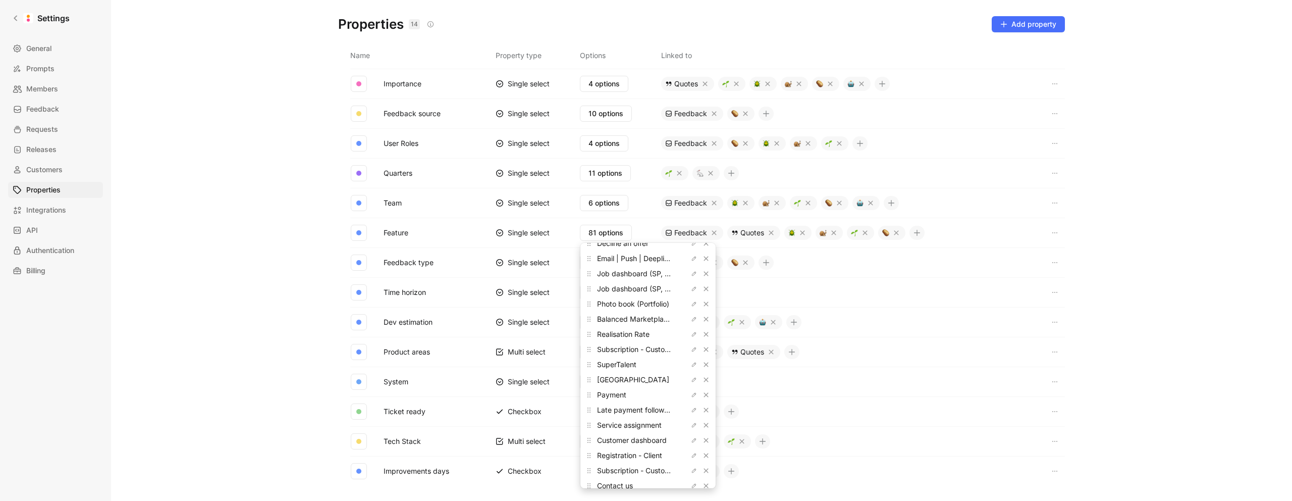
scroll to position [0, 0]
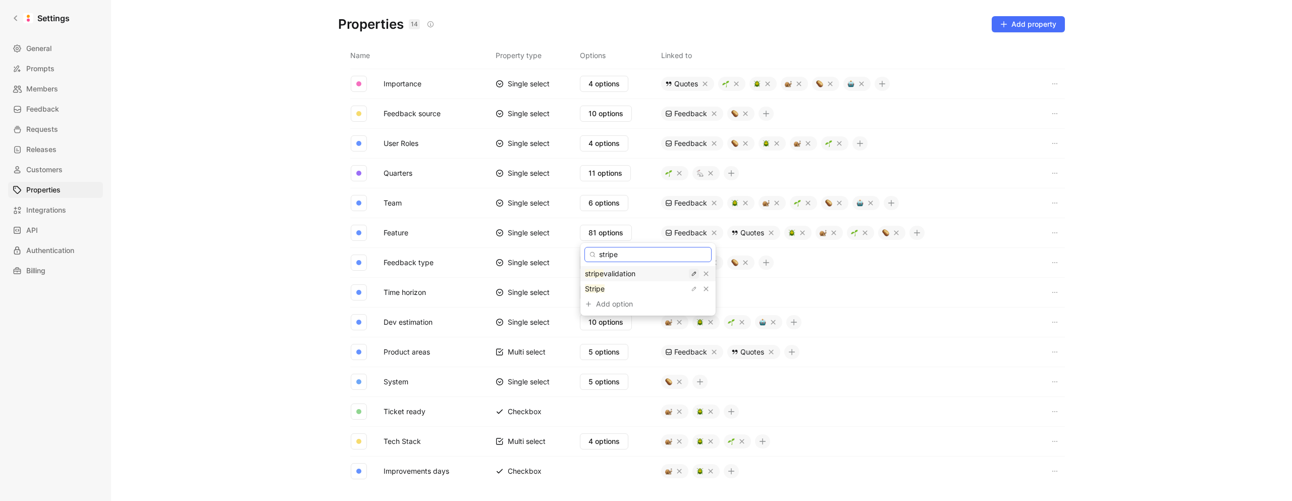
type input "stripe"
click at [691, 274] on icon "button" at bounding box center [694, 274] width 6 height 6
drag, startPoint x: 587, startPoint y: 274, endPoint x: 582, endPoint y: 274, distance: 5.1
click at [582, 274] on div "stripe stripe validation Stripe Add option To pick up a draggable item, press t…" at bounding box center [648, 279] width 135 height 73
type input "Stripe - Validation"
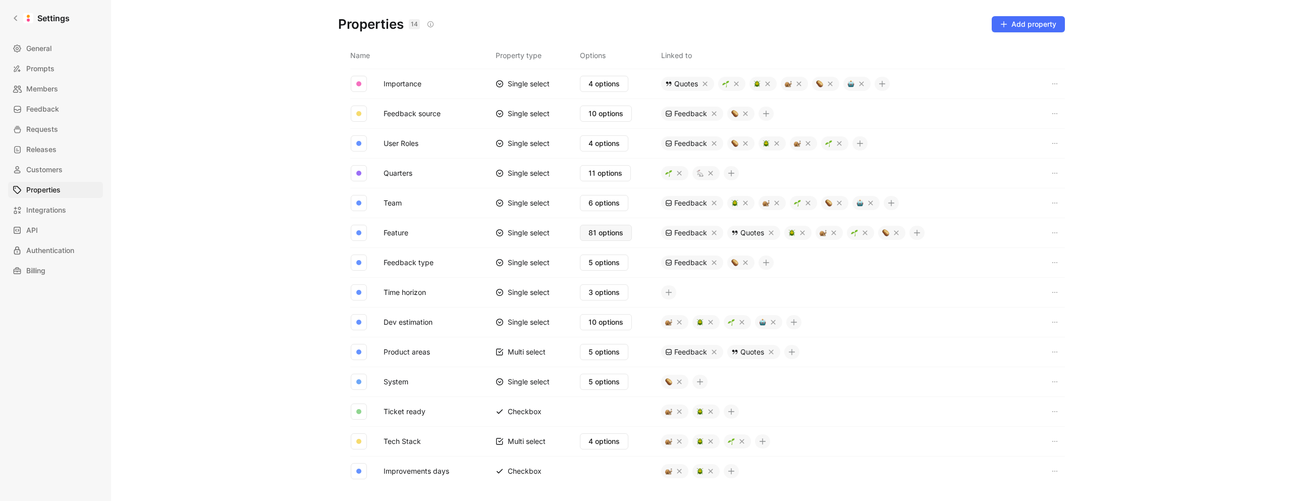
click at [611, 235] on span "81 options" at bounding box center [606, 233] width 35 height 12
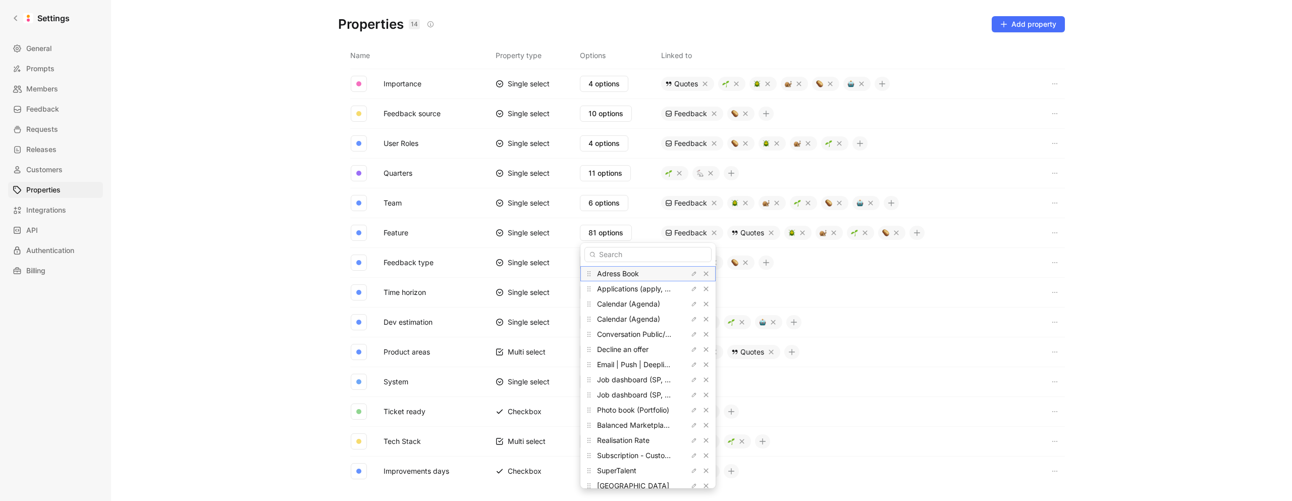
drag, startPoint x: 643, startPoint y: 272, endPoint x: 599, endPoint y: 274, distance: 43.9
click at [599, 274] on div "Adress Book" at bounding box center [635, 274] width 76 height 12
click at [691, 275] on icon "button" at bounding box center [694, 274] width 6 height 6
click at [653, 274] on input "Adress Book" at bounding box center [648, 274] width 119 height 8
click at [691, 289] on icon "button" at bounding box center [694, 289] width 6 height 6
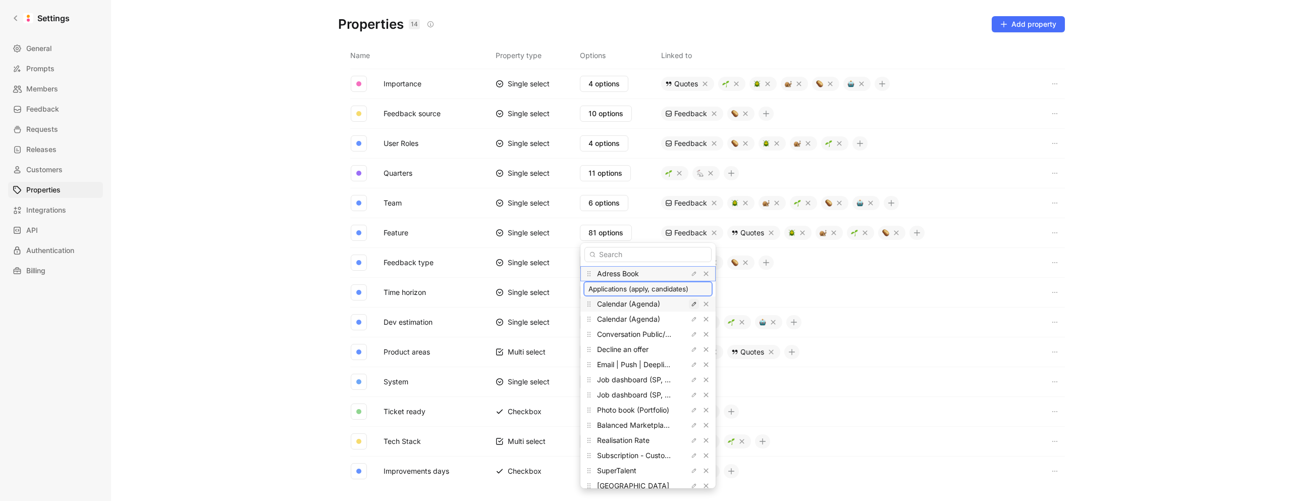
click at [691, 304] on icon "button" at bounding box center [694, 304] width 6 height 6
click at [691, 334] on icon "button" at bounding box center [694, 334] width 6 height 6
click at [647, 335] on input "Conversation Public/Private (message, discussion)" at bounding box center [648, 334] width 119 height 8
click at [683, 288] on input "Applications (apply, candidates)" at bounding box center [648, 289] width 119 height 8
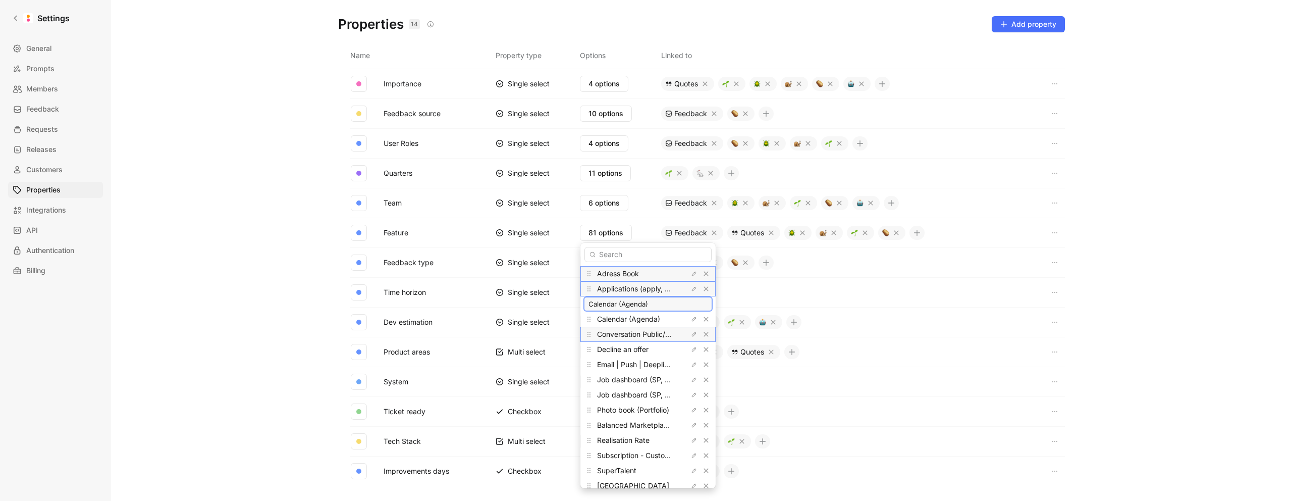
click at [669, 298] on span "Calendar (Agenda)" at bounding box center [648, 304] width 119 height 12
click at [691, 350] on icon "button" at bounding box center [694, 349] width 6 height 6
click at [691, 365] on icon "button" at bounding box center [694, 364] width 6 height 6
click at [658, 345] on input "Decline an offer" at bounding box center [648, 349] width 119 height 8
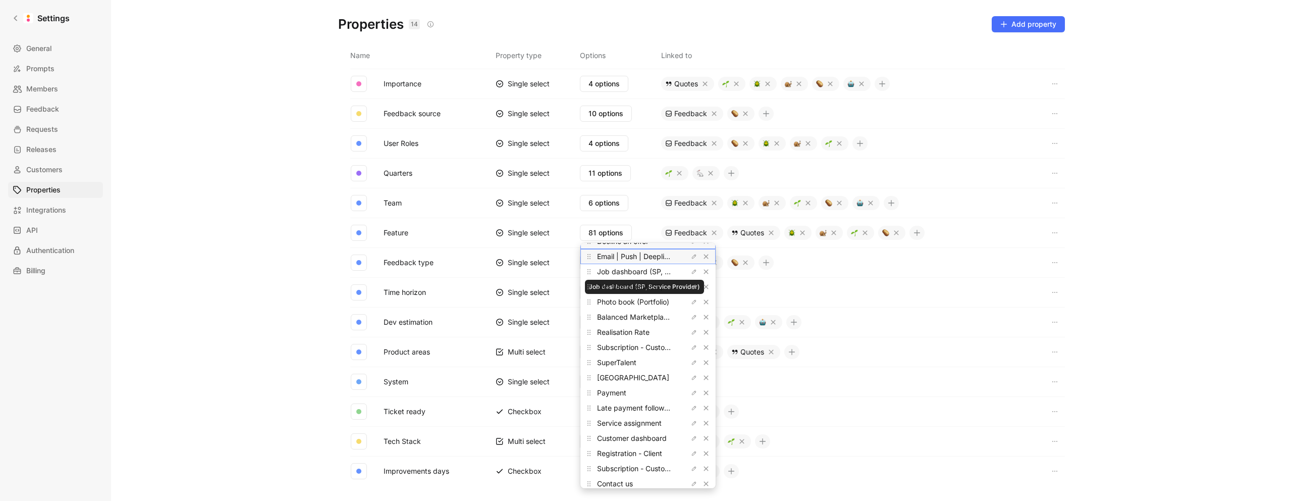
scroll to position [99, 0]
click at [691, 281] on icon "button" at bounding box center [694, 281] width 6 height 6
click at [691, 311] on icon "button" at bounding box center [694, 311] width 6 height 6
click at [662, 313] on input "Photo book (Portfolio)" at bounding box center [648, 311] width 119 height 8
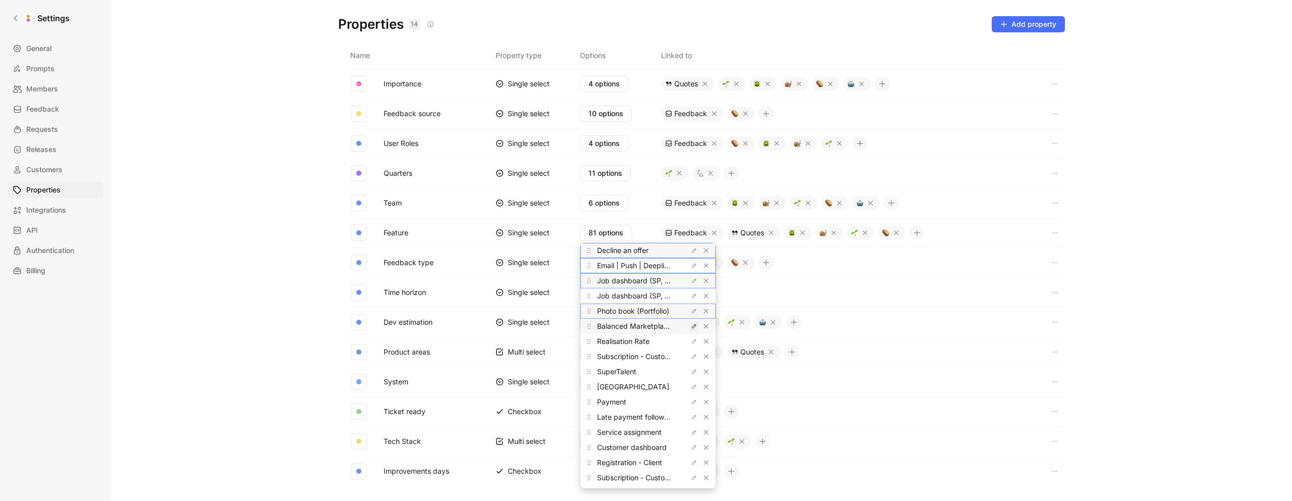
click at [691, 324] on icon "button" at bounding box center [694, 326] width 6 height 6
click at [691, 322] on icon "button" at bounding box center [694, 320] width 6 height 6
click at [691, 335] on icon "button" at bounding box center [694, 335] width 6 height 6
click at [663, 336] on input "Subscription - Customer" at bounding box center [648, 335] width 119 height 8
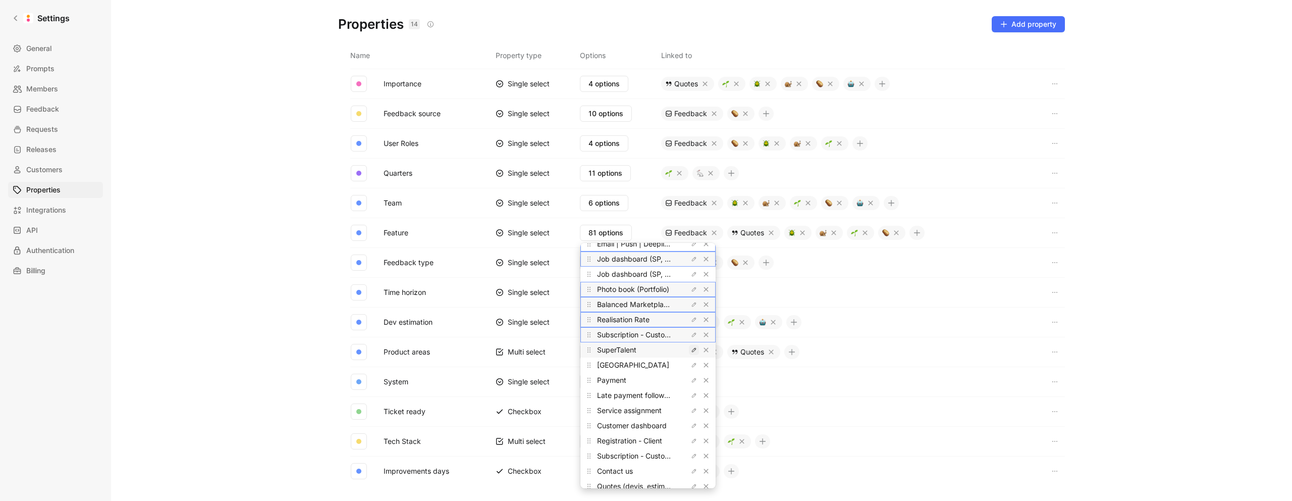
click at [691, 349] on icon "button" at bounding box center [694, 350] width 6 height 6
click at [691, 323] on icon "button" at bounding box center [694, 324] width 6 height 6
click at [691, 337] on icon "button" at bounding box center [694, 339] width 6 height 6
click at [691, 353] on icon "button" at bounding box center [694, 354] width 6 height 6
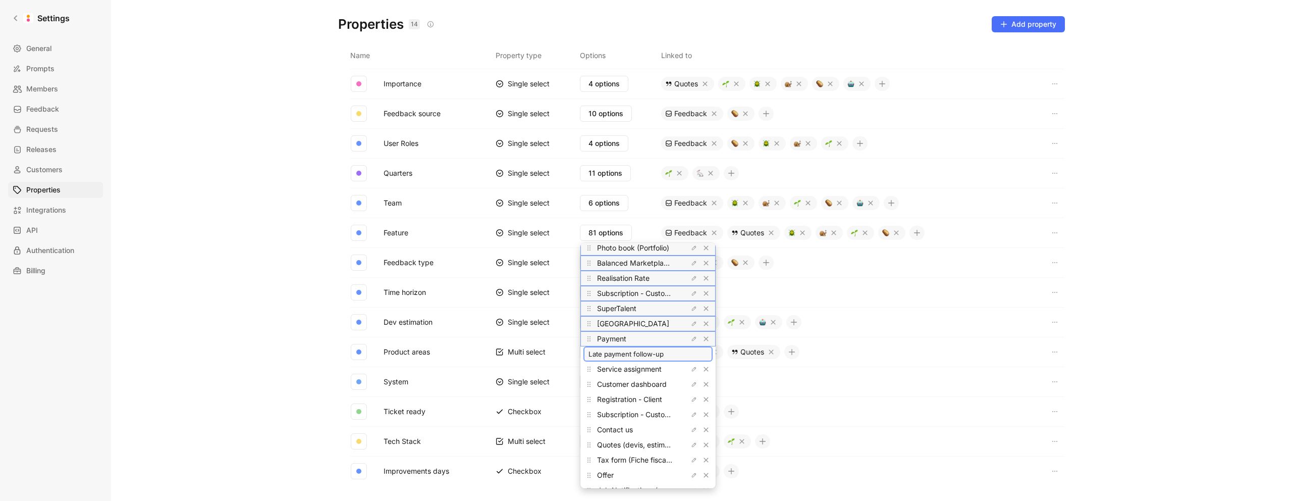
click at [659, 354] on input "Late payment follow-up" at bounding box center [648, 354] width 119 height 8
click at [691, 368] on icon "button" at bounding box center [694, 369] width 6 height 6
click at [691, 383] on icon "button" at bounding box center [694, 384] width 6 height 6
click at [659, 384] on input "Customer dashboard" at bounding box center [648, 384] width 119 height 8
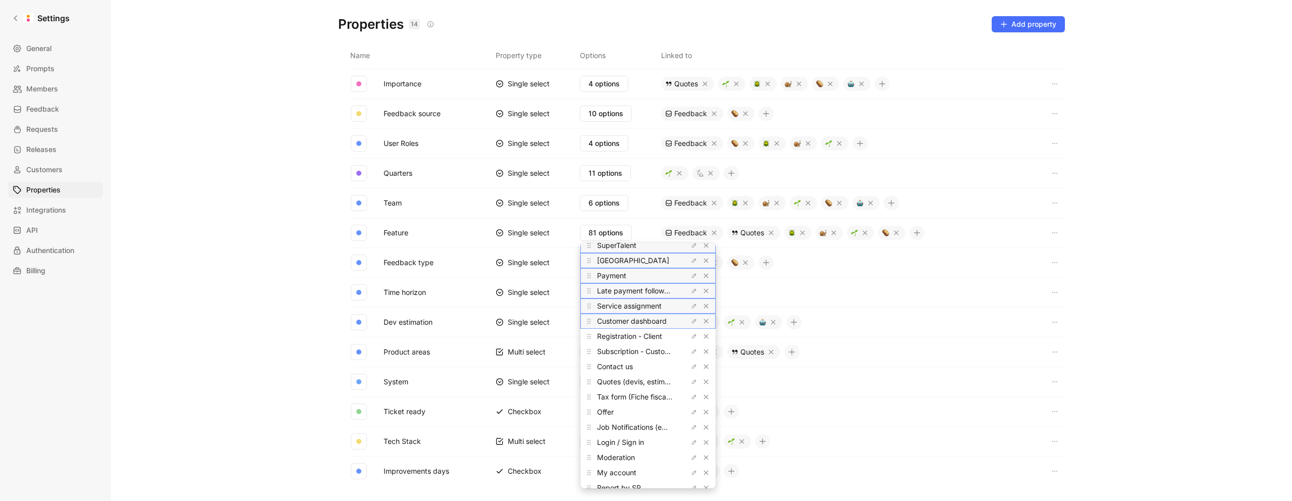
scroll to position [234, 0]
click at [692, 327] on icon "button" at bounding box center [694, 328] width 4 height 4
click at [691, 357] on icon "button" at bounding box center [694, 358] width 6 height 6
click at [649, 372] on span "Quotes (devis, estimation, acompte, offer)" at bounding box center [666, 373] width 139 height 9
click at [647, 359] on input "Contact us" at bounding box center [648, 358] width 119 height 8
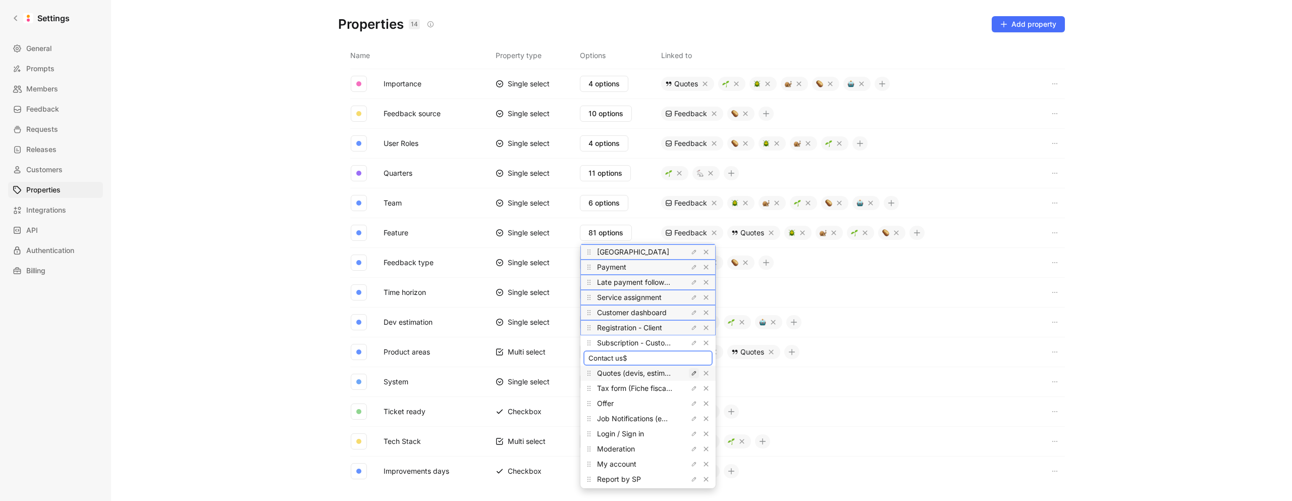
click at [691, 372] on icon "button" at bounding box center [694, 373] width 6 height 6
type input "Contact us"
click at [639, 358] on input "Contact us" at bounding box center [648, 358] width 119 height 8
click at [677, 379] on div "Quotes (devis, estimation, acompte, offer)" at bounding box center [648, 372] width 129 height 15
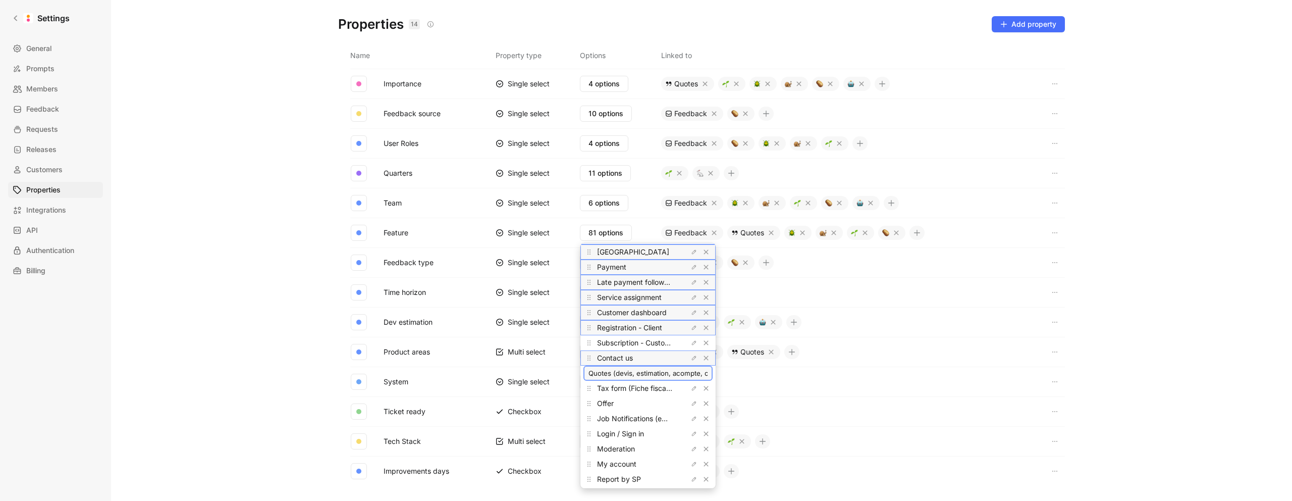
click at [675, 374] on input "Quotes (devis, estimation, acompte, offer)" at bounding box center [648, 373] width 119 height 8
click at [691, 386] on icon "button" at bounding box center [694, 388] width 6 height 6
click at [659, 389] on input "Tax form (Fiche fiscale)" at bounding box center [648, 388] width 119 height 8
click at [692, 404] on icon "button" at bounding box center [694, 403] width 4 height 4
click at [636, 404] on input "Offer" at bounding box center [648, 403] width 119 height 8
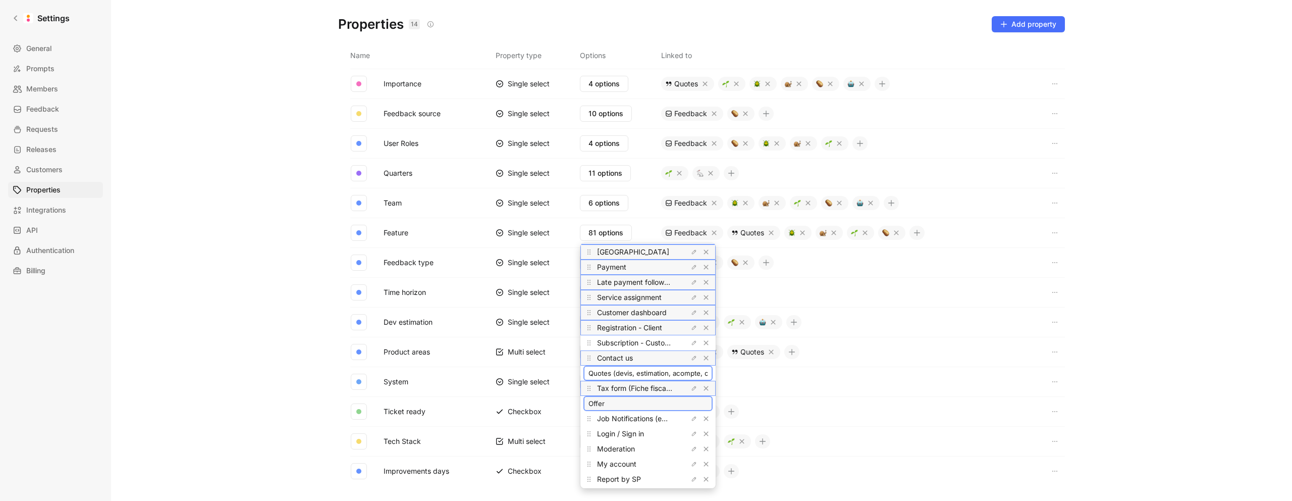
click at [647, 407] on span "Offer" at bounding box center [648, 403] width 119 height 12
click at [652, 370] on input "Quotes (devis, estimation, acompte, offer)" at bounding box center [648, 373] width 119 height 8
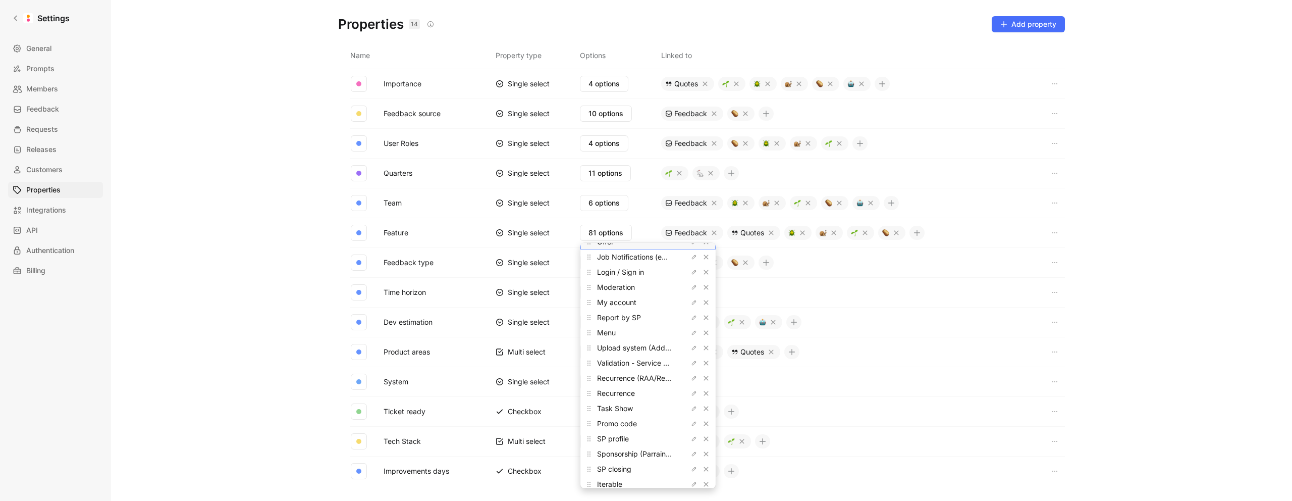
scroll to position [394, 0]
click at [691, 258] on icon "button" at bounding box center [694, 258] width 6 height 6
click at [684, 258] on input "Job Notifications (email or push notif)" at bounding box center [648, 258] width 119 height 8
click at [691, 272] on icon "button" at bounding box center [694, 273] width 6 height 6
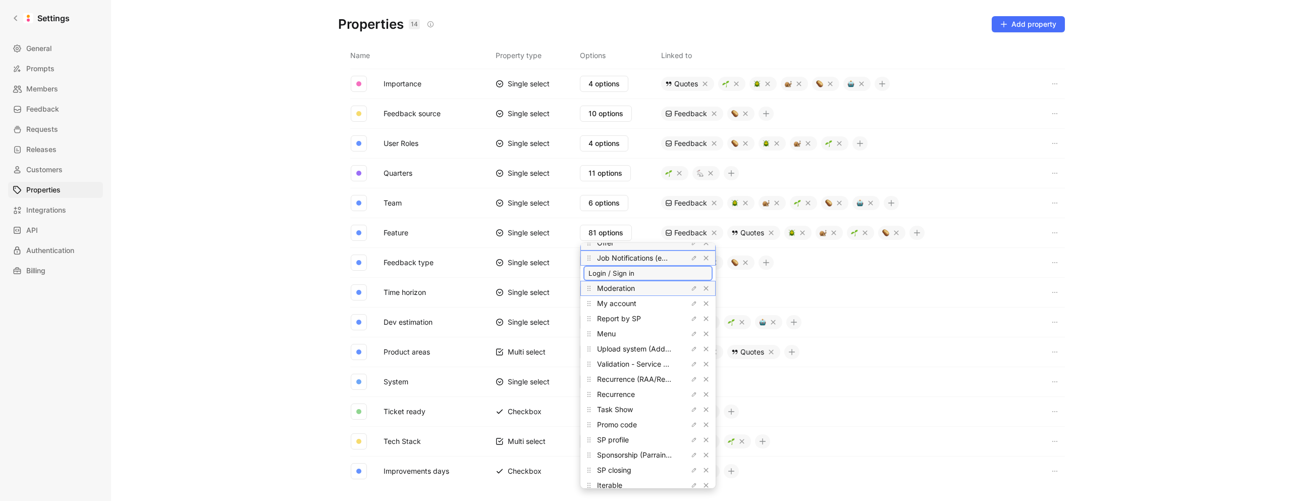
click at [638, 284] on div "Moderation" at bounding box center [635, 288] width 76 height 12
click at [694, 287] on icon "button" at bounding box center [695, 288] width 2 height 2
click at [660, 275] on input "Login / Sign in" at bounding box center [648, 273] width 119 height 8
click at [665, 290] on input "Moderation" at bounding box center [648, 288] width 119 height 8
drag, startPoint x: 629, startPoint y: 299, endPoint x: 645, endPoint y: 301, distance: 16.2
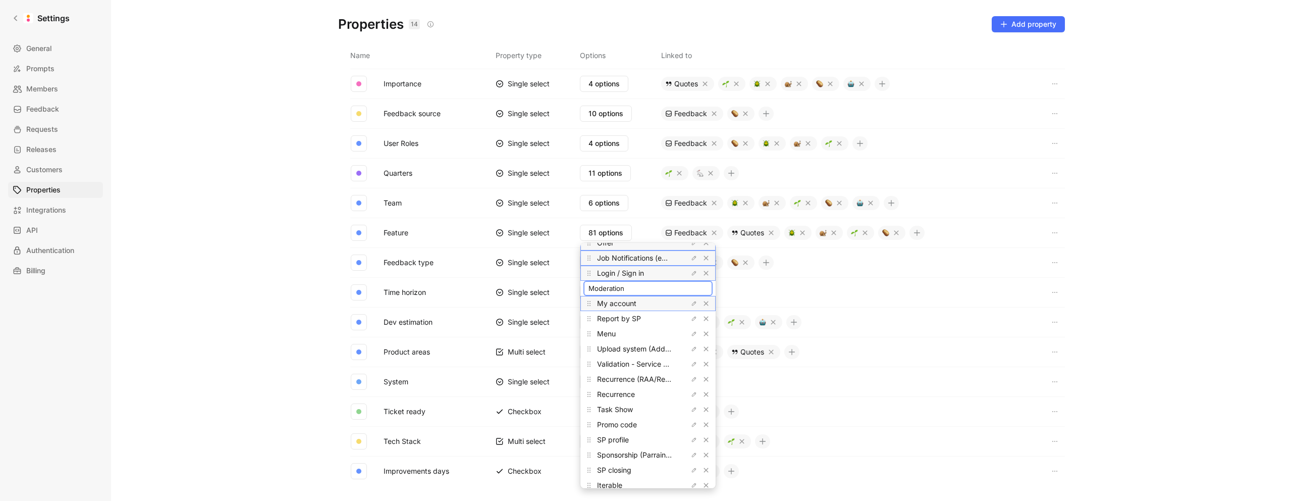
click at [630, 299] on span "My account" at bounding box center [616, 303] width 39 height 9
click at [694, 302] on icon "button" at bounding box center [695, 303] width 2 height 2
click at [649, 288] on input "Moderation" at bounding box center [648, 288] width 119 height 8
click at [641, 302] on input "My account" at bounding box center [648, 303] width 119 height 8
click at [691, 318] on icon "button" at bounding box center [694, 319] width 6 height 6
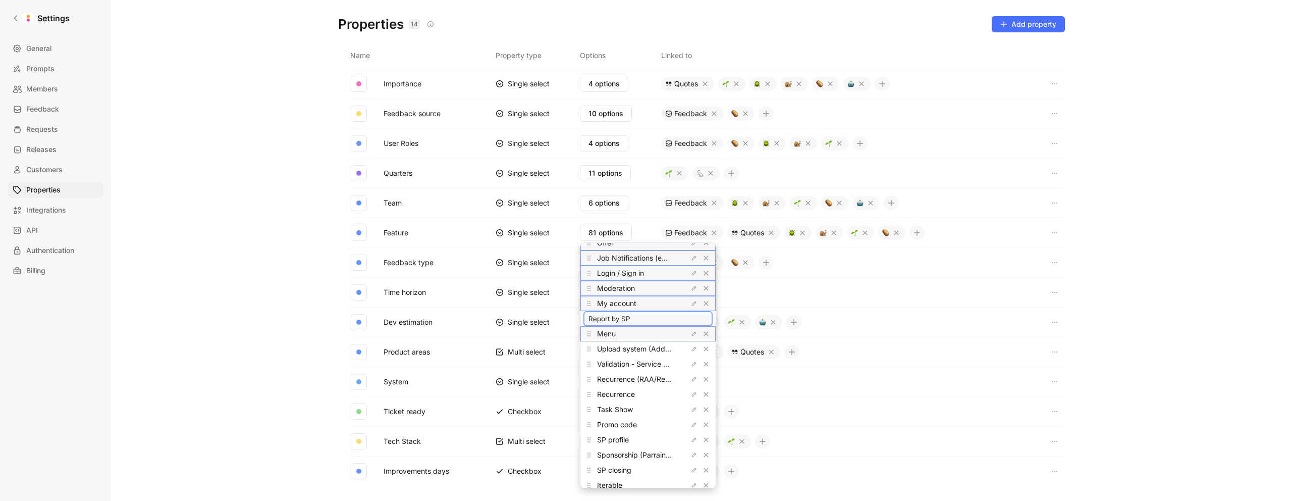
click at [643, 333] on div "Menu" at bounding box center [635, 334] width 76 height 12
click at [654, 318] on input "Report by SP" at bounding box center [648, 319] width 119 height 8
click at [689, 330] on button "button" at bounding box center [694, 334] width 10 height 10
click at [634, 350] on span "Upload system (Add picture)" at bounding box center [645, 348] width 96 height 9
click at [633, 332] on input "Menu" at bounding box center [648, 334] width 119 height 8
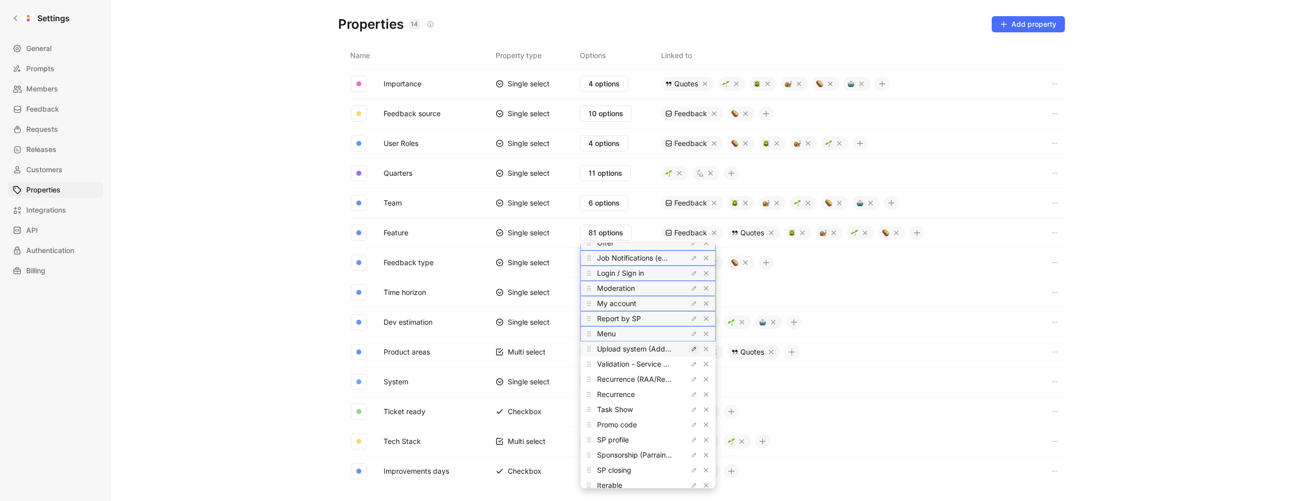
click at [691, 348] on icon "button" at bounding box center [694, 349] width 6 height 6
click at [659, 349] on input "Upload system (Add picture)" at bounding box center [648, 349] width 119 height 8
click at [636, 365] on span "Validation - Service Provider" at bounding box center [644, 363] width 94 height 9
click at [643, 348] on input "Upload system (Add picture)" at bounding box center [648, 349] width 119 height 8
click at [691, 362] on icon "button" at bounding box center [694, 364] width 6 height 6
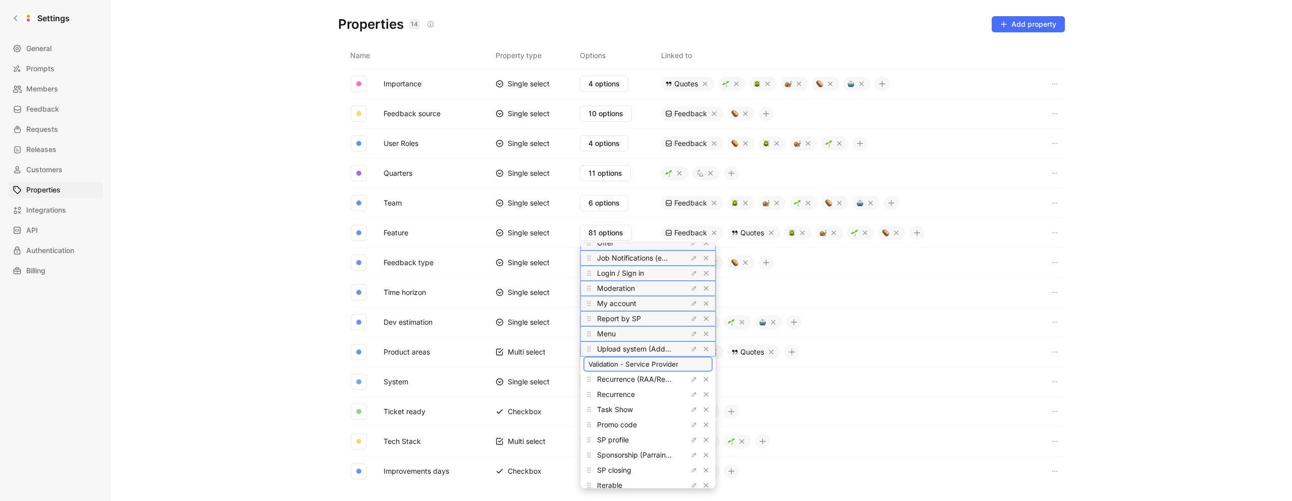
click at [662, 366] on input "Validation - Service Provider" at bounding box center [648, 364] width 119 height 8
click at [691, 377] on icon "button" at bounding box center [694, 379] width 6 height 6
click at [671, 391] on div "Recurrence" at bounding box center [635, 394] width 76 height 12
click at [671, 380] on input "Recurrence (RAA/Recall/Abo task)" at bounding box center [648, 379] width 119 height 8
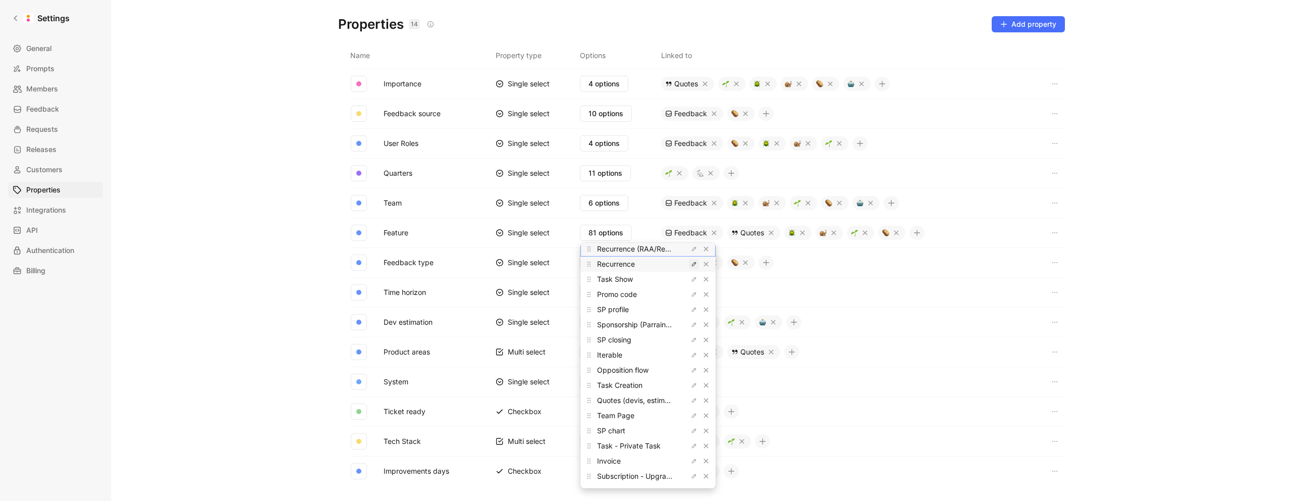
scroll to position [525, 0]
click at [691, 260] on icon "button" at bounding box center [694, 263] width 6 height 6
click at [692, 278] on icon "button" at bounding box center [694, 278] width 4 height 4
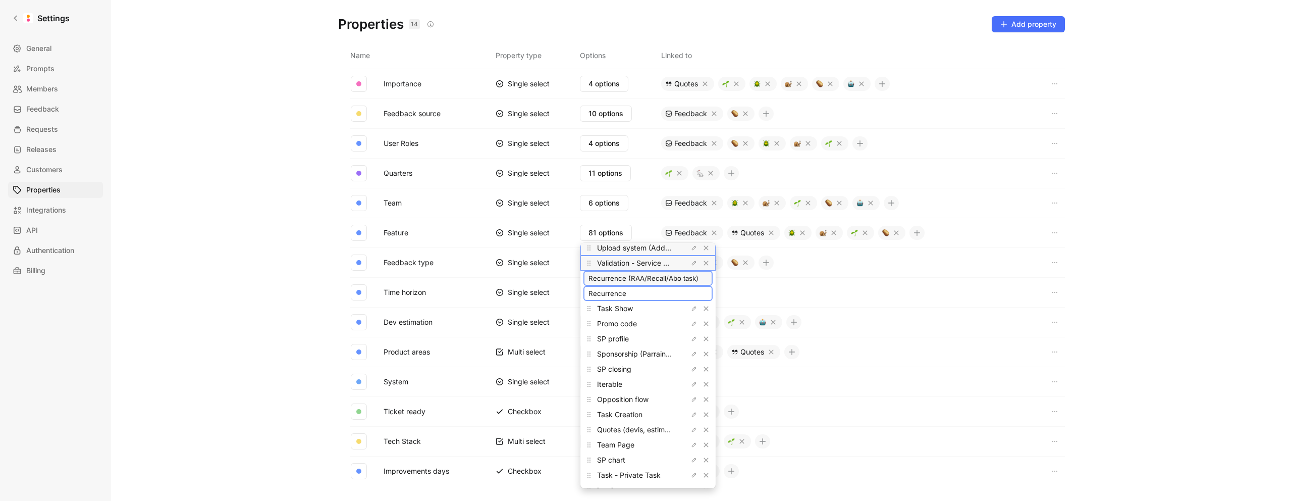
click at [655, 280] on input "Recurrence (RAA/Recall/Abo task)" at bounding box center [648, 278] width 119 height 8
click at [639, 295] on input "Recurrence" at bounding box center [648, 293] width 119 height 8
paste input "(RAA/Recall/Abo task)"
type input "Recurrence (RAA/Recall/Abo task)"
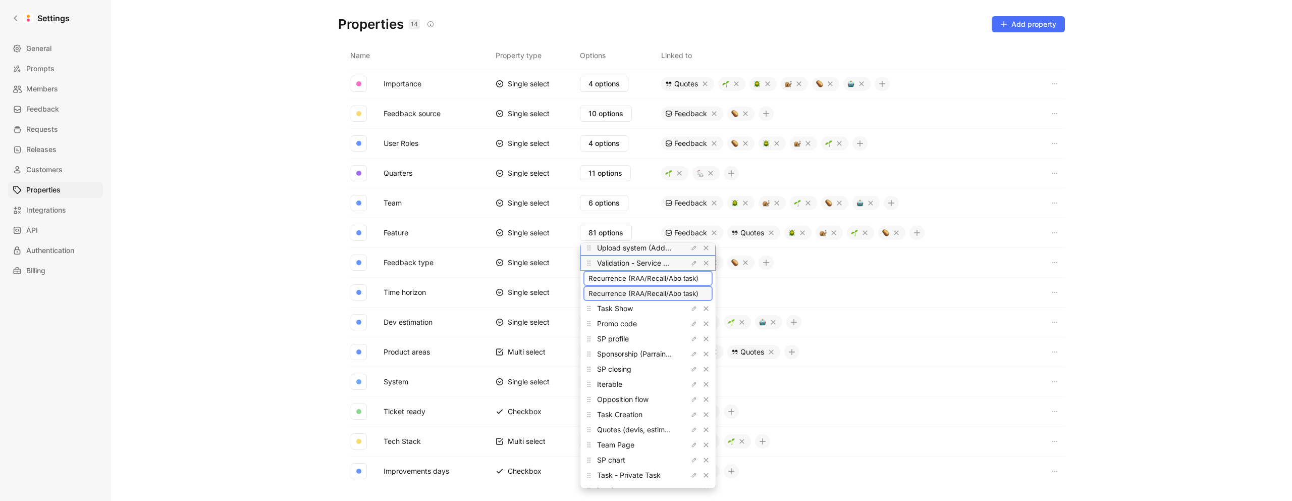
scroll to position [0, 2]
click at [643, 278] on input "Recurrence (RAA/Recall/Abo task)" at bounding box center [648, 278] width 119 height 8
click at [692, 309] on icon "button" at bounding box center [694, 308] width 4 height 4
click at [659, 308] on input "Task Show" at bounding box center [648, 308] width 119 height 8
click at [691, 321] on icon "button" at bounding box center [694, 324] width 6 height 6
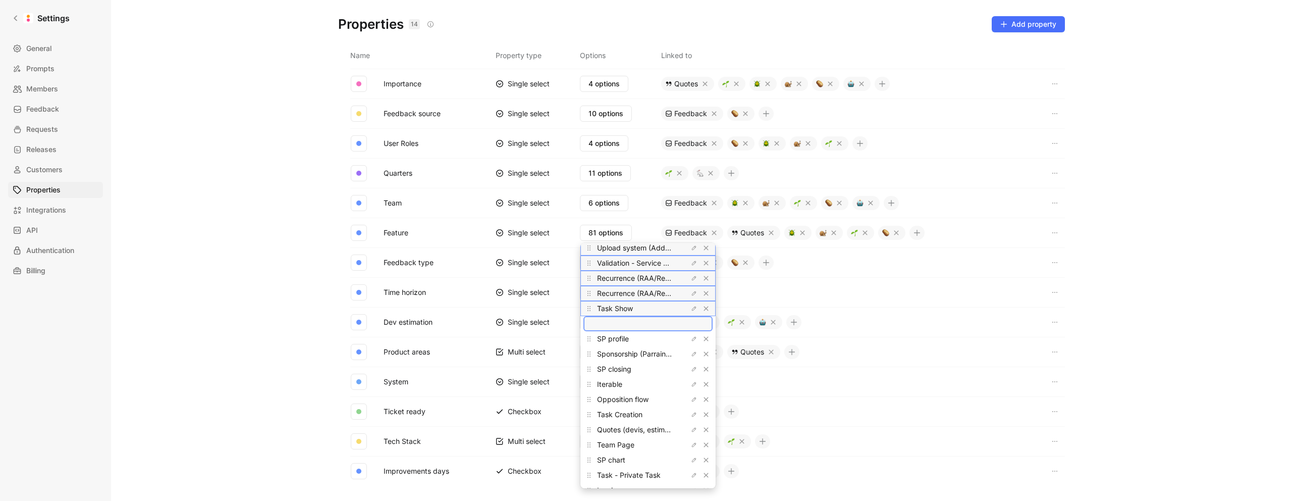
type input "Promo code"
click at [691, 340] on icon "button" at bounding box center [694, 339] width 6 height 6
click at [662, 341] on input "SP profile" at bounding box center [648, 339] width 119 height 8
click at [691, 354] on icon "button" at bounding box center [694, 354] width 6 height 6
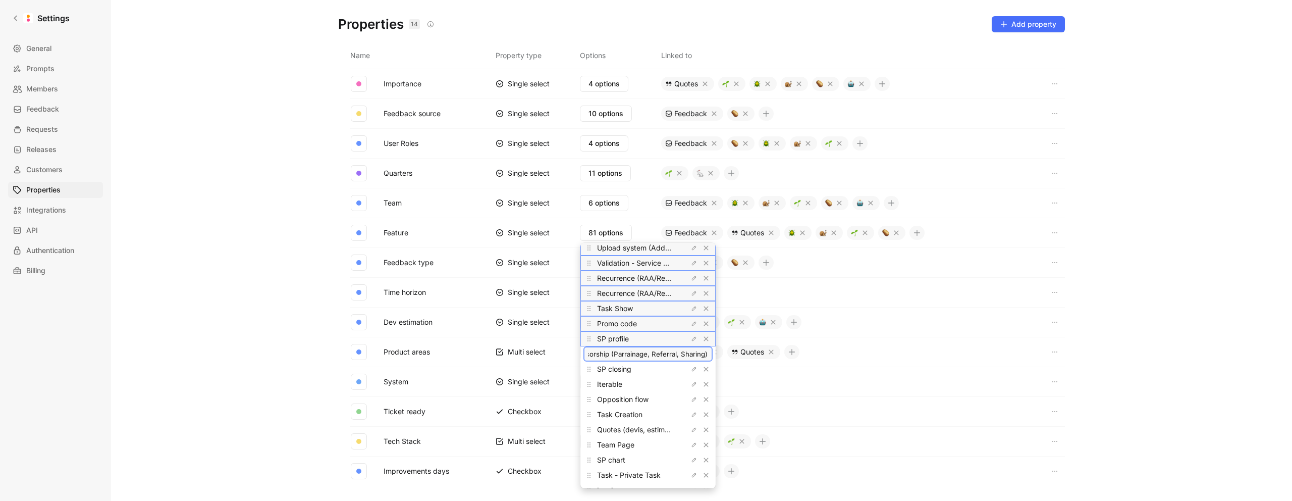
click at [655, 355] on input "Sponsorship (Parrainage, Referral, Sharing)" at bounding box center [648, 354] width 119 height 8
click at [613, 339] on span "SP profile" at bounding box center [613, 338] width 32 height 9
copy div "SP profile"
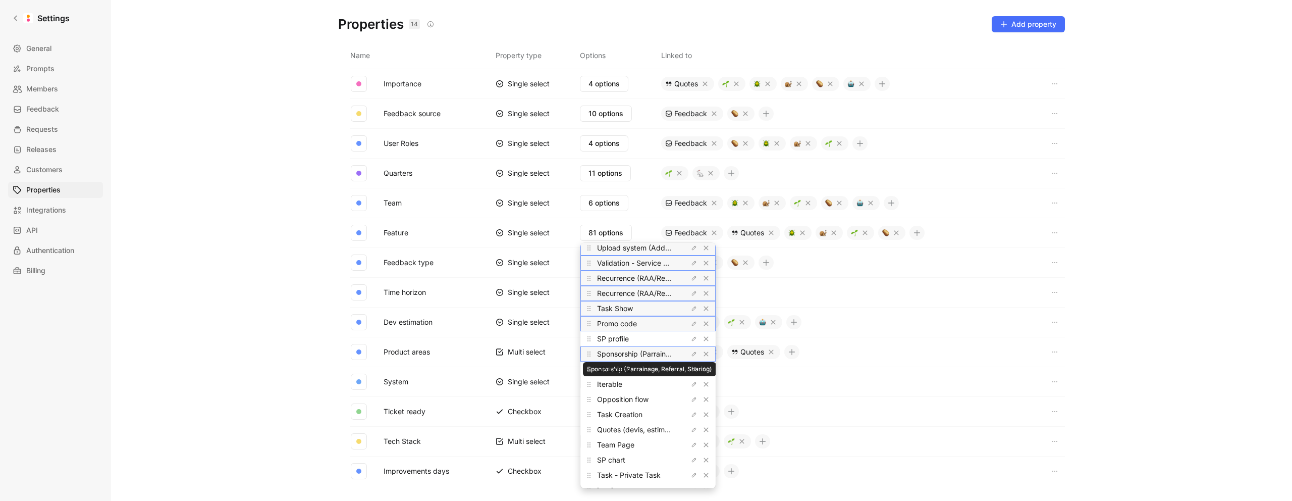
click at [607, 353] on span "Sponsorship (Parrainage, Referral, Sharing)" at bounding box center [668, 353] width 143 height 9
click at [609, 371] on span "SP closing" at bounding box center [614, 368] width 34 height 9
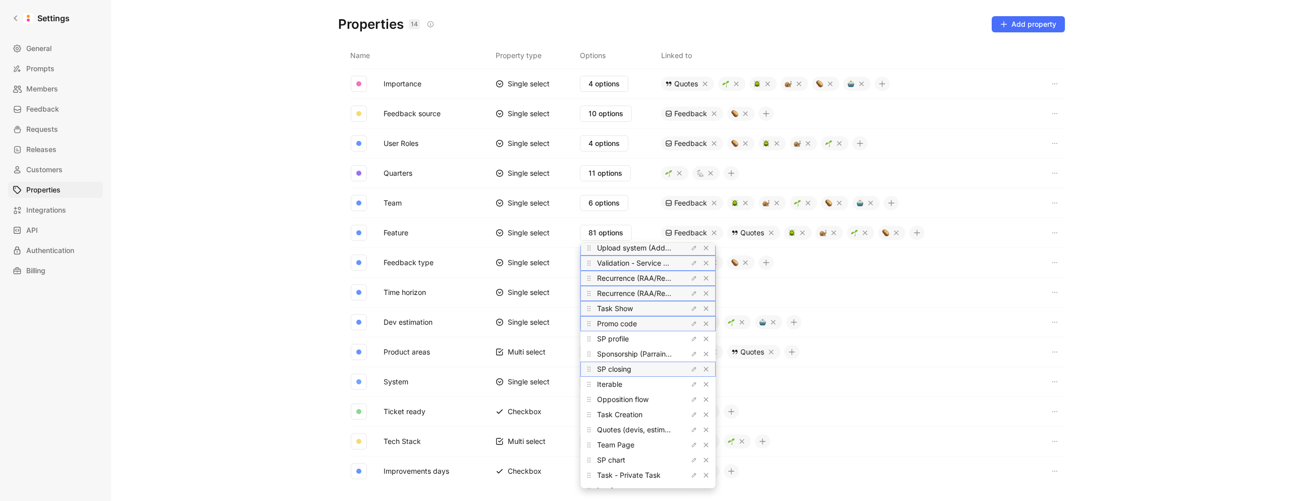
click at [609, 371] on span "SP closing" at bounding box center [614, 368] width 34 height 9
click at [598, 370] on span "SP closing" at bounding box center [614, 368] width 34 height 9
copy div "SP closing"
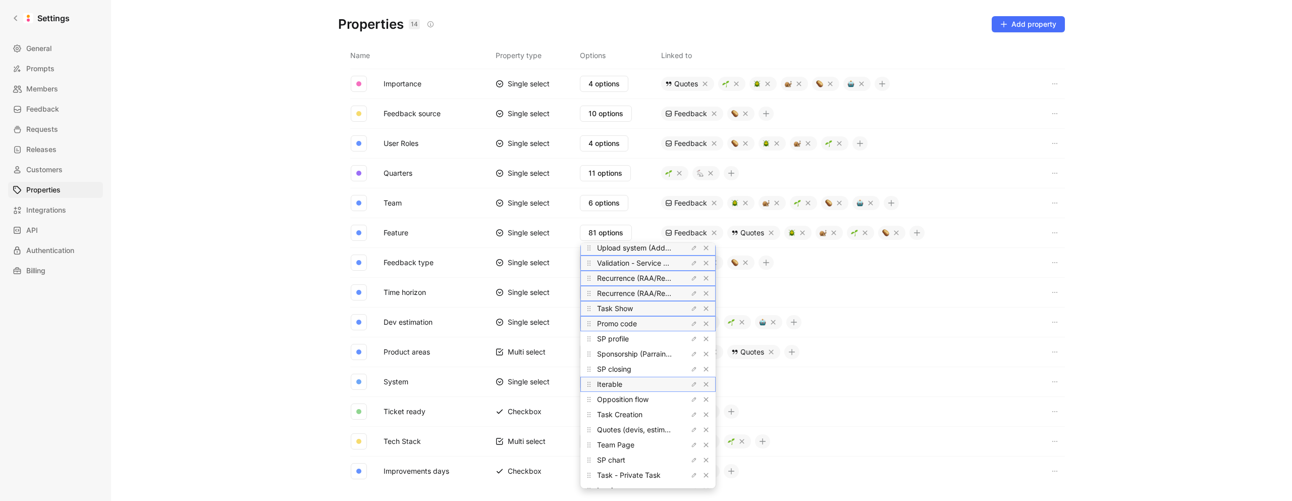
click at [609, 385] on span "Iterable" at bounding box center [609, 384] width 25 height 9
copy span "Iterable"
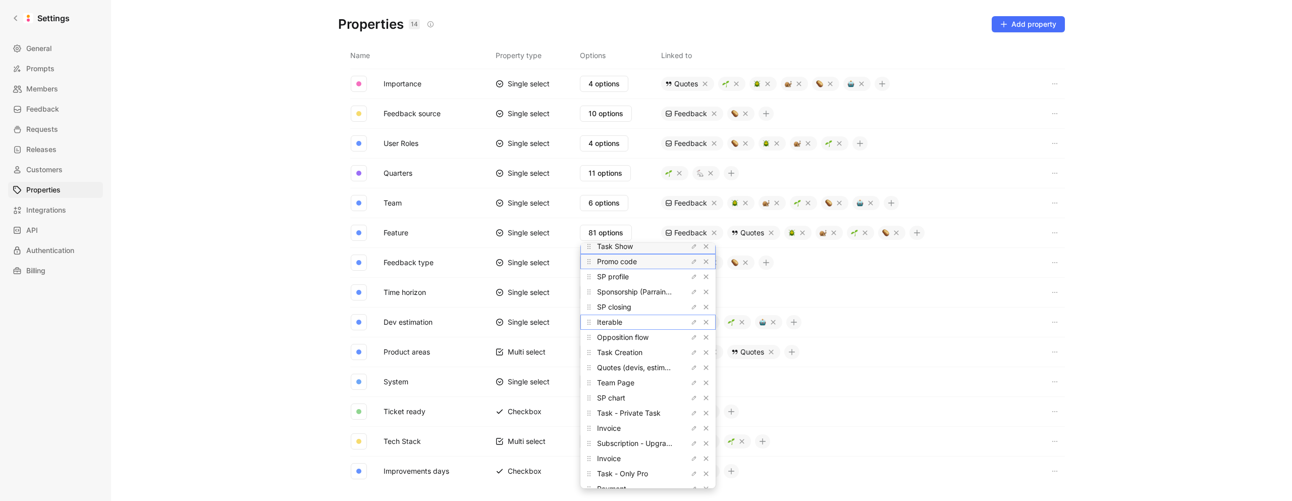
scroll to position [0, 0]
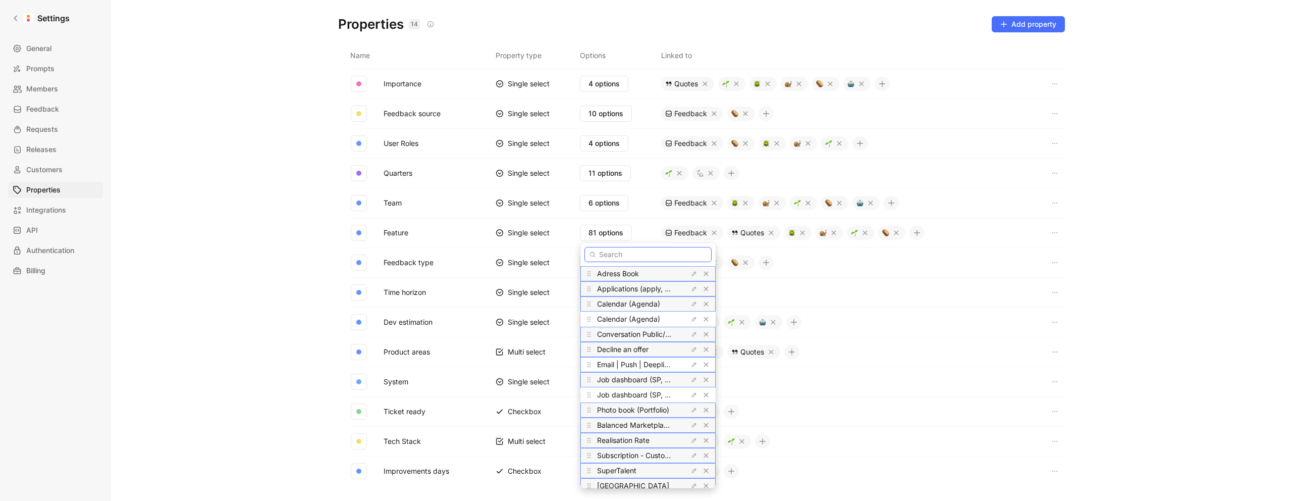
click at [626, 253] on input "text" at bounding box center [648, 254] width 127 height 15
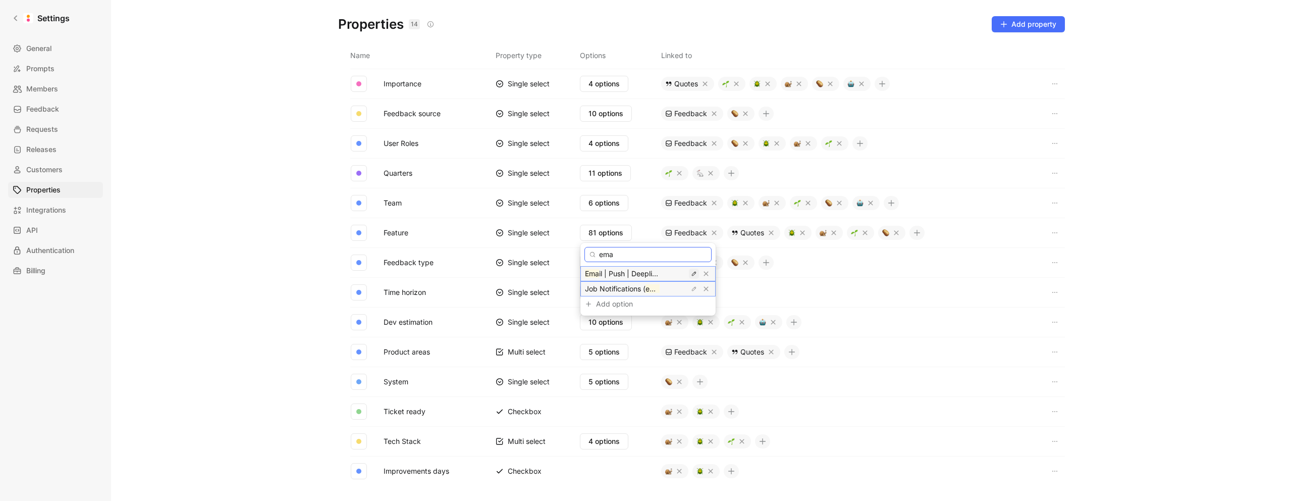
type input "ema"
click at [691, 275] on icon "button" at bounding box center [694, 274] width 6 height 6
drag, startPoint x: 654, startPoint y: 274, endPoint x: 657, endPoint y: 283, distance: 9.7
click at [654, 274] on input "Email | Push | Deeplink (General)" at bounding box center [648, 274] width 119 height 8
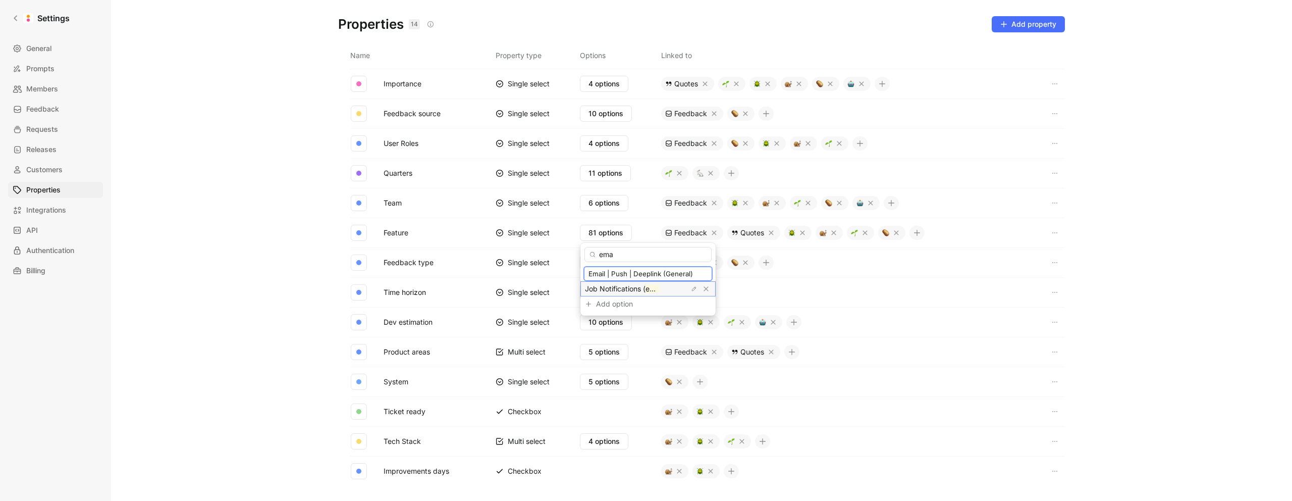
drag, startPoint x: 603, startPoint y: 273, endPoint x: 606, endPoint y: 287, distance: 15.1
click at [602, 273] on input "Email | Push | Deeplink (General)" at bounding box center [648, 274] width 119 height 8
drag, startPoint x: 626, startPoint y: 274, endPoint x: 632, endPoint y: 286, distance: 13.6
click at [626, 274] on input "Email / Push | Deeplink (General)" at bounding box center [648, 274] width 119 height 8
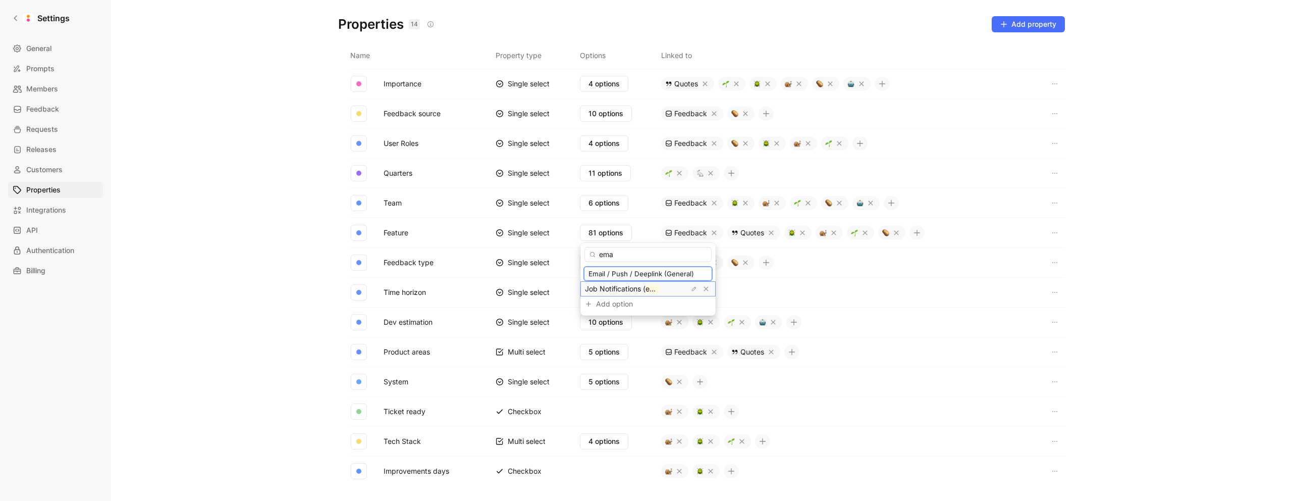
drag, startPoint x: 657, startPoint y: 275, endPoint x: 659, endPoint y: 283, distance: 8.3
click at [657, 276] on input "Email / Push / Deeplink (General)" at bounding box center [648, 274] width 119 height 8
type input "Email / Push / Deeplink / Iterable (General)"
click at [632, 255] on input "ema" at bounding box center [648, 254] width 127 height 15
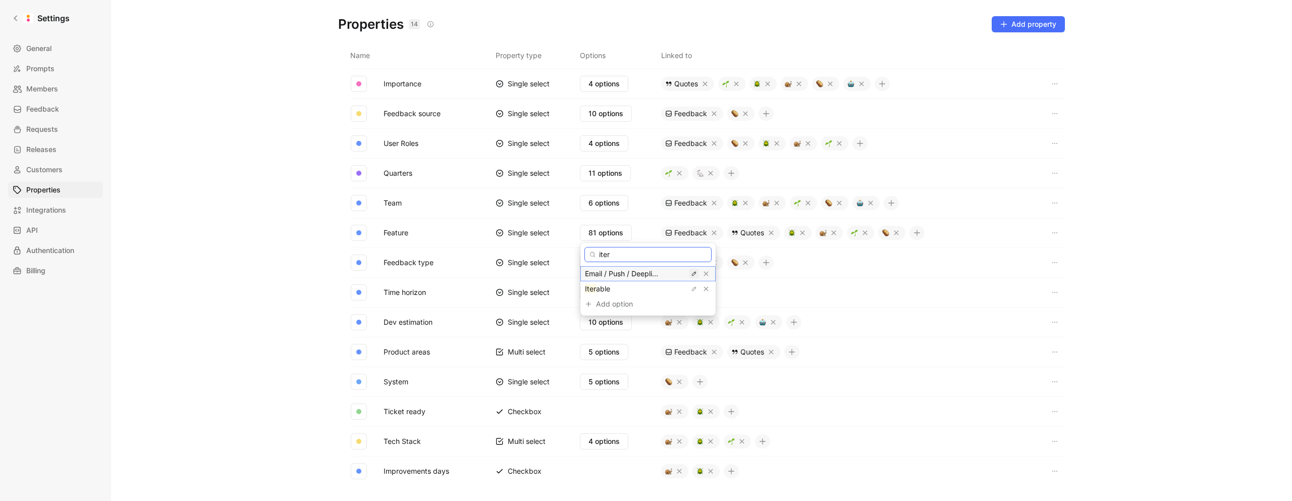
type input "iter"
click at [692, 274] on icon "button" at bounding box center [694, 274] width 4 height 4
click at [646, 275] on input "Email / Push / Deeplink / Iterable (General)" at bounding box center [648, 274] width 119 height 8
click at [645, 275] on input "Email / Push / Deeplink / Iterable (General)" at bounding box center [648, 274] width 119 height 8
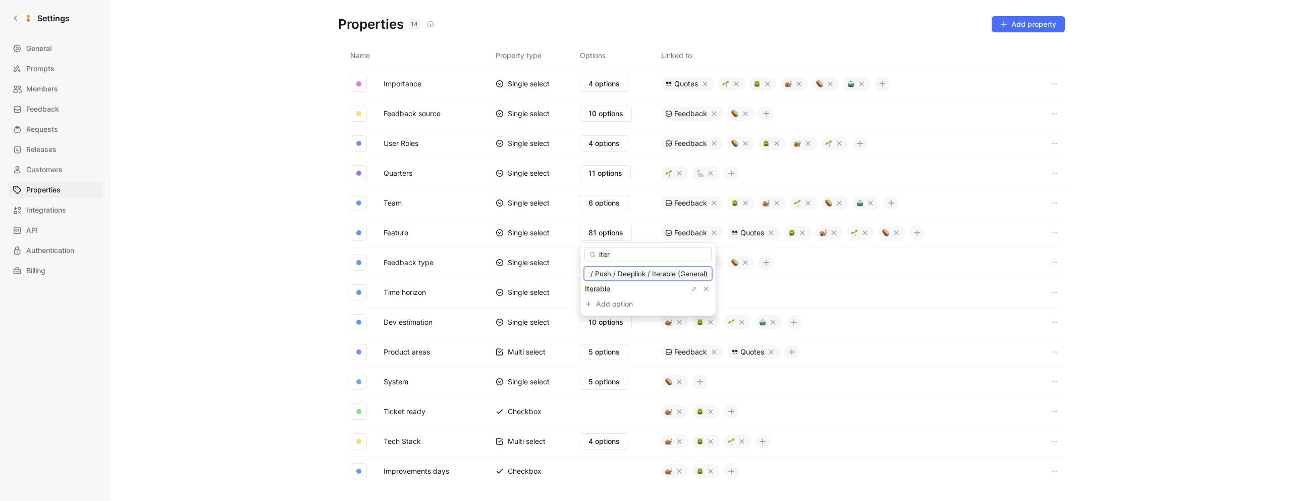
scroll to position [0, 0]
click at [661, 278] on span "Email / Push / Deeplink / Iterable (General)" at bounding box center [648, 274] width 119 height 12
drag, startPoint x: 654, startPoint y: 275, endPoint x: 572, endPoint y: 276, distance: 81.8
click at [572, 276] on body "Settings General Prompts Members Feedback Requests Releases Customers Propertie…" at bounding box center [646, 250] width 1292 height 501
click at [616, 273] on input "Email / Push / Deeplink / Iterable (General)" at bounding box center [648, 274] width 119 height 8
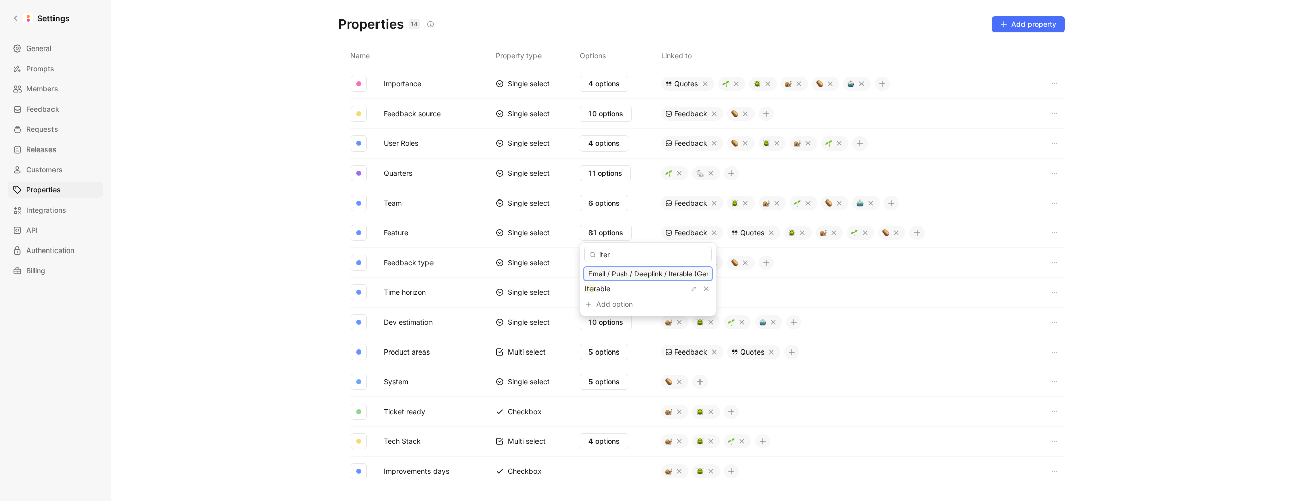
click at [612, 275] on input "Email / Push / Deeplink / Iterable (General)" at bounding box center [648, 274] width 119 height 8
paste input "Iterable (Email, Push, Deeplink"
drag, startPoint x: 596, startPoint y: 274, endPoint x: 558, endPoint y: 273, distance: 37.9
click at [558, 273] on body "Settings General Prompts Members Feedback Requests Releases Customers Propertie…" at bounding box center [646, 250] width 1292 height 501
type input "Email / Push / Deeplink / Iterable (General)"
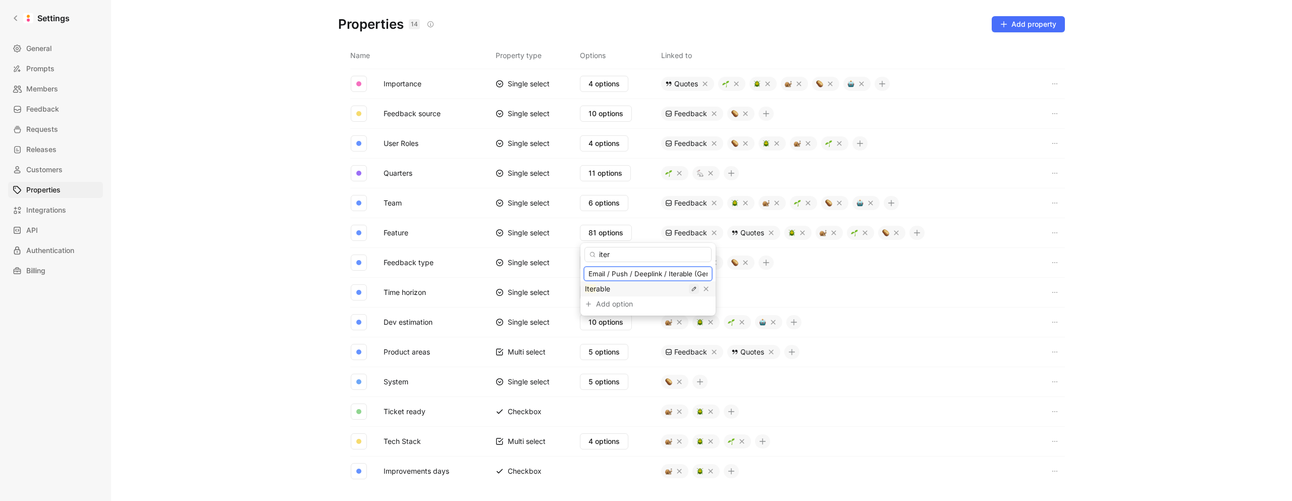
click at [691, 289] on icon "button" at bounding box center [694, 289] width 6 height 6
type input "Iterable (Email, Push, Deeplink)"
click at [652, 275] on input "Email / Push / Deeplink / Iterable (General)" at bounding box center [648, 274] width 119 height 8
click at [637, 254] on input "iter" at bounding box center [648, 254] width 127 height 15
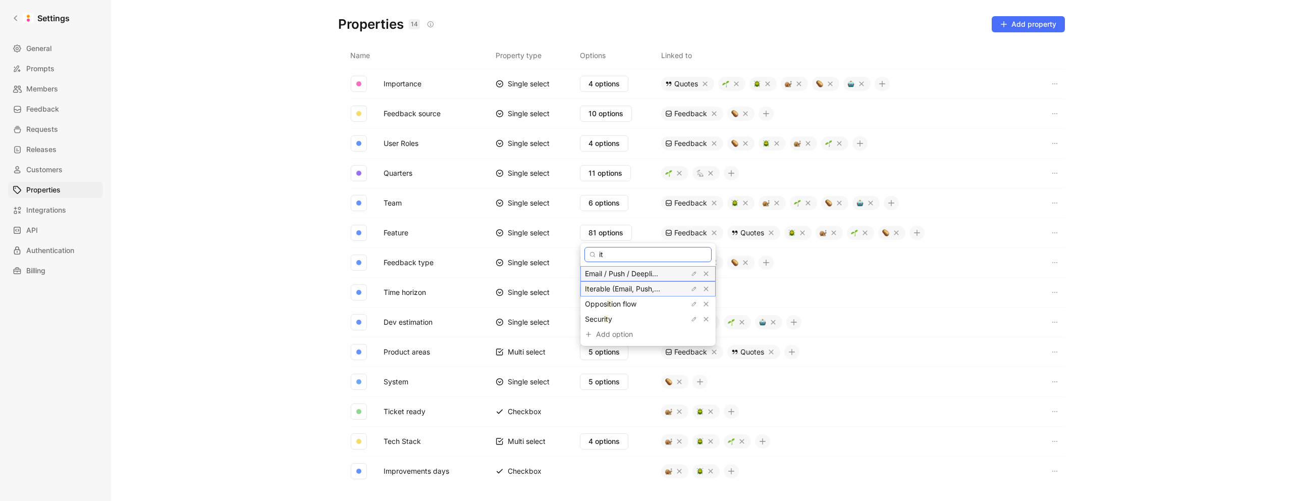
type input "i"
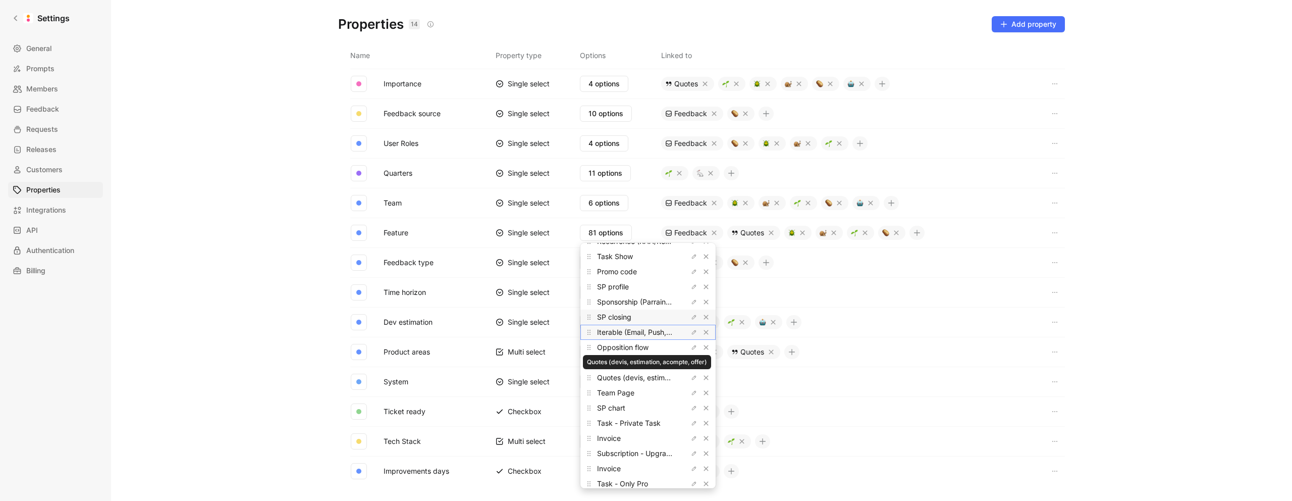
scroll to position [545, 0]
click at [609, 350] on span "Opposition flow" at bounding box center [622, 349] width 51 height 9
copy div "Opposition flow"
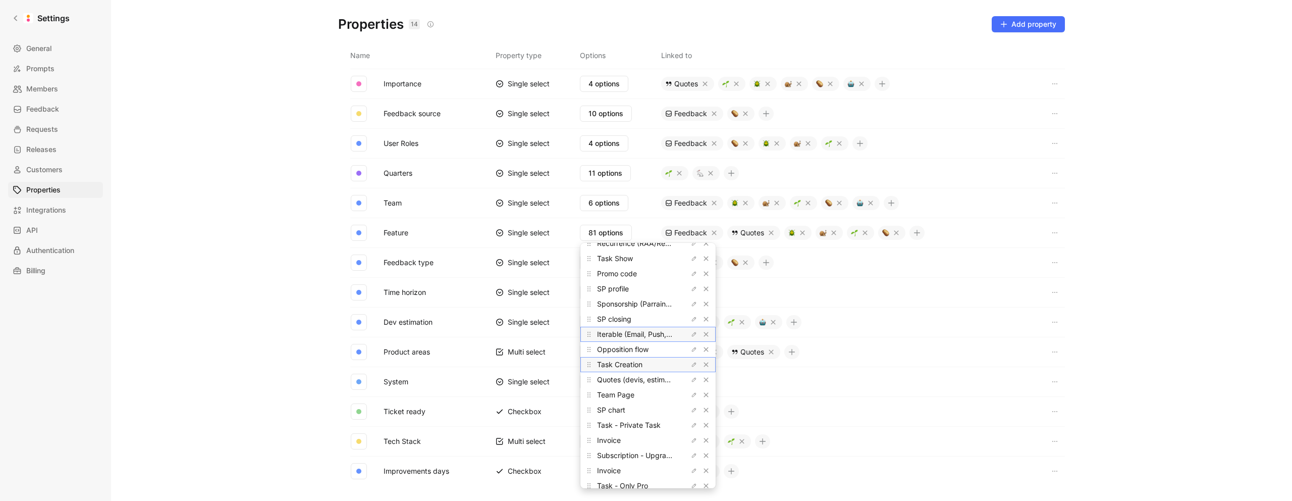
click at [606, 365] on span "Task Creation" at bounding box center [619, 364] width 45 height 9
copy div "Task Creation"
click at [691, 380] on icon "button" at bounding box center [694, 380] width 6 height 6
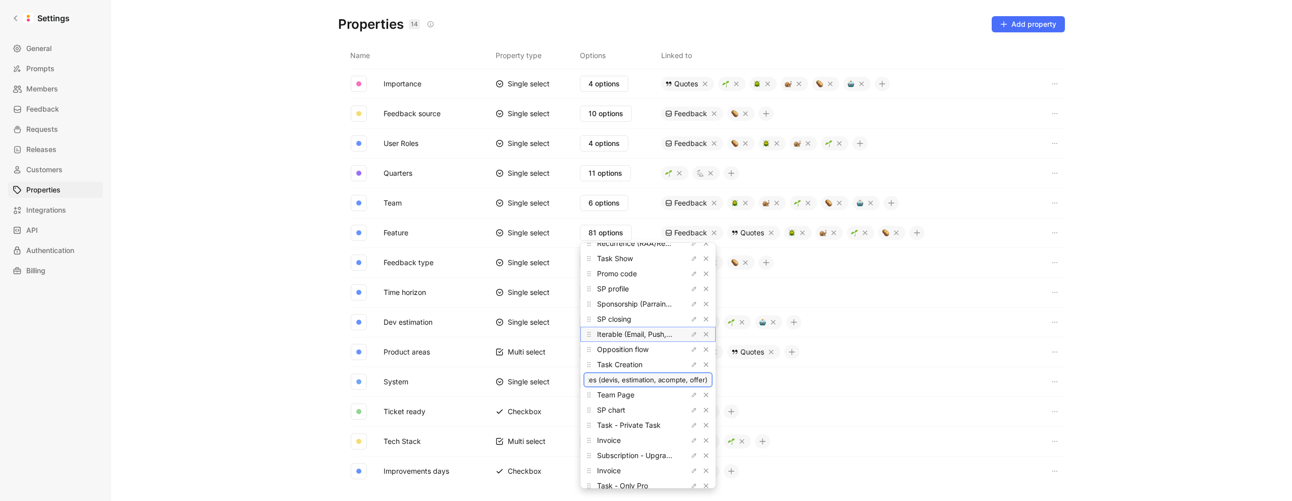
scroll to position [0, 0]
click at [692, 393] on icon "button" at bounding box center [694, 395] width 4 height 4
click at [622, 411] on span "SP chart" at bounding box center [611, 409] width 28 height 9
click at [621, 411] on span "SP chart" at bounding box center [611, 409] width 28 height 9
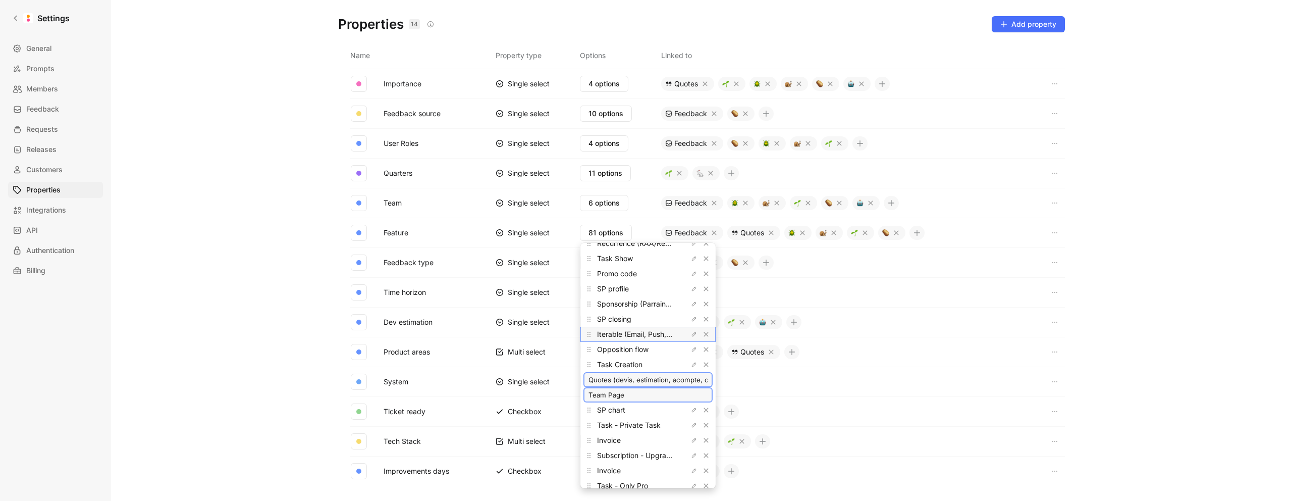
click at [660, 396] on input "Team Page" at bounding box center [648, 395] width 119 height 8
click at [659, 378] on input "Quotes (devis, estimation, acompte, offer)" at bounding box center [648, 380] width 119 height 8
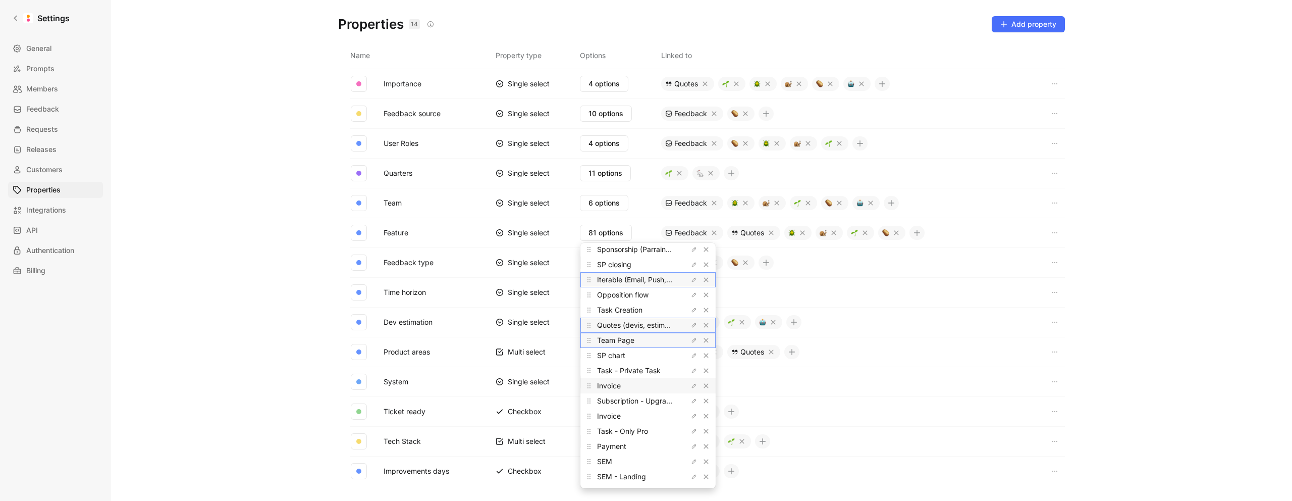
scroll to position [601, 0]
click at [691, 356] on icon "button" at bounding box center [694, 354] width 6 height 6
type input "Charter - SP"
click at [604, 371] on span "Task - Private Task" at bounding box center [629, 369] width 64 height 9
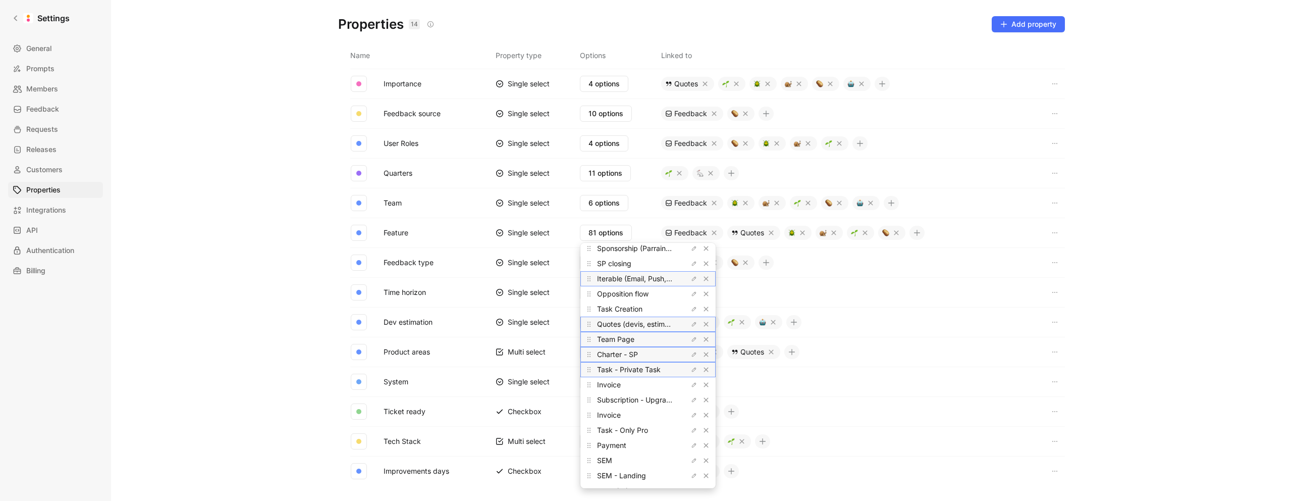
click at [604, 371] on span "Task - Private Task" at bounding box center [629, 369] width 64 height 9
copy div "Task - Private Task"
click at [605, 385] on span "Invoice" at bounding box center [609, 384] width 24 height 9
copy span "Invoice"
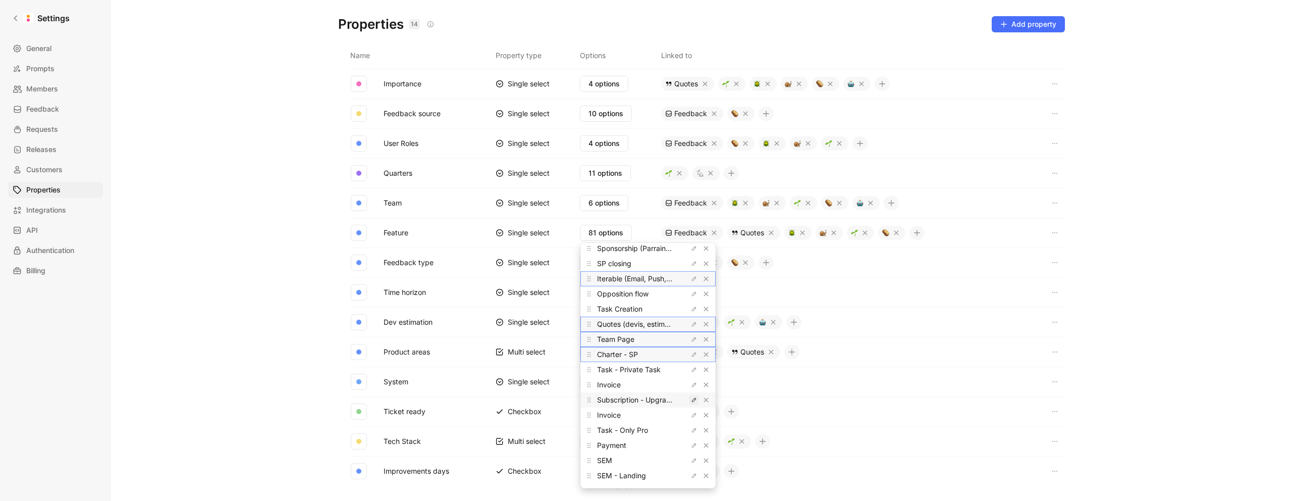
click at [691, 399] on icon "button" at bounding box center [694, 400] width 6 height 6
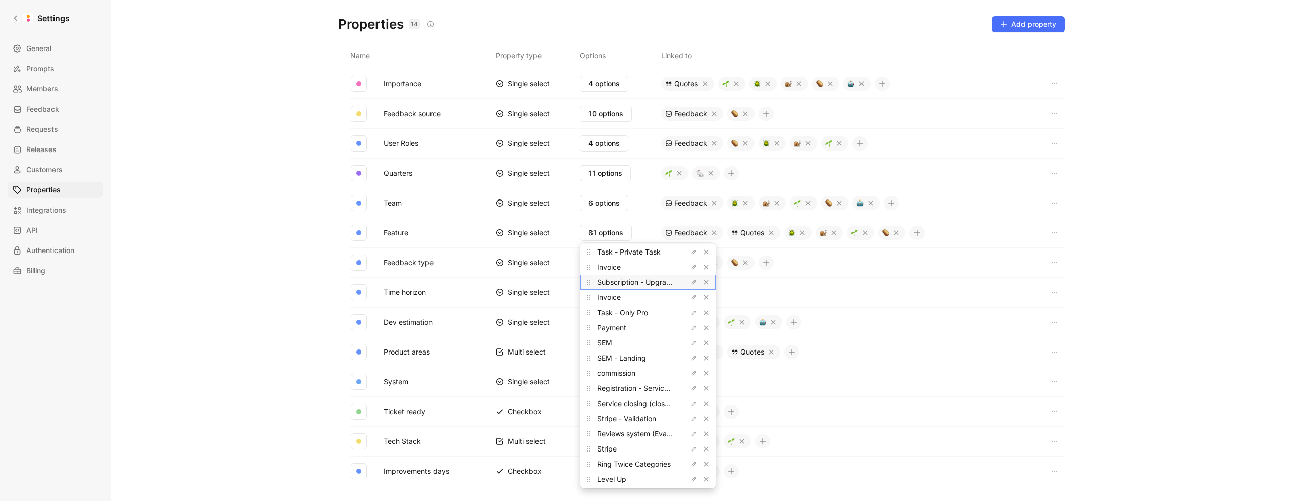
scroll to position [727, 0]
click at [603, 304] on span "Task - Only Pro" at bounding box center [622, 303] width 51 height 9
click at [610, 319] on span "Payment" at bounding box center [611, 319] width 29 height 9
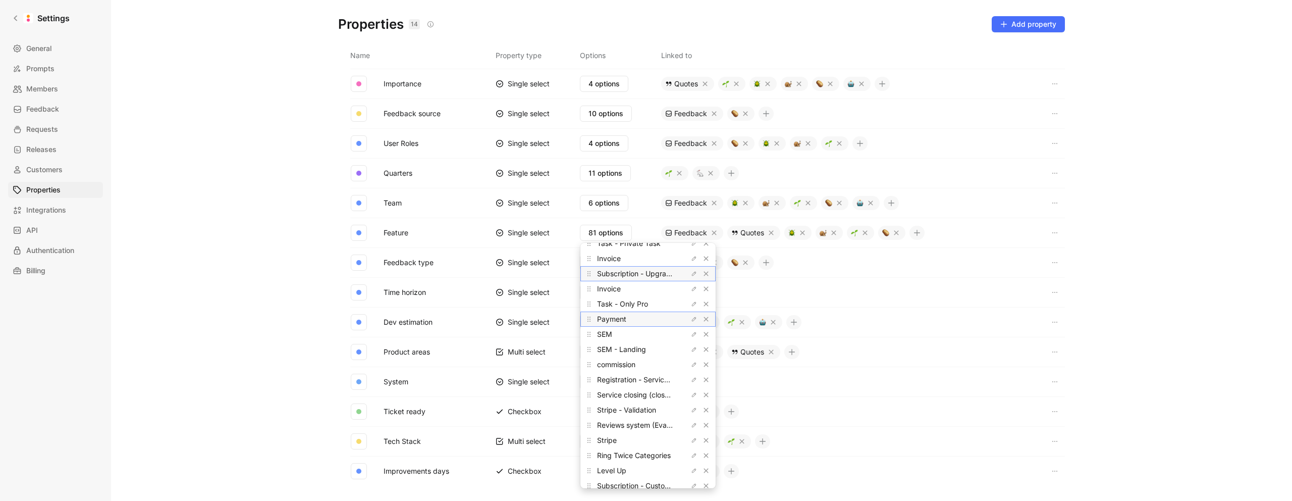
click at [610, 319] on span "Payment" at bounding box center [611, 319] width 29 height 9
copy span "Payment"
click at [603, 333] on span "SEM" at bounding box center [604, 334] width 15 height 9
drag, startPoint x: 603, startPoint y: 333, endPoint x: 673, endPoint y: 323, distance: 71.3
click at [603, 333] on span "SEM" at bounding box center [604, 334] width 15 height 9
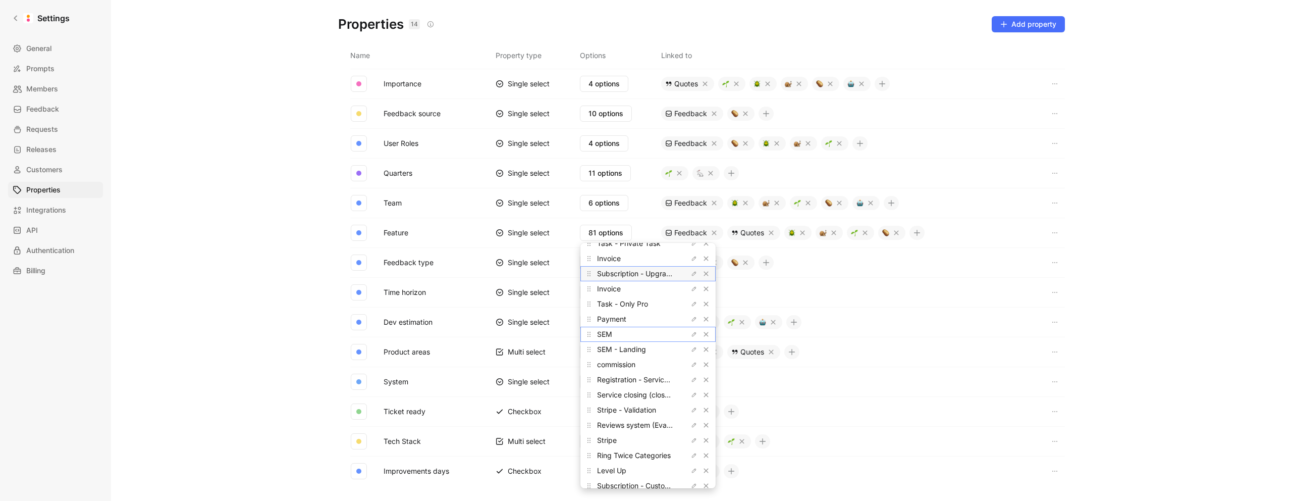
copy span "SEM"
click at [603, 352] on span "SEM - Landing" at bounding box center [621, 349] width 49 height 9
copy div "SEM - Landing"
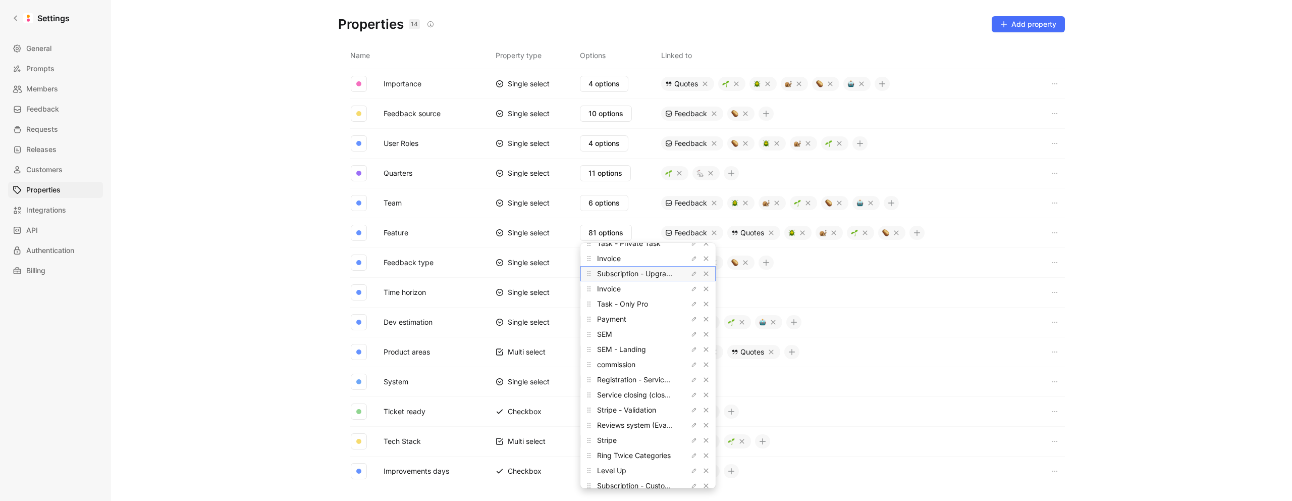
scroll to position [795, 0]
click at [692, 296] on icon "button" at bounding box center [694, 296] width 4 height 4
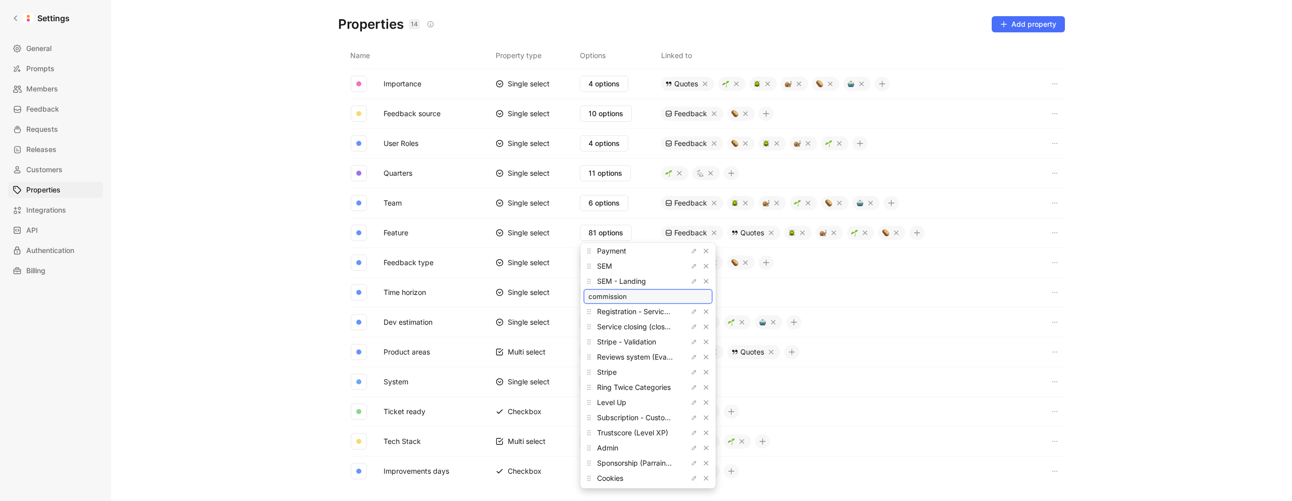
drag, startPoint x: 592, startPoint y: 297, endPoint x: 581, endPoint y: 297, distance: 11.6
click at [581, 297] on div "Adress Book Applications (apply, candidates) Calendar (Agenda) Calendar (Agenda…" at bounding box center [648, 365] width 135 height 245
type input "Commission"
click at [691, 308] on icon "button" at bounding box center [694, 311] width 6 height 6
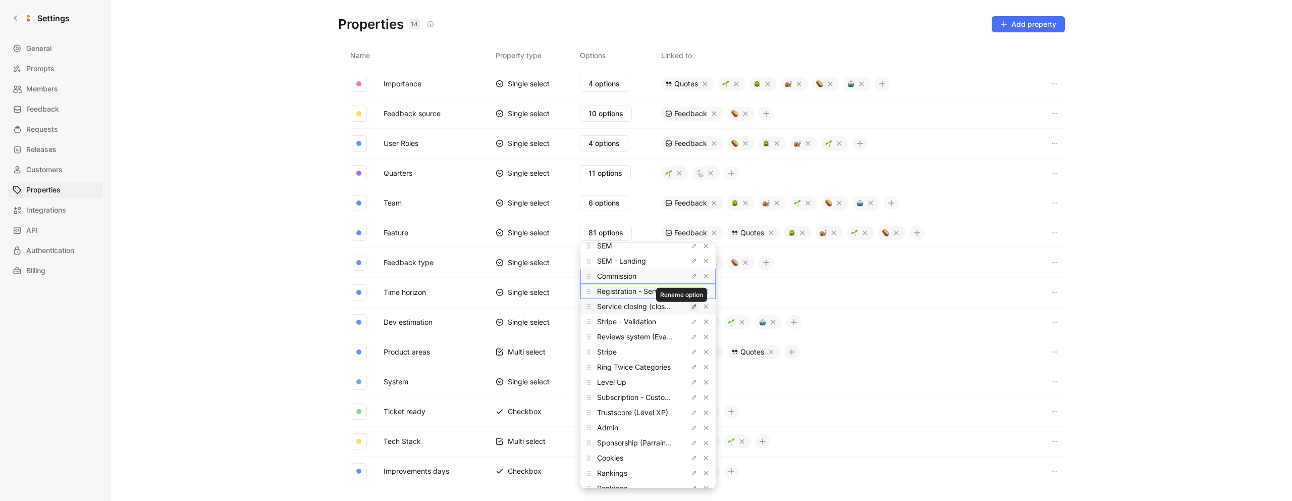
click at [691, 305] on icon "button" at bounding box center [694, 306] width 6 height 6
click at [691, 321] on icon "button" at bounding box center [694, 322] width 6 height 6
click at [606, 353] on span "Stripe" at bounding box center [607, 351] width 20 height 9
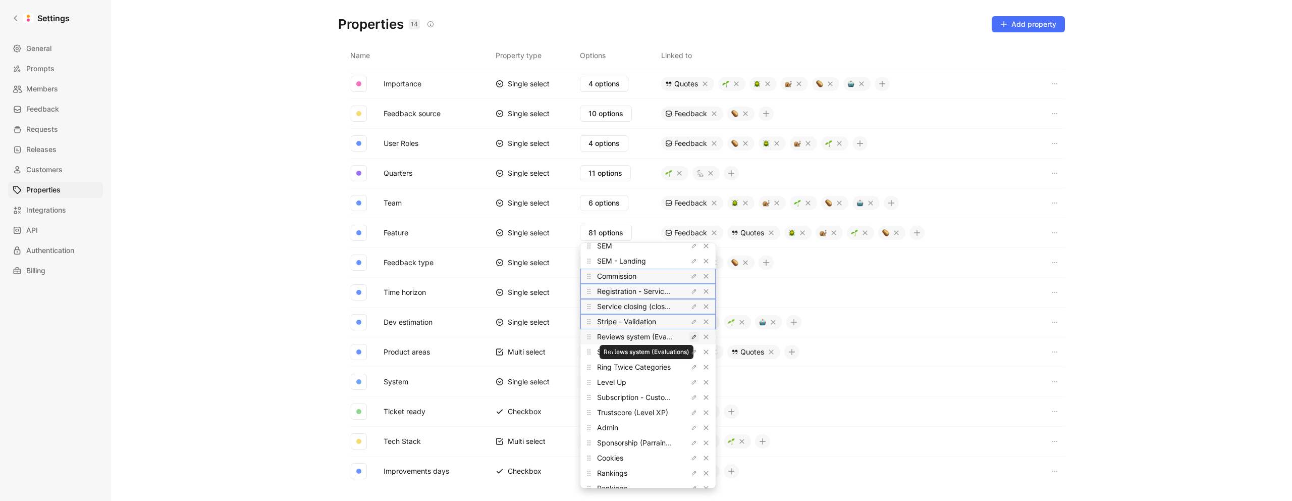
click at [694, 335] on icon "button" at bounding box center [695, 336] width 2 height 2
click at [612, 351] on span "Stripe" at bounding box center [607, 351] width 20 height 9
click at [606, 365] on span "Ring Twice Categories" at bounding box center [634, 366] width 74 height 9
click at [610, 365] on span "Ring Twice Categories" at bounding box center [634, 366] width 74 height 9
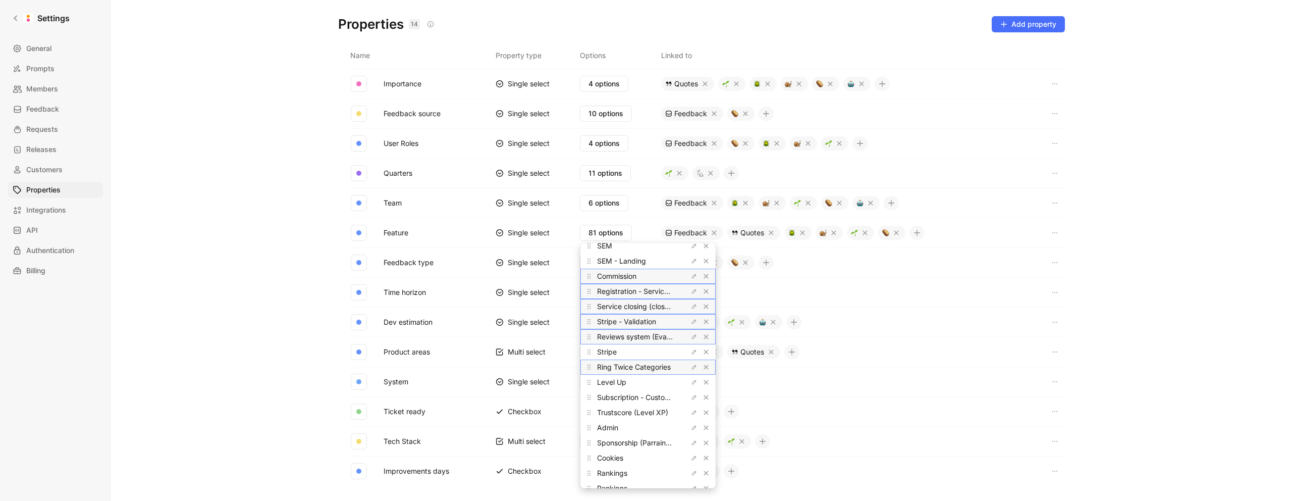
click at [610, 365] on span "Ring Twice Categories" at bounding box center [634, 366] width 74 height 9
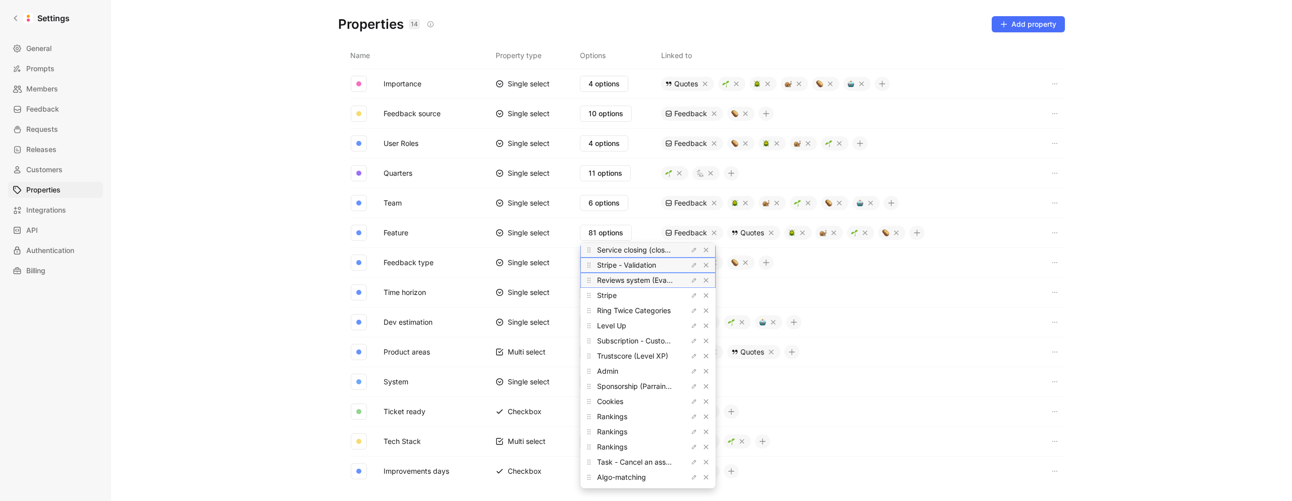
scroll to position [879, 0]
click at [606, 321] on span "Level Up" at bounding box center [611, 317] width 29 height 9
click at [691, 331] on icon "button" at bounding box center [694, 333] width 6 height 6
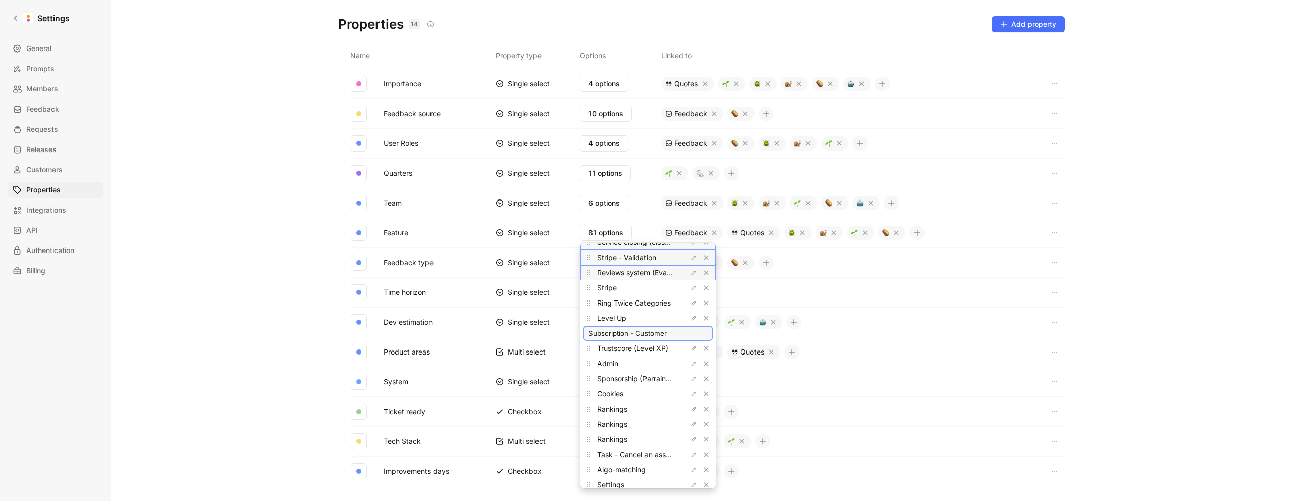
click at [655, 333] on input "Subscription - Customer" at bounding box center [648, 333] width 119 height 8
click at [692, 278] on icon "button" at bounding box center [694, 280] width 4 height 4
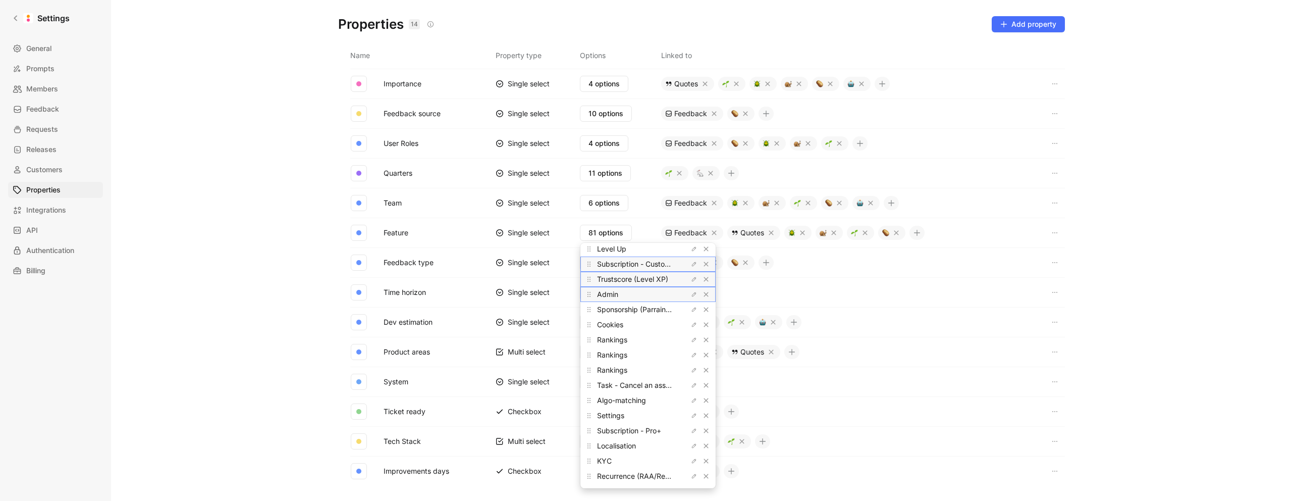
click at [603, 292] on span "Admin" at bounding box center [607, 294] width 21 height 9
click at [689, 308] on button "button" at bounding box center [694, 309] width 10 height 10
click at [607, 323] on span "Cookies" at bounding box center [610, 324] width 26 height 9
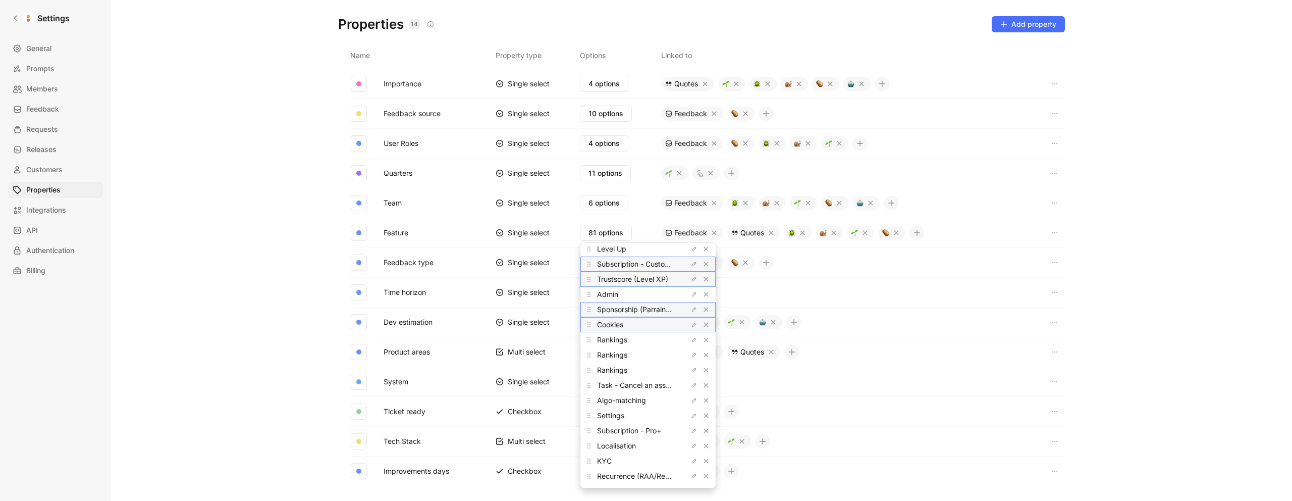
click at [607, 323] on span "Cookies" at bounding box center [610, 324] width 26 height 9
click at [607, 339] on span "Rankings" at bounding box center [612, 339] width 30 height 9
drag, startPoint x: 607, startPoint y: 339, endPoint x: 642, endPoint y: 334, distance: 35.3
click at [607, 339] on span "Rankings" at bounding box center [612, 339] width 30 height 9
click at [694, 385] on icon "button" at bounding box center [695, 385] width 2 height 2
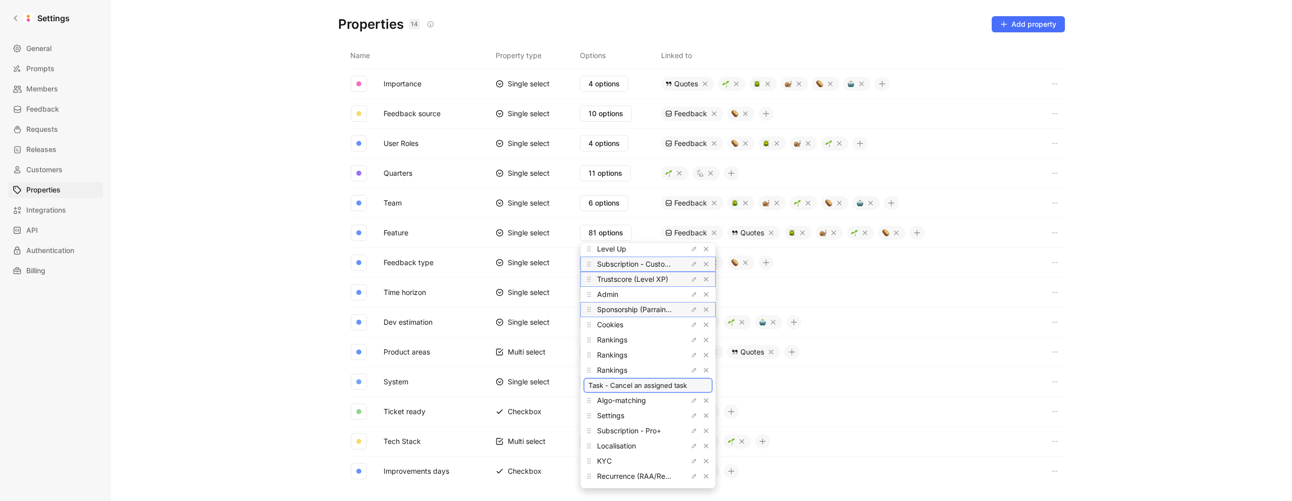
click at [653, 386] on input "Task - Cancel an assigned task" at bounding box center [648, 385] width 119 height 8
click at [621, 402] on span "Algo-matching" at bounding box center [621, 400] width 49 height 9
click at [611, 415] on span "Settings" at bounding box center [610, 415] width 27 height 9
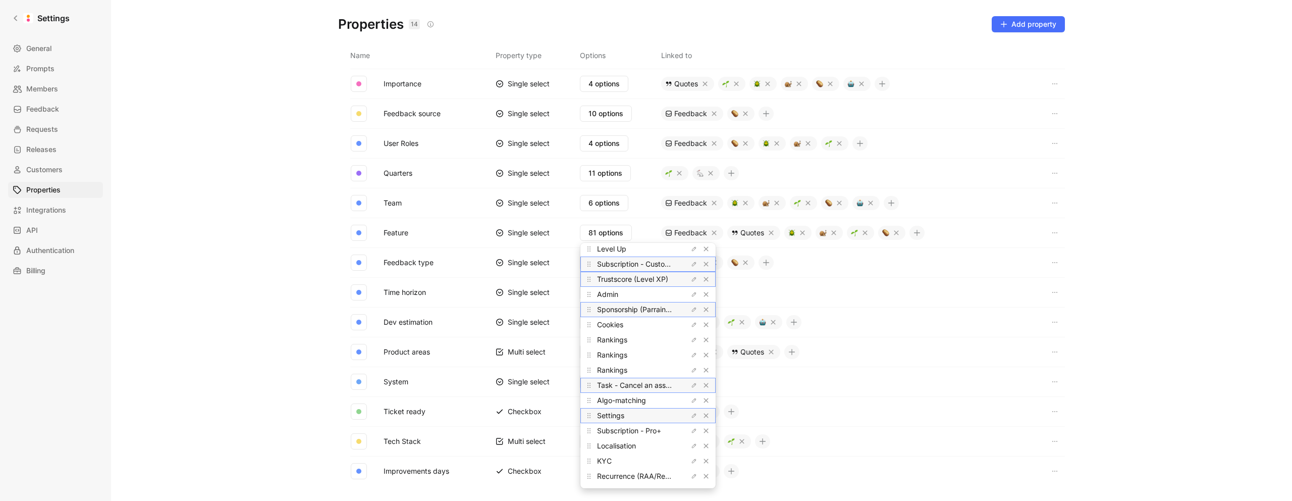
click at [611, 415] on span "Settings" at bounding box center [610, 415] width 27 height 9
click at [609, 429] on span "Subscription - Pro+" at bounding box center [629, 430] width 64 height 9
click at [614, 447] on span "Localisation" at bounding box center [616, 445] width 39 height 9
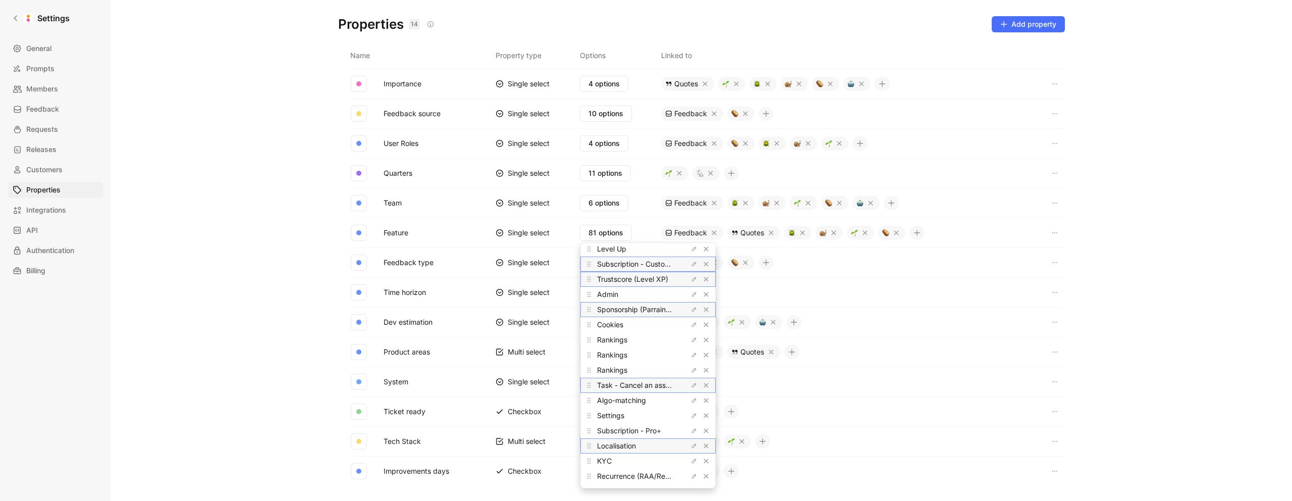
click at [614, 447] on span "Localisation" at bounding box center [616, 445] width 39 height 9
click at [604, 462] on span "KYC" at bounding box center [604, 460] width 15 height 9
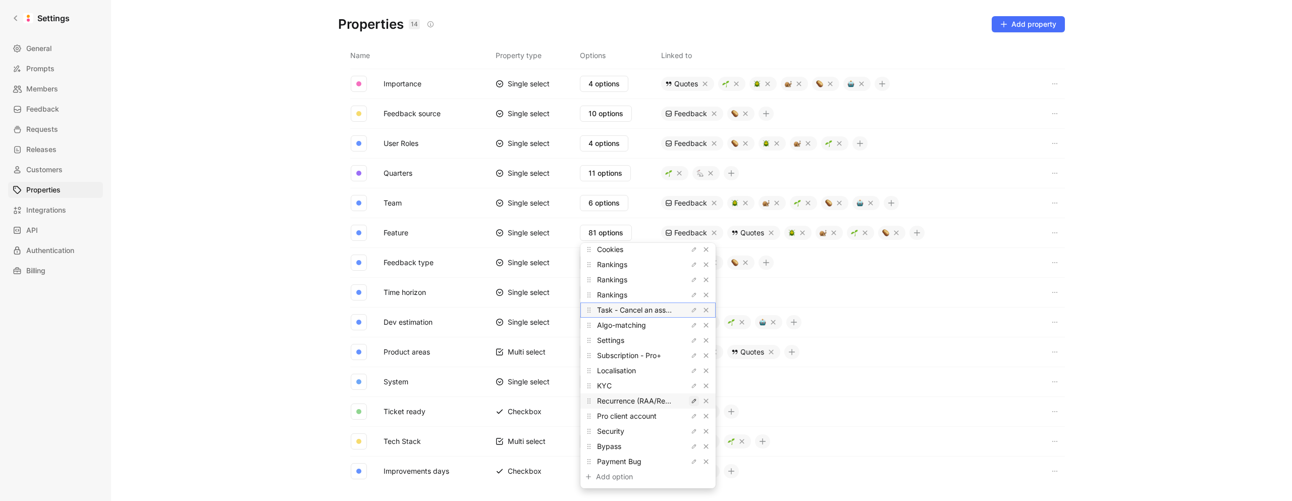
click at [692, 400] on icon "button" at bounding box center [694, 401] width 4 height 4
click at [694, 414] on icon "button" at bounding box center [695, 415] width 2 height 2
click at [615, 432] on span "Security" at bounding box center [610, 431] width 27 height 9
drag, startPoint x: 615, startPoint y: 432, endPoint x: 1167, endPoint y: 257, distance: 578.9
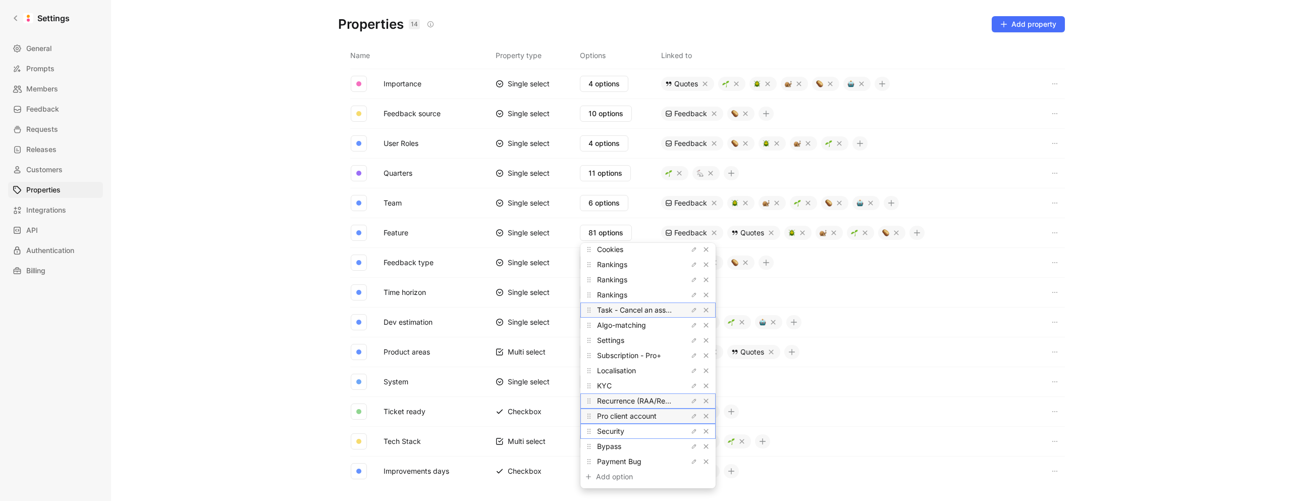
click at [615, 432] on span "Security" at bounding box center [610, 431] width 27 height 9
click at [608, 449] on span "Bypass" at bounding box center [609, 446] width 24 height 9
click at [608, 460] on span "Payment Bug" at bounding box center [619, 461] width 44 height 9
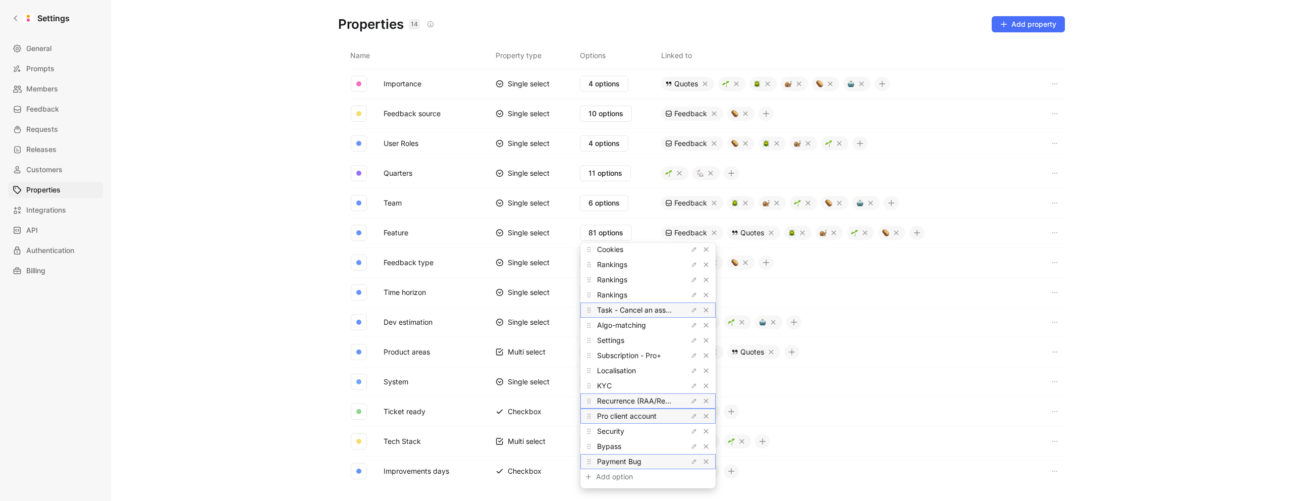
click at [610, 460] on span "Payment Bug" at bounding box center [619, 461] width 44 height 9
click at [609, 460] on span "Payment Bug" at bounding box center [619, 461] width 44 height 9
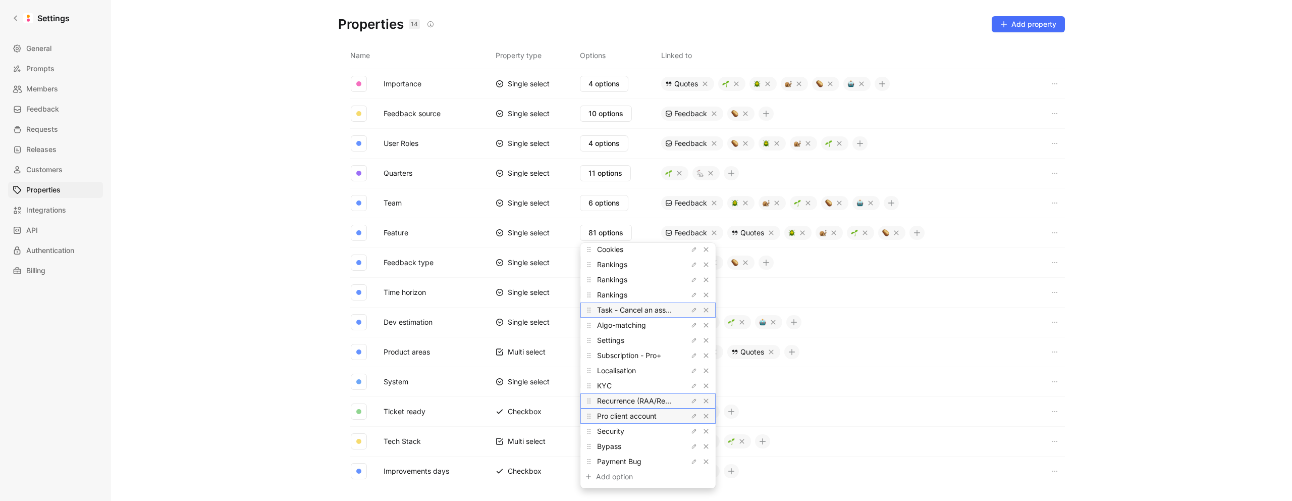
click at [290, 240] on div "Properties 14 Saved Add property Name Property type Options Linked to Importanc…" at bounding box center [701, 250] width 1181 height 501
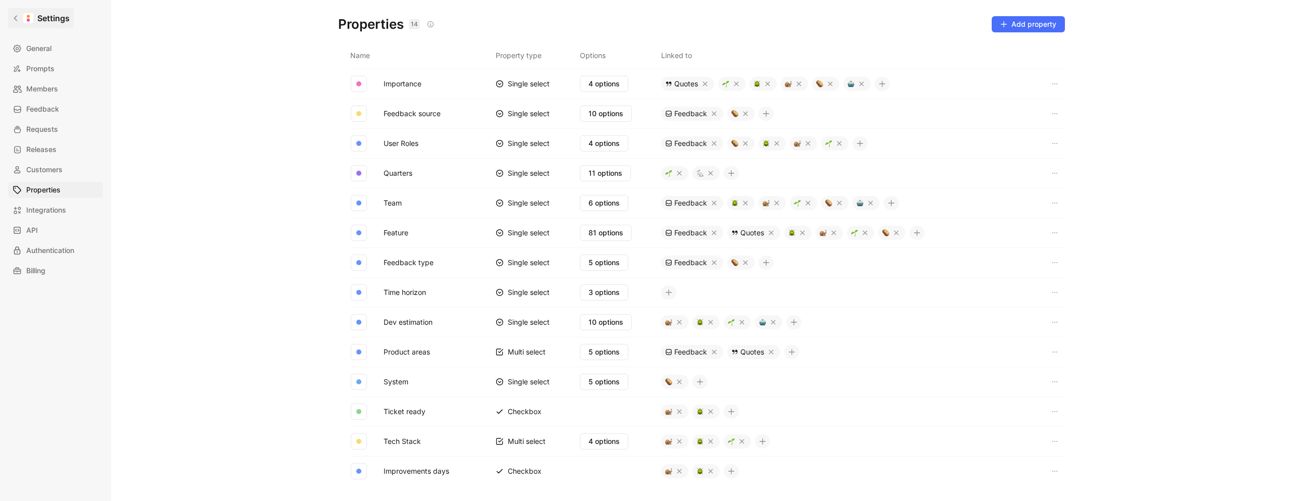
click at [8, 13] on link "Settings" at bounding box center [41, 18] width 66 height 20
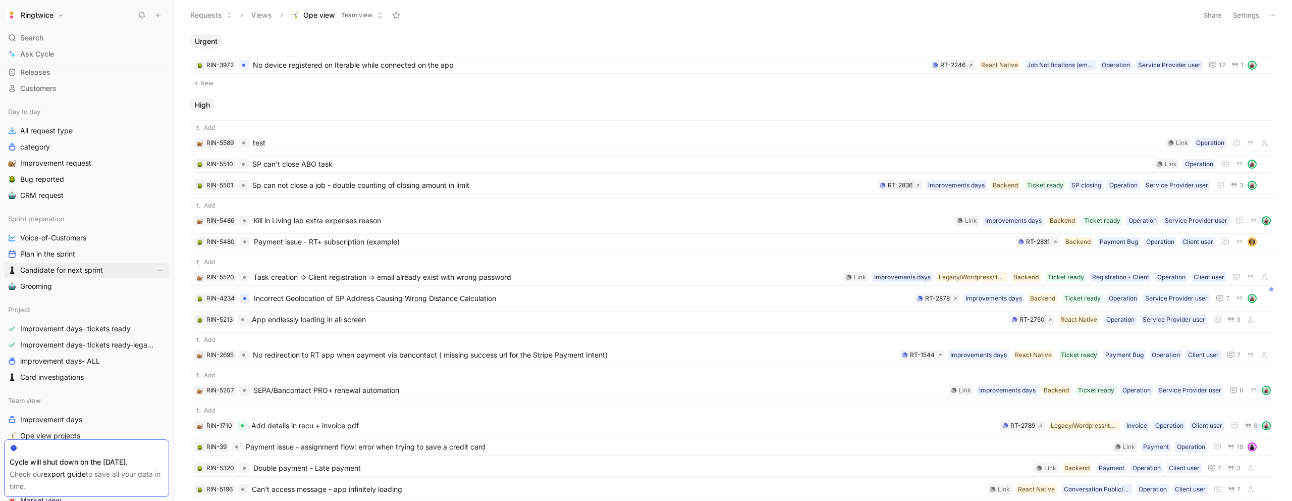
scroll to position [114, 0]
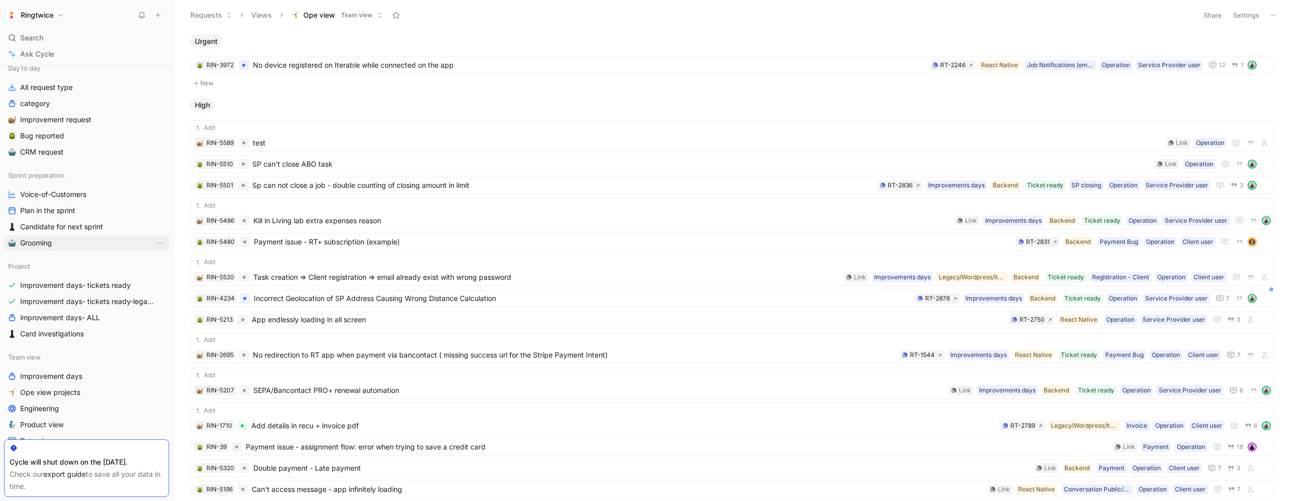
click at [61, 240] on link "Grooming" at bounding box center [86, 242] width 165 height 15
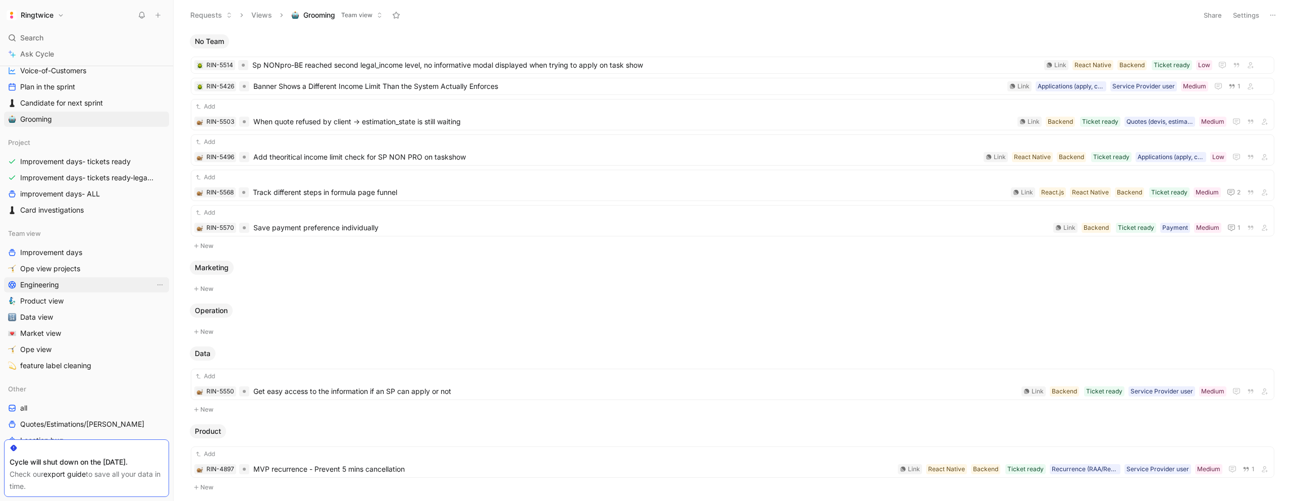
scroll to position [244, 0]
click at [62, 326] on link "Market view" at bounding box center [86, 326] width 165 height 15
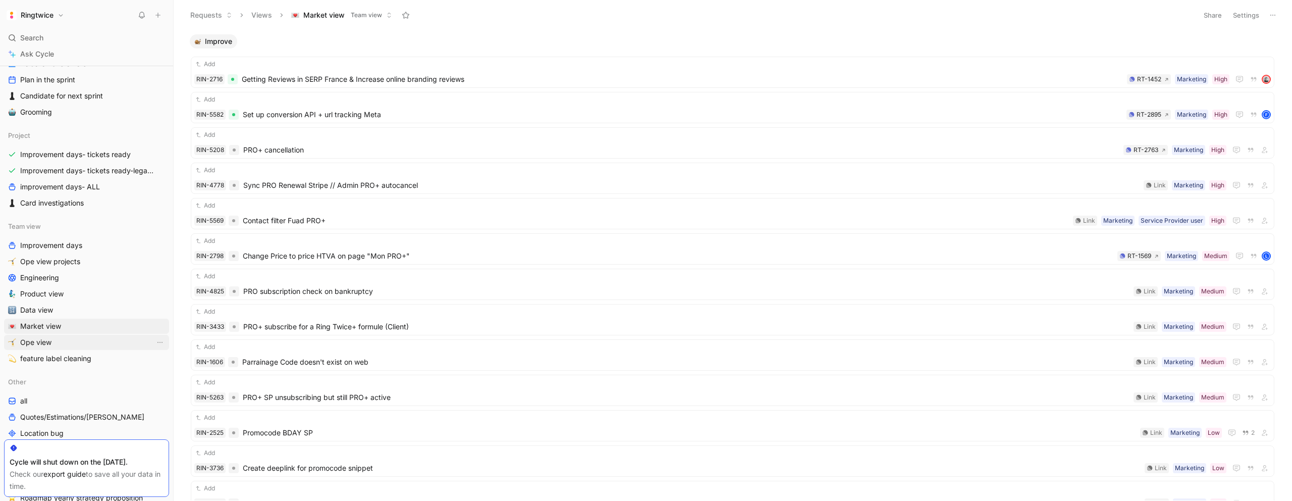
drag, startPoint x: 91, startPoint y: 339, endPoint x: 157, endPoint y: 355, distance: 67.5
click at [91, 339] on link "Ope view" at bounding box center [86, 342] width 165 height 15
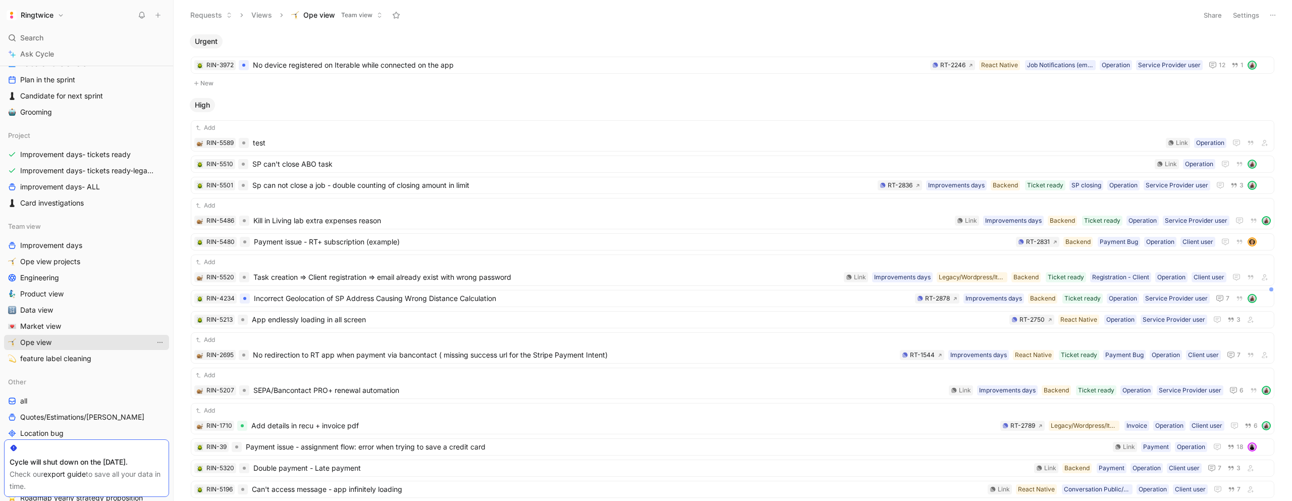
scroll to position [237, 0]
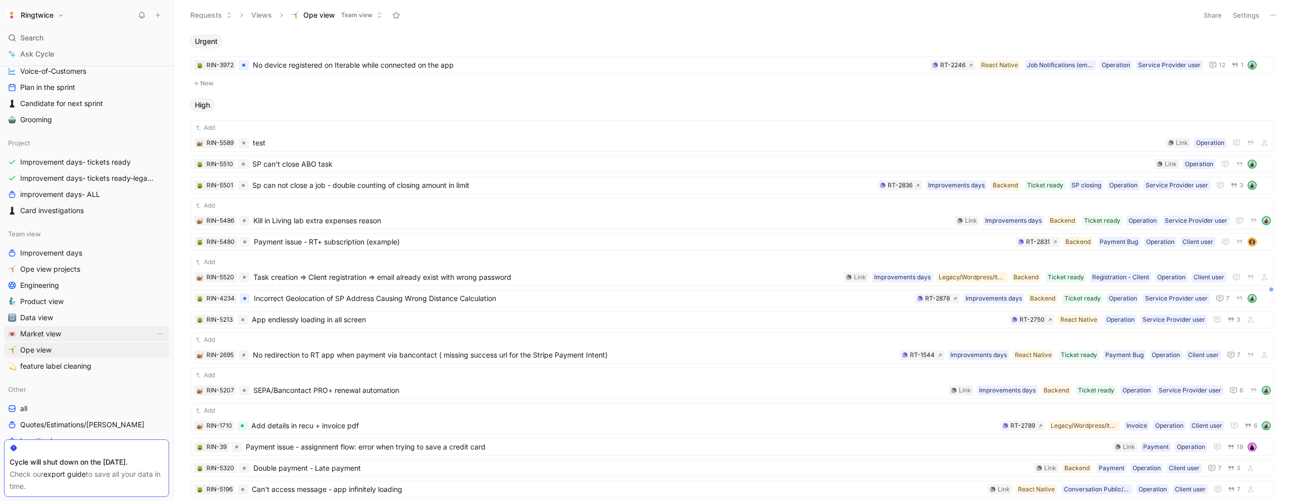
click at [77, 333] on link "Market view" at bounding box center [86, 333] width 165 height 15
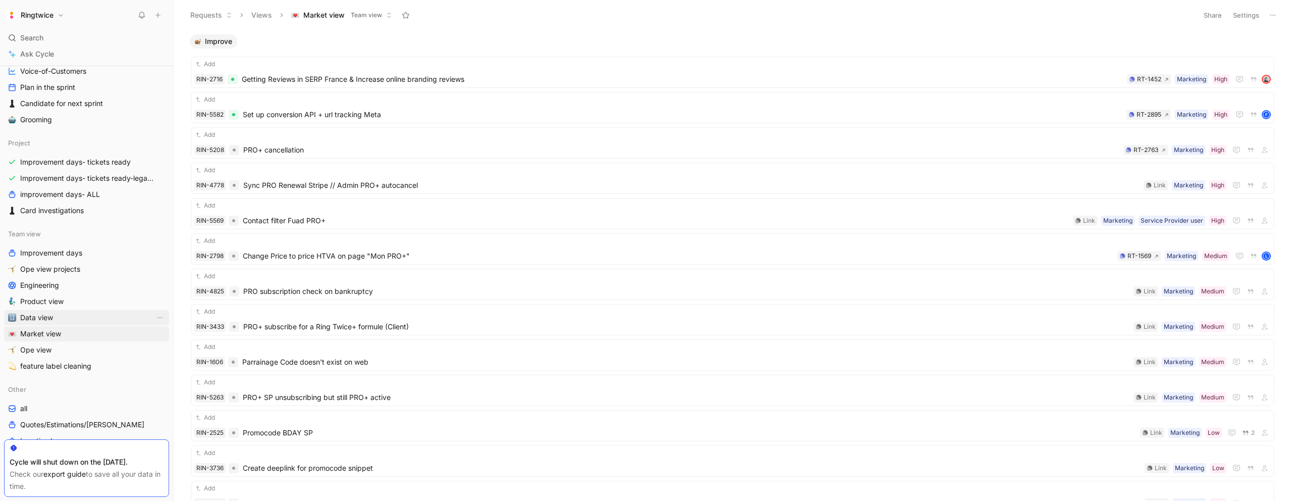
click at [70, 318] on link "Data view" at bounding box center [86, 317] width 165 height 15
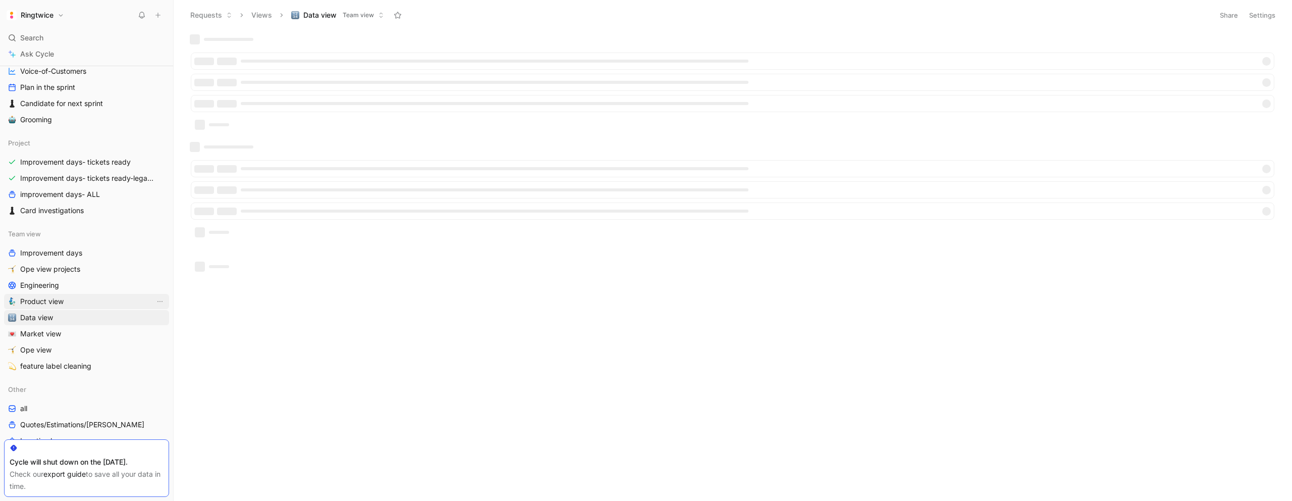
click at [71, 301] on link "Product view" at bounding box center [86, 301] width 165 height 15
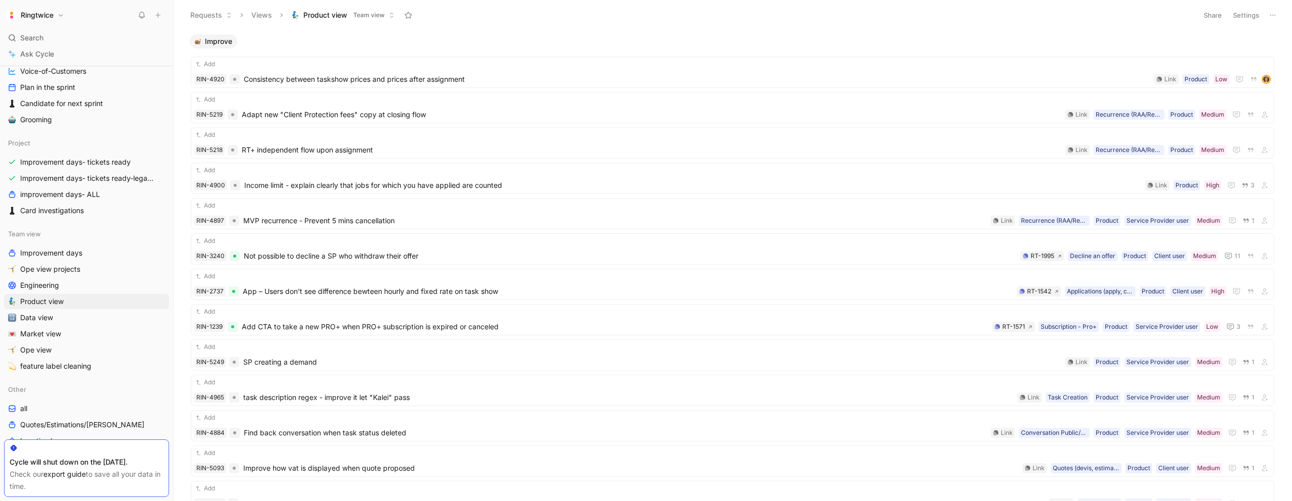
click at [1219, 15] on button "Share" at bounding box center [1212, 15] width 27 height 14
click at [1103, 19] on html "Ringtwice Search ⌘ K Ask Cycle Workspace Home G then H Feedback G then F Reques…" at bounding box center [646, 250] width 1292 height 501
click at [1250, 15] on button "Settings" at bounding box center [1246, 15] width 35 height 14
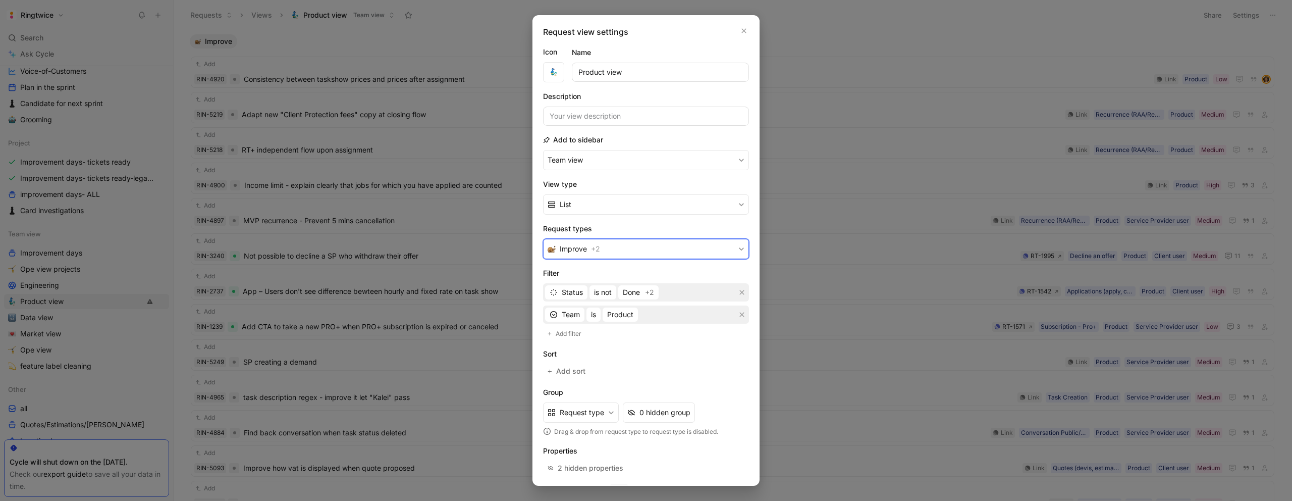
click at [702, 254] on button "Improve + 2" at bounding box center [646, 249] width 206 height 20
click at [636, 254] on button "Improve + 2" at bounding box center [646, 249] width 206 height 20
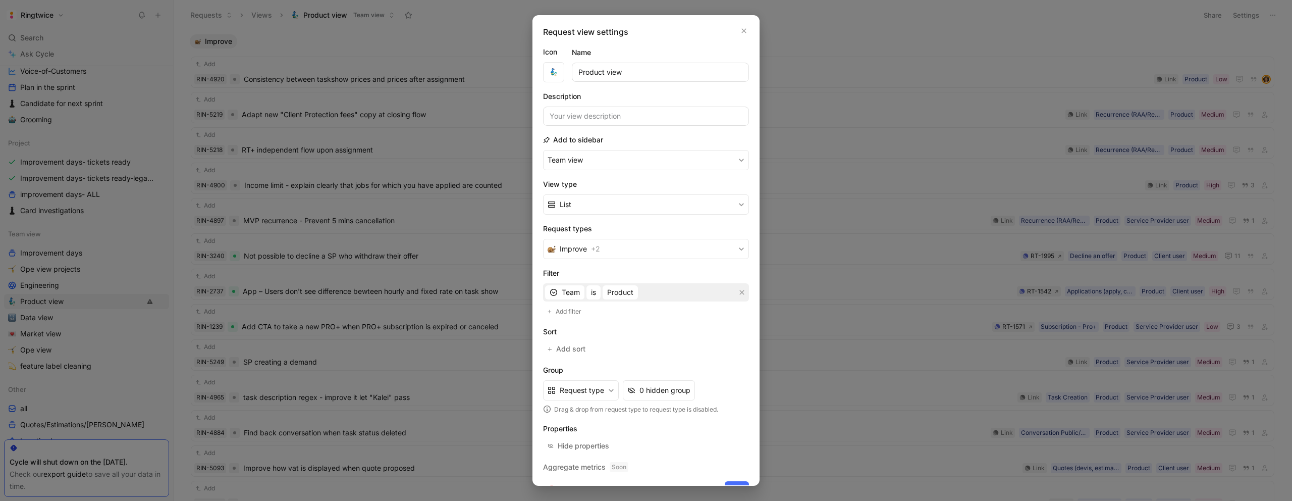
drag, startPoint x: 616, startPoint y: 303, endPoint x: 595, endPoint y: 300, distance: 21.4
click at [615, 303] on section "Filter Team is Product Add filter" at bounding box center [646, 292] width 206 height 50
click at [573, 293] on span "Team" at bounding box center [571, 292] width 18 height 12
drag, startPoint x: 650, startPoint y: 336, endPoint x: 635, endPoint y: 315, distance: 26.5
click at [625, 295] on span "Product" at bounding box center [620, 292] width 26 height 12
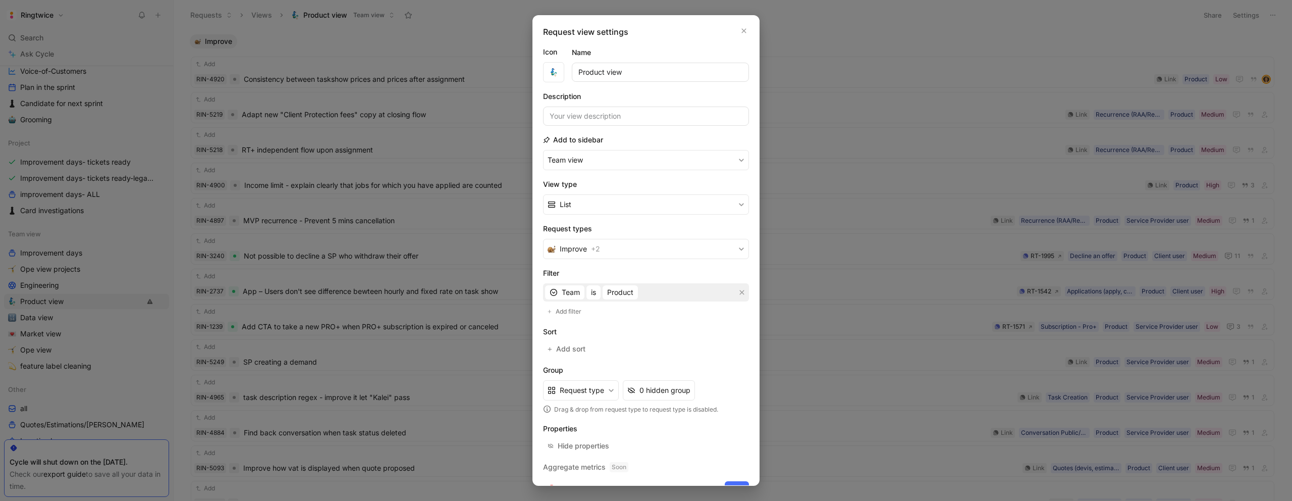
scroll to position [20, 0]
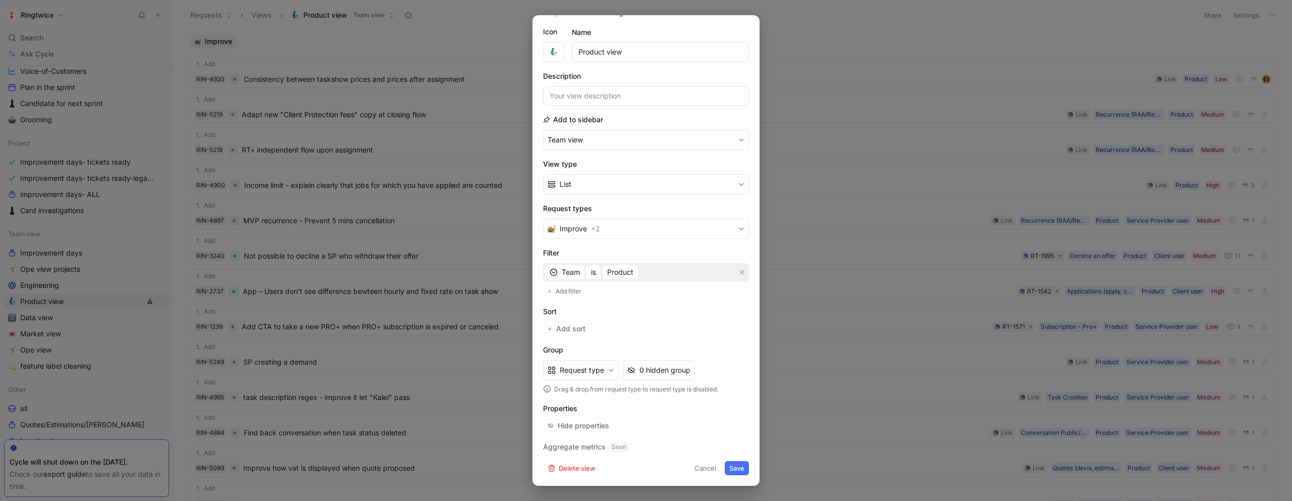
click at [632, 339] on form "Icon Name Product view Description Add to sidebar Team view View type List Requ…" at bounding box center [646, 250] width 206 height 449
click at [427, 203] on div at bounding box center [646, 250] width 1292 height 501
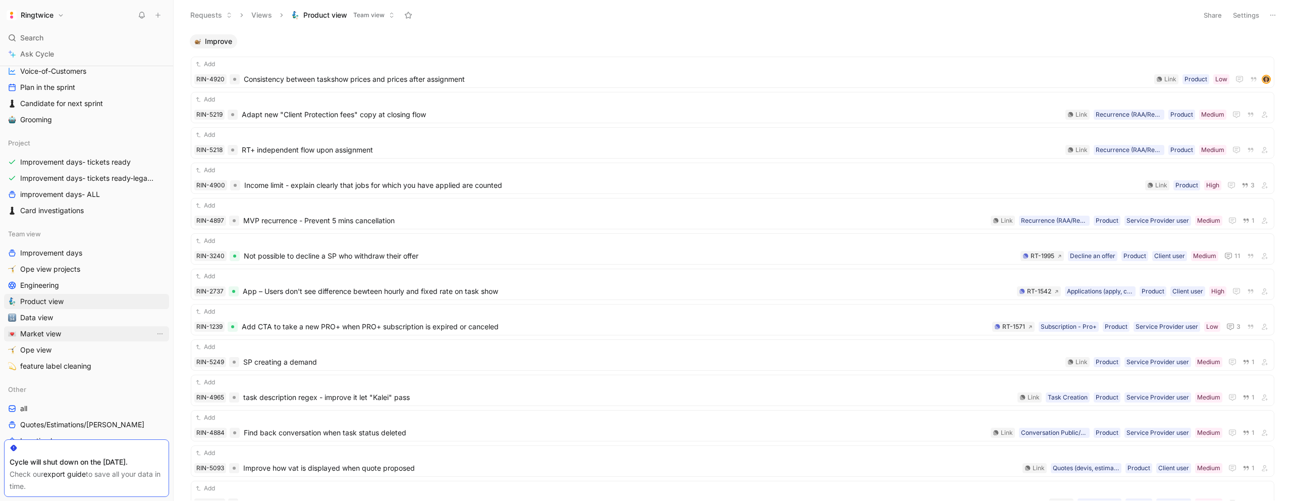
click at [66, 335] on link "Market view" at bounding box center [86, 333] width 165 height 15
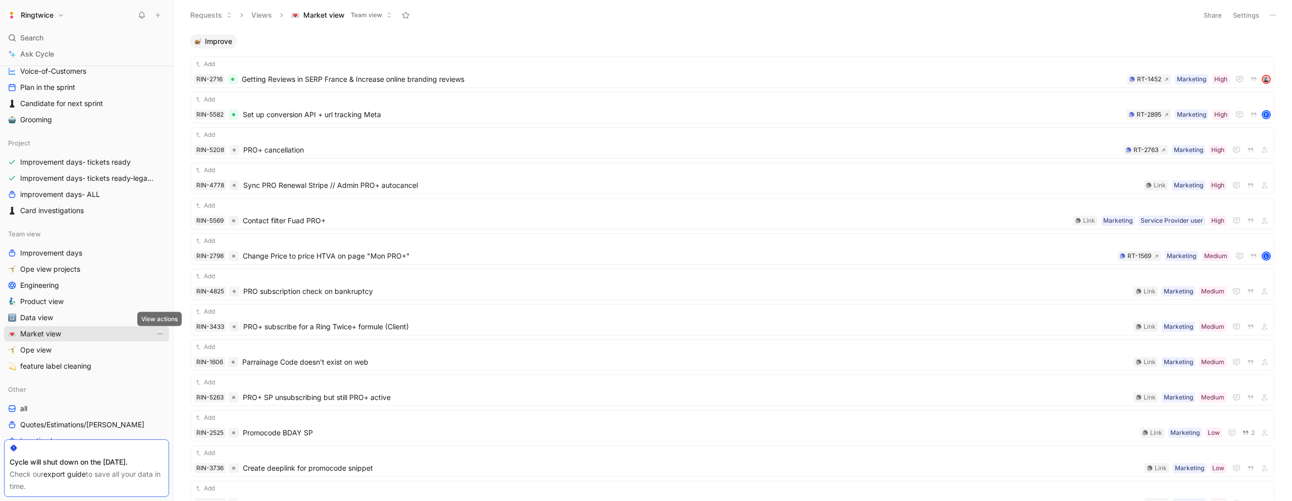
click at [160, 334] on icon "View actions" at bounding box center [160, 333] width 5 height 1
click at [120, 334] on link "Market view" at bounding box center [86, 333] width 165 height 15
click at [1238, 13] on button "Settings" at bounding box center [1246, 15] width 35 height 14
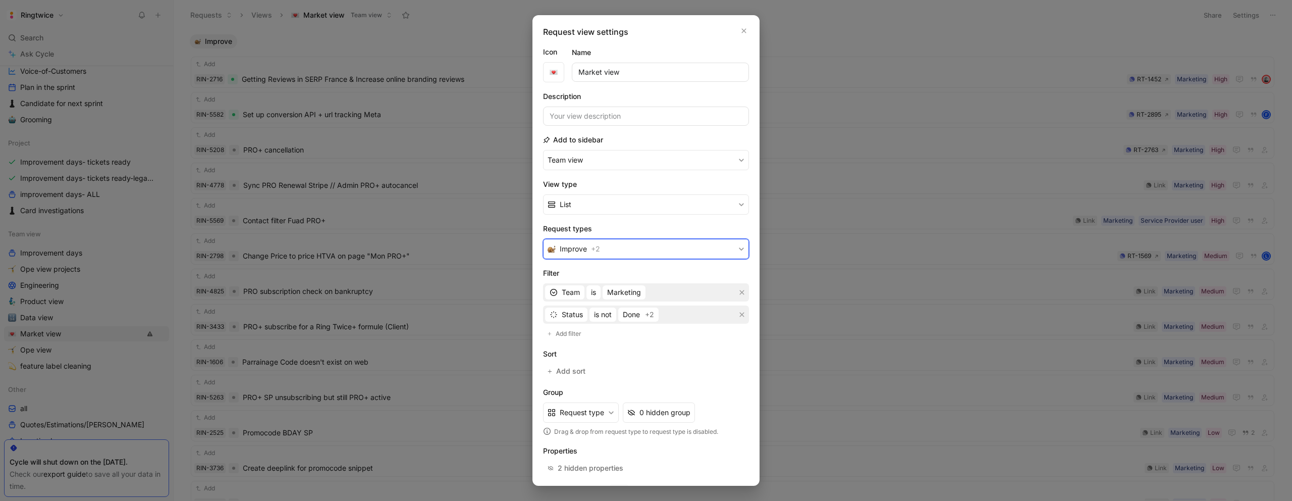
click at [607, 247] on button "Improve + 2" at bounding box center [646, 249] width 206 height 20
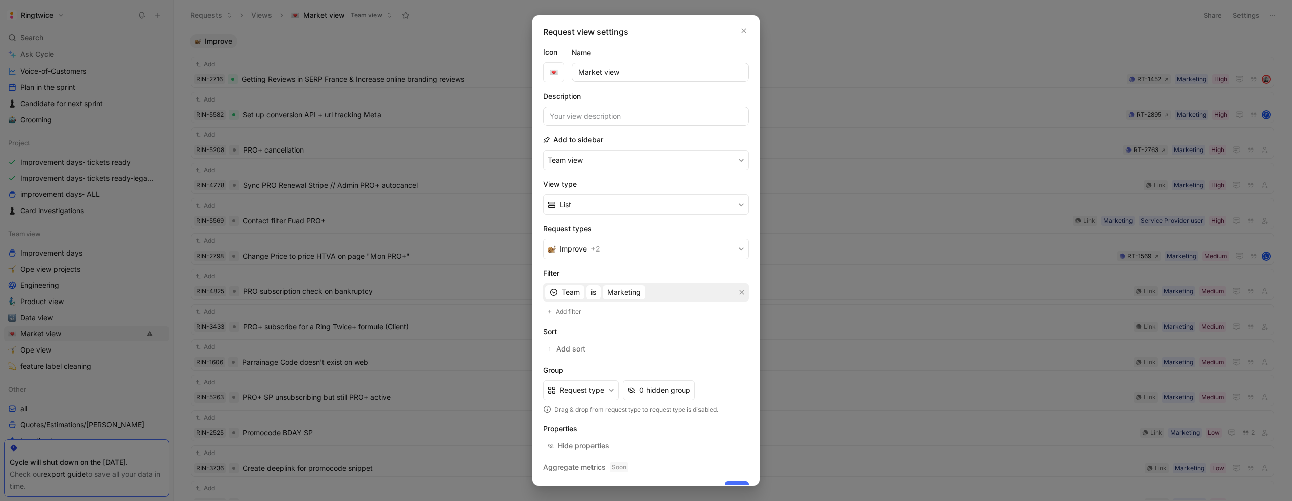
click at [627, 332] on h2 "Sort" at bounding box center [646, 332] width 206 height 12
click at [742, 25] on div "Request view settings Icon Name Market view Description Add to sidebar Team vie…" at bounding box center [646, 250] width 227 height 470
click at [742, 30] on icon "button" at bounding box center [744, 31] width 6 height 8
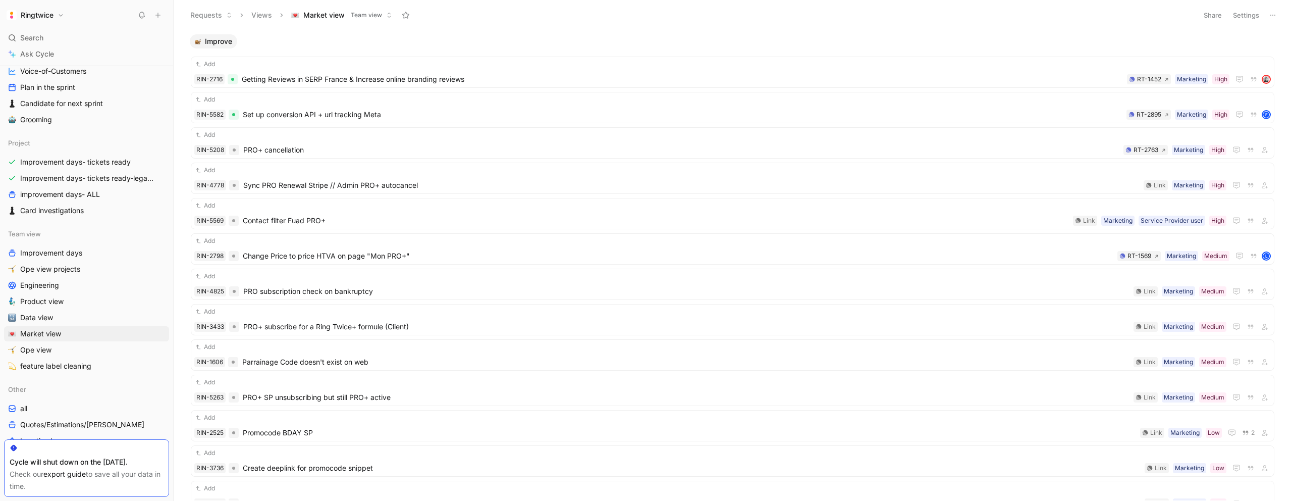
click at [1246, 22] on button "Settings" at bounding box center [1246, 15] width 35 height 14
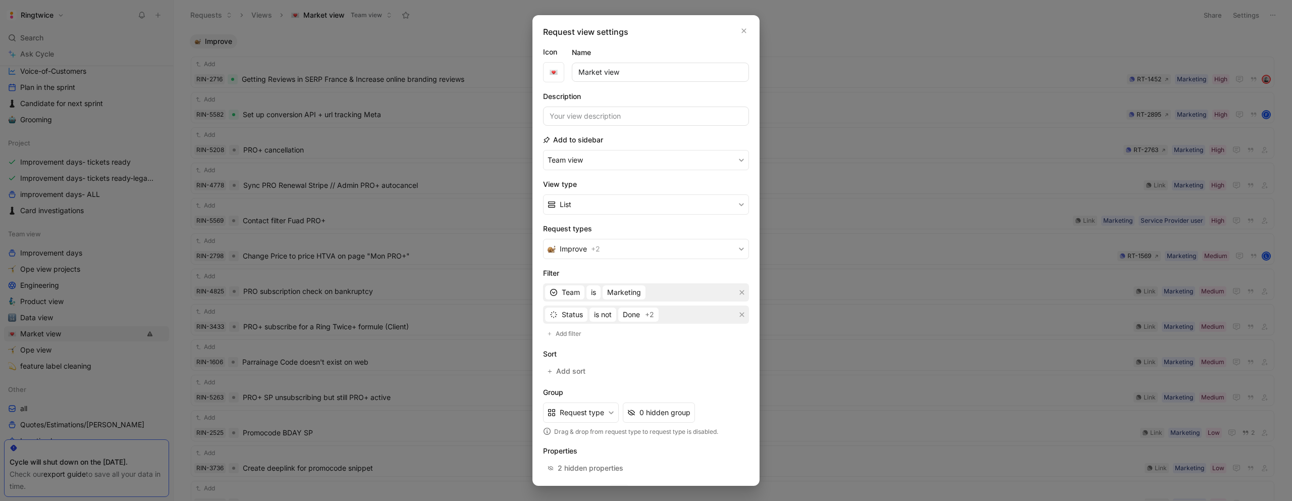
click at [666, 357] on h2 "Sort" at bounding box center [646, 354] width 206 height 12
drag, startPoint x: 695, startPoint y: 276, endPoint x: 685, endPoint y: 263, distance: 16.6
click at [695, 276] on h2 "Filter" at bounding box center [646, 273] width 206 height 12
click at [676, 251] on button "Improve + 2" at bounding box center [646, 249] width 206 height 20
drag, startPoint x: 746, startPoint y: 32, endPoint x: 1183, endPoint y: 30, distance: 437.2
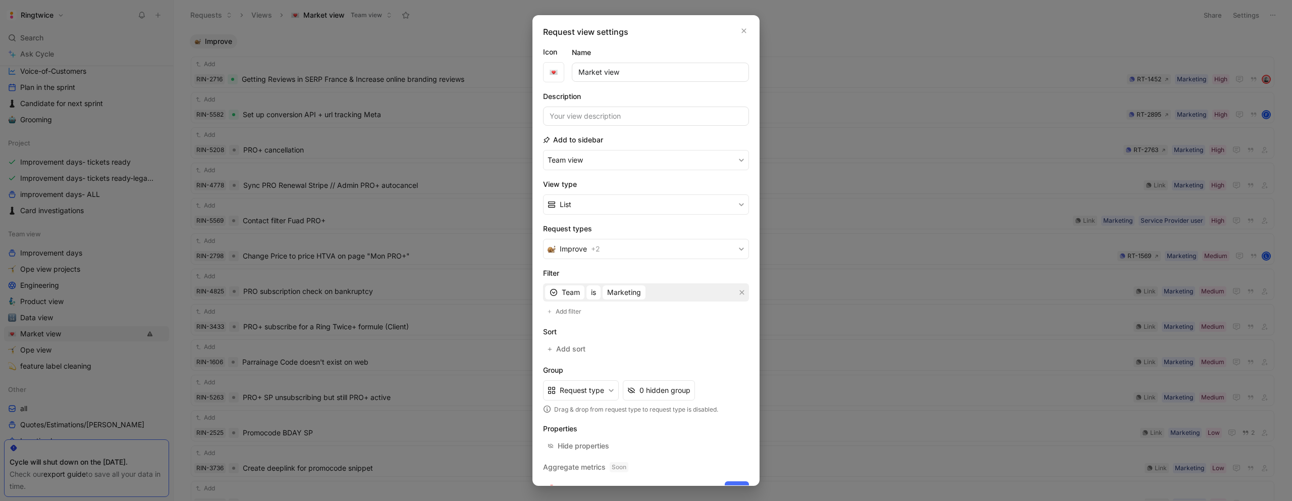
click at [746, 32] on icon "button" at bounding box center [744, 31] width 6 height 8
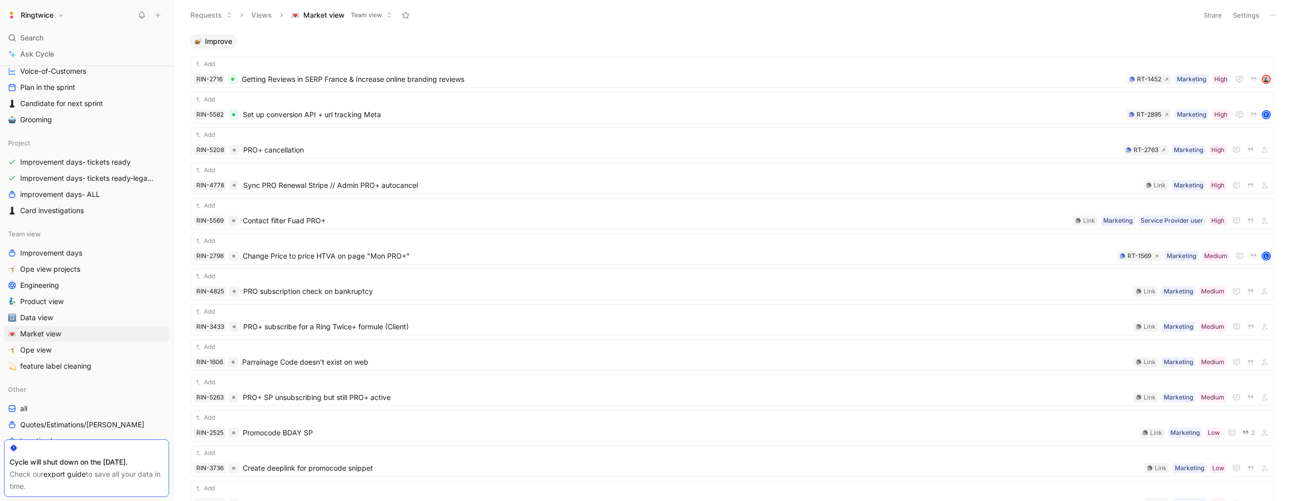
click at [1258, 19] on button "Settings" at bounding box center [1246, 15] width 35 height 14
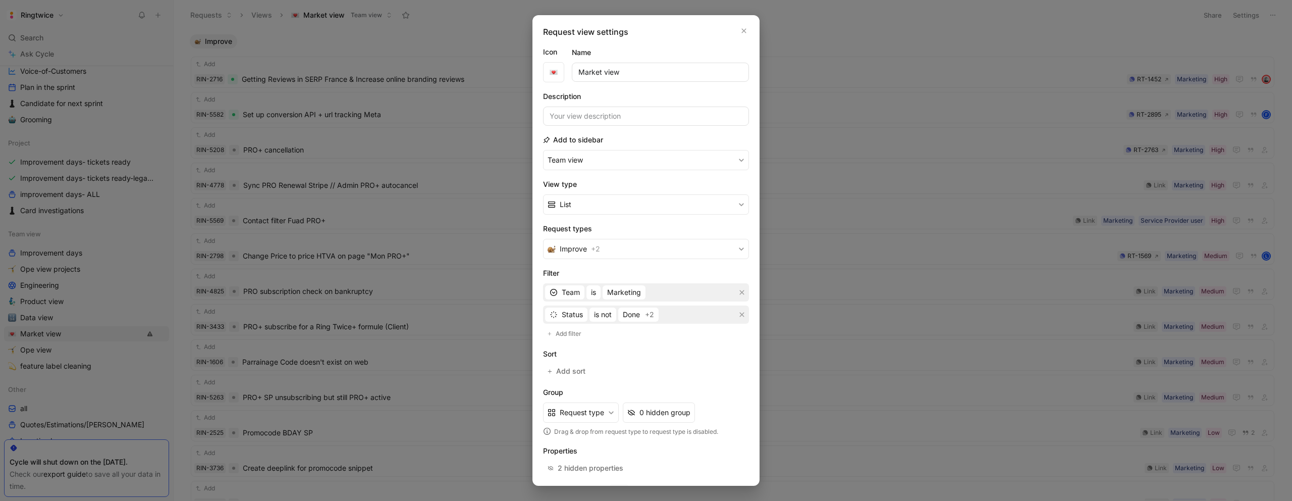
scroll to position [42, 0]
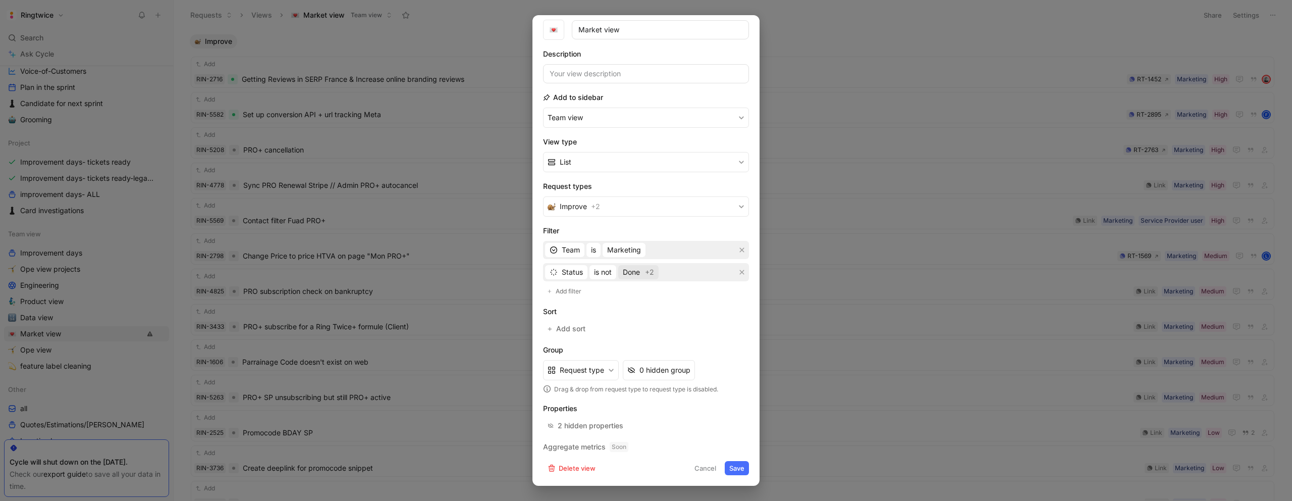
click at [638, 273] on span "Done" at bounding box center [631, 272] width 17 height 12
drag, startPoint x: 705, startPoint y: 470, endPoint x: 702, endPoint y: 462, distance: 8.5
click at [705, 470] on button "Cancel" at bounding box center [705, 468] width 31 height 14
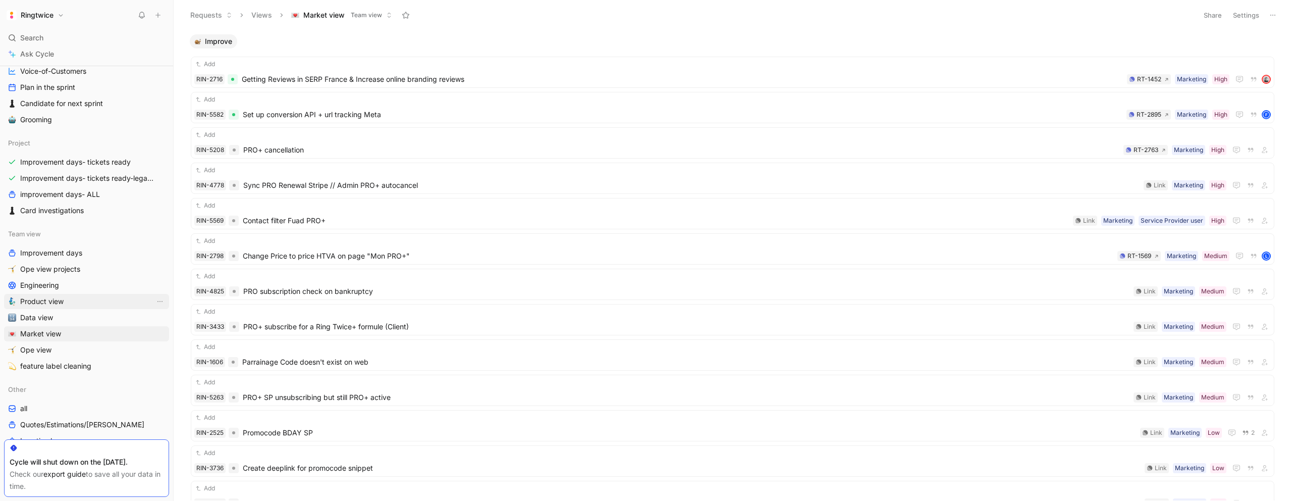
click at [55, 301] on span "Product view" at bounding box center [41, 301] width 43 height 10
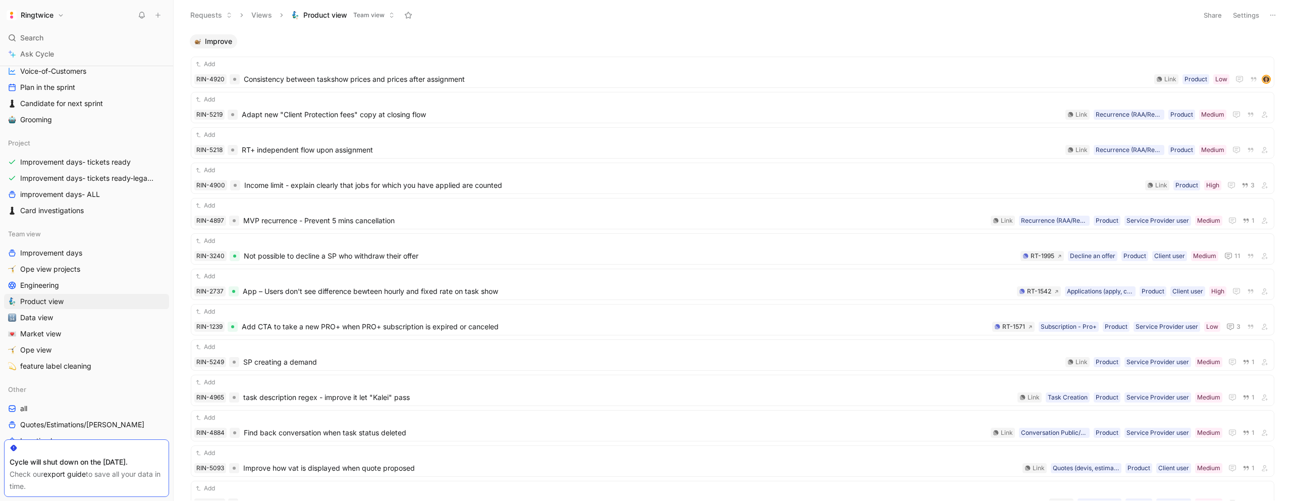
click at [1246, 16] on button "Settings" at bounding box center [1246, 15] width 35 height 14
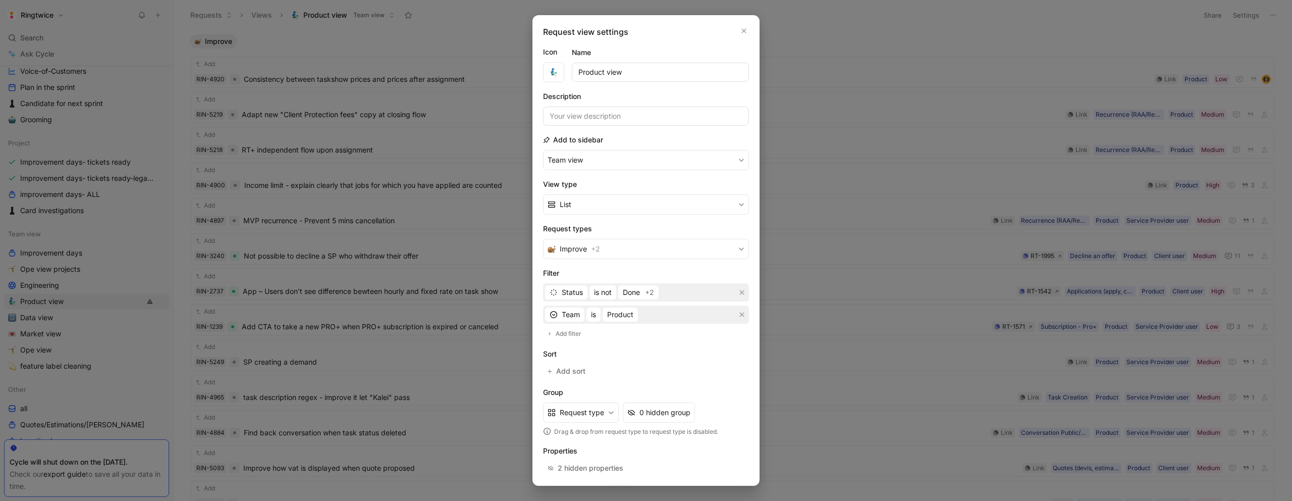
scroll to position [42, 0]
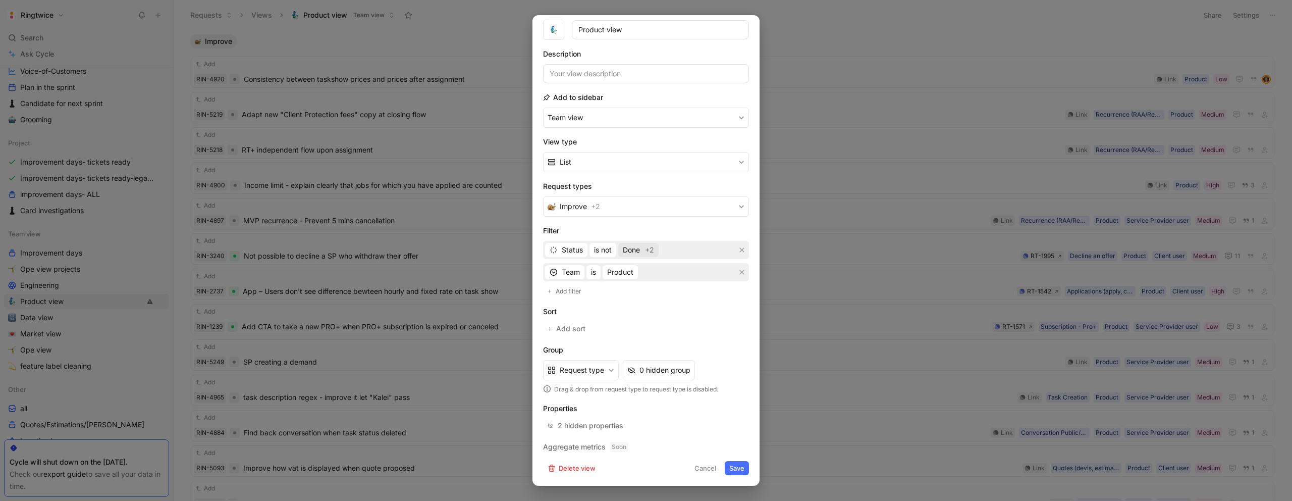
click at [651, 250] on span "+2" at bounding box center [649, 250] width 9 height 12
click at [708, 468] on button "Cancel" at bounding box center [705, 468] width 31 height 14
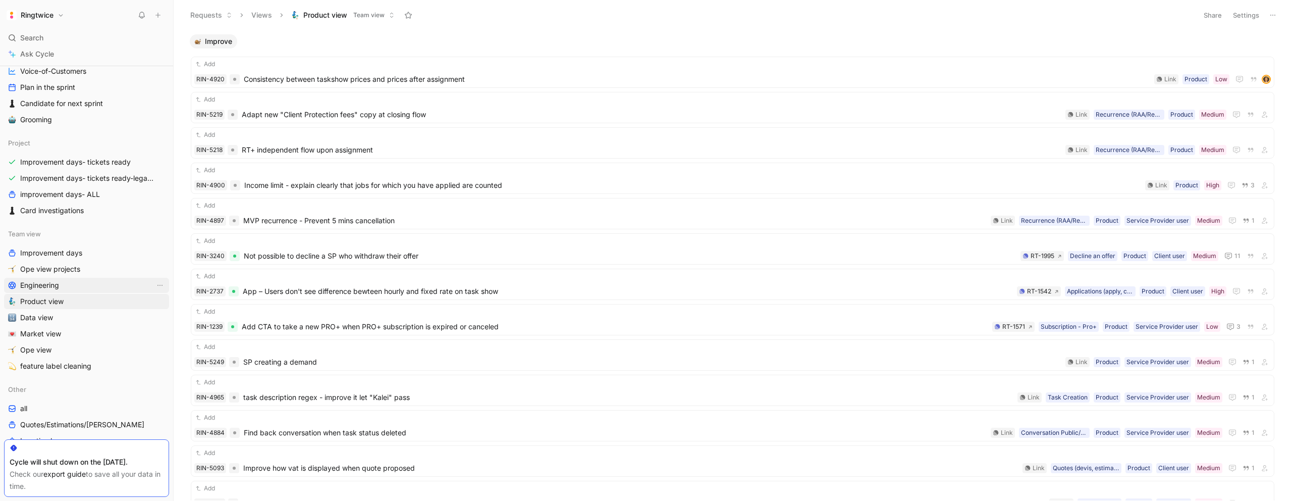
click at [142, 285] on link "Engineering" at bounding box center [86, 285] width 165 height 15
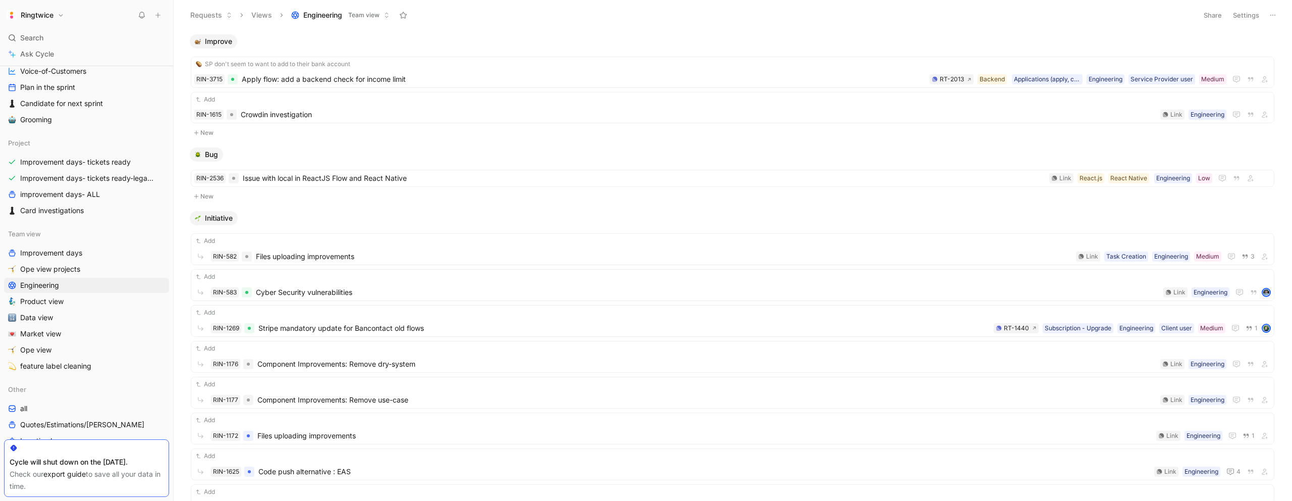
click at [1249, 16] on button "Settings" at bounding box center [1246, 15] width 35 height 14
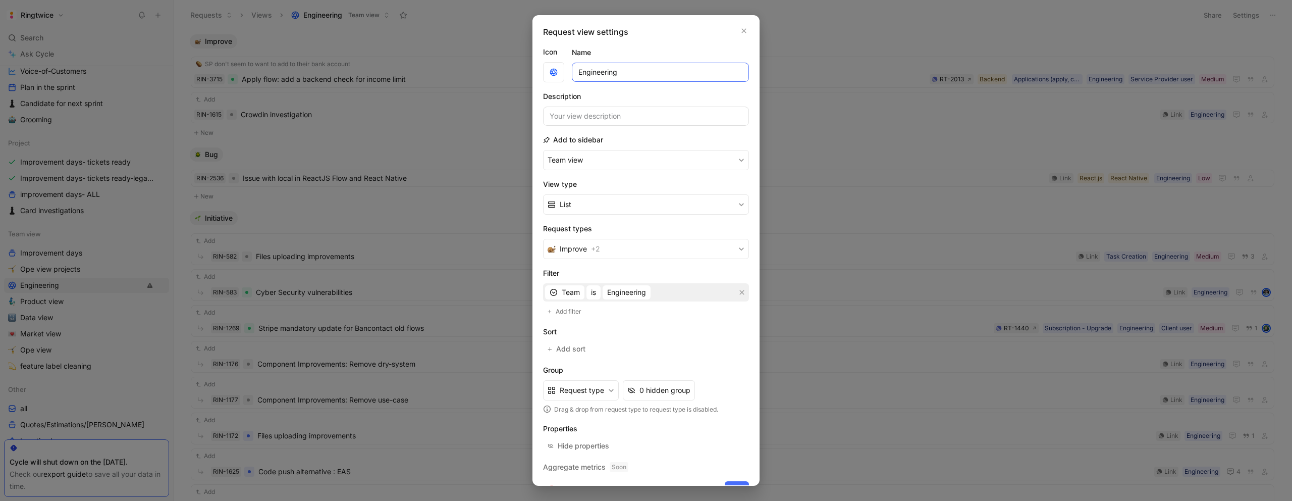
click at [646, 71] on input "Engineering" at bounding box center [660, 72] width 177 height 19
click at [698, 247] on button "Improve + 2" at bounding box center [646, 249] width 206 height 20
drag, startPoint x: 709, startPoint y: 225, endPoint x: 751, endPoint y: 36, distance: 192.9
drag, startPoint x: 744, startPoint y: 27, endPoint x: 1054, endPoint y: 12, distance: 310.9
click at [744, 27] on icon "button" at bounding box center [744, 31] width 6 height 8
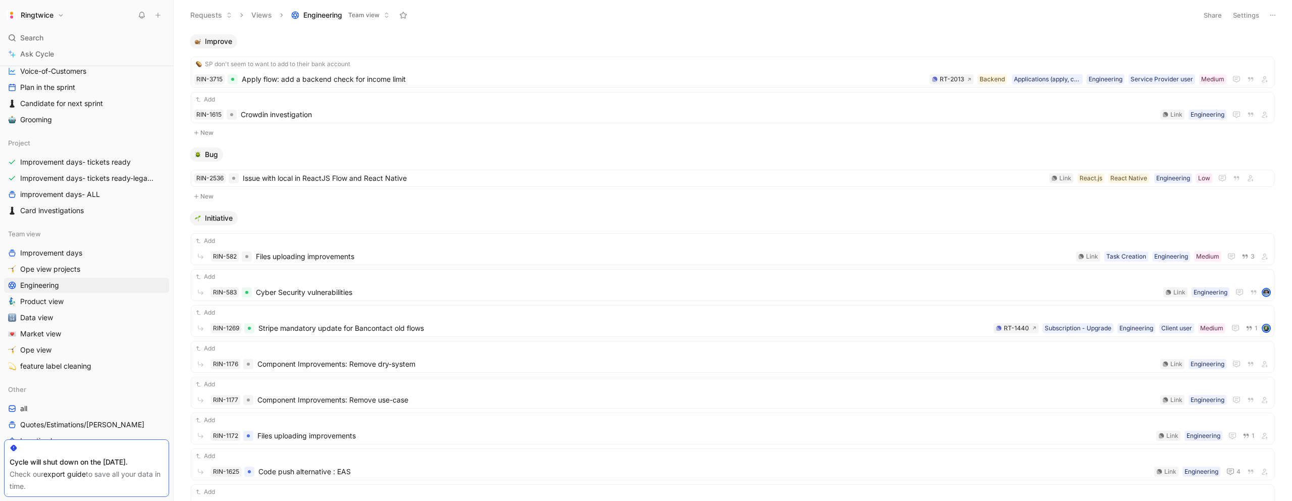
click at [1251, 18] on button "Settings" at bounding box center [1246, 15] width 35 height 14
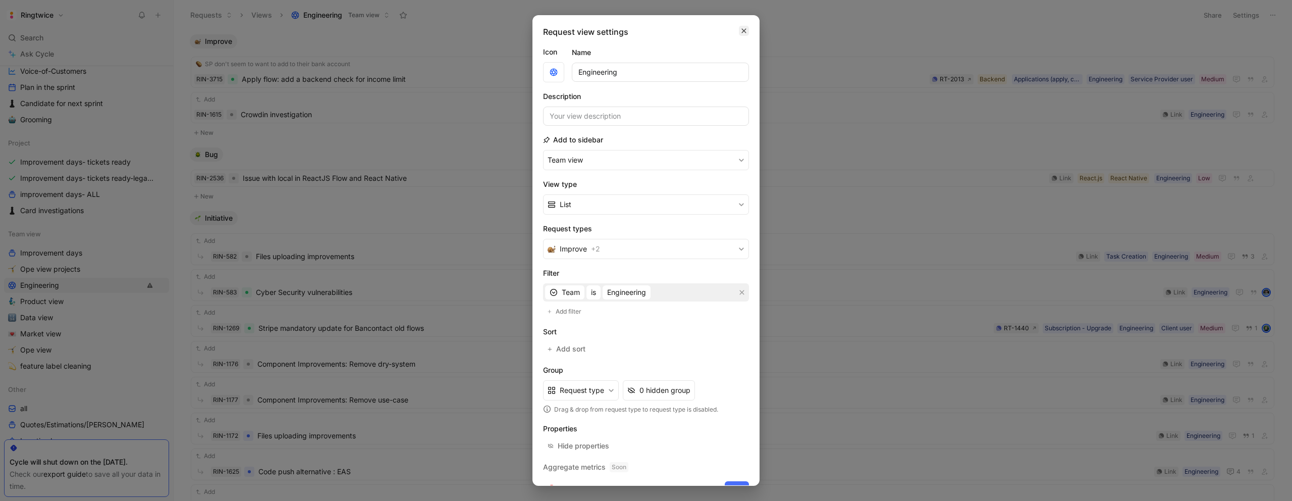
click at [746, 29] on icon "button" at bounding box center [744, 31] width 5 height 5
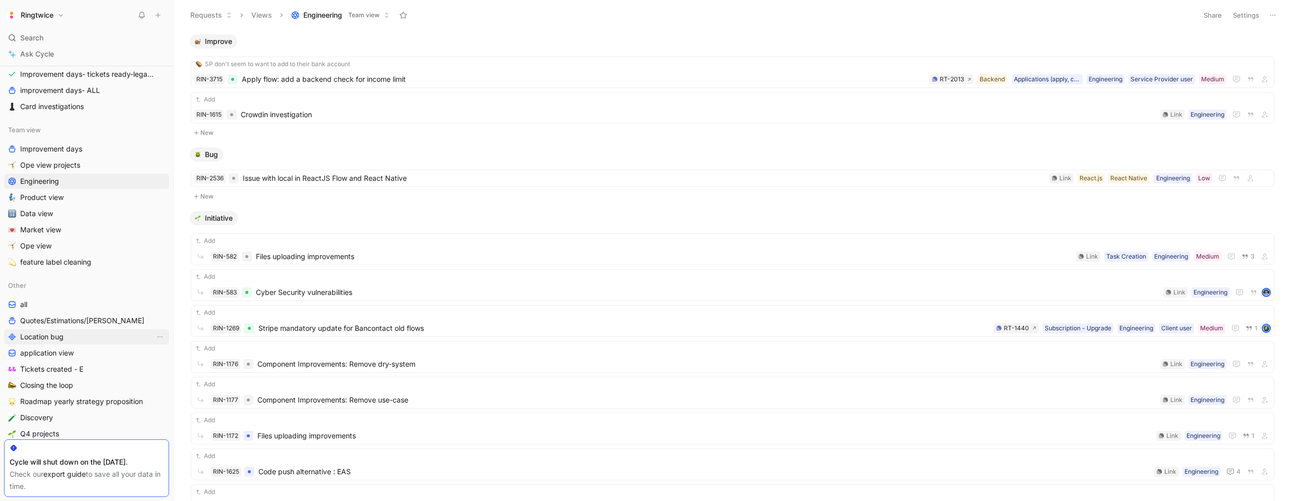
scroll to position [399, 0]
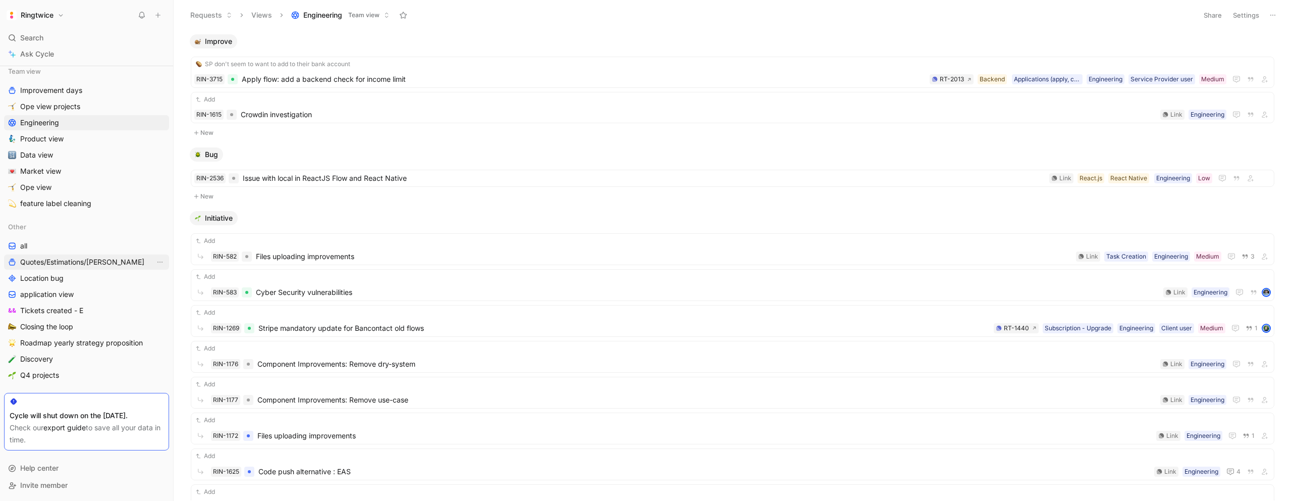
click at [70, 261] on span "Quotes/Estimations/[PERSON_NAME]" at bounding box center [82, 262] width 124 height 10
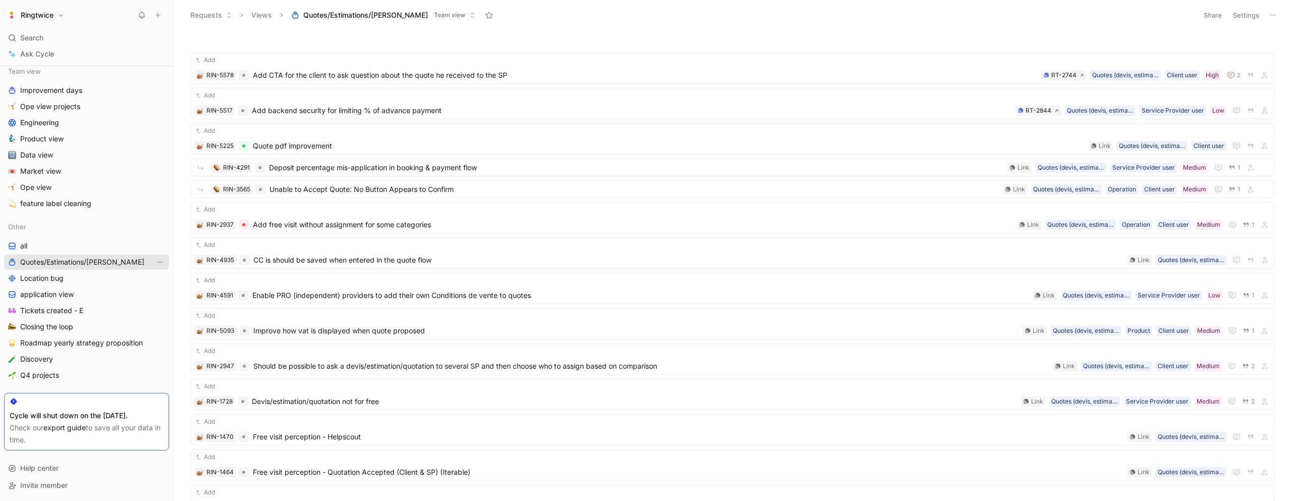
click at [163, 262] on icon "View actions" at bounding box center [160, 262] width 8 height 8
click at [143, 347] on span "Delete" at bounding box center [138, 349] width 21 height 9
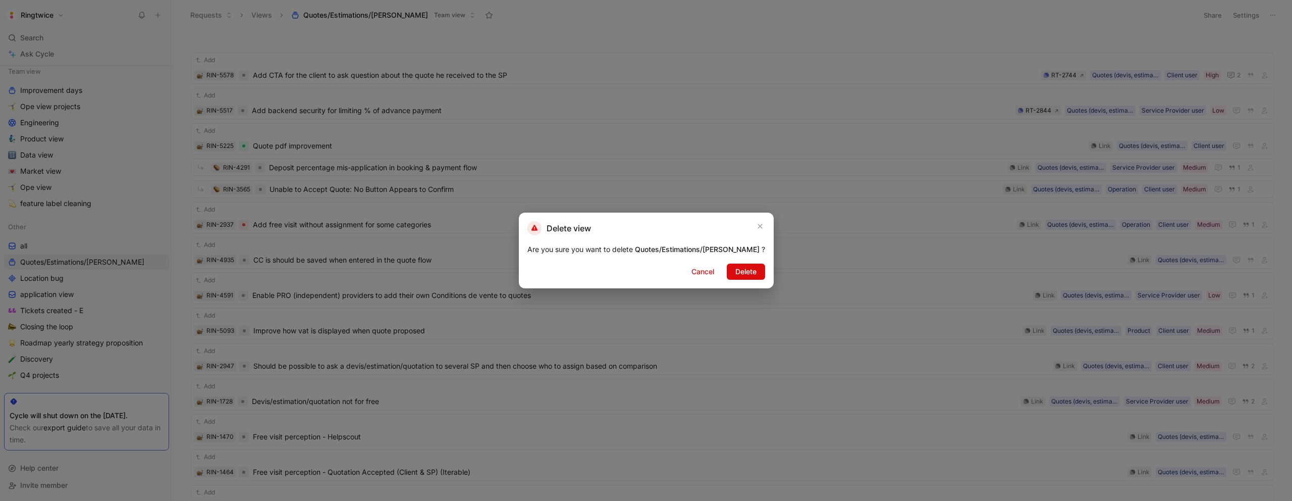
click at [737, 275] on span "Delete" at bounding box center [746, 272] width 21 height 12
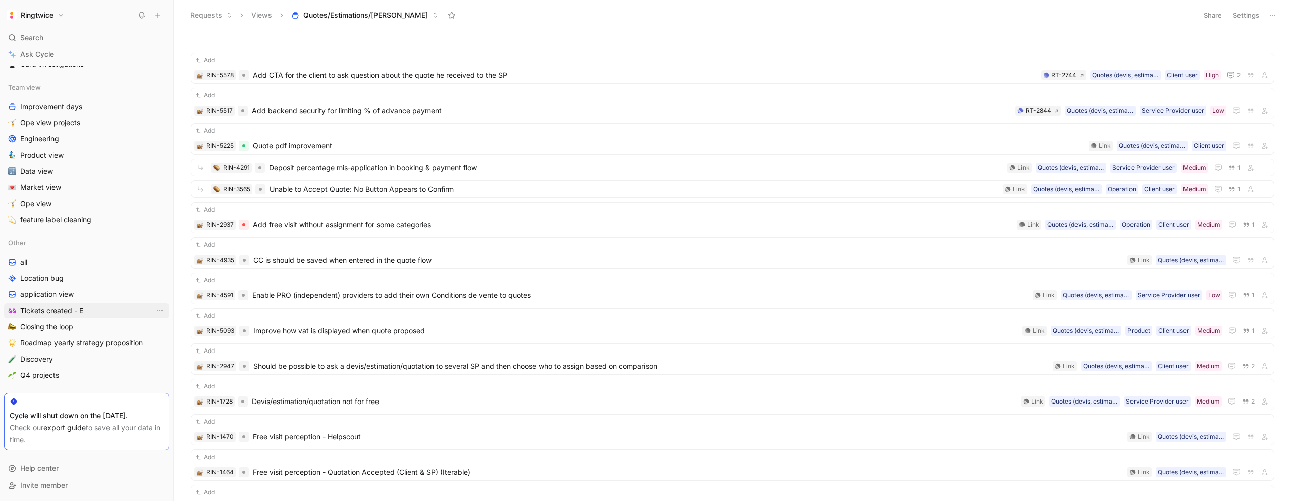
scroll to position [383, 0]
click at [41, 276] on span "Location bug" at bounding box center [41, 278] width 43 height 10
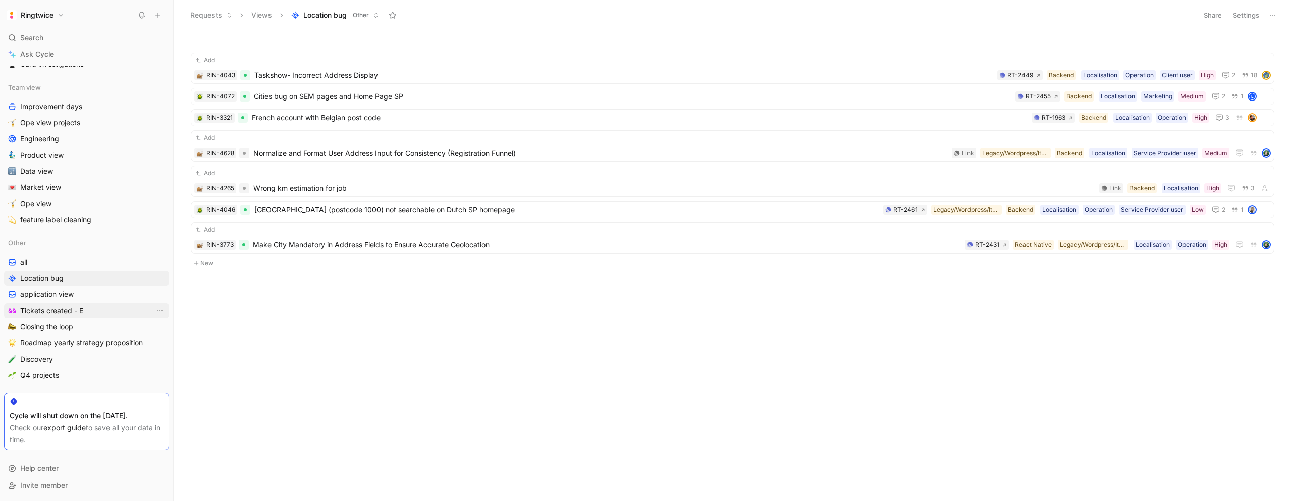
click at [97, 312] on link "Tickets created - E" at bounding box center [86, 310] width 165 height 15
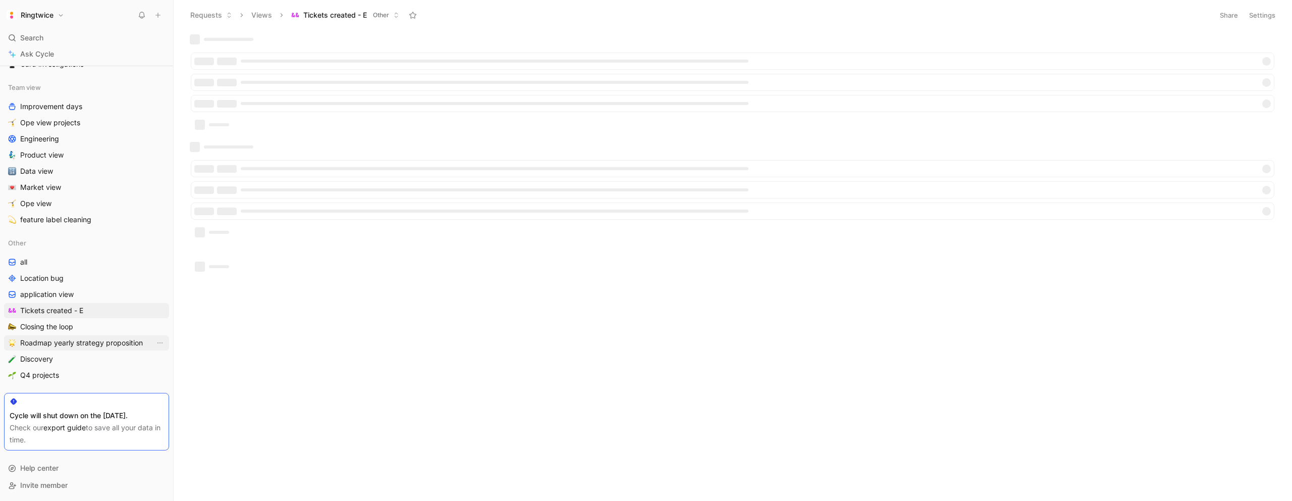
click at [96, 340] on span "Roadmap yearly strategy proposition" at bounding box center [81, 343] width 123 height 10
click at [88, 358] on link "Discovery" at bounding box center [86, 358] width 165 height 15
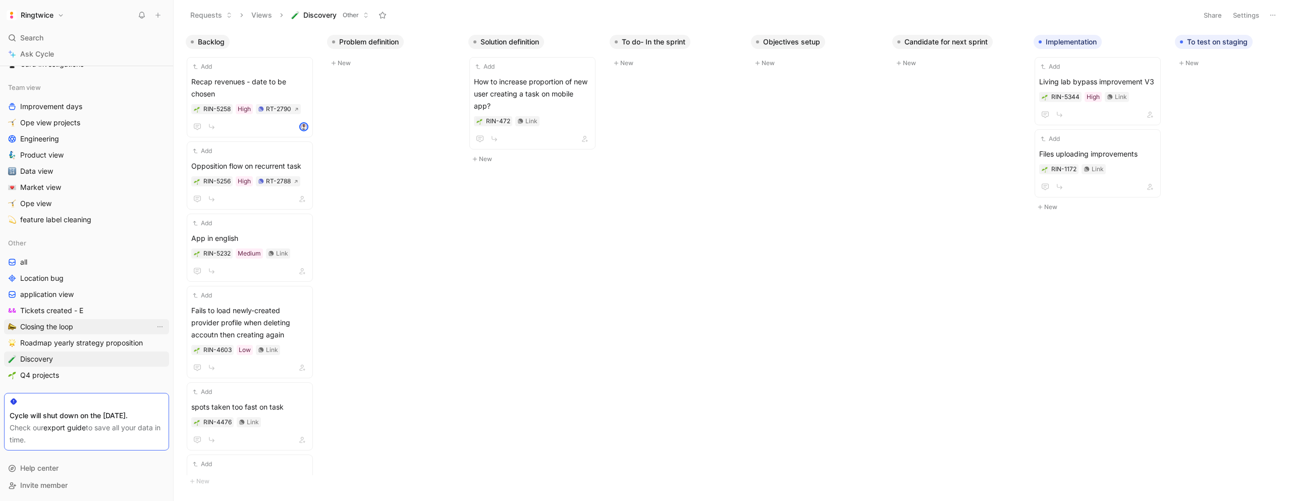
drag, startPoint x: 93, startPoint y: 326, endPoint x: 102, endPoint y: 324, distance: 8.7
click at [93, 325] on link "Closing the loop" at bounding box center [86, 326] width 165 height 15
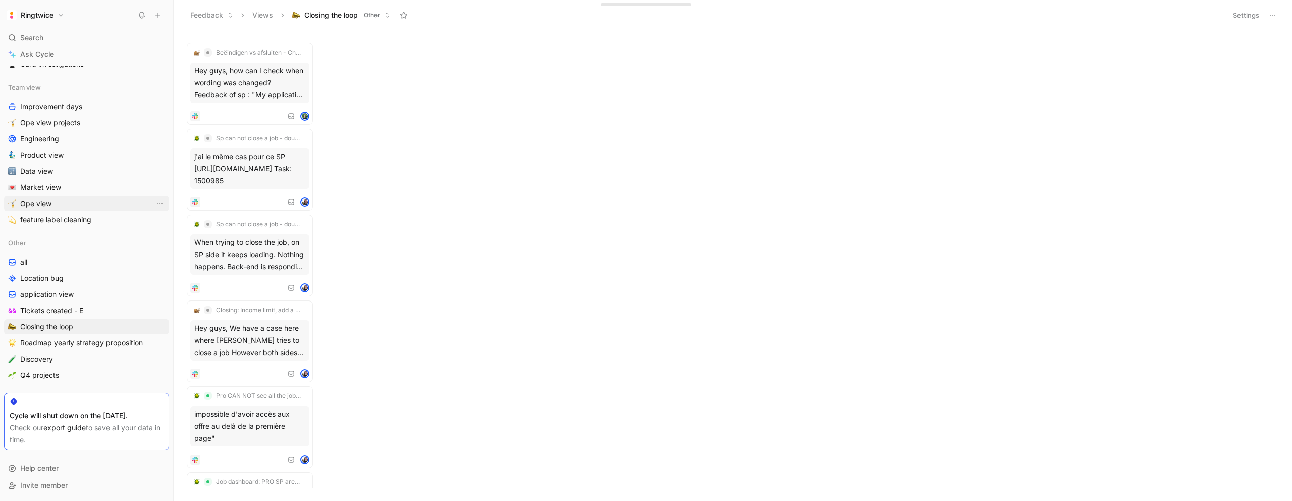
click at [58, 205] on link "Ope view" at bounding box center [86, 203] width 165 height 15
click at [56, 219] on span "feature label cleaning" at bounding box center [55, 220] width 71 height 10
